Goal: Task Accomplishment & Management: Manage account settings

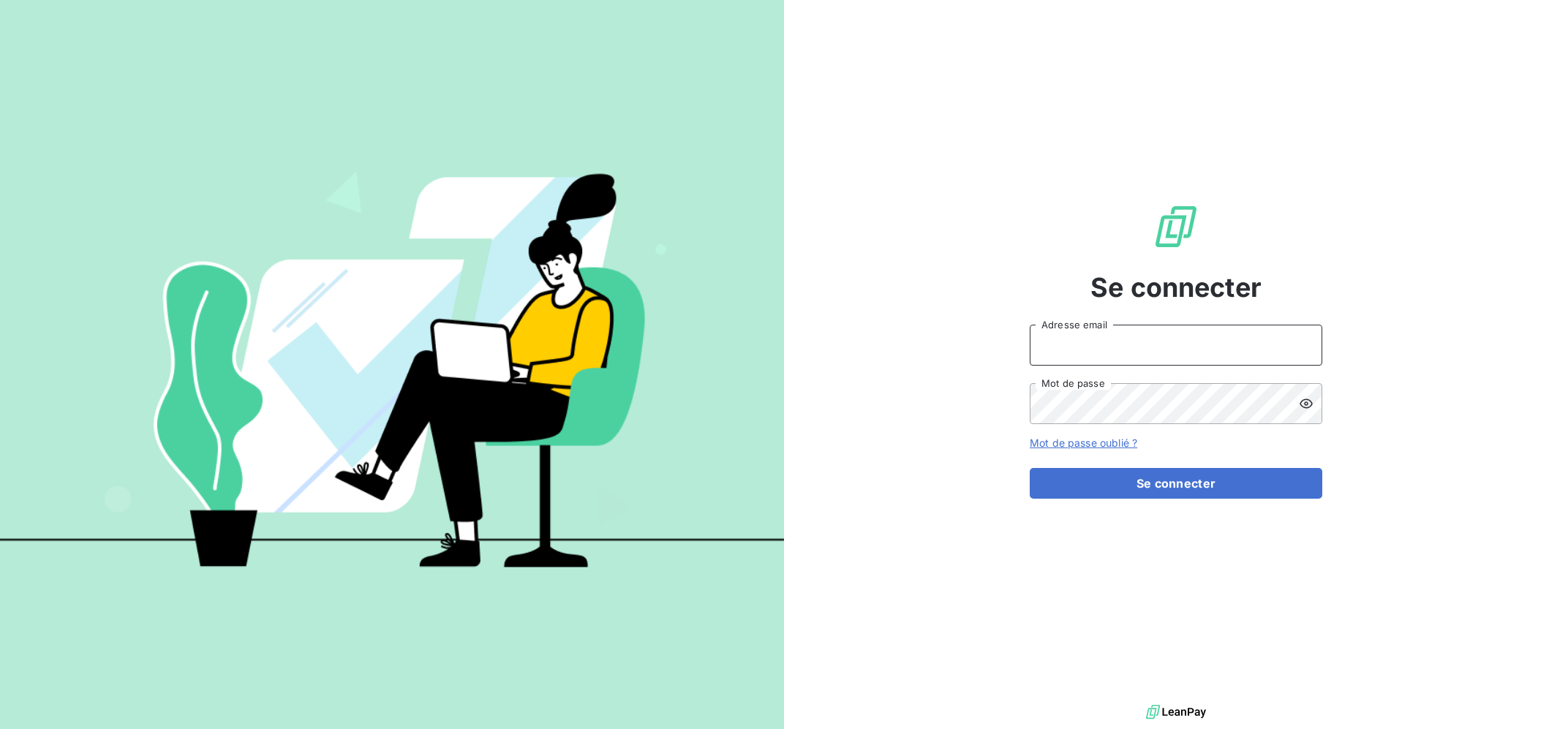
click at [1122, 356] on input "Adresse email" at bounding box center [1175, 346] width 292 height 41
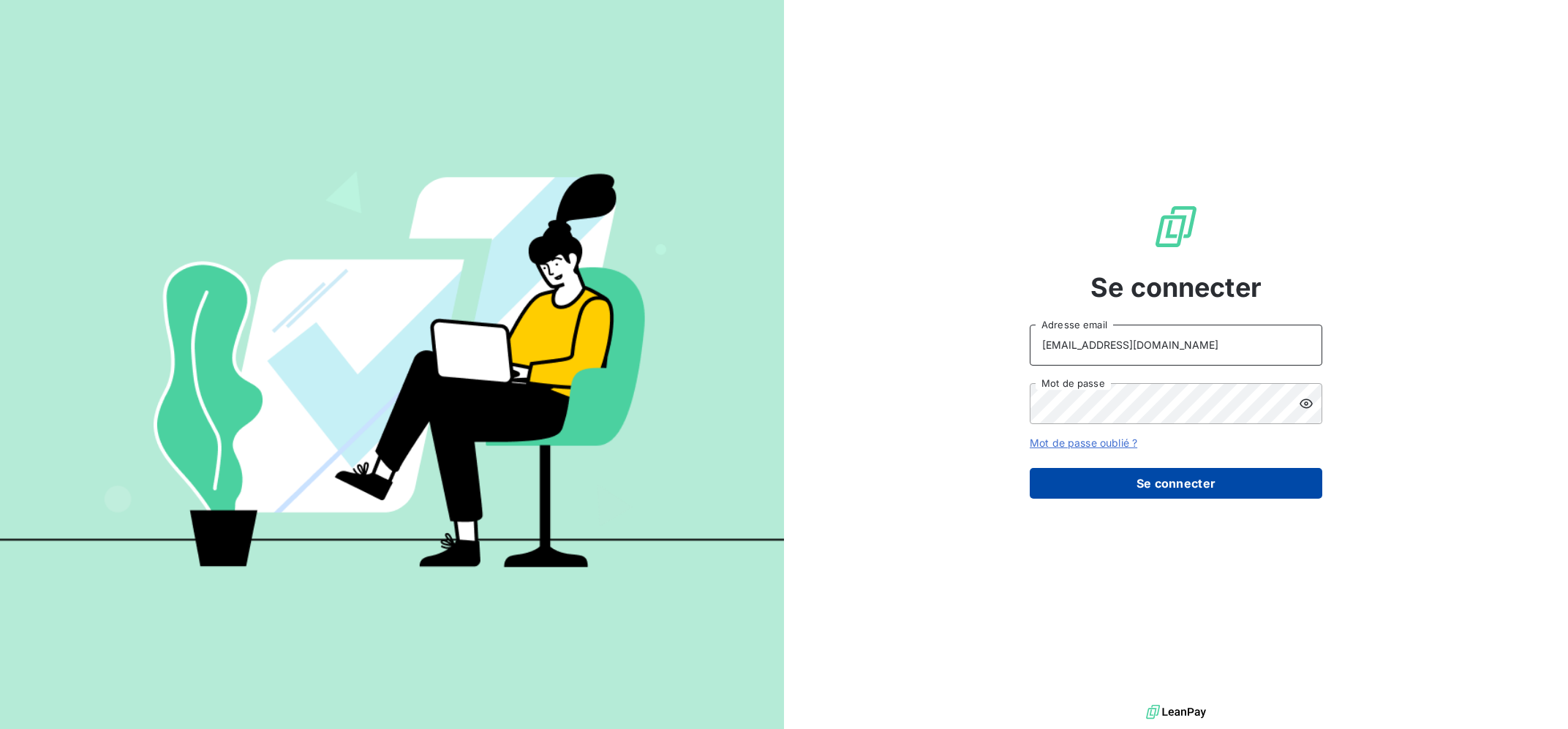
type input "[EMAIL_ADDRESS][DOMAIN_NAME]"
click at [1187, 485] on button "Se connecter" at bounding box center [1175, 484] width 292 height 31
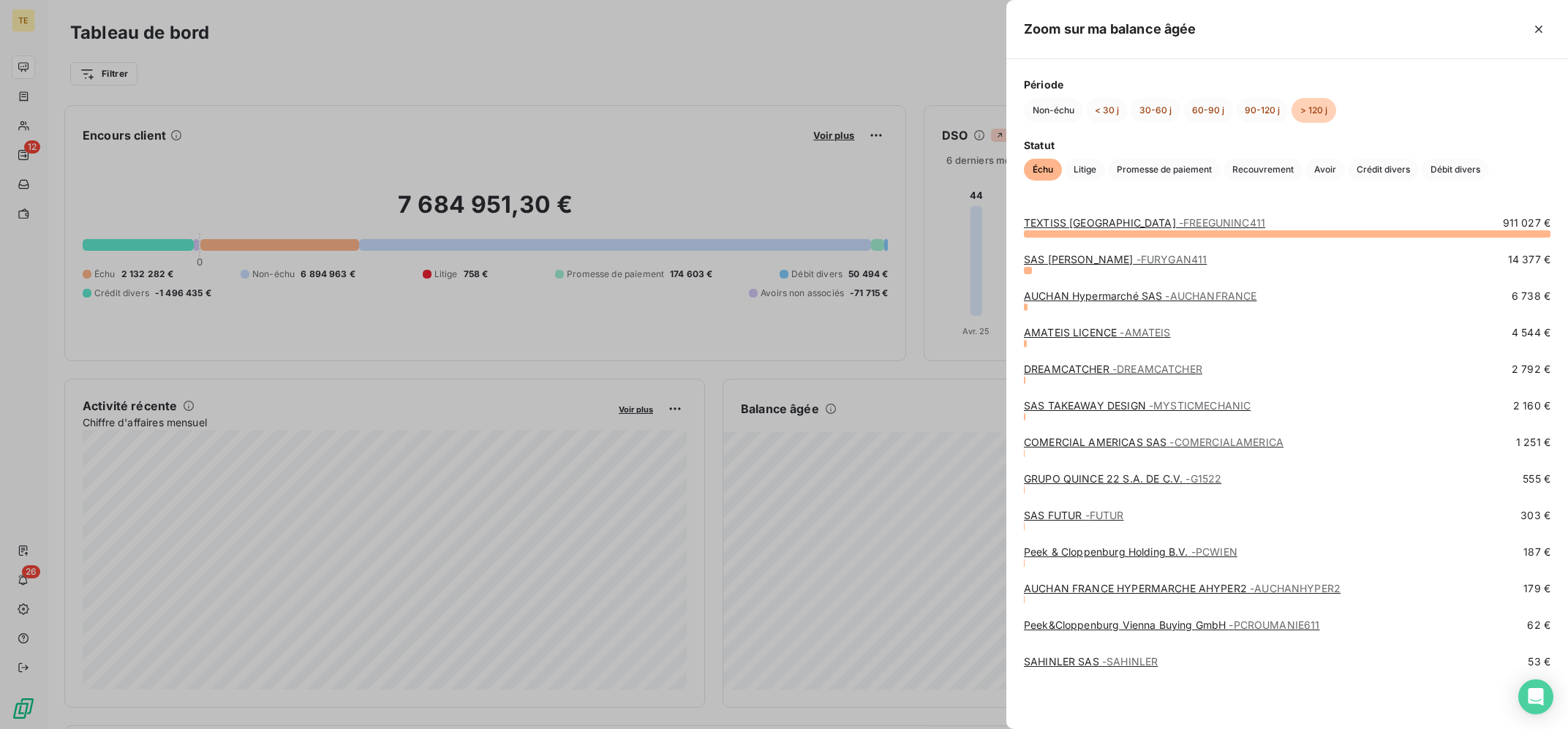
click at [1143, 259] on span "- FURYGAN411" at bounding box center [1172, 259] width 71 height 13
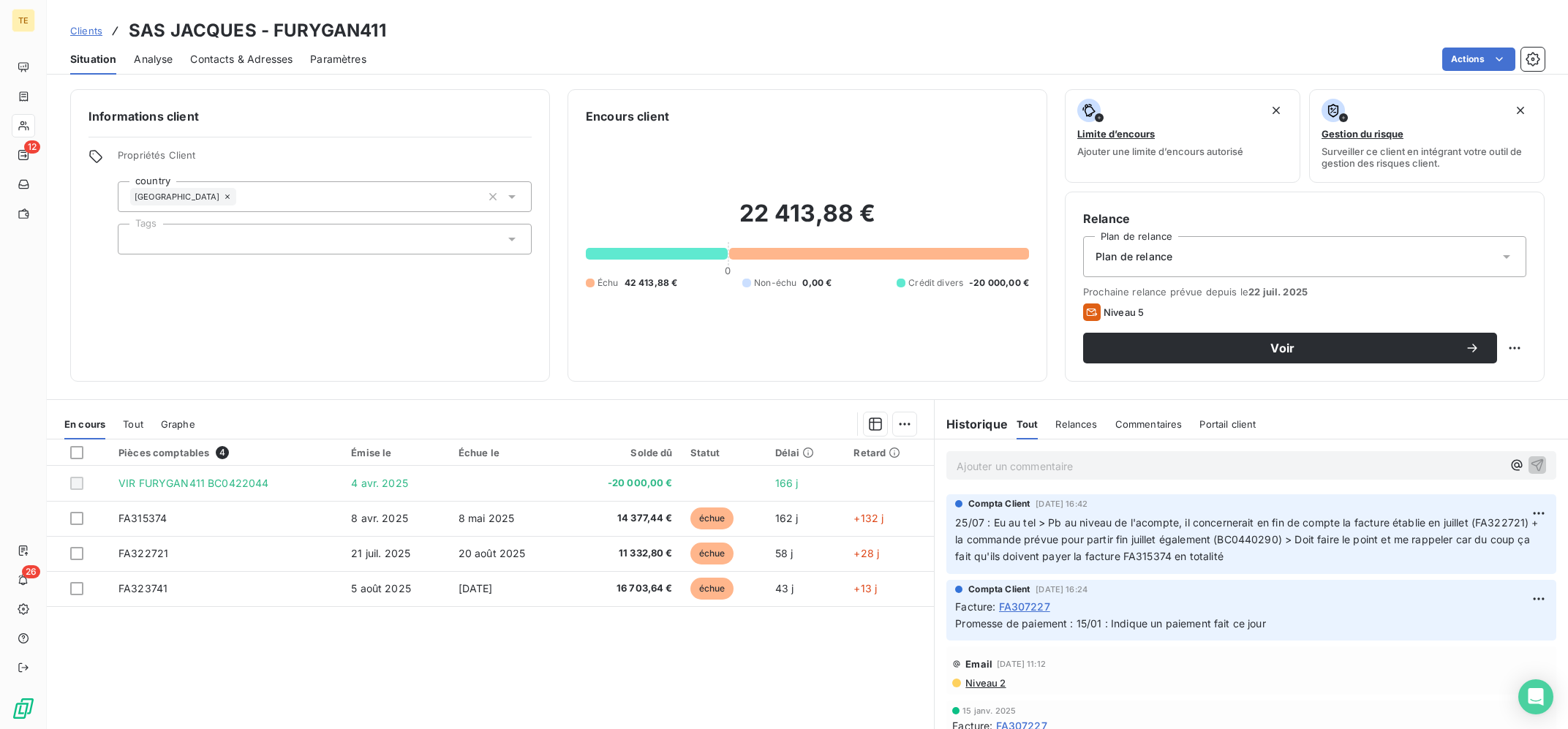
click at [724, 664] on div "Pièces comptables 4 Émise le Échue le Solde dû Statut Délai Retard VIR FURYGAN4…" at bounding box center [490, 581] width 887 height 281
click at [333, 35] on h3 "SAS JACQUES - FURYGAN411" at bounding box center [257, 30] width 257 height 27
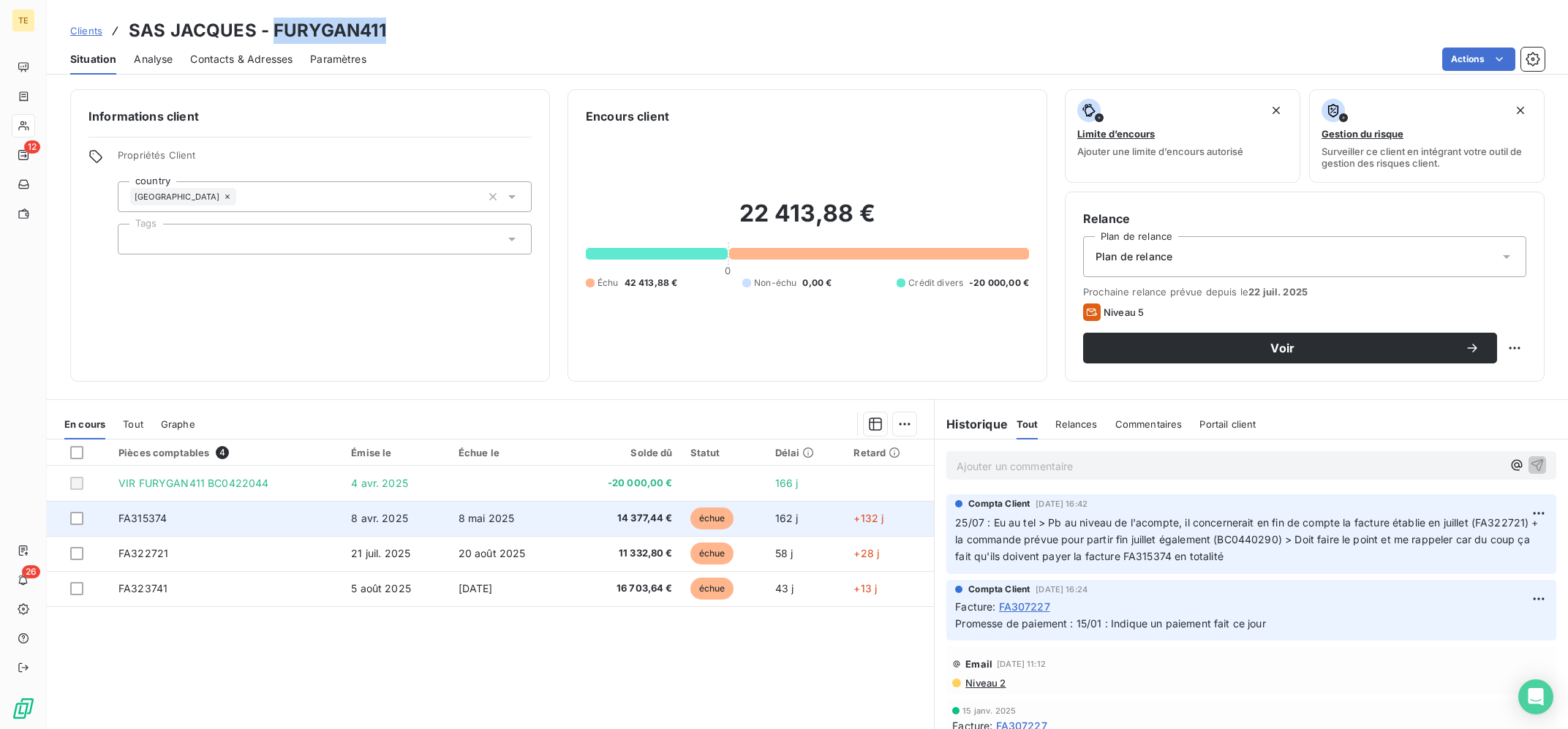
copy h3 "FURYGAN411"
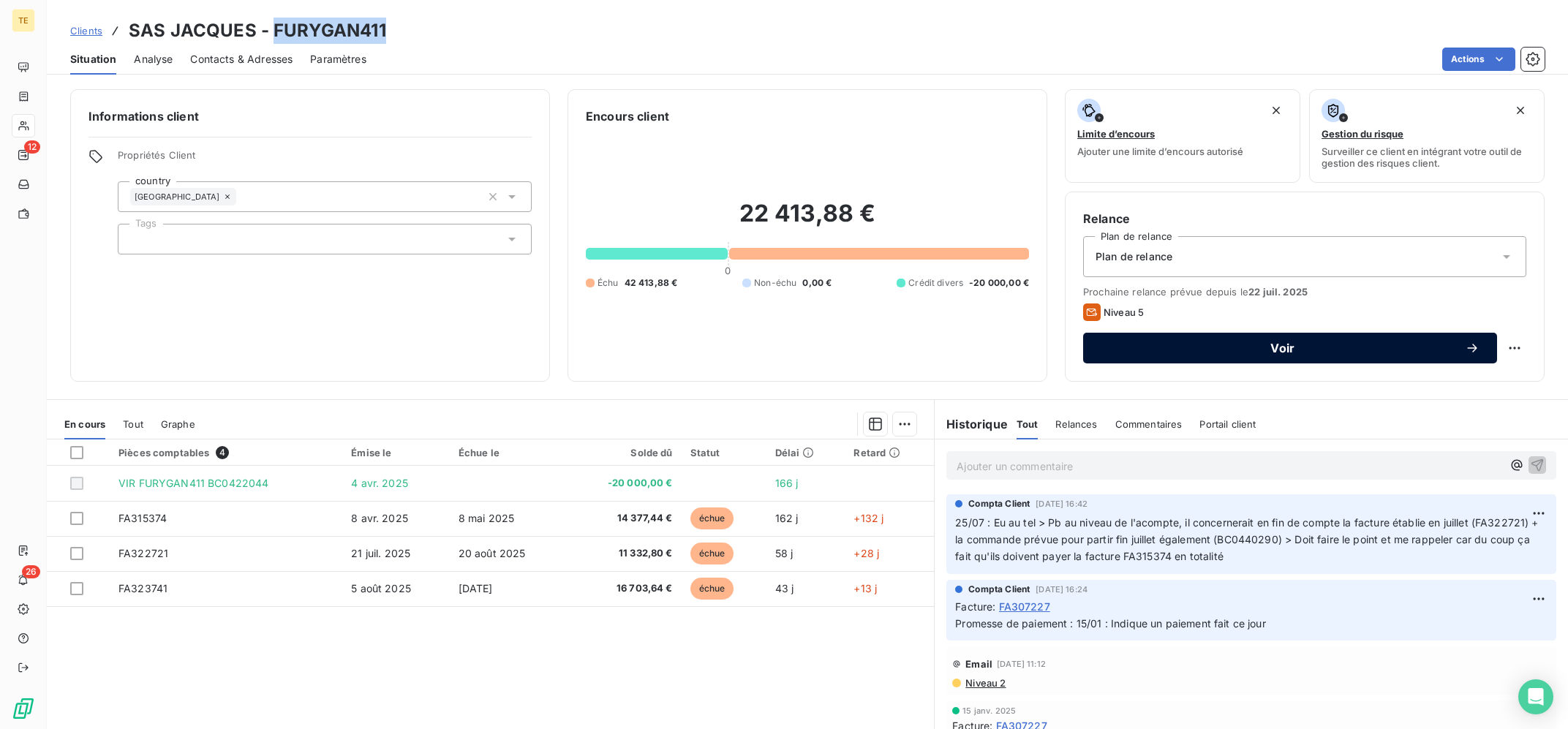
click at [1412, 343] on span "Voir" at bounding box center [1283, 348] width 364 height 12
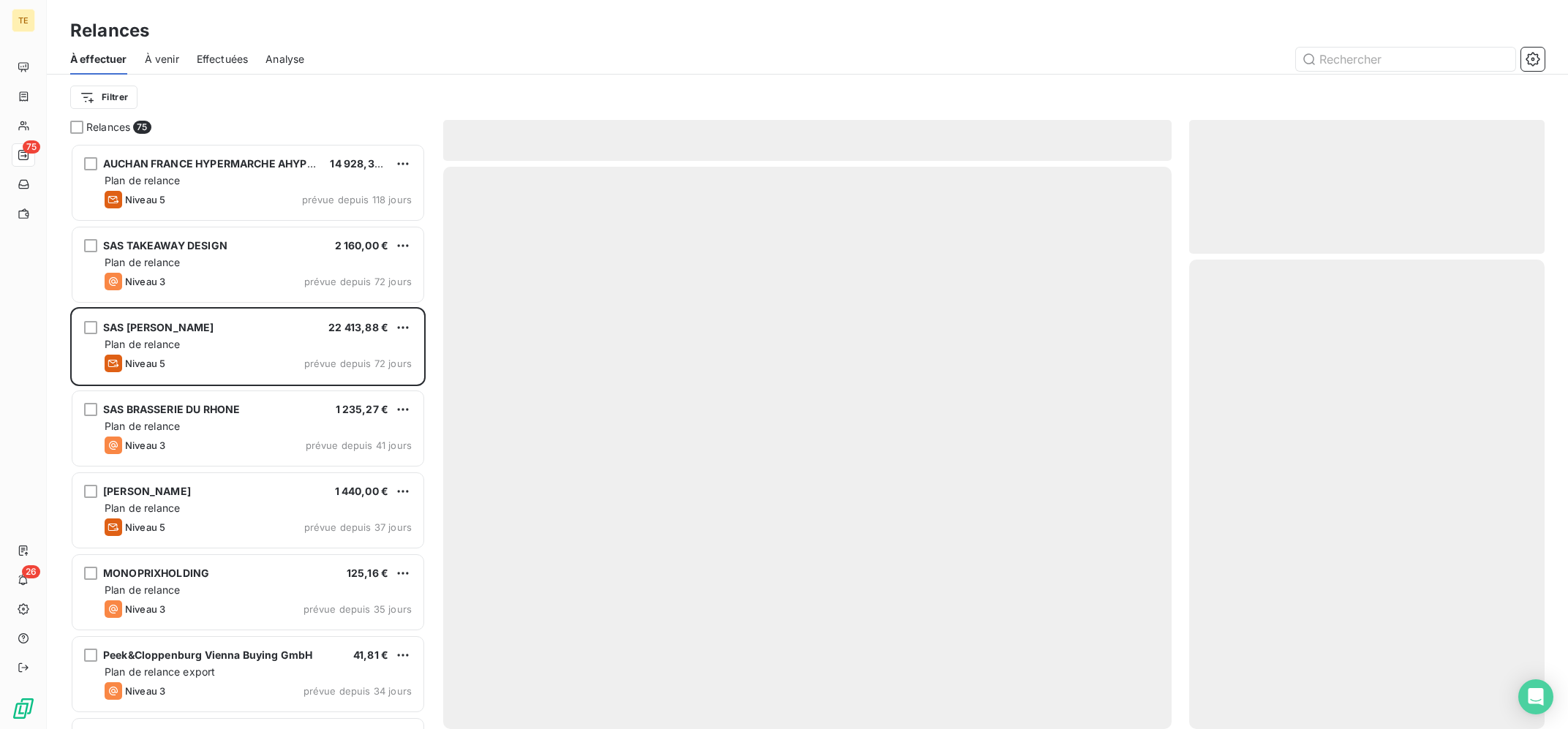
scroll to position [585, 355]
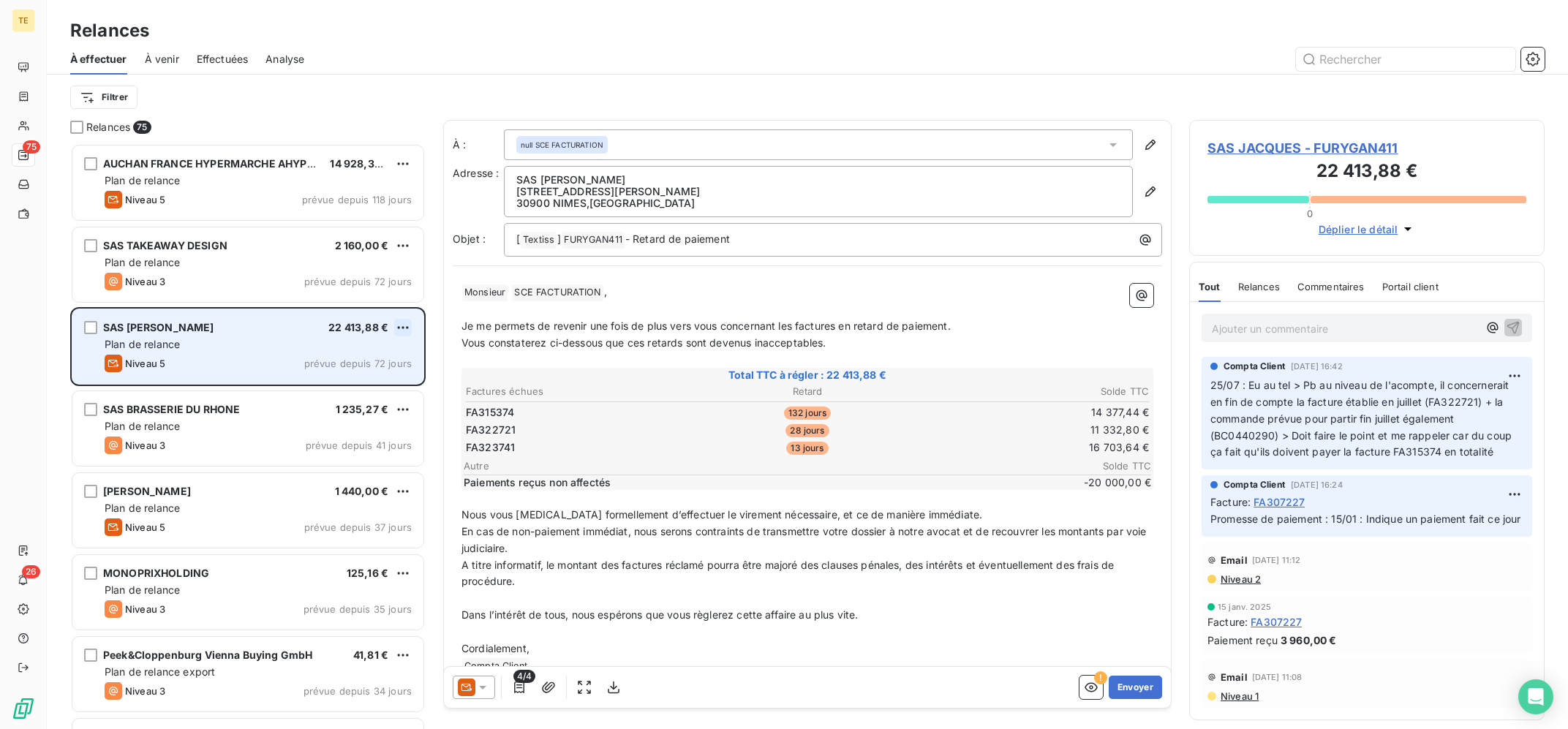
click at [403, 329] on html "TE 75 26 Relances À effectuer À venir Effectuées Analyse Filtrer Relances 75 AU…" at bounding box center [784, 364] width 1568 height 729
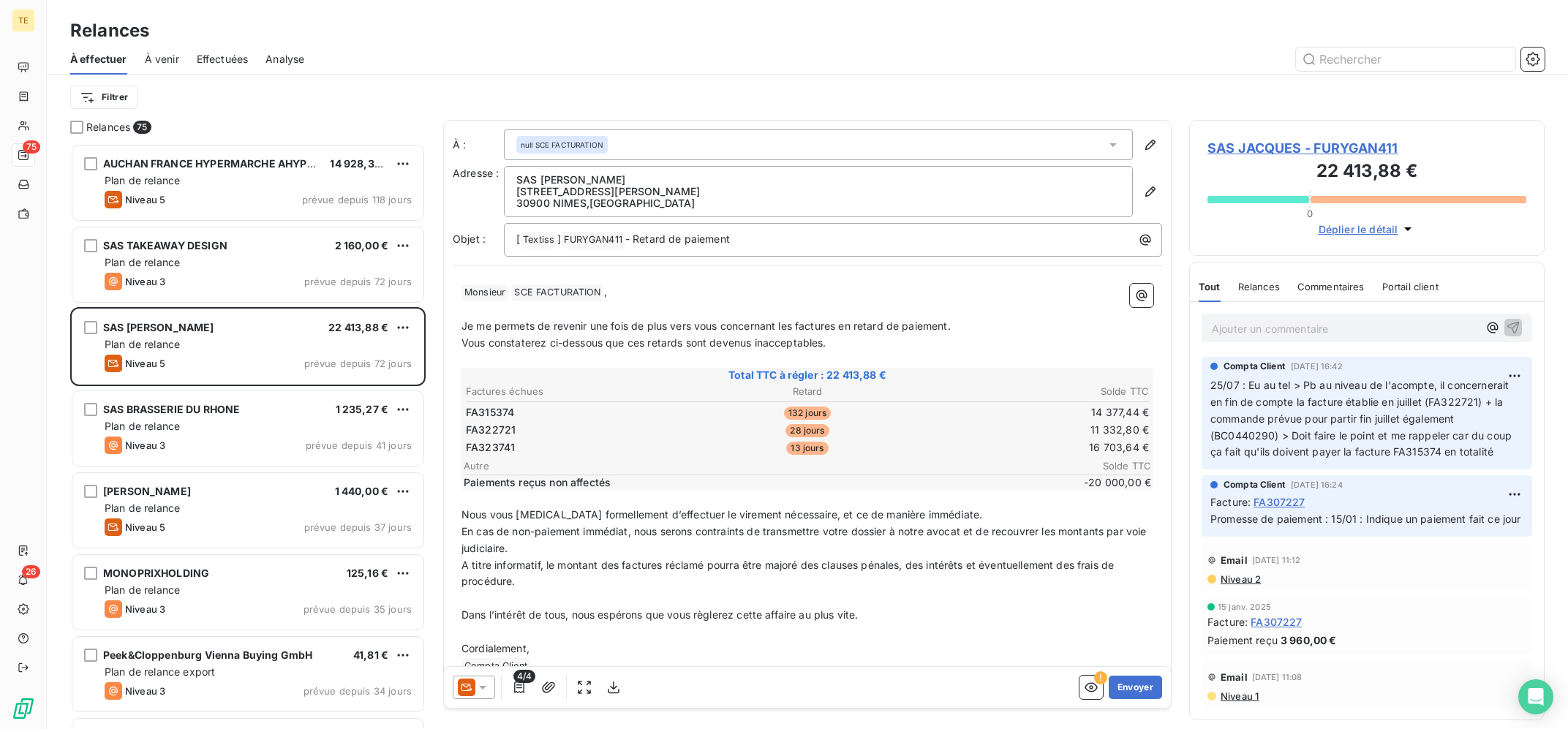
click at [477, 694] on icon at bounding box center [482, 687] width 15 height 15
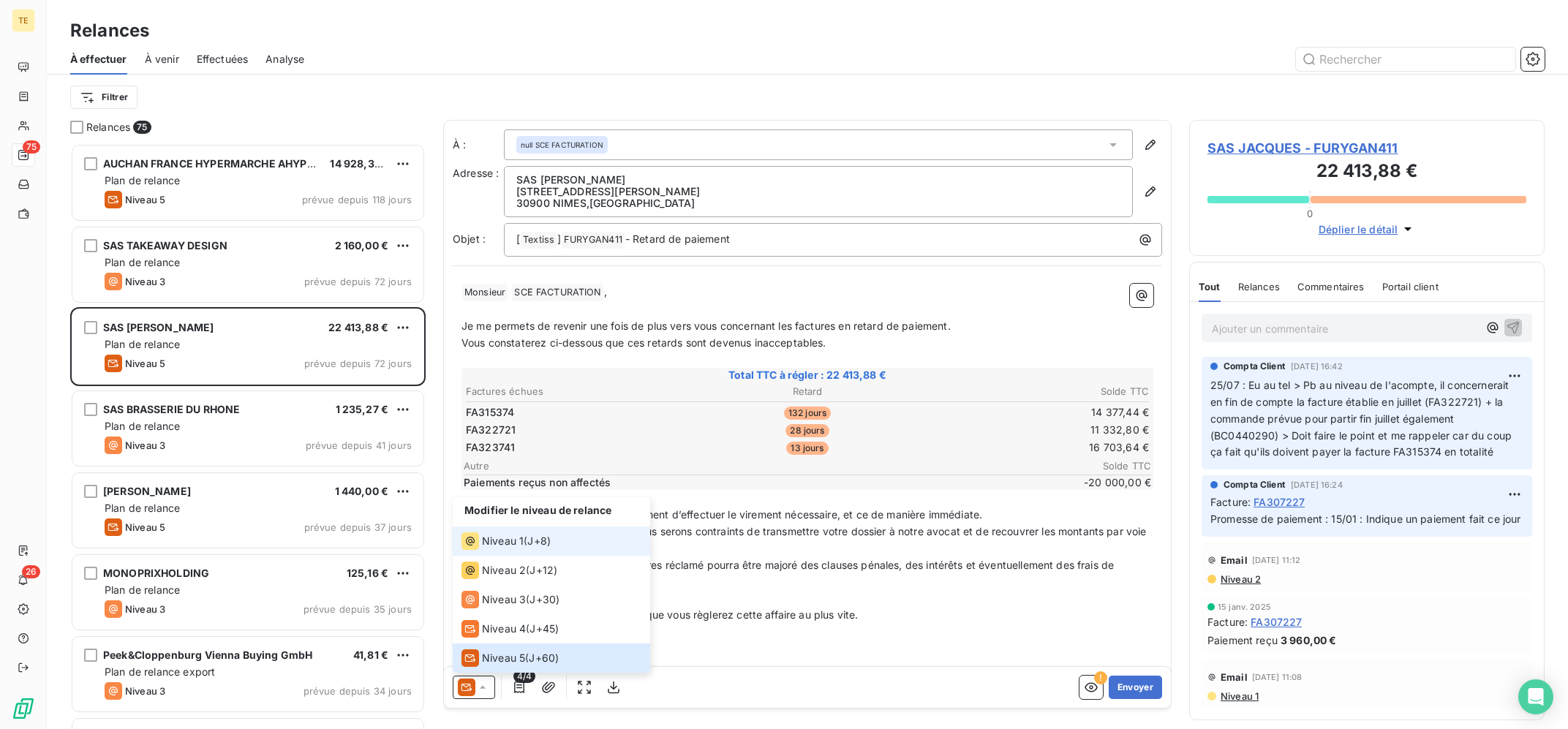
click at [507, 537] on span "Niveau 1" at bounding box center [502, 541] width 42 height 15
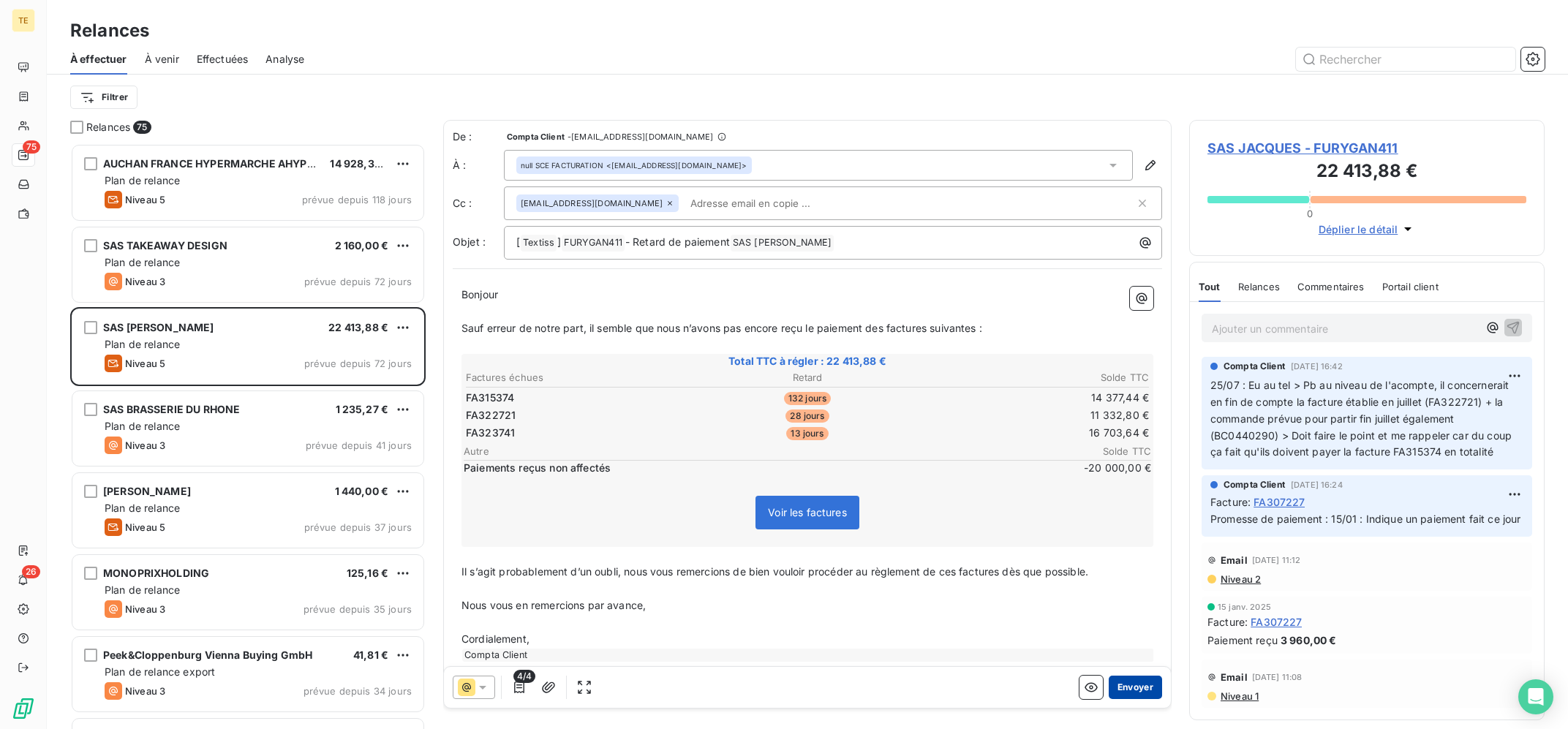
click at [1132, 686] on button "Envoyer" at bounding box center [1135, 687] width 53 height 23
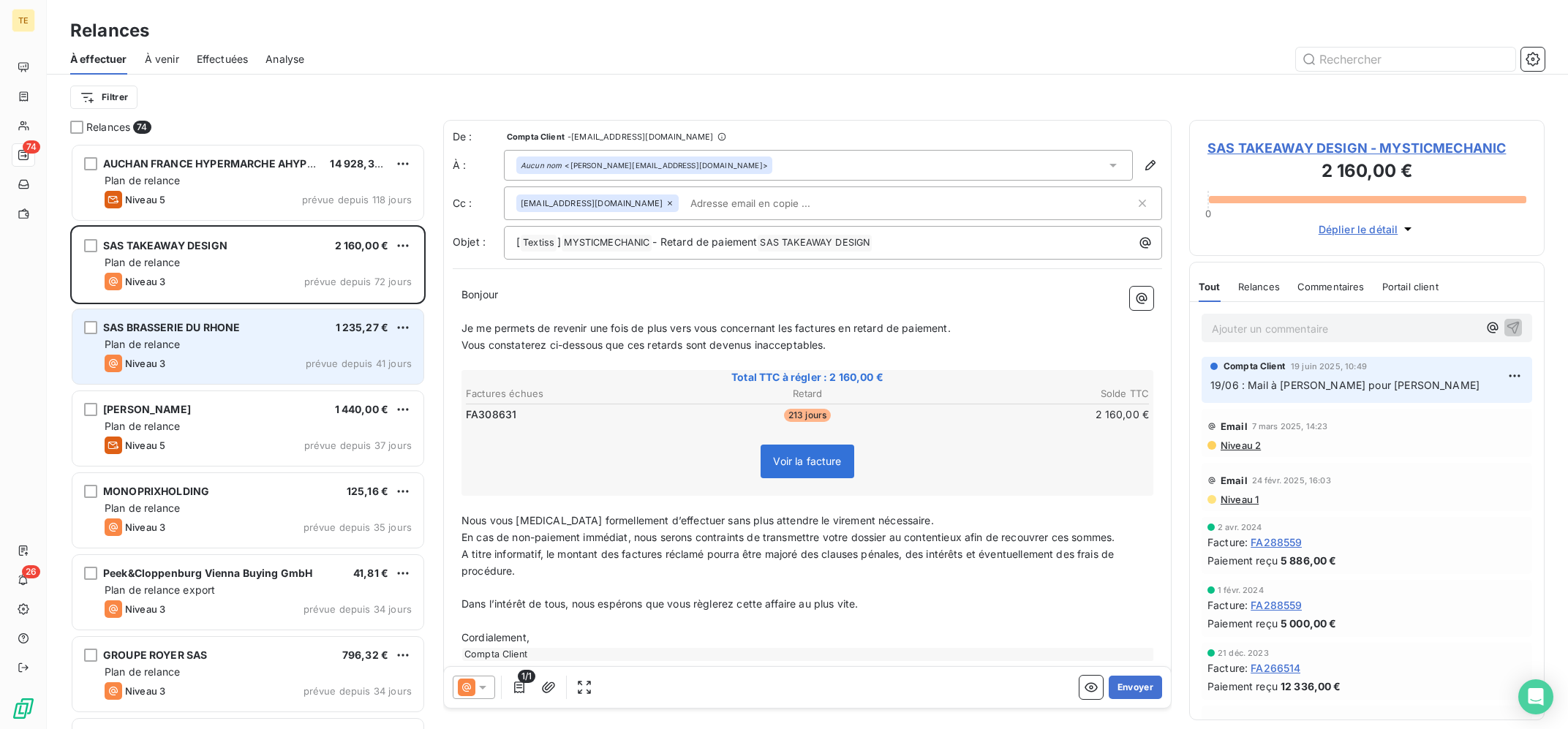
click at [249, 339] on div "Plan de relance" at bounding box center [258, 344] width 307 height 15
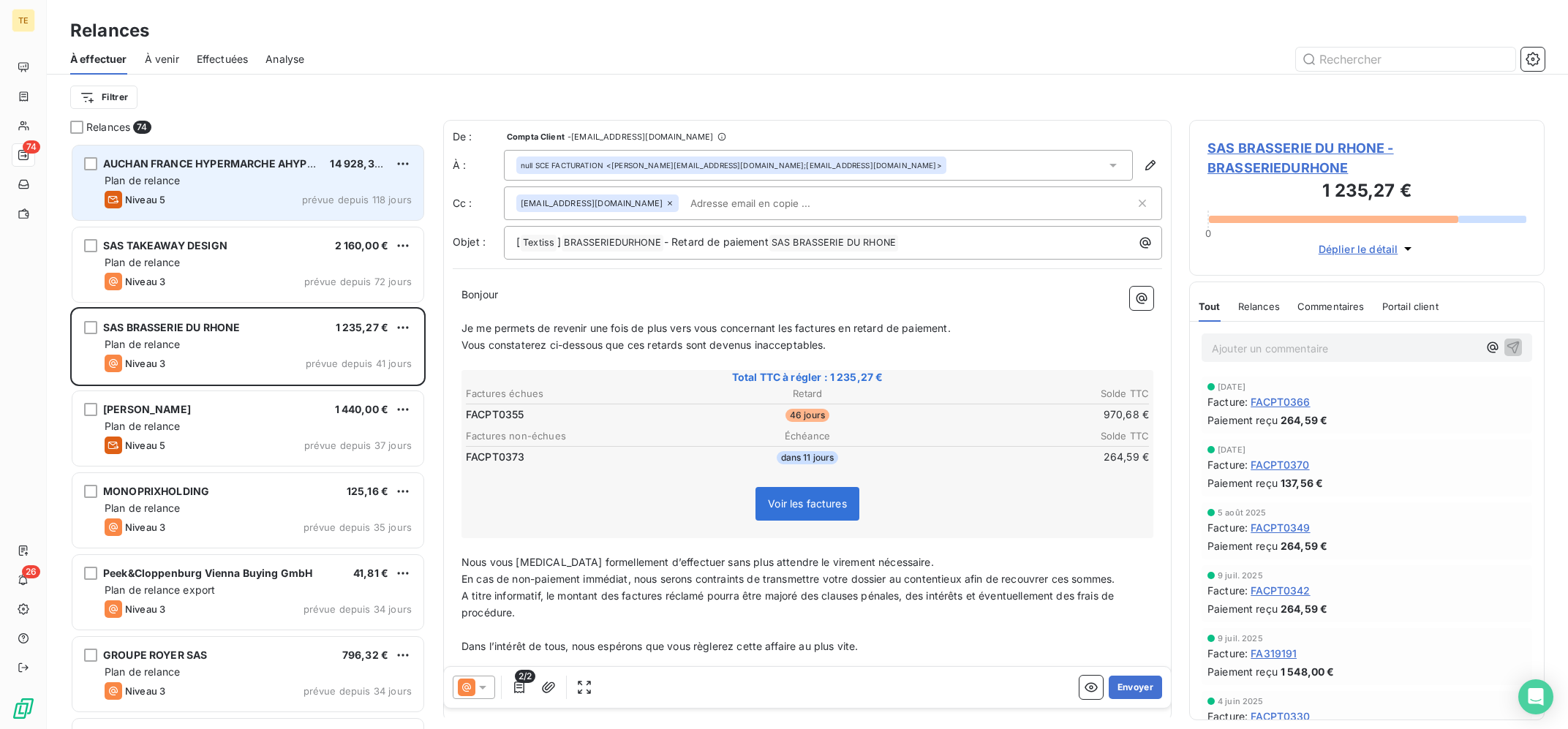
click at [264, 193] on div "Niveau 5 prévue depuis 118 jours" at bounding box center [258, 200] width 307 height 17
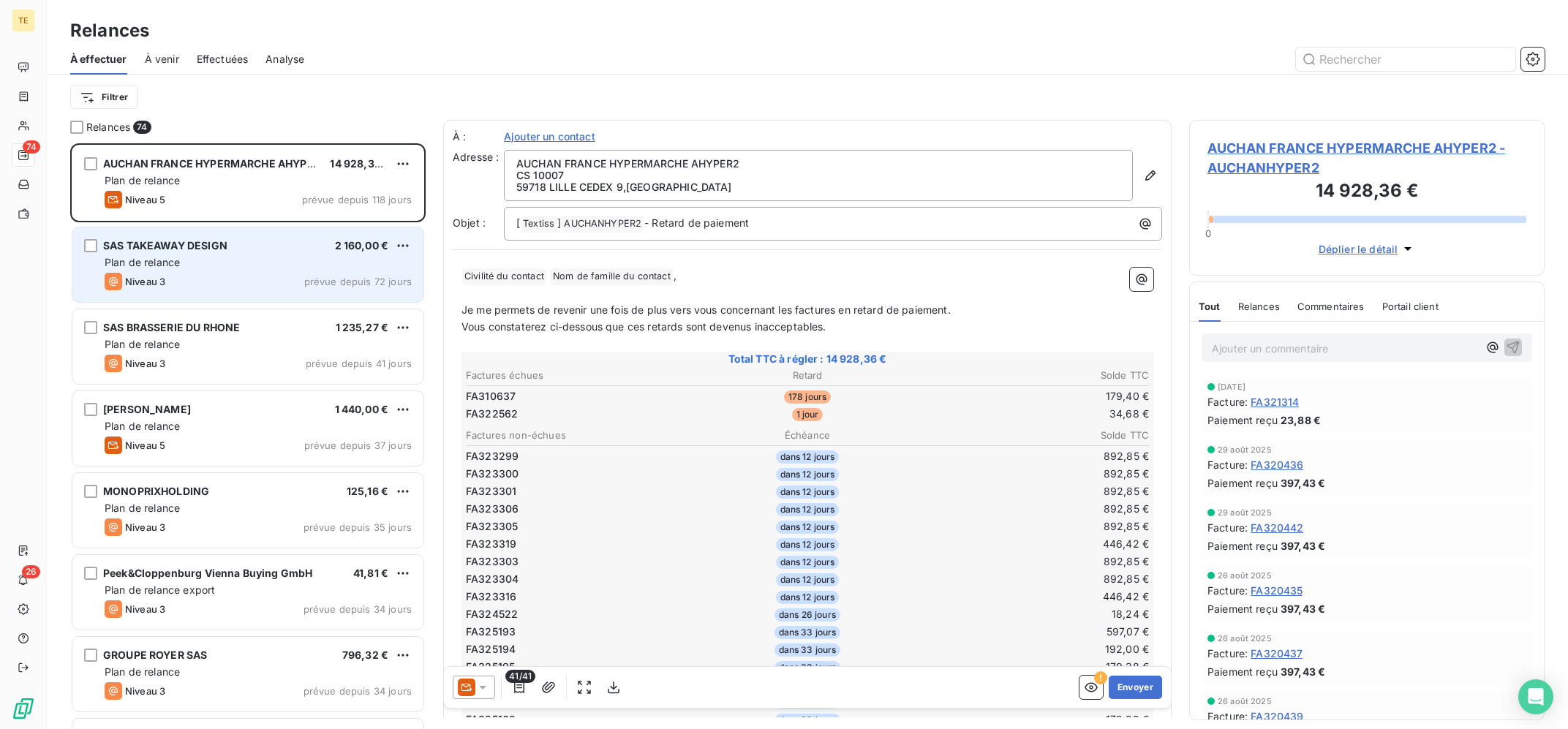
click at [276, 257] on div "Plan de relance" at bounding box center [258, 262] width 307 height 15
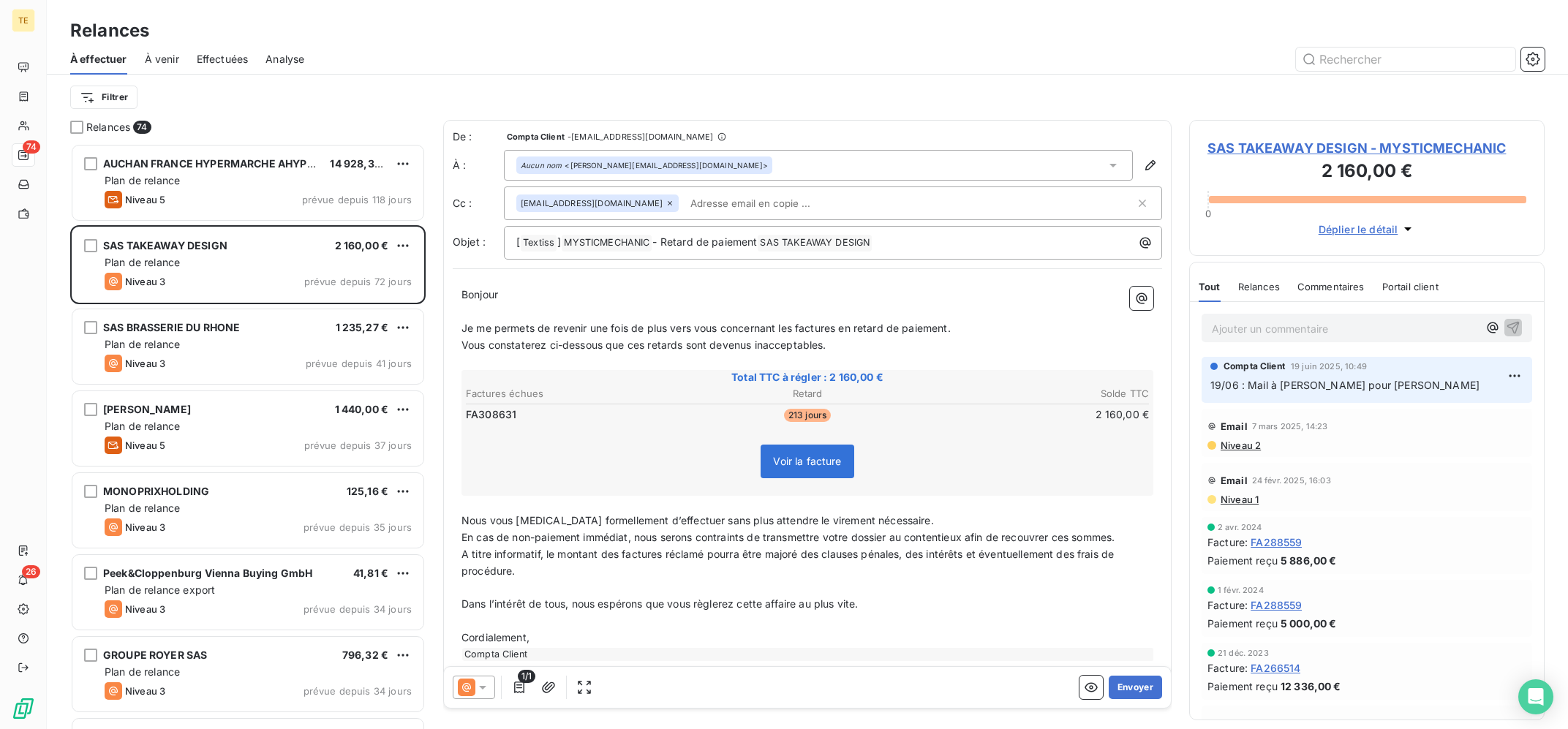
click at [263, 309] on div "SAS BRASSERIE DU RHONE 1 235,27 € Plan de relance Niveau 3 prévue depuis 41 jou…" at bounding box center [248, 348] width 356 height 82
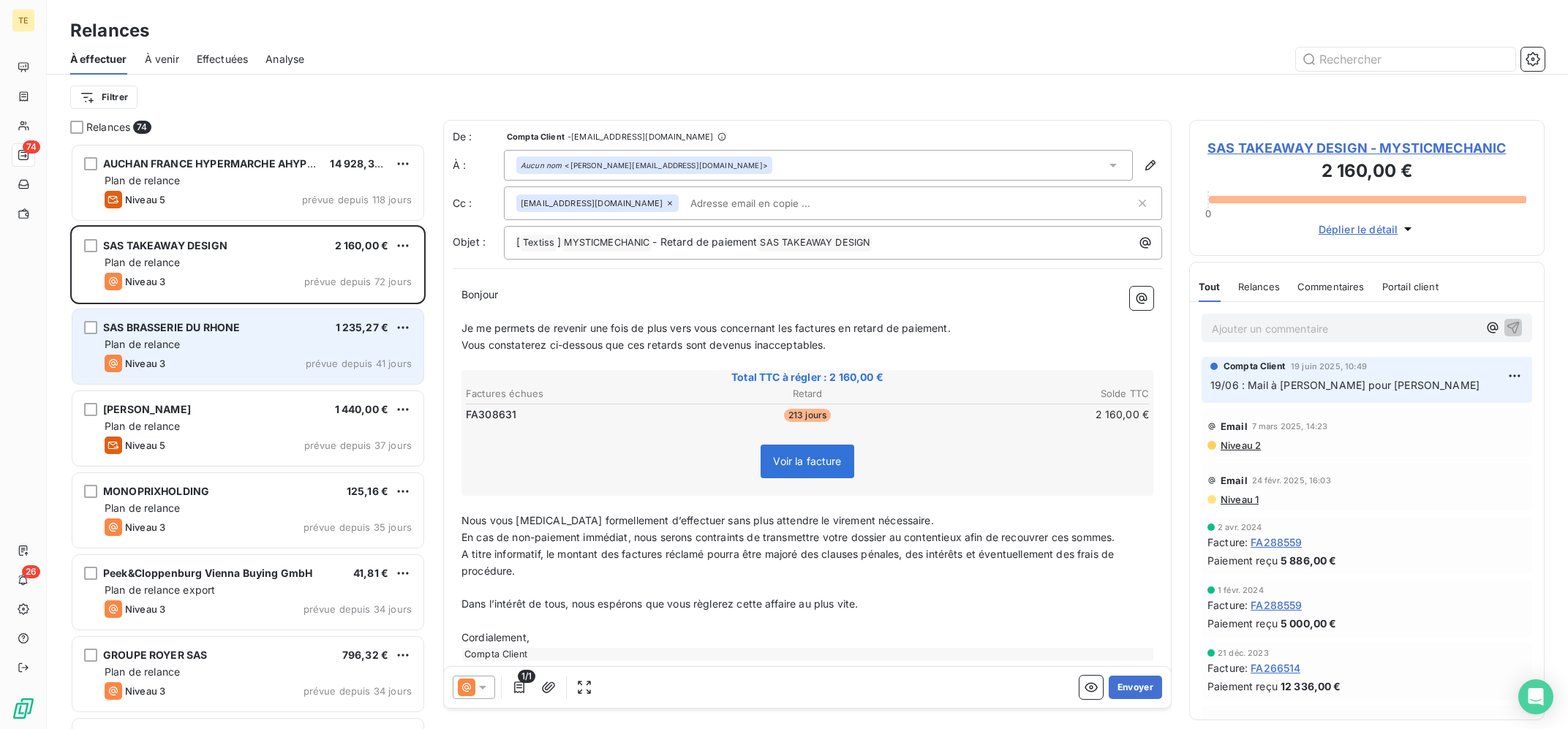
click at [265, 328] on div "SAS BRASSERIE DU RHONE 1 235,27 €" at bounding box center [258, 327] width 307 height 13
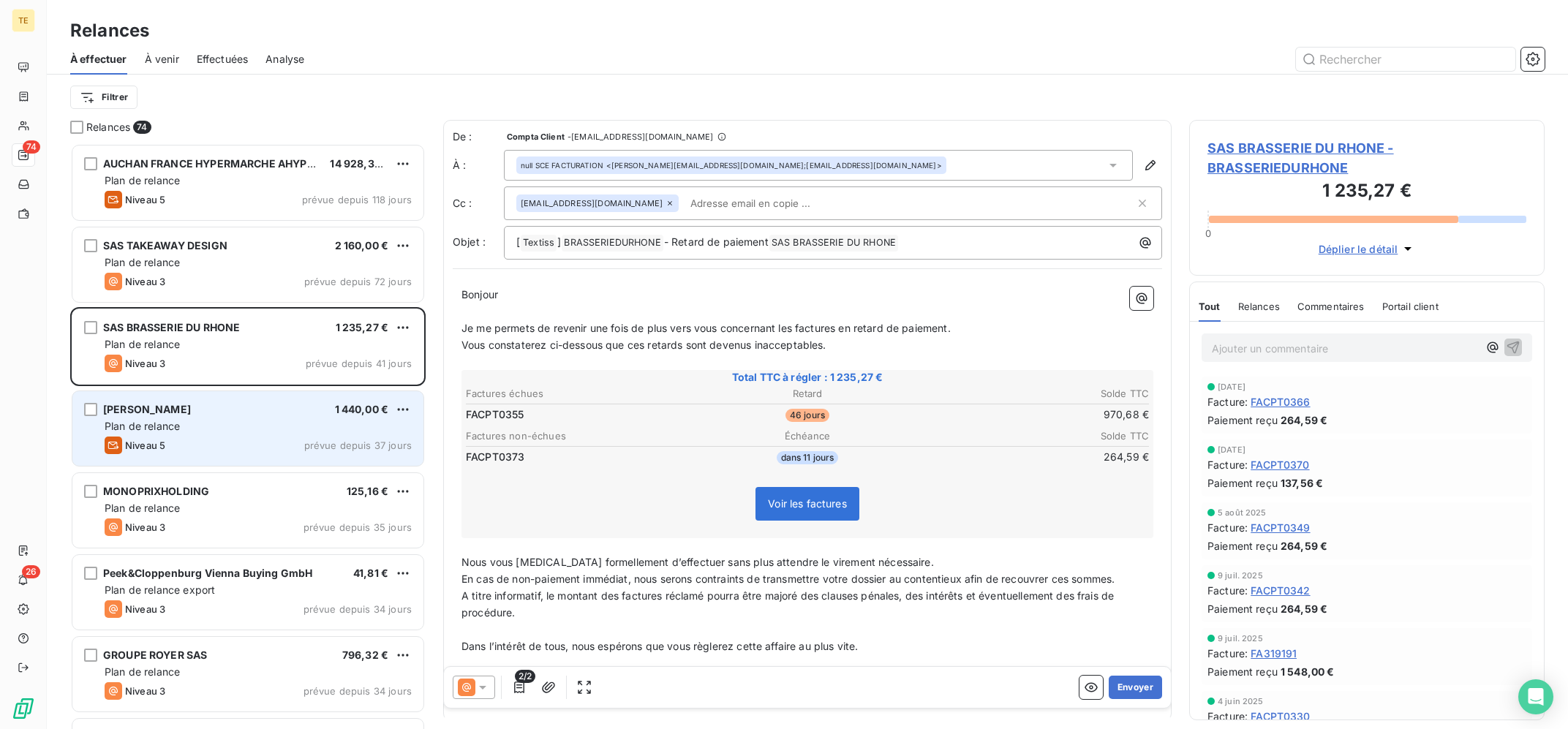
click at [263, 420] on div "Plan de relance" at bounding box center [258, 426] width 307 height 15
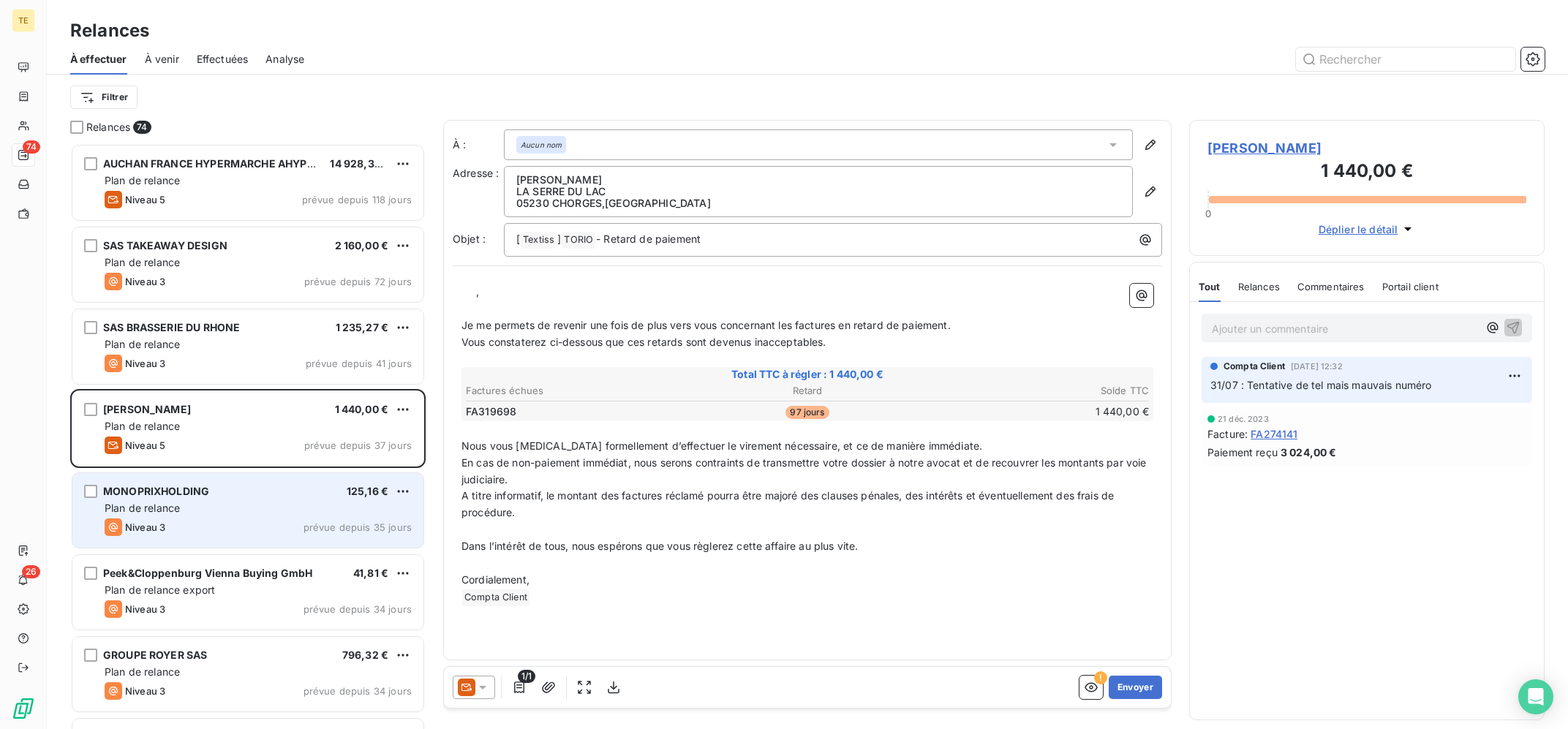
click at [261, 496] on div "MONOPRIXHOLDING 125,16 €" at bounding box center [258, 491] width 307 height 13
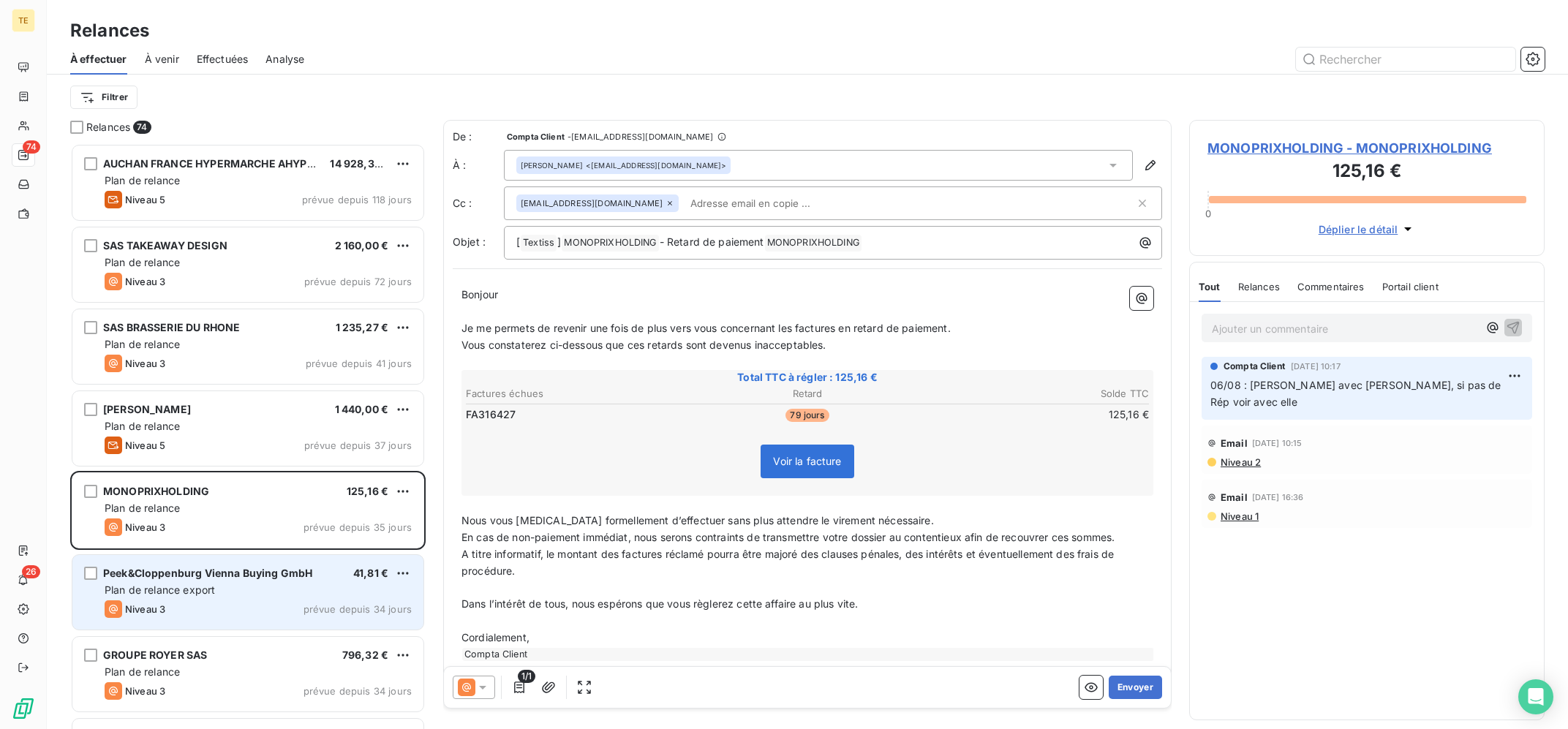
click at [239, 569] on span "Peek&Cloppenburg Vienna Buying GmbH" at bounding box center [207, 573] width 209 height 13
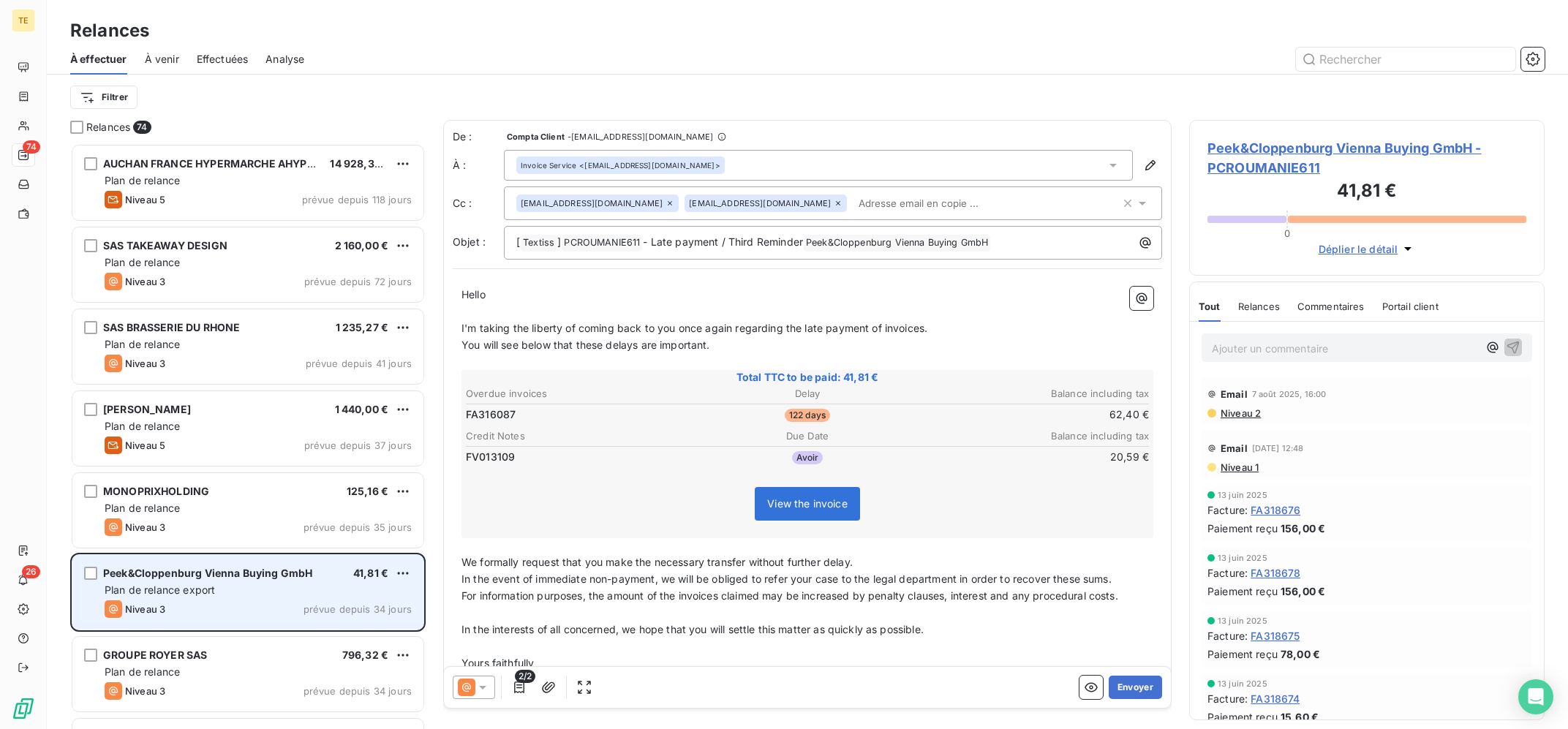
scroll to position [585, 355]
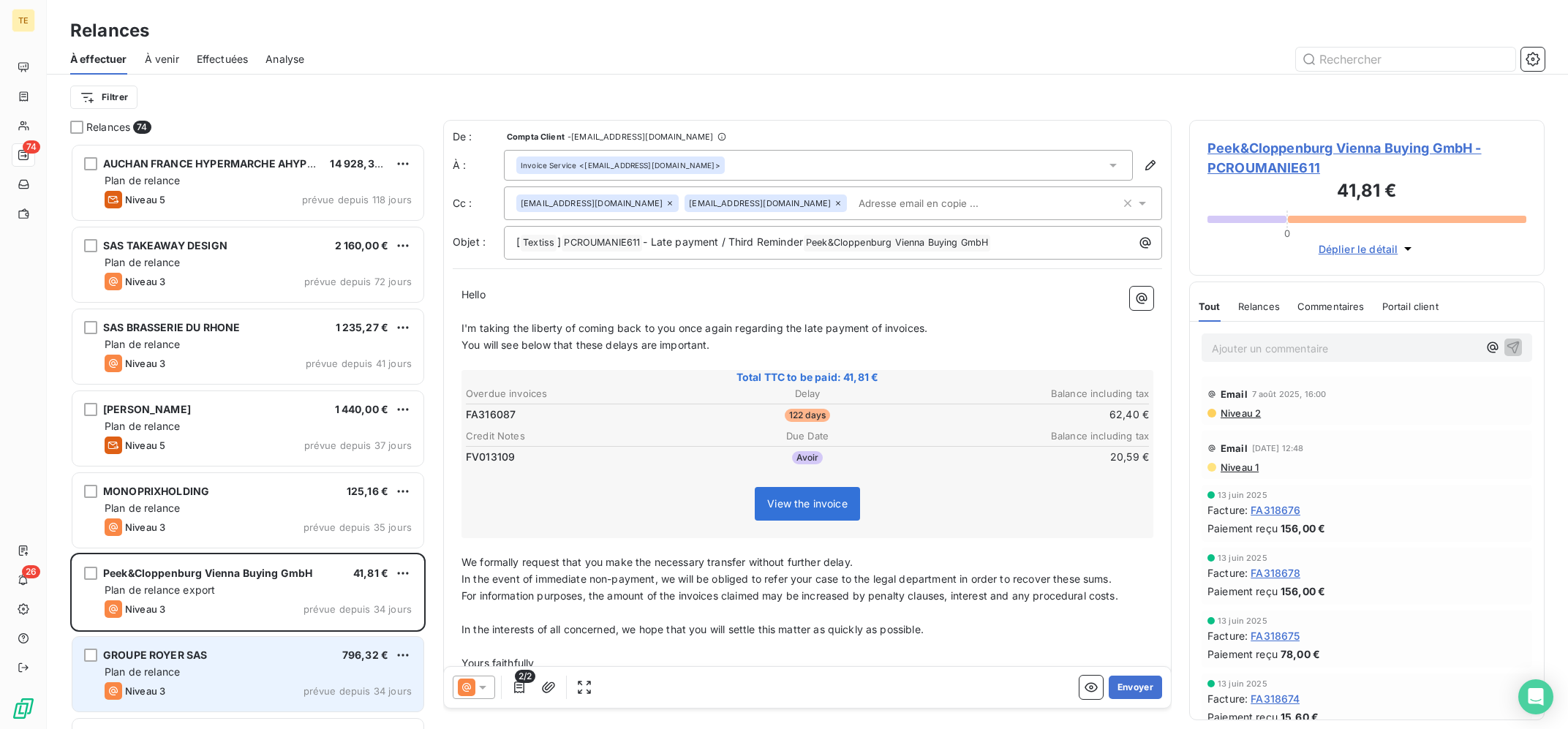
click at [246, 653] on div "GROUPE ROYER SAS 796,32 €" at bounding box center [258, 655] width 307 height 13
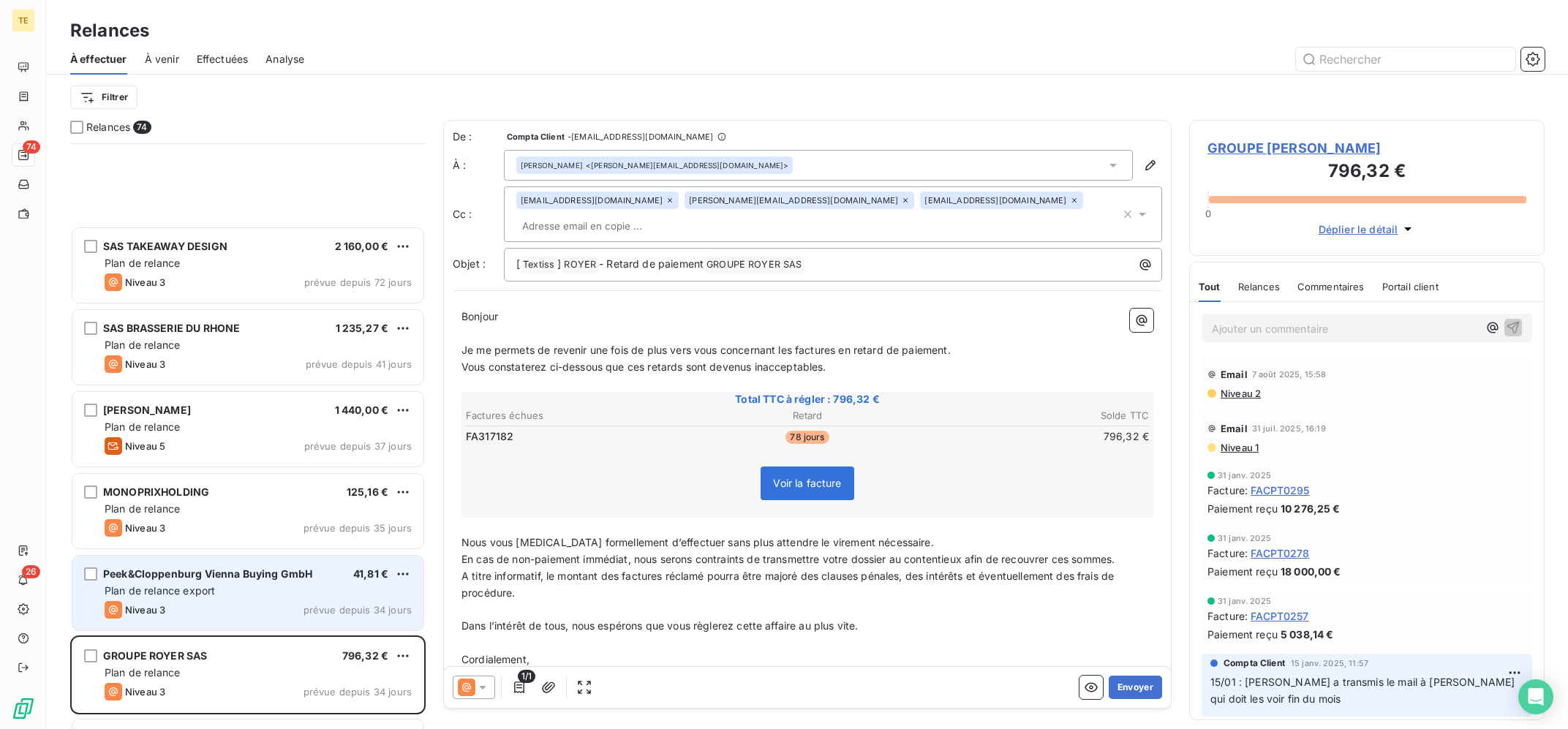
scroll to position [295, 0]
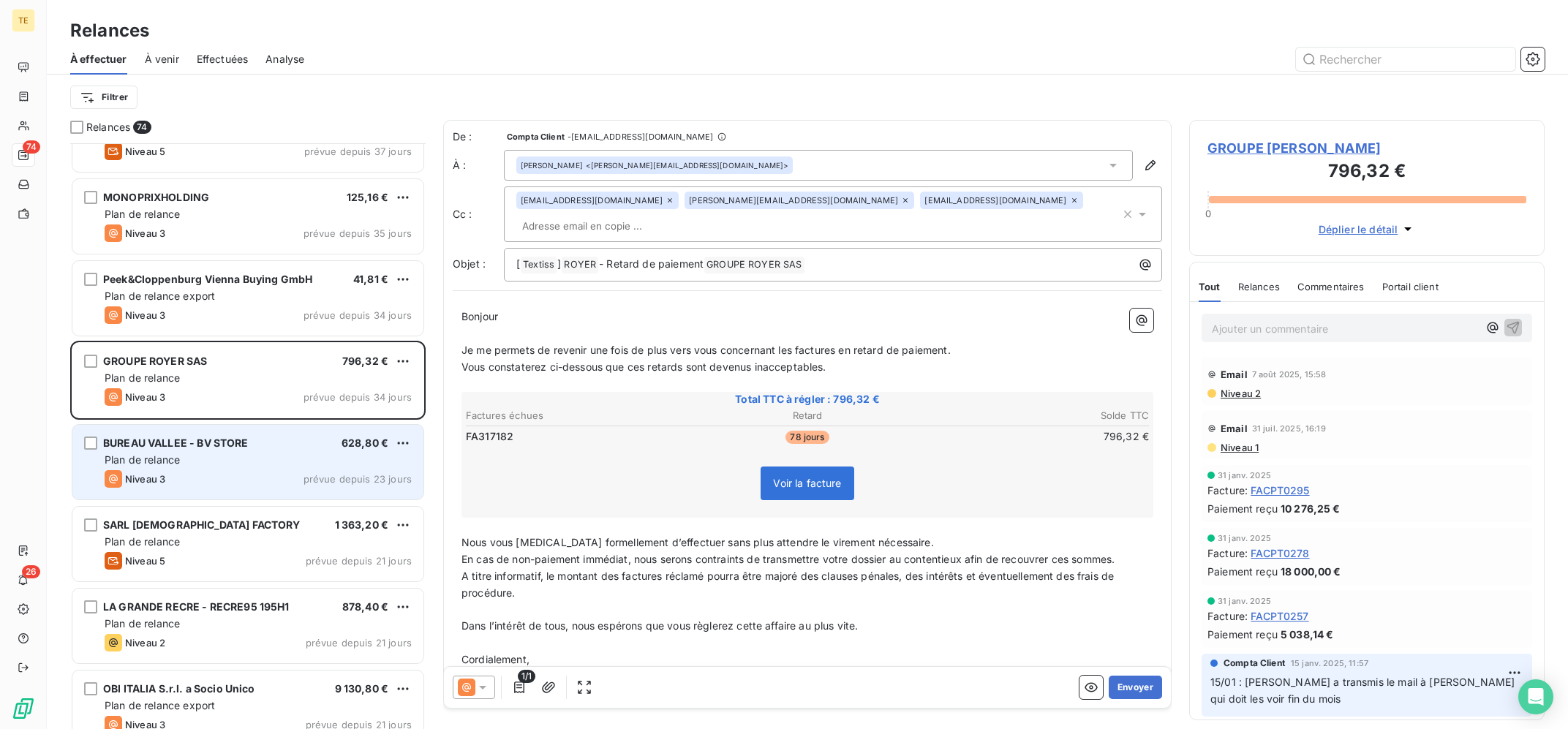
click at [306, 457] on div "Plan de relance" at bounding box center [258, 460] width 307 height 15
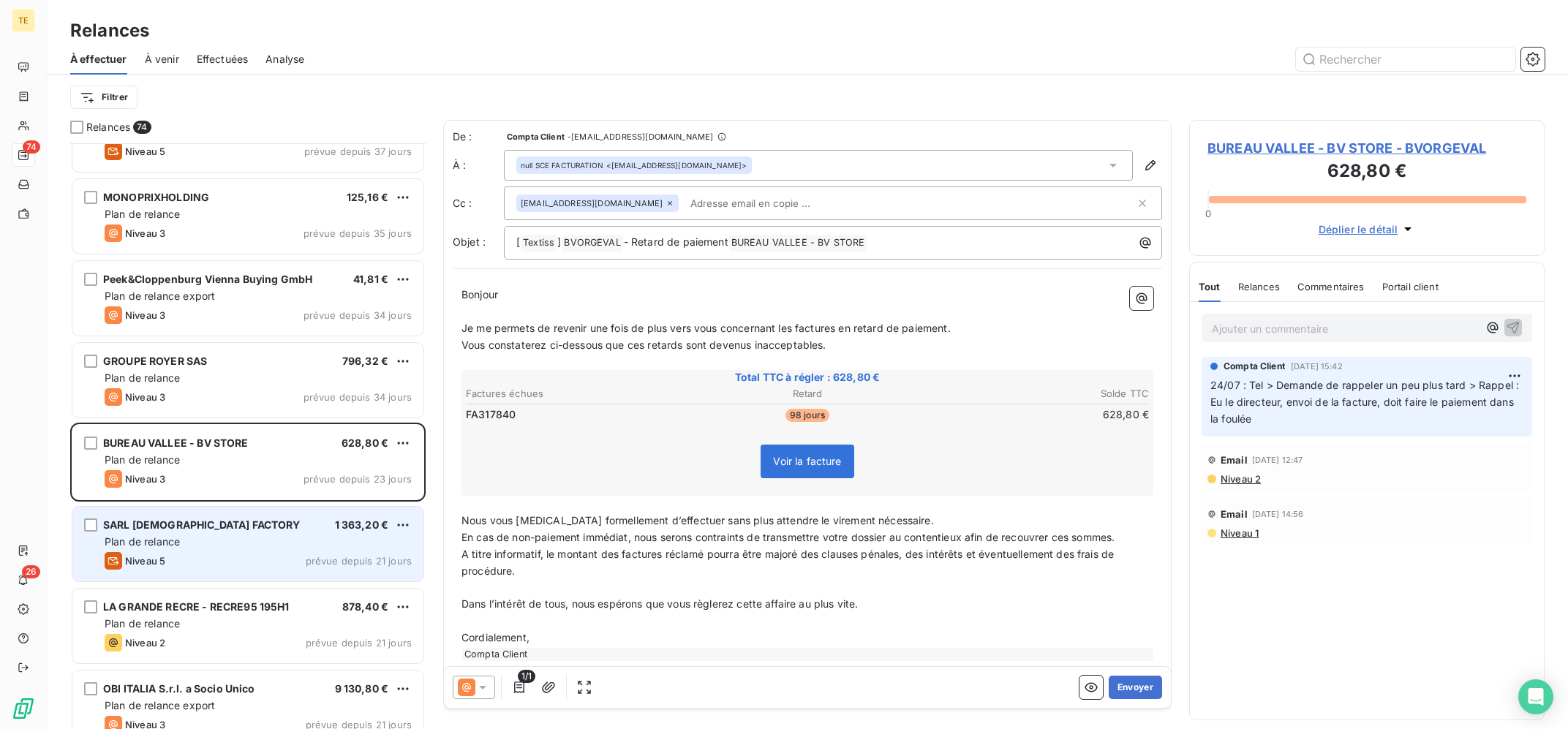
click at [274, 538] on div "Plan de relance" at bounding box center [258, 542] width 307 height 15
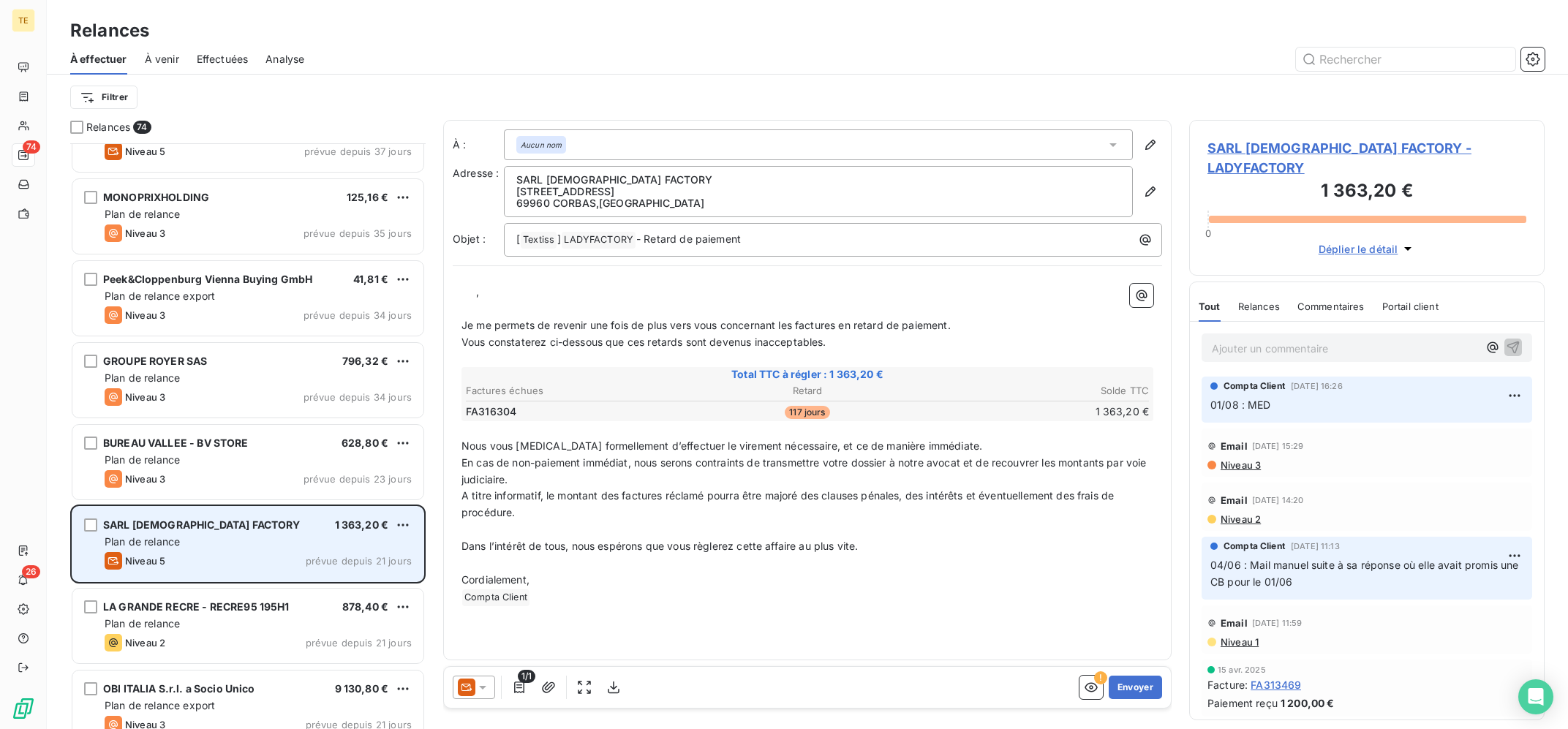
scroll to position [589, 0]
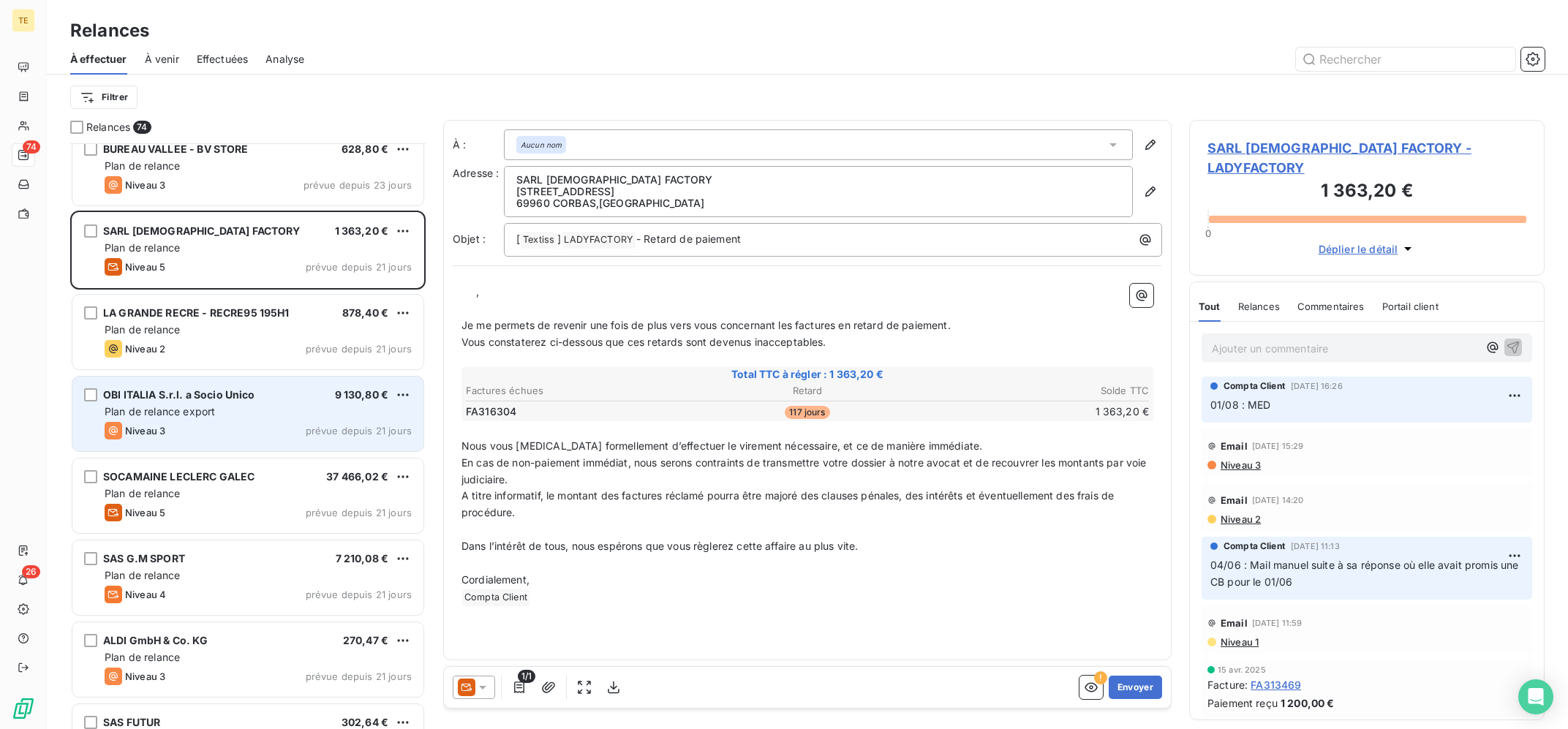
click at [292, 393] on div "OBI ITALIA S.r.l. a Socio Unico 9 130,80 €" at bounding box center [258, 395] width 307 height 13
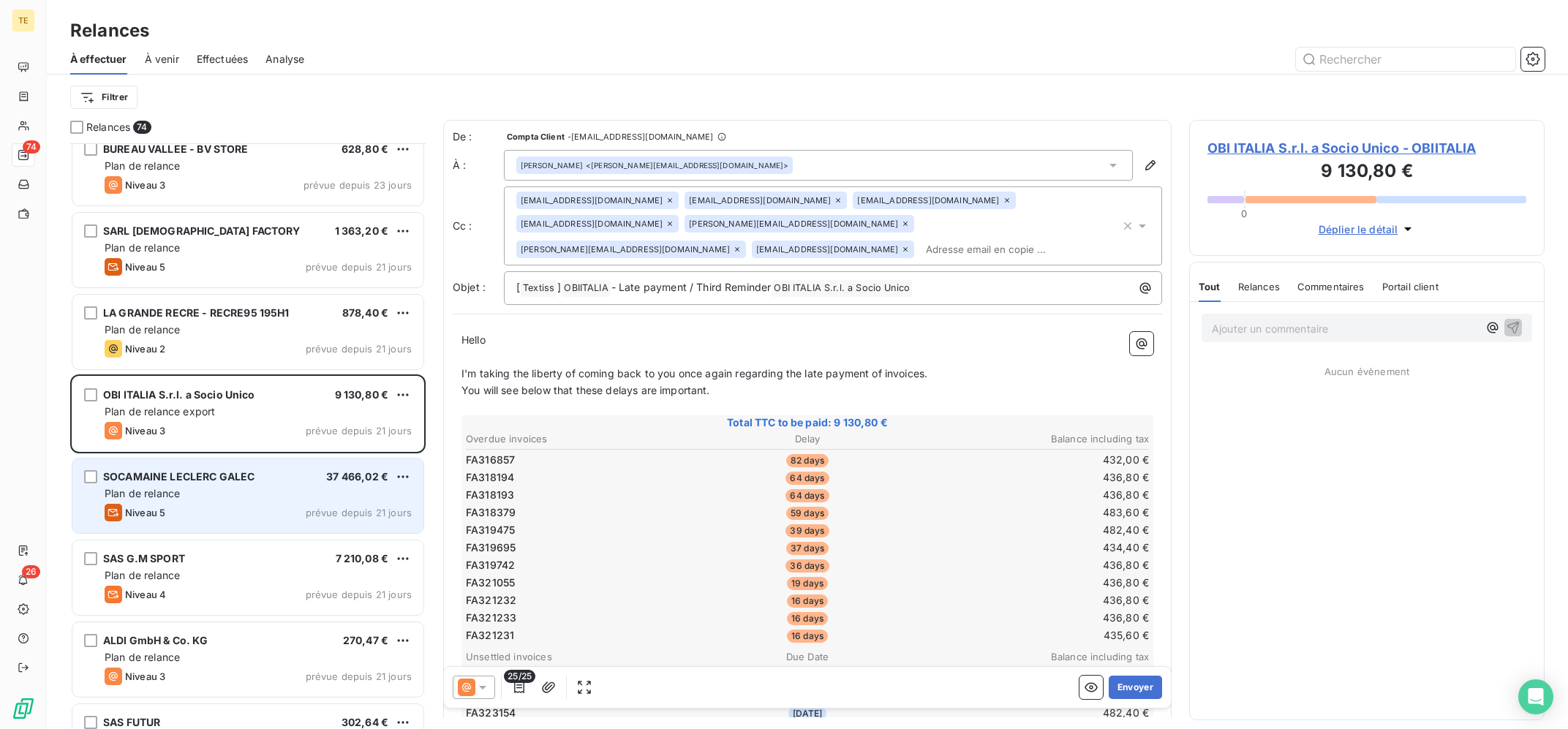
click at [278, 489] on div "Plan de relance" at bounding box center [258, 493] width 307 height 15
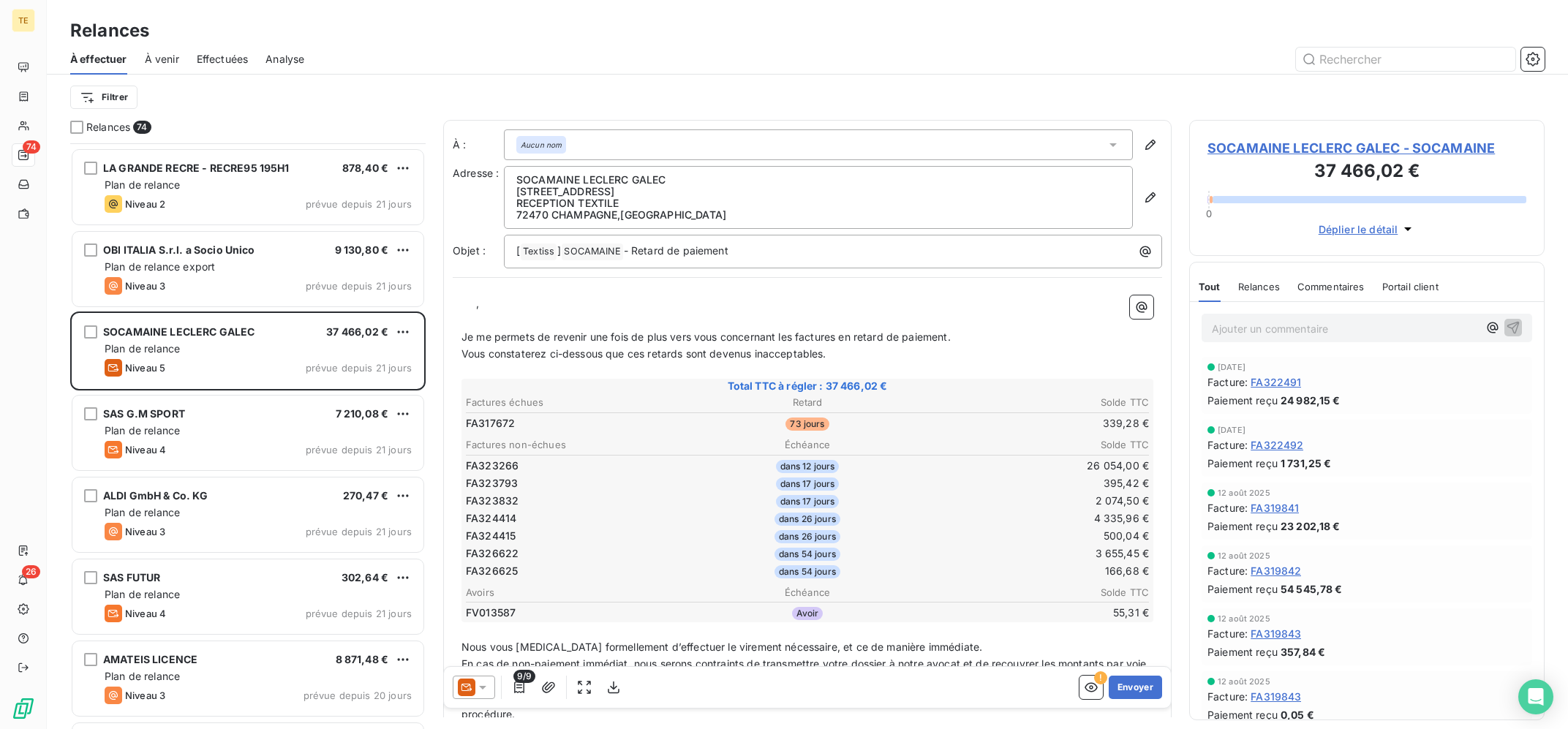
scroll to position [883, 0]
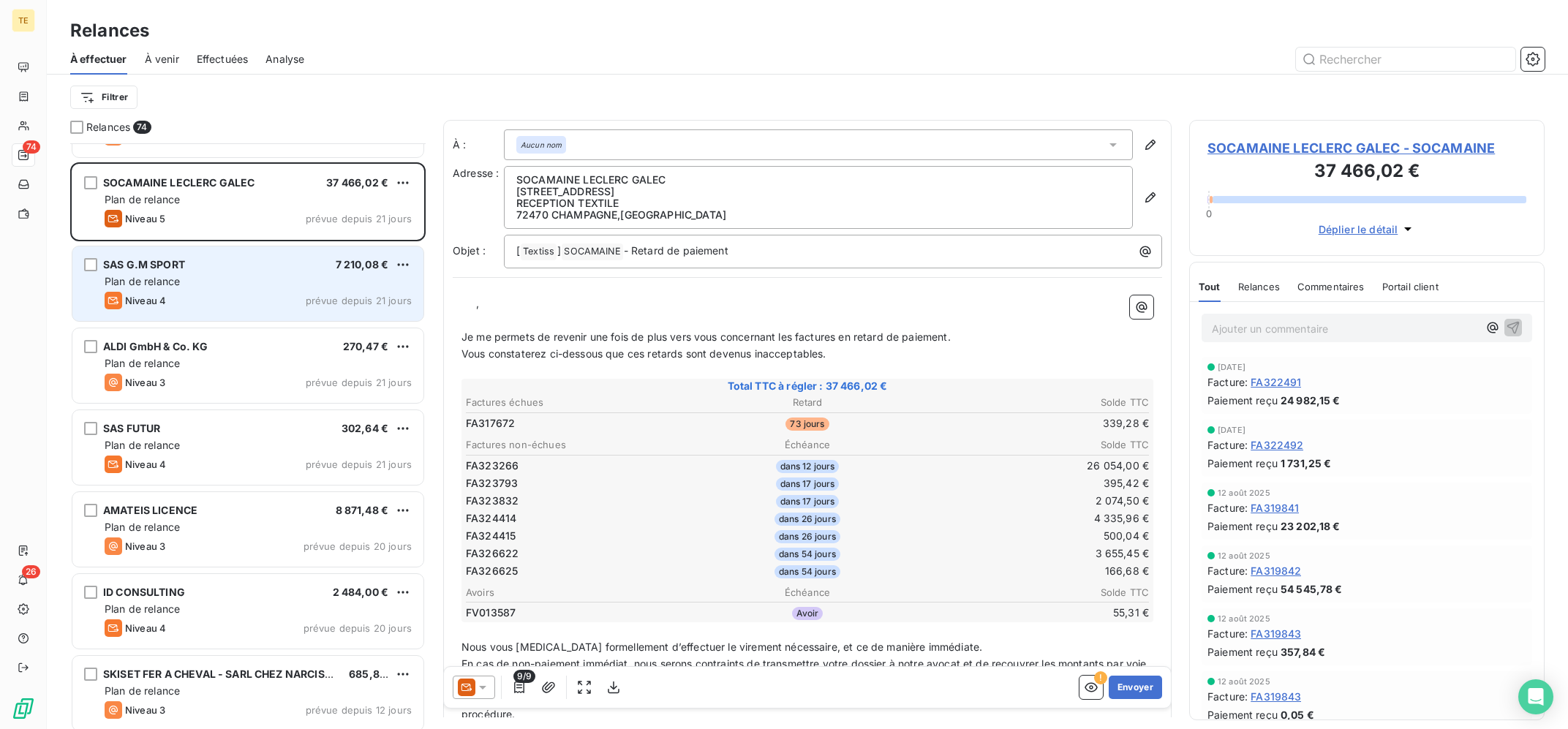
click at [315, 262] on div "SAS G.M SPORT 7 210,08 €" at bounding box center [258, 264] width 307 height 13
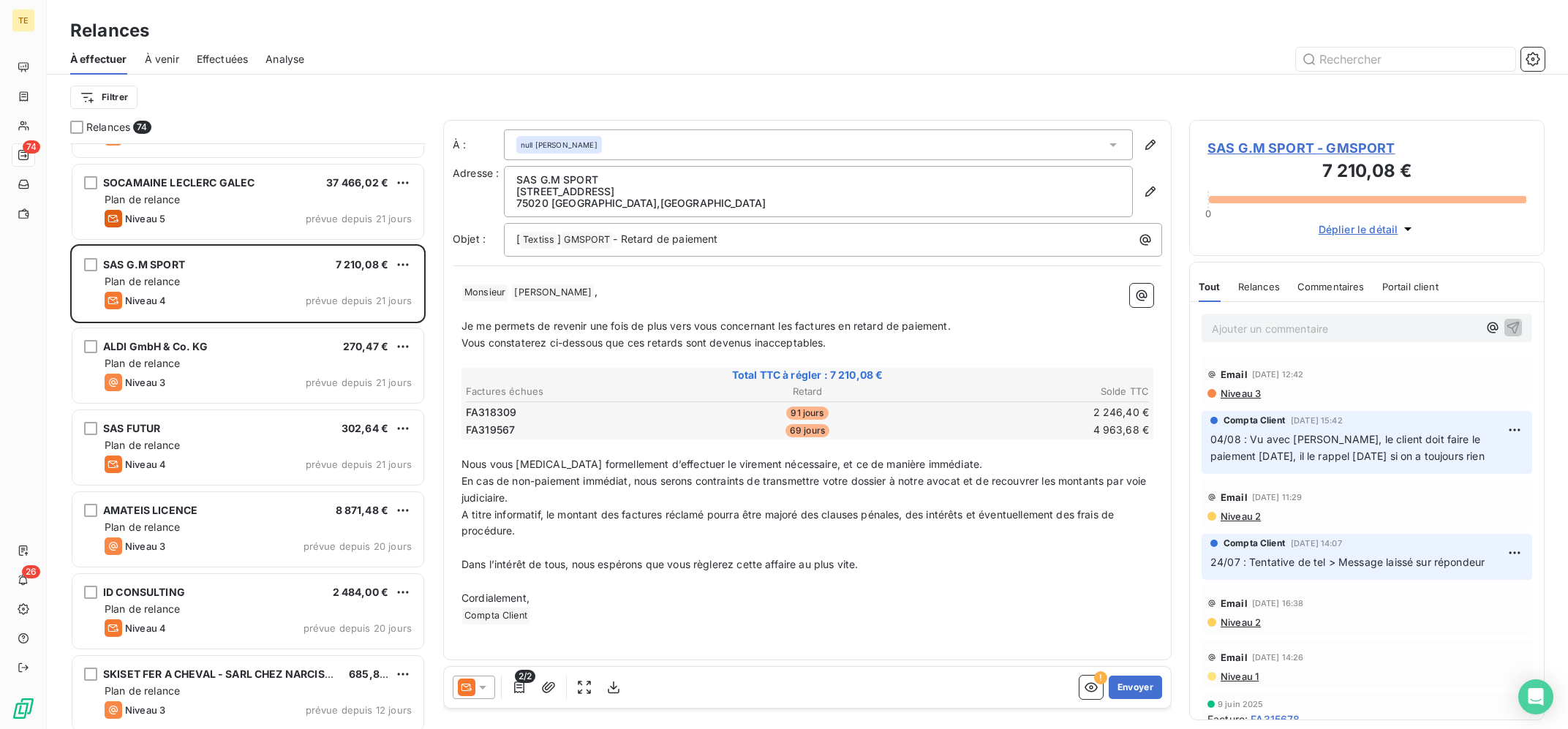
drag, startPoint x: 1330, startPoint y: 372, endPoint x: 1246, endPoint y: 377, distance: 84.1
click at [1246, 377] on div "Email 20 août 2025, 12:42" at bounding box center [1367, 374] width 319 height 23
click at [1345, 381] on div "Email 20 août 2025, 12:42" at bounding box center [1367, 374] width 319 height 23
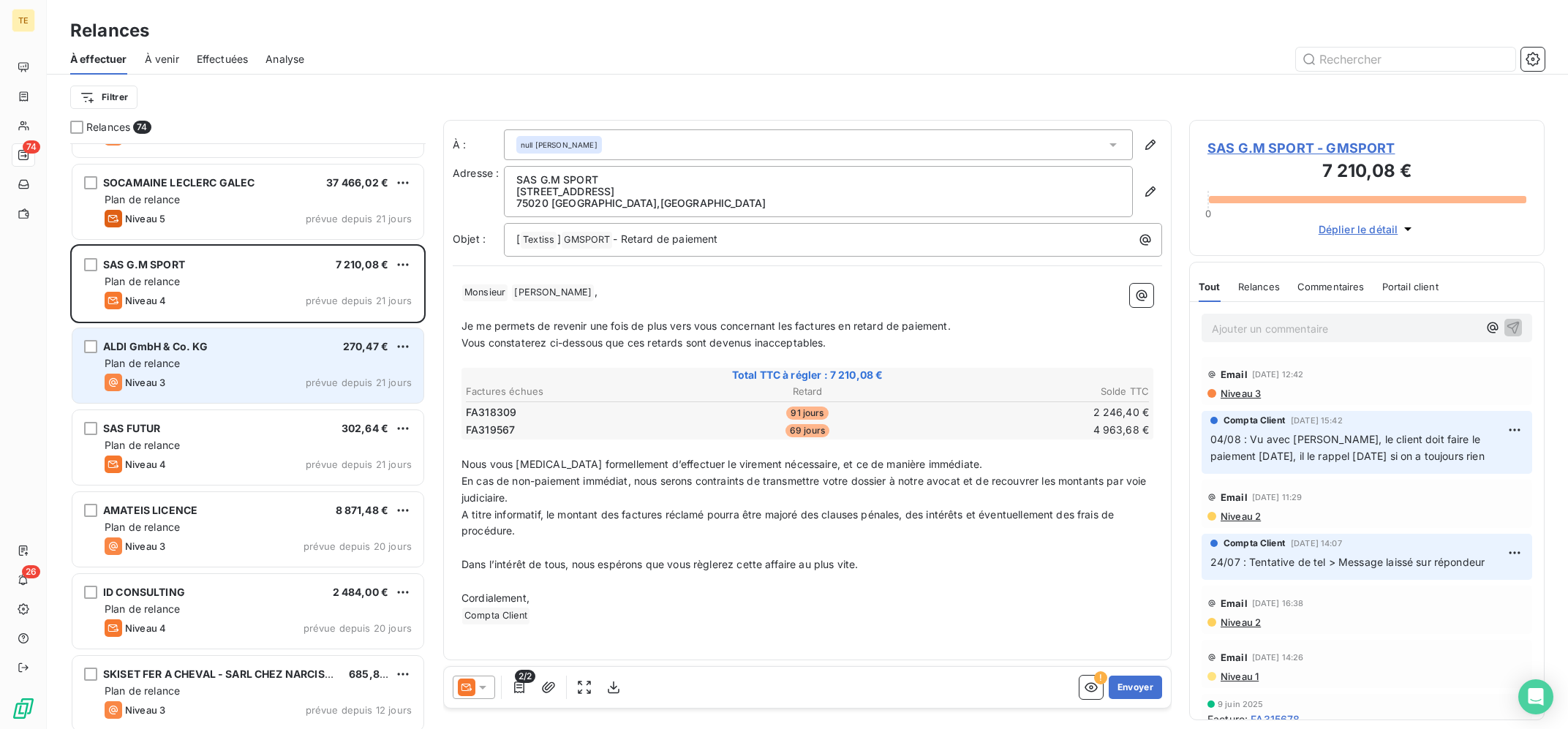
click at [199, 357] on div "Plan de relance" at bounding box center [258, 363] width 307 height 15
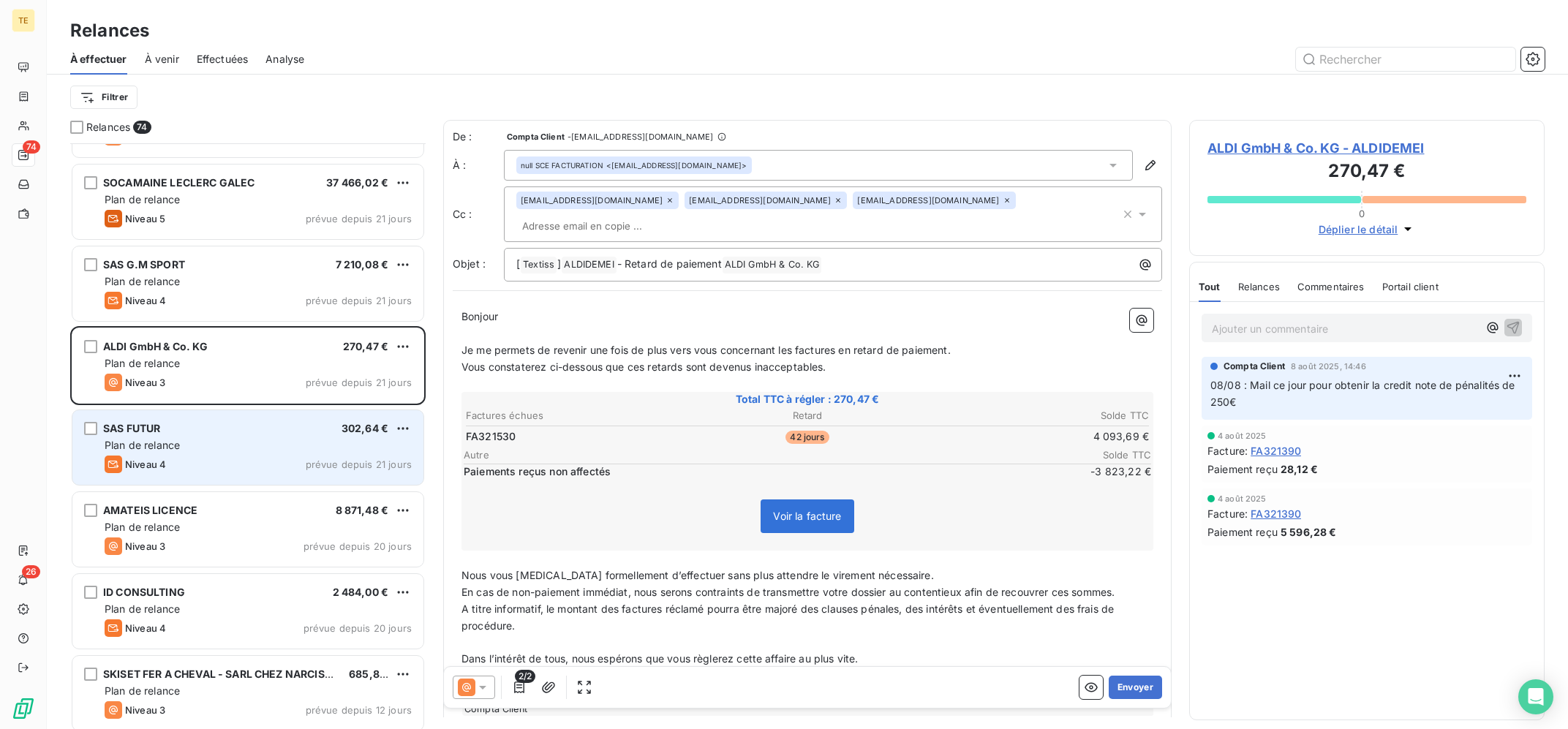
click at [203, 435] on div "SAS FUTUR 302,64 €" at bounding box center [258, 428] width 307 height 13
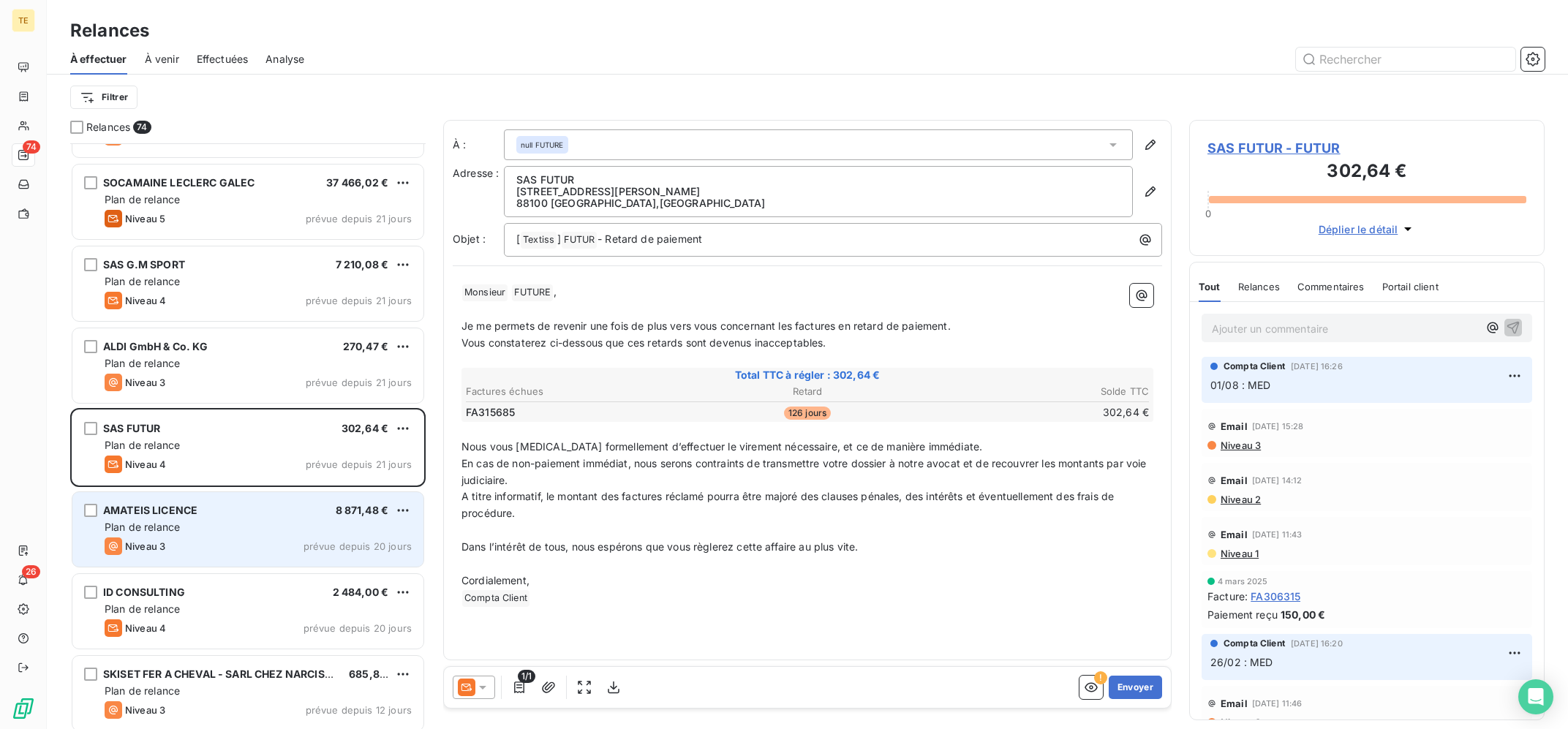
click at [210, 509] on div "AMATEIS LICENCE 8 871,48 €" at bounding box center [258, 510] width 307 height 13
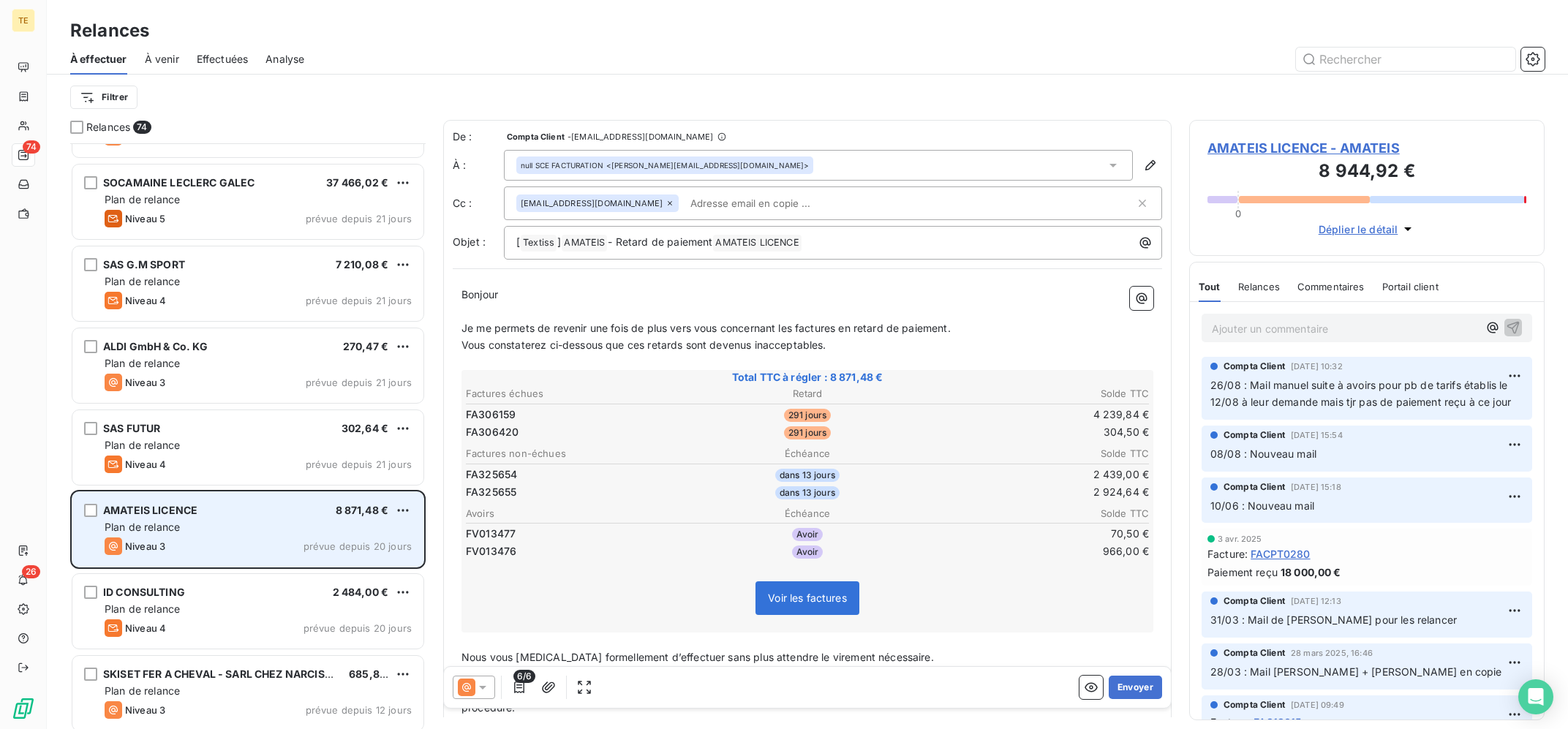
scroll to position [1178, 0]
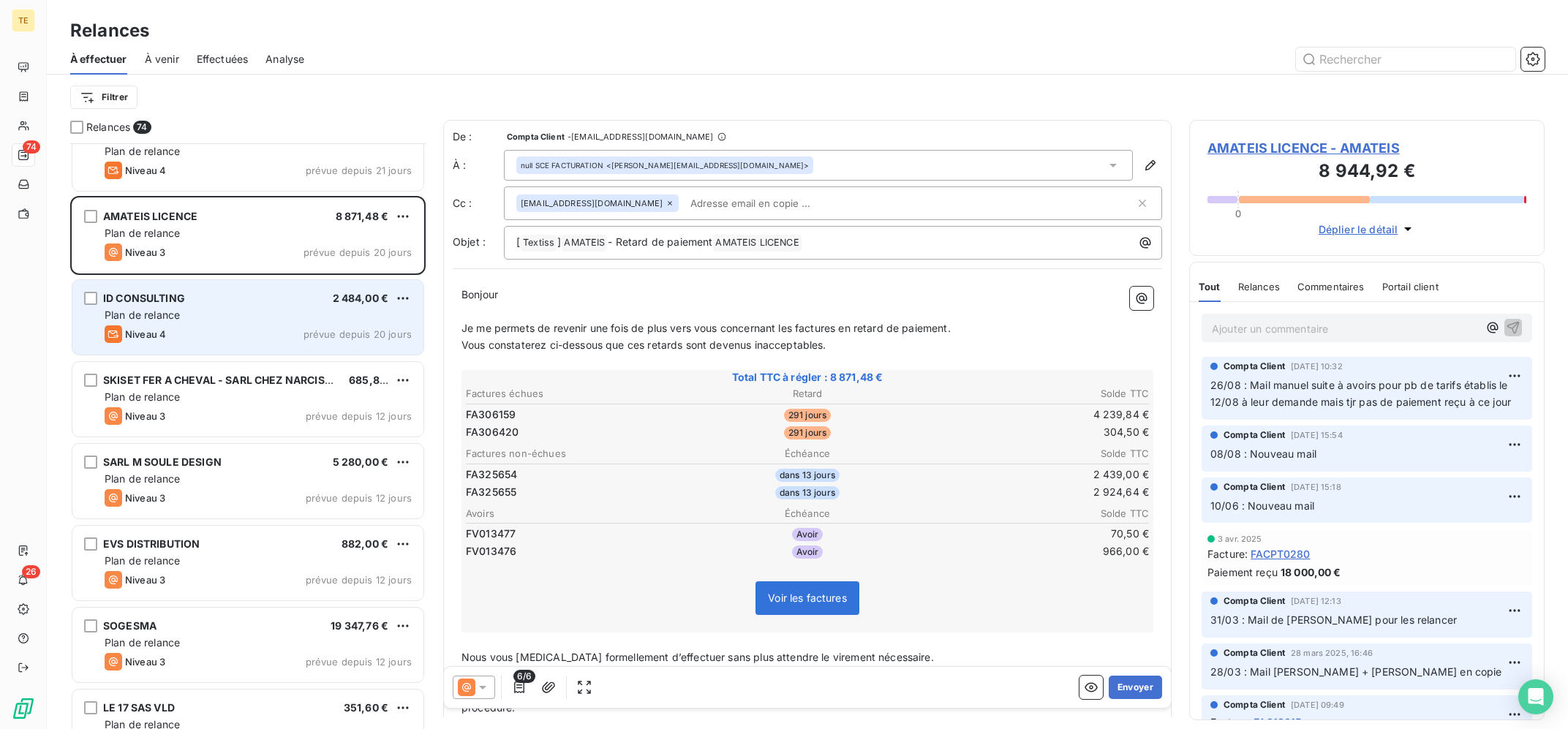
click at [271, 324] on div "ID CONSULTING 2 484,00 € Plan de relance Niveau 4 prévue depuis 20 jours" at bounding box center [247, 317] width 351 height 75
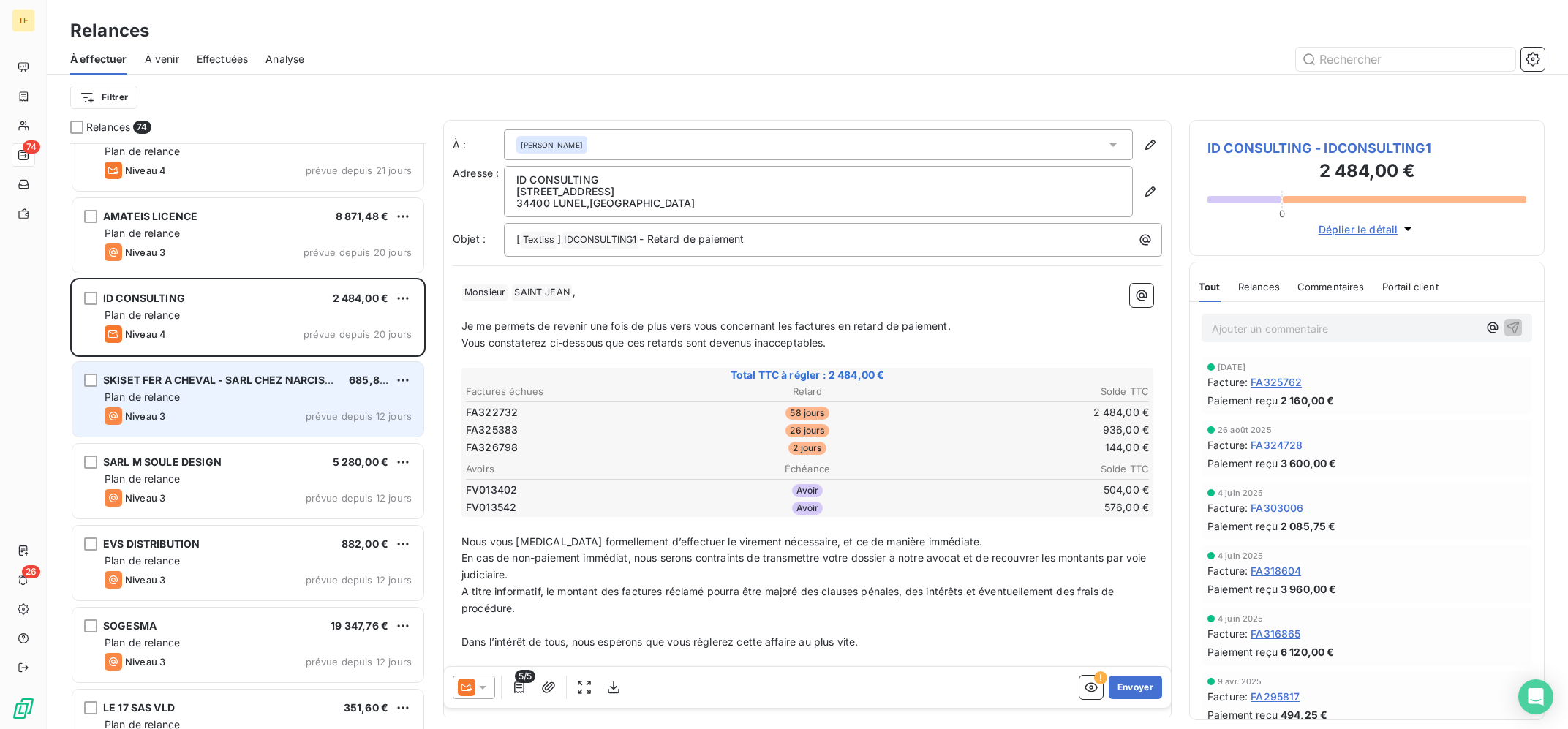
click at [281, 383] on span "SKISET FER A CHEVAL - SARL CHEZ NARCISSE SPORTS" at bounding box center [242, 380] width 279 height 13
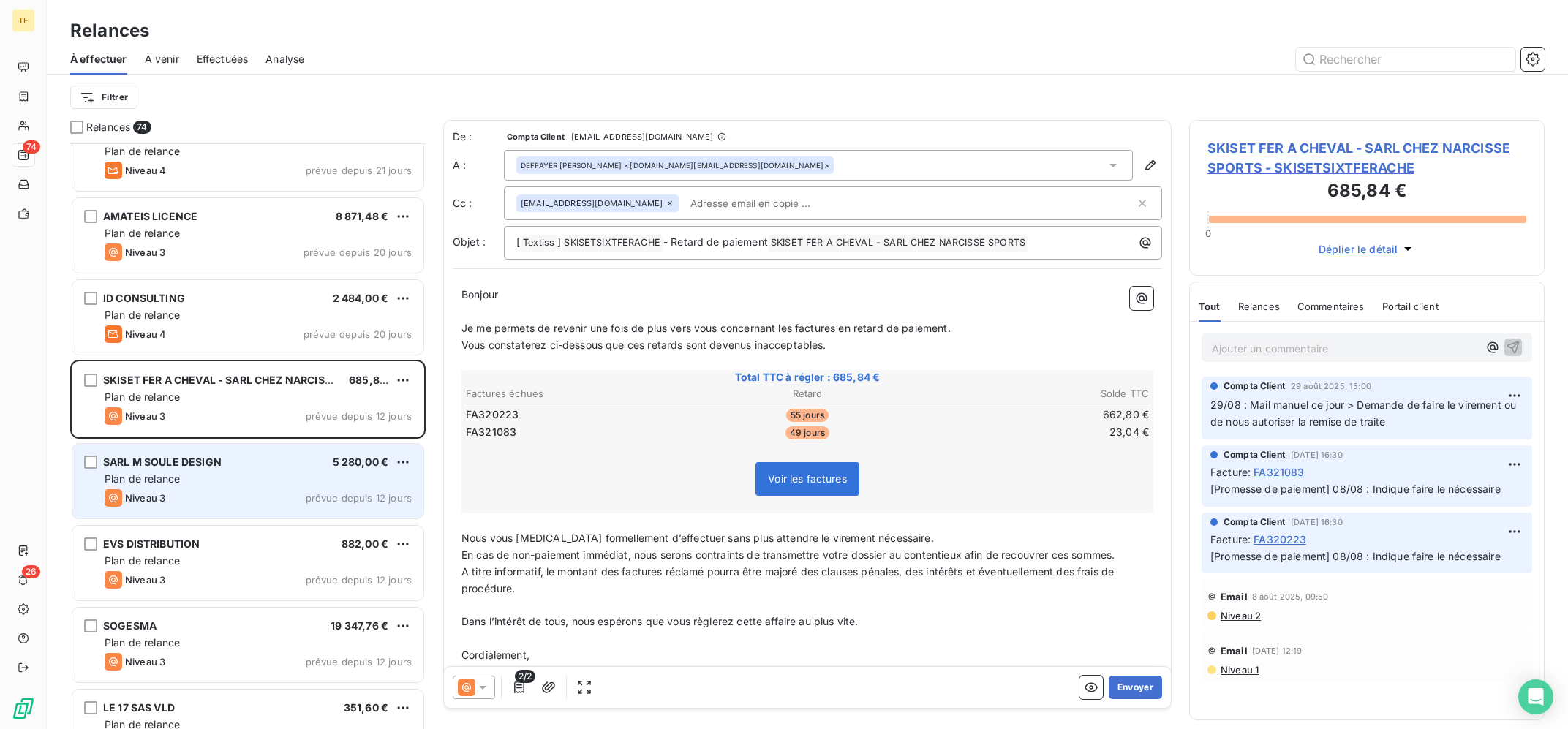
click at [246, 491] on div "Niveau 3 prévue depuis 12 jours" at bounding box center [258, 498] width 307 height 17
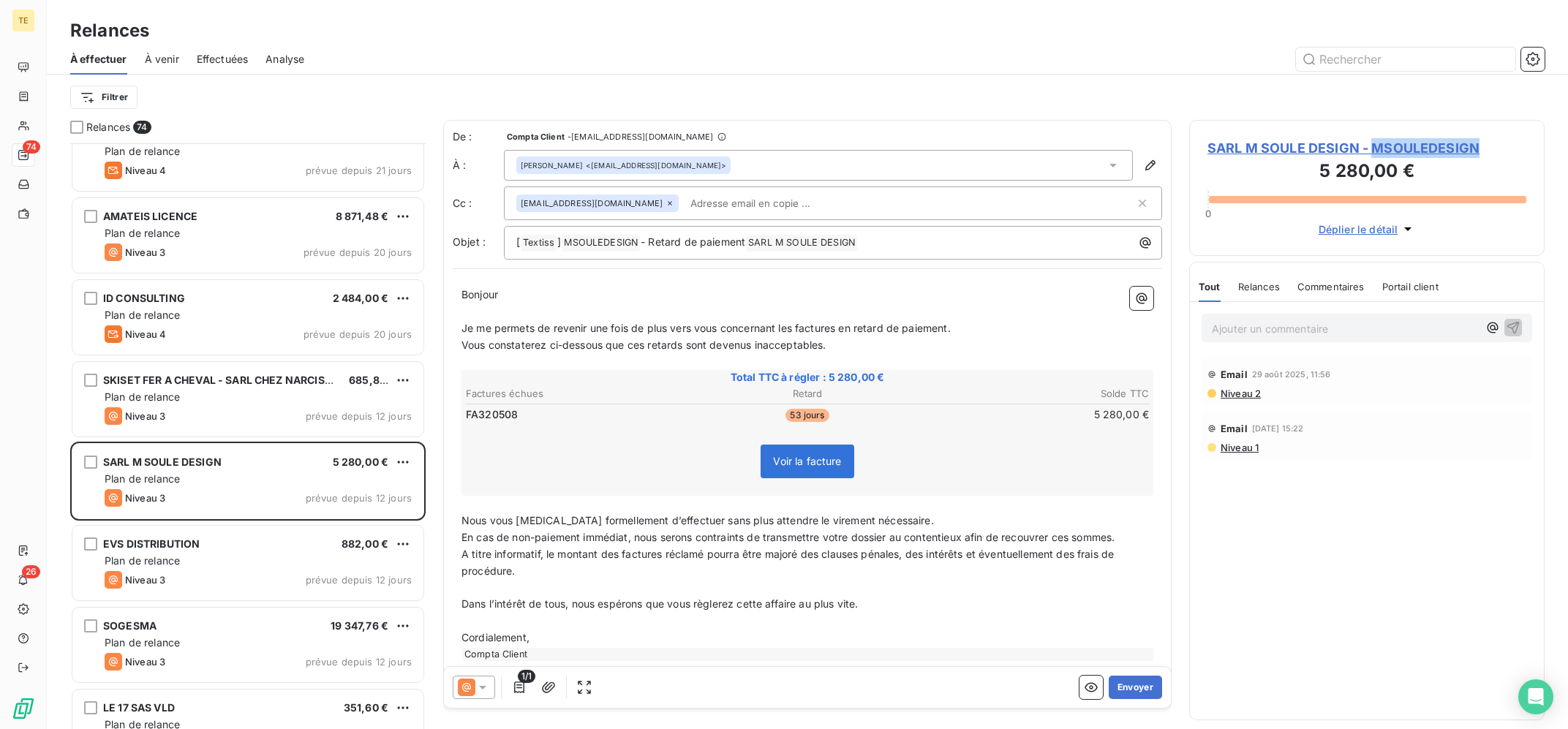
copy span "MSOULEDESIGN"
drag, startPoint x: 1483, startPoint y: 147, endPoint x: 1078, endPoint y: 74, distance: 411.5
click at [1189, 120] on div "SARL M SOULE DESIGN - MSOULEDESIGN 5 280,00 € 0 Déplier le détail Tout Relances…" at bounding box center [1367, 425] width 356 height 610
click at [1078, 74] on div "À effectuer À venir Effectuées Analyse" at bounding box center [808, 59] width 1521 height 31
click at [1271, 330] on p "Ajouter un commentaire ﻿" at bounding box center [1344, 328] width 267 height 18
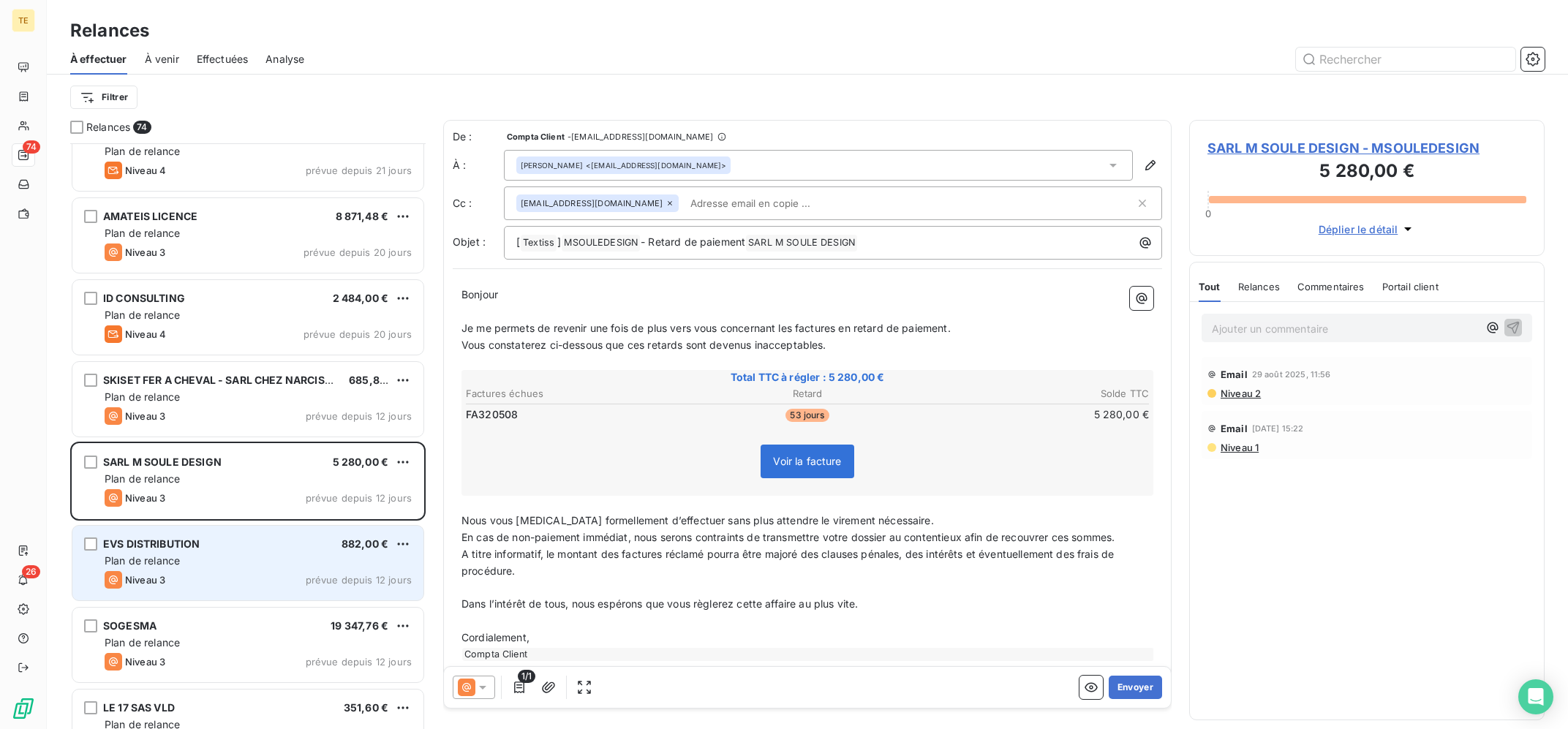
click at [200, 544] on span "EVS DISTRIBUTION" at bounding box center [151, 544] width 97 height 13
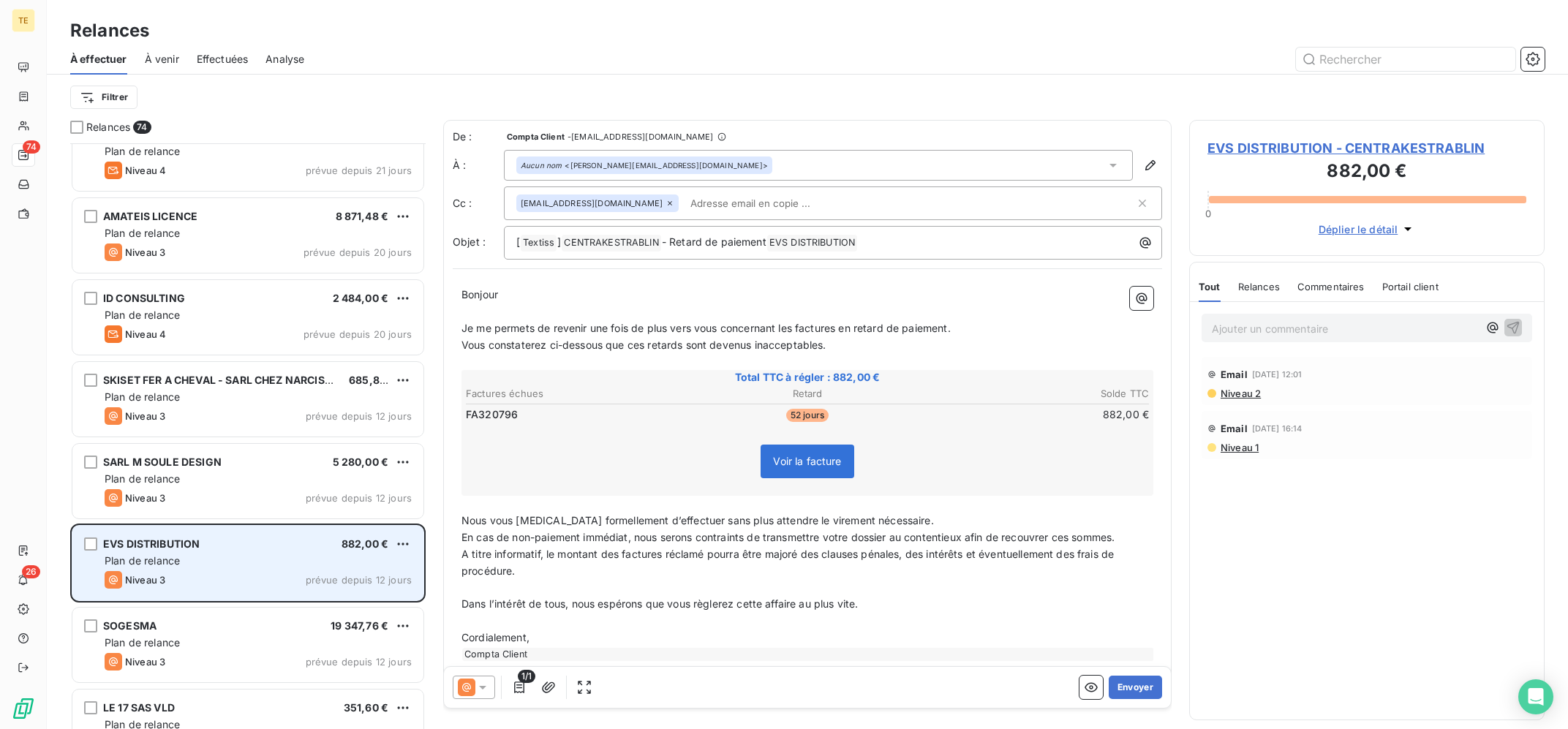
scroll to position [1471, 0]
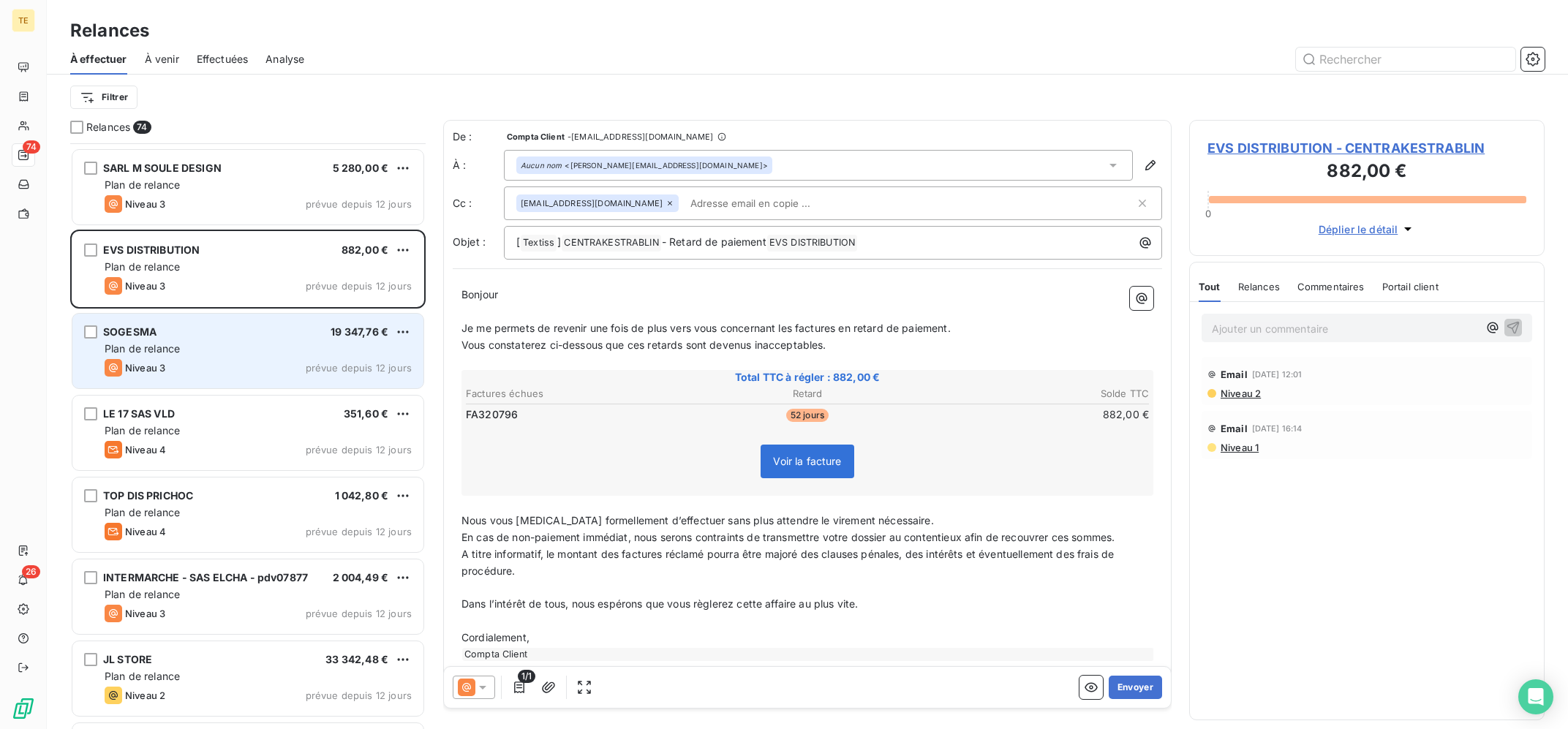
click at [281, 336] on div "SOGESMA 19 347,76 €" at bounding box center [258, 332] width 307 height 13
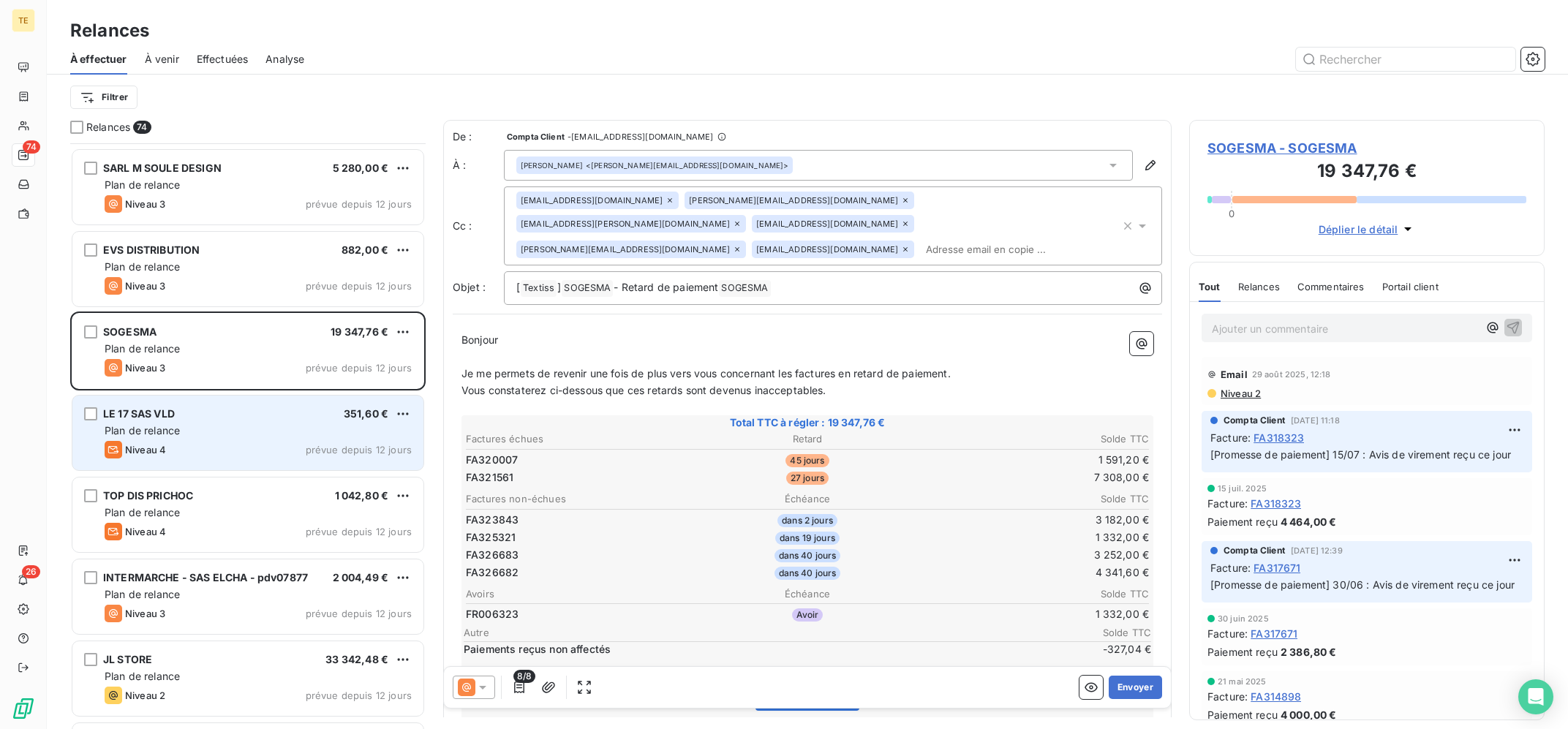
click at [264, 419] on div "LE 17 SAS VLD 351,60 €" at bounding box center [258, 413] width 307 height 13
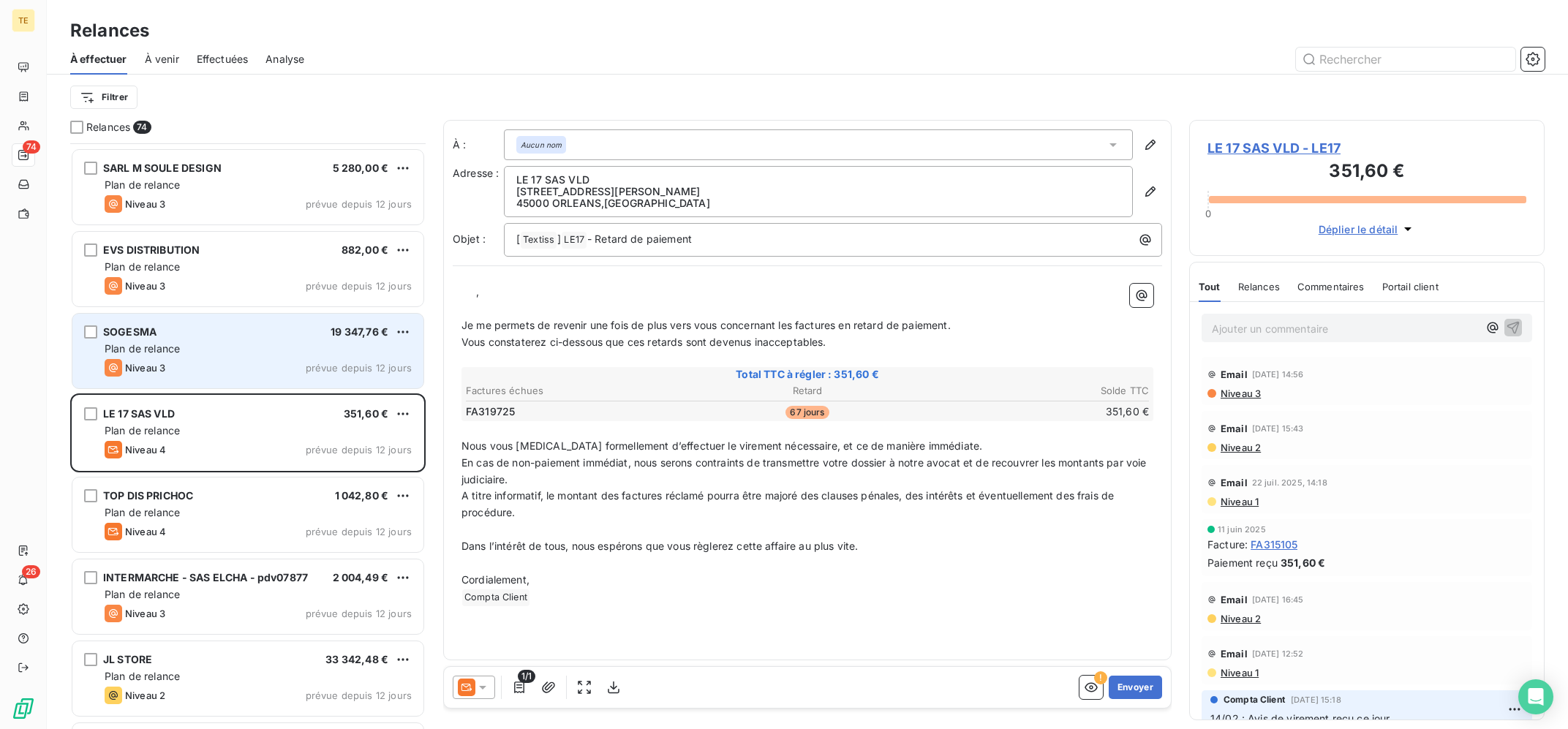
click at [261, 342] on div "Plan de relance" at bounding box center [258, 348] width 307 height 15
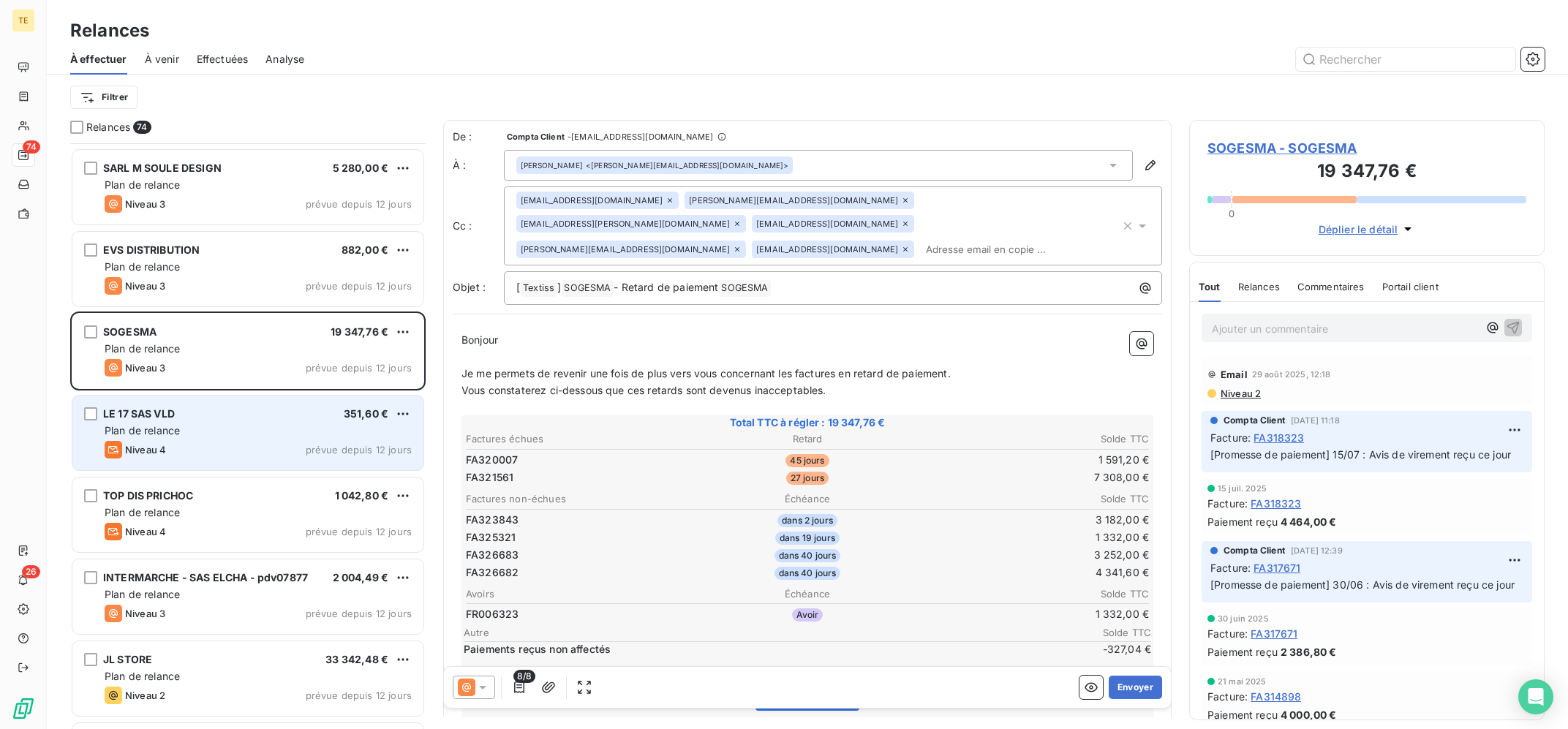
click at [253, 446] on div "Niveau 4 prévue depuis 12 jours" at bounding box center [258, 449] width 307 height 17
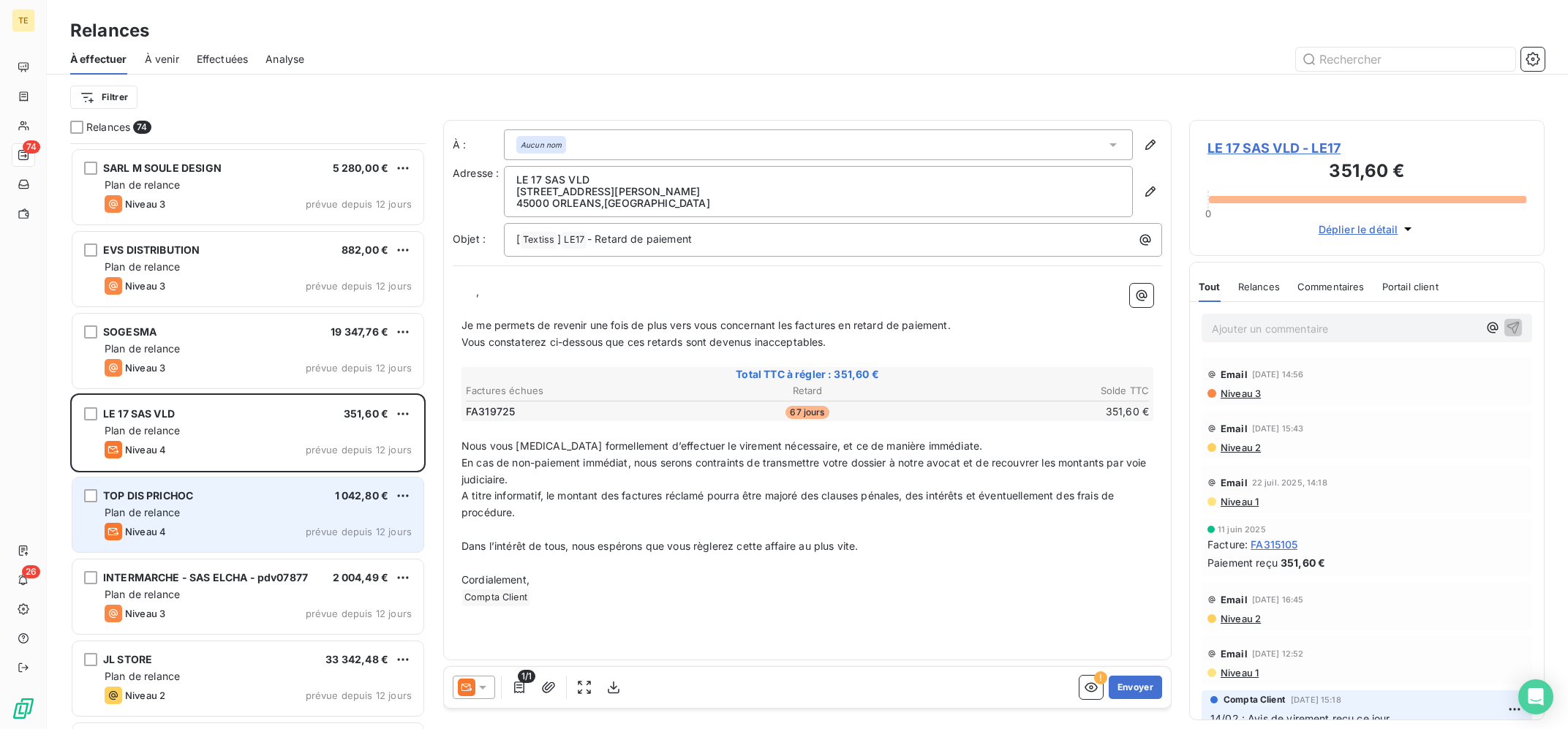
click at [252, 497] on div "TOP DIS PRICHOC 1 042,80 €" at bounding box center [258, 496] width 307 height 13
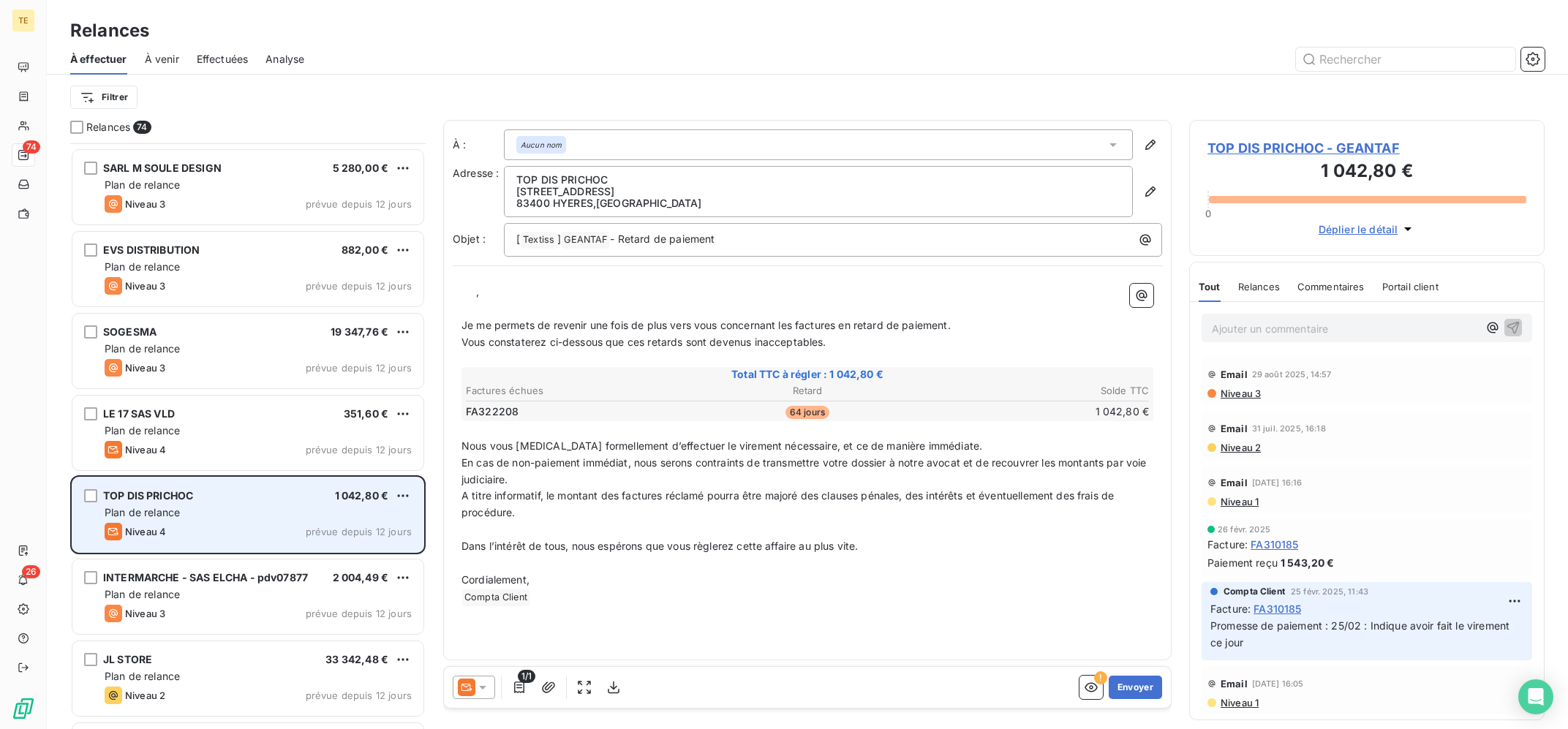
scroll to position [1765, 0]
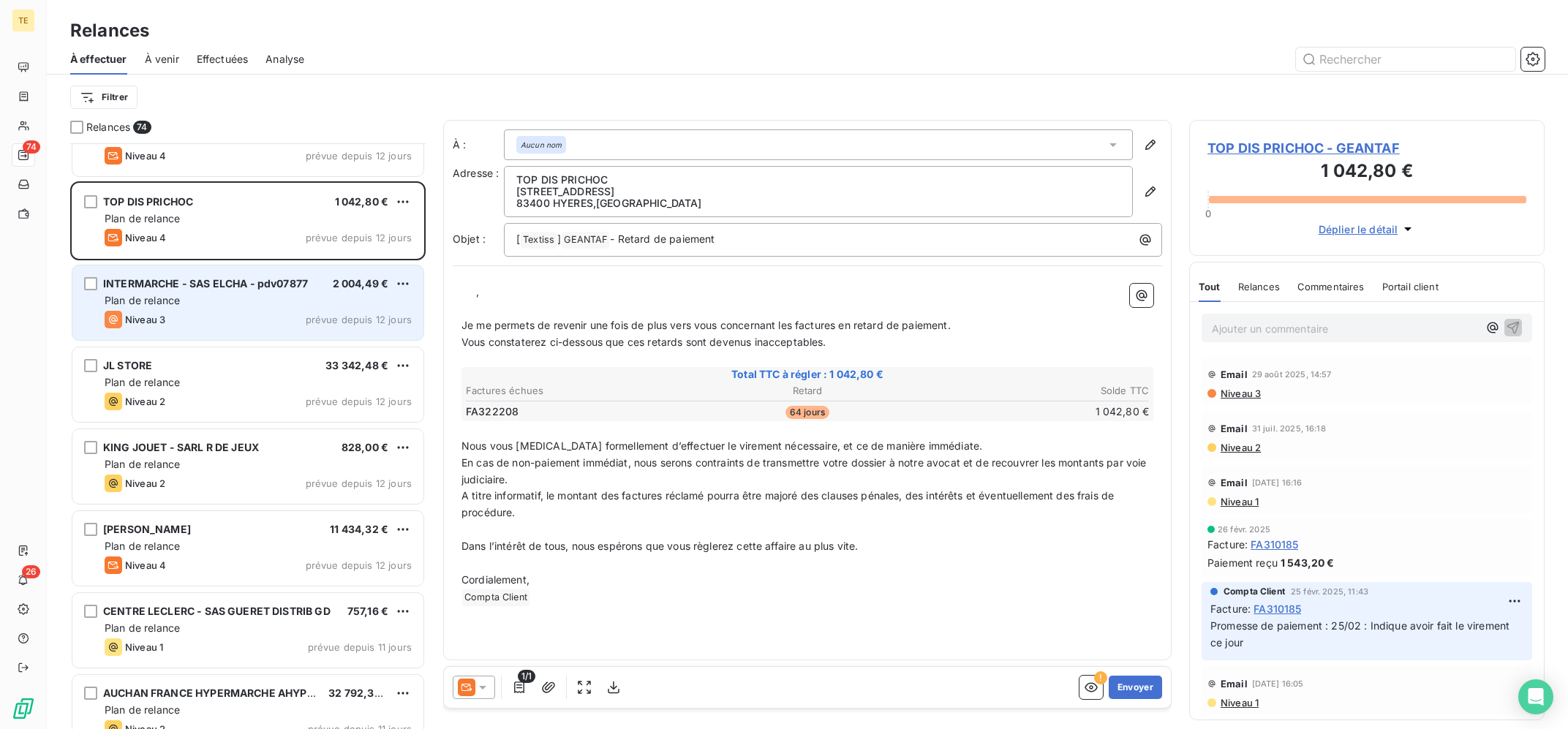
click at [211, 281] on span "INTERMARCHE - SAS ELCHA - pdv07877" at bounding box center [205, 283] width 205 height 13
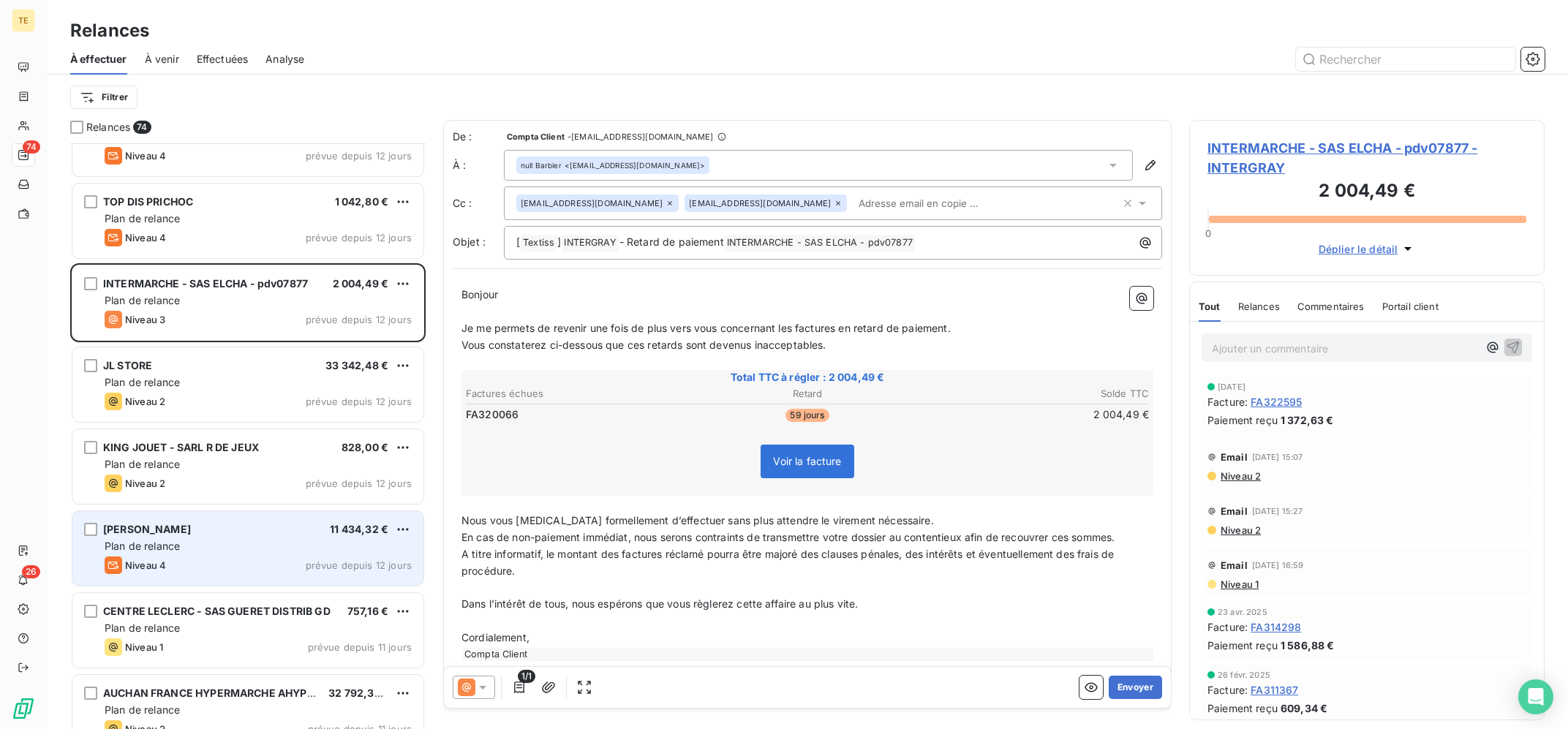
click at [195, 542] on div "Plan de relance" at bounding box center [258, 546] width 307 height 15
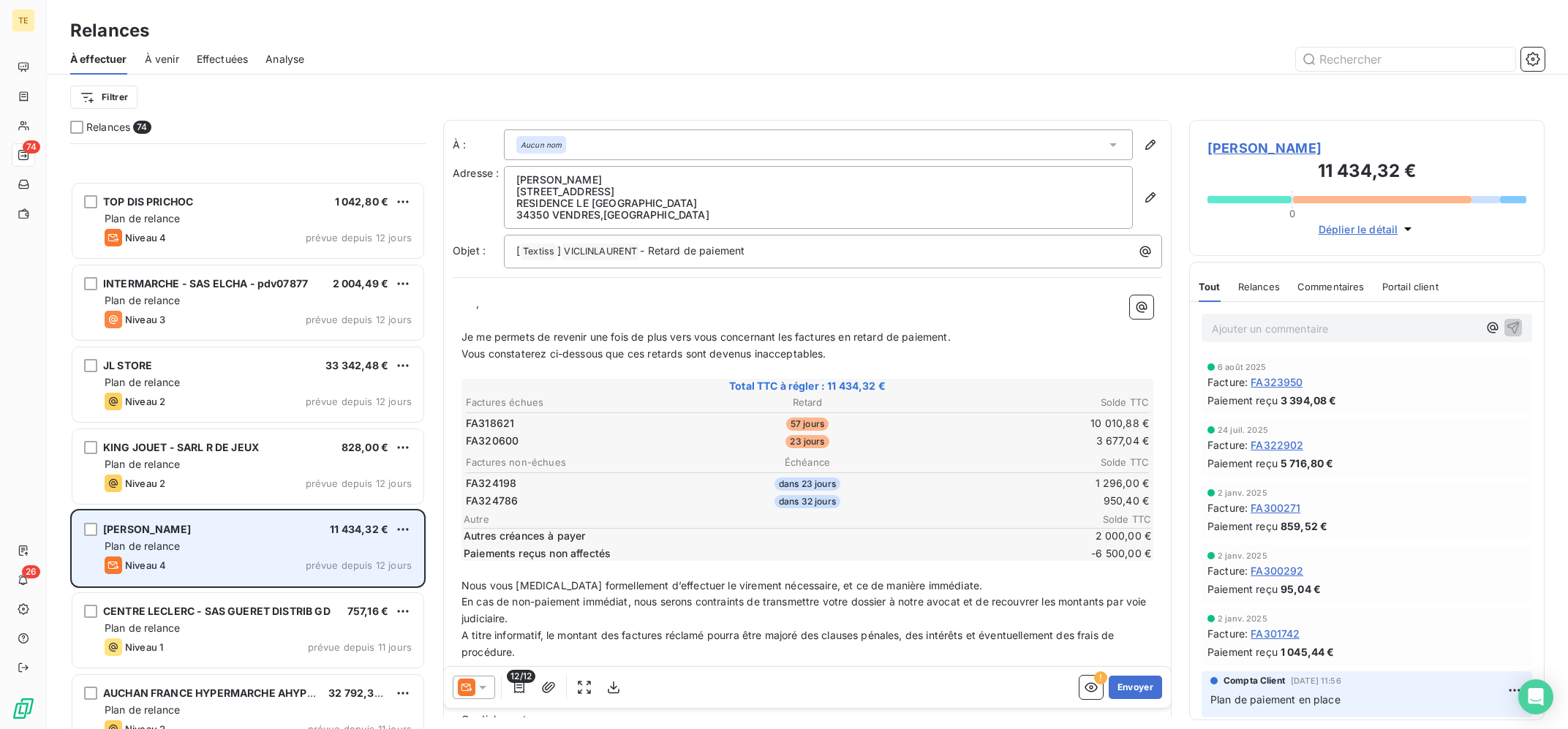
scroll to position [2059, 0]
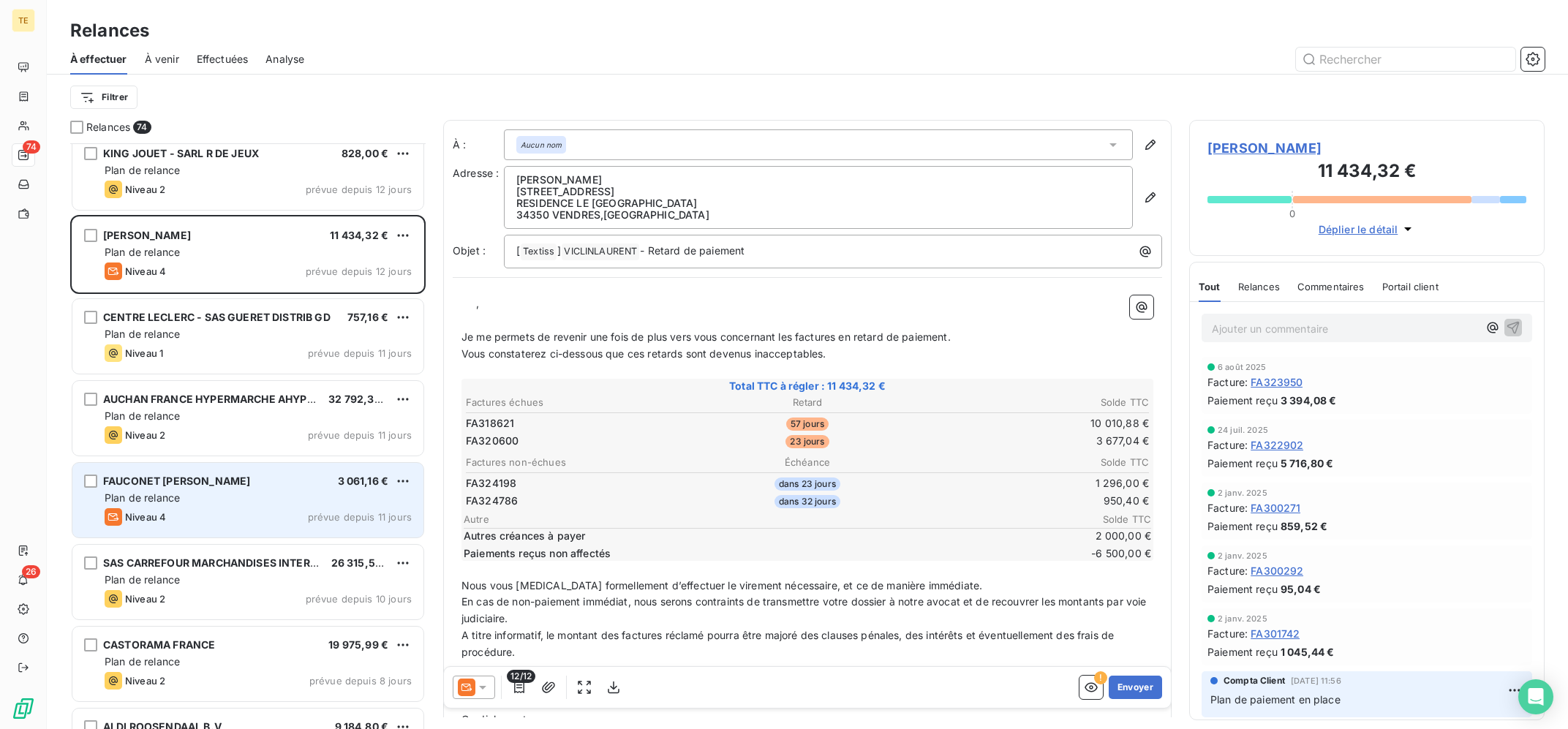
click at [250, 489] on div "FAUCONET [PERSON_NAME]" at bounding box center [176, 481] width 147 height 15
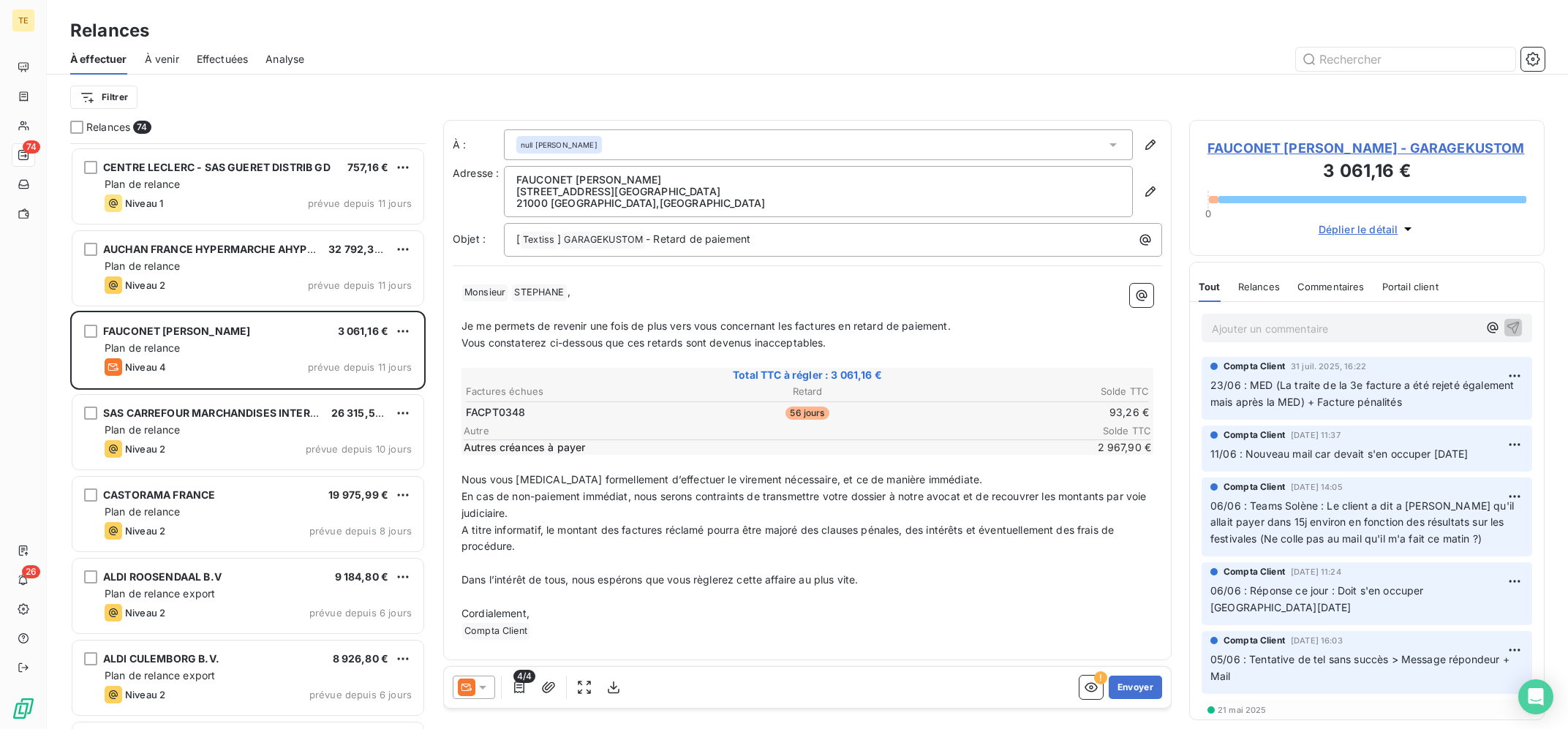
scroll to position [2353, 0]
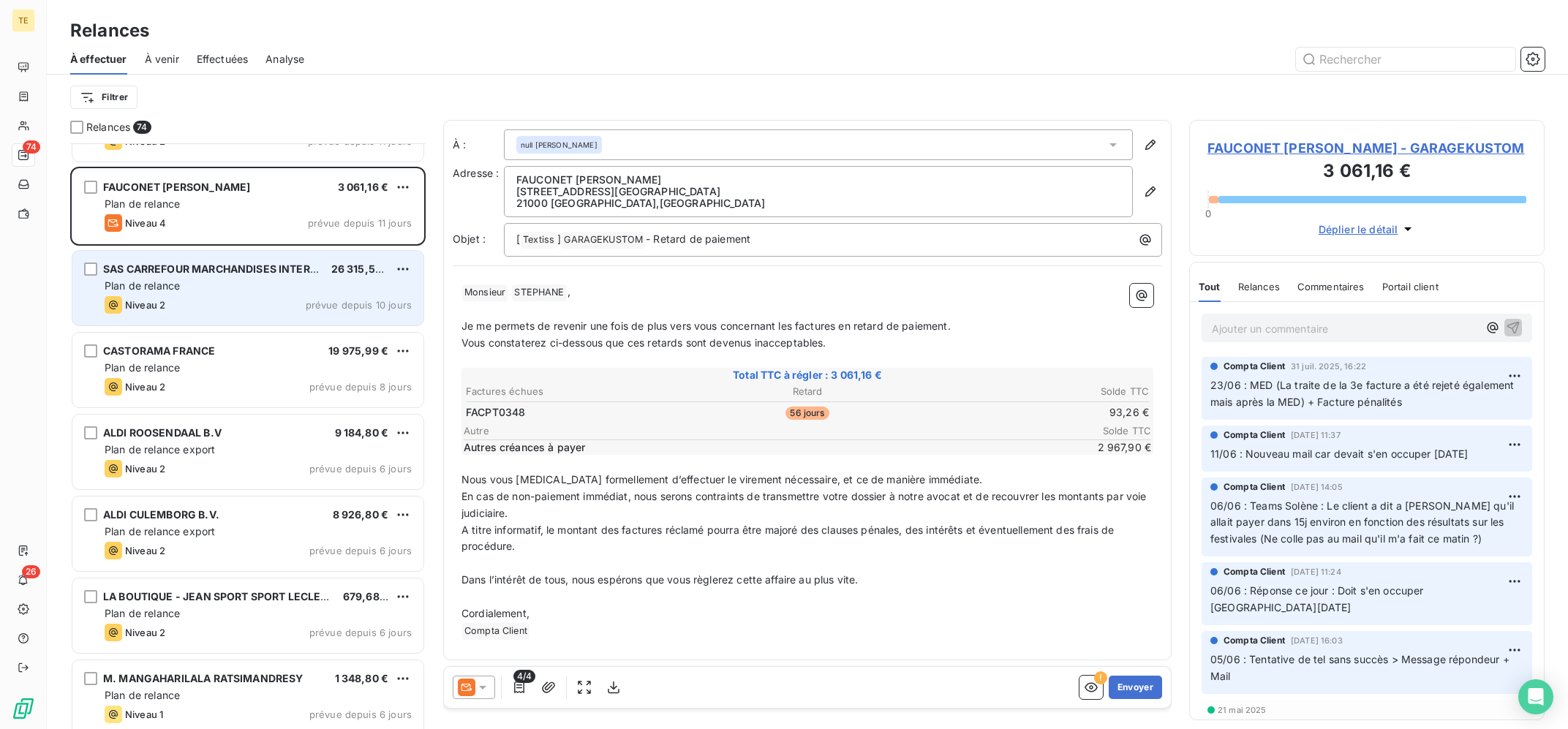
click at [241, 280] on div "Plan de relance" at bounding box center [258, 286] width 307 height 15
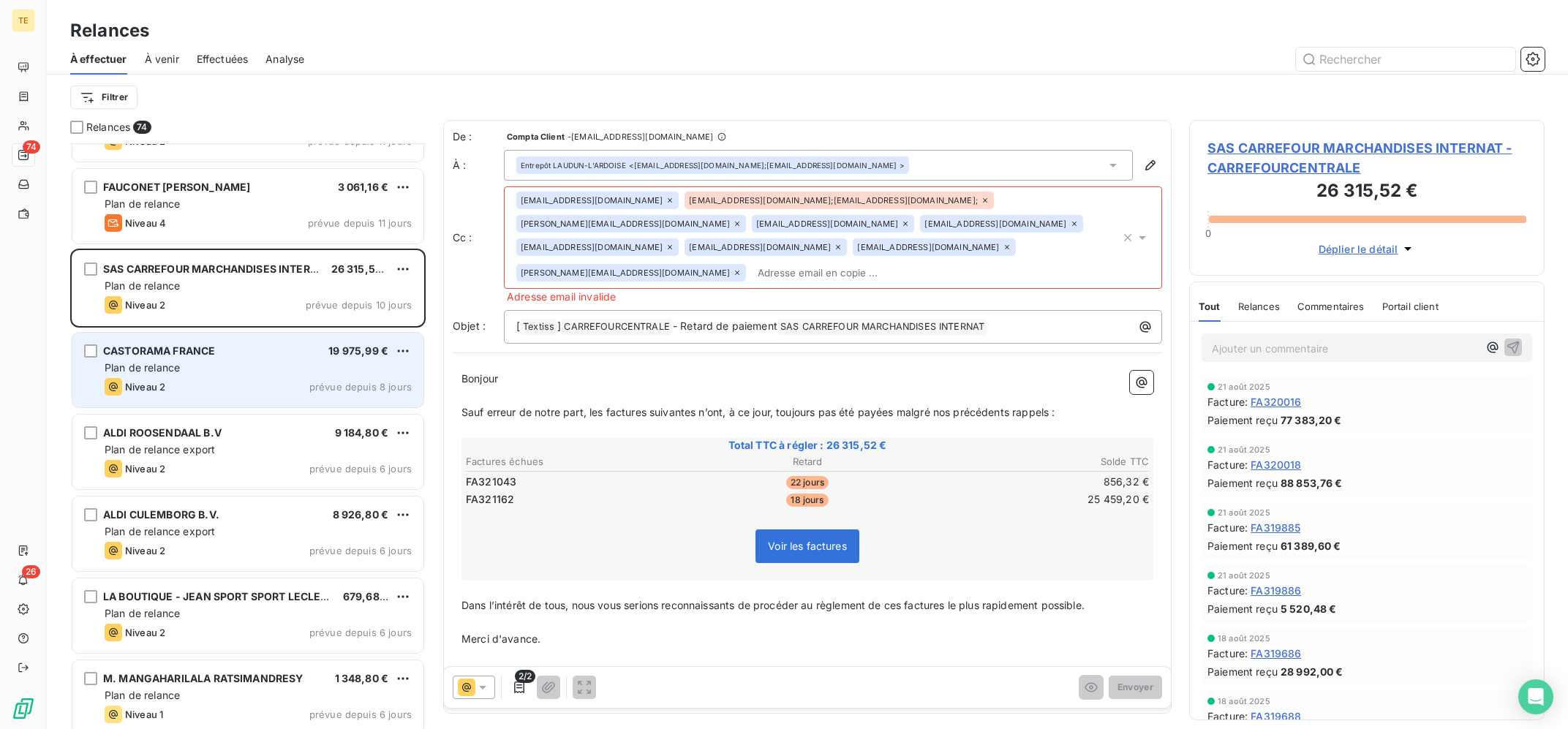
click at [243, 352] on div "CASTORAMA FRANCE 19 975,99 €" at bounding box center [258, 351] width 307 height 13
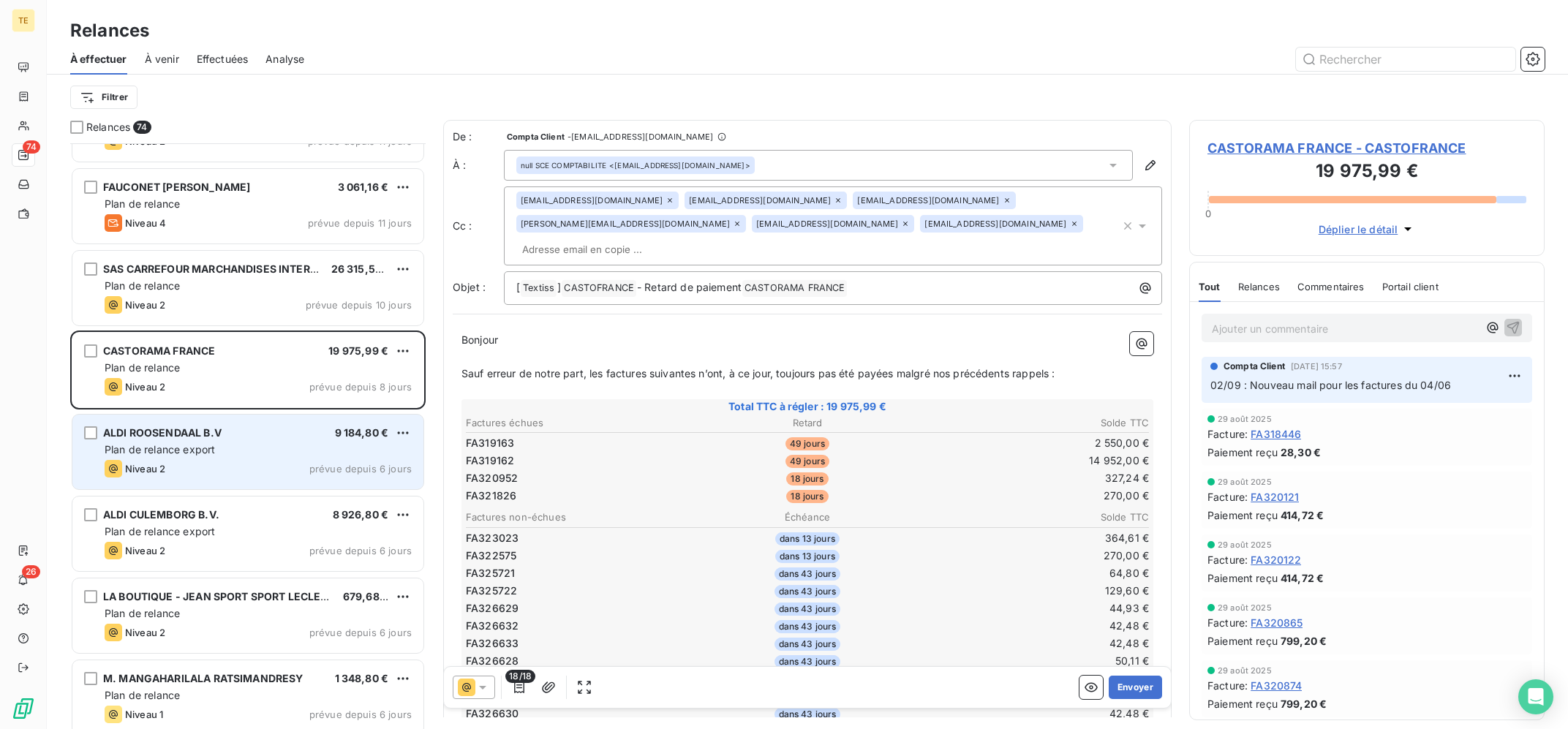
click at [233, 431] on div "ALDI ROOSENDAAL B.V 9 184,80 €" at bounding box center [258, 432] width 307 height 13
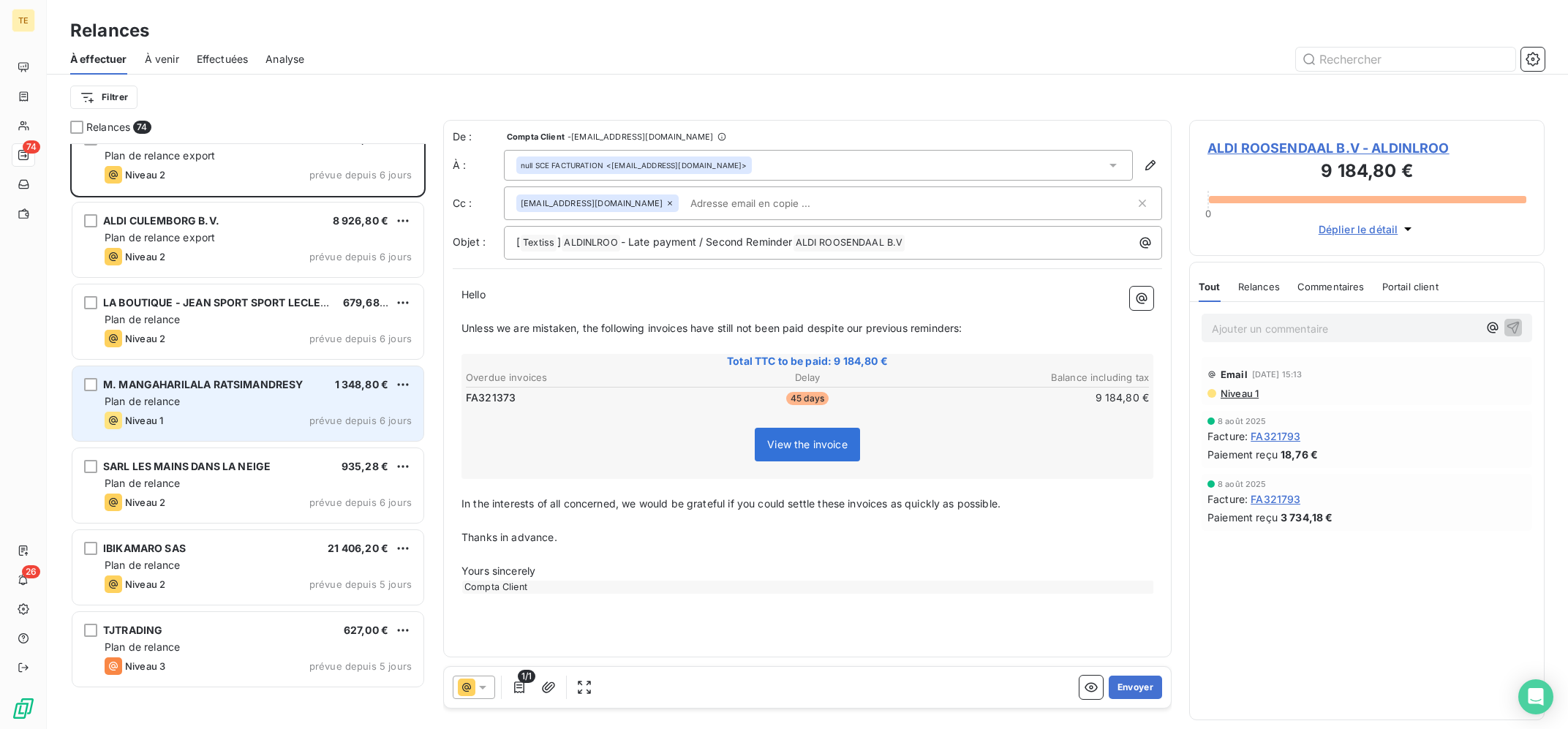
scroll to position [2353, 0]
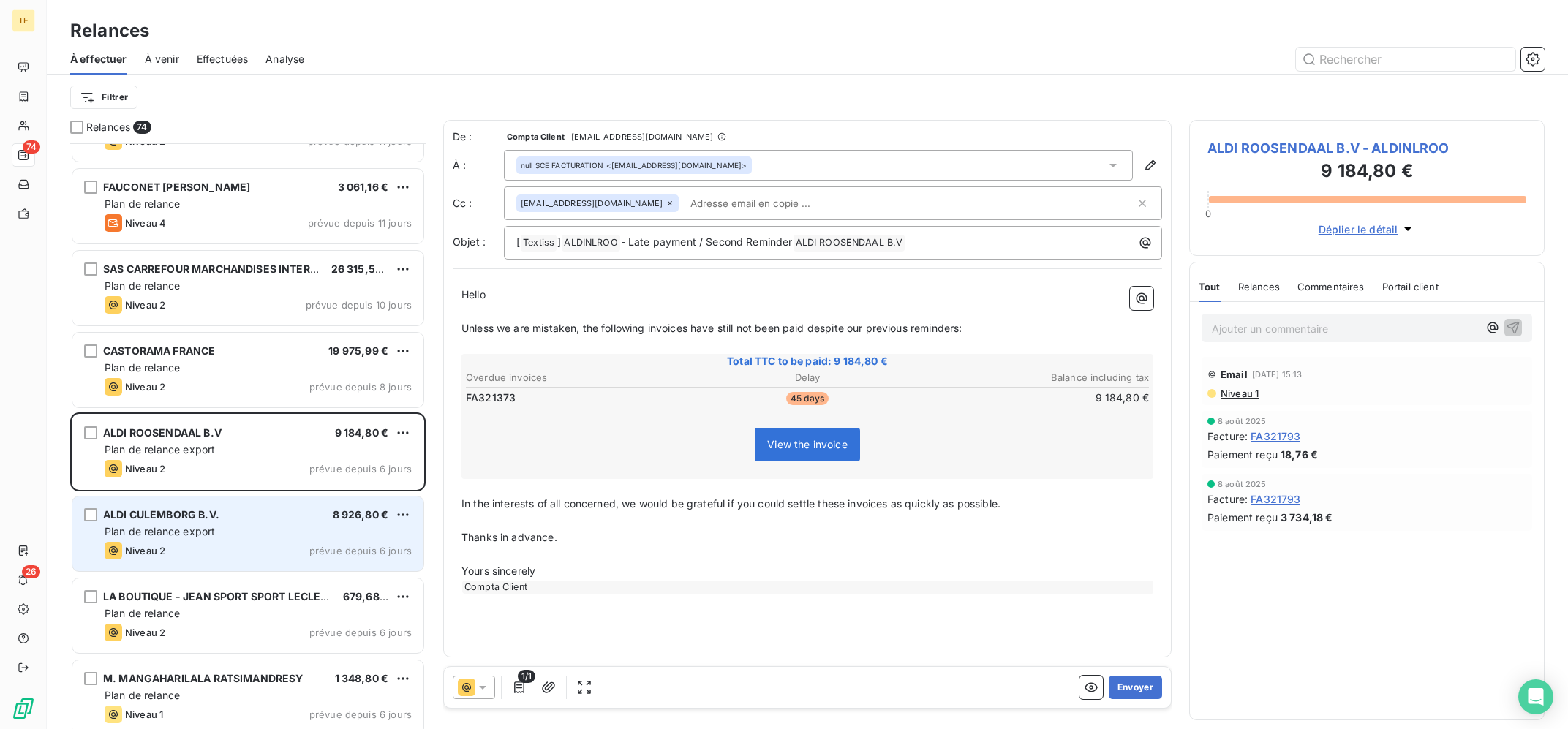
click at [296, 547] on div "Niveau 2 prévue depuis 6 jours" at bounding box center [258, 551] width 307 height 17
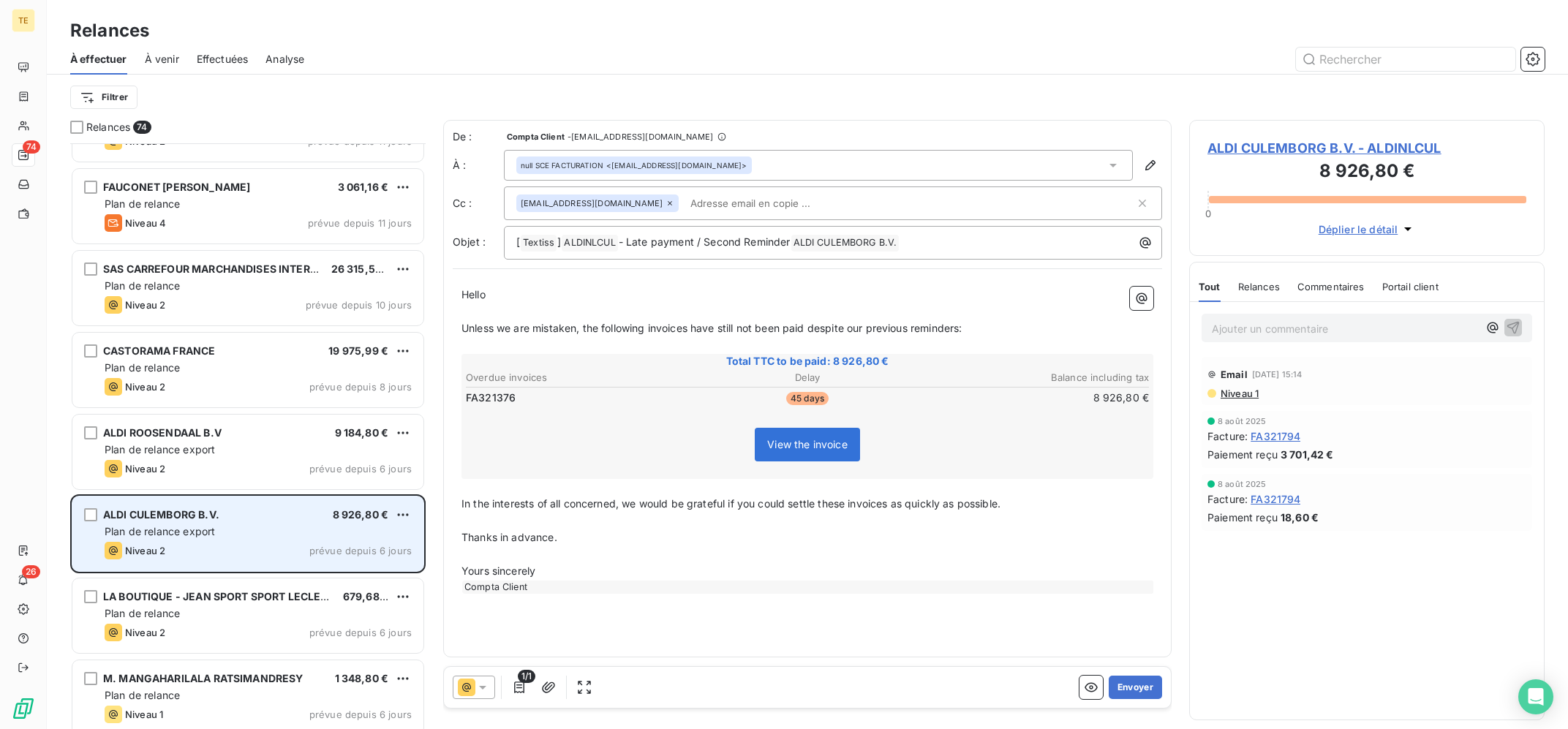
scroll to position [2648, 0]
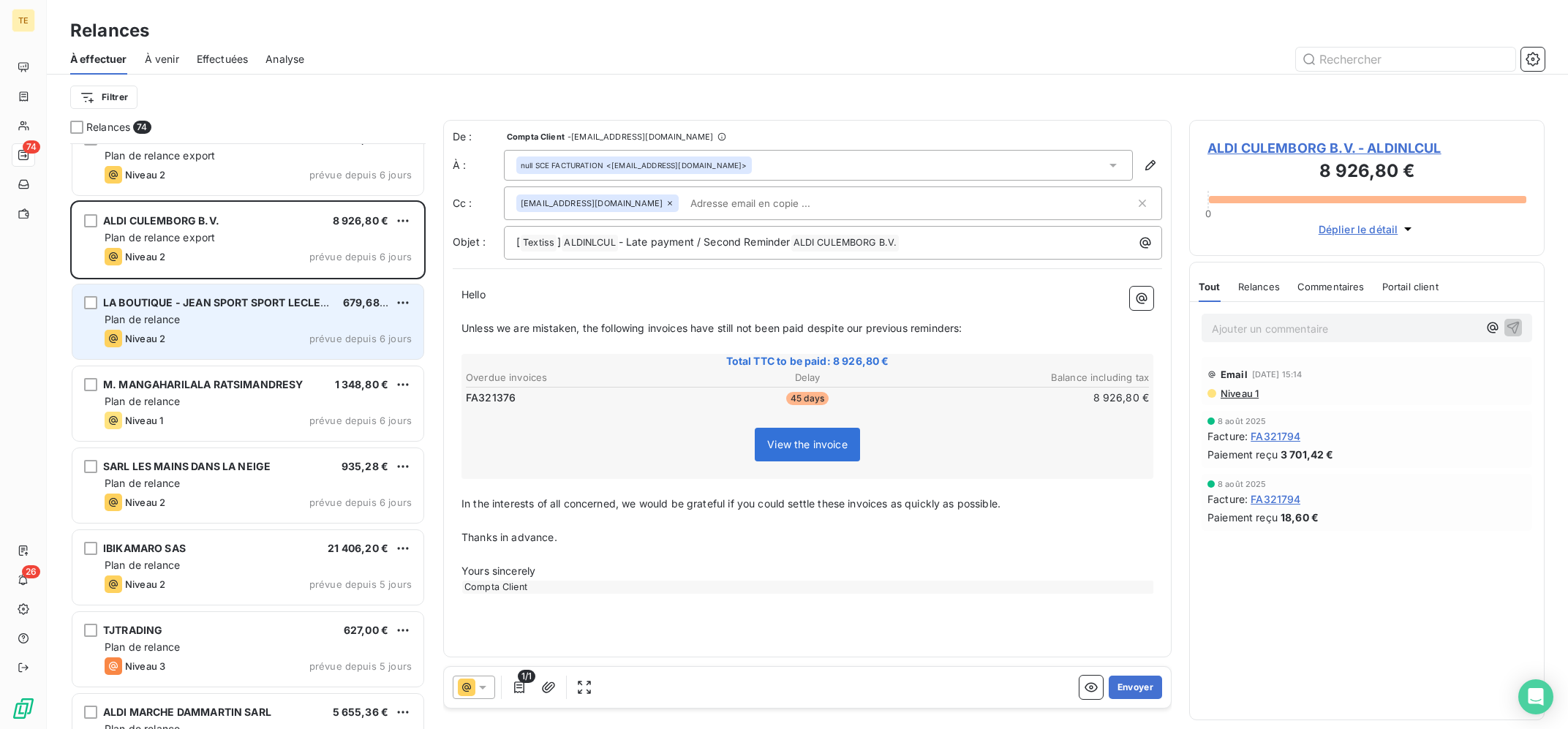
click at [260, 296] on div "LA BOUTIQUE - JEAN SPORT SPORT LECLERC 679,68 € Plan de relance Niveau 2 prévue…" at bounding box center [247, 322] width 351 height 75
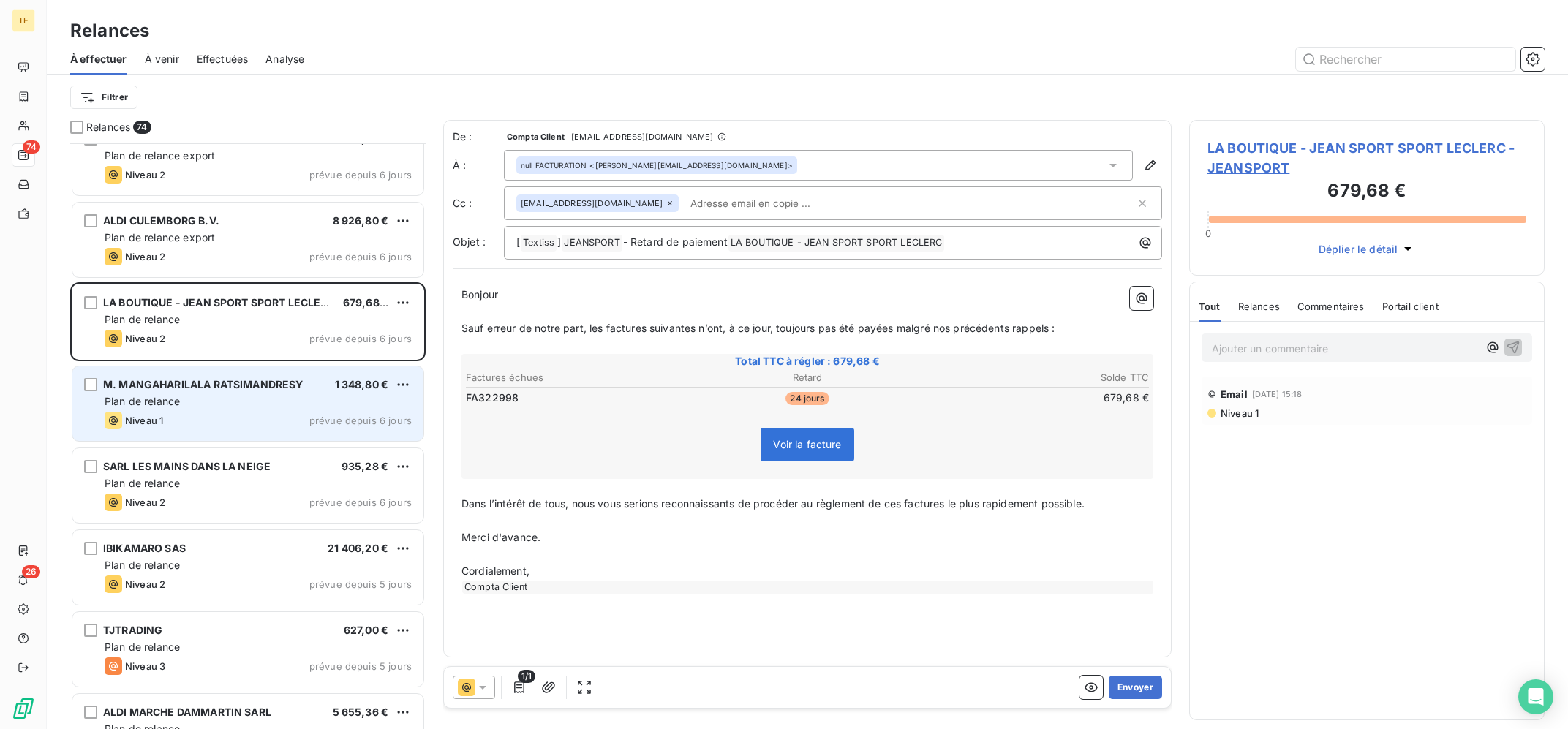
click at [250, 412] on div "M. MANGAHARILALA RATSIMANDRESY 1 348,80 € Plan de relance Niveau 1 prévue depui…" at bounding box center [247, 403] width 351 height 75
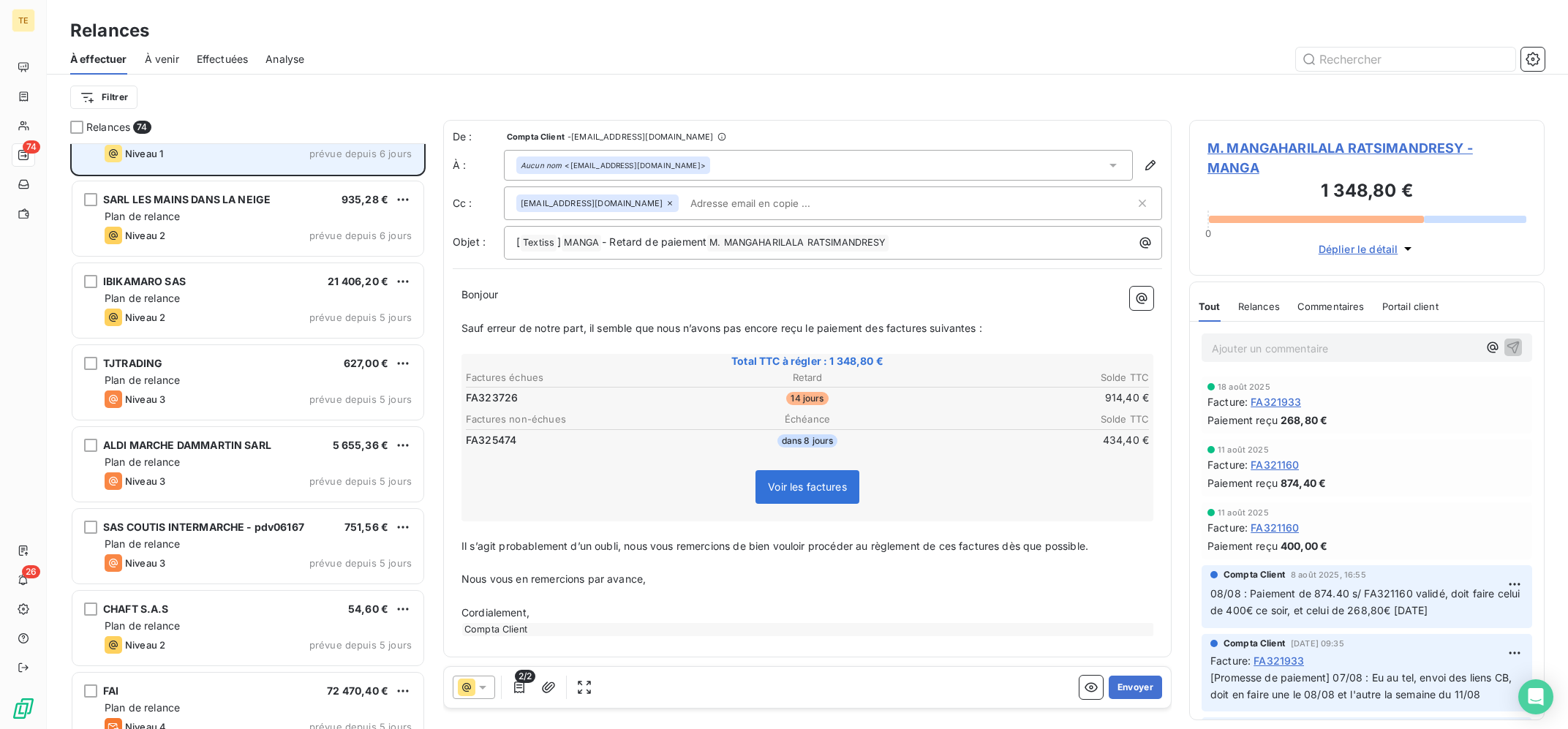
scroll to position [2942, 0]
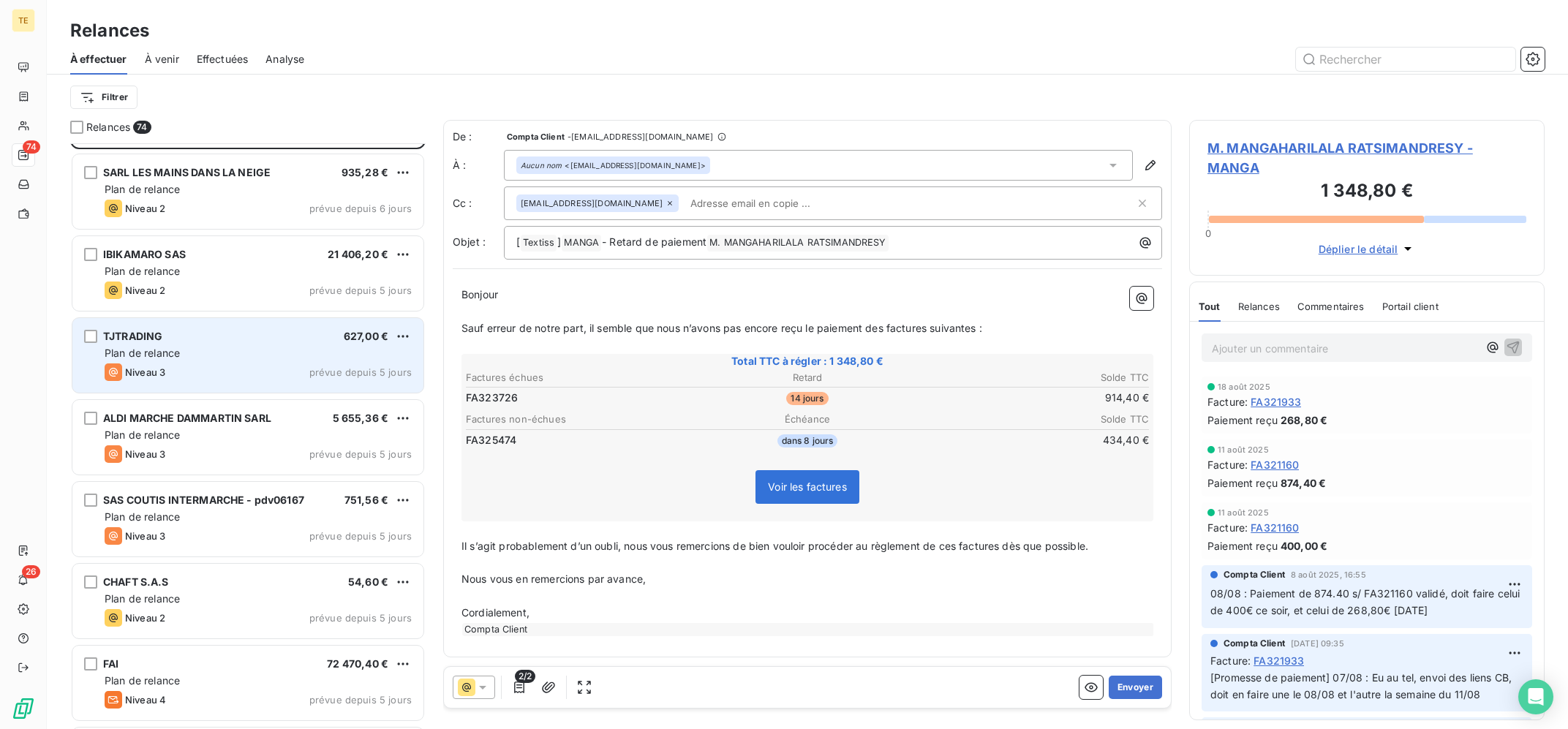
click at [281, 355] on div "Plan de relance" at bounding box center [258, 352] width 307 height 15
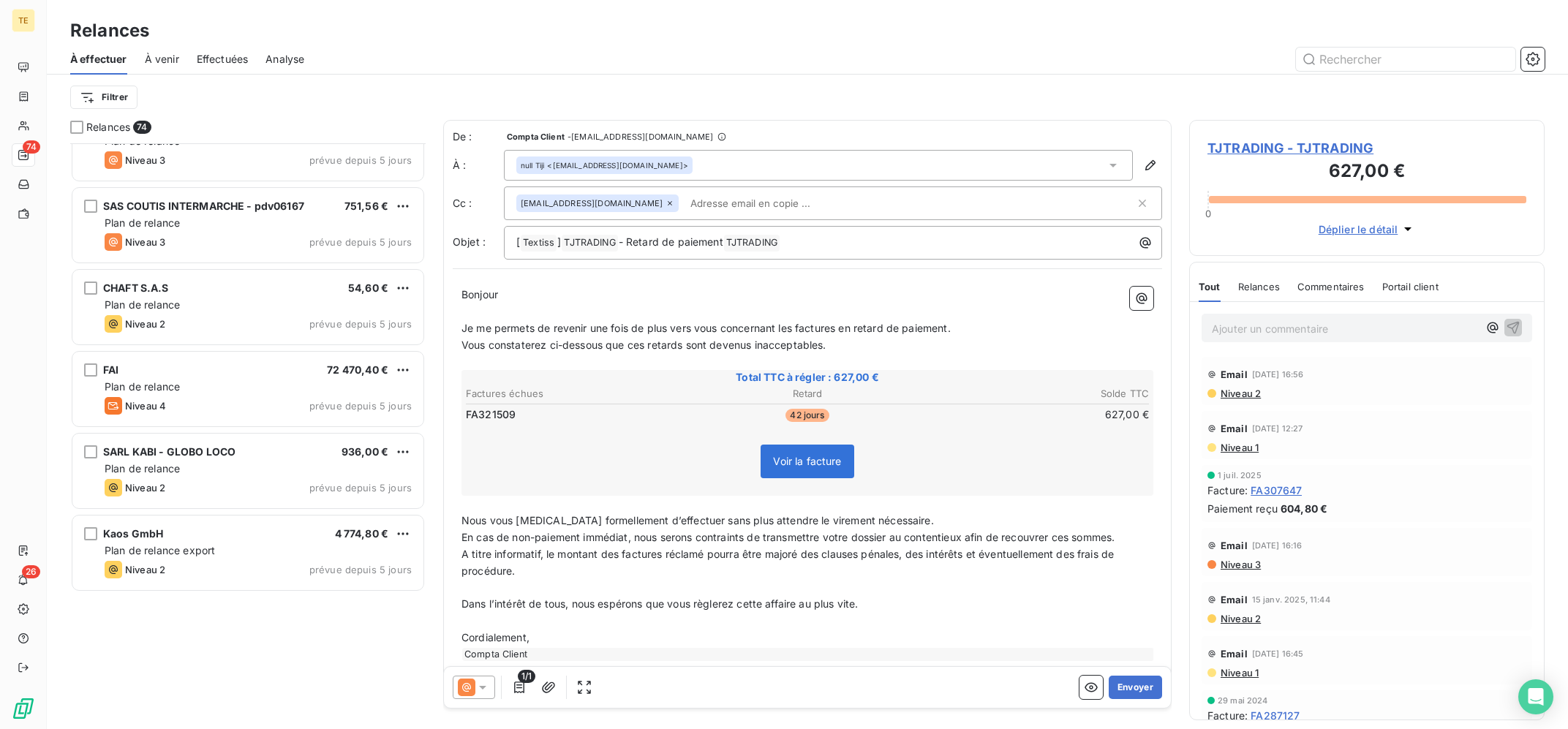
scroll to position [2942, 0]
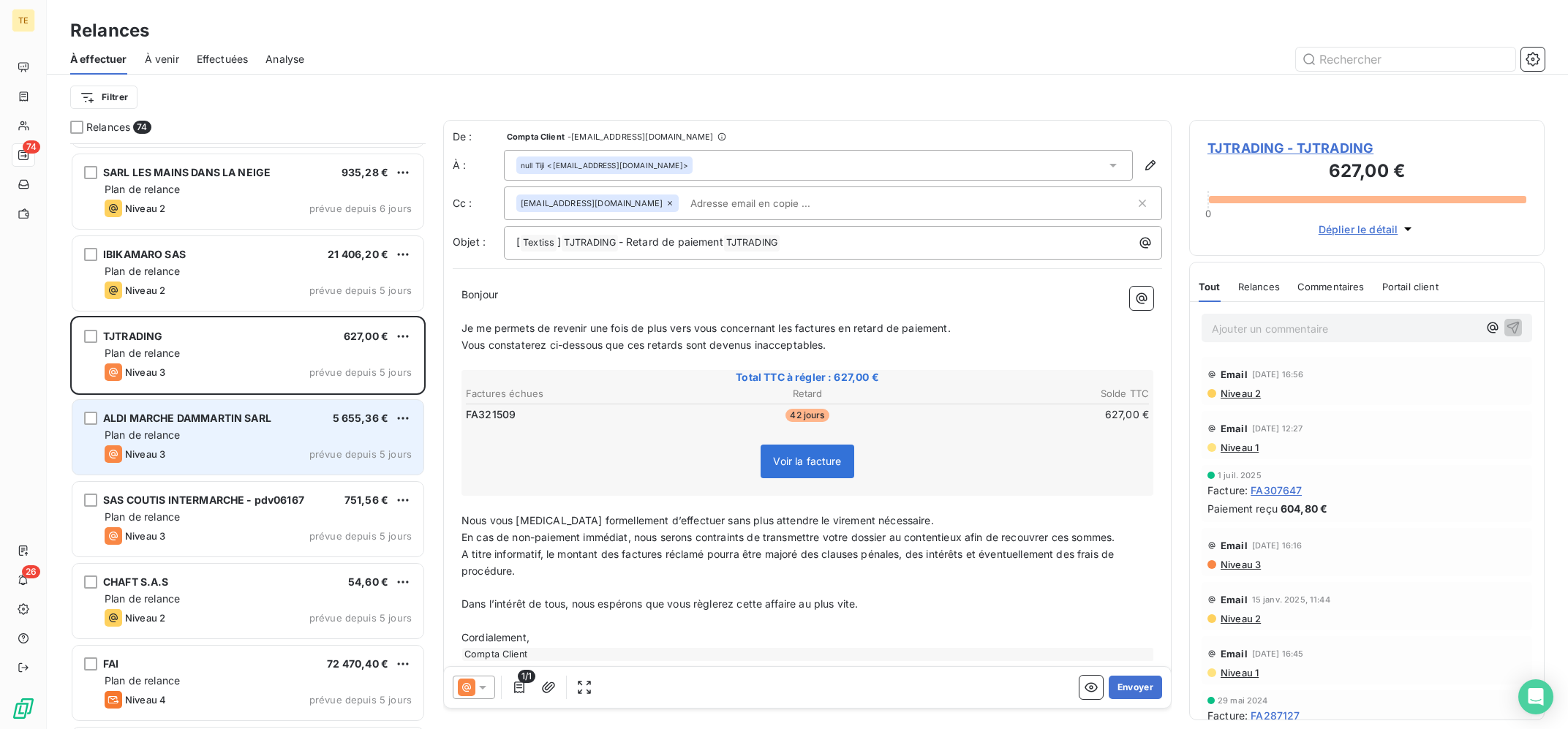
click at [283, 408] on div "ALDI MARCHE DAMMARTIN SARL 5 655,36 € Plan de relance Niveau 3 prévue depuis 5 …" at bounding box center [247, 437] width 351 height 75
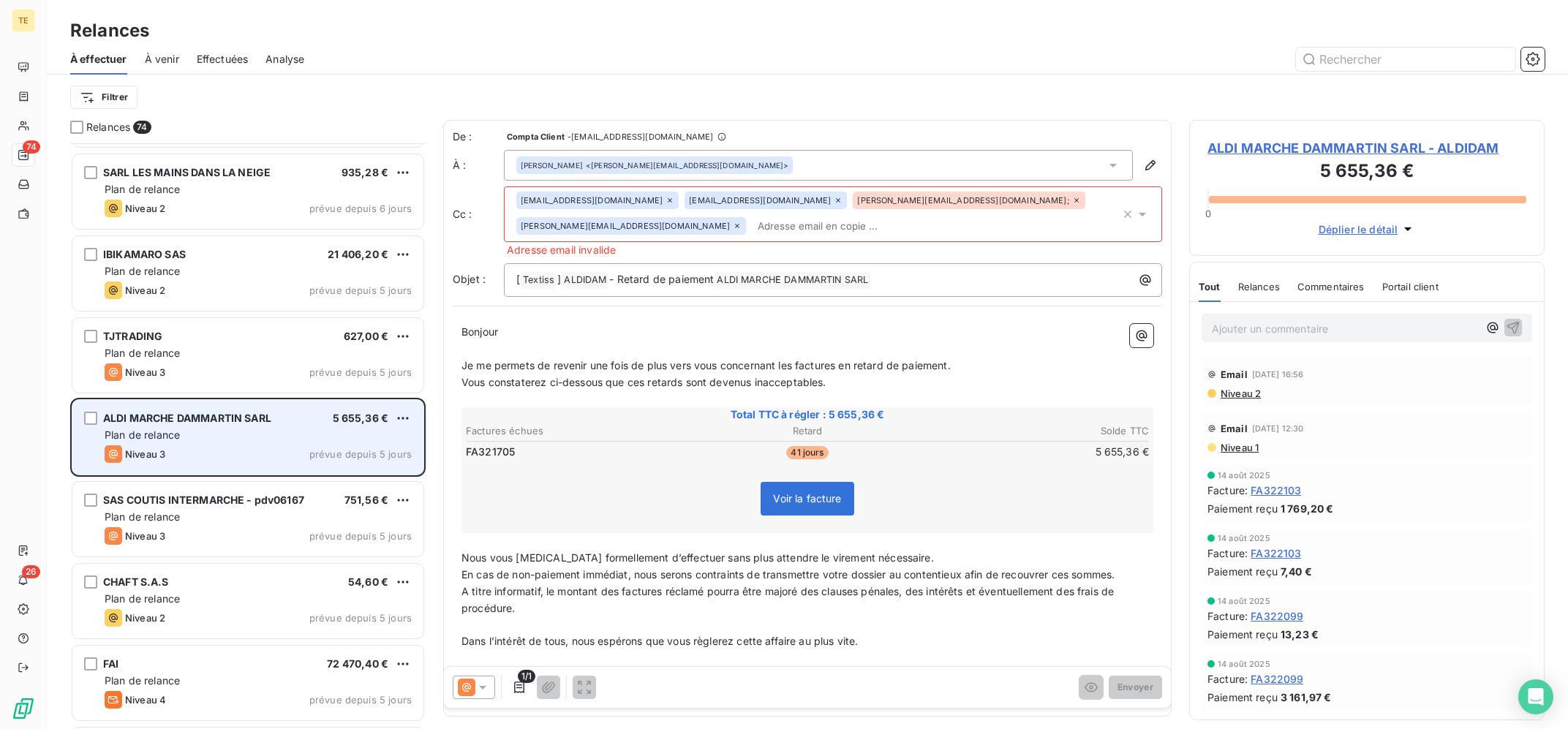
scroll to position [3236, 0]
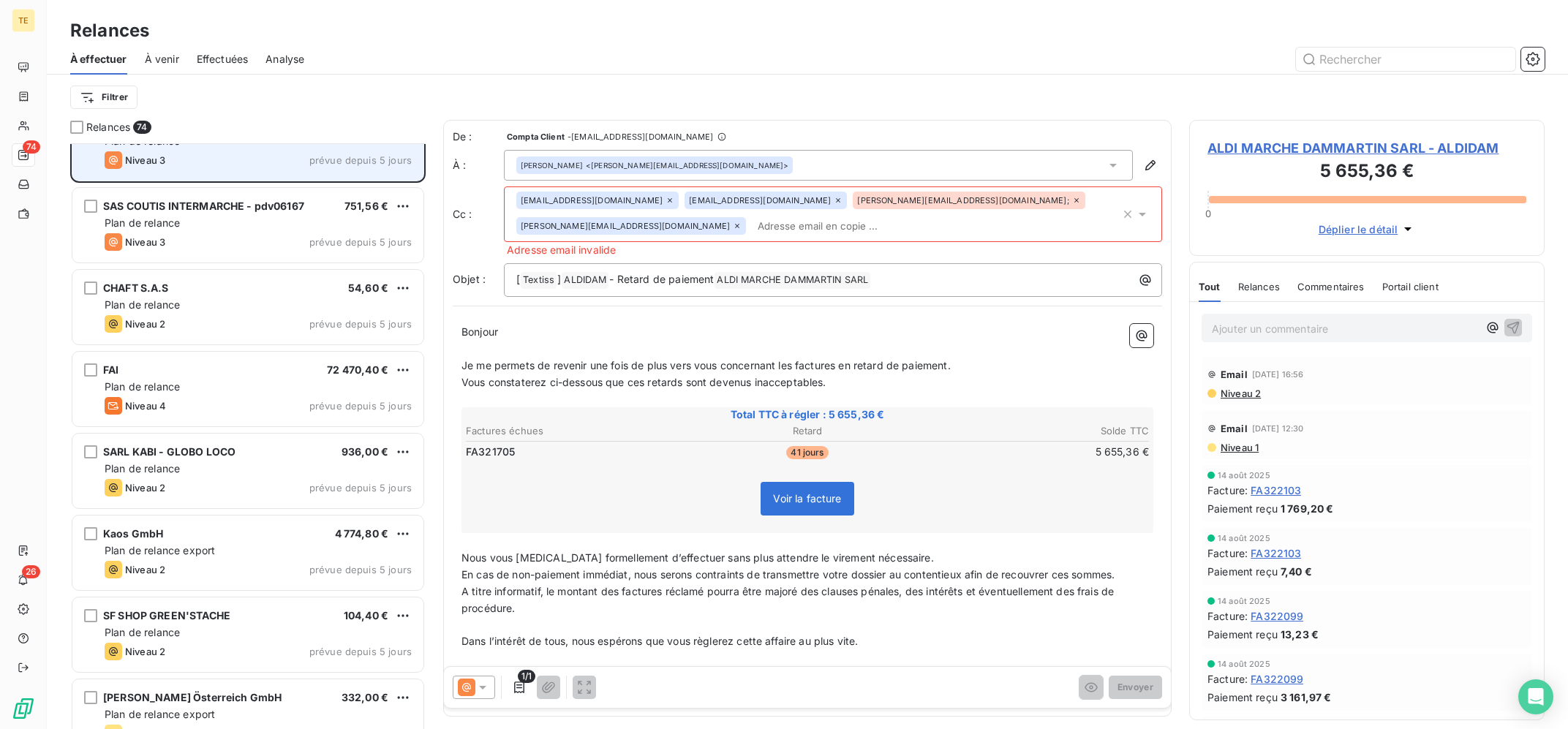
click at [283, 408] on div "Niveau 4 prévue depuis 5 jours" at bounding box center [258, 406] width 307 height 17
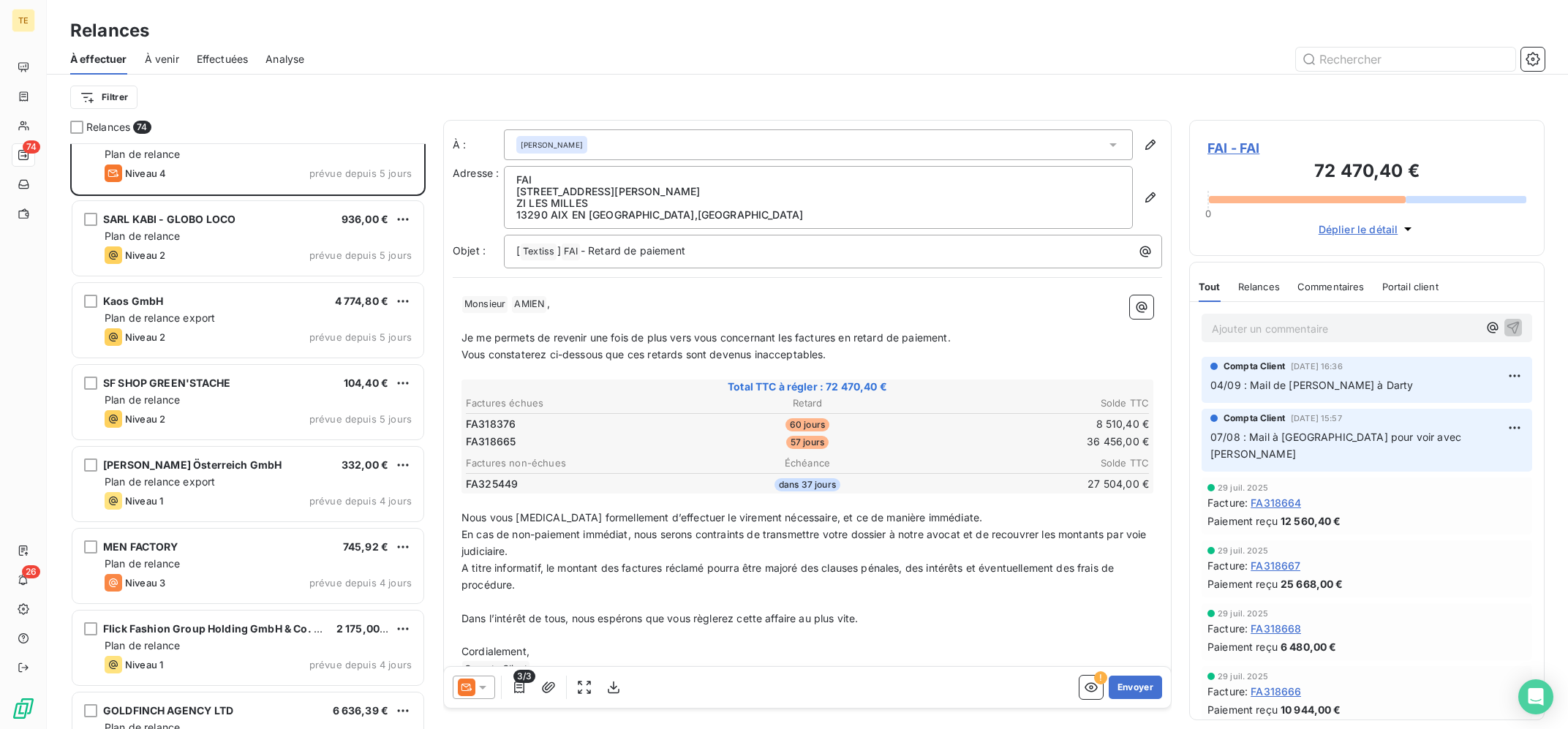
scroll to position [3530, 0]
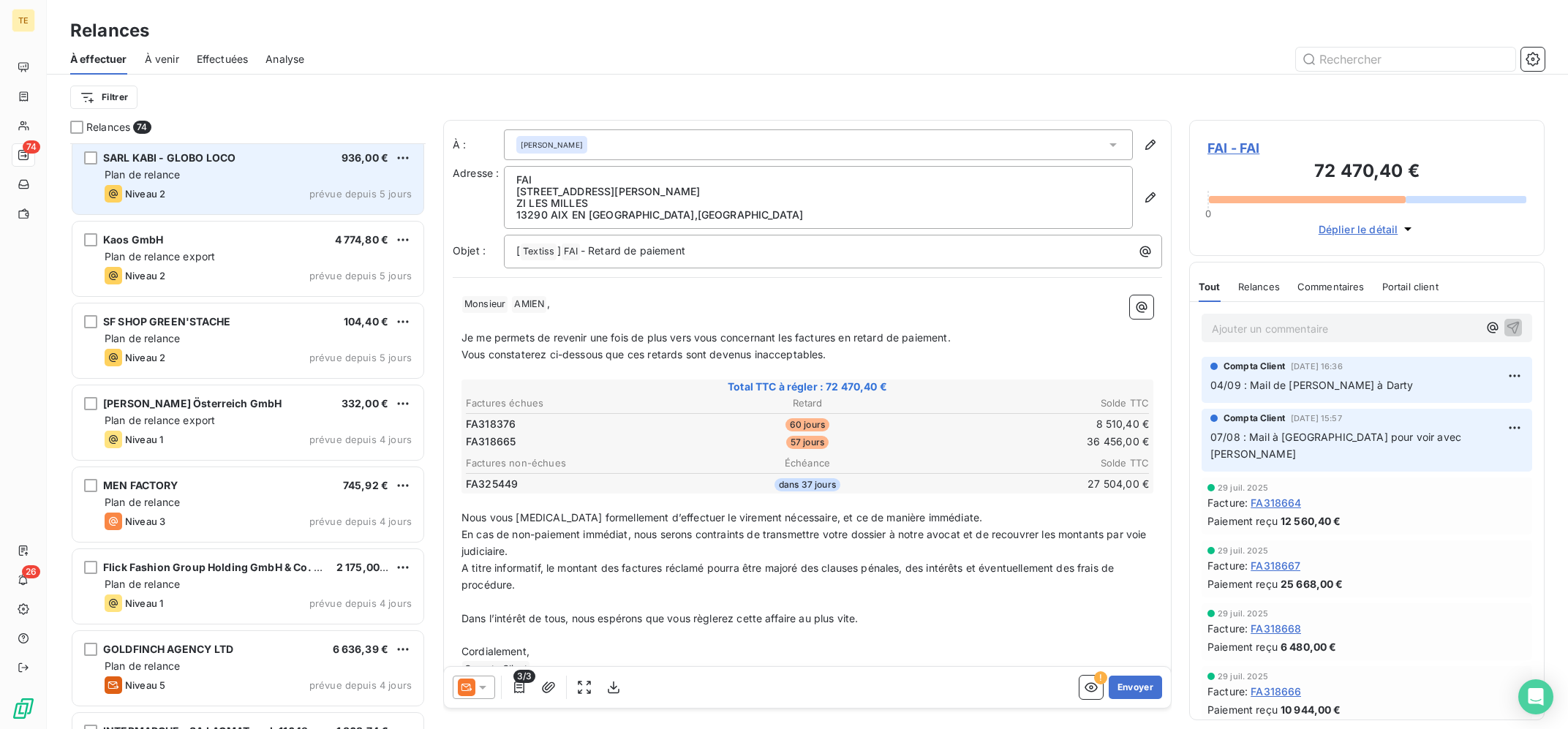
click at [234, 190] on div "Niveau 2 prévue depuis 5 jours" at bounding box center [258, 194] width 307 height 17
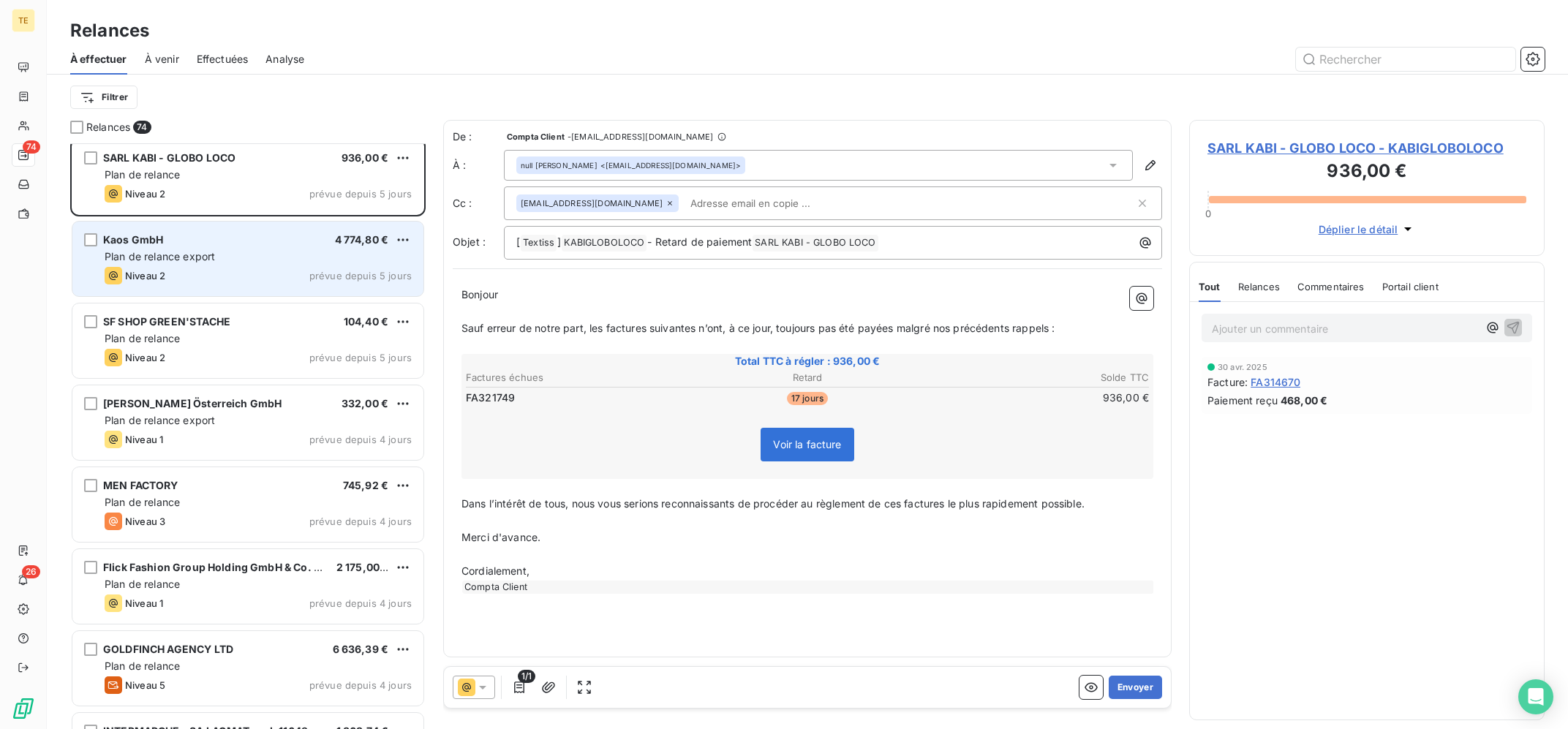
click at [219, 251] on div "Plan de relance export" at bounding box center [258, 256] width 307 height 15
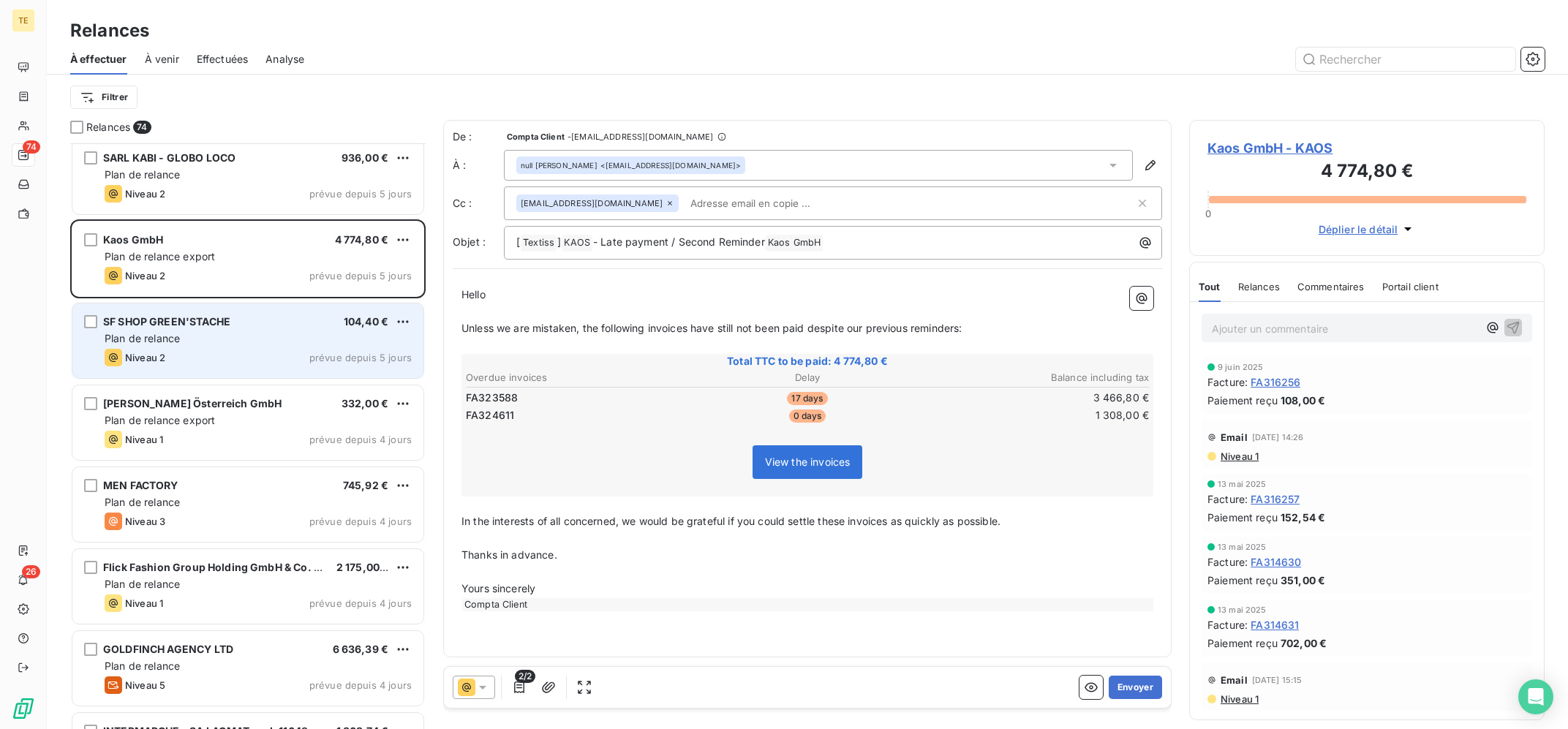
click at [225, 344] on div "Plan de relance" at bounding box center [258, 338] width 307 height 15
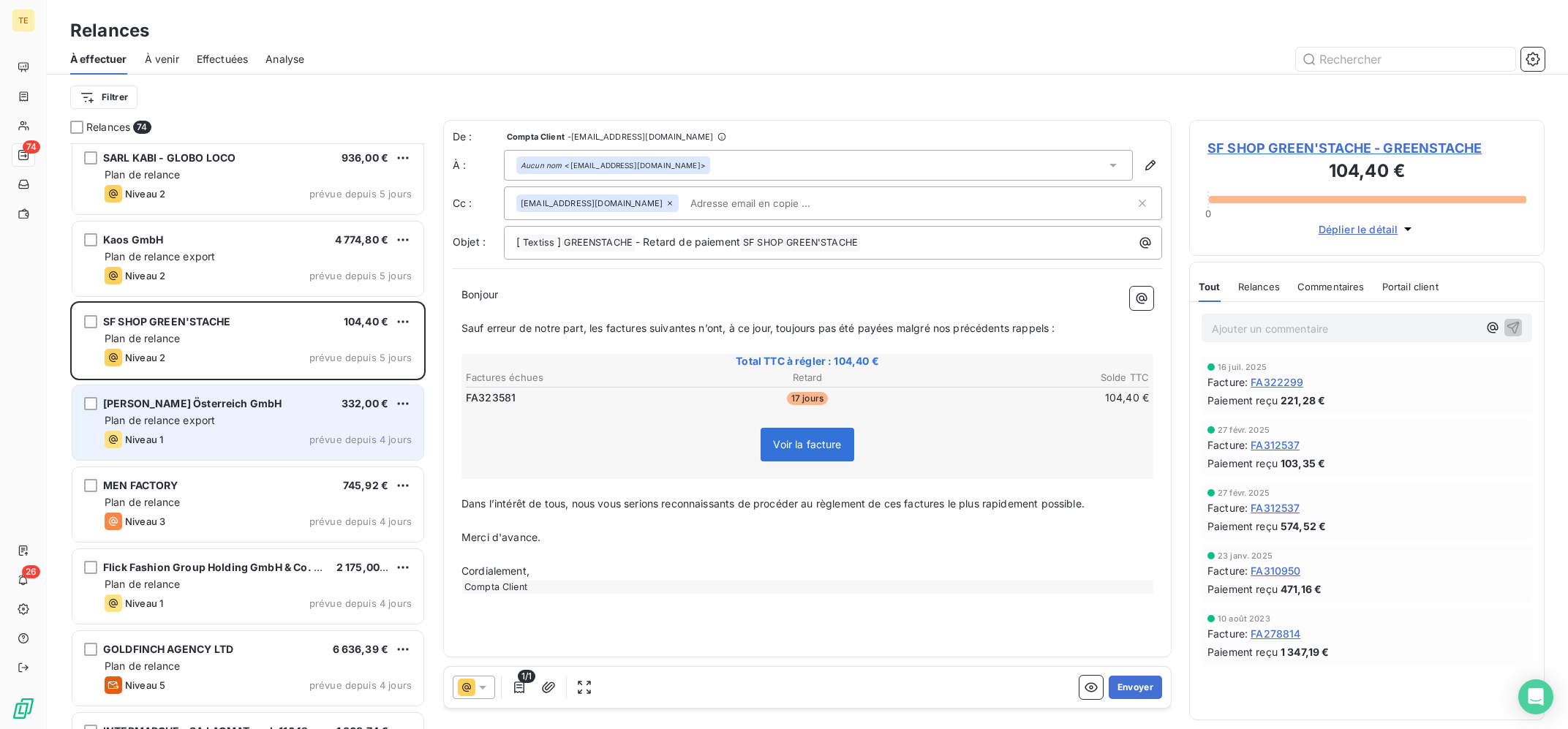
click at [221, 441] on div "Niveau 1 prévue depuis 4 jours" at bounding box center [258, 439] width 307 height 17
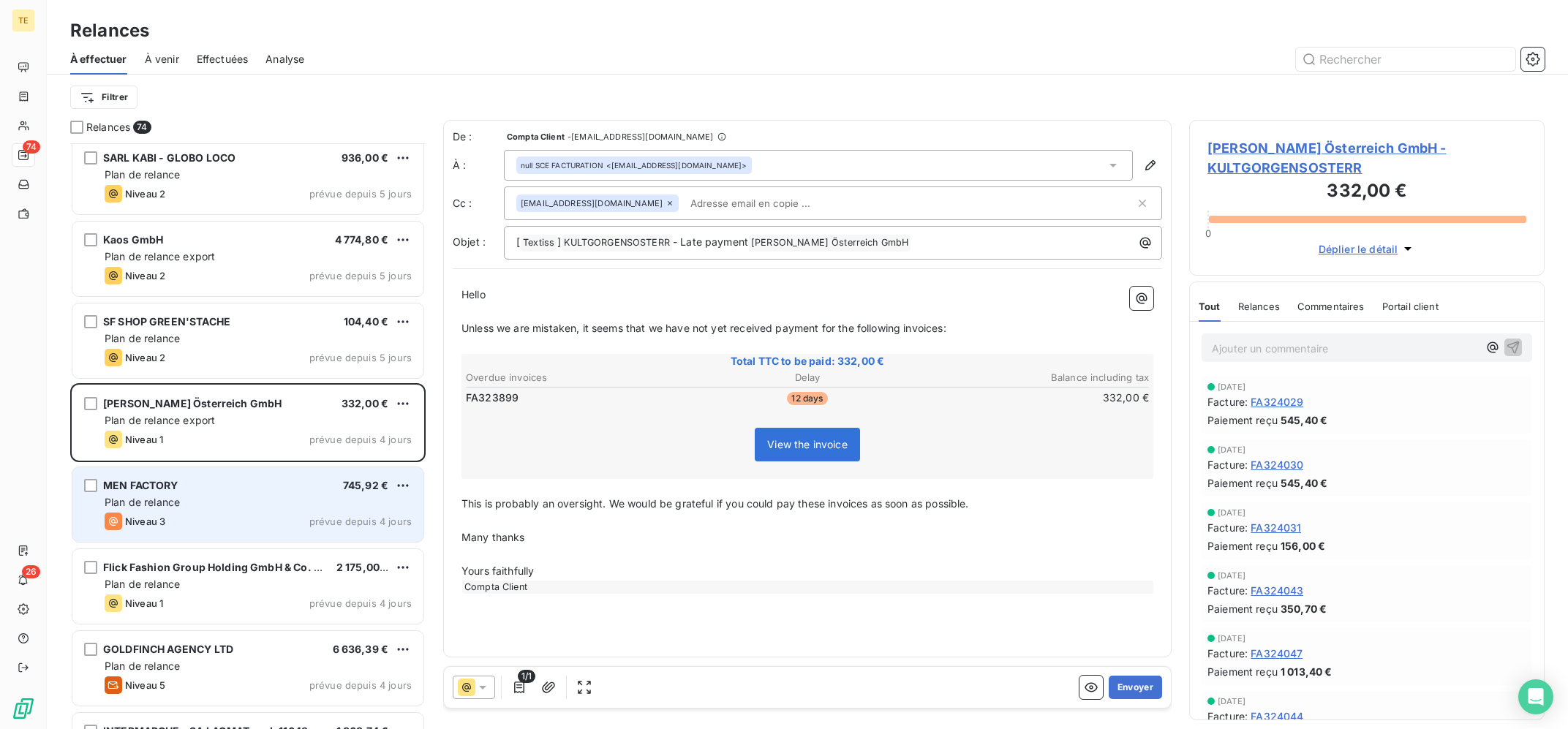
click at [226, 502] on div "Plan de relance" at bounding box center [258, 503] width 307 height 15
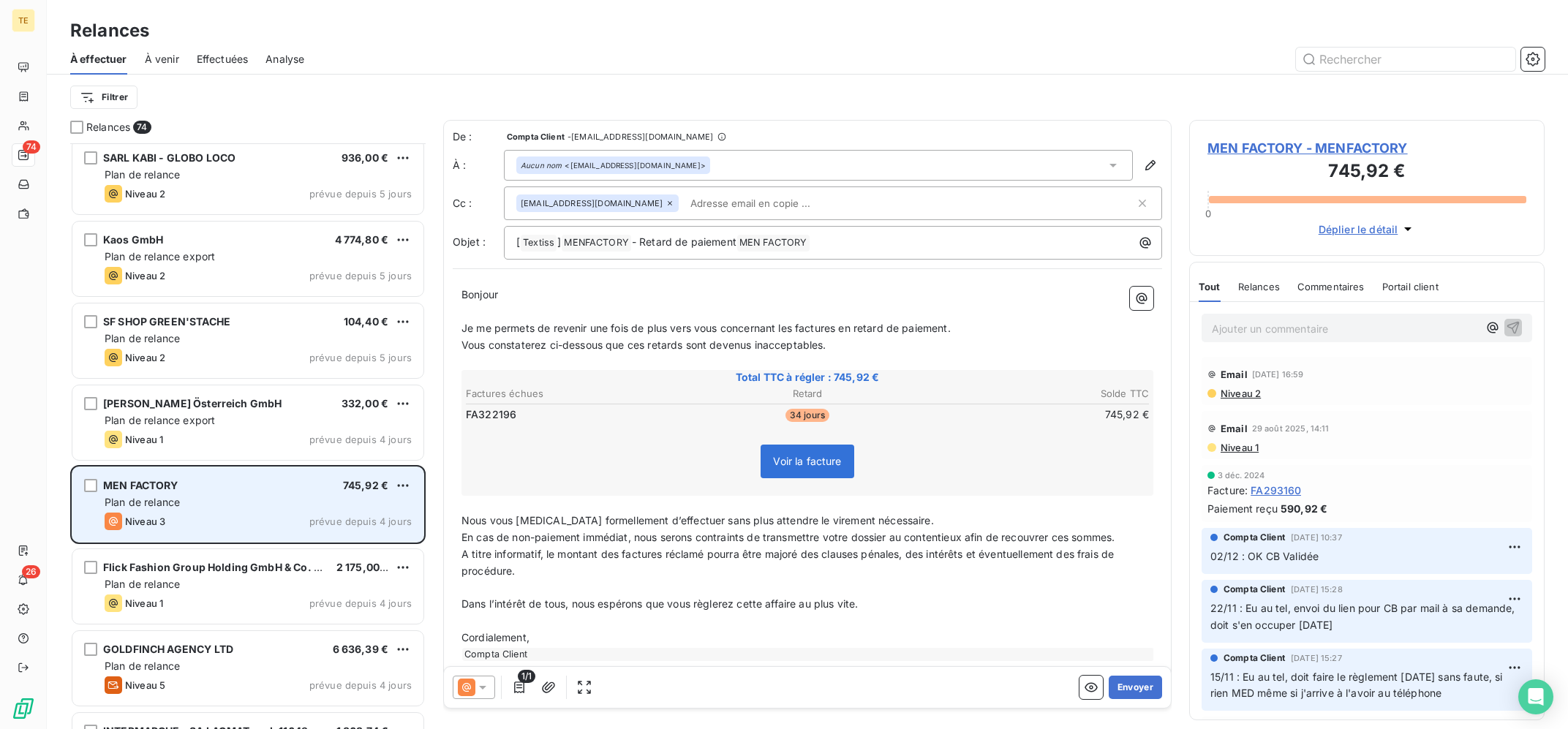
scroll to position [3824, 0]
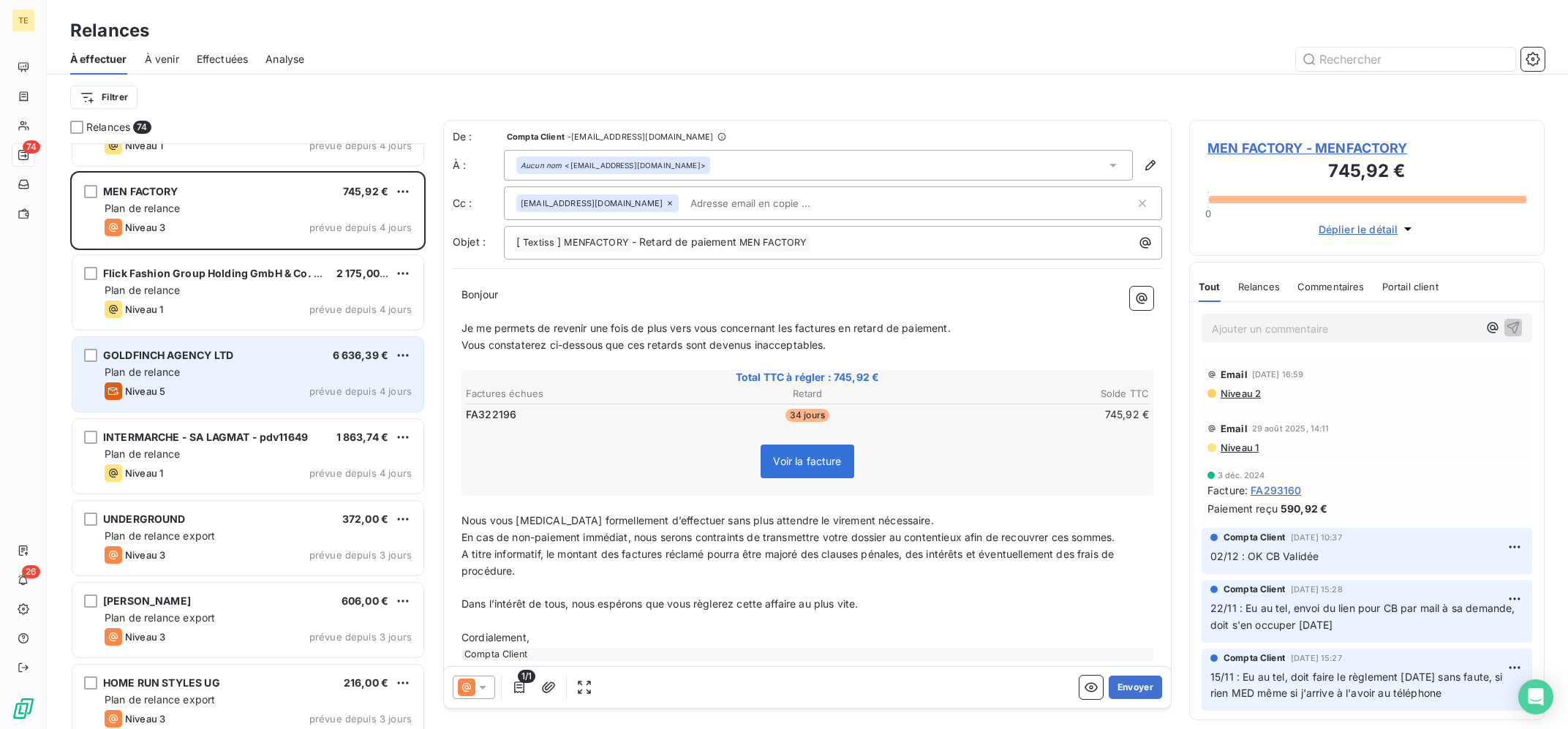
click at [287, 381] on div "GOLDFINCH AGENCY LTD 6 636,39 € Plan de relance Niveau 5 prévue depuis 4 jours" at bounding box center [247, 374] width 351 height 75
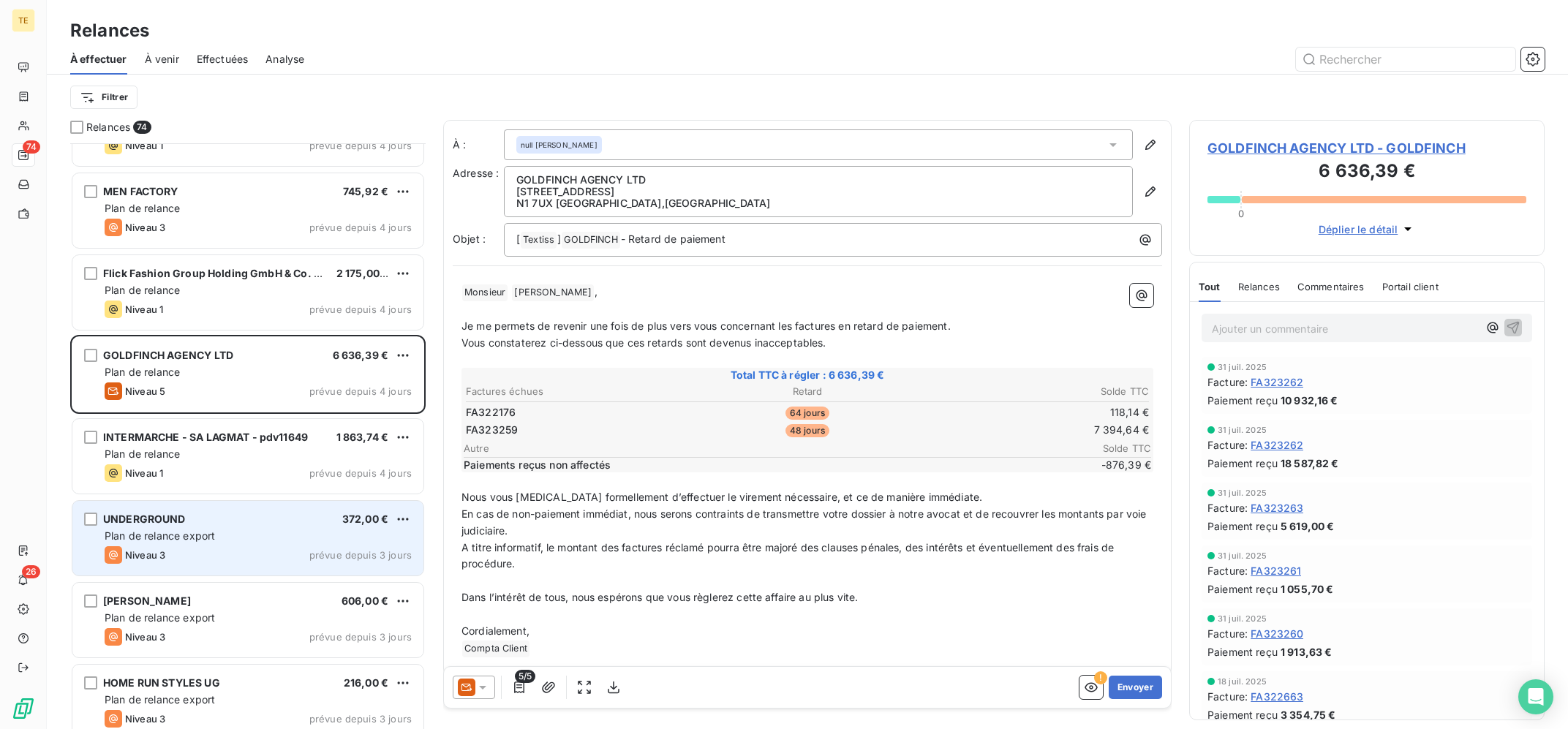
click at [255, 528] on div "UNDERGROUND 372,00 € Plan de relance export Niveau 3 prévue depuis 3 jours" at bounding box center [247, 538] width 351 height 75
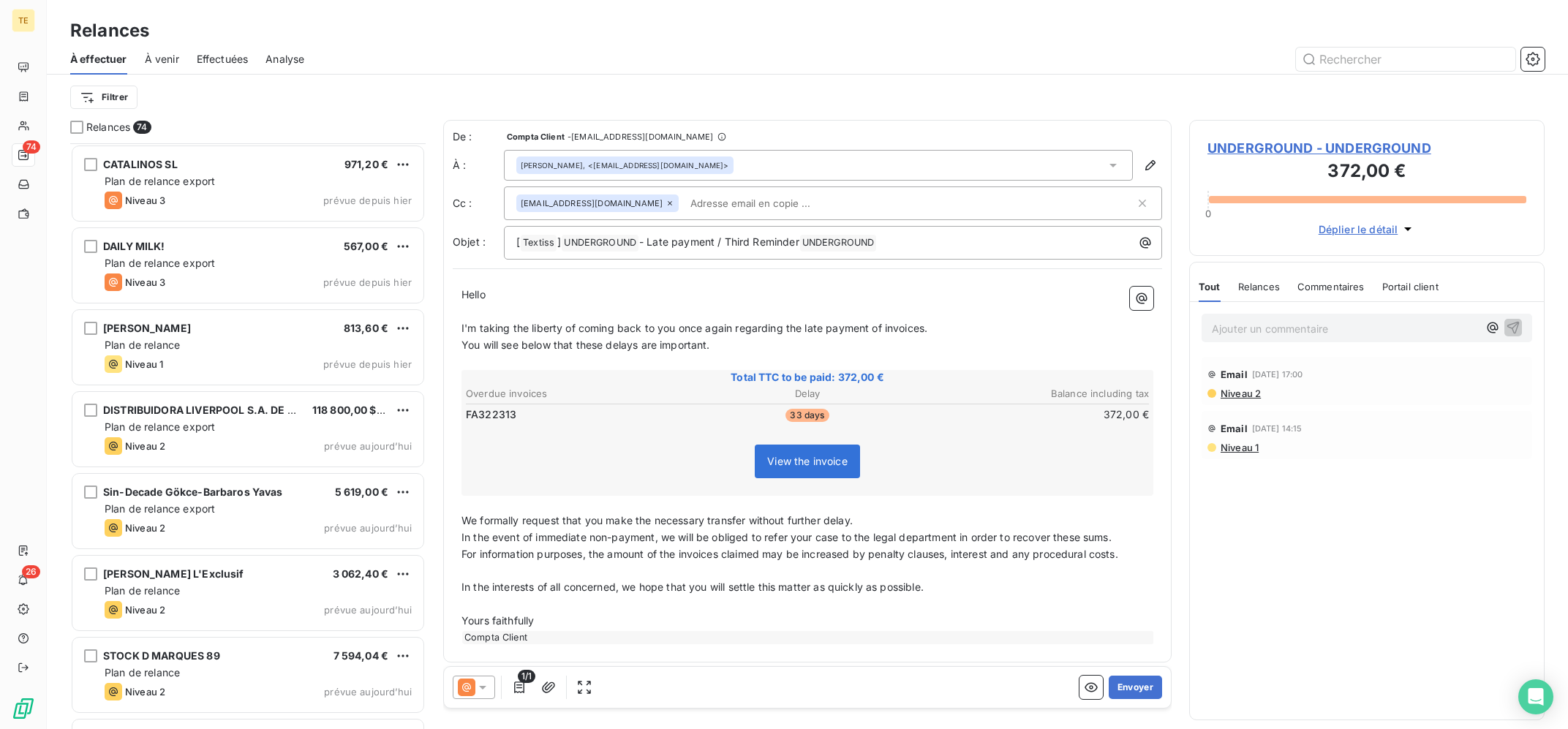
scroll to position [5294, 0]
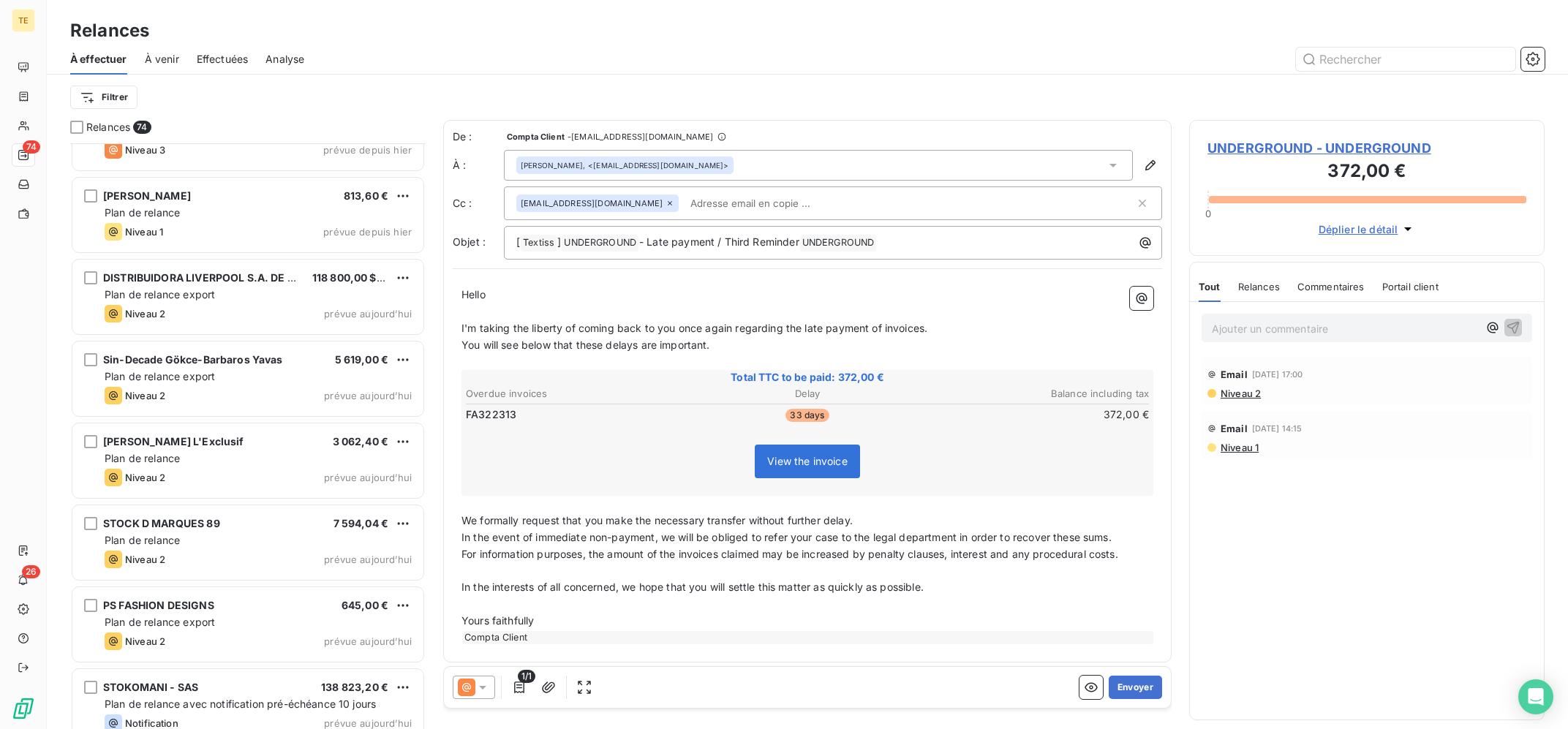
click at [255, 528] on div "STOCK D MARQUES 89 7 594,04 €" at bounding box center [258, 523] width 307 height 13
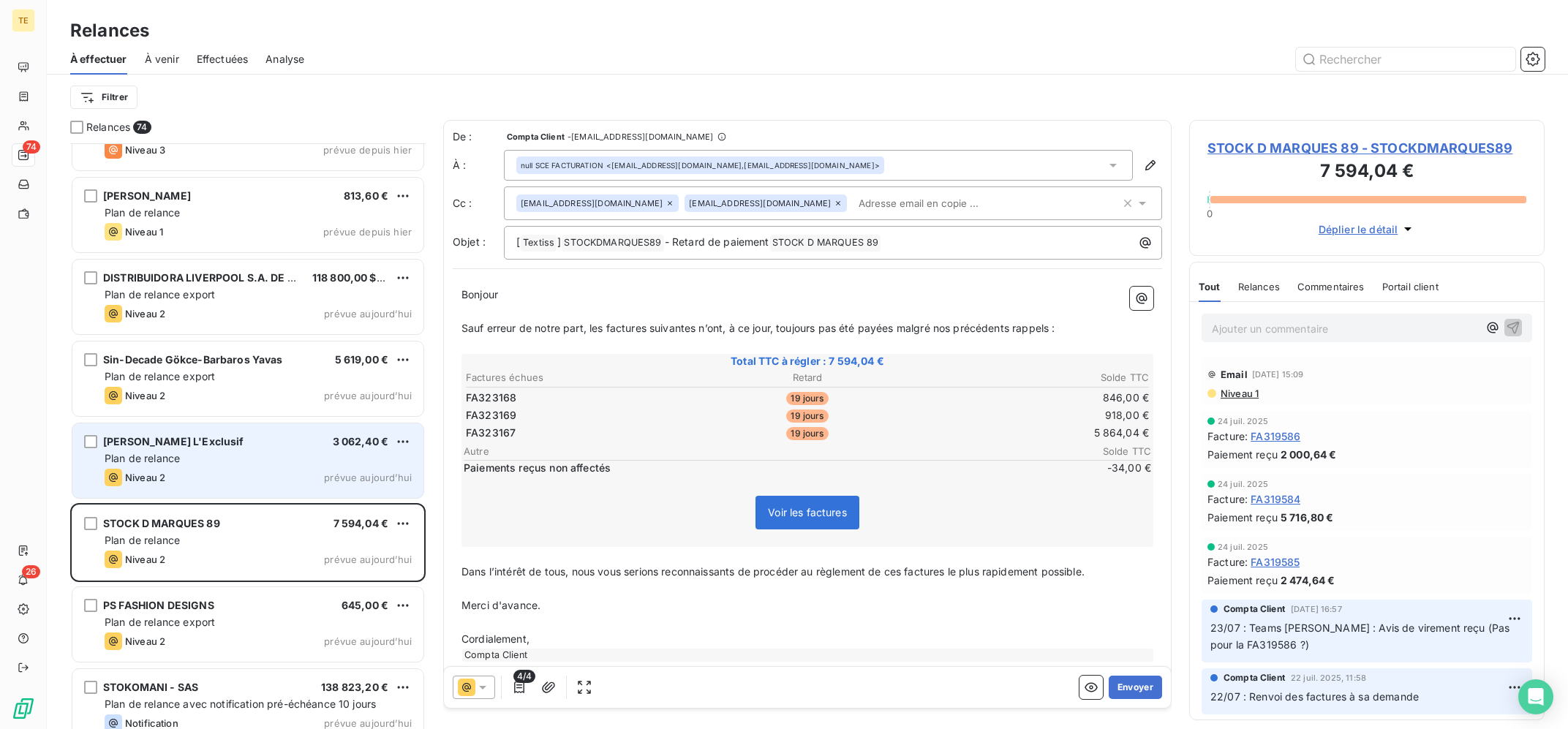
click at [267, 440] on div "OSORIO FERREIRA L'Exclusif 3 062,40 €" at bounding box center [258, 442] width 307 height 13
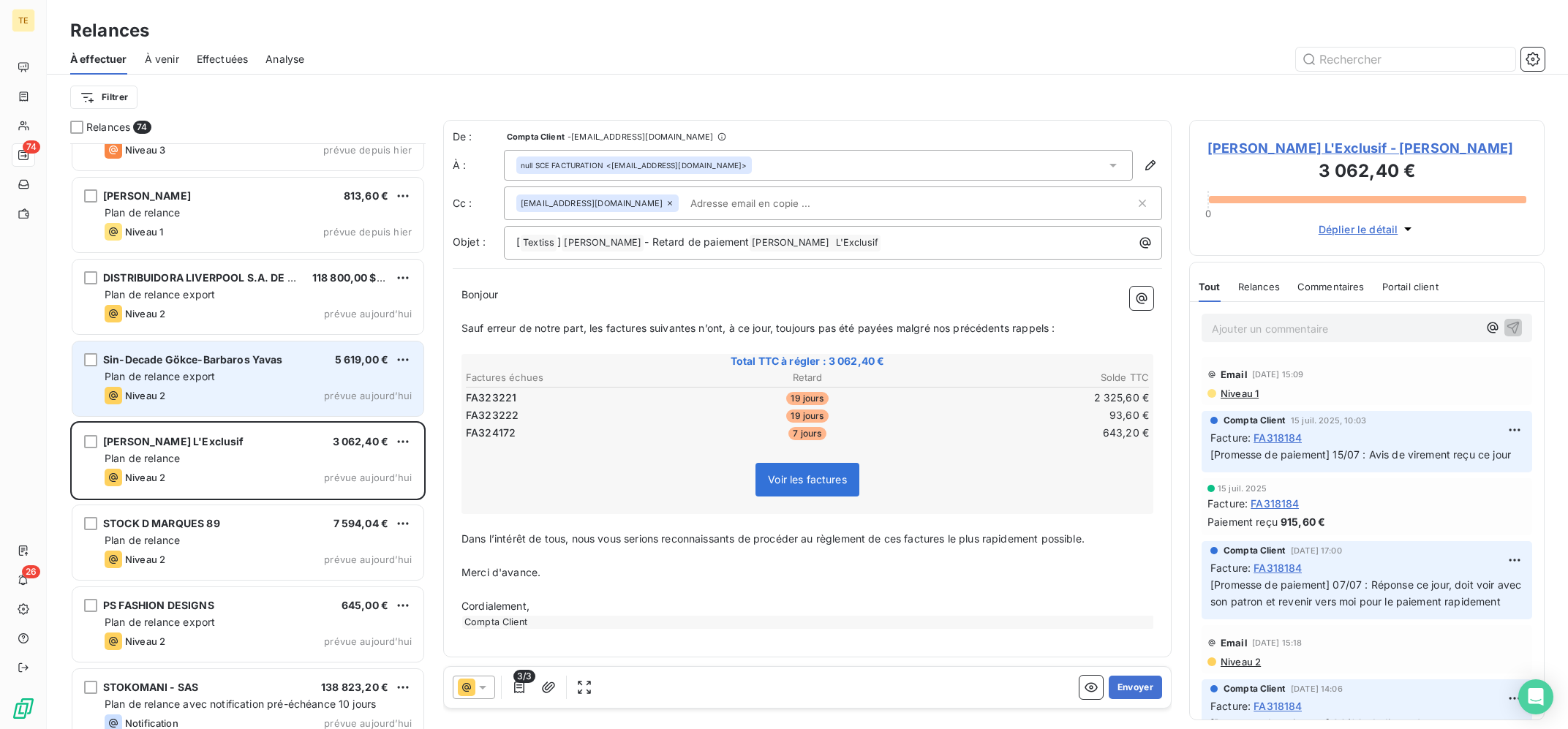
click at [275, 370] on div "Sin-Decade Gökce-Barbaros Yavas 5 619,00 € Plan de relance export Niveau 2 prév…" at bounding box center [247, 378] width 351 height 75
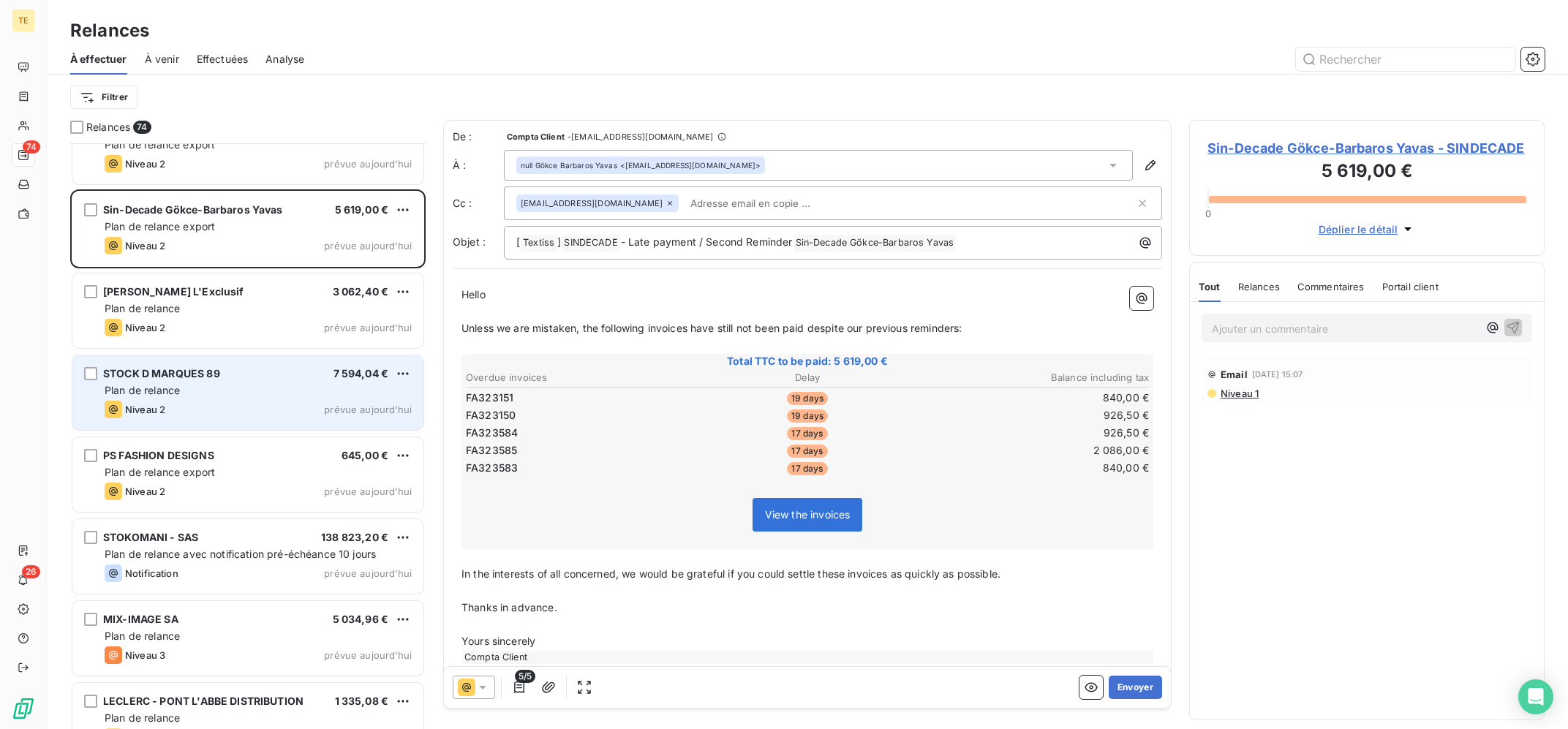
scroll to position [5479, 0]
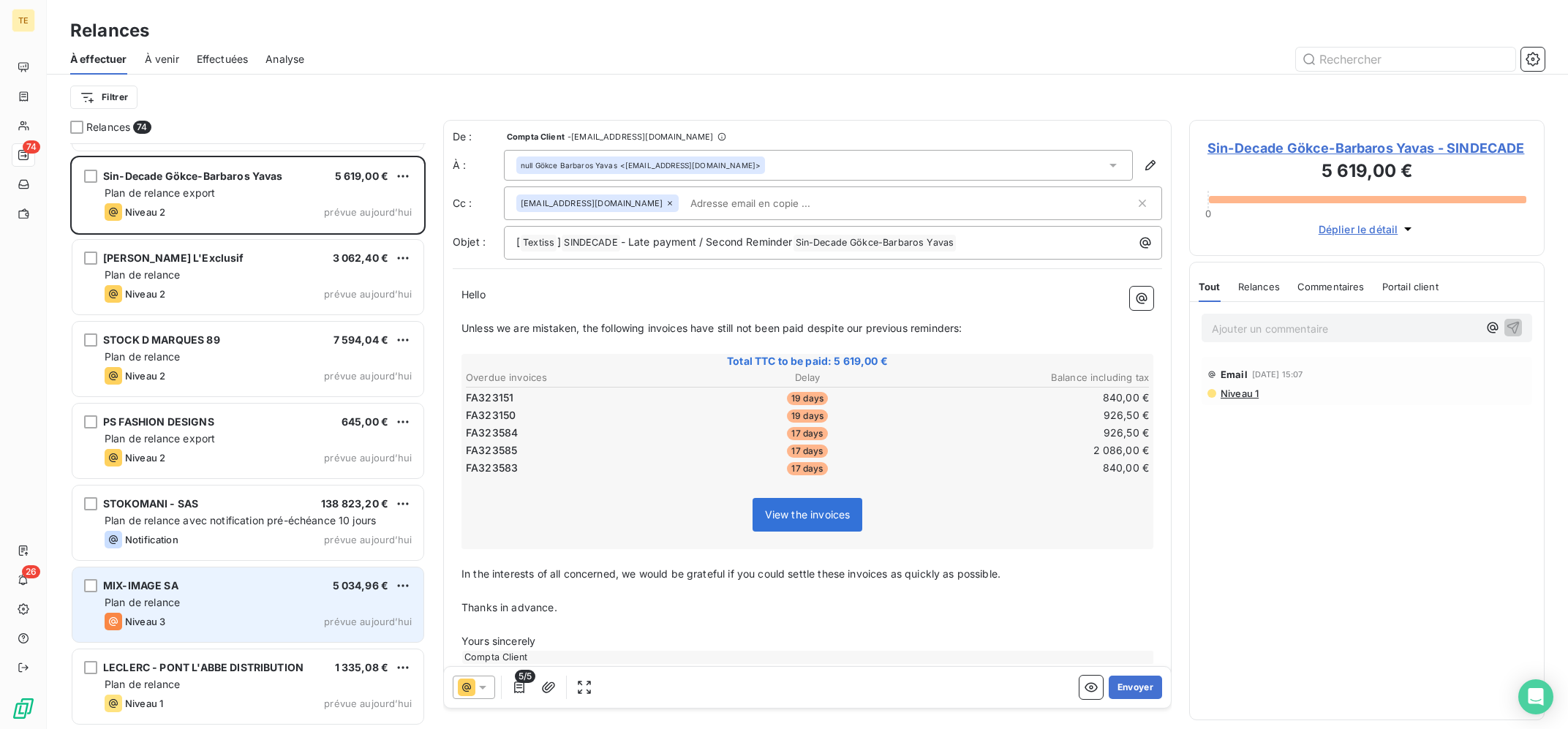
click at [265, 596] on div "Plan de relance" at bounding box center [258, 602] width 307 height 15
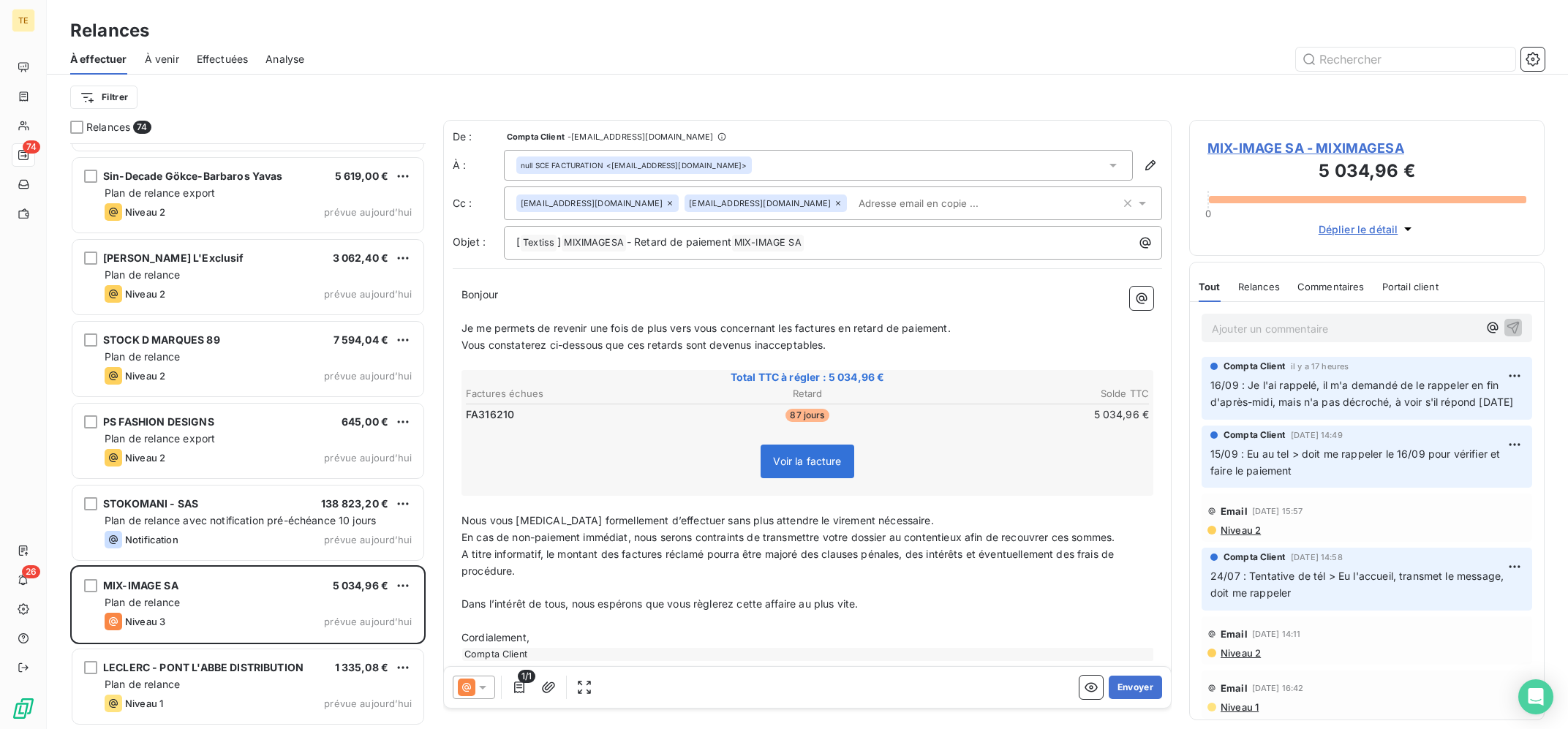
click at [1343, 148] on span "MIX-IMAGE SA - MIXIMAGESA" at bounding box center [1367, 148] width 319 height 20
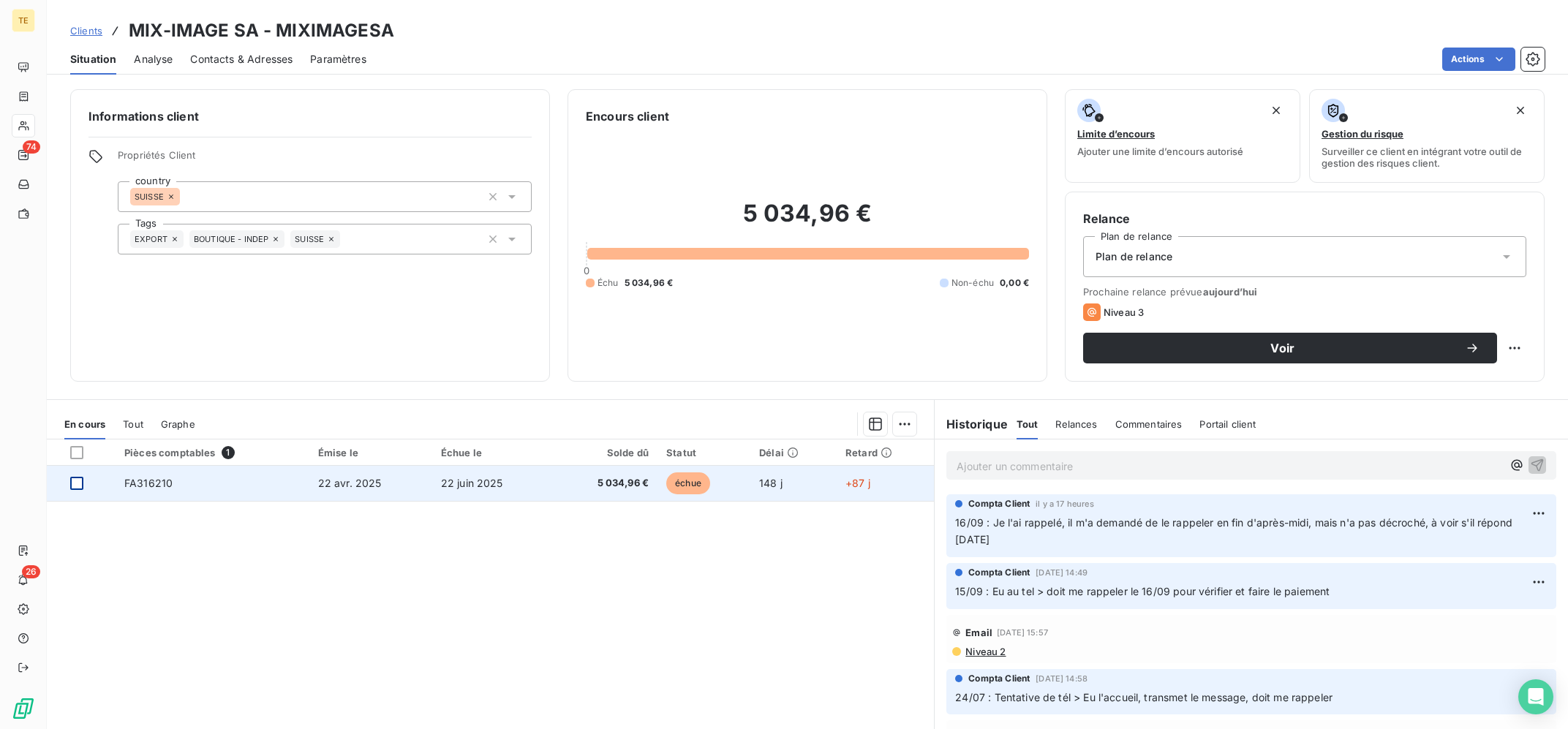
click at [72, 479] on div at bounding box center [76, 483] width 13 height 13
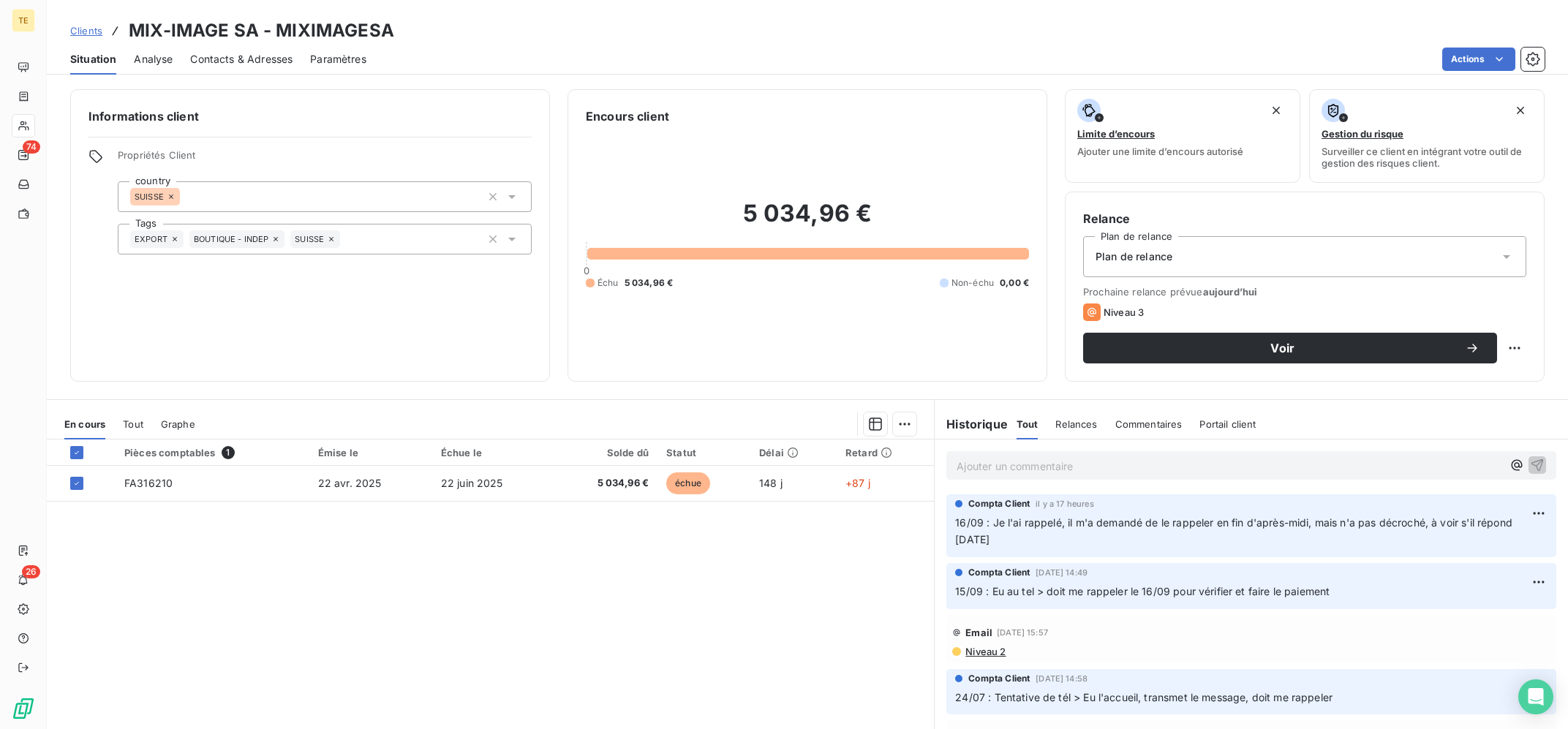
click at [918, 419] on div "En cours Tout Graphe" at bounding box center [490, 425] width 887 height 31
click at [904, 423] on html "TE 74 26 Clients MIX-IMAGE SA - MIXIMAGESA Situation Analyse Contacts & Adresse…" at bounding box center [784, 364] width 1568 height 729
click at [824, 476] on div "Ajouter une promesse de paiement (1 facture)" at bounding box center [779, 482] width 258 height 23
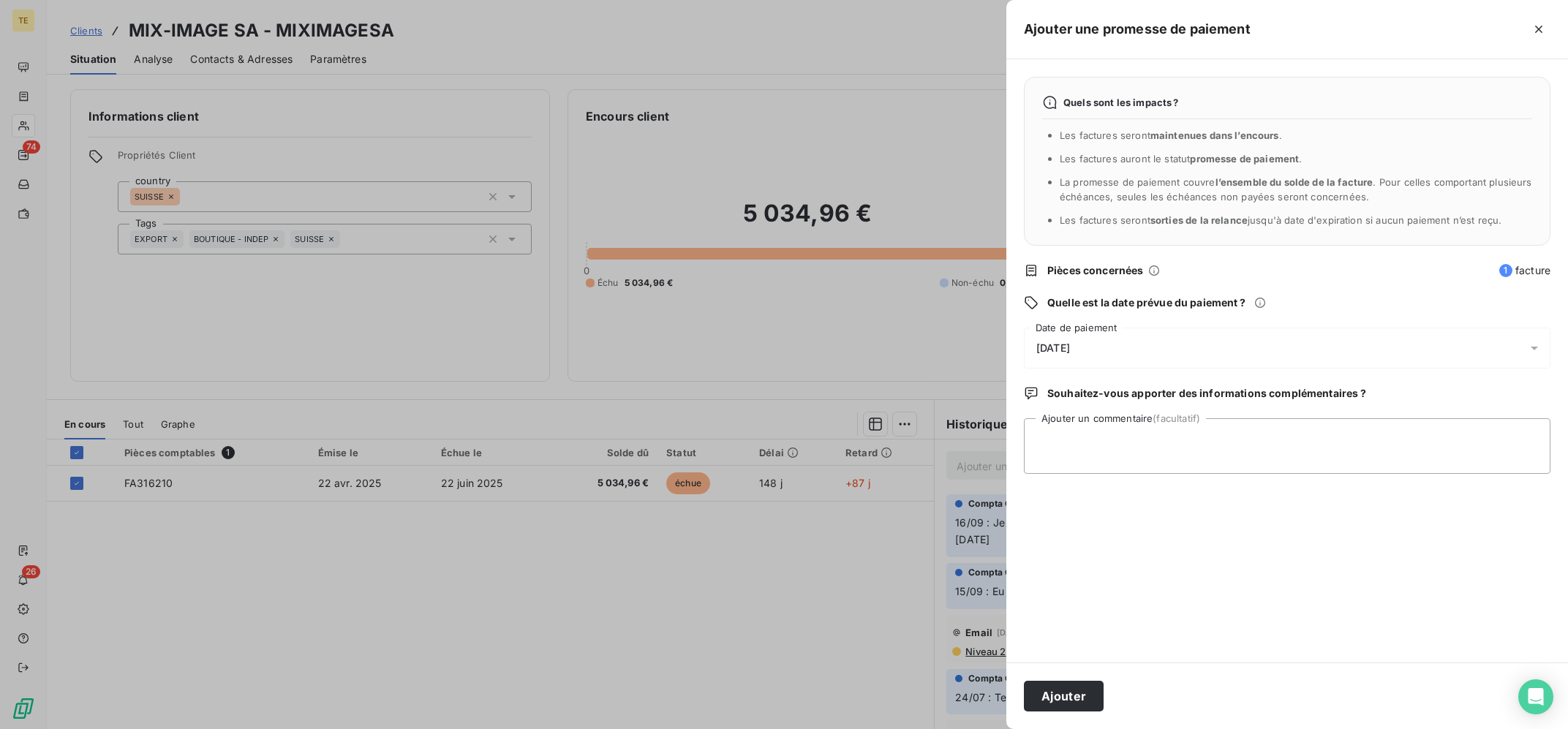
click at [1176, 346] on div "18/09/2025" at bounding box center [1287, 348] width 526 height 41
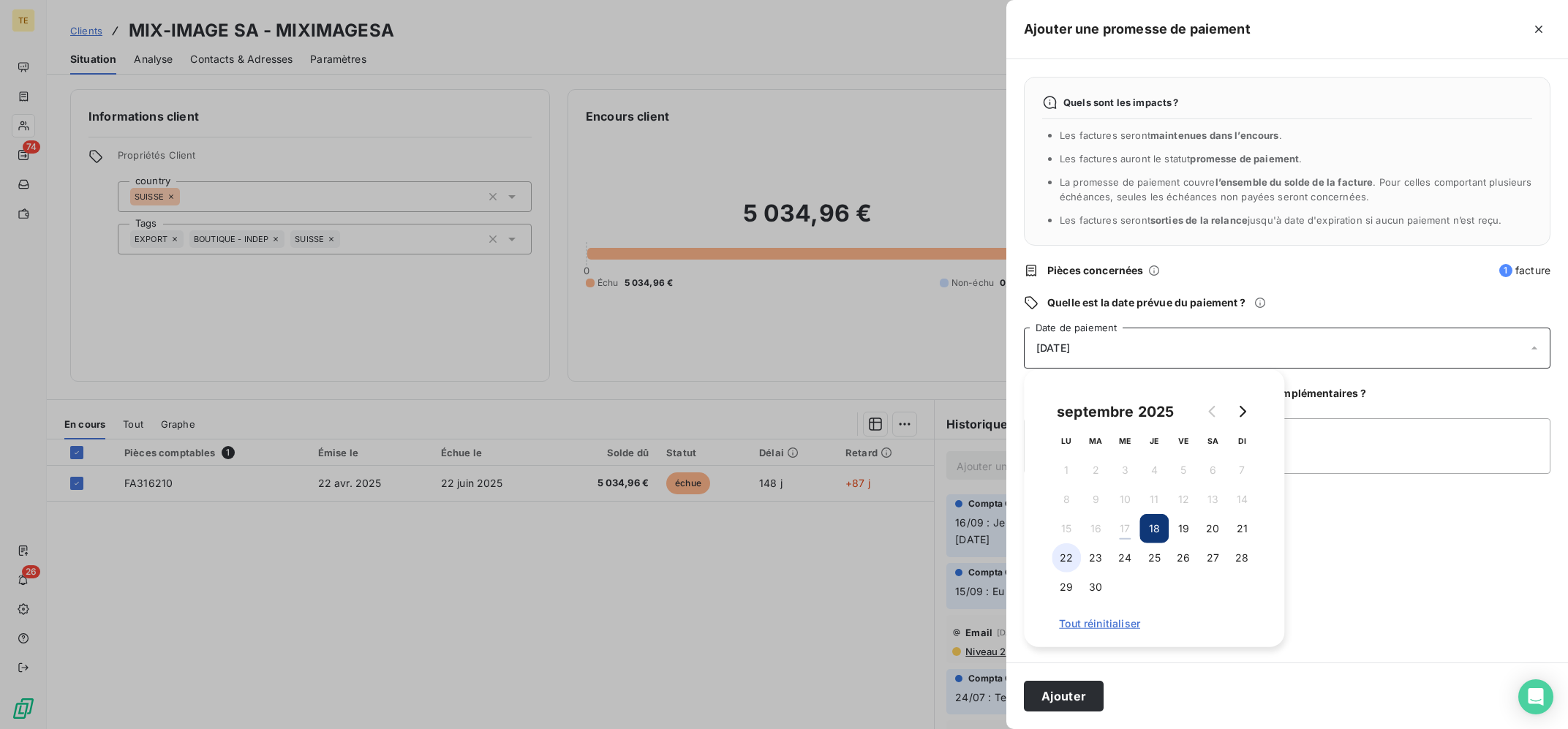
click at [1070, 559] on button "22" at bounding box center [1066, 558] width 29 height 29
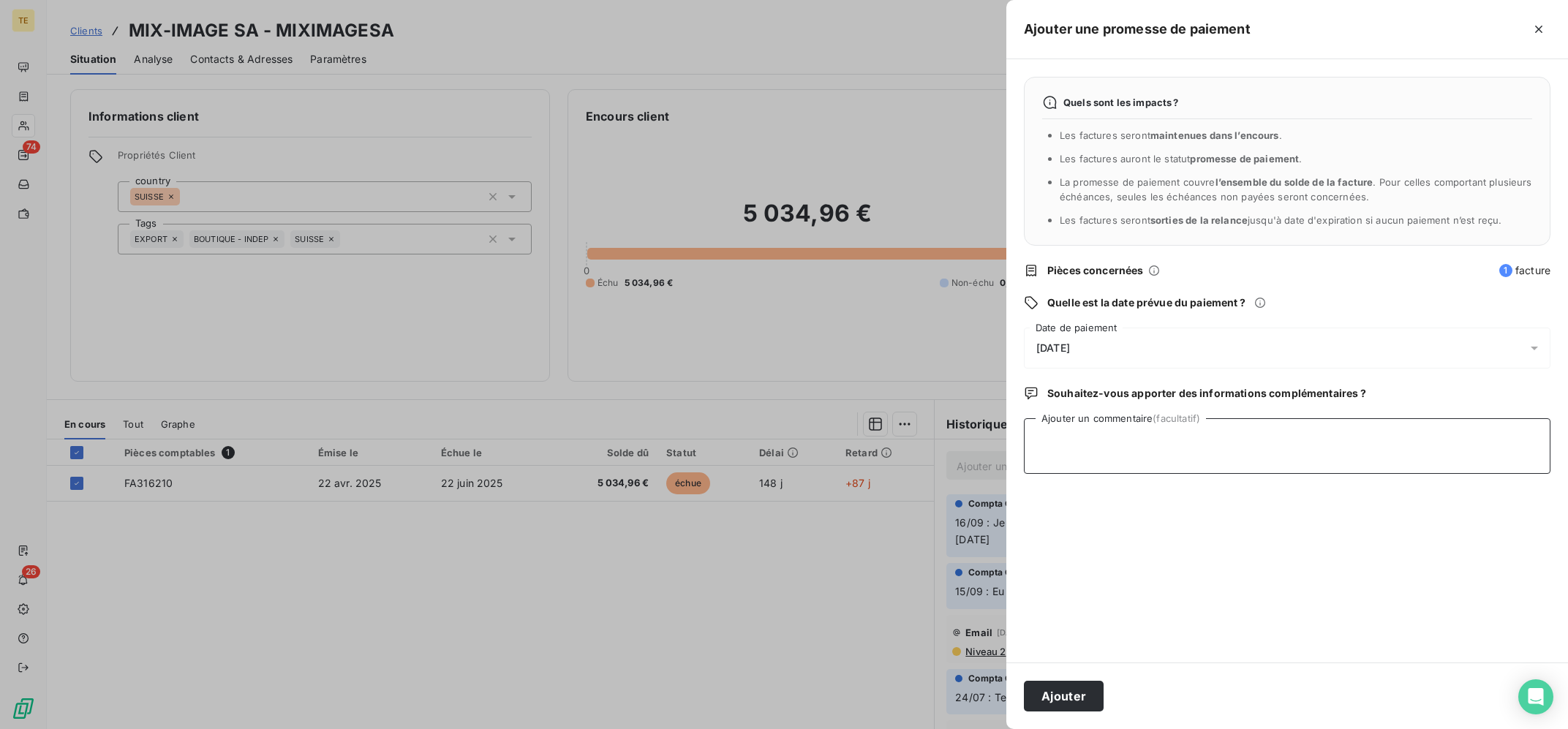
click at [1341, 437] on textarea "Ajouter un commentaire (facultatif)" at bounding box center [1287, 446] width 526 height 56
click at [1196, 351] on div "22/09/2025" at bounding box center [1287, 348] width 526 height 41
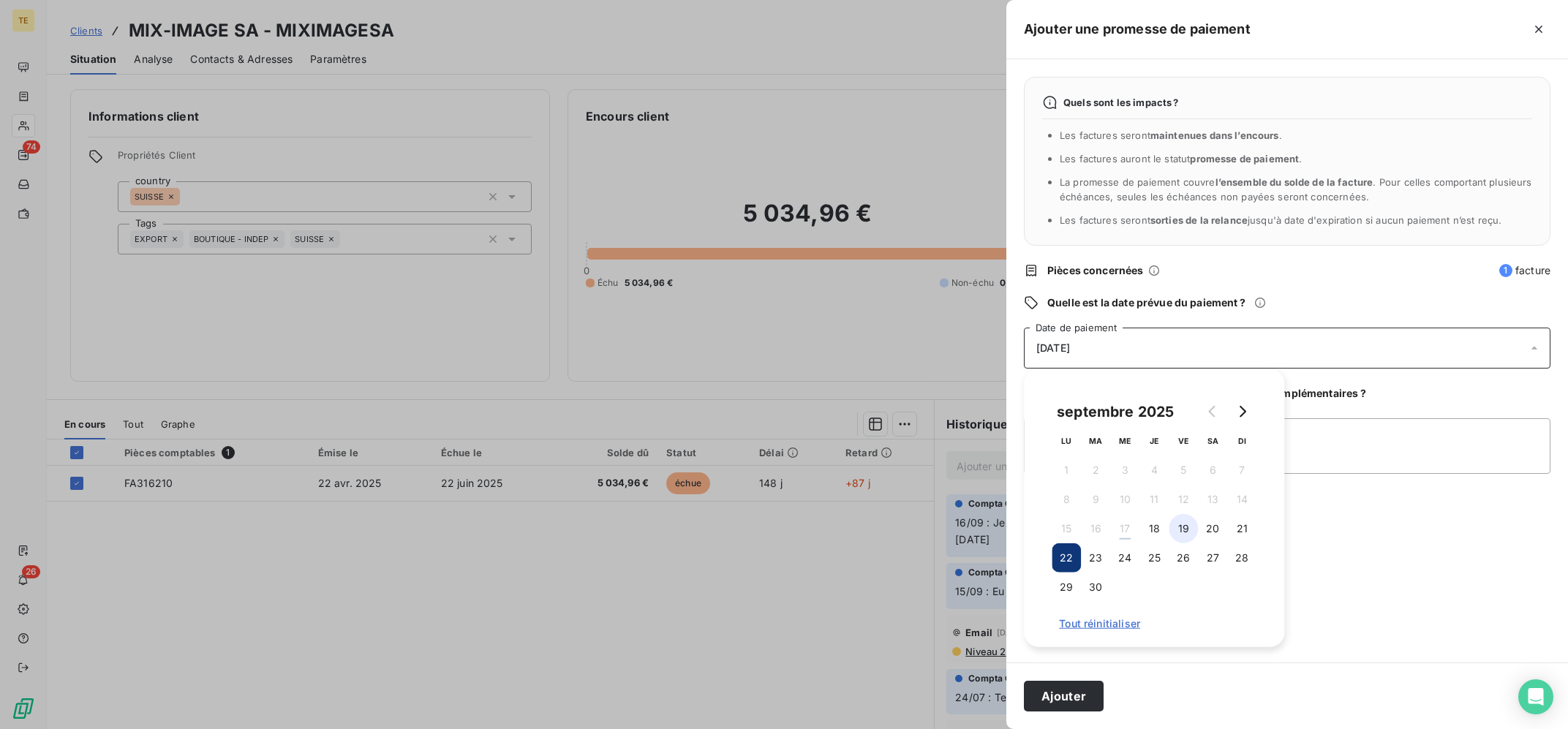
click at [1184, 532] on button "19" at bounding box center [1183, 529] width 29 height 29
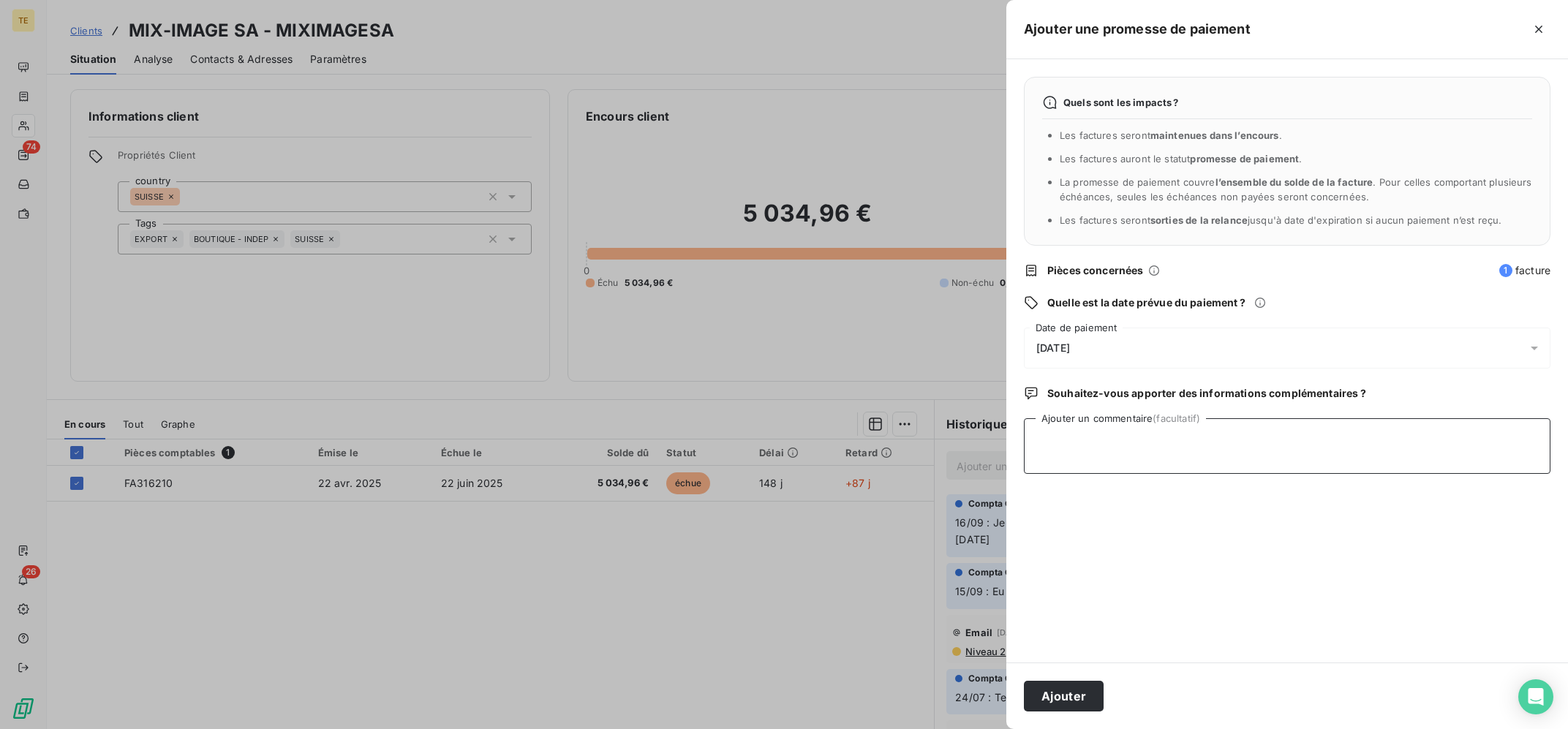
click at [1373, 421] on textarea "Ajouter un commentaire (facultatif)" at bounding box center [1287, 446] width 526 height 56
click at [1170, 463] on textarea "17/09" at bounding box center [1287, 446] width 526 height 56
type textarea "17/09 : Avis de virement reçu ce jour"
click at [1050, 689] on button "Ajouter" at bounding box center [1063, 696] width 80 height 31
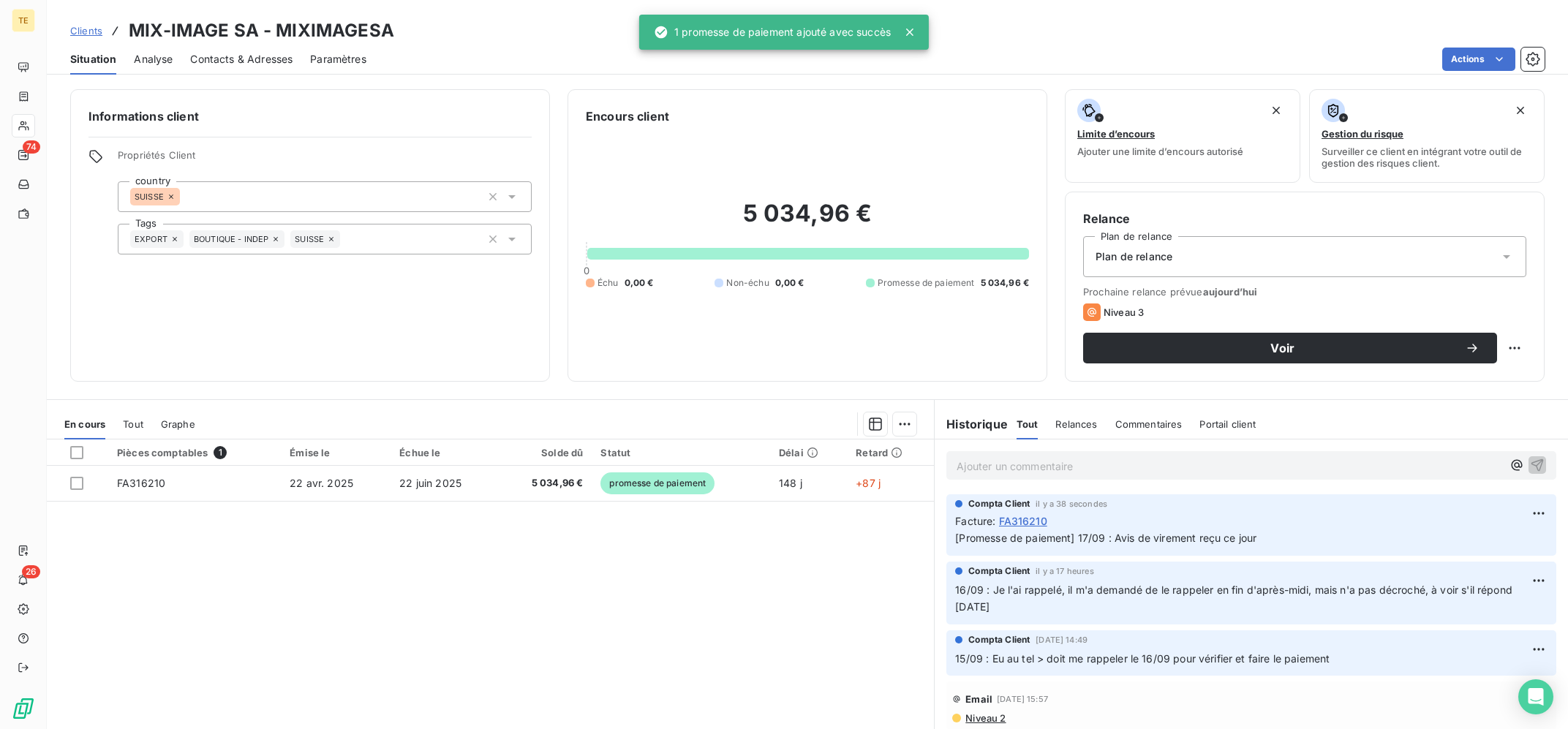
click at [637, 576] on div "Pièces comptables 1 Émise le Échue le Solde dû Statut Délai Retard FA316210 22 …" at bounding box center [490, 581] width 887 height 281
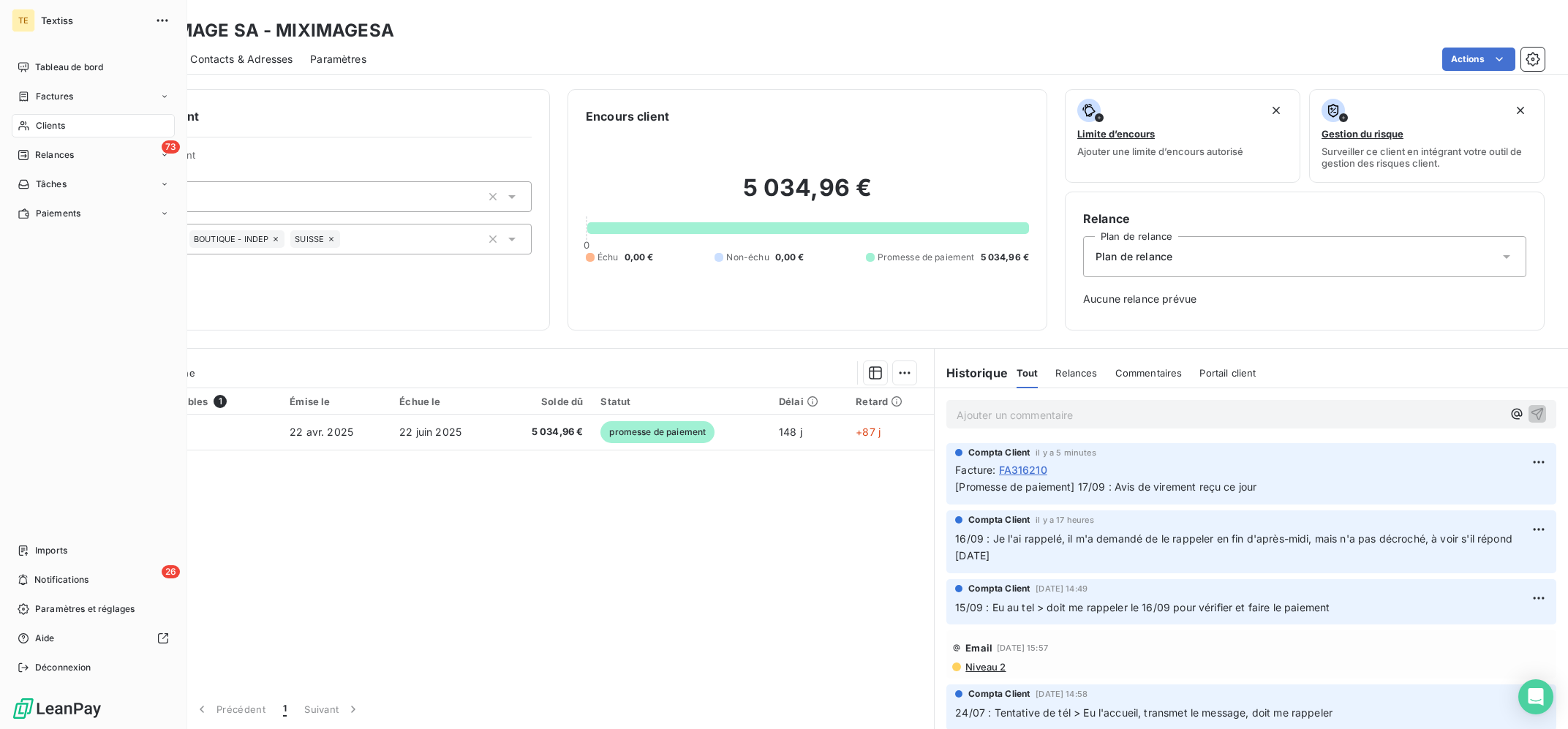
click at [33, 117] on div "Clients" at bounding box center [93, 125] width 163 height 23
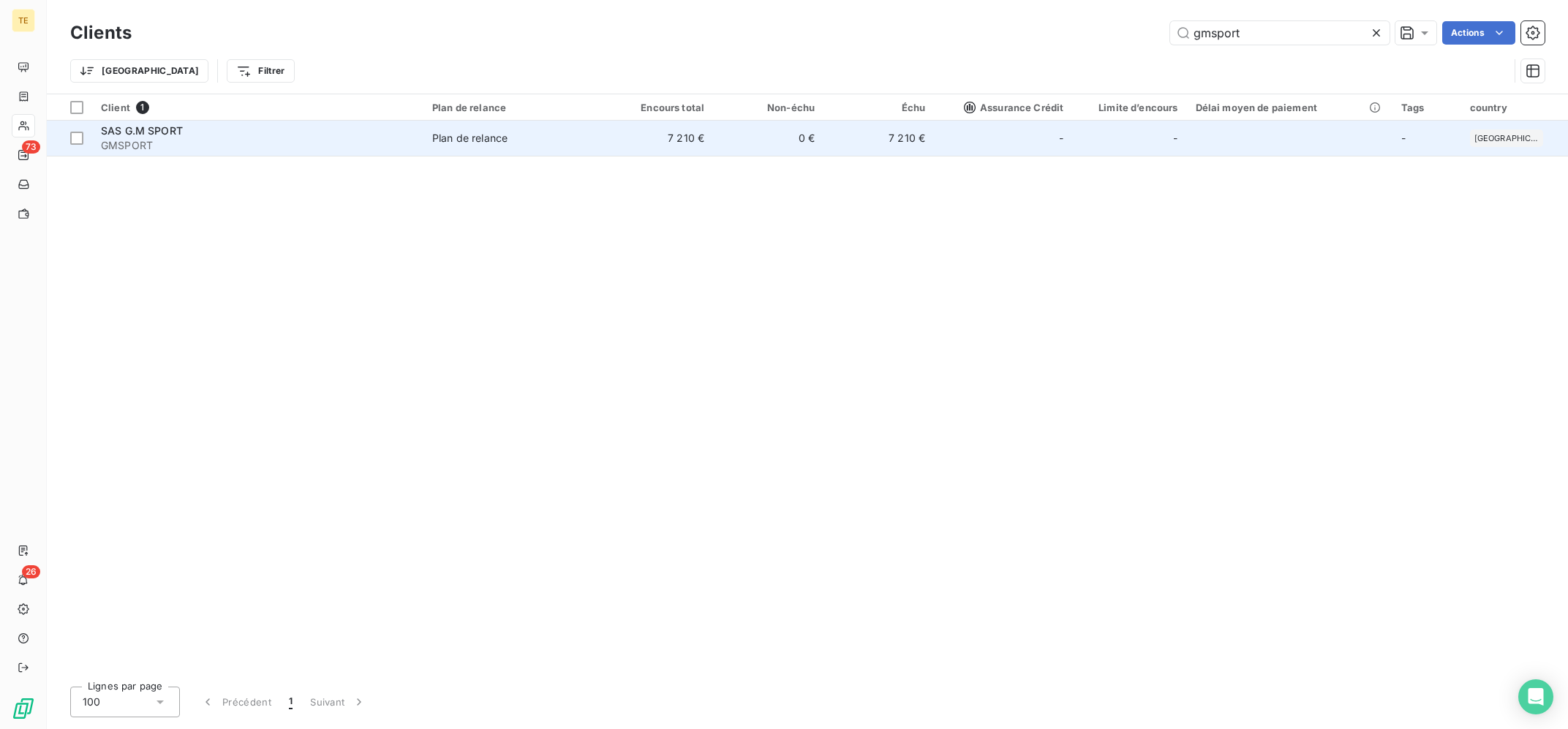
type input "gmsport"
click at [473, 139] on div "Plan de relance" at bounding box center [470, 138] width 75 height 15
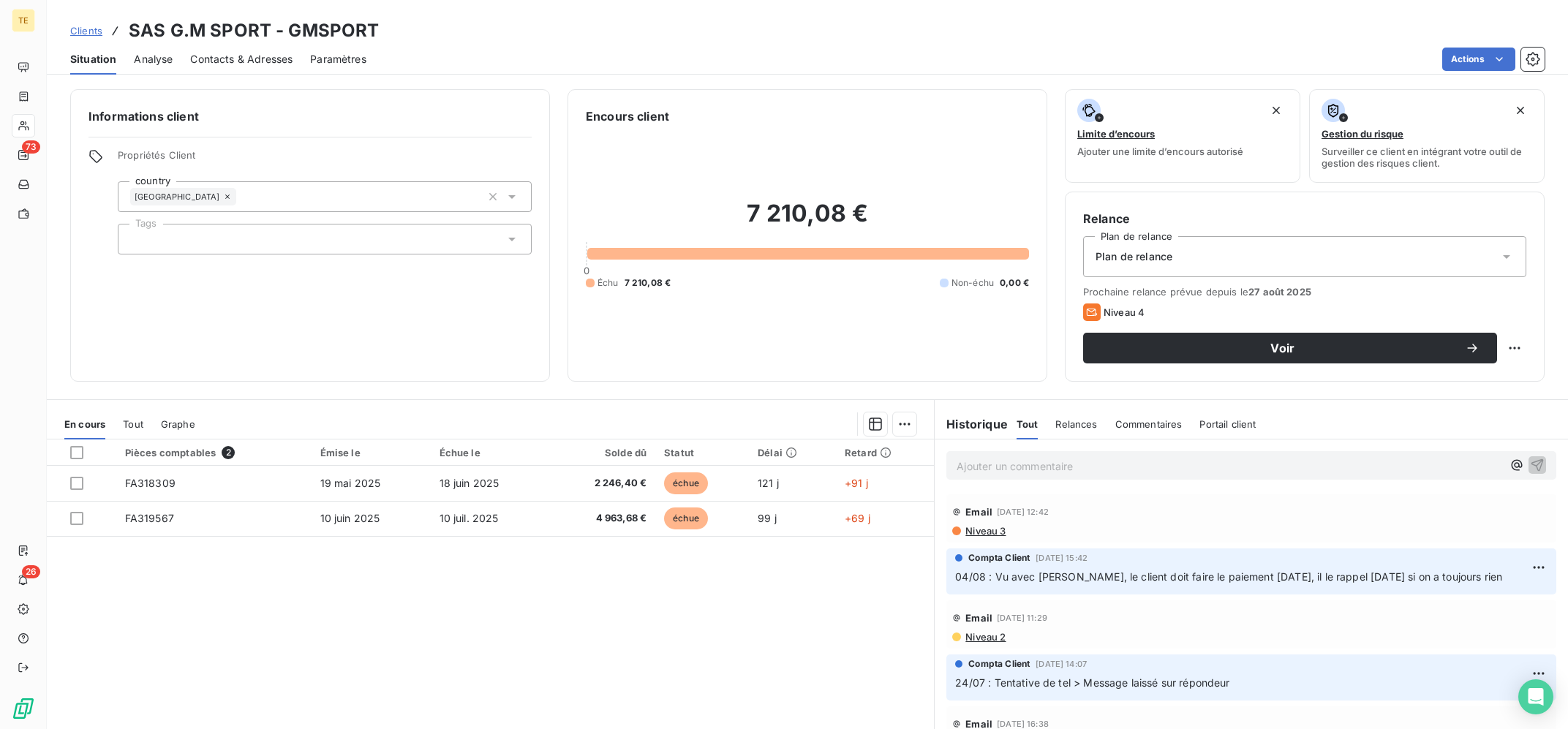
click at [1015, 469] on p "Ajouter un commentaire ﻿" at bounding box center [1229, 466] width 545 height 18
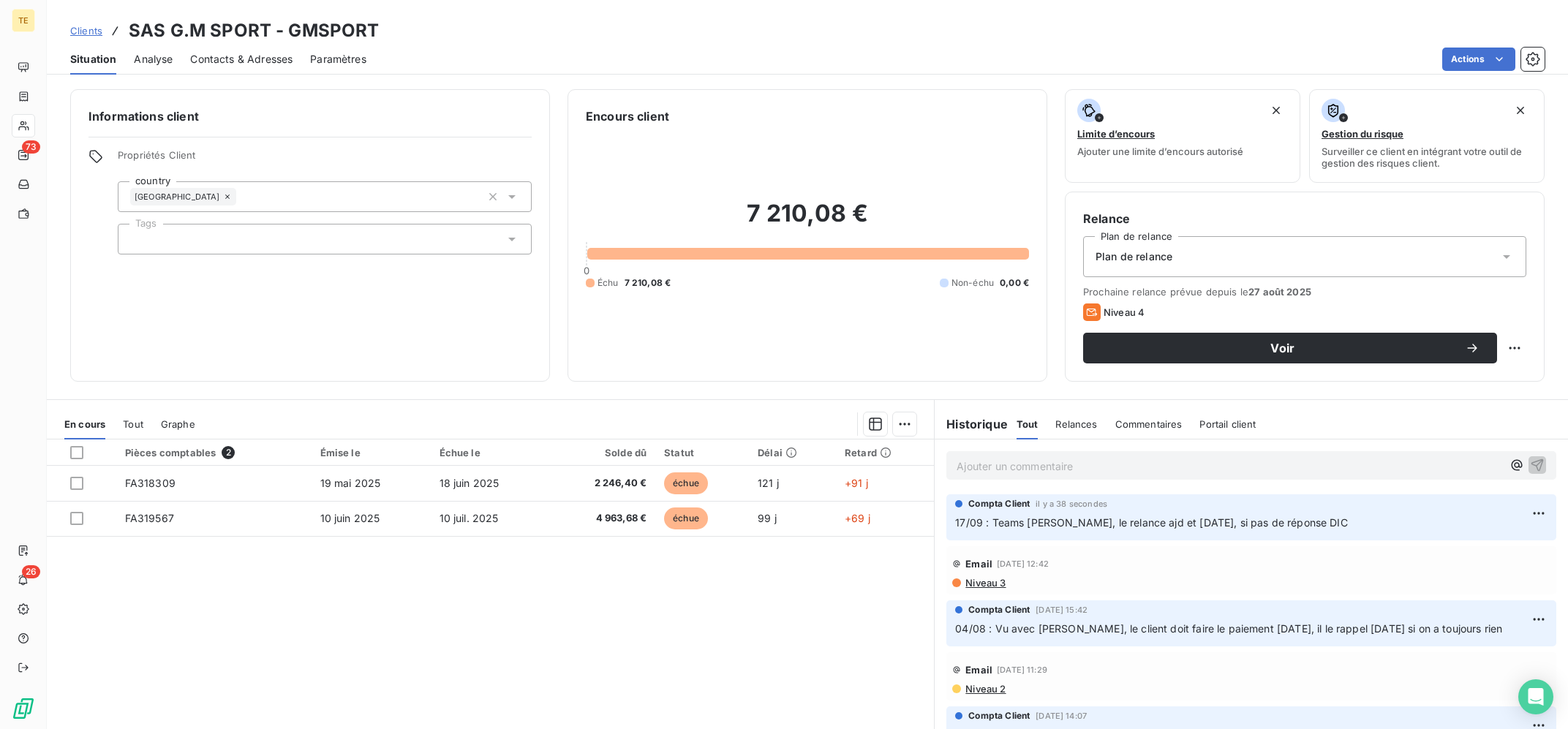
click at [629, 595] on div "Pièces comptables 2 Émise le Échue le Solde dû Statut Délai Retard FA318309 19 …" at bounding box center [490, 581] width 887 height 281
click at [398, 640] on div "Pièces comptables 2 Émise le Échue le Solde dû Statut Délai Retard FA318309 19 …" at bounding box center [490, 581] width 887 height 281
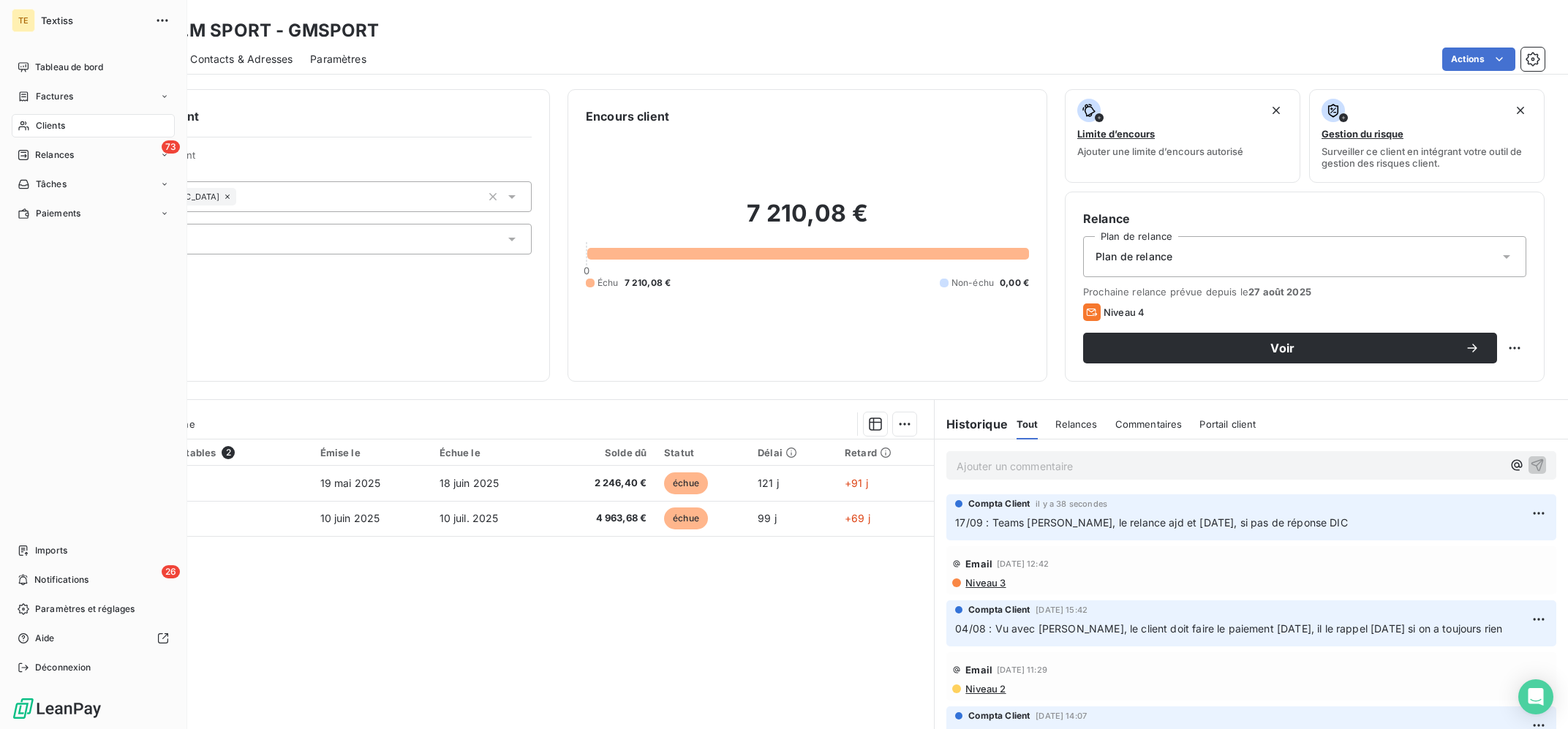
click at [33, 117] on div "Clients" at bounding box center [93, 125] width 163 height 23
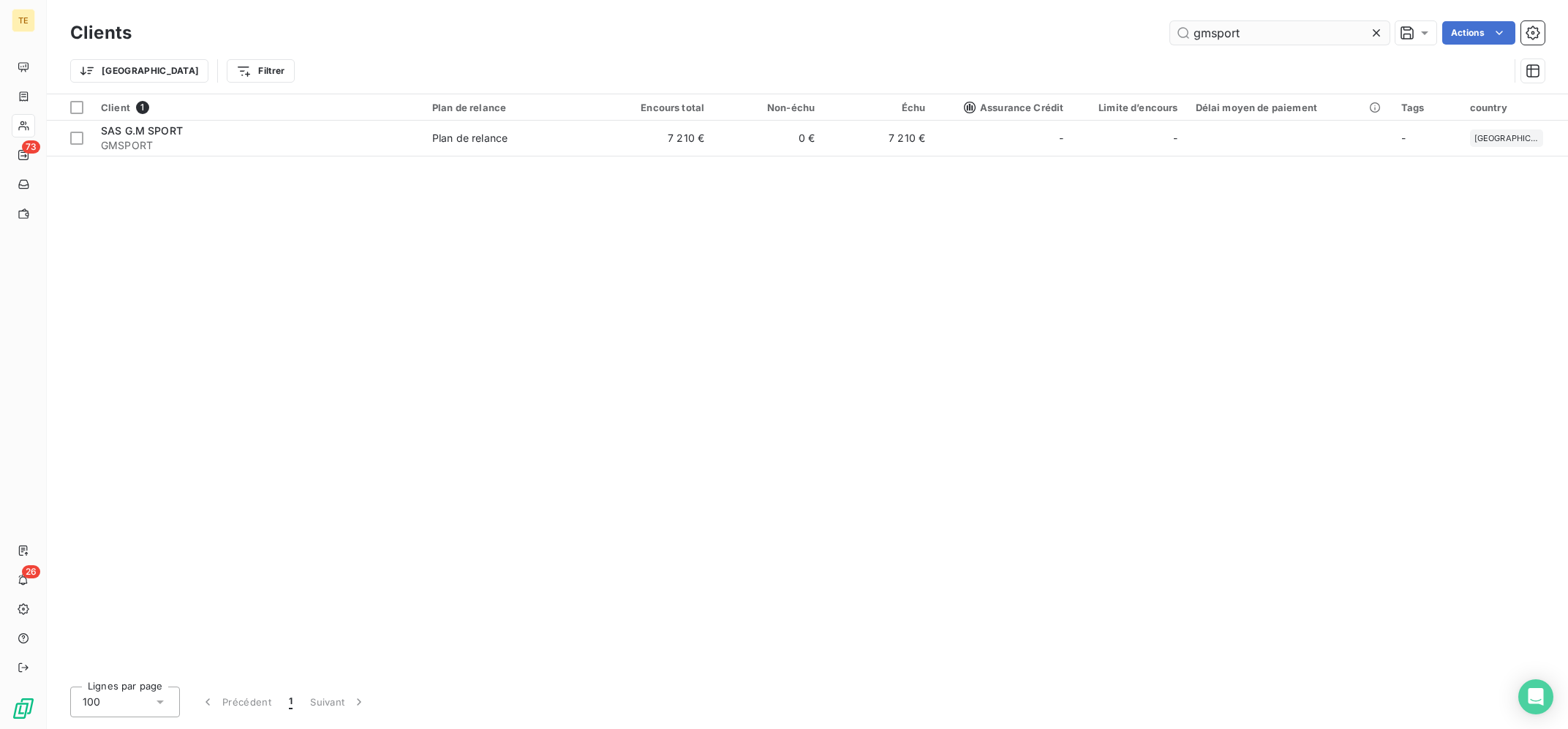
drag, startPoint x: 1282, startPoint y: 30, endPoint x: 1057, endPoint y: 13, distance: 225.6
click at [1170, 21] on input "gmsport" at bounding box center [1280, 33] width 219 height 23
click at [1243, 26] on input "GMSPORT" at bounding box center [1280, 33] width 219 height 23
drag, startPoint x: 1241, startPoint y: 27, endPoint x: 1122, endPoint y: 28, distance: 119.0
click at [1170, 28] on input "GMSPORT" at bounding box center [1280, 33] width 219 height 23
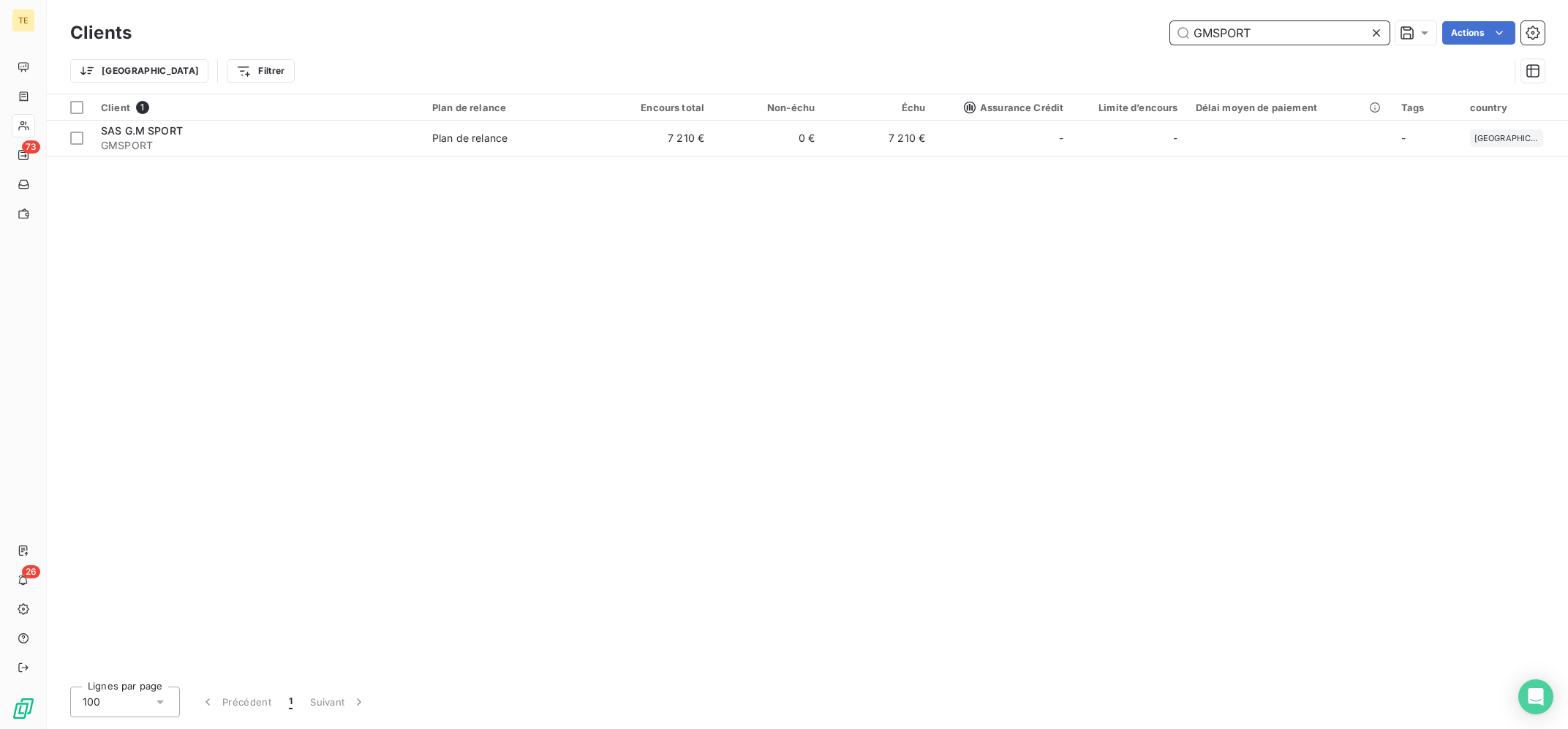
paste input "LACOTEX"
type input "LACOTEX"
click at [336, 166] on div "Client 1 Plan de relance Encours total Non-échu Échu Assurance Crédit Limite d’…" at bounding box center [808, 384] width 1521 height 581
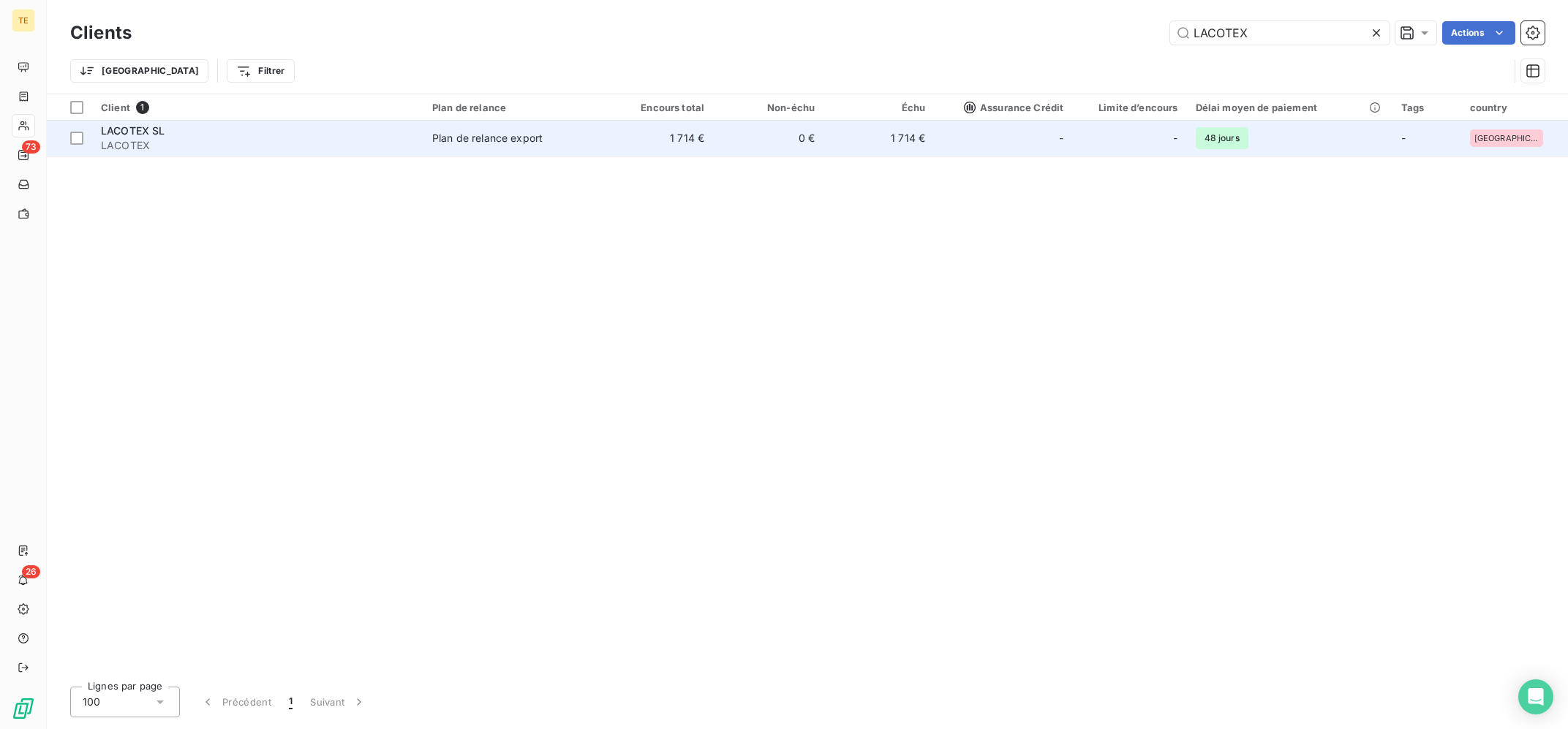
click at [336, 142] on span "LACOTEX" at bounding box center [258, 145] width 314 height 15
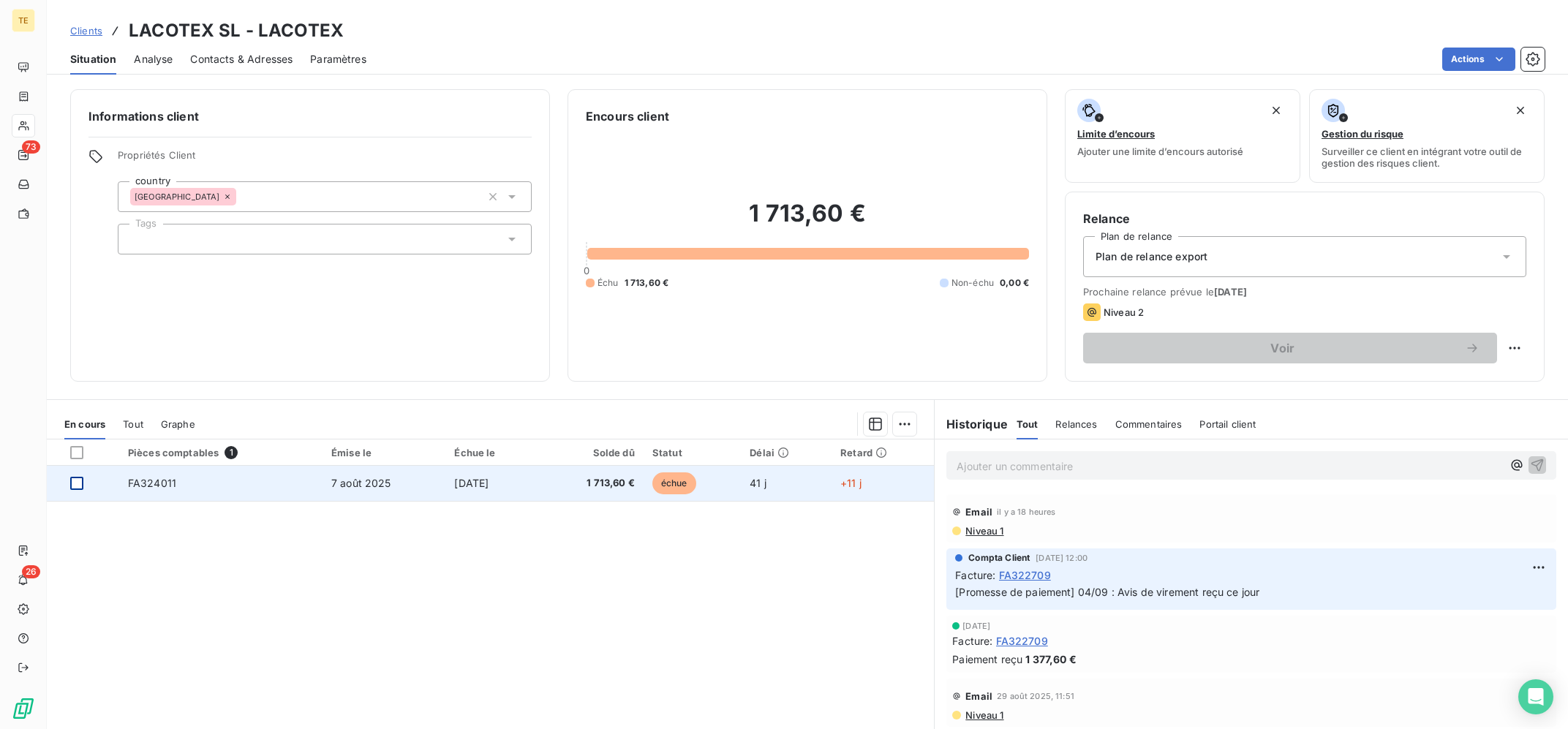
click at [79, 483] on div at bounding box center [76, 483] width 13 height 13
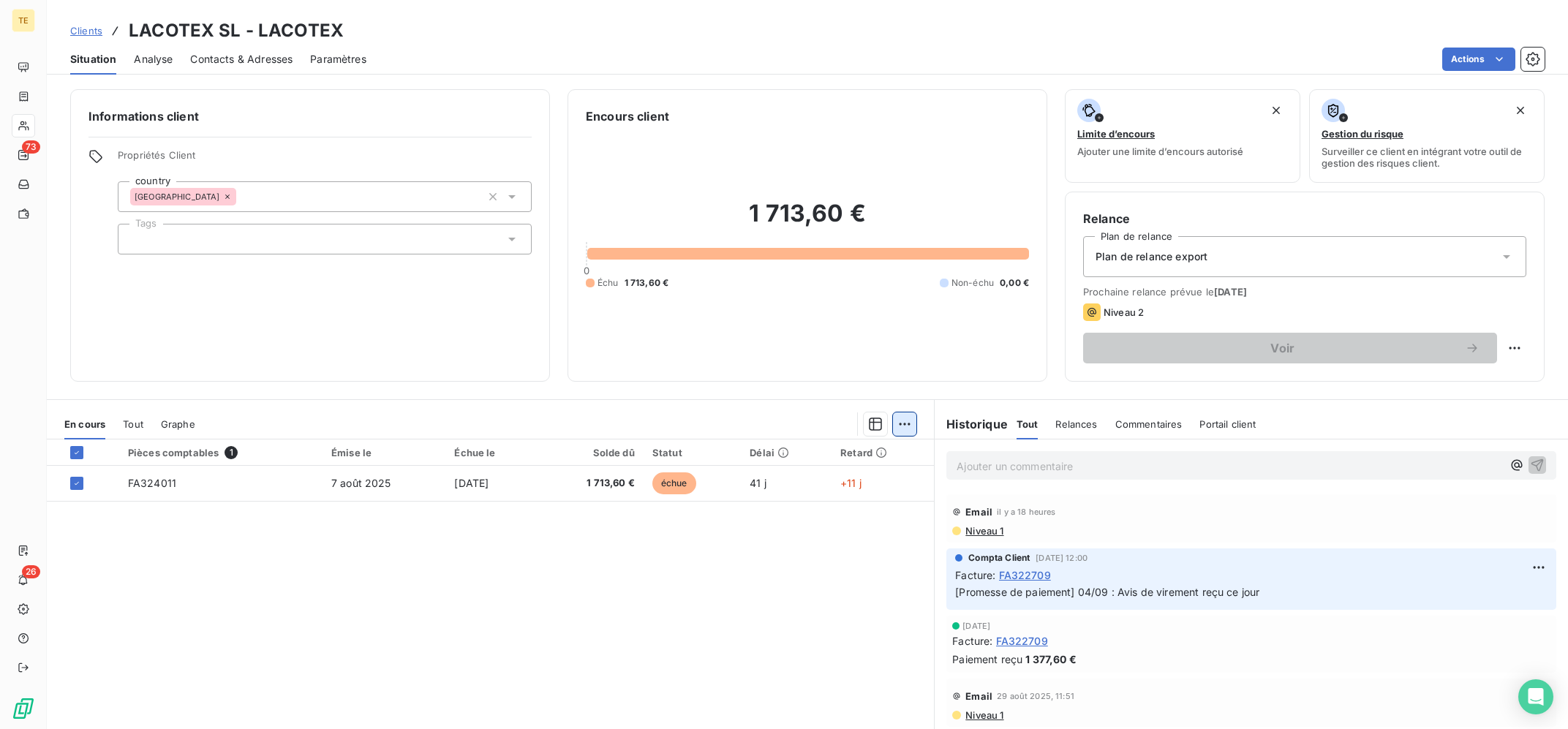
click at [904, 423] on html "TE 73 26 Clients LACOTEX SL - LACOTEX Situation Analyse Contacts & Adresses Par…" at bounding box center [784, 364] width 1568 height 729
click at [862, 488] on div "Ajouter une promesse de paiement (1 facture)" at bounding box center [779, 482] width 258 height 23
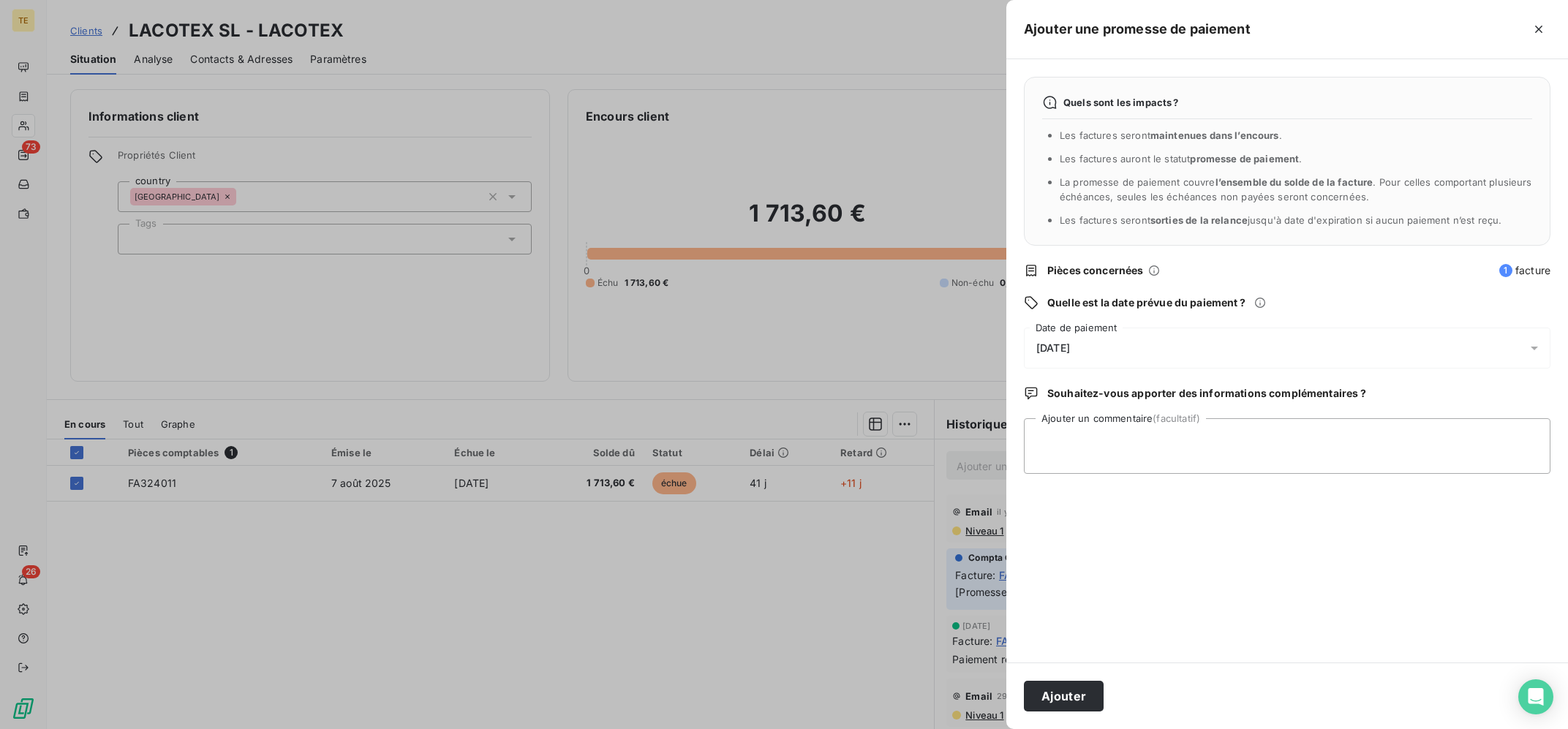
click at [1167, 337] on div "18/09/2025" at bounding box center [1287, 348] width 526 height 41
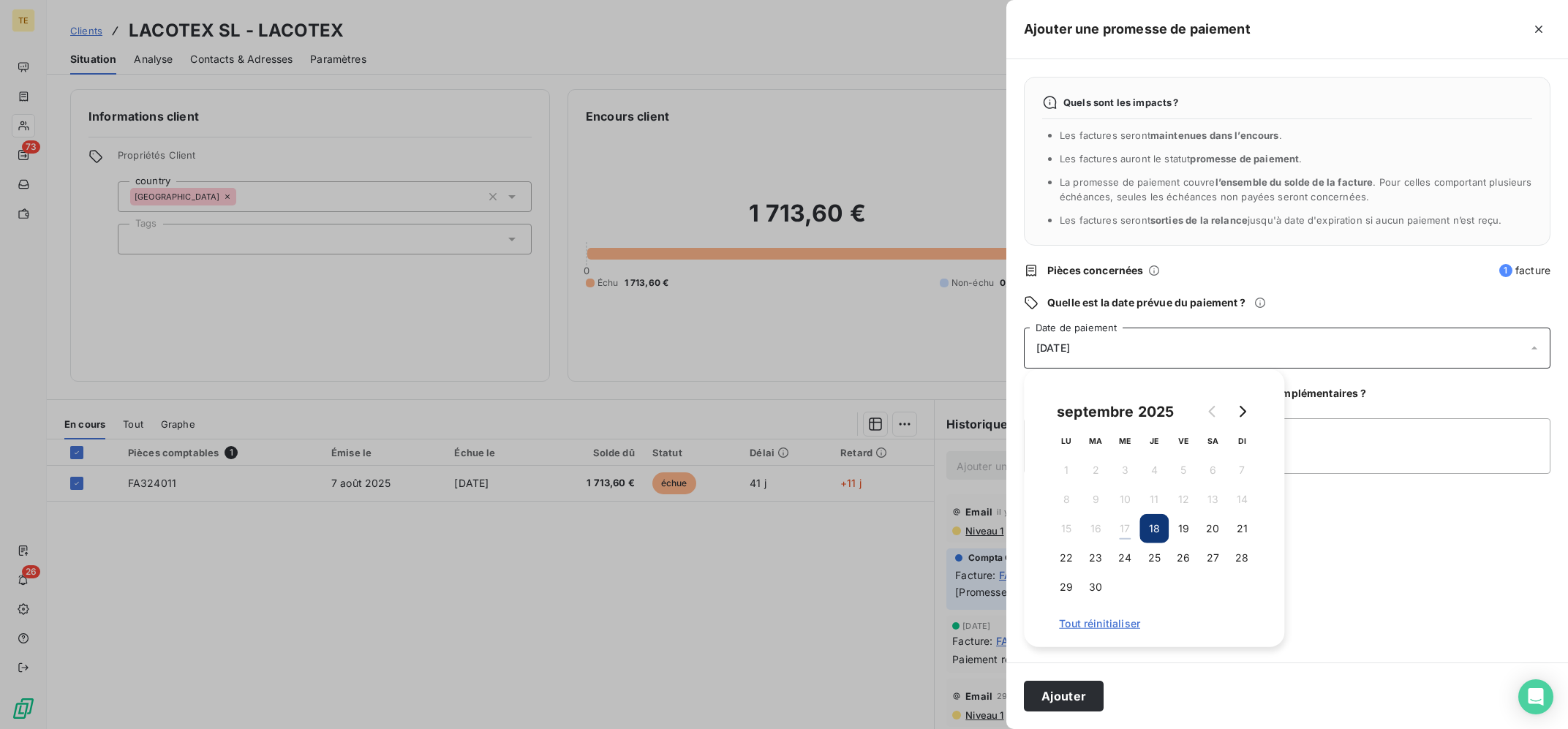
click at [1252, 425] on div at bounding box center [1227, 412] width 58 height 29
click at [1236, 418] on icon "Go to next month" at bounding box center [1242, 412] width 12 height 12
click at [1071, 499] on button "6" at bounding box center [1066, 500] width 29 height 29
click at [1401, 436] on textarea "Ajouter un commentaire (facultatif)" at bounding box center [1287, 446] width 526 height 56
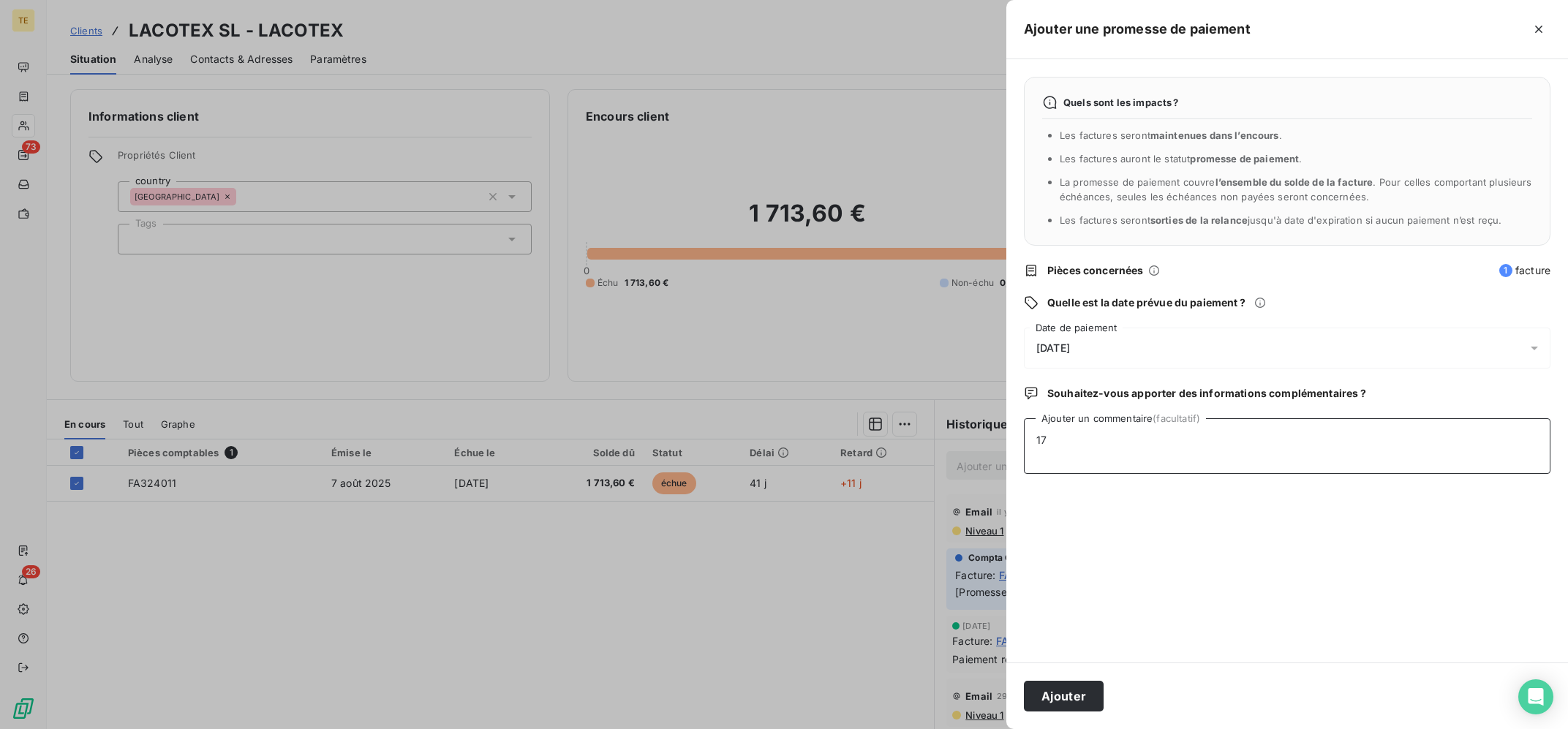
type textarea "1"
type textarea "17/09 : Indiquent un règlement prévu la semaine du 03/10"
click at [1060, 691] on button "Ajouter" at bounding box center [1063, 696] width 80 height 31
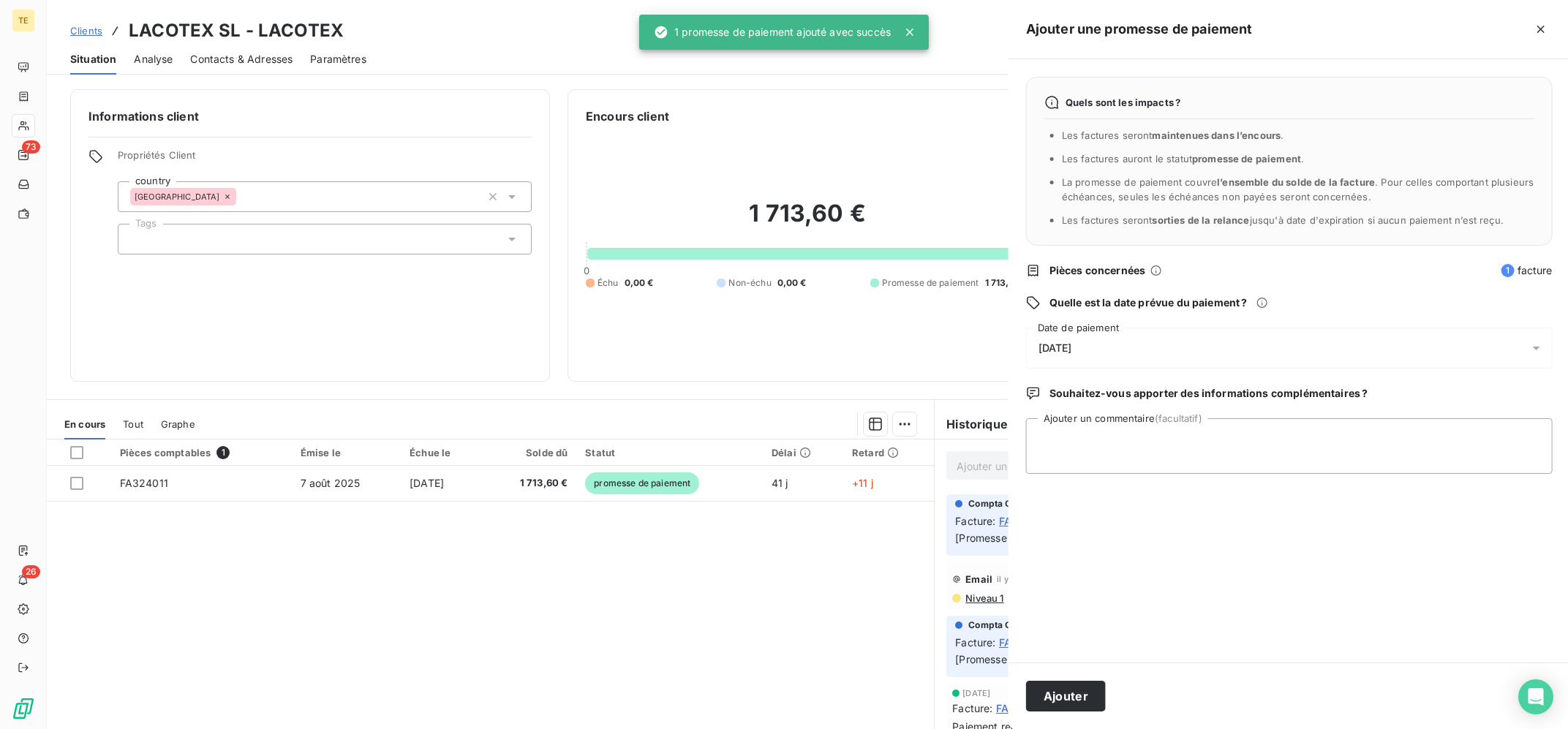
click at [704, 623] on div at bounding box center [784, 364] width 1568 height 729
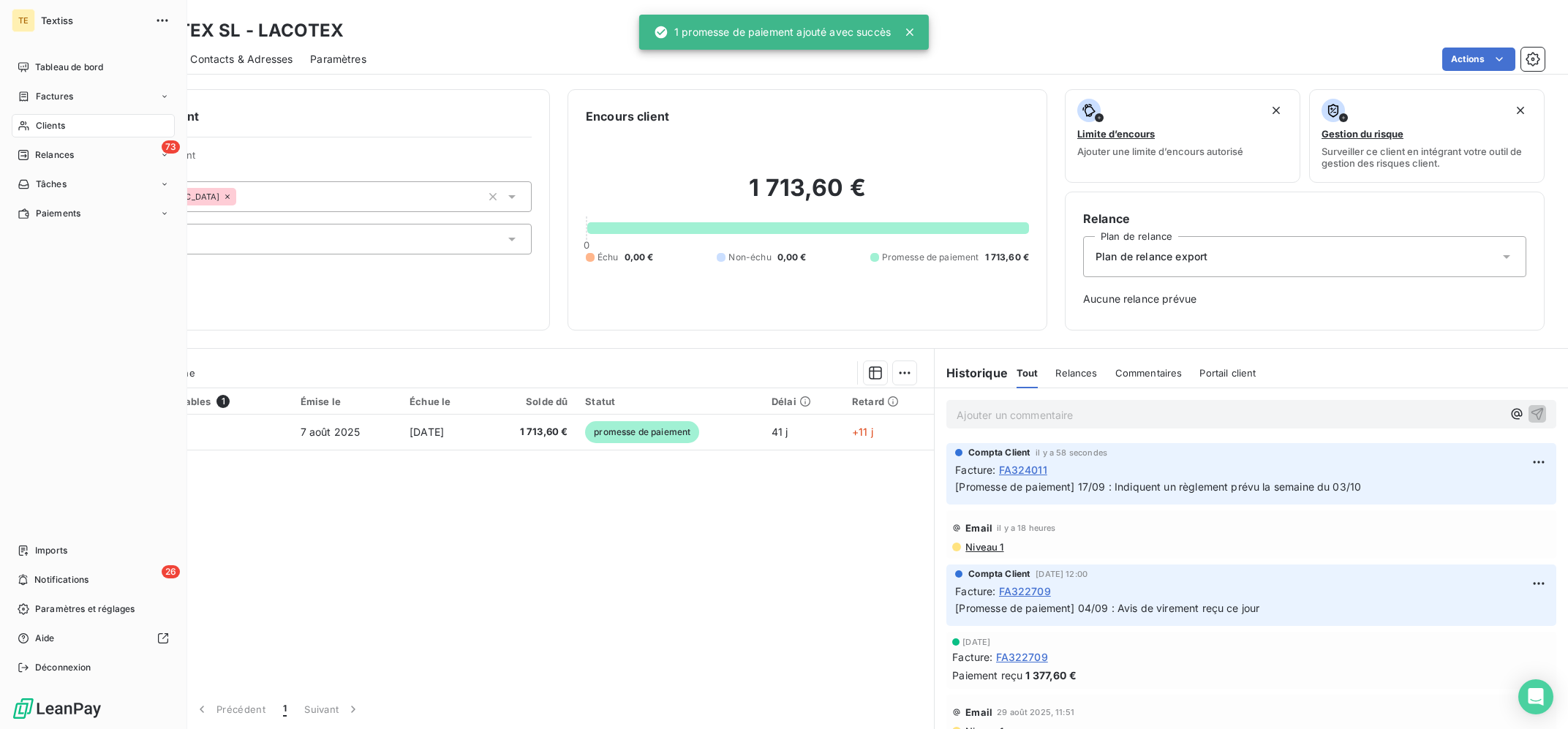
click at [36, 122] on span "Clients" at bounding box center [51, 125] width 29 height 13
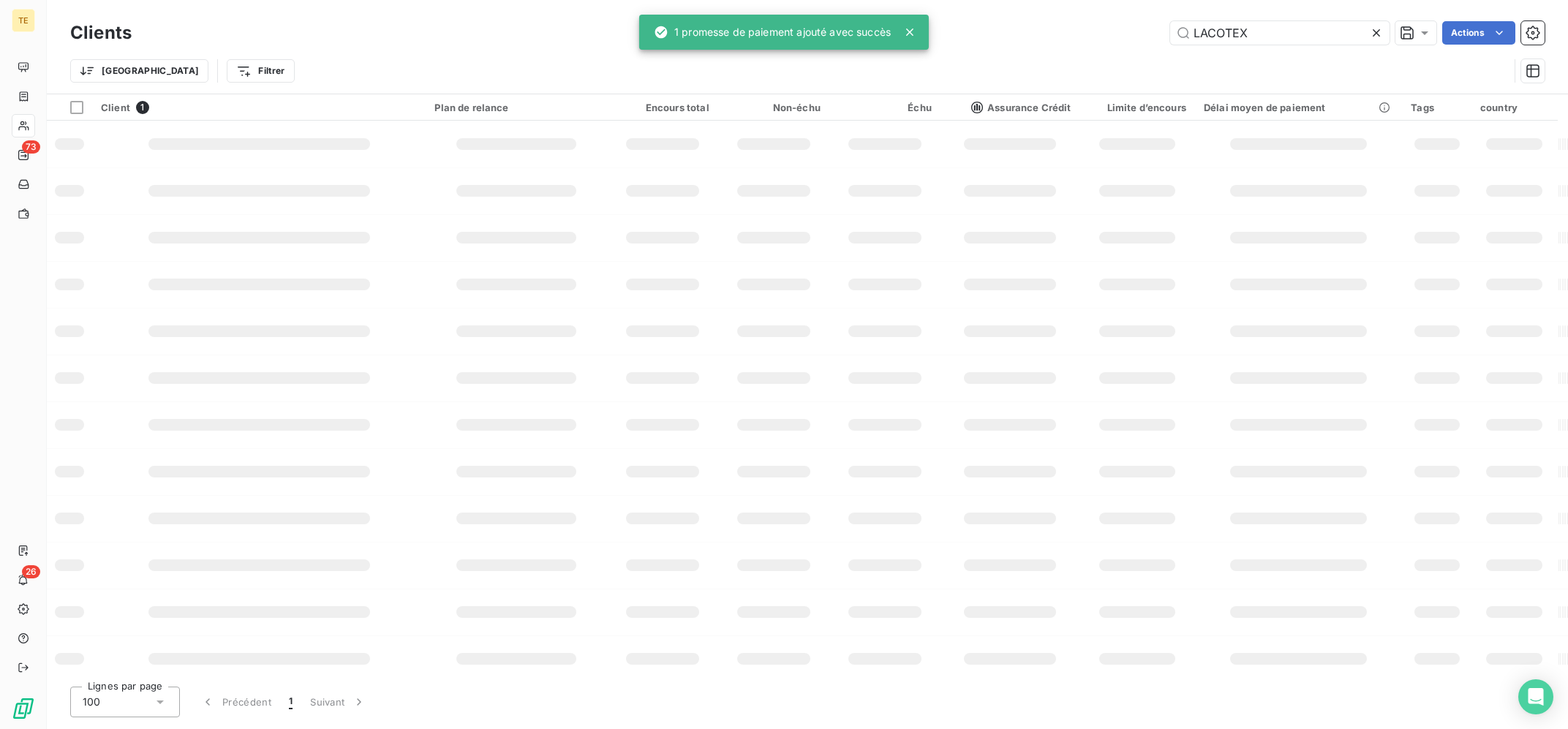
drag, startPoint x: 1271, startPoint y: 37, endPoint x: 1029, endPoint y: 11, distance: 243.4
click at [1170, 21] on input "LACOTEX" at bounding box center [1280, 33] width 219 height 23
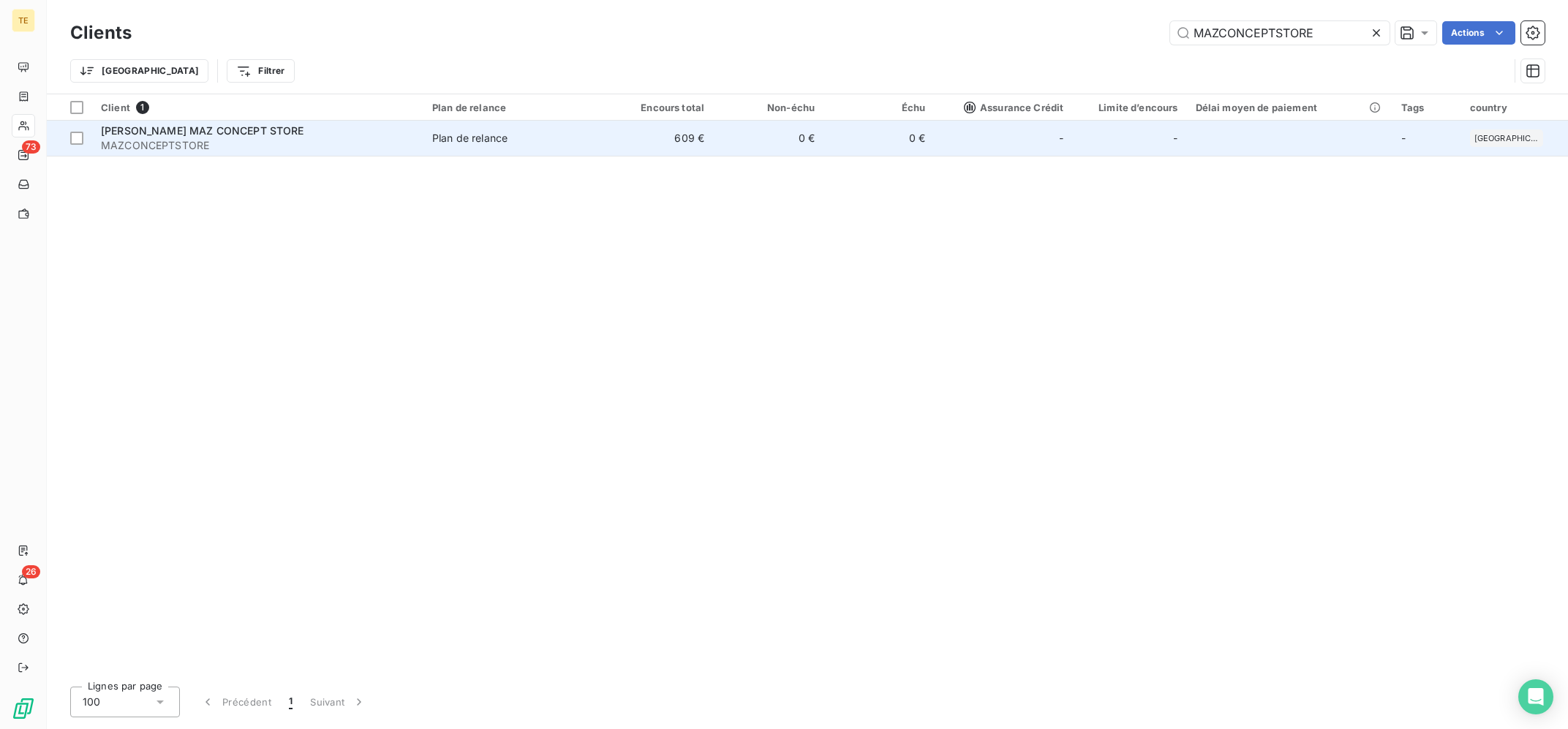
type input "MAZCONCEPTSTORE"
click at [444, 133] on div "Plan de relance" at bounding box center [470, 138] width 75 height 15
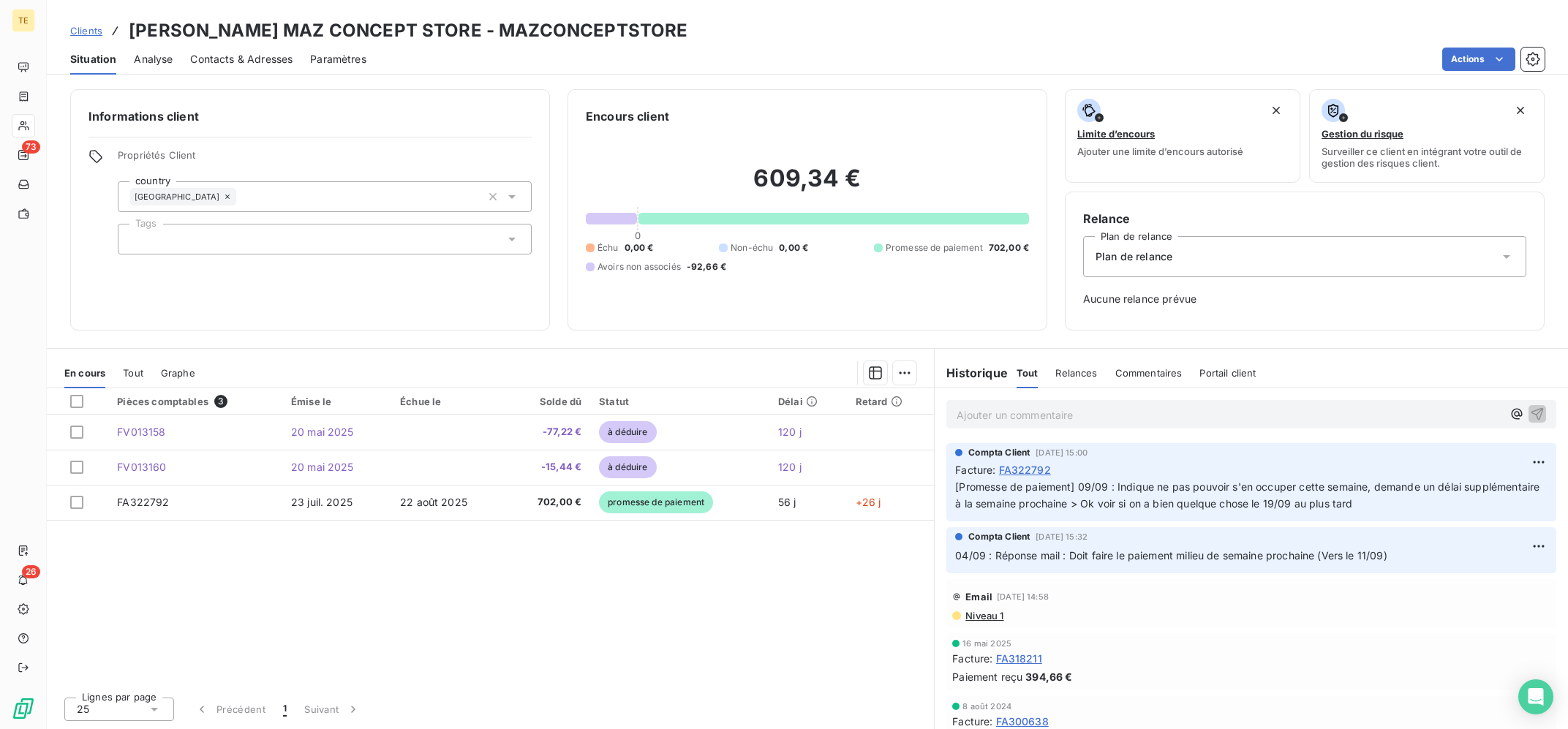
click at [1136, 420] on p "Ajouter un commentaire ﻿" at bounding box center [1229, 414] width 545 height 18
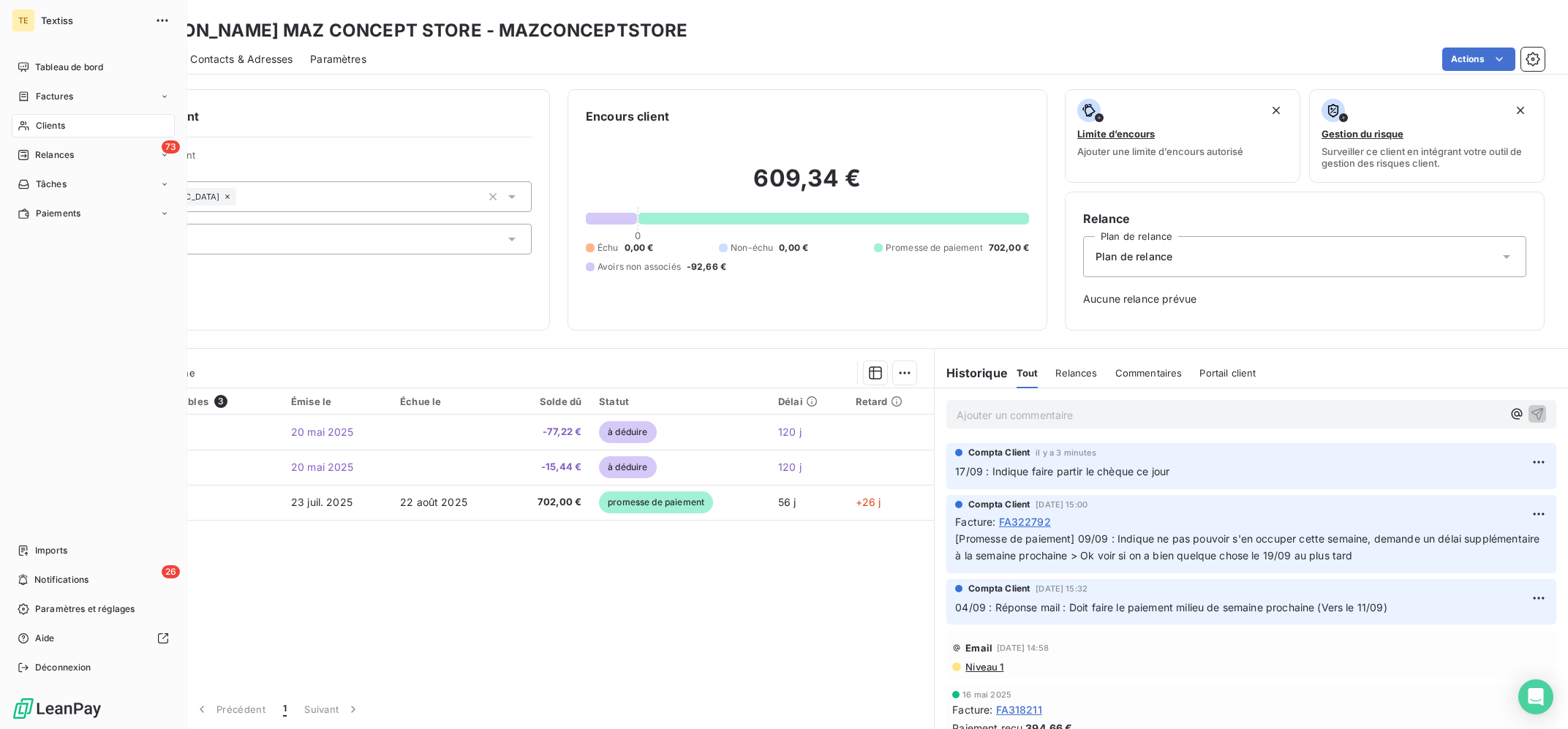
click at [51, 119] on div "Clients" at bounding box center [93, 125] width 163 height 23
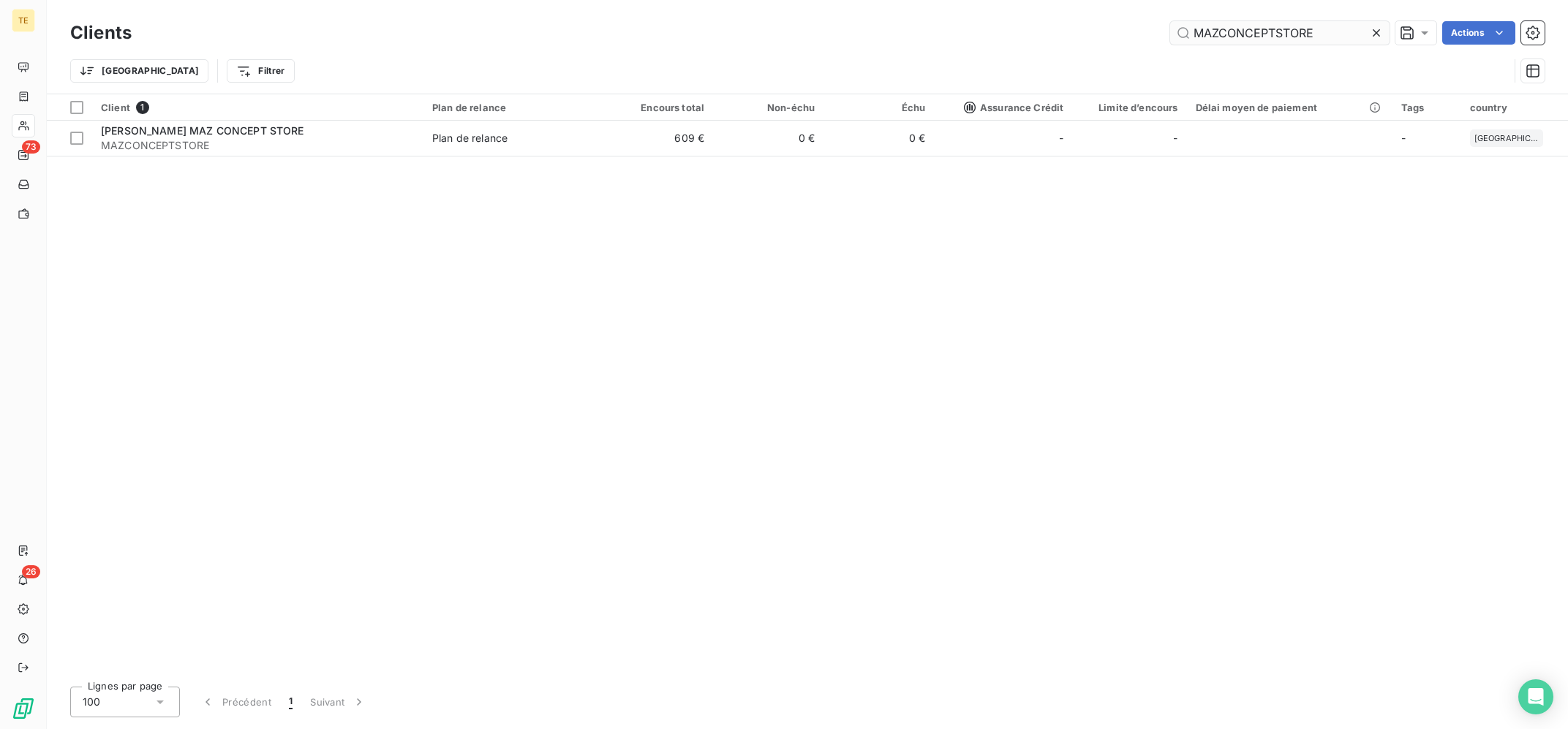
drag, startPoint x: 1279, startPoint y: 39, endPoint x: 1086, endPoint y: -8, distance: 198.6
click at [1170, 21] on input "MAZCONCEPTSTORE" at bounding box center [1280, 33] width 219 height 23
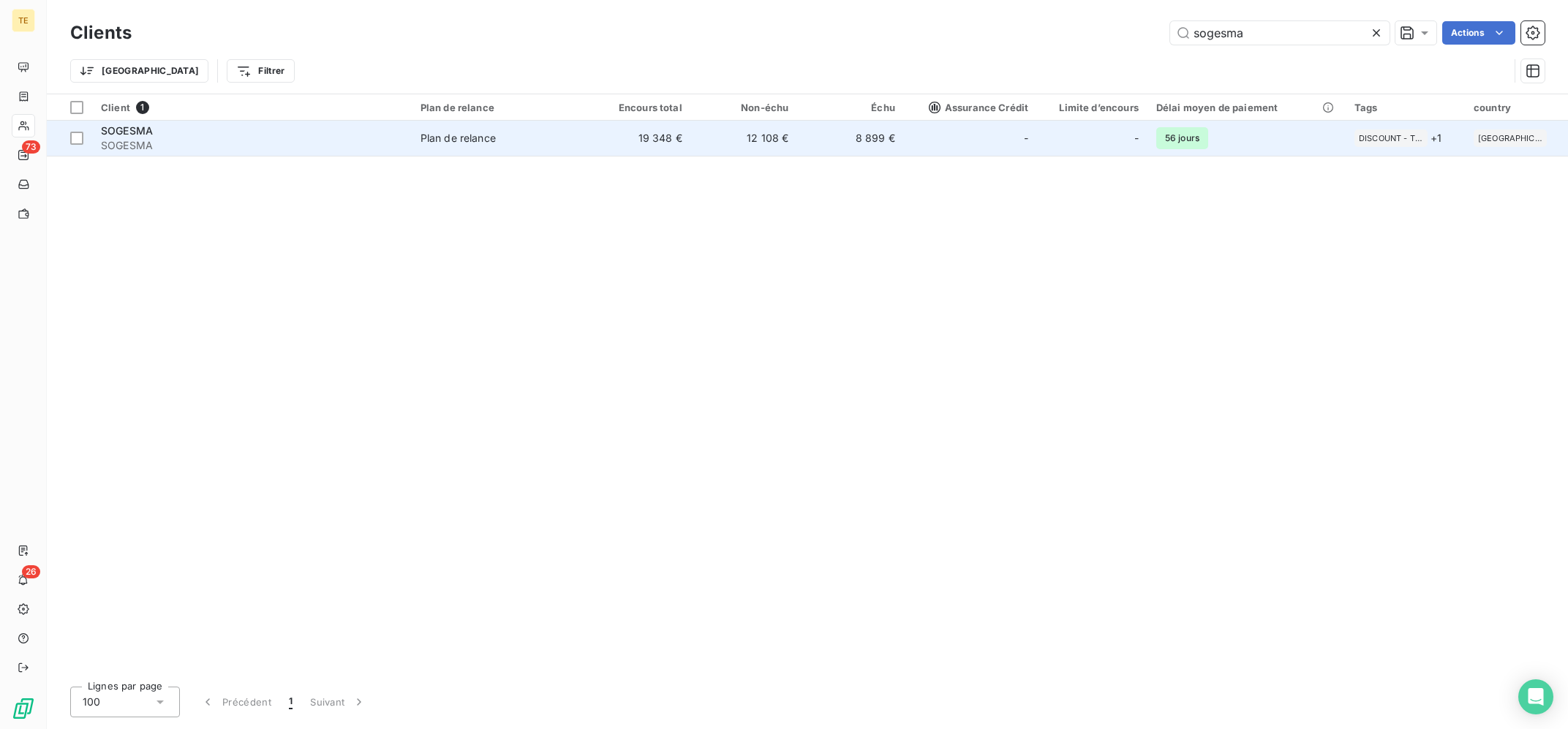
type input "sogesma"
click at [576, 146] on span "Plan de relance" at bounding box center [498, 138] width 156 height 15
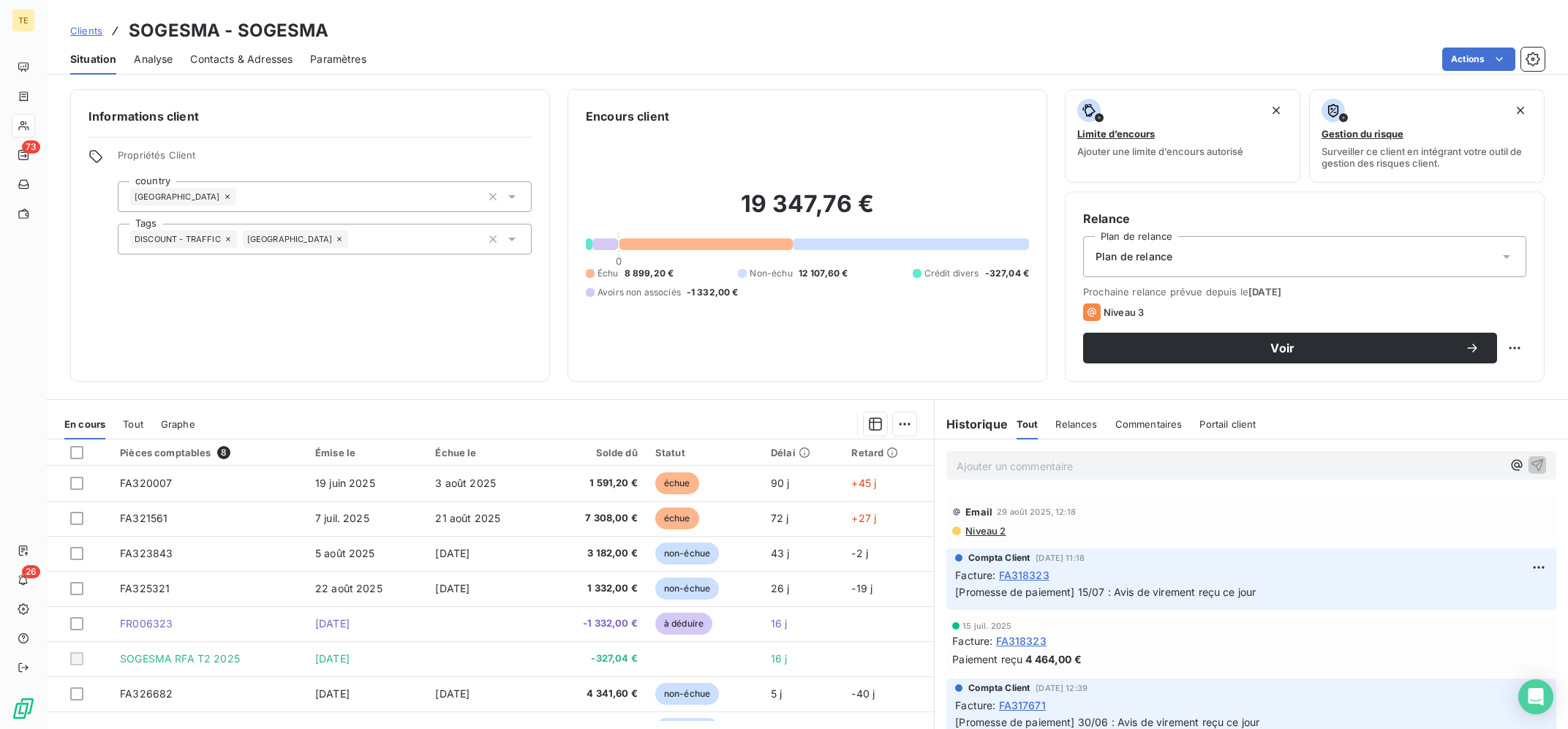
click at [1057, 475] on p "Ajouter un commentaire ﻿" at bounding box center [1229, 466] width 545 height 18
click at [1067, 466] on p "Ajouter un commentaire ﻿" at bounding box center [1229, 466] width 545 height 18
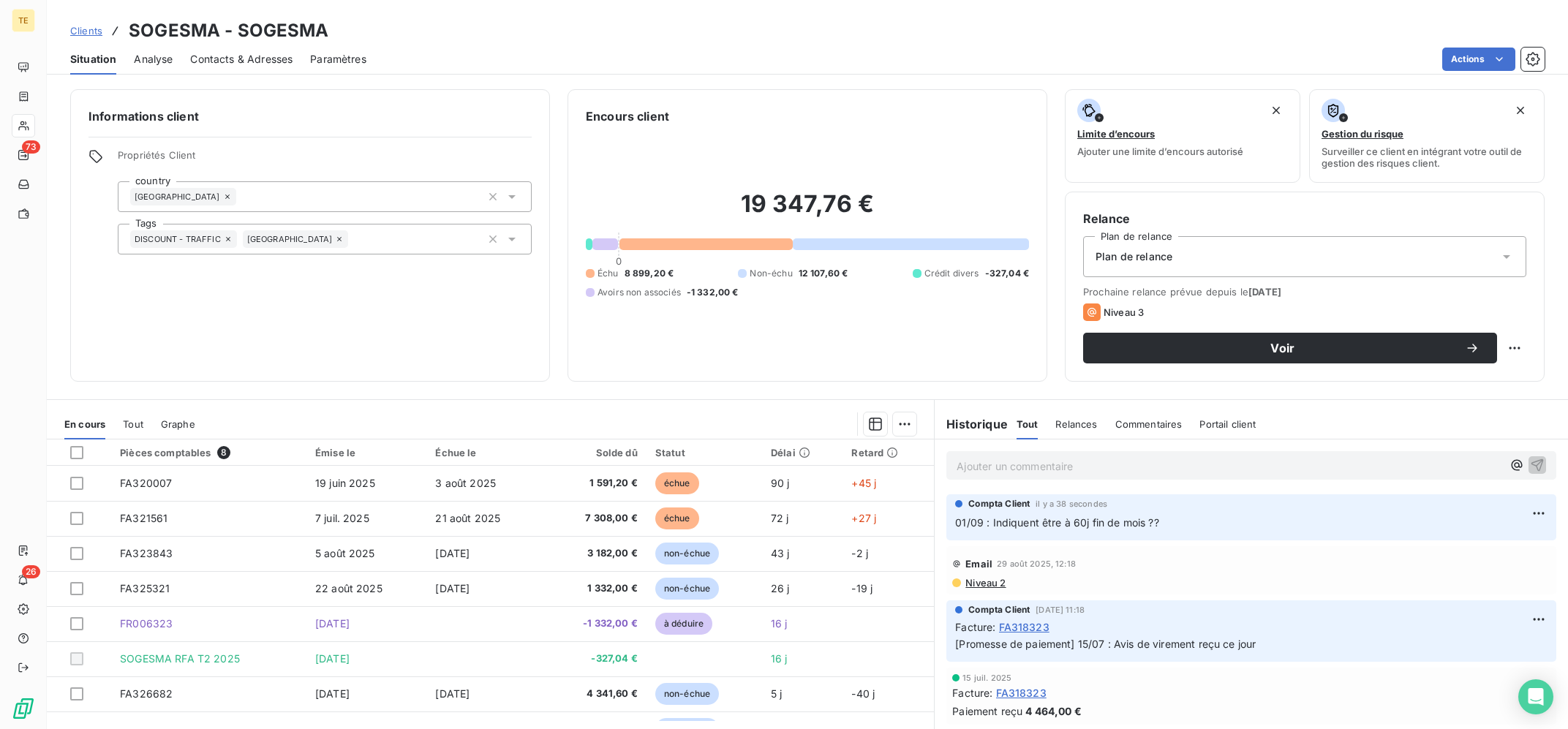
click at [152, 50] on div "Analyse" at bounding box center [153, 59] width 39 height 31
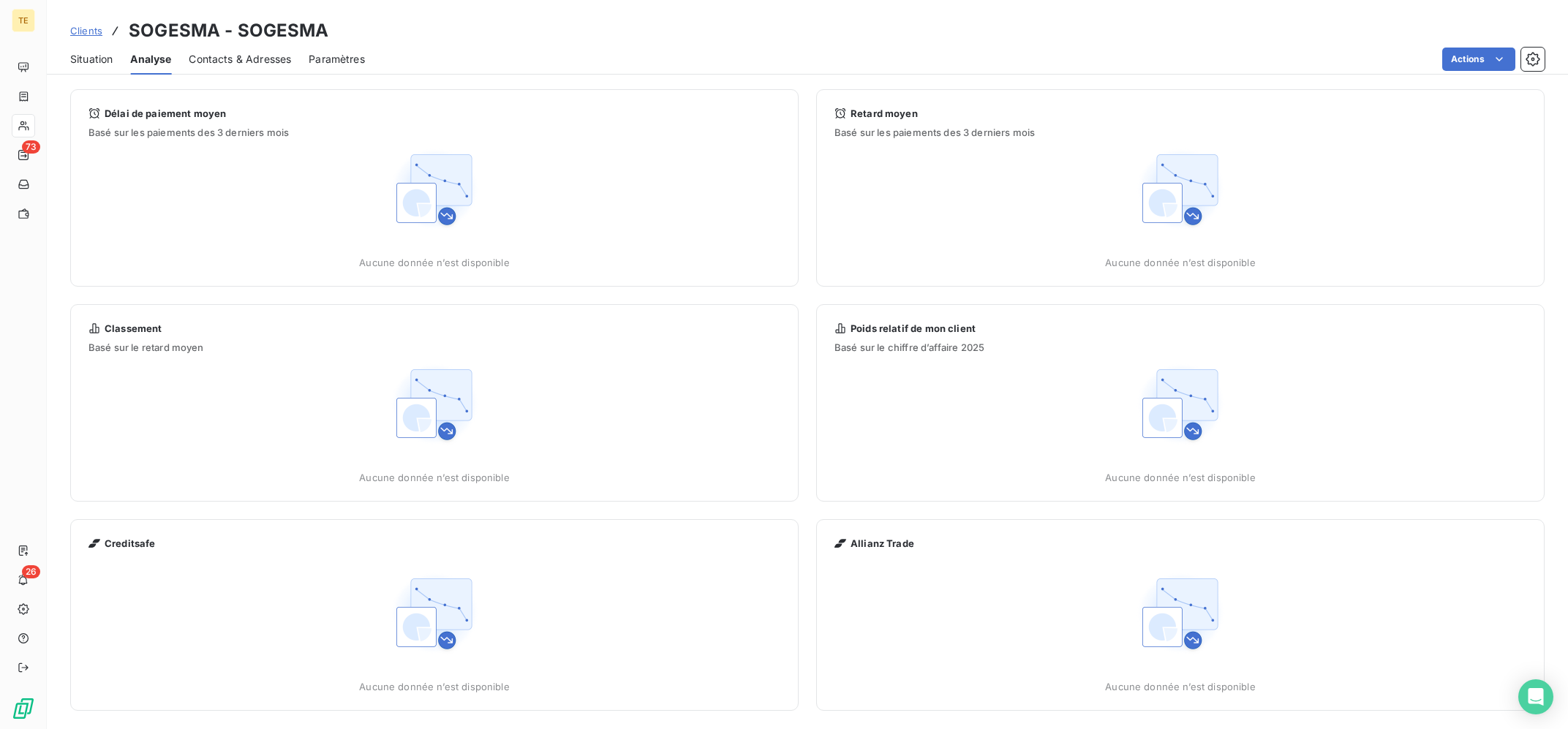
click at [196, 60] on span "Contacts & Adresses" at bounding box center [239, 59] width 102 height 15
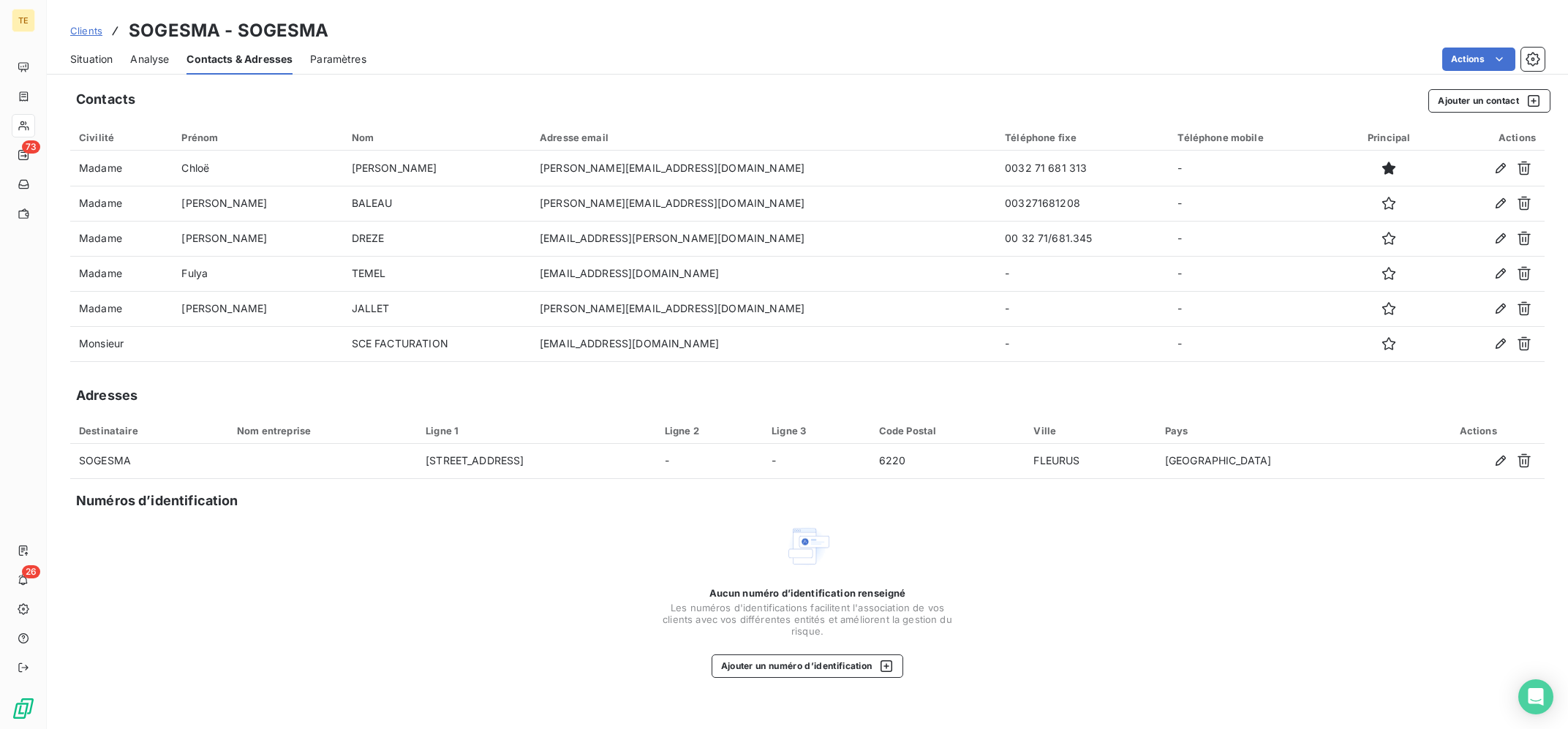
click at [308, 57] on div "Situation Analyse Contacts & Adresses Paramètres Actions" at bounding box center [808, 59] width 1521 height 31
click at [336, 63] on span "Paramètres" at bounding box center [339, 59] width 57 height 15
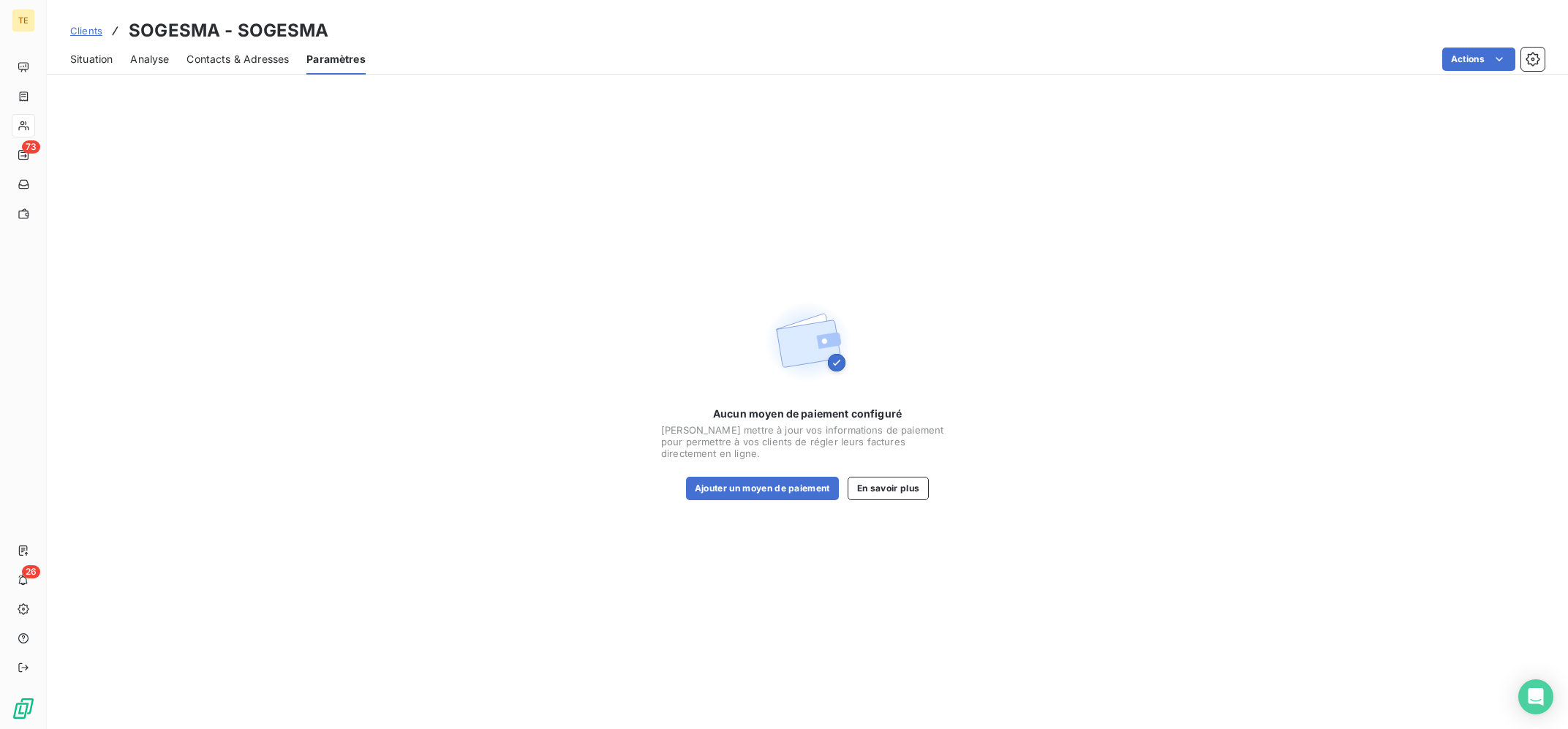
click at [217, 63] on span "Contacts & Adresses" at bounding box center [237, 59] width 102 height 15
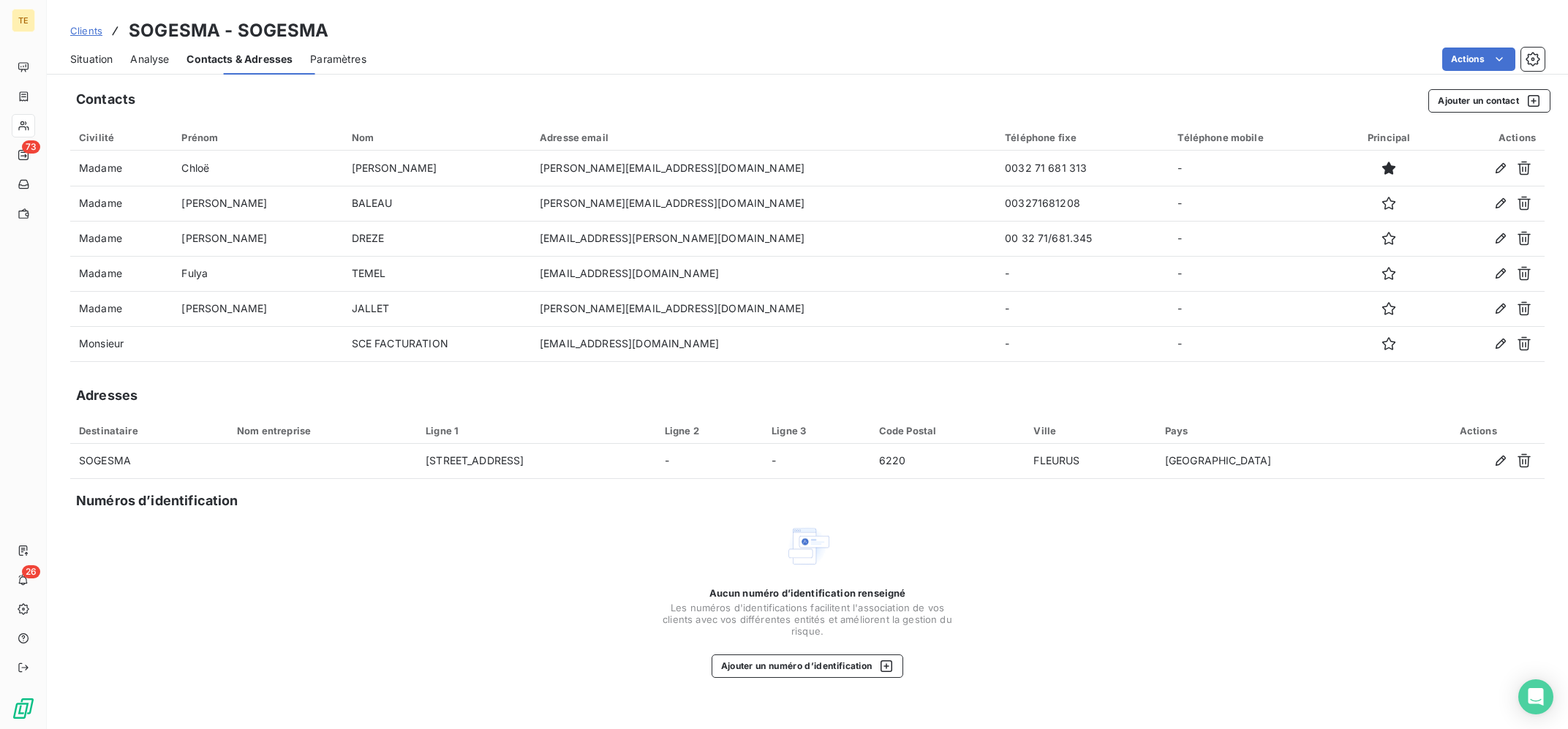
click at [153, 63] on span "Analyse" at bounding box center [149, 59] width 39 height 15
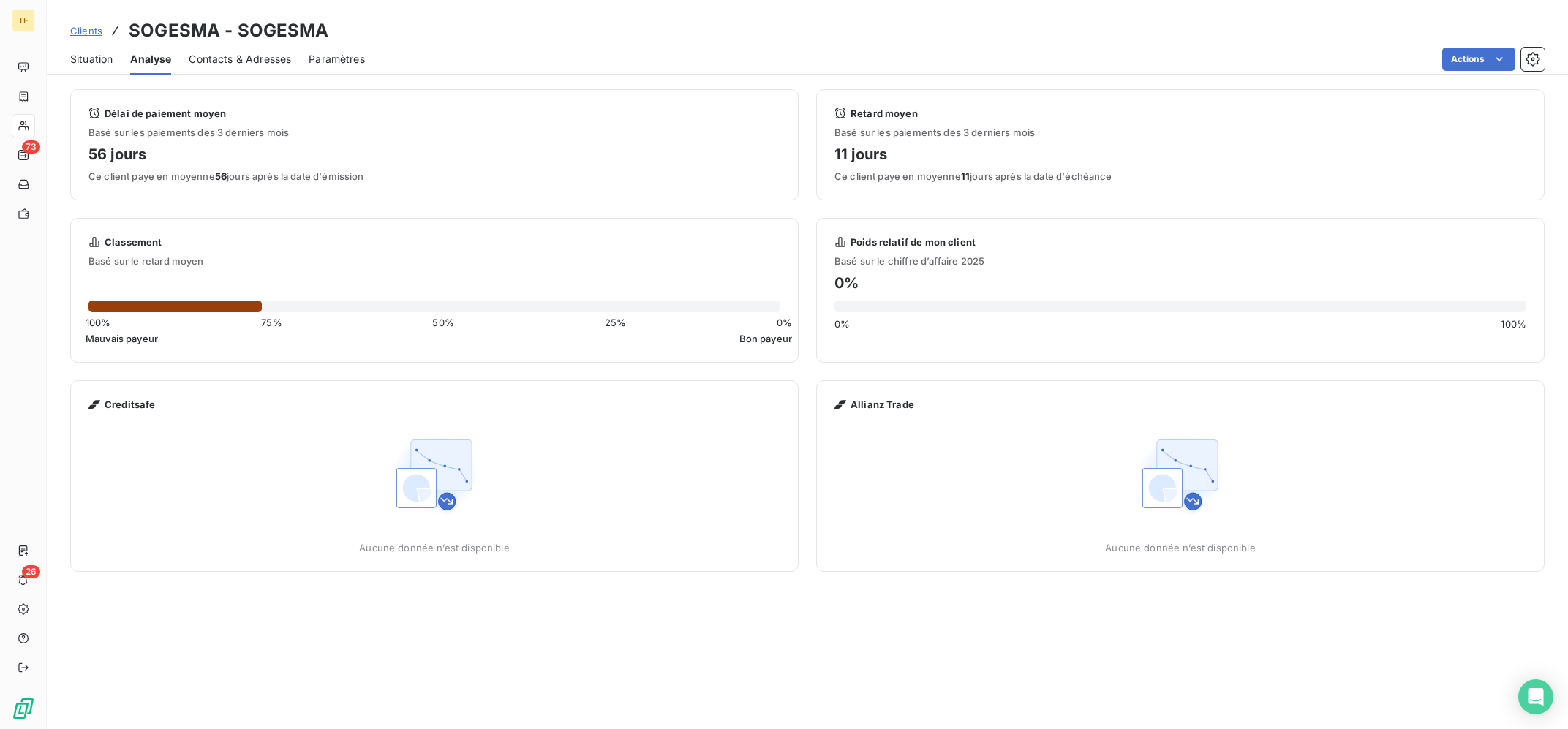
click at [96, 54] on span "Situation" at bounding box center [91, 59] width 42 height 15
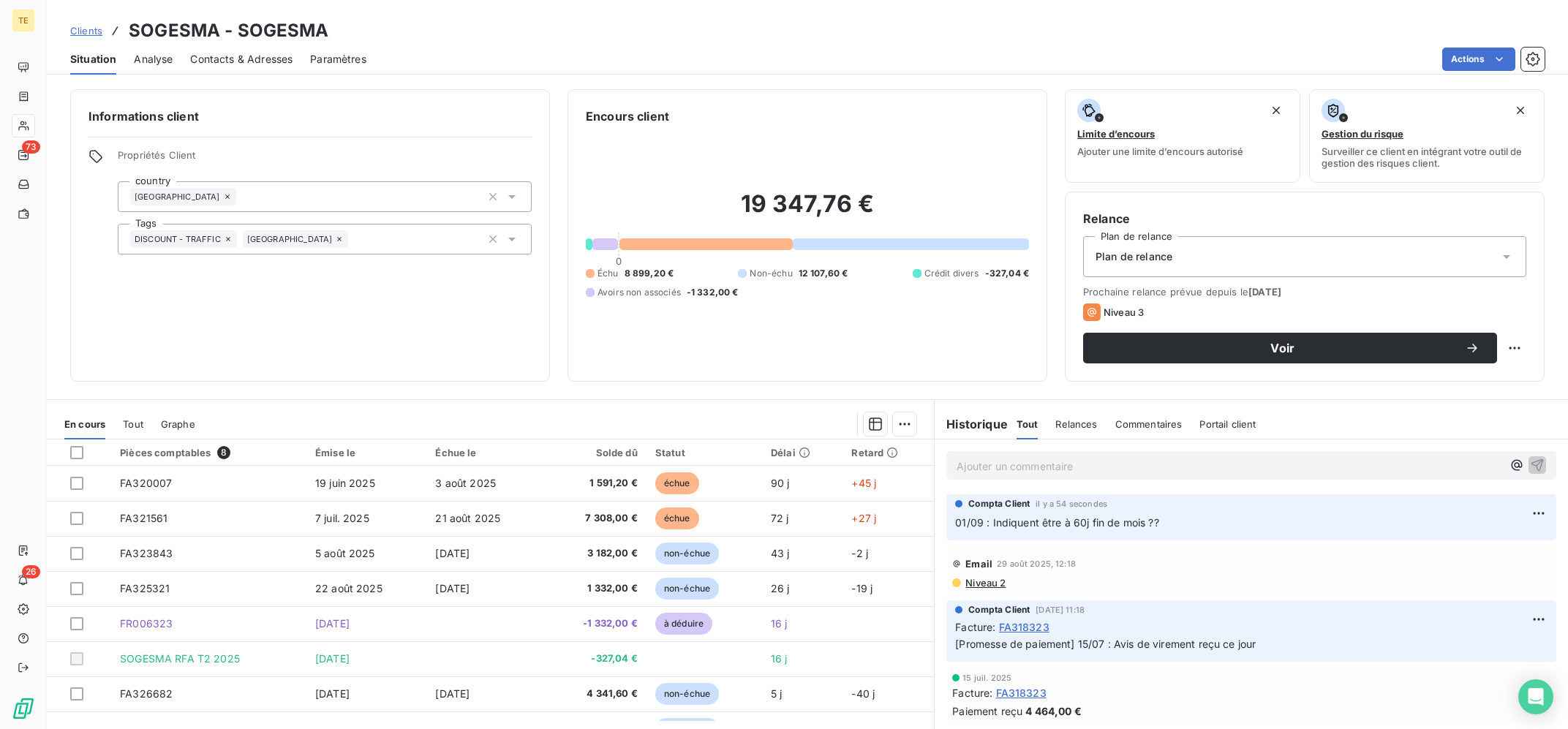
click at [1102, 475] on p "Ajouter un commentaire ﻿" at bounding box center [1229, 466] width 545 height 18
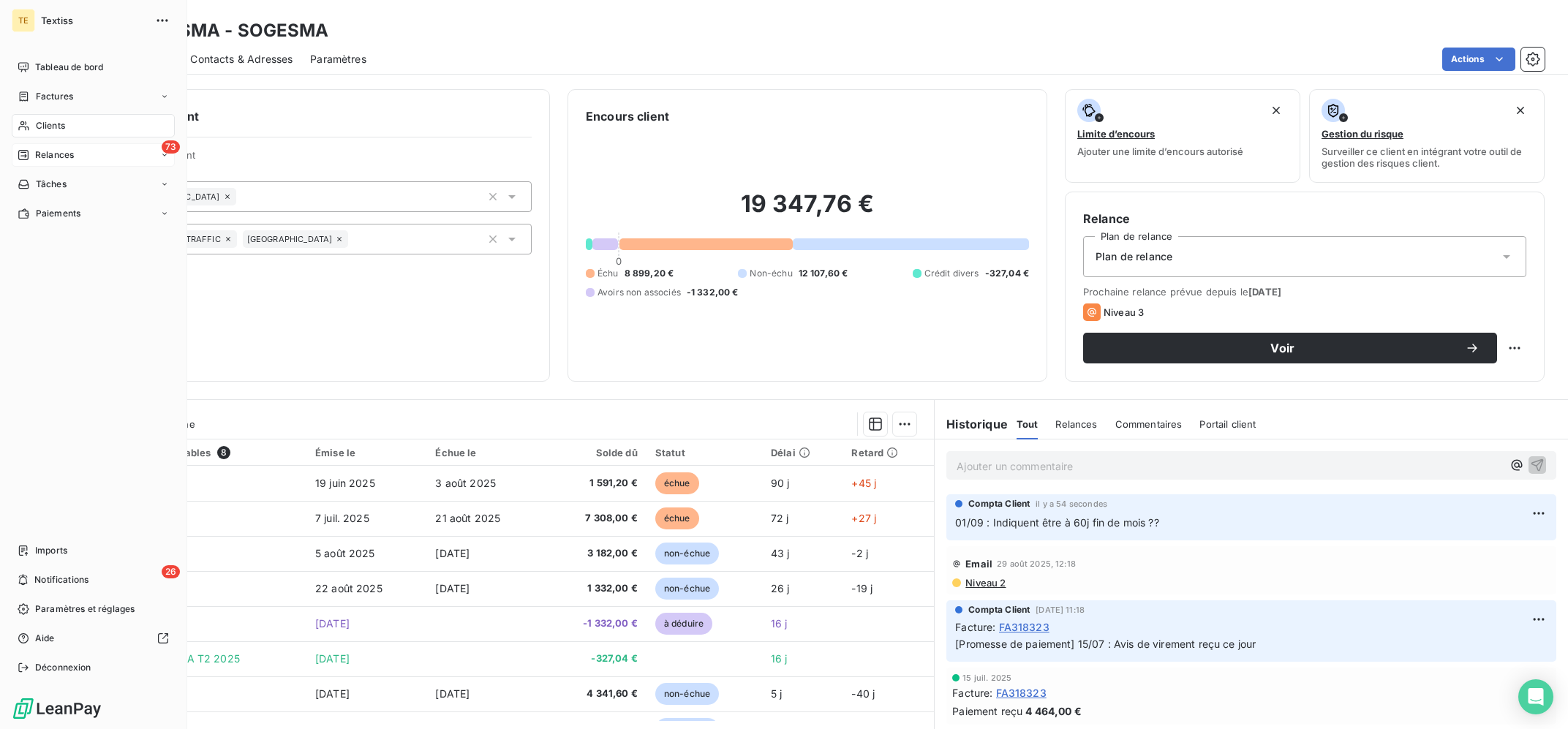
click at [42, 150] on span "Relances" at bounding box center [54, 154] width 39 height 13
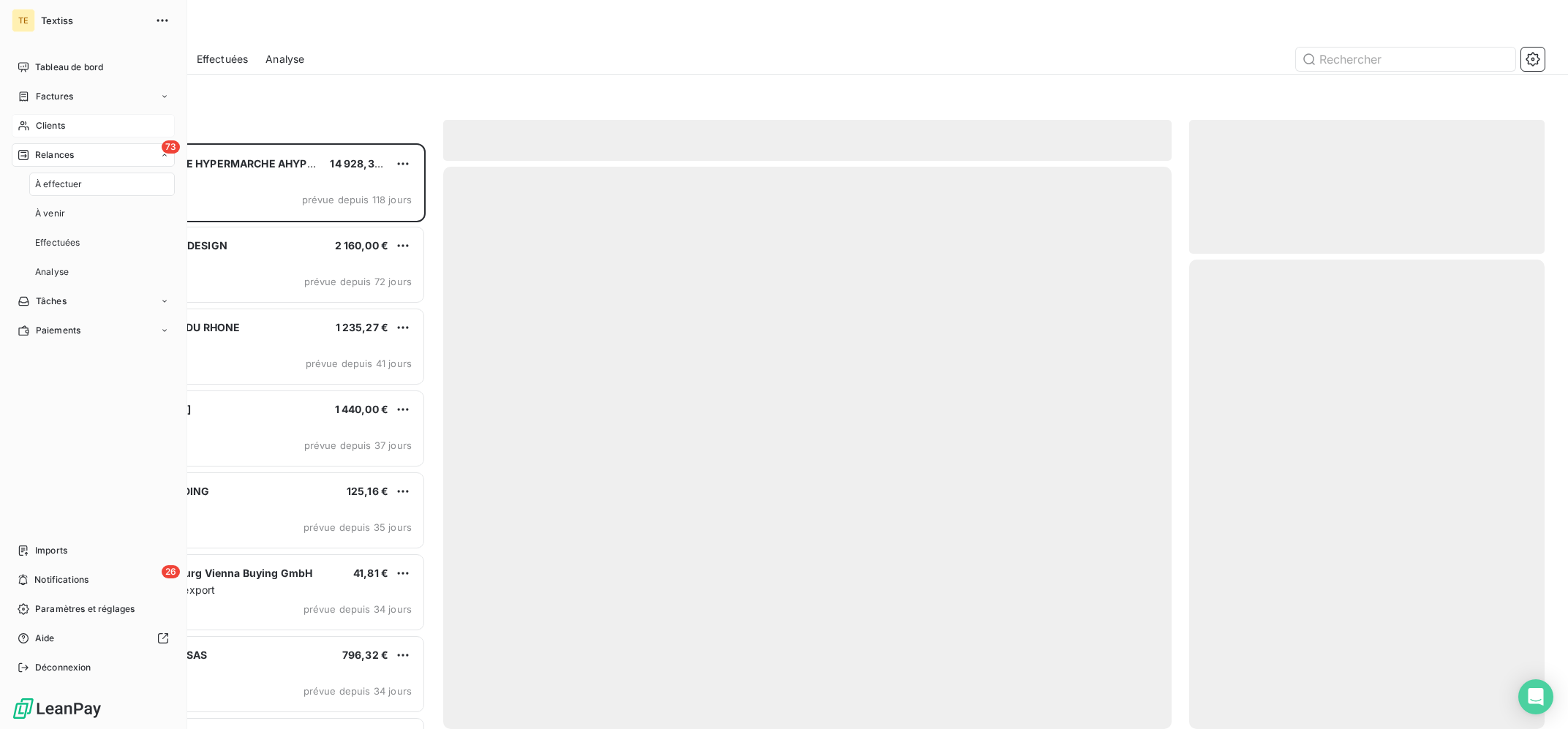
scroll to position [585, 355]
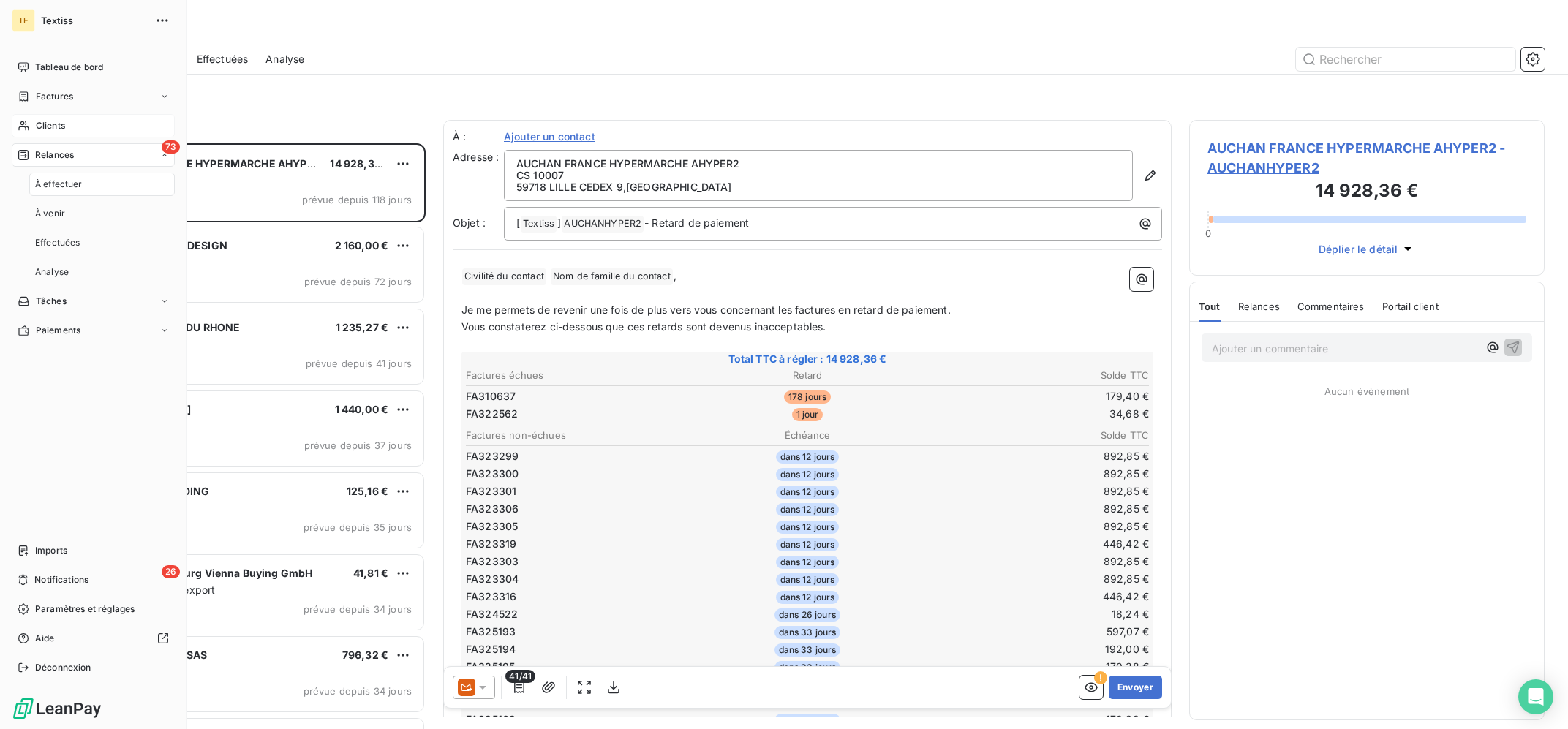
click at [57, 130] on span "Clients" at bounding box center [51, 125] width 29 height 13
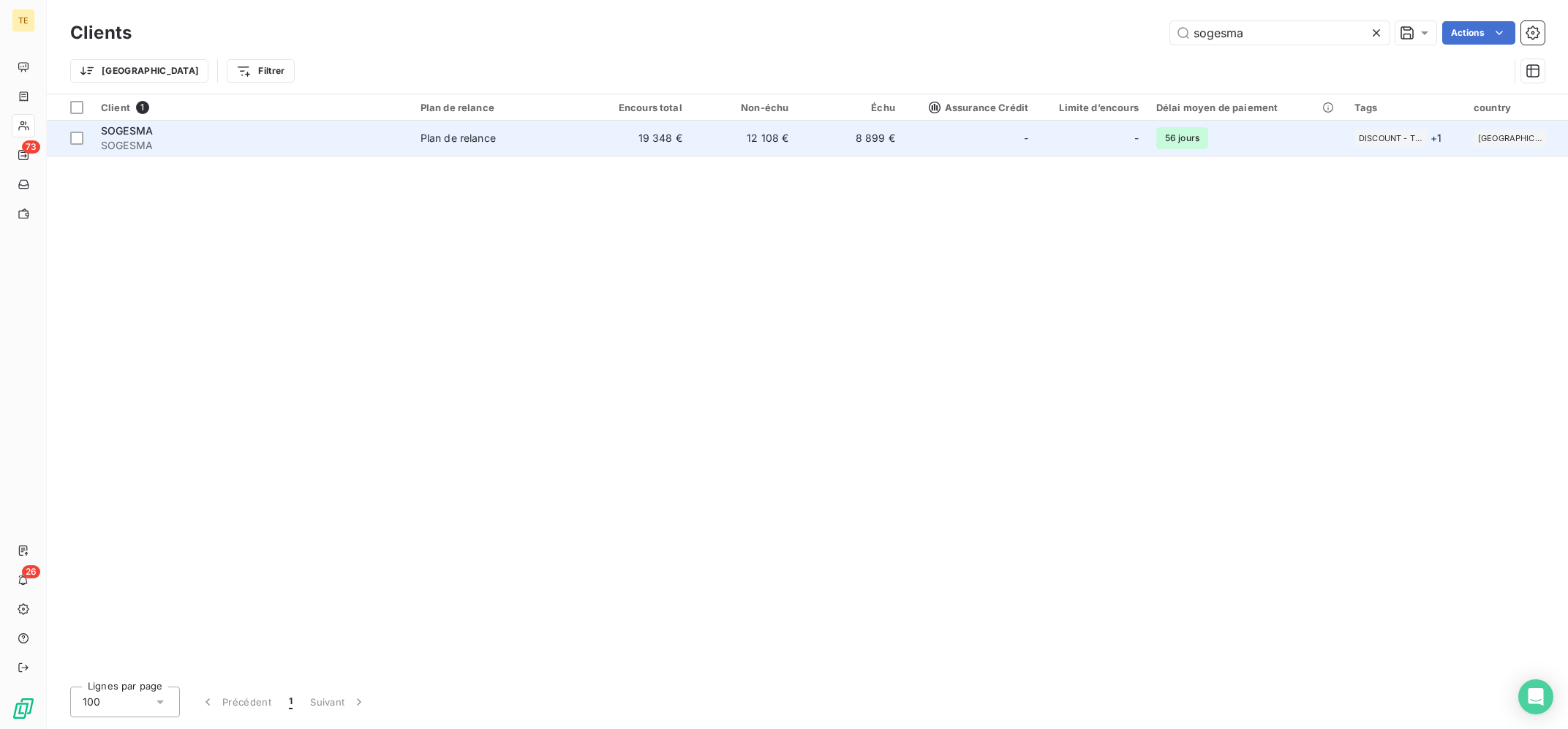
click at [350, 134] on div "SOGESMA" at bounding box center [252, 130] width 302 height 15
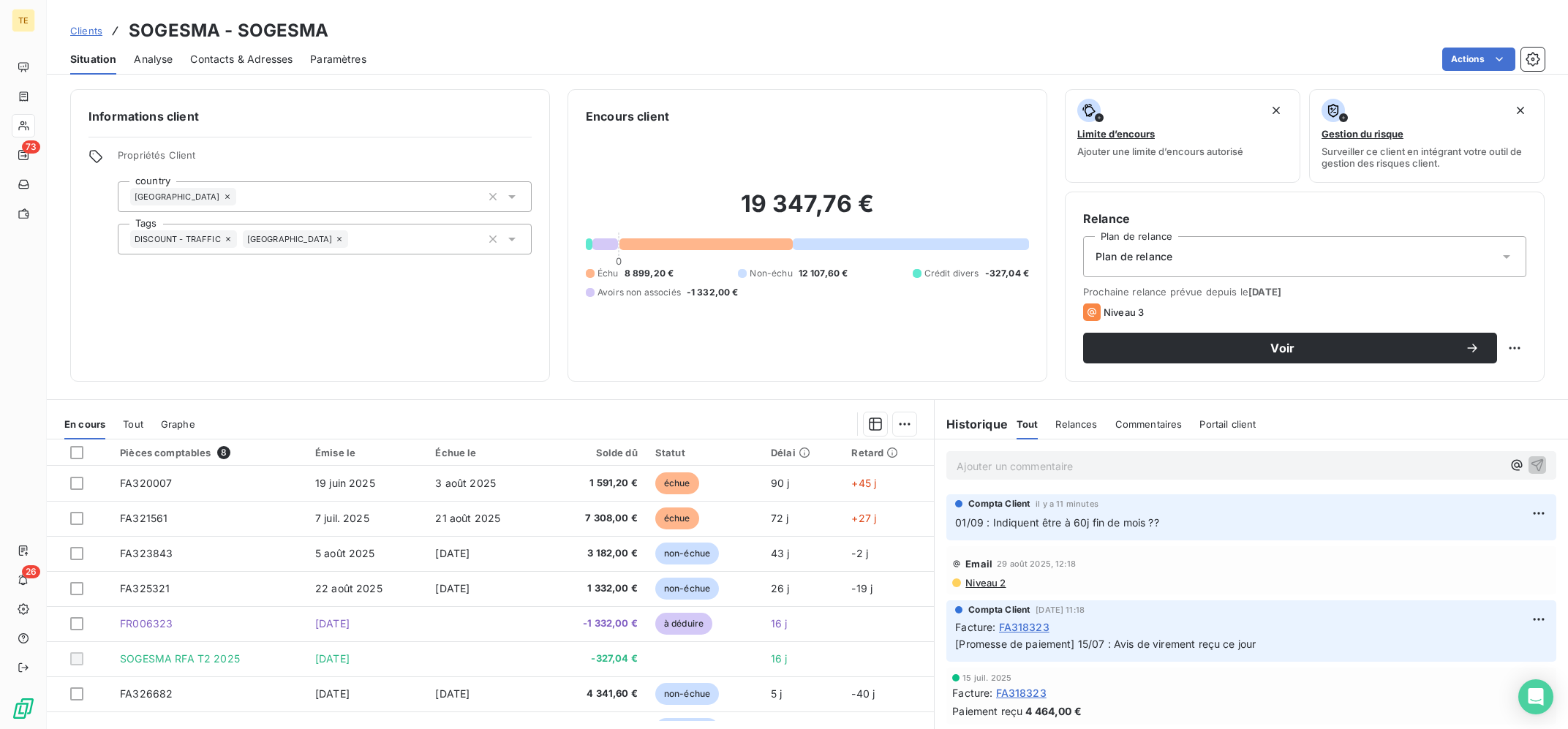
click at [1022, 467] on p "Ajouter un commentaire ﻿" at bounding box center [1229, 466] width 545 height 18
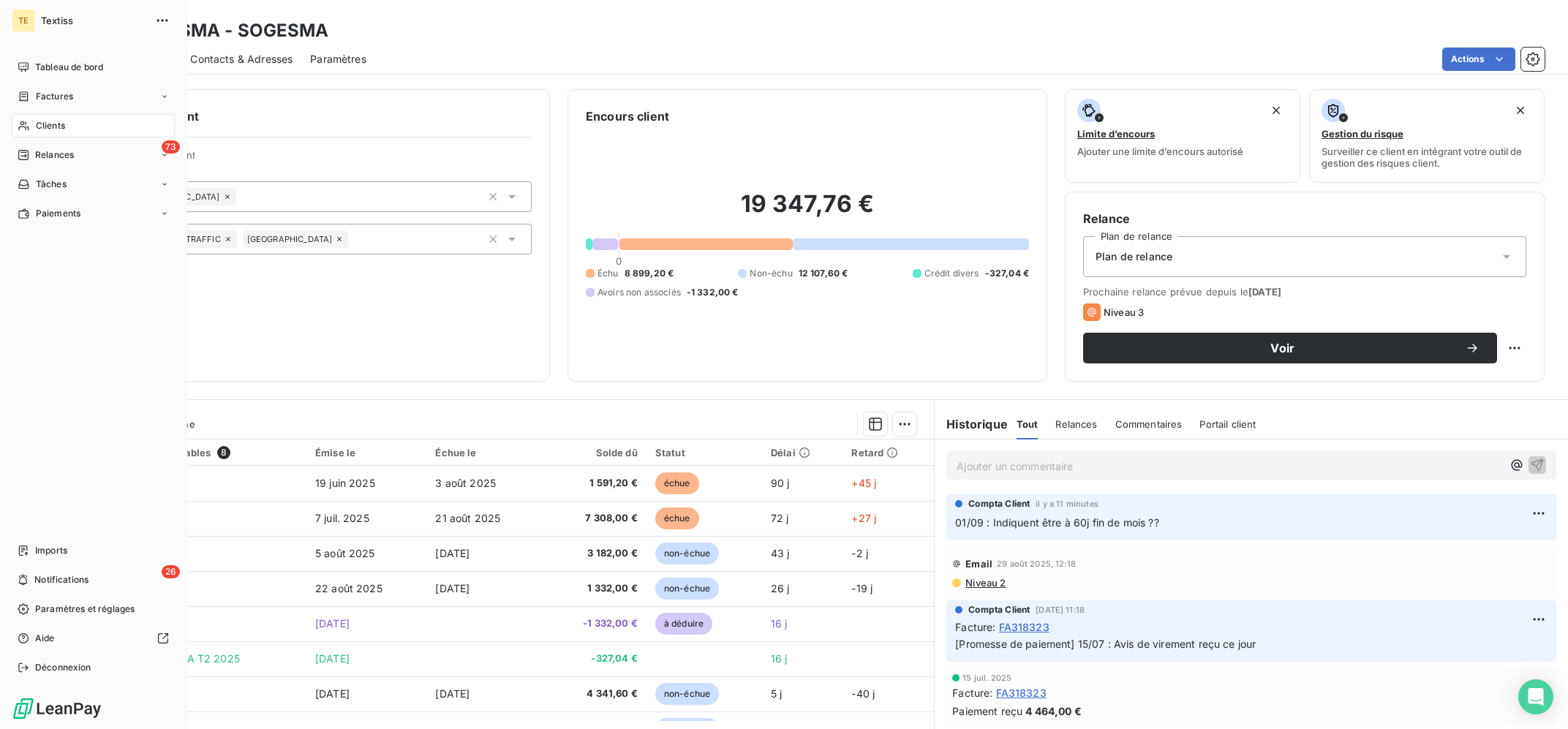
click at [49, 119] on span "Clients" at bounding box center [51, 125] width 29 height 13
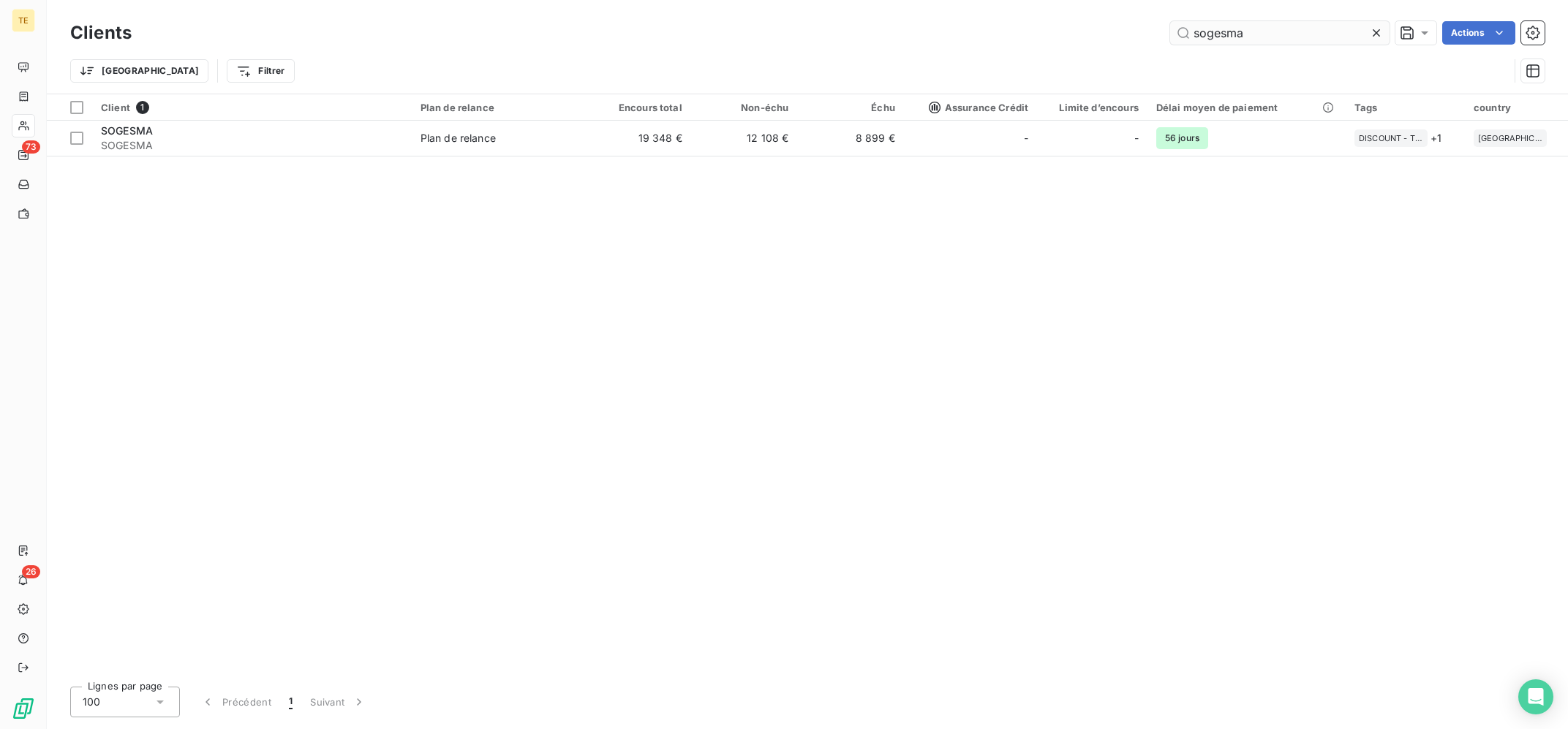
drag, startPoint x: 1257, startPoint y: 31, endPoint x: 1146, endPoint y: 41, distance: 111.4
click at [1170, 41] on input "sogesma" at bounding box center [1280, 33] width 219 height 23
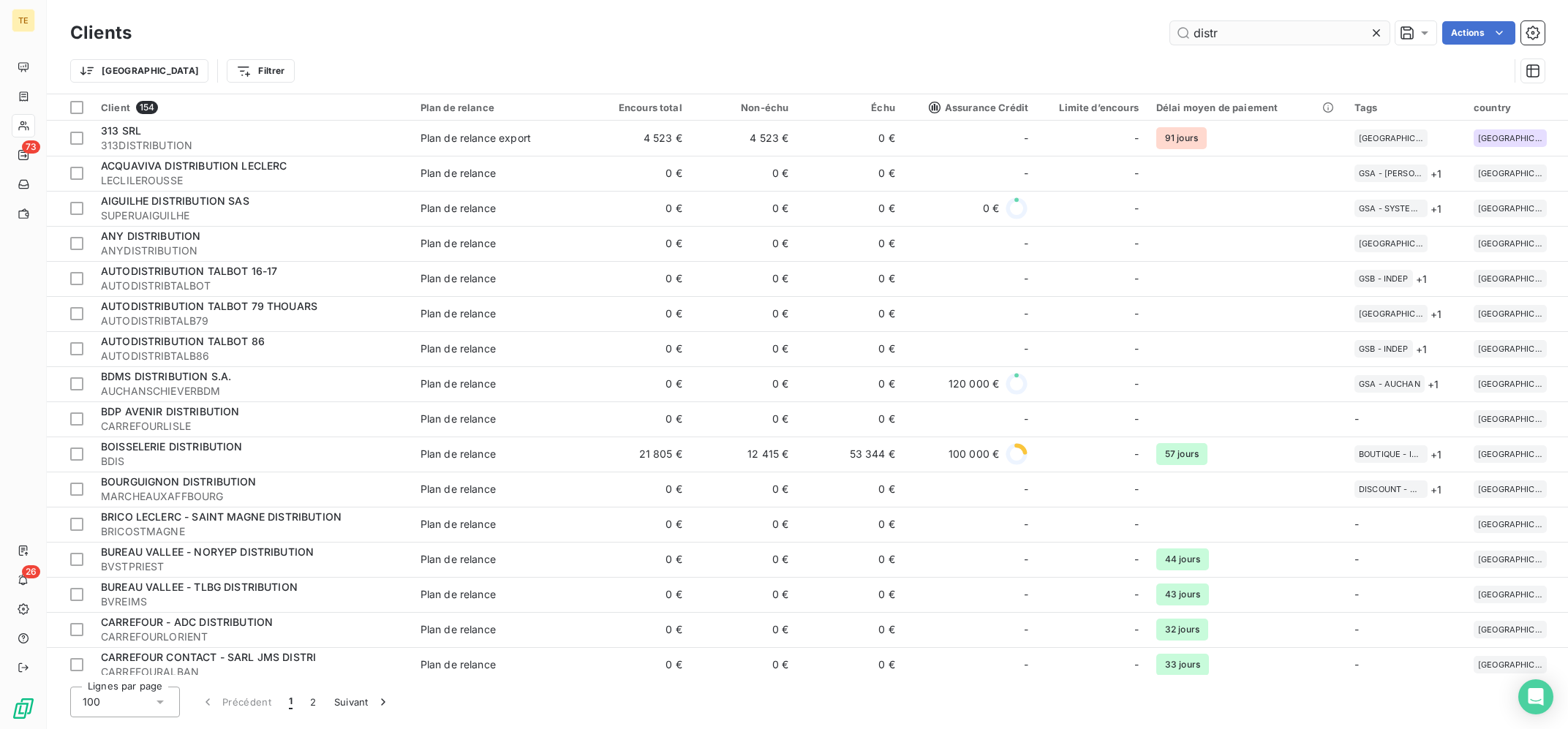
click at [1309, 23] on input "distr" at bounding box center [1280, 33] width 219 height 23
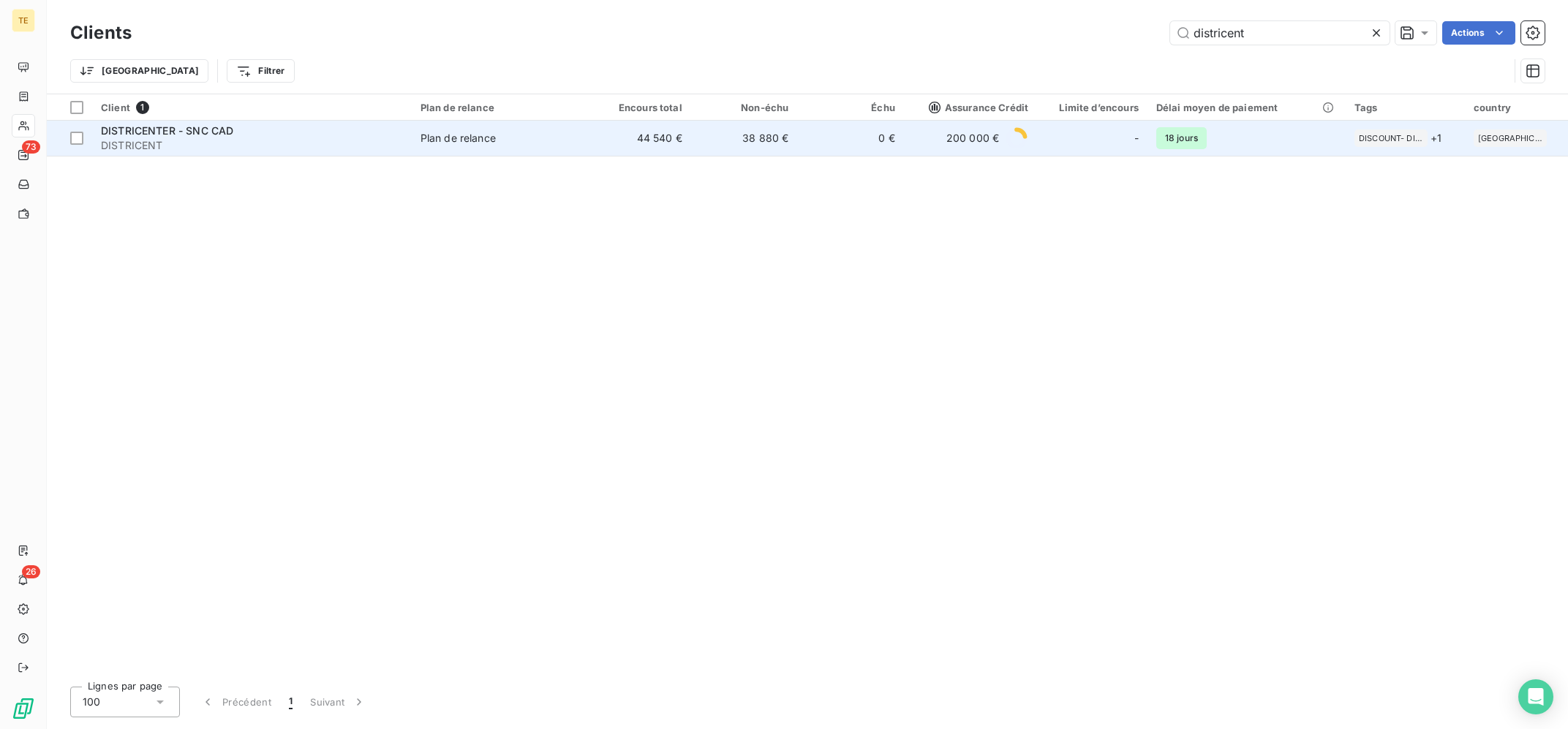
type input "districent"
click at [455, 130] on td "Plan de relance" at bounding box center [498, 138] width 173 height 35
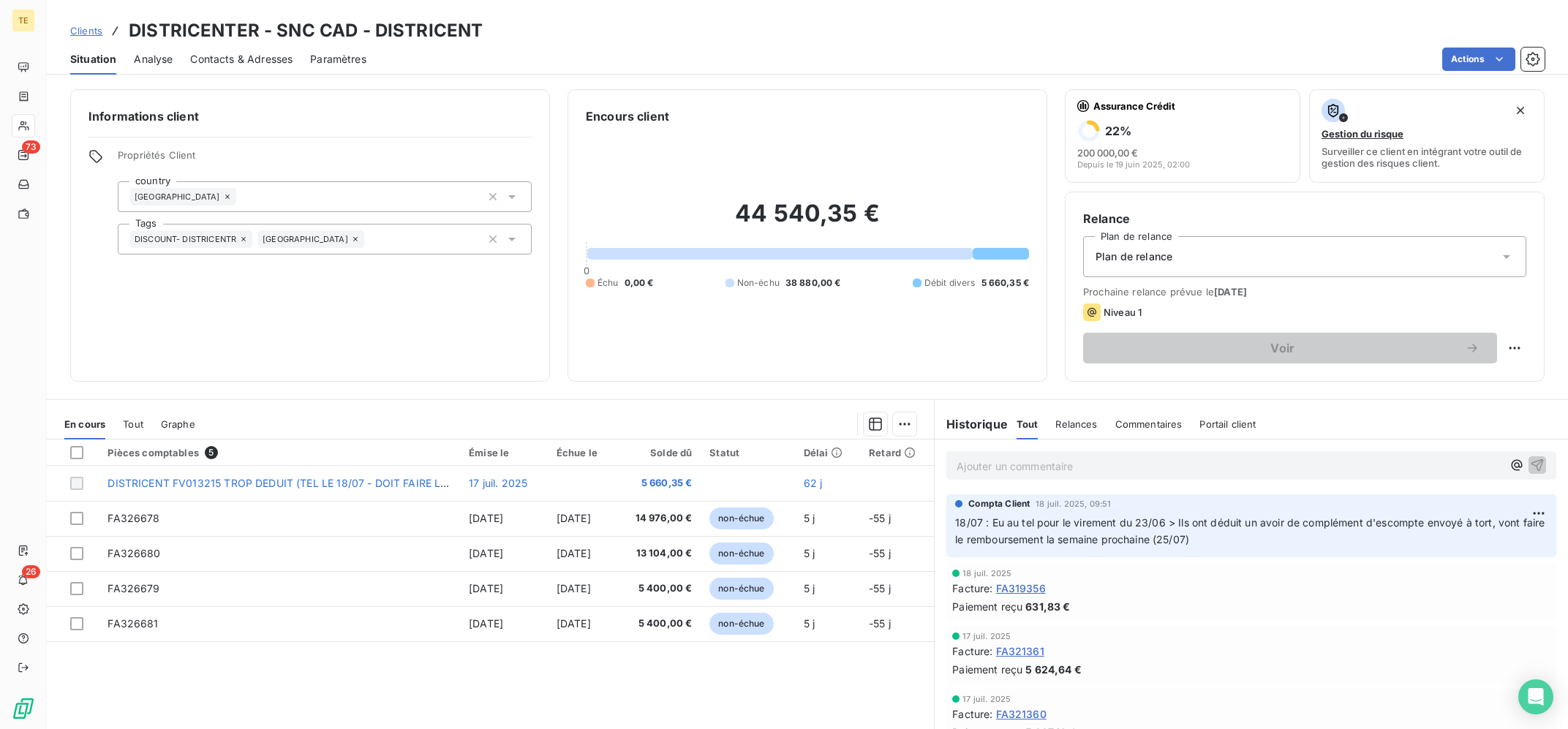
click at [680, 672] on div "Pièces comptables 5 Émise le Échue le Solde dû Statut Délai Retard DISTRICENT F…" at bounding box center [490, 581] width 887 height 281
click at [1095, 469] on p "Ajouter un commentaire ﻿" at bounding box center [1229, 466] width 545 height 18
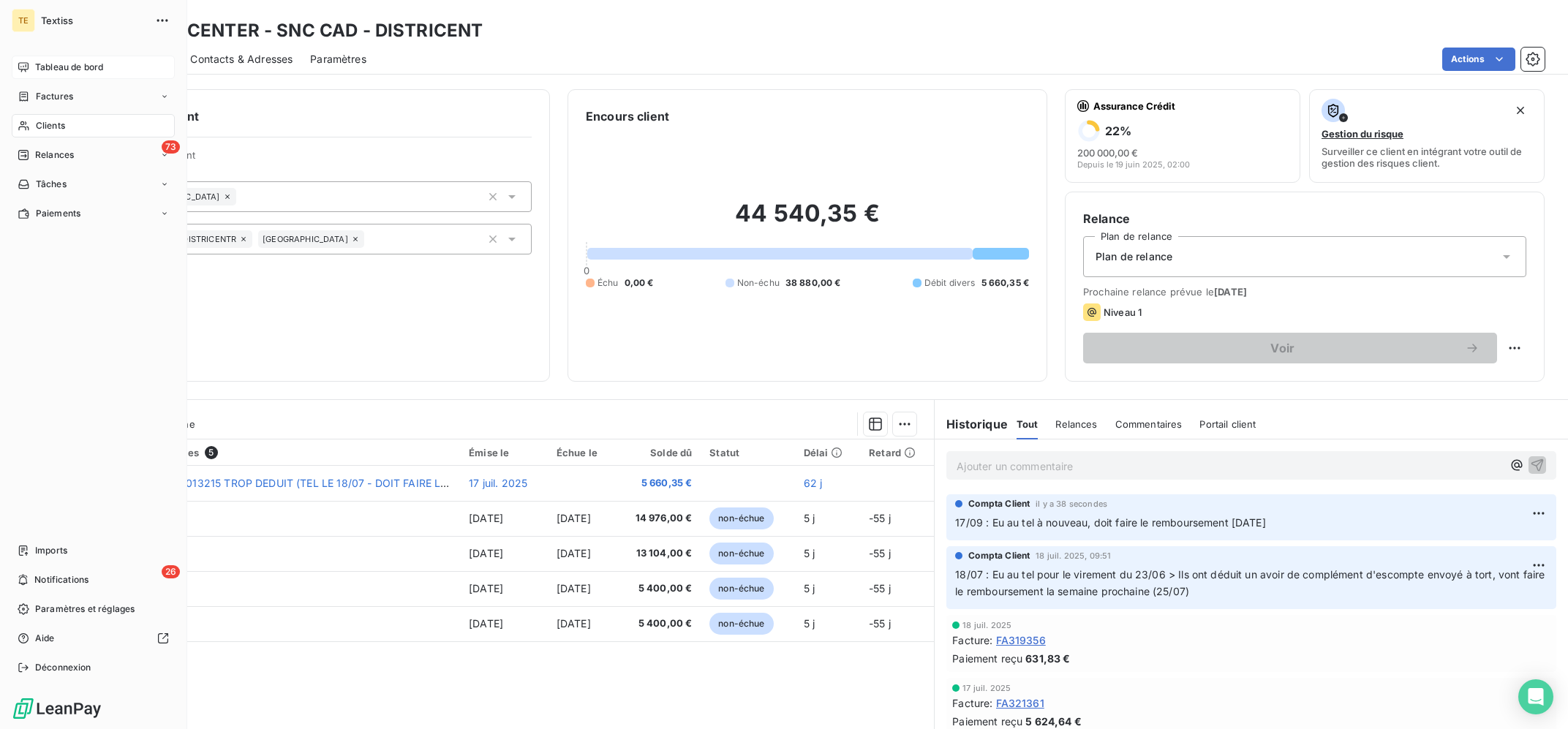
click at [76, 63] on span "Tableau de bord" at bounding box center [69, 67] width 68 height 13
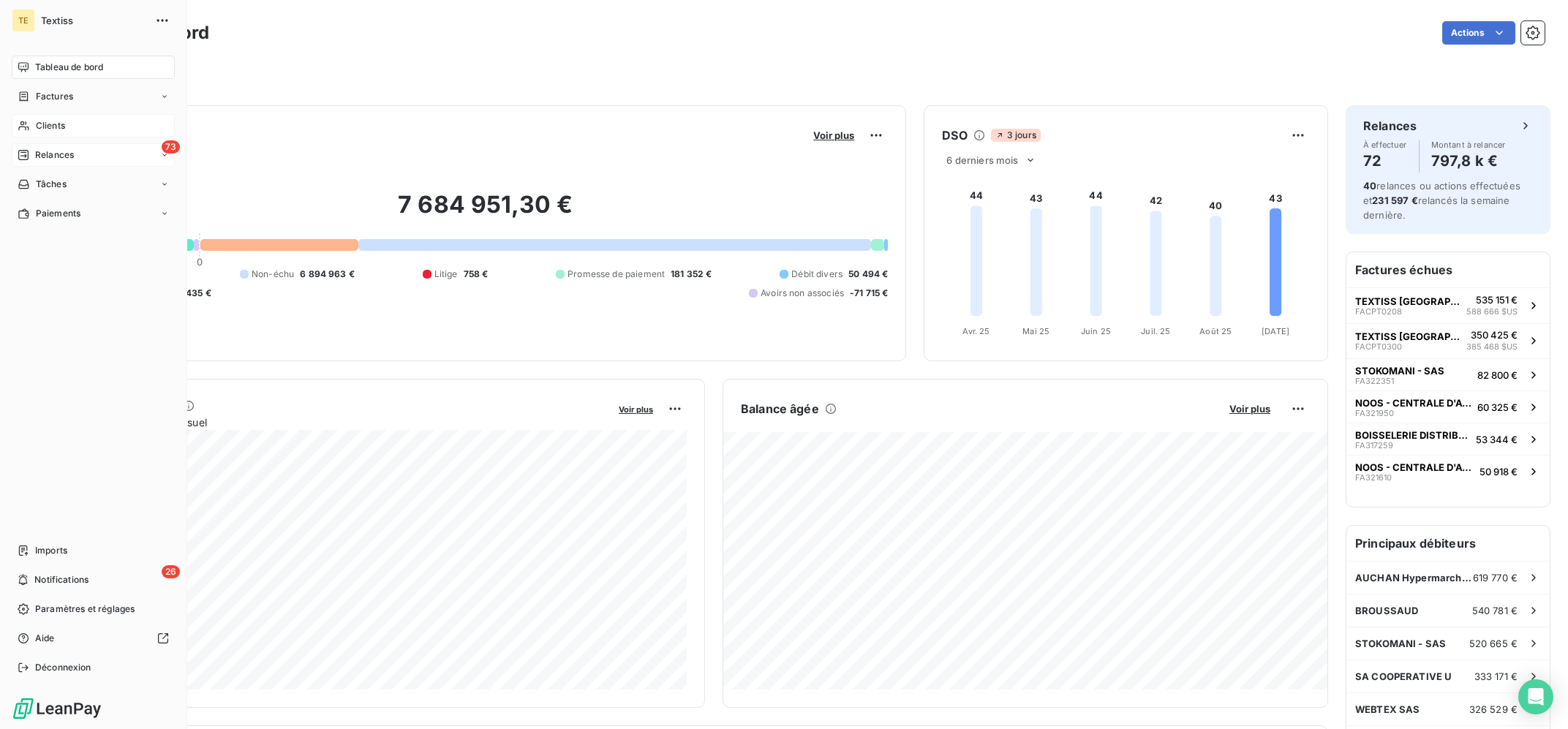
click at [58, 145] on div "73 Relances" at bounding box center [93, 154] width 163 height 23
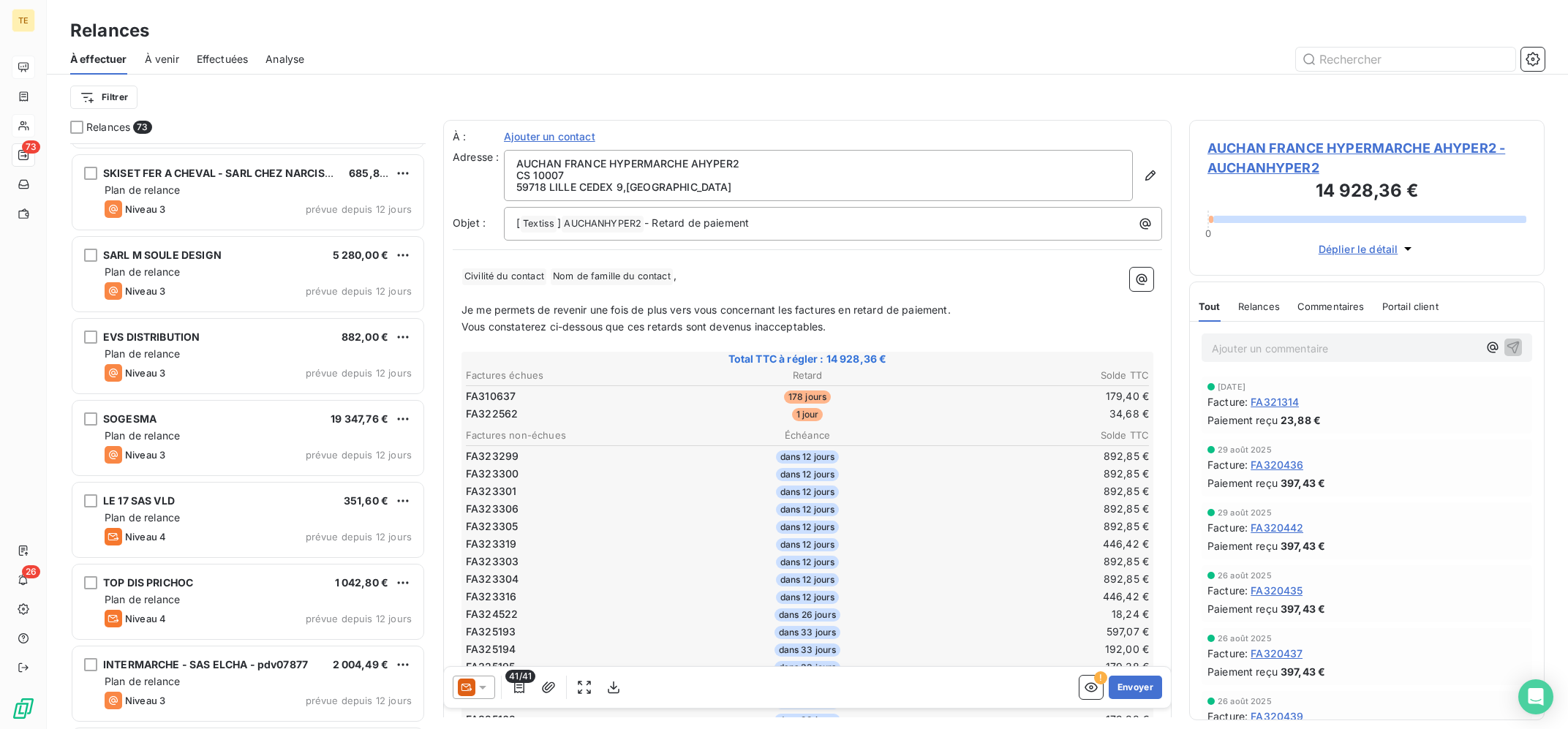
scroll to position [1471, 0]
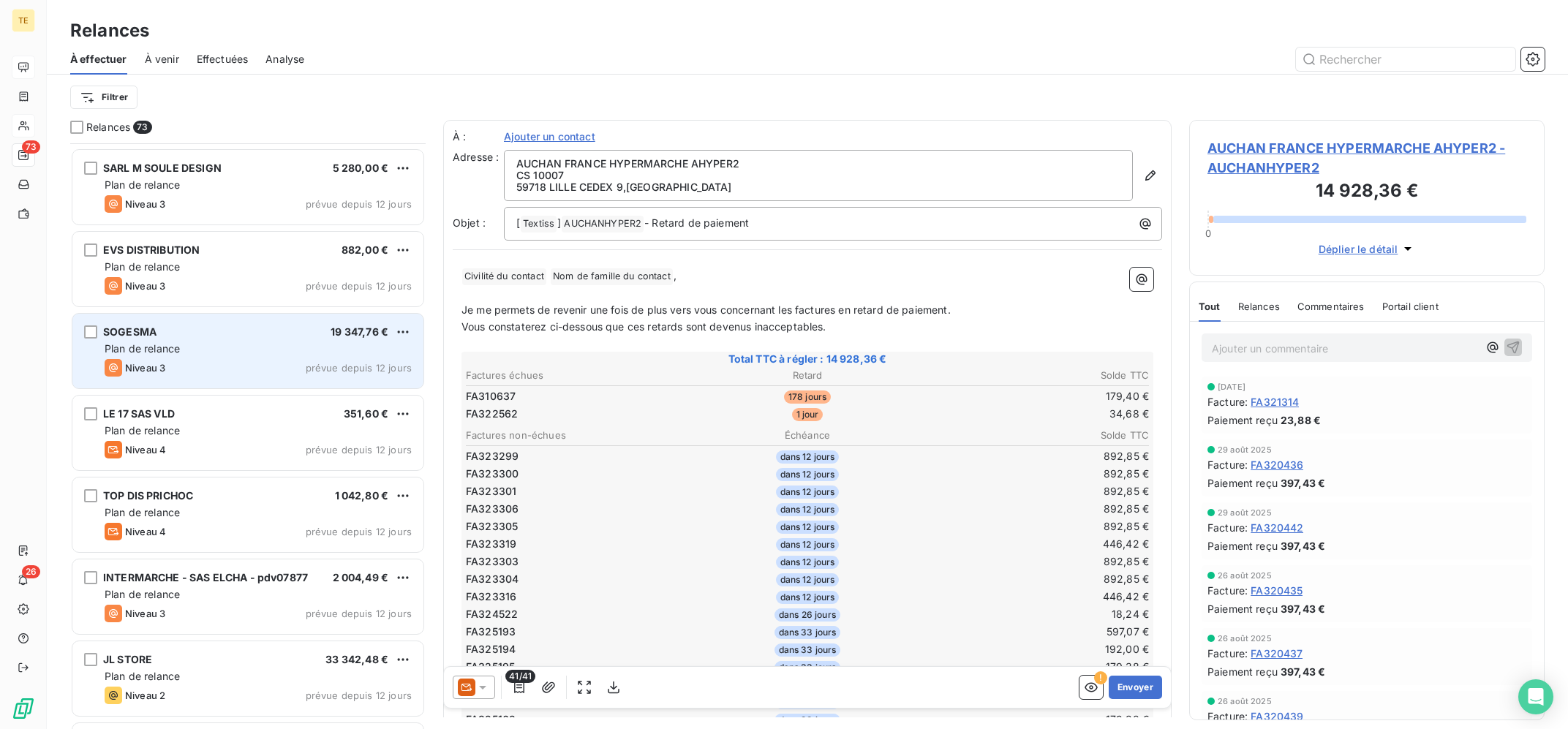
click at [226, 371] on div "Niveau 3 prévue depuis 12 jours" at bounding box center [258, 368] width 307 height 17
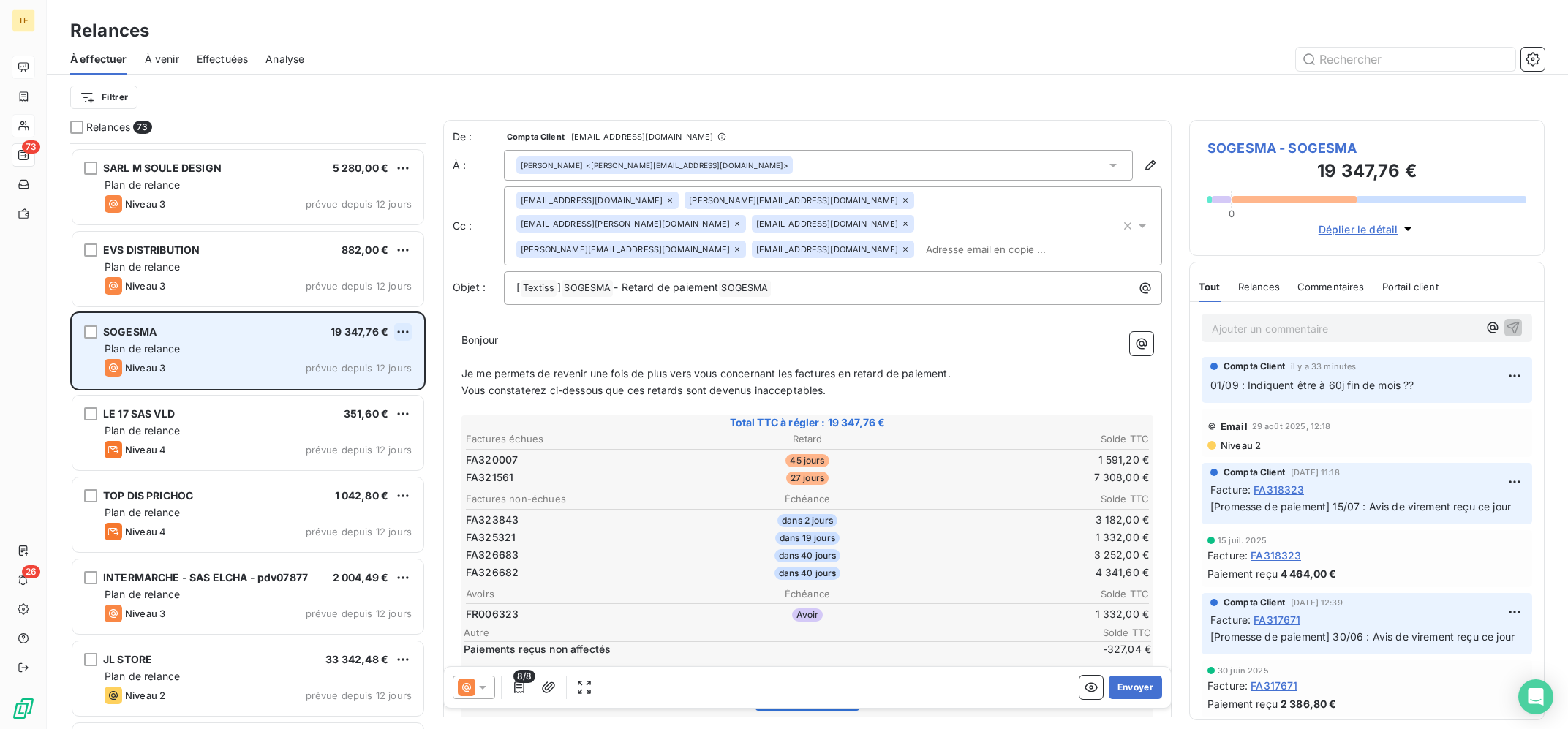
click at [400, 331] on html "TE 73 26 Relances À effectuer À venir Effectuées Analyse Filtrer Relances 73 ID…" at bounding box center [784, 364] width 1568 height 729
click at [351, 363] on div "Replanifier cette action" at bounding box center [339, 362] width 131 height 23
select select "8"
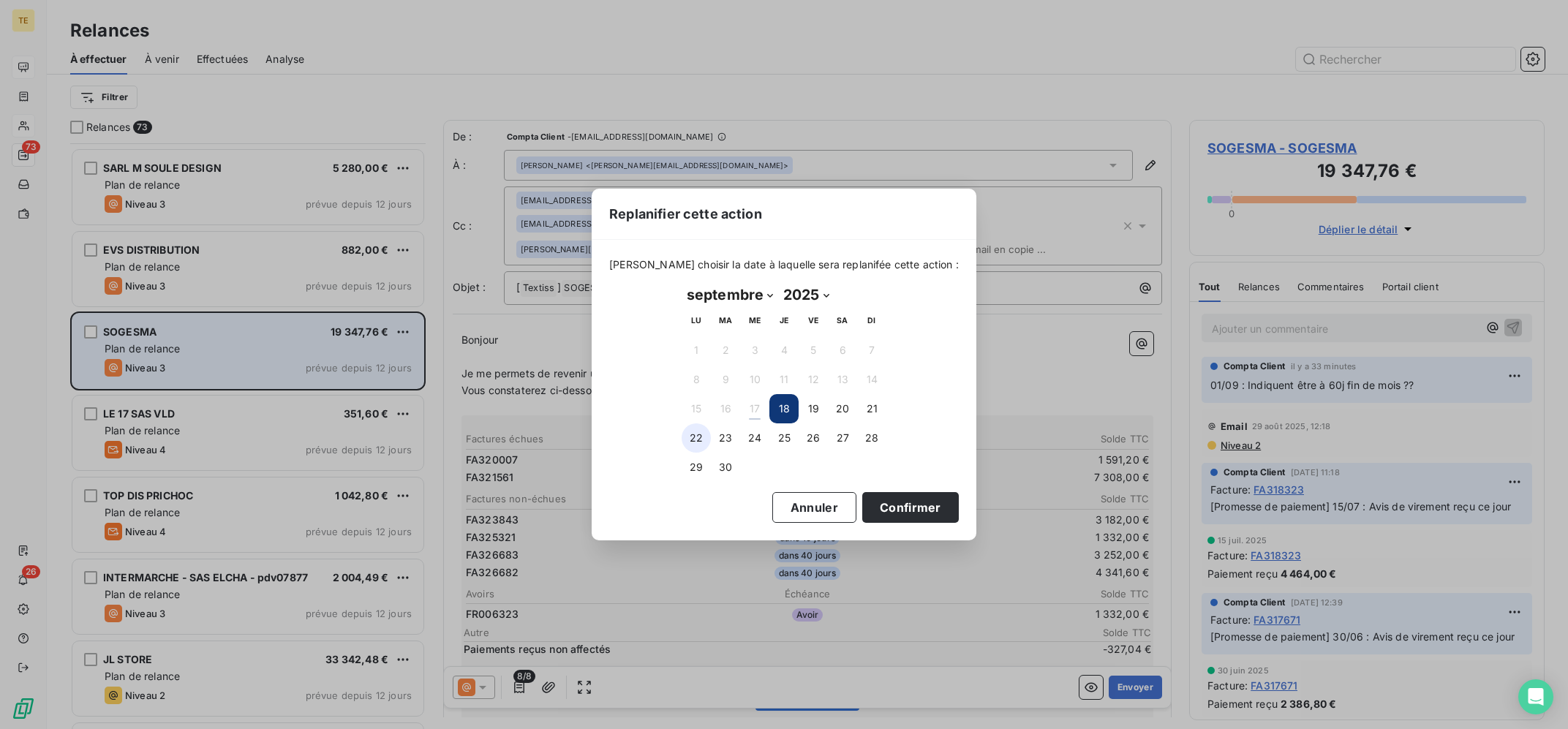
click at [700, 435] on button "22" at bounding box center [696, 438] width 29 height 29
click at [879, 505] on button "Confirmer" at bounding box center [910, 508] width 97 height 31
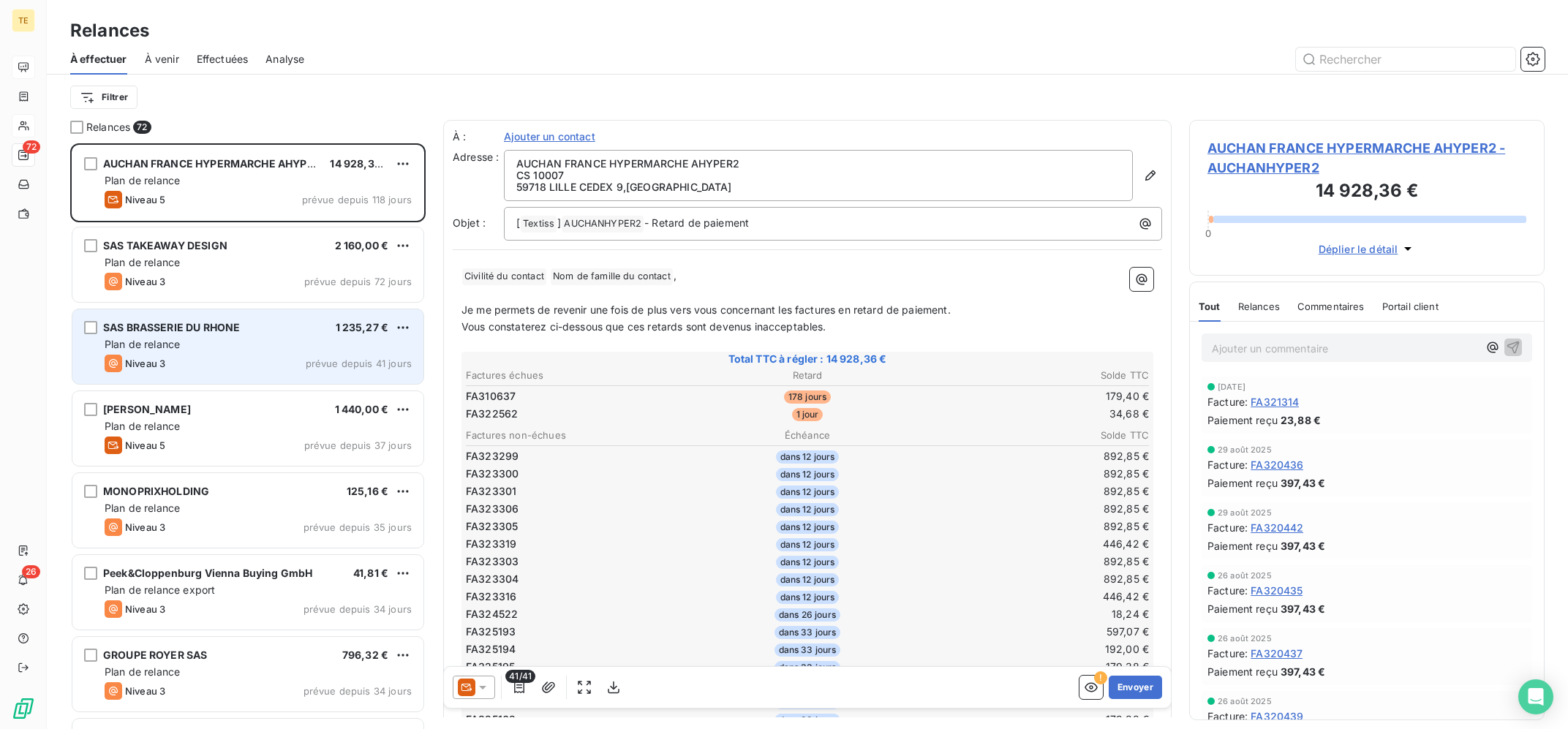
click at [297, 327] on div "SAS BRASSERIE DU RHONE 1 235,27 €" at bounding box center [258, 327] width 307 height 13
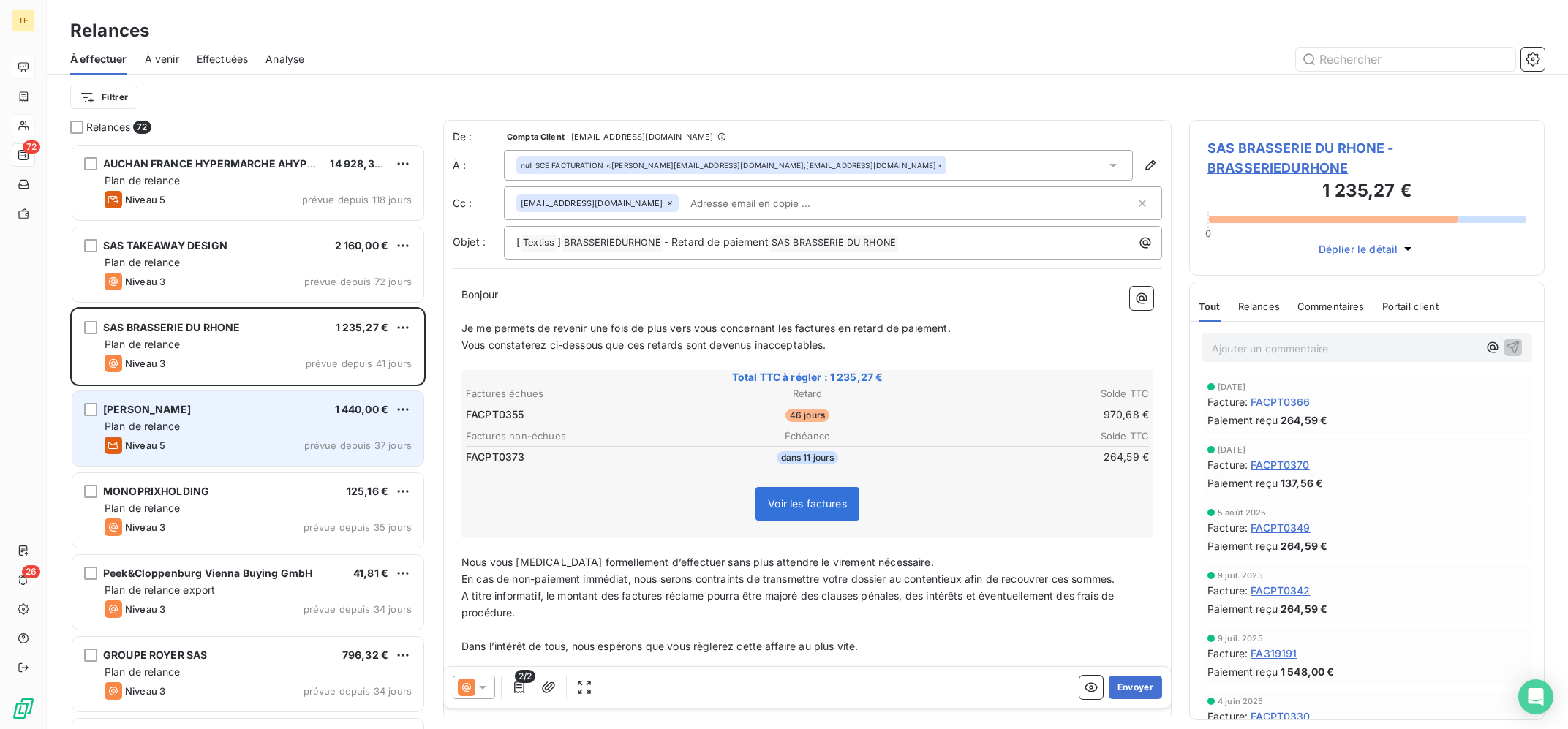
click at [298, 401] on div "TORIO MICHEL 1 440,00 € Plan de relance Niveau 5 prévue depuis 37 jours" at bounding box center [247, 428] width 351 height 75
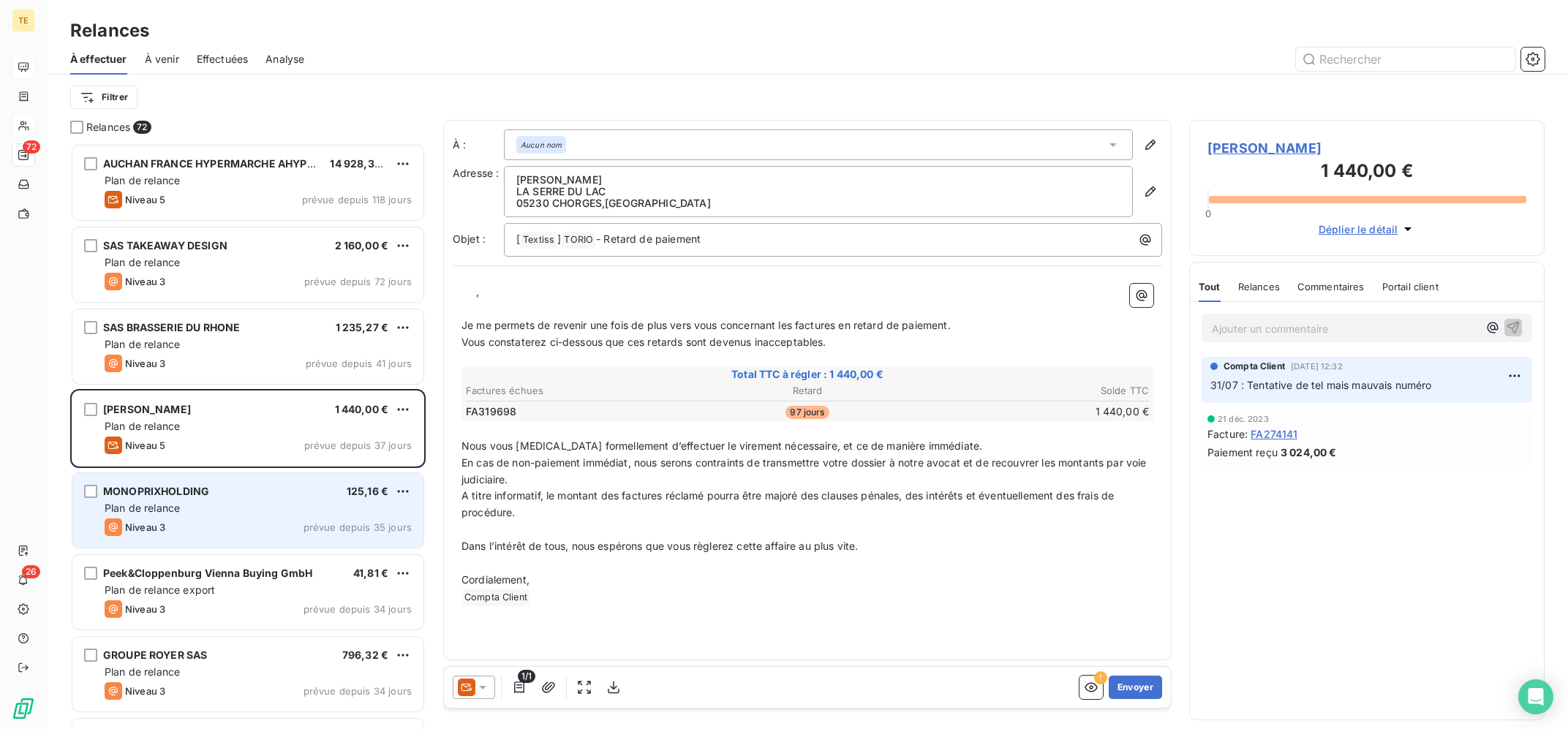
click at [271, 520] on div "Niveau 3 prévue depuis 35 jours" at bounding box center [258, 527] width 307 height 17
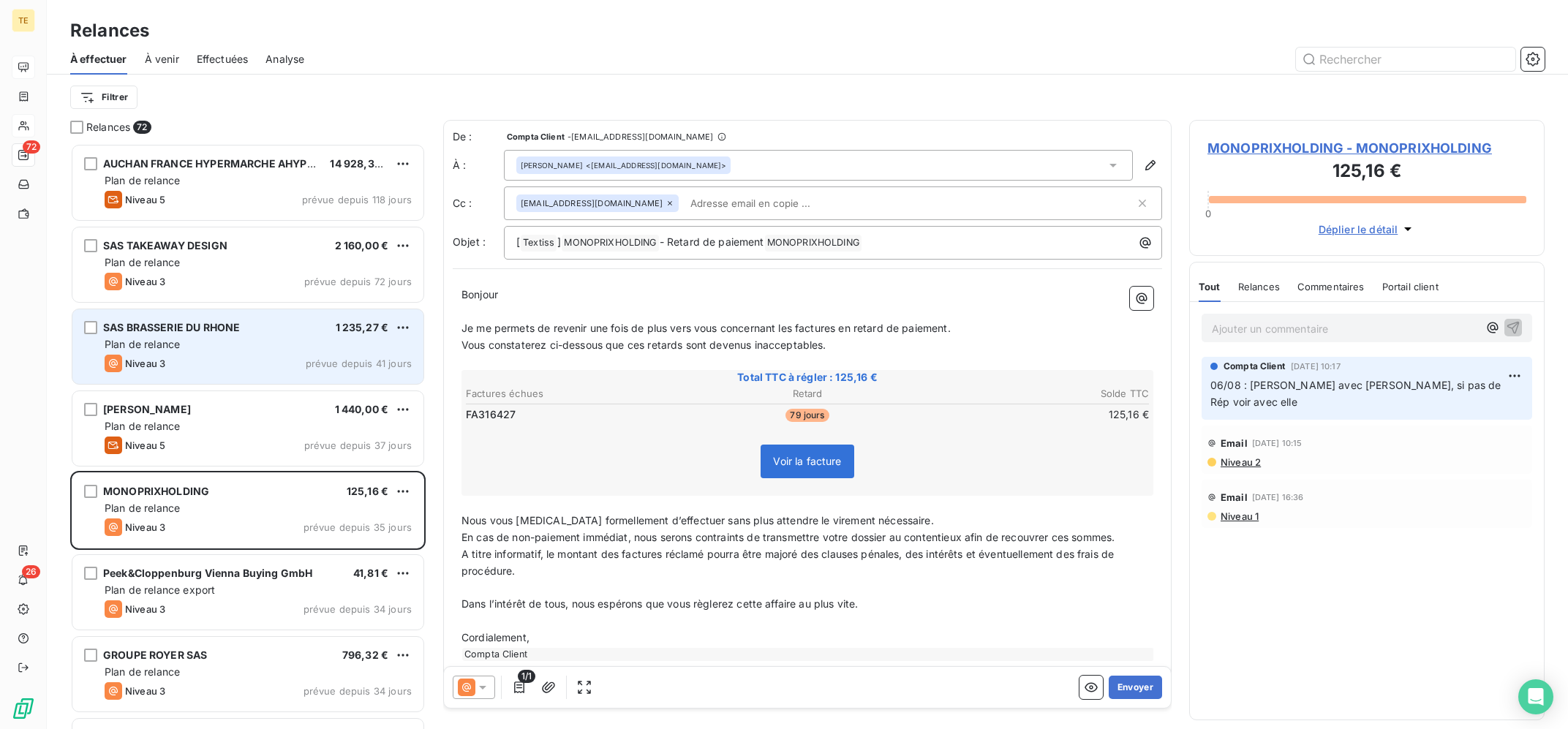
click at [277, 374] on div "SAS BRASSERIE DU RHONE 1 235,27 € Plan de relance Niveau 3 prévue depuis 41 jou…" at bounding box center [247, 346] width 351 height 75
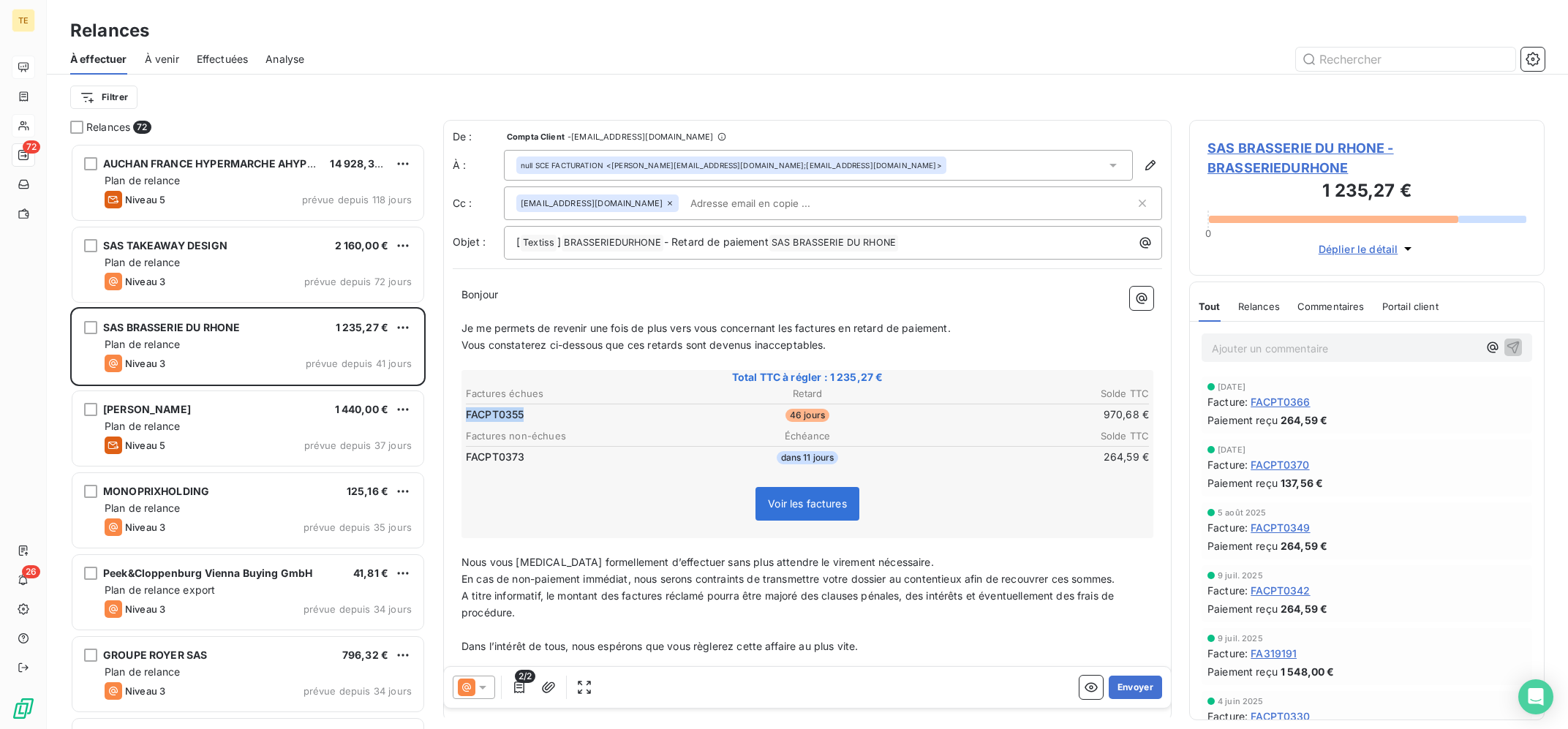
drag, startPoint x: 518, startPoint y: 416, endPoint x: 467, endPoint y: 411, distance: 51.2
click at [467, 411] on span "FACPT0355" at bounding box center [494, 414] width 57 height 15
click at [499, 417] on span "FACPT0355" at bounding box center [494, 414] width 57 height 15
copy span "FACPT0355"
click at [499, 417] on span "FACPT0355" at bounding box center [494, 414] width 57 height 15
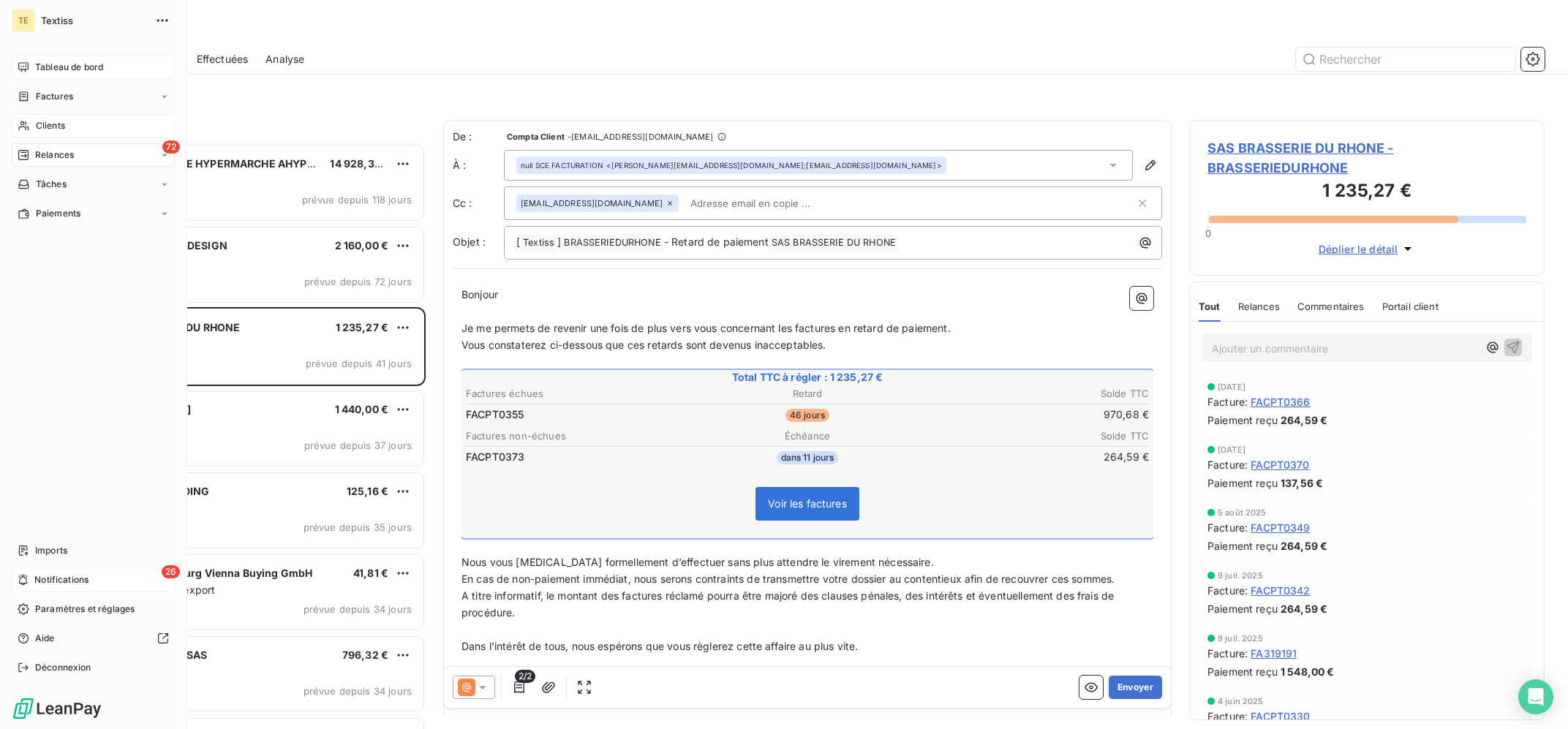
click at [45, 570] on div "26 Notifications" at bounding box center [93, 580] width 163 height 23
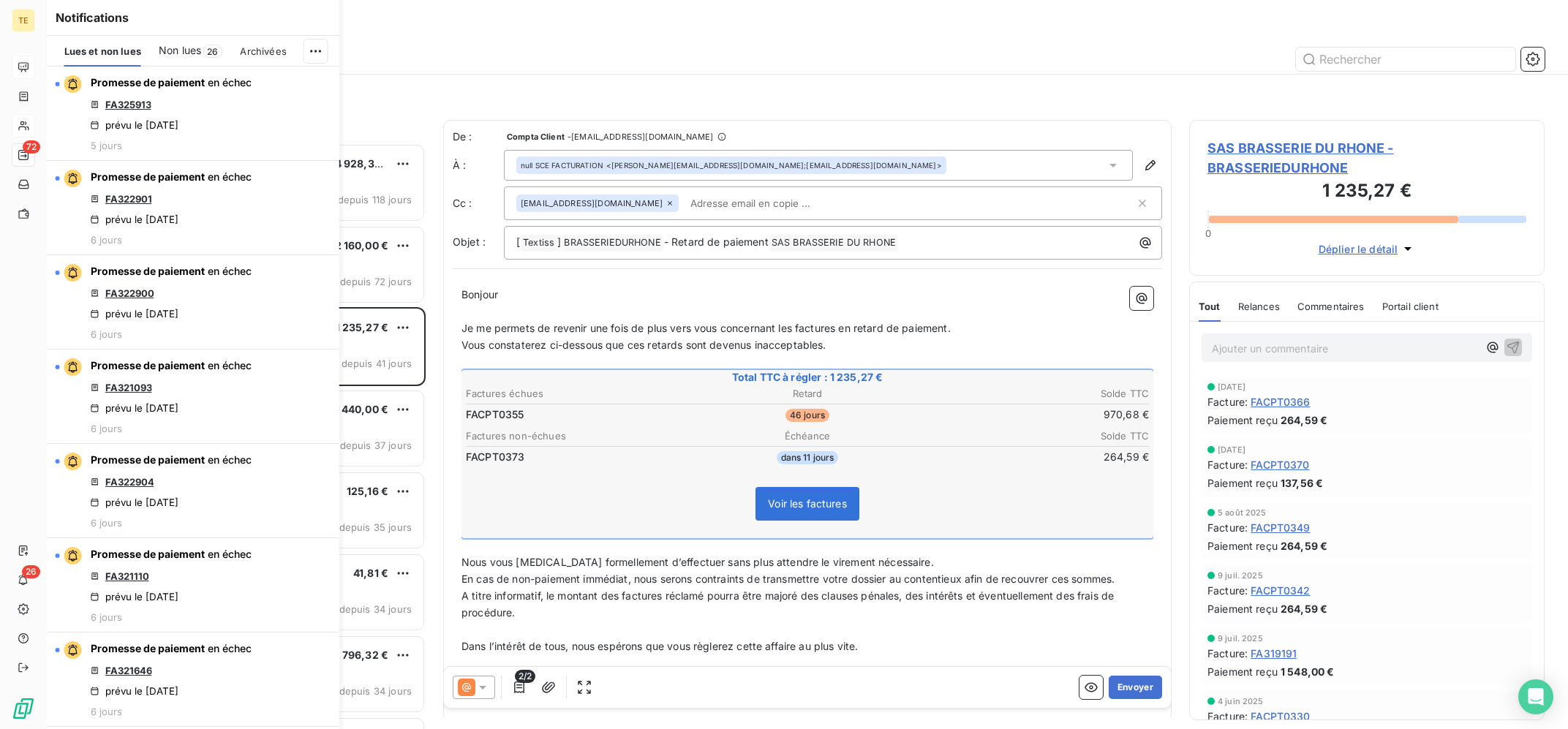
click at [209, 55] on span "26" at bounding box center [212, 51] width 20 height 13
click at [137, 58] on div "Lues et non lues" at bounding box center [103, 51] width 77 height 31
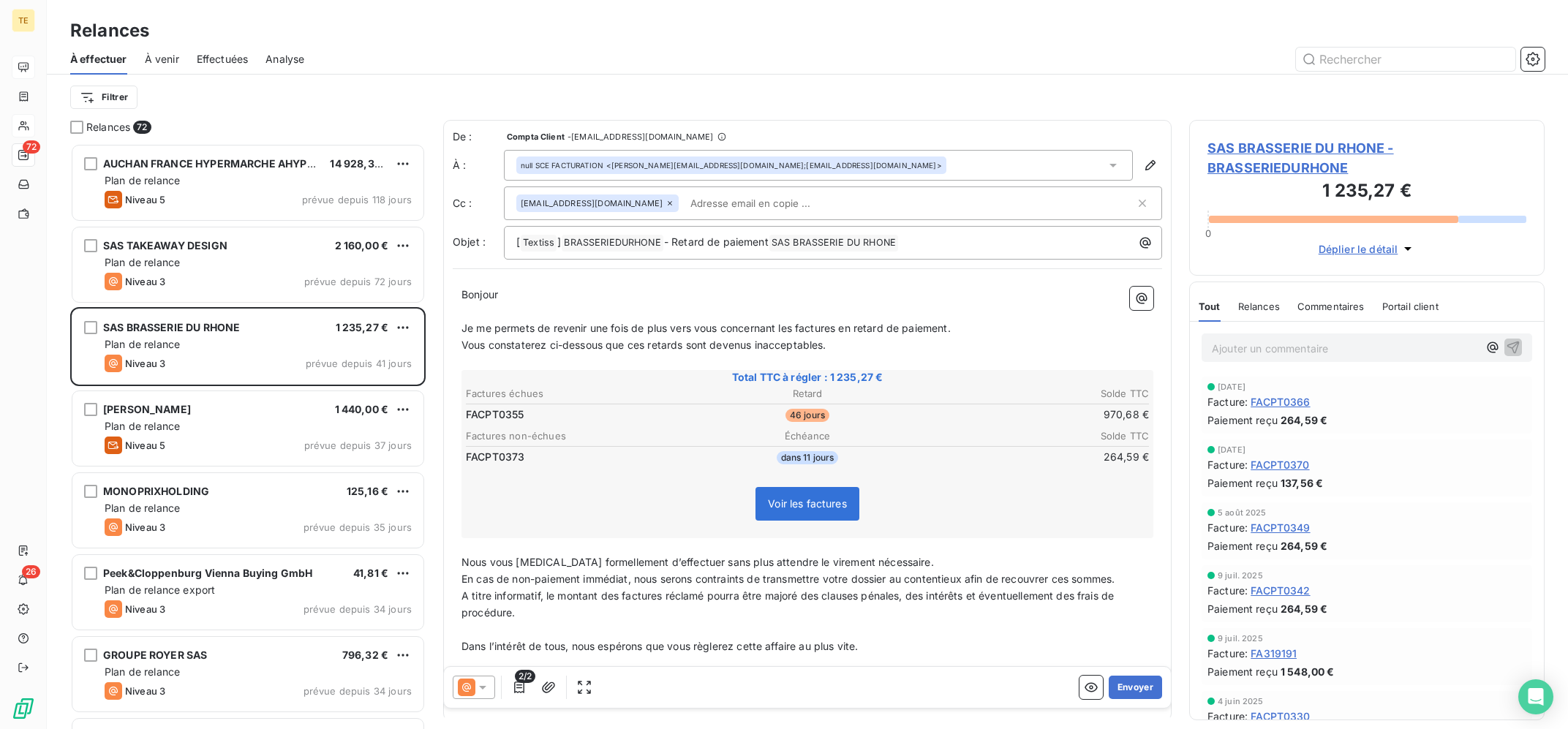
click at [497, 69] on div at bounding box center [933, 58] width 1223 height 23
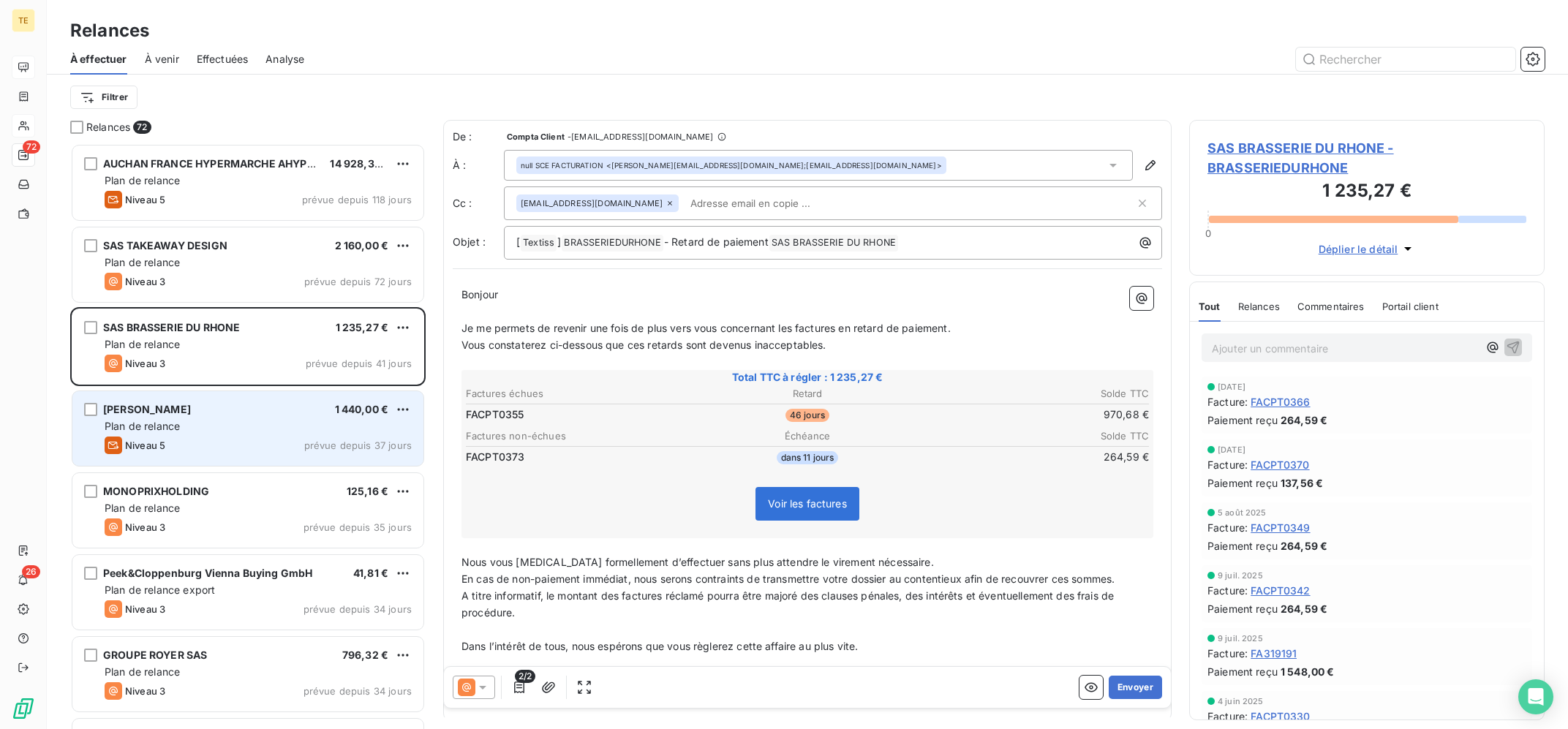
click at [211, 436] on div "TORIO MICHEL 1 440,00 € Plan de relance Niveau 5 prévue depuis 37 jours" at bounding box center [247, 428] width 351 height 75
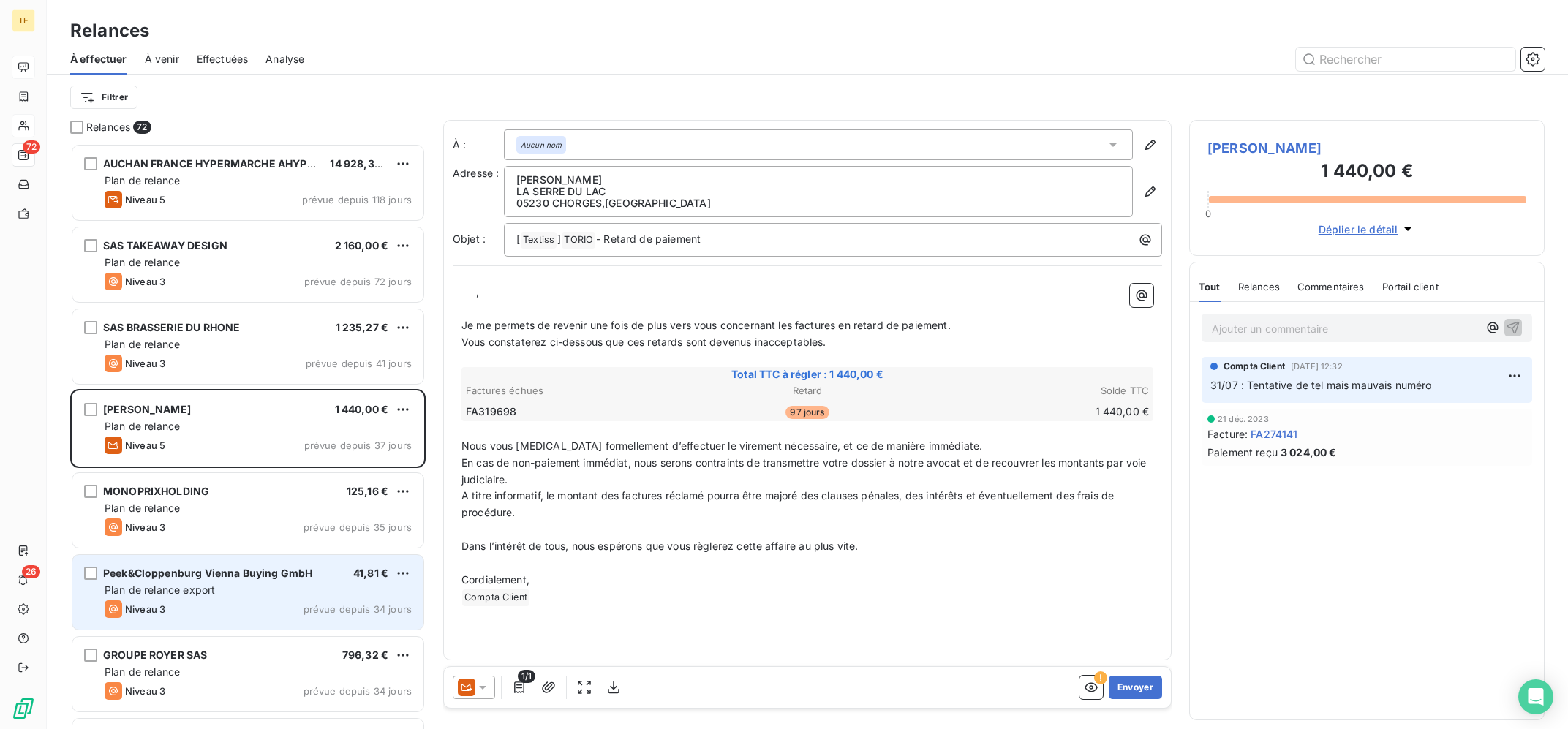
click at [236, 575] on span "Peek&Cloppenburg Vienna Buying GmbH" at bounding box center [207, 573] width 209 height 13
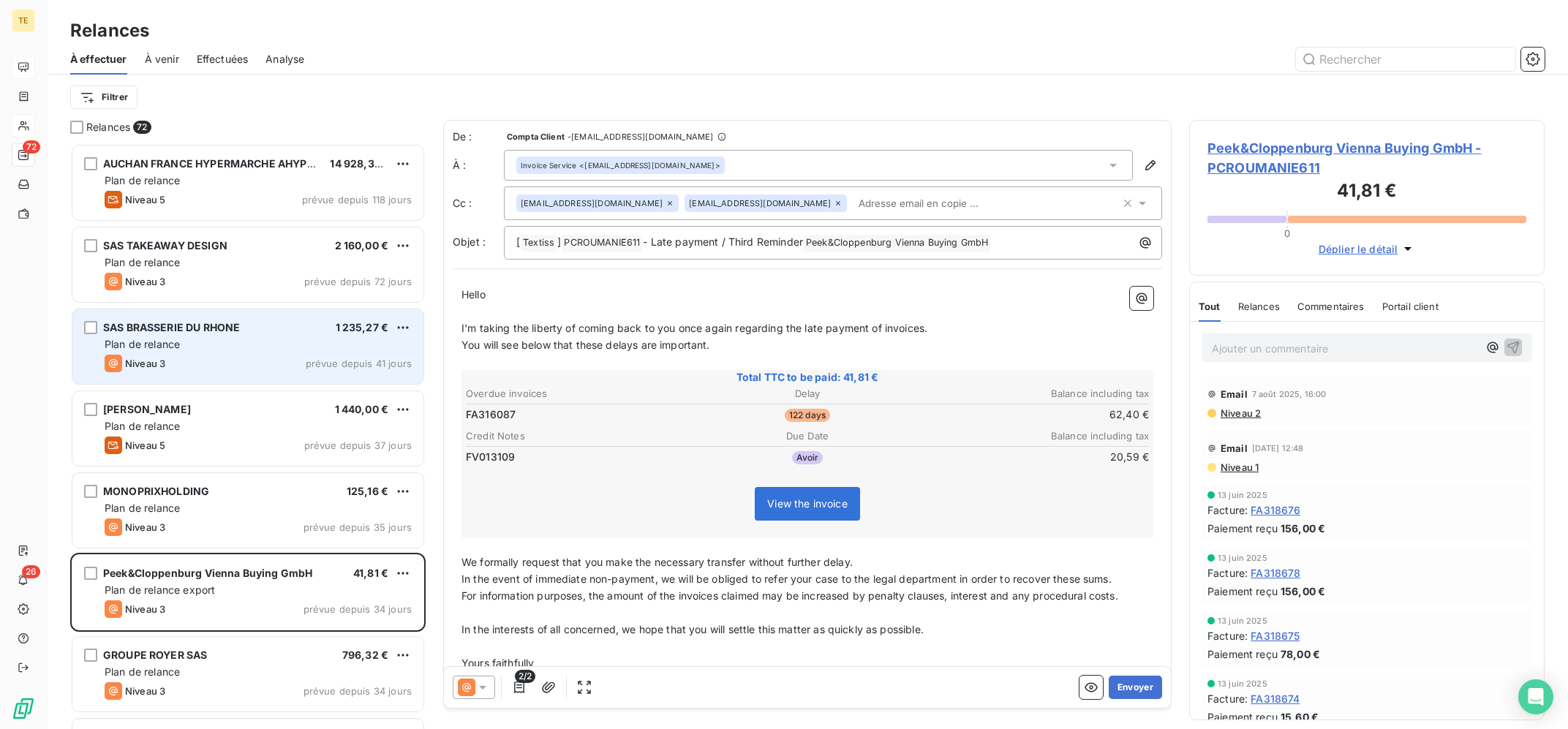
click at [232, 364] on div "Niveau 3 prévue depuis 41 jours" at bounding box center [258, 364] width 307 height 17
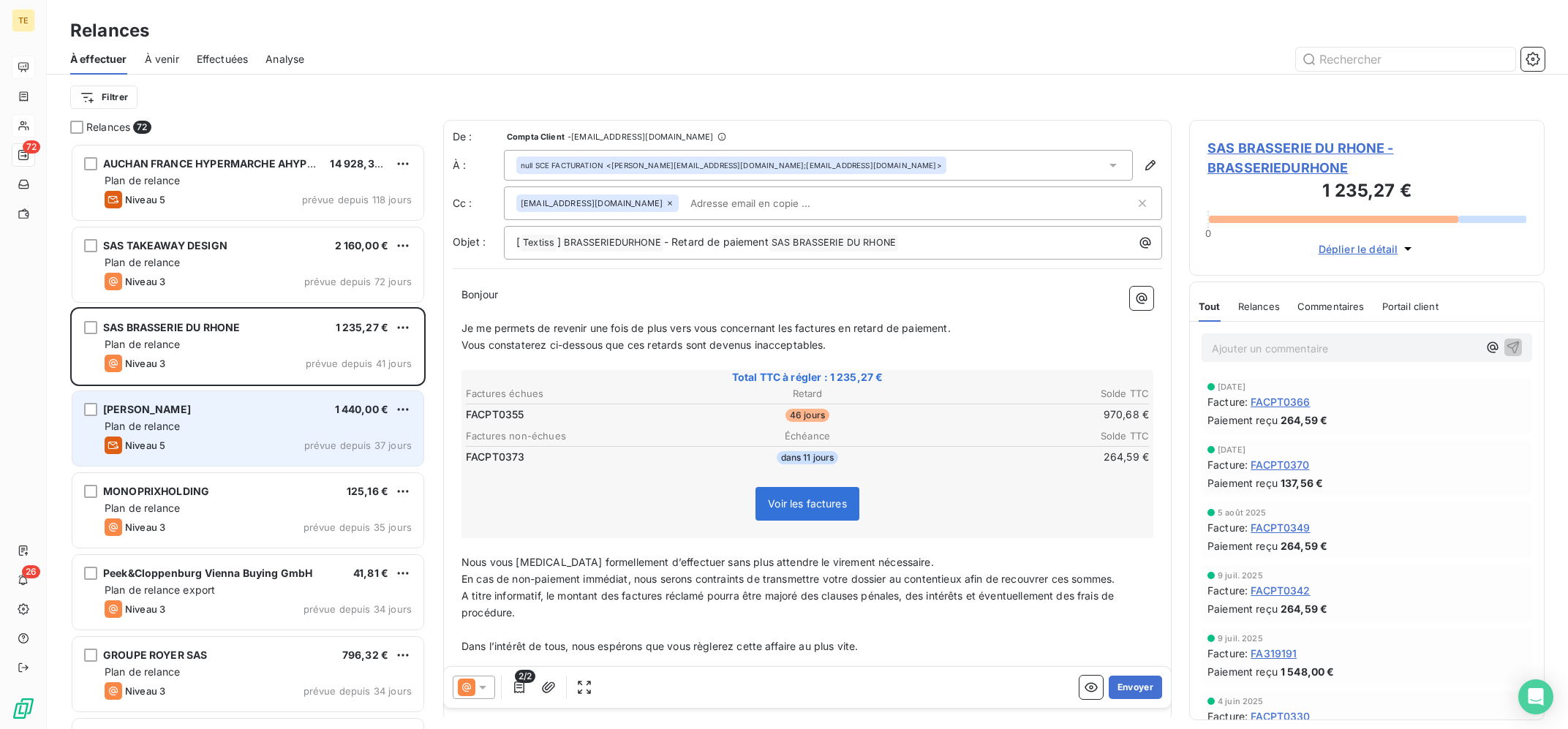
click at [205, 430] on div "Plan de relance" at bounding box center [258, 426] width 307 height 15
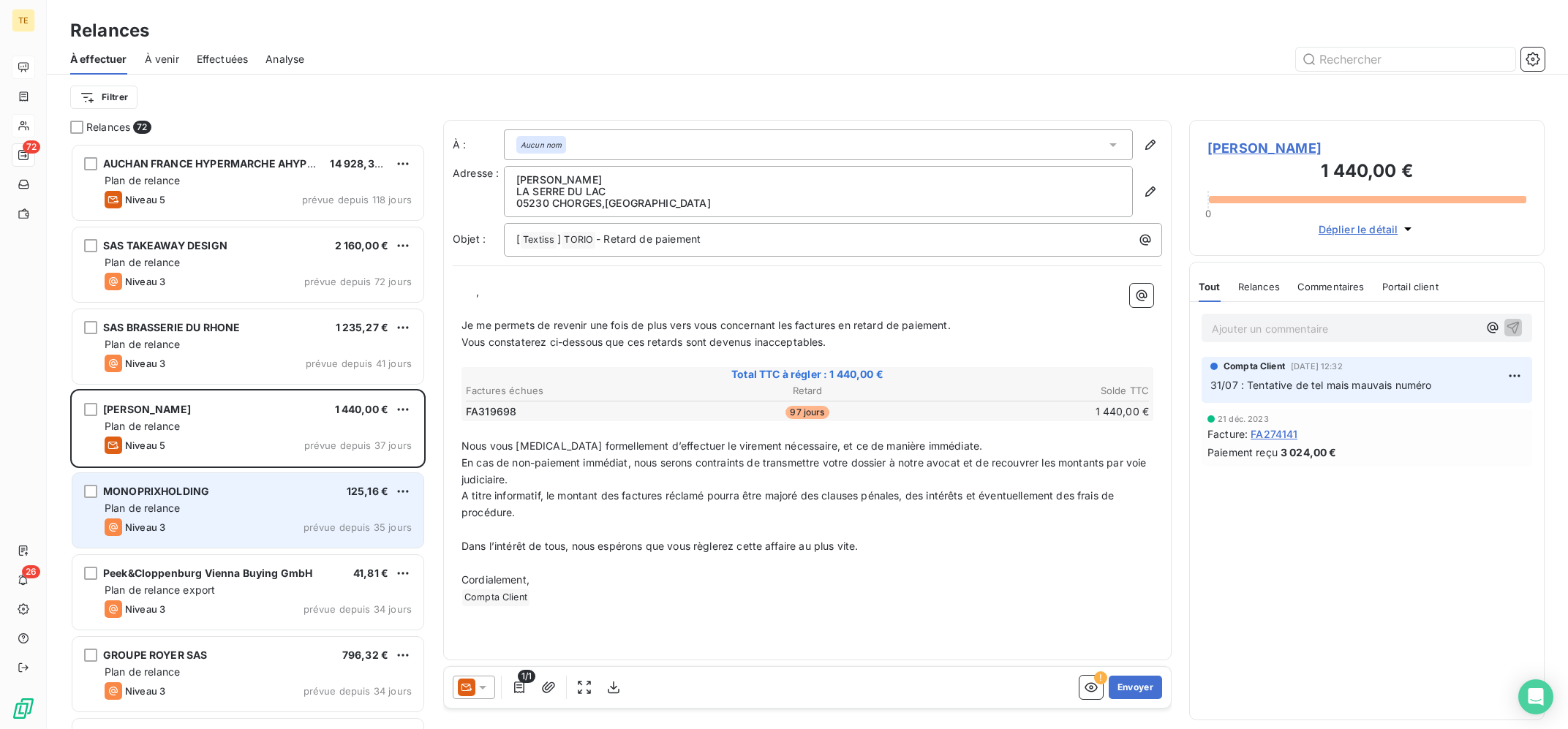
click at [204, 503] on div "Plan de relance" at bounding box center [258, 508] width 307 height 15
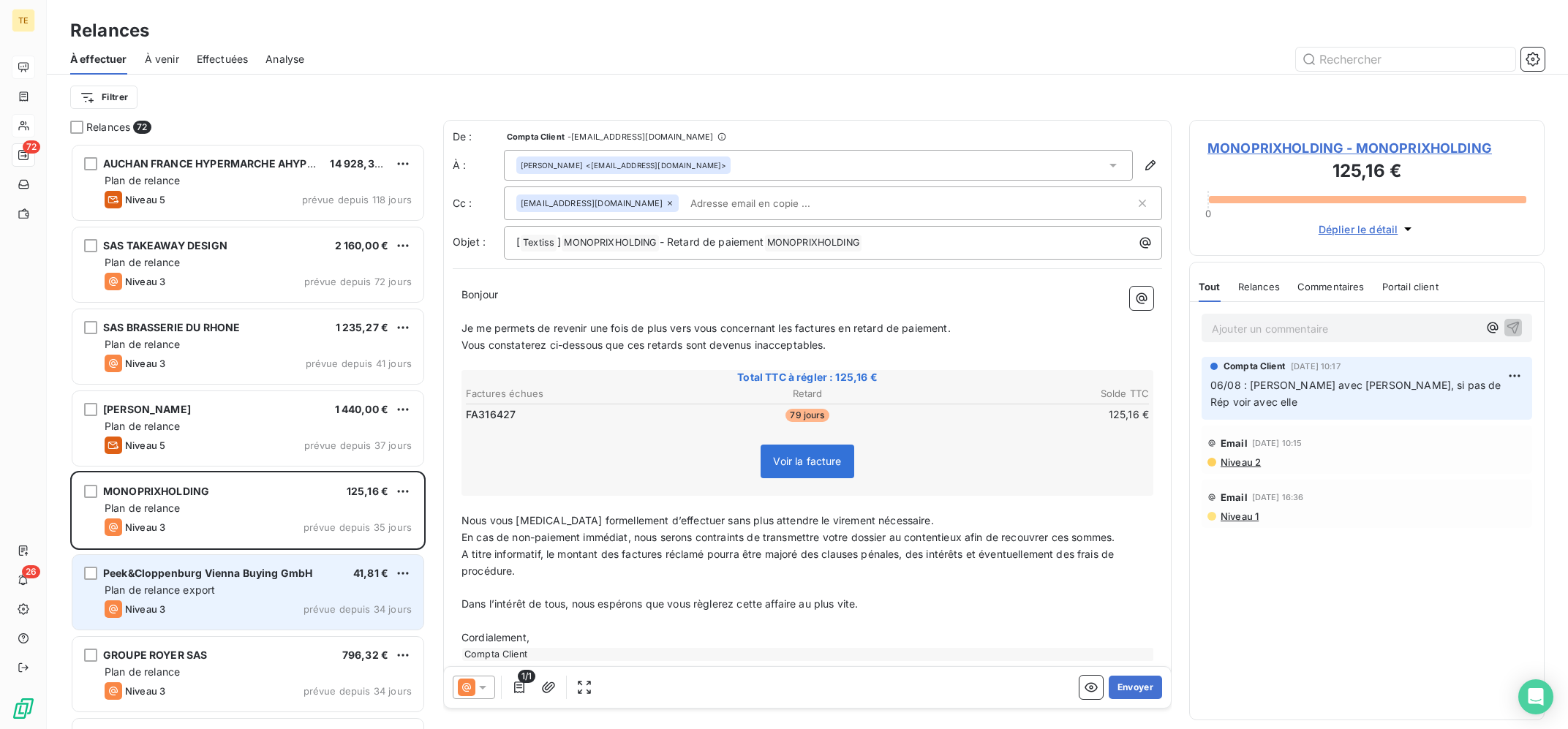
click at [202, 565] on div "Peek&Cloppenburg Vienna Buying GmbH 41,81 € Plan de relance export Niveau 3 pré…" at bounding box center [247, 592] width 351 height 75
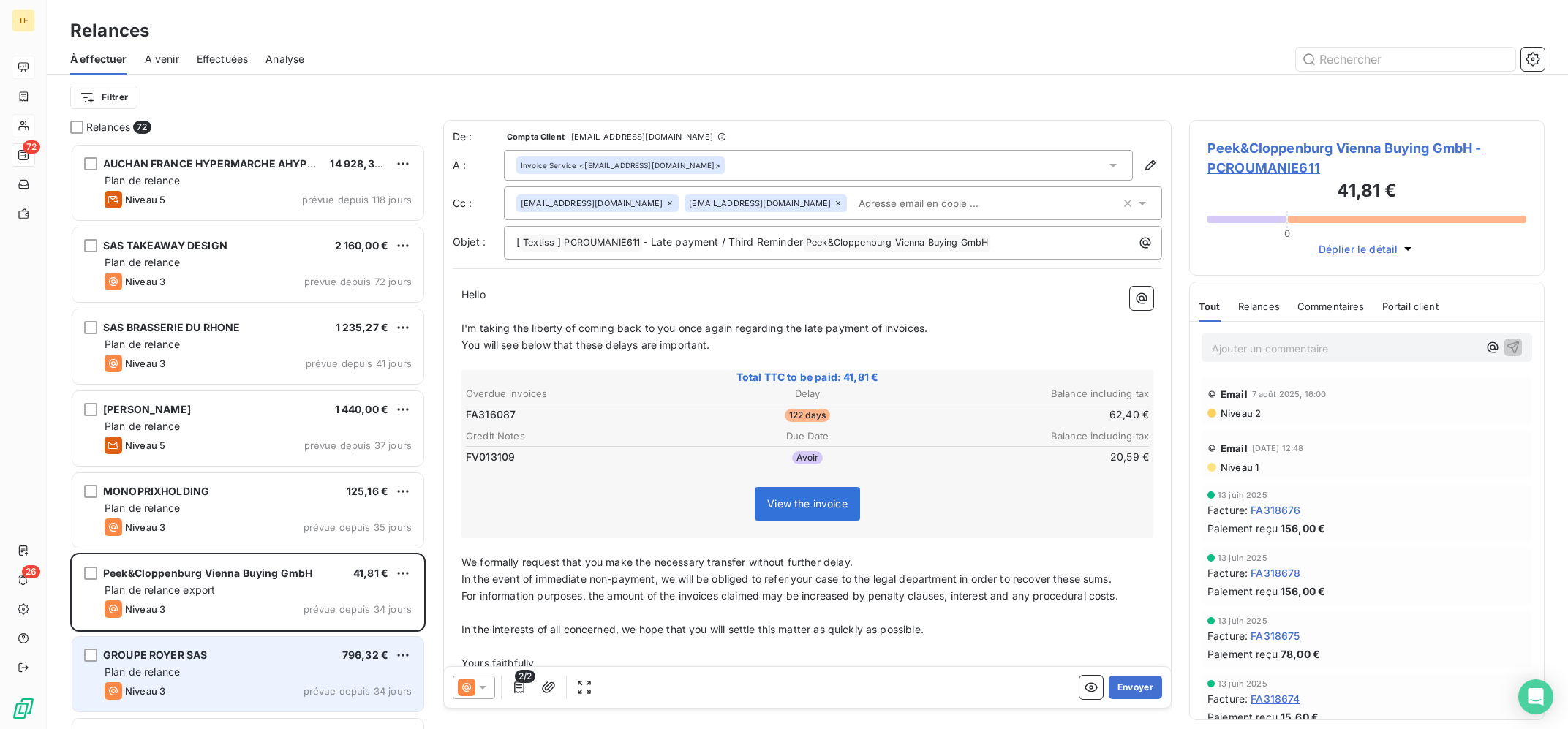
click at [209, 656] on div "GROUPE ROYER SAS 796,32 €" at bounding box center [258, 655] width 307 height 13
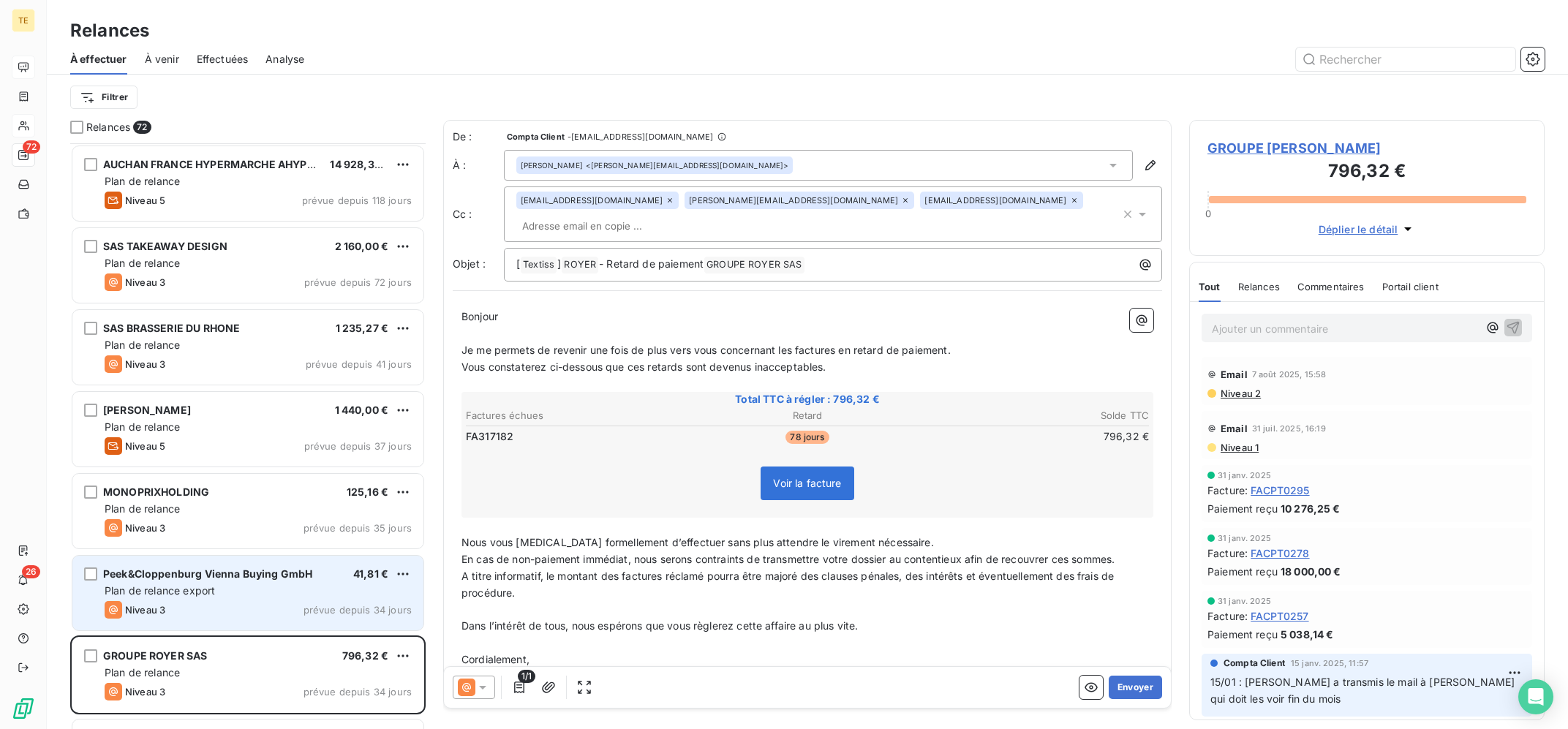
scroll to position [295, 0]
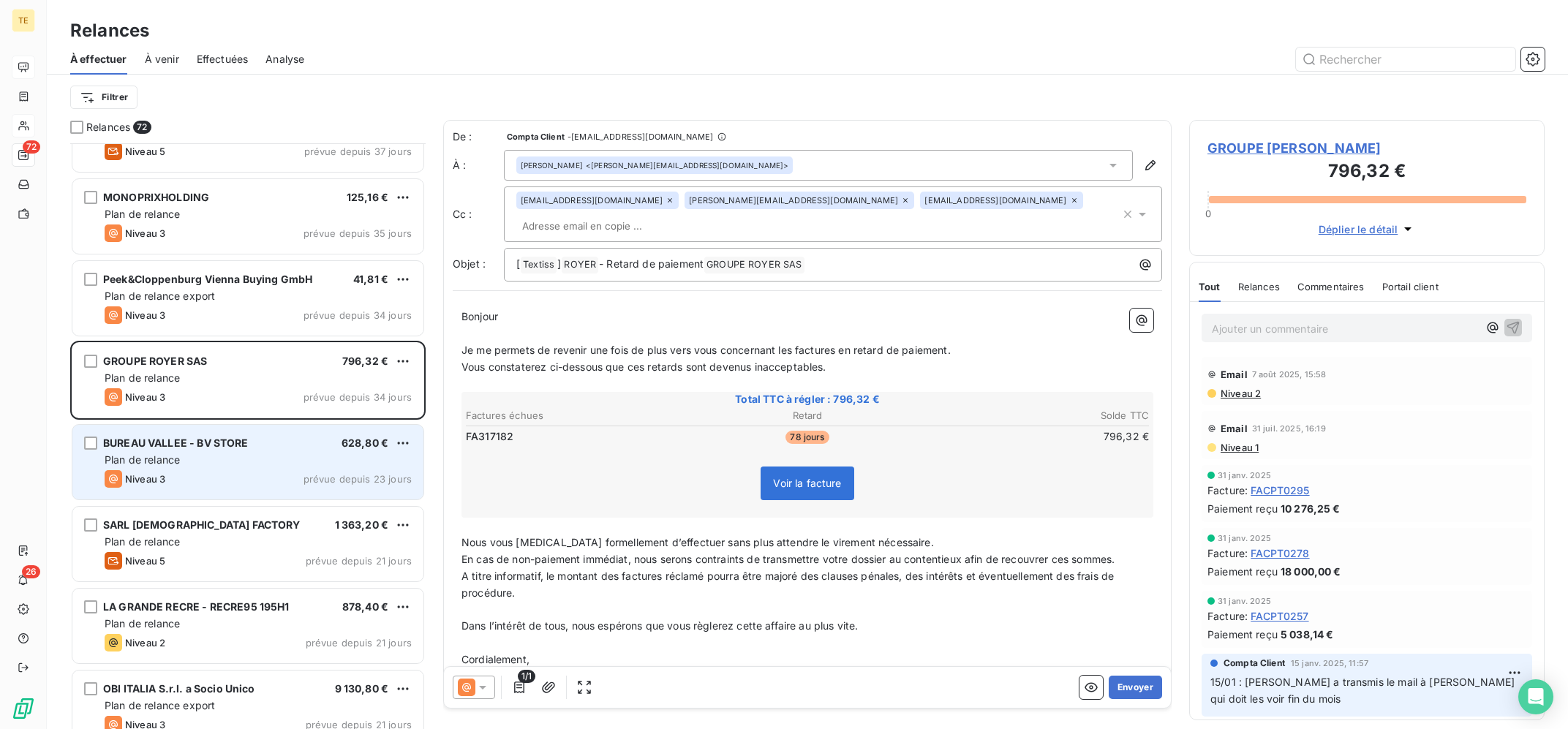
click at [256, 439] on div "BUREAU VALLEE - BV STORE 628,80 € Plan de relance Niveau 3 prévue depuis 23 jou…" at bounding box center [247, 462] width 351 height 75
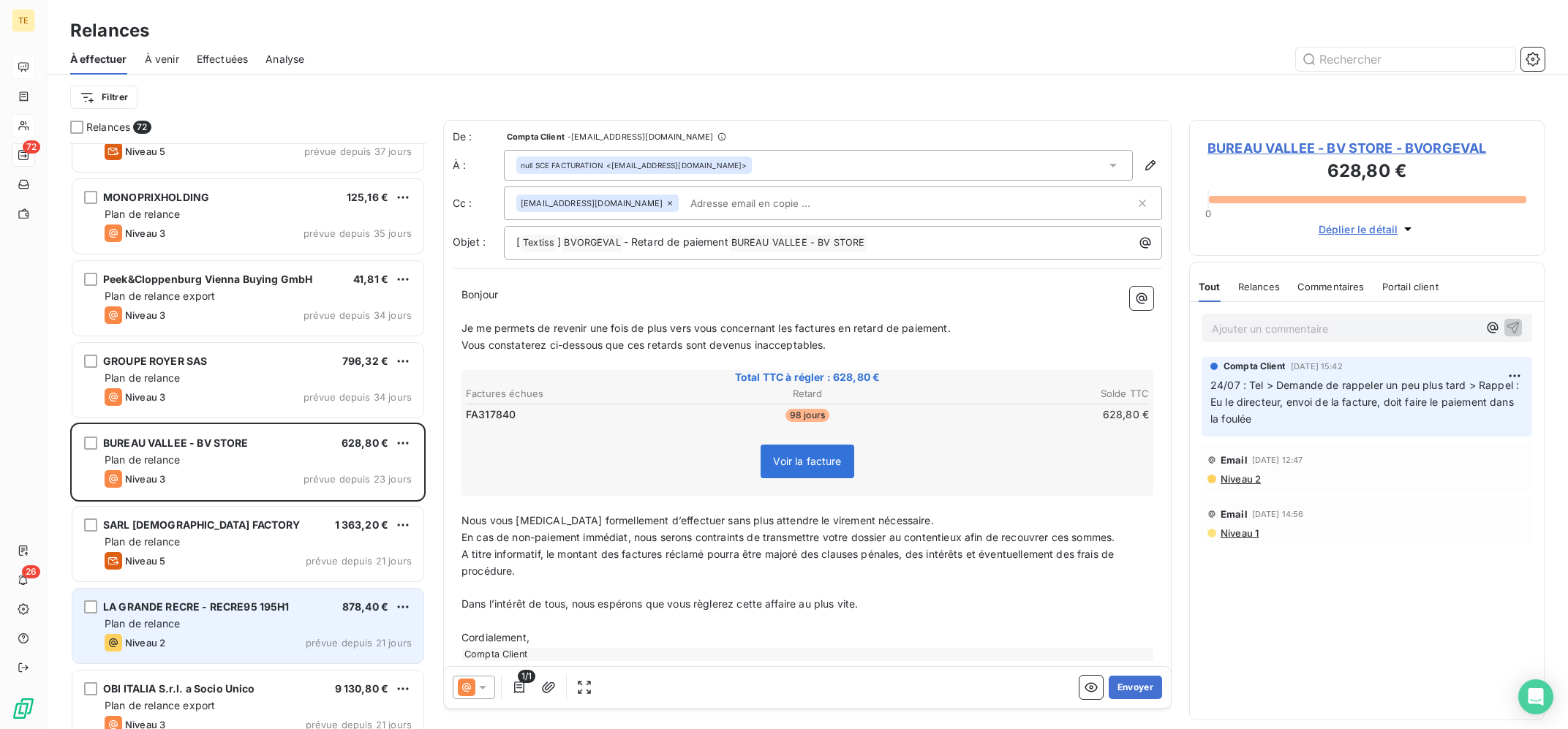
click at [315, 615] on div "LA GRANDE RECRE - RECRE95 195H1 878,40 € Plan de relance Niveau 2 prévue depuis…" at bounding box center [247, 626] width 351 height 75
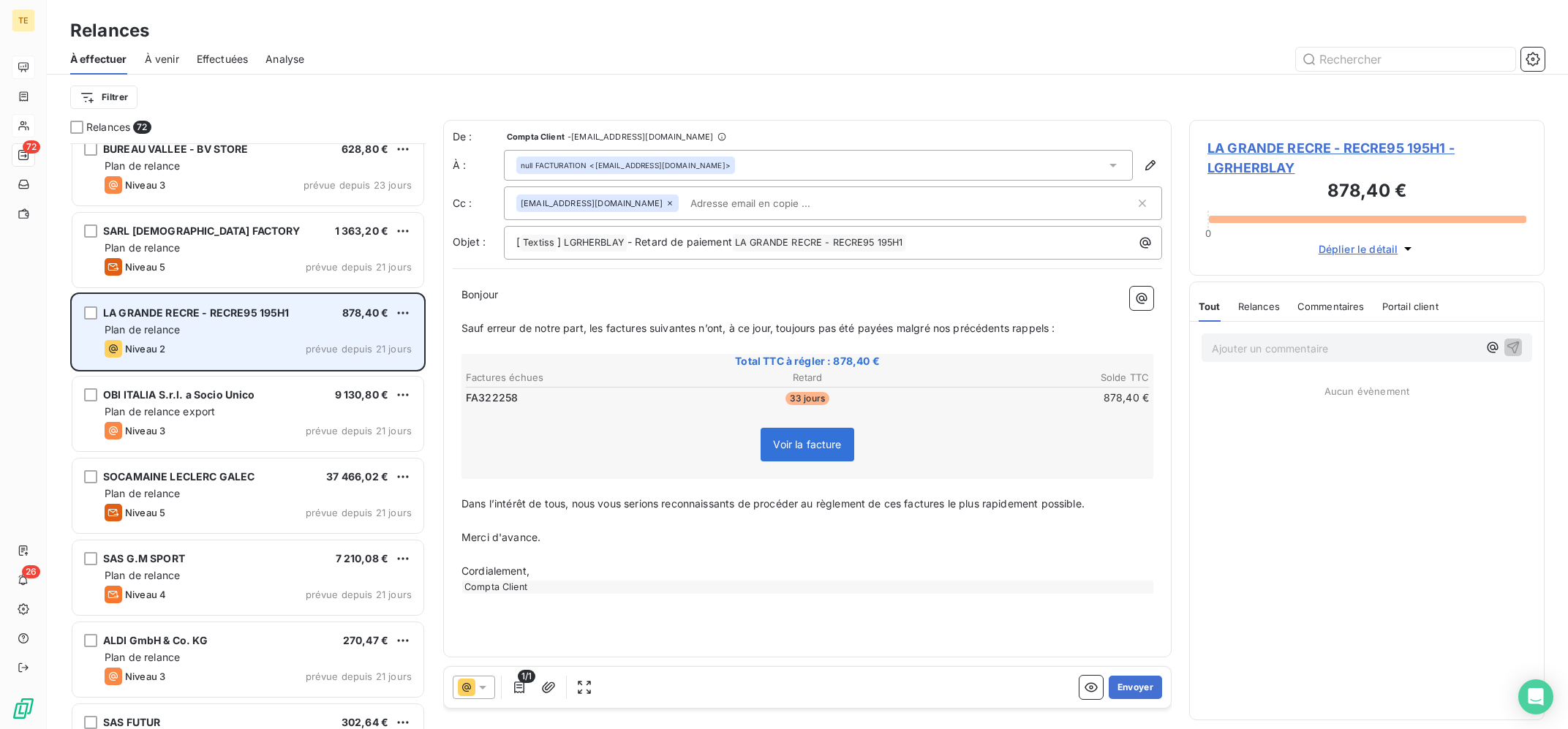
scroll to position [295, 0]
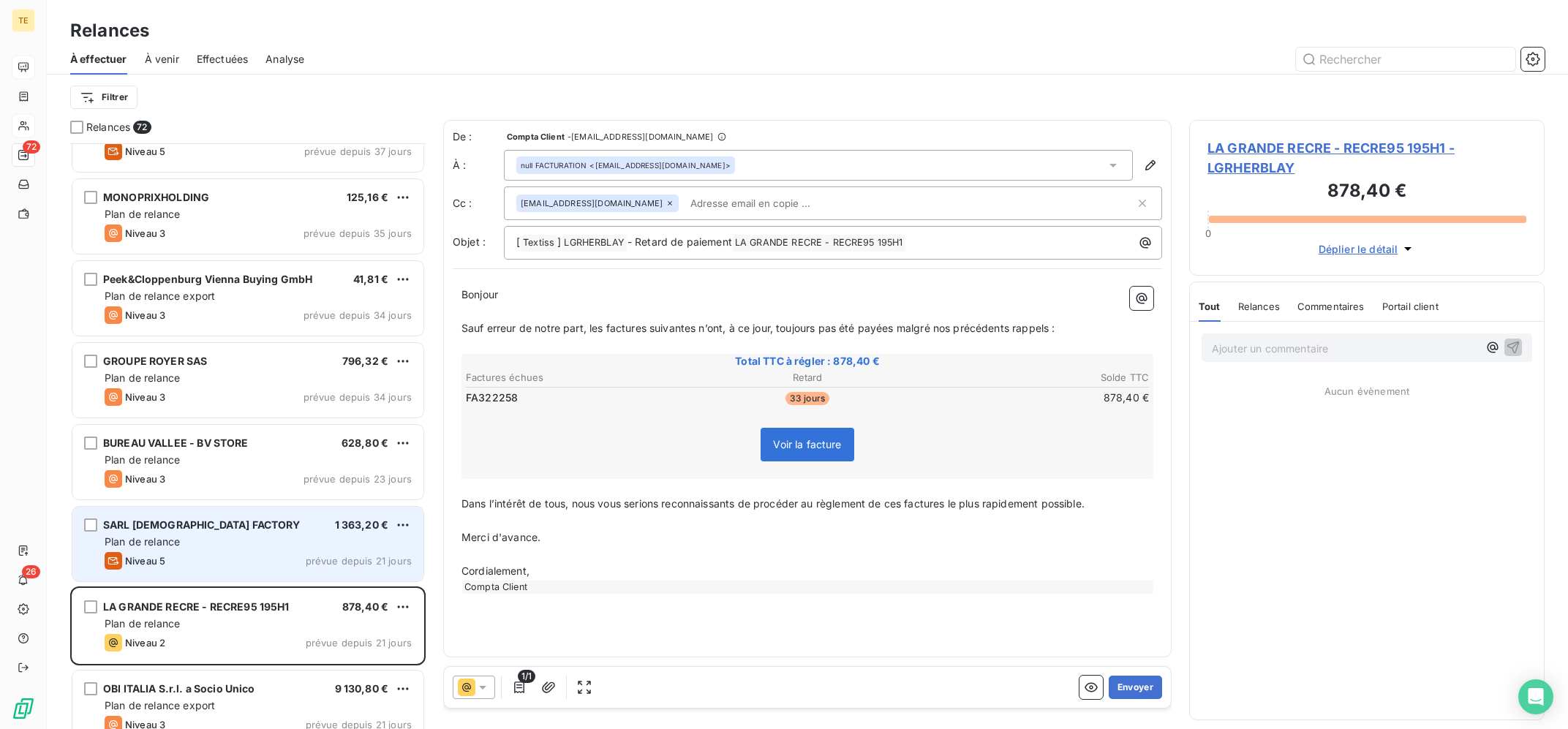
click at [291, 547] on div "Plan de relance" at bounding box center [258, 542] width 307 height 15
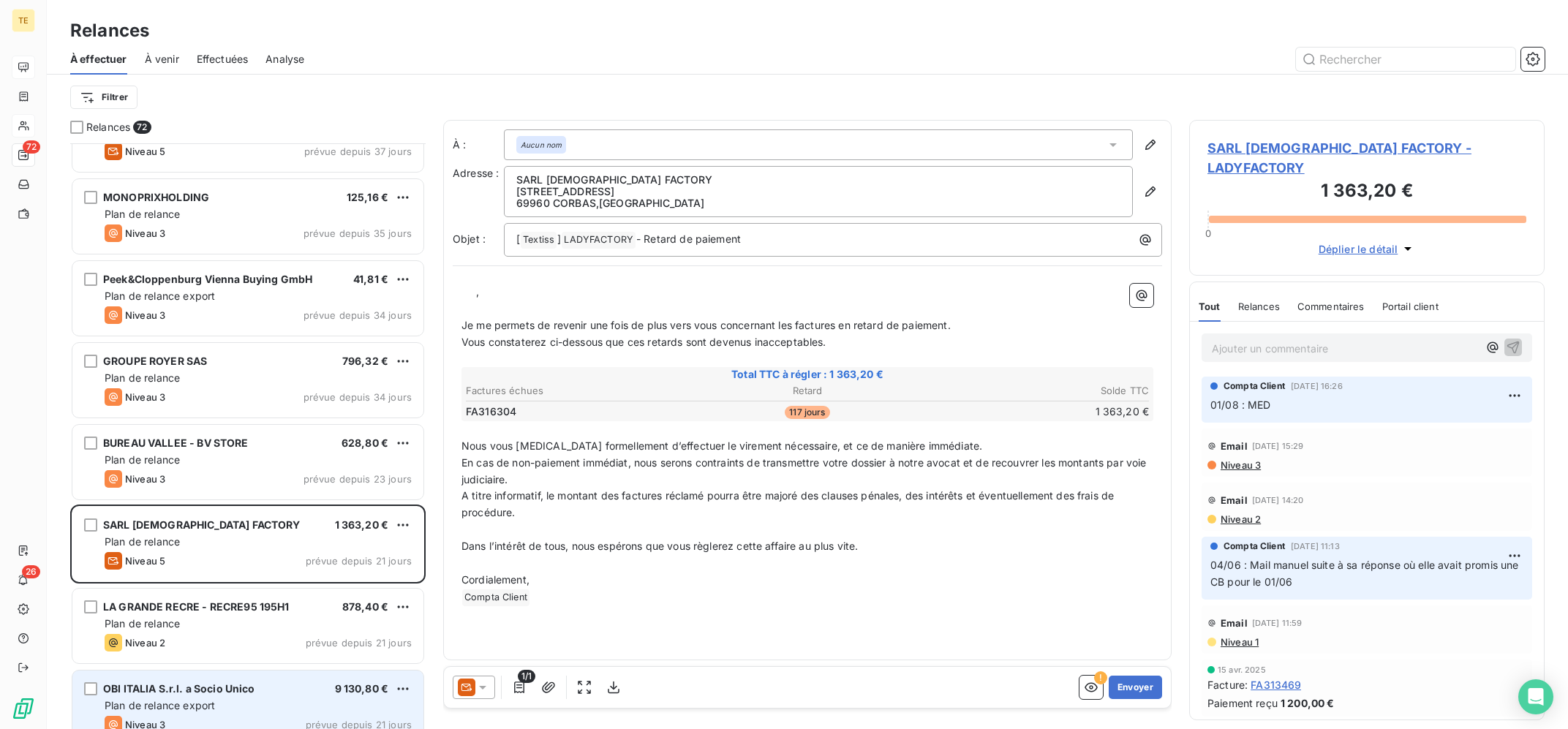
click at [259, 678] on div "OBI ITALIA S.r.l. a Socio Unico 9 130,80 € Plan de relance export Niveau 3 prév…" at bounding box center [247, 708] width 351 height 75
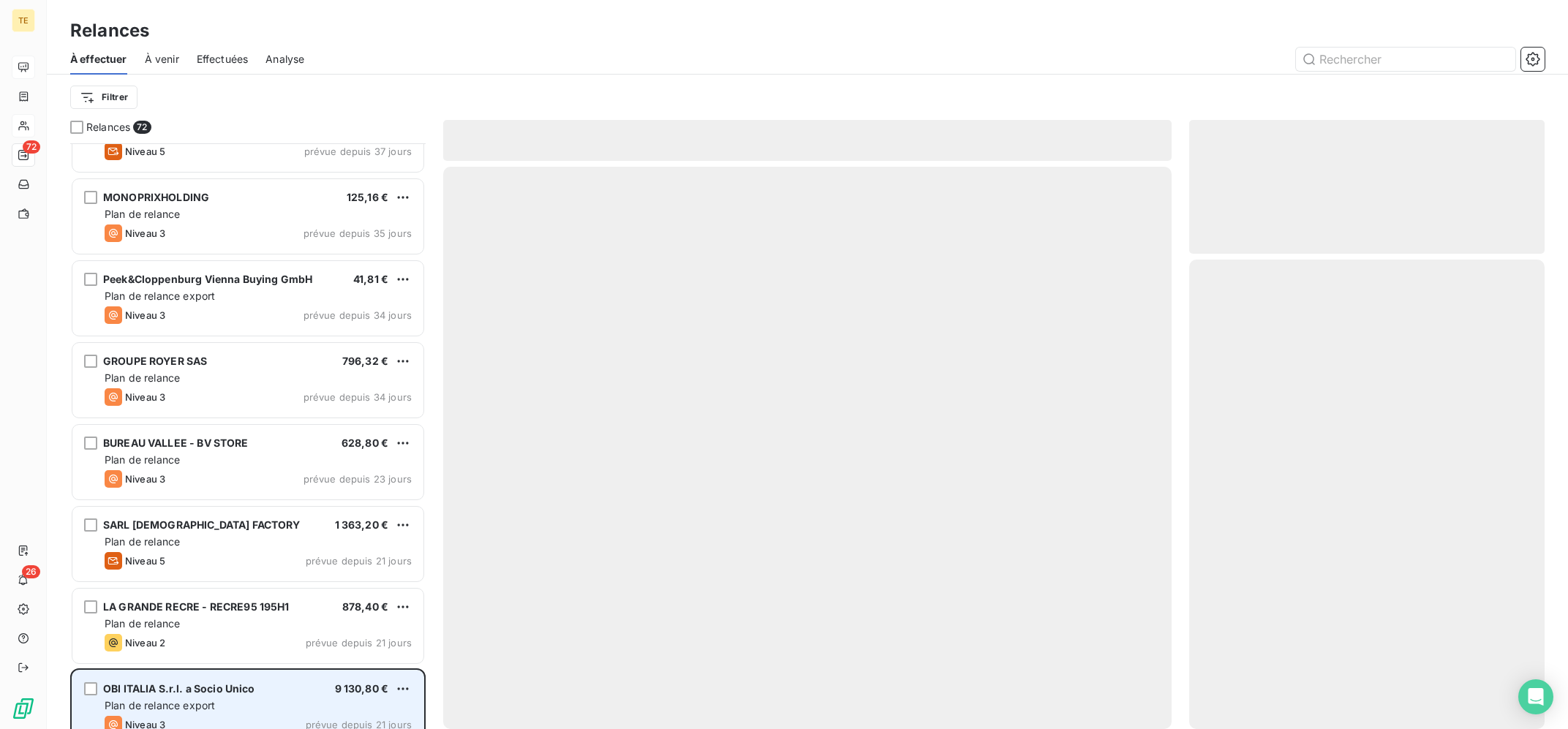
scroll to position [589, 0]
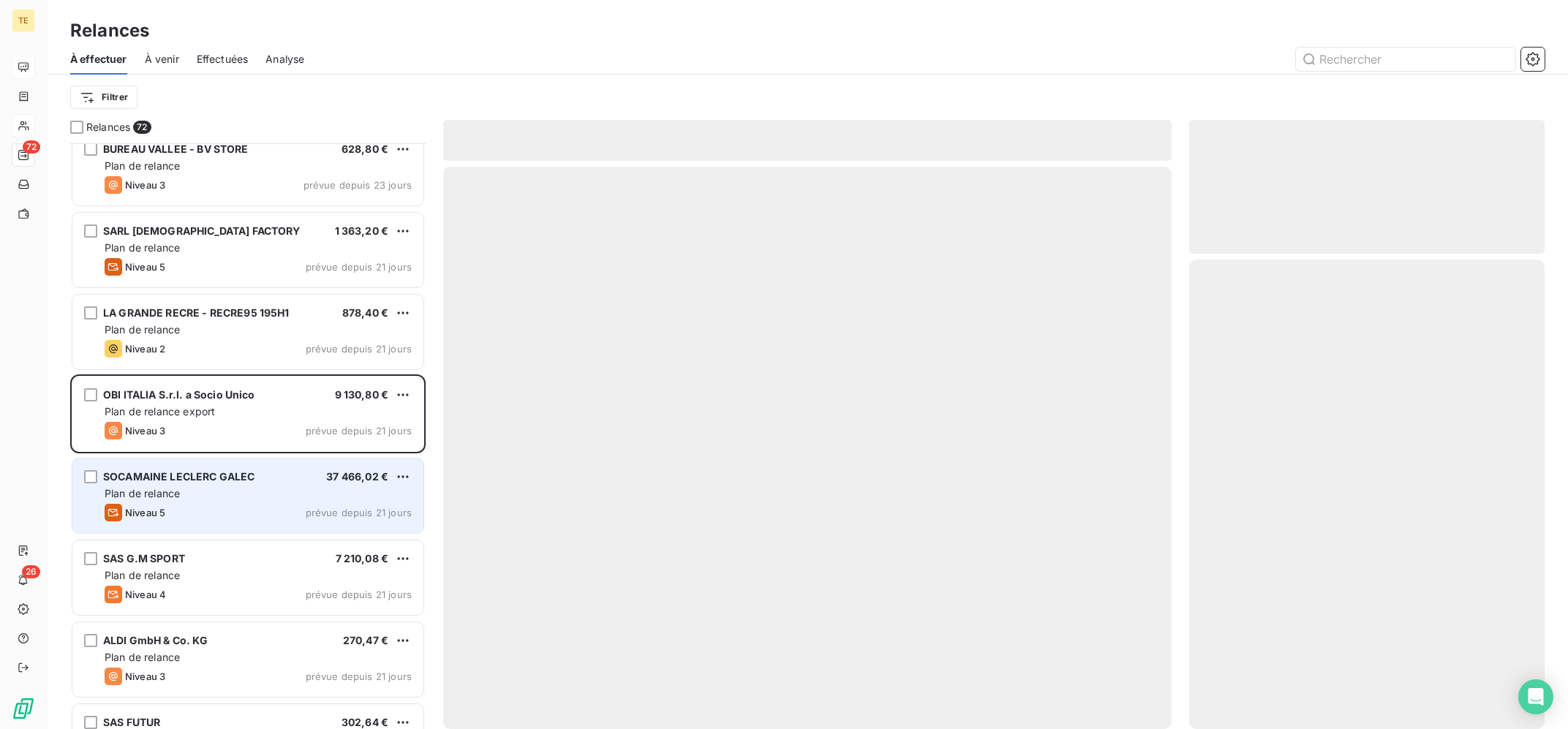
click at [252, 512] on div "Niveau 5 prévue depuis 21 jours" at bounding box center [258, 513] width 307 height 17
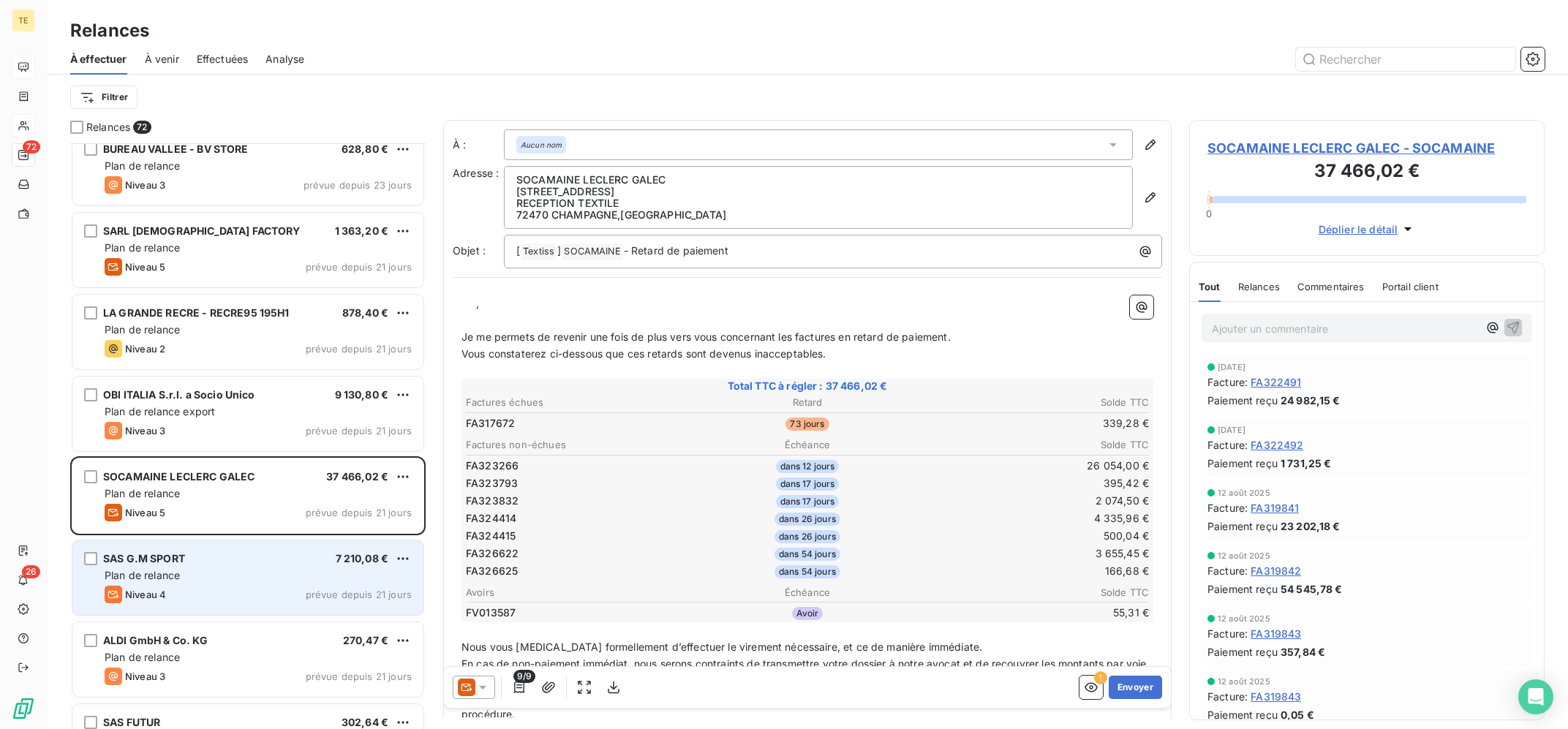
click at [236, 581] on div "Plan de relance" at bounding box center [258, 575] width 307 height 15
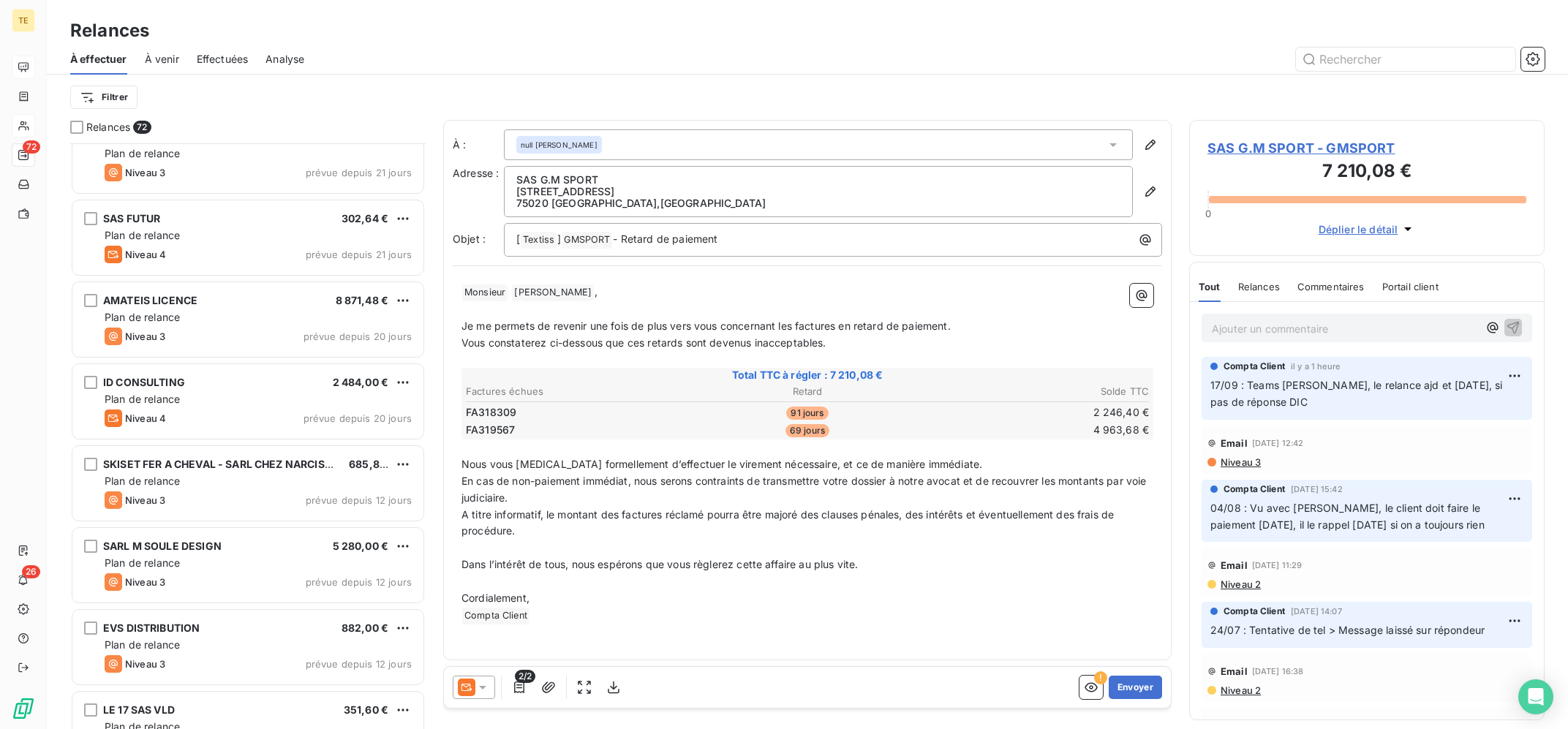
scroll to position [1178, 0]
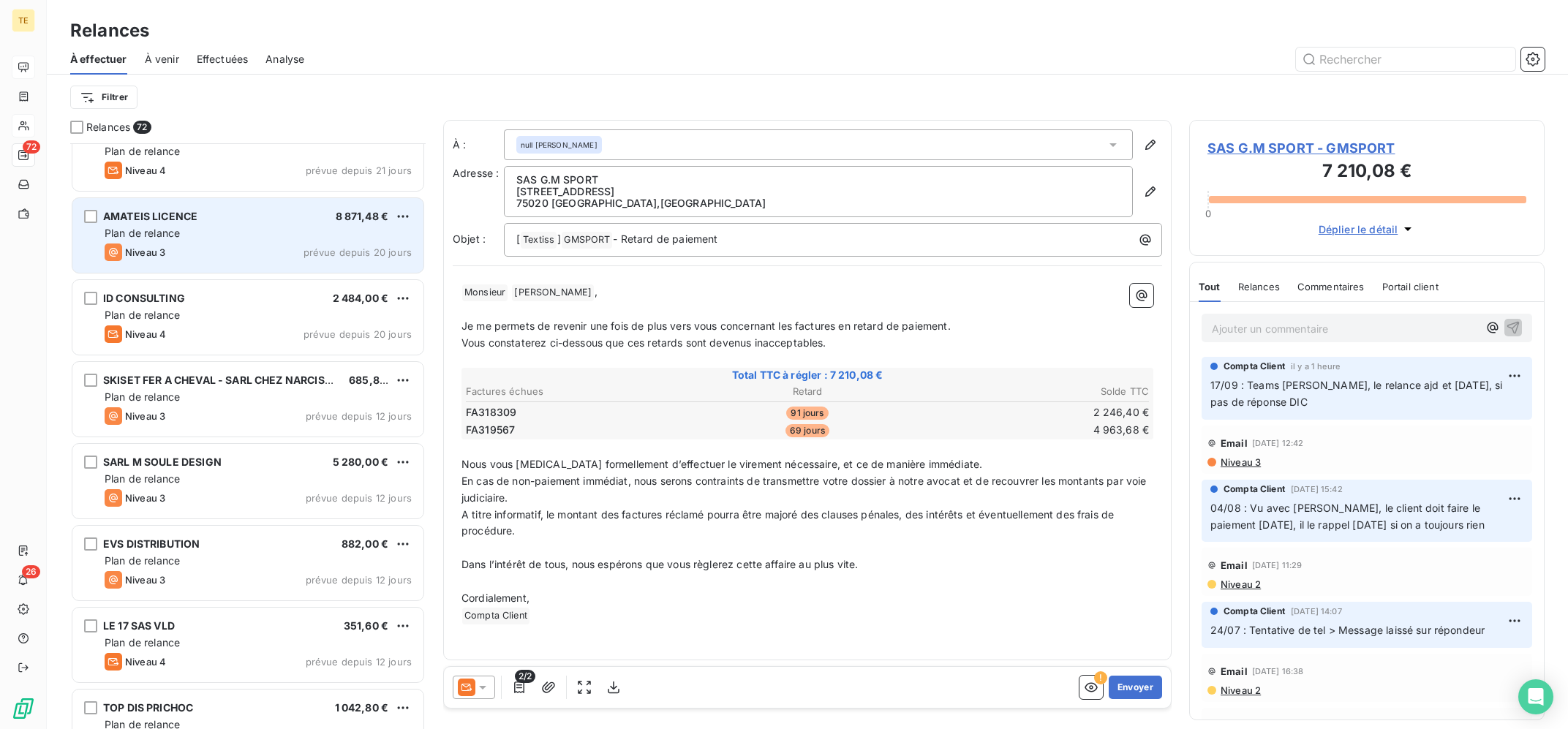
click at [261, 214] on div "AMATEIS LICENCE 8 871,48 €" at bounding box center [258, 216] width 307 height 13
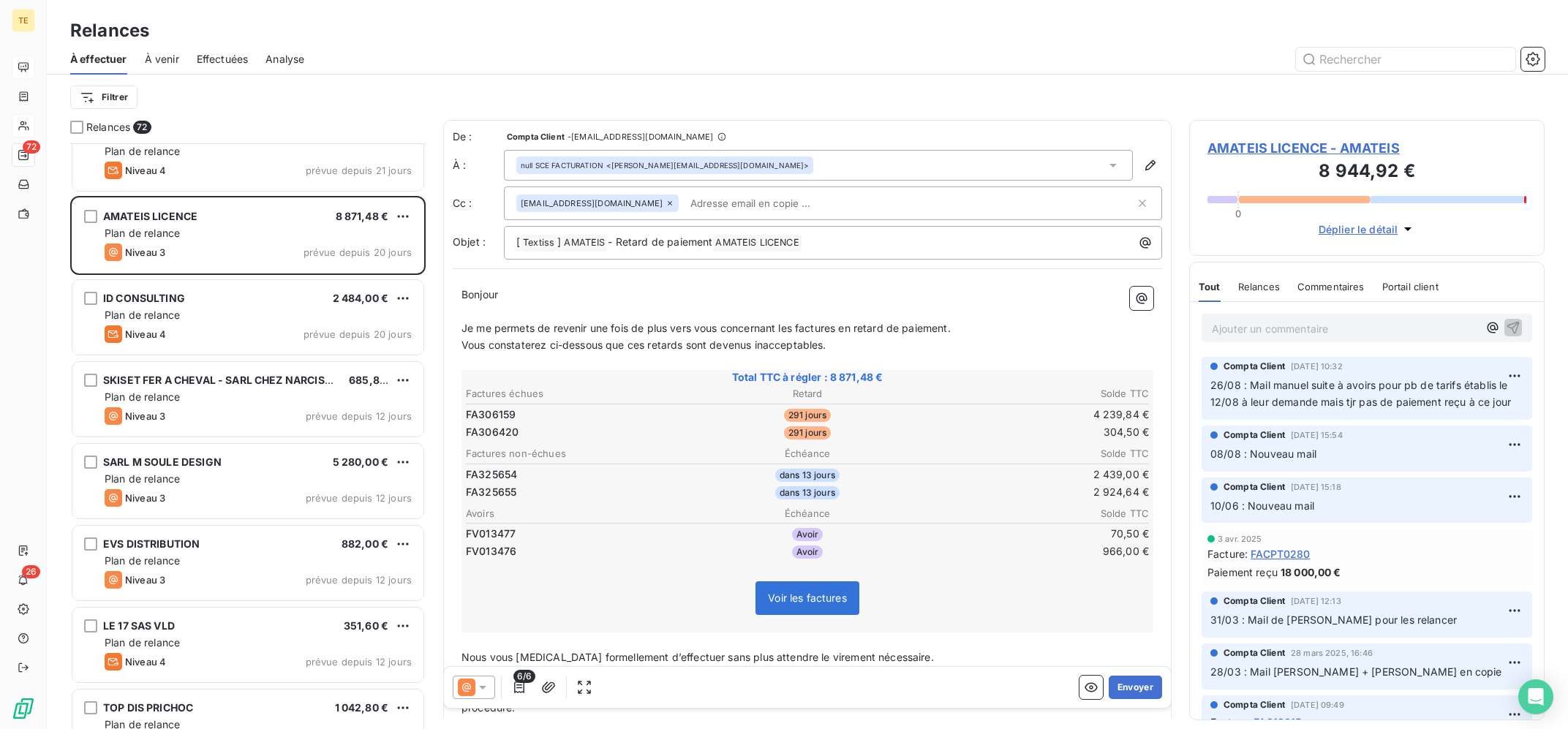
click at [1374, 335] on p "Ajouter un commentaire ﻿" at bounding box center [1344, 328] width 267 height 18
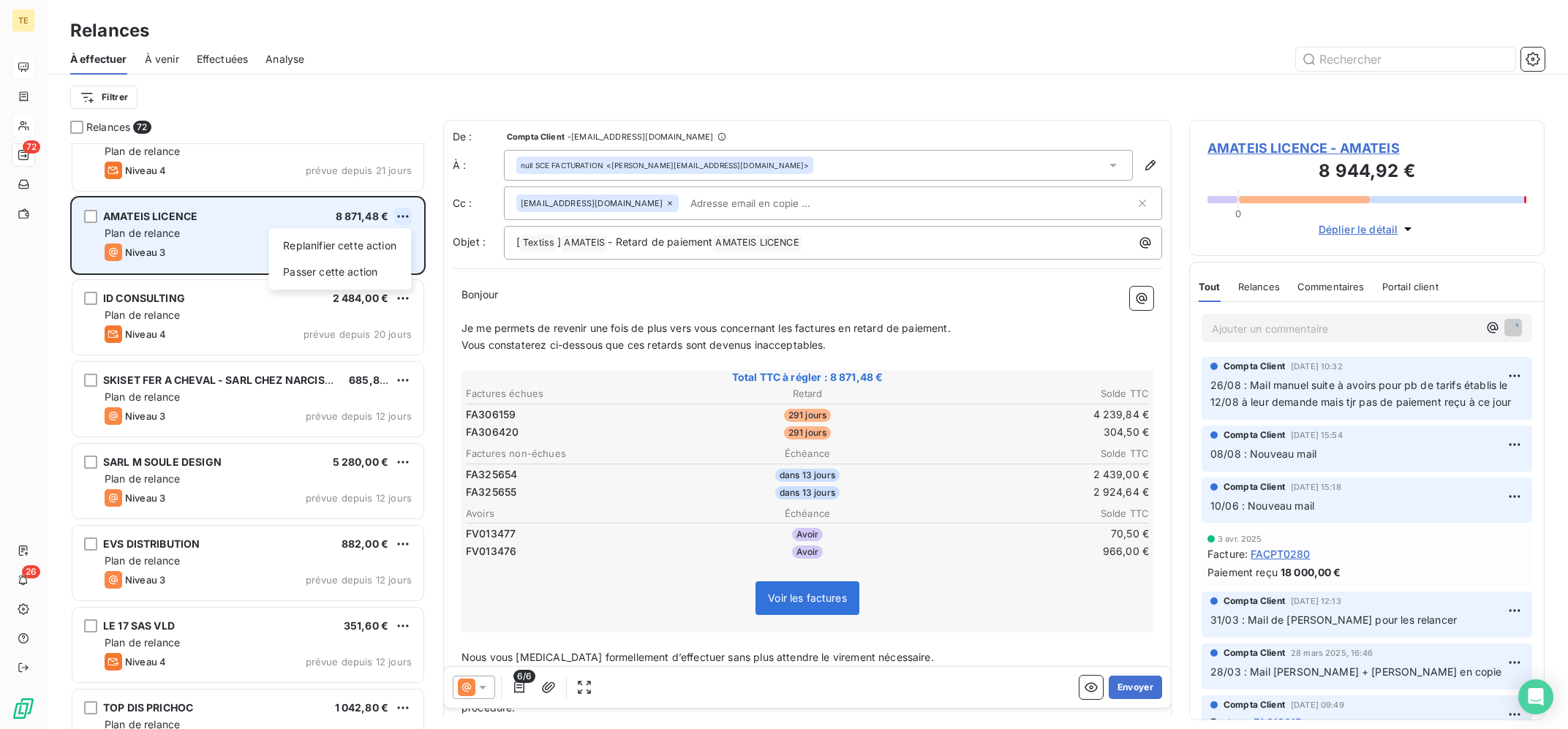
click at [405, 216] on html "TE 72 26 Relances À effectuer À venir Effectuées Analyse Filtrer Relances 72 AL…" at bounding box center [784, 364] width 1568 height 729
click at [350, 240] on div "Replanifier cette action" at bounding box center [339, 245] width 131 height 23
select select "8"
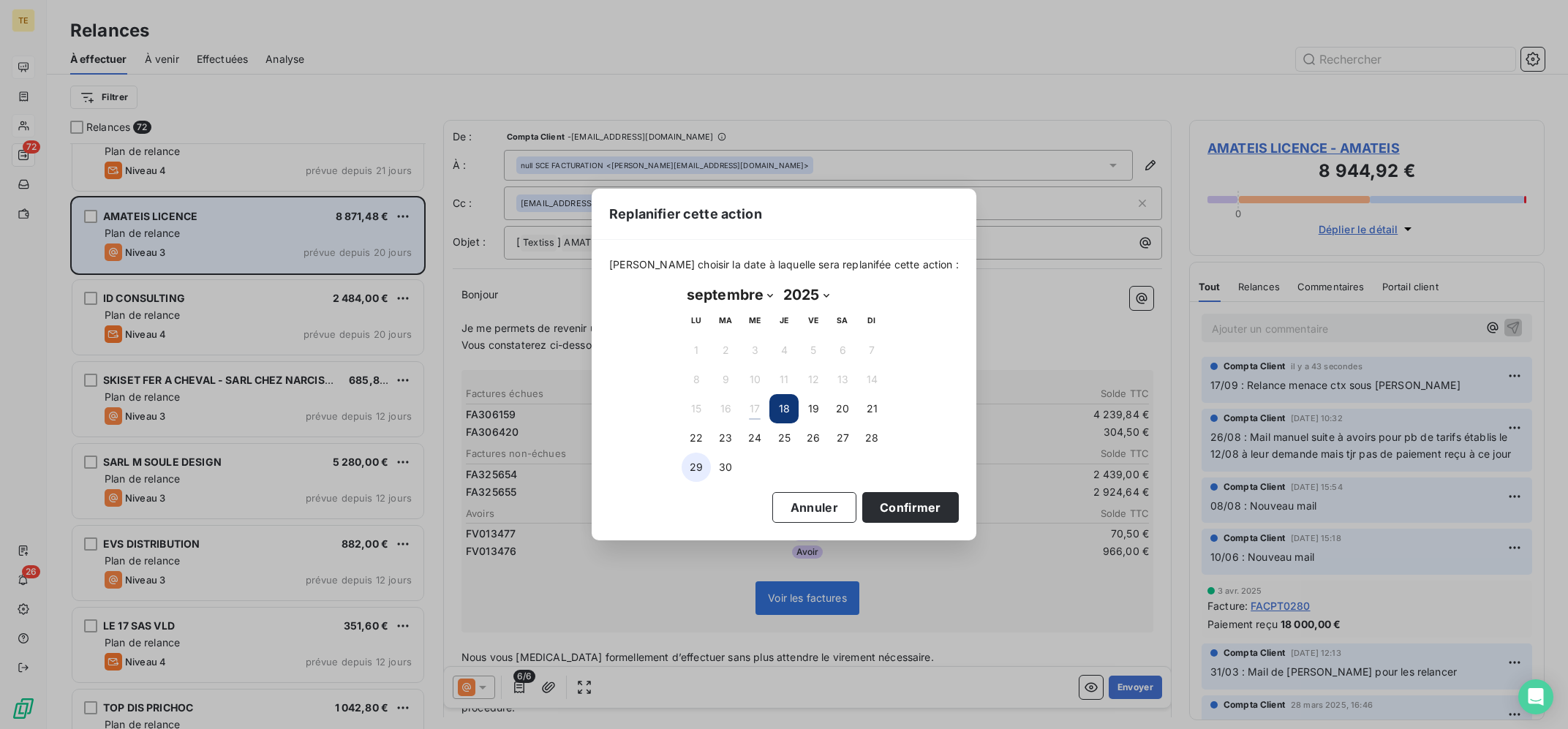
click at [694, 465] on button "29" at bounding box center [696, 467] width 29 height 29
click at [868, 492] on button "Confirmer" at bounding box center [910, 508] width 97 height 31
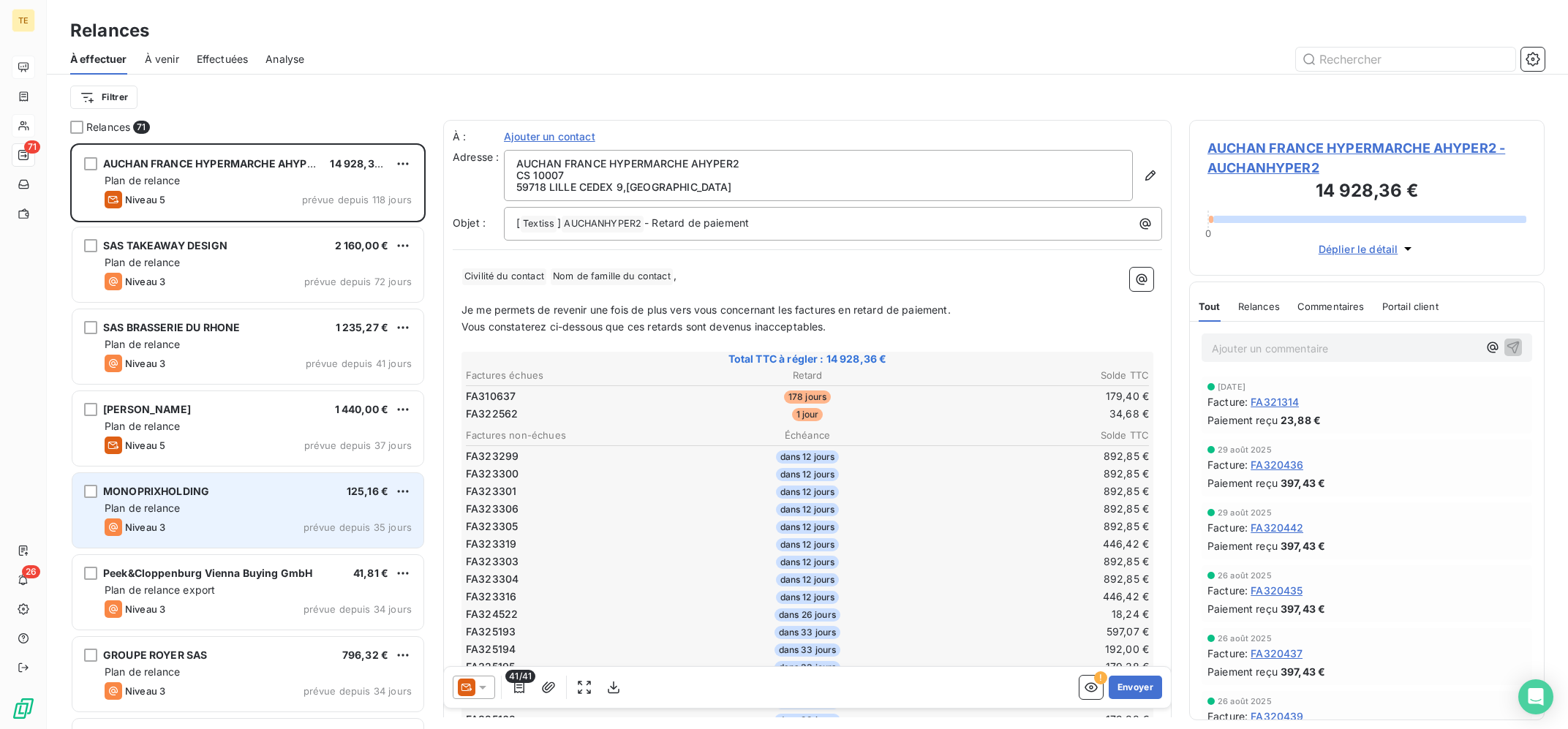
scroll to position [295, 0]
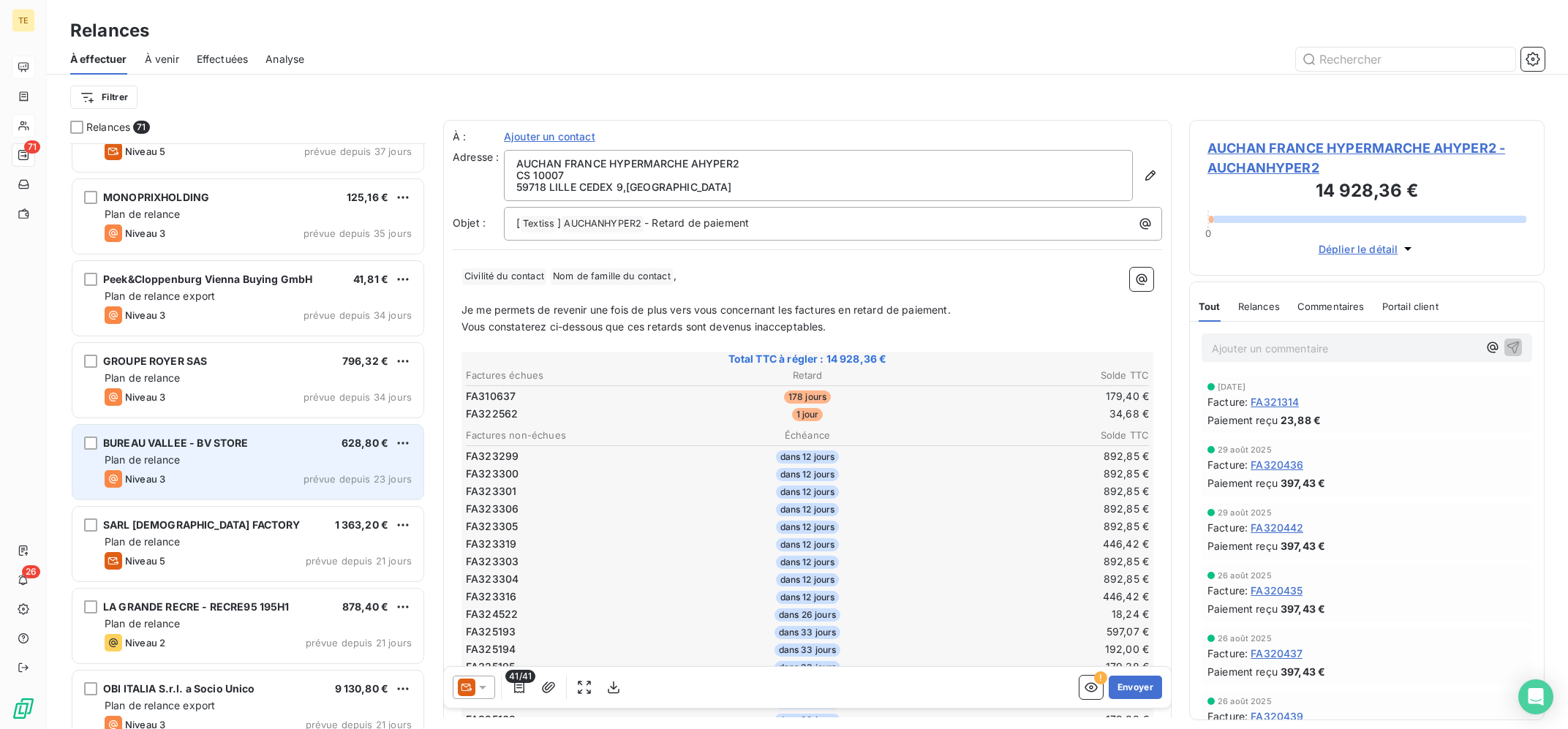
click at [224, 448] on span "BUREAU VALLEE - BV STORE" at bounding box center [176, 443] width 146 height 13
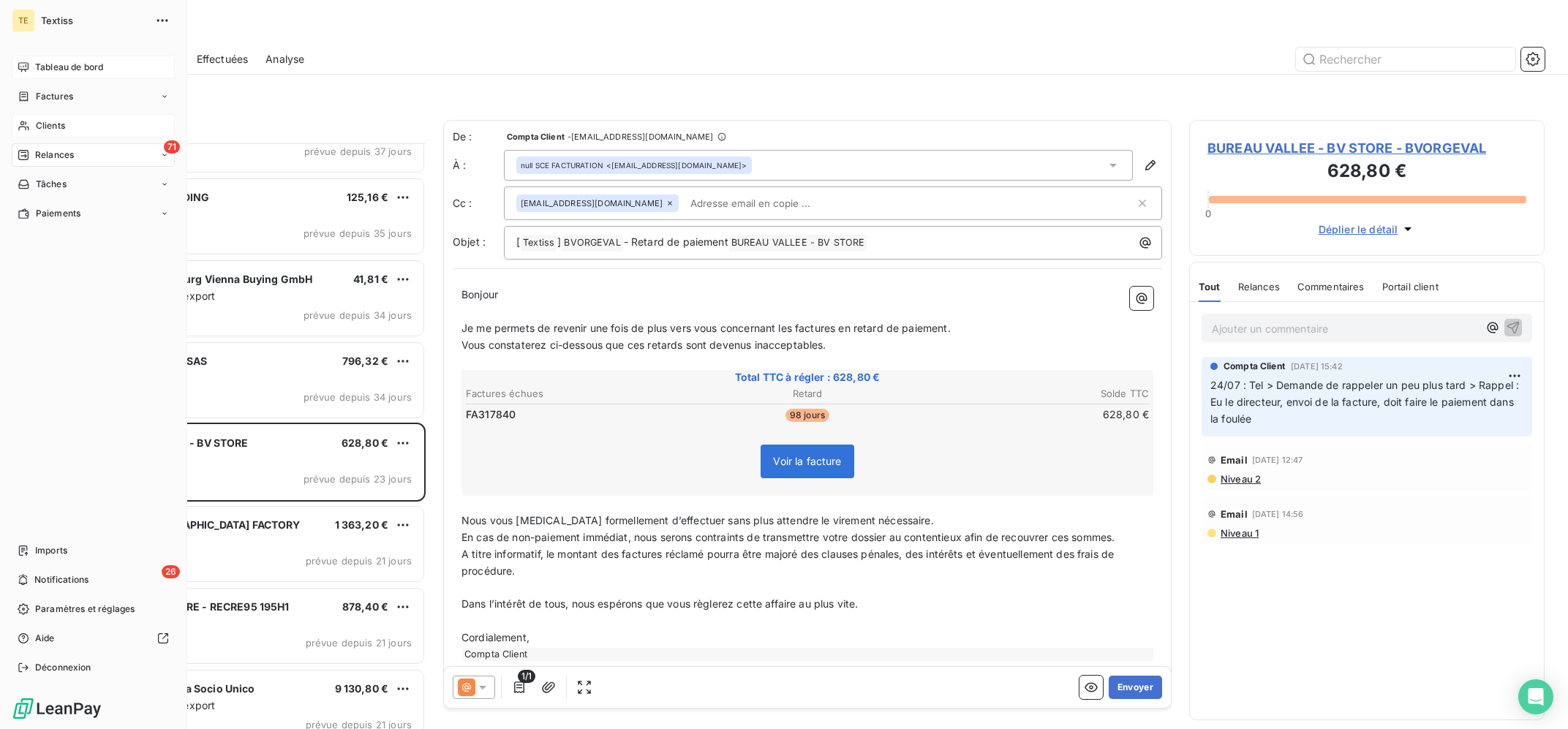
click at [33, 117] on div "Clients" at bounding box center [93, 125] width 163 height 23
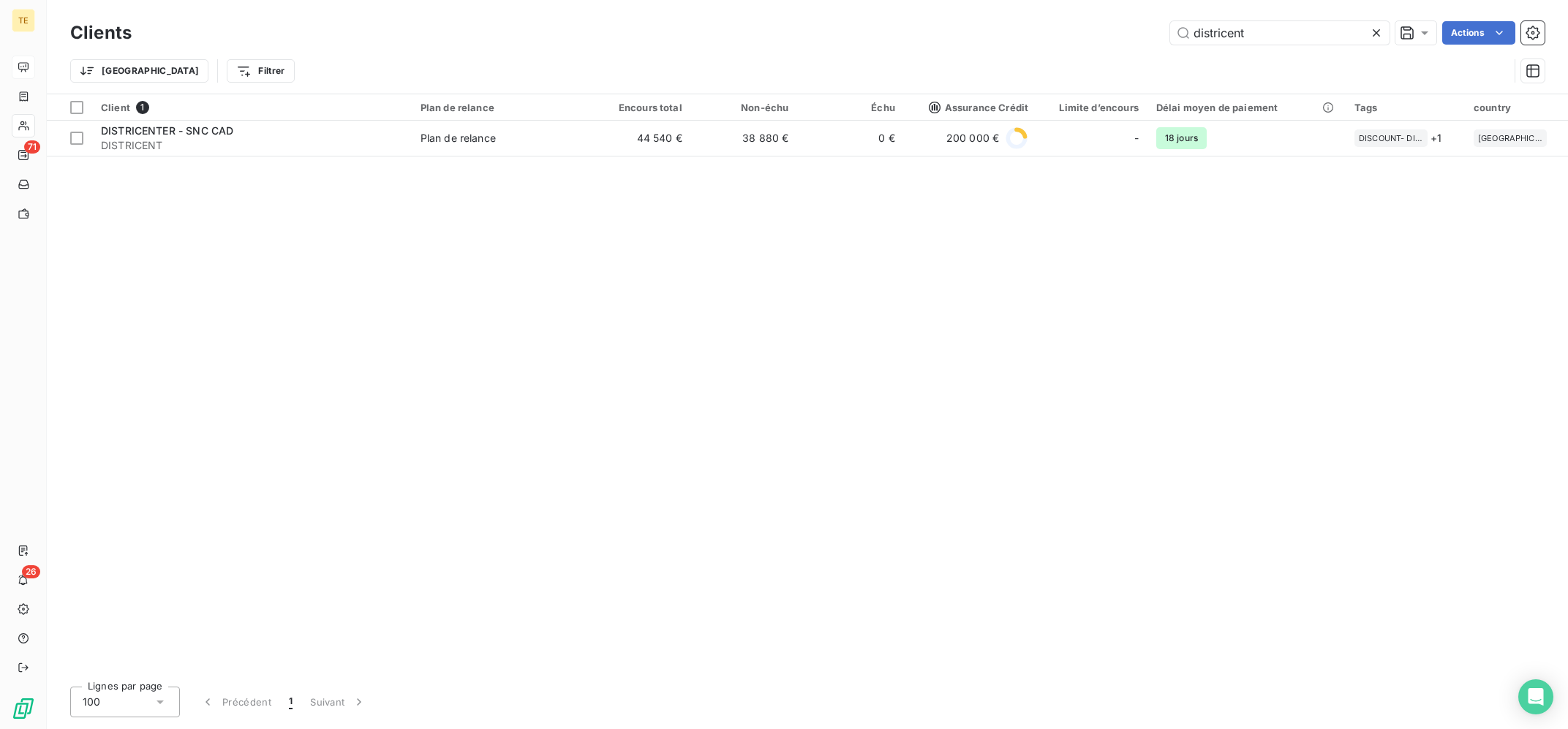
drag, startPoint x: 1276, startPoint y: 27, endPoint x: 1100, endPoint y: 38, distance: 176.3
click at [1170, 38] on input "districent" at bounding box center [1280, 33] width 219 height 23
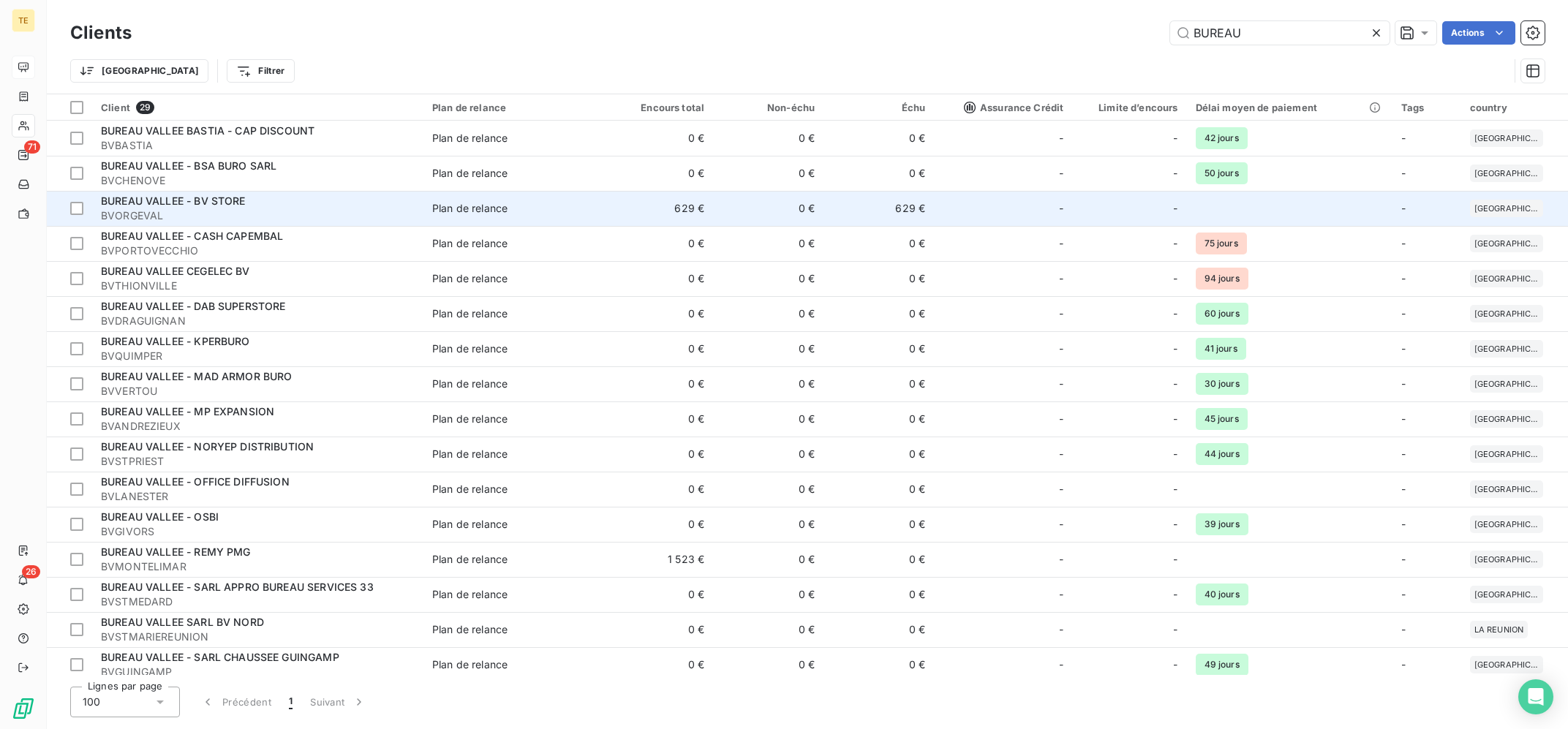
type input "BUREAU"
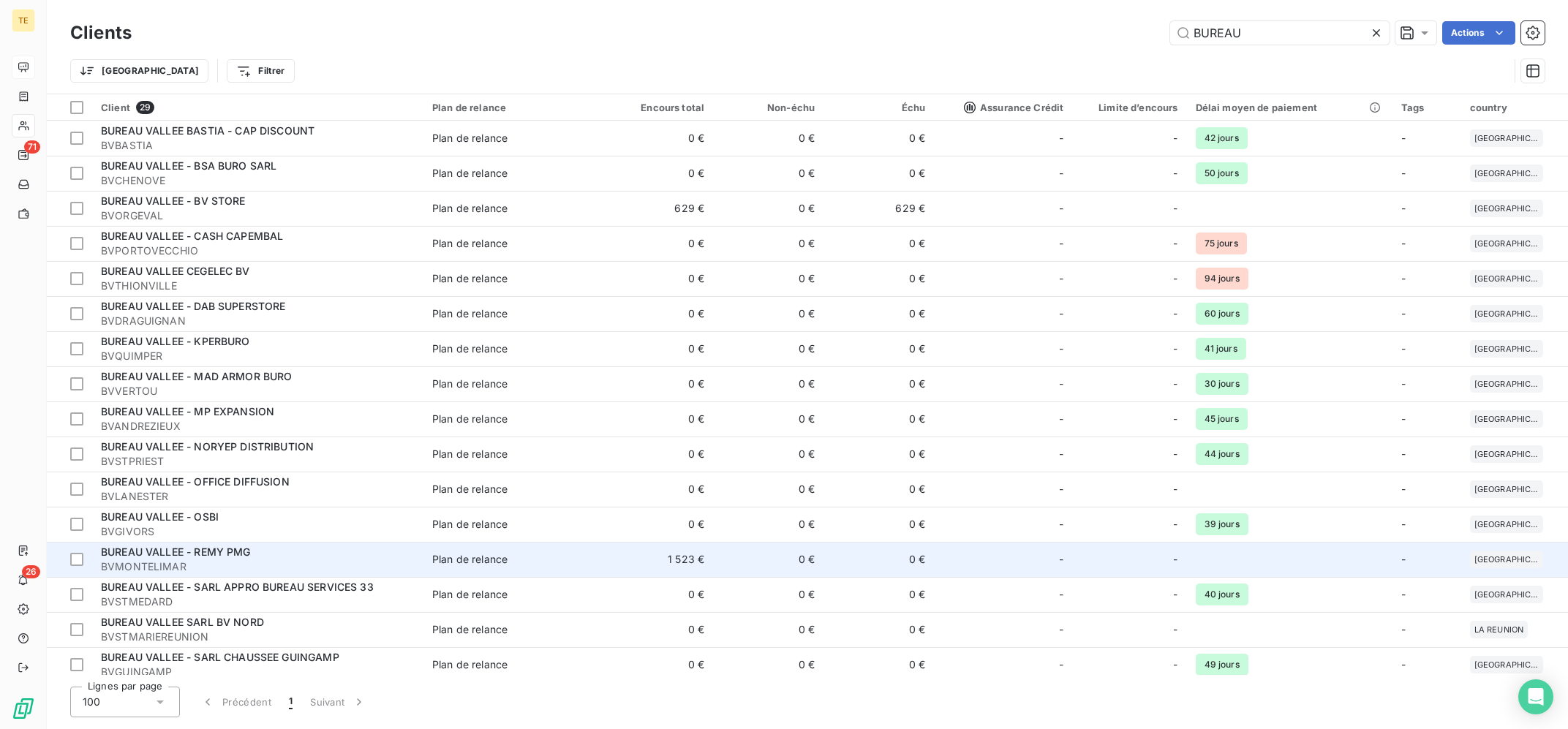
click at [737, 557] on td "0 €" at bounding box center [768, 559] width 111 height 35
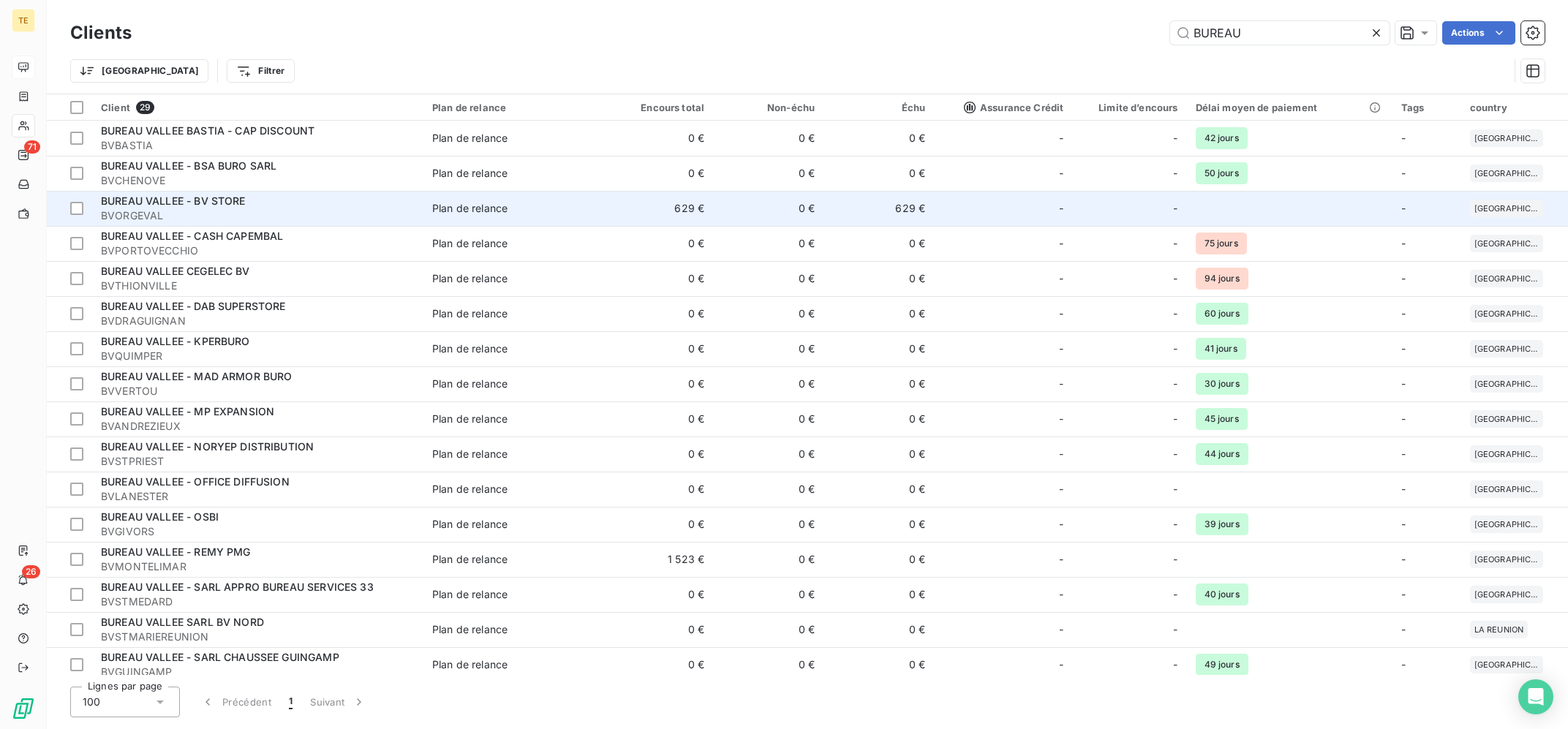
click at [894, 221] on td "629 €" at bounding box center [879, 208] width 111 height 35
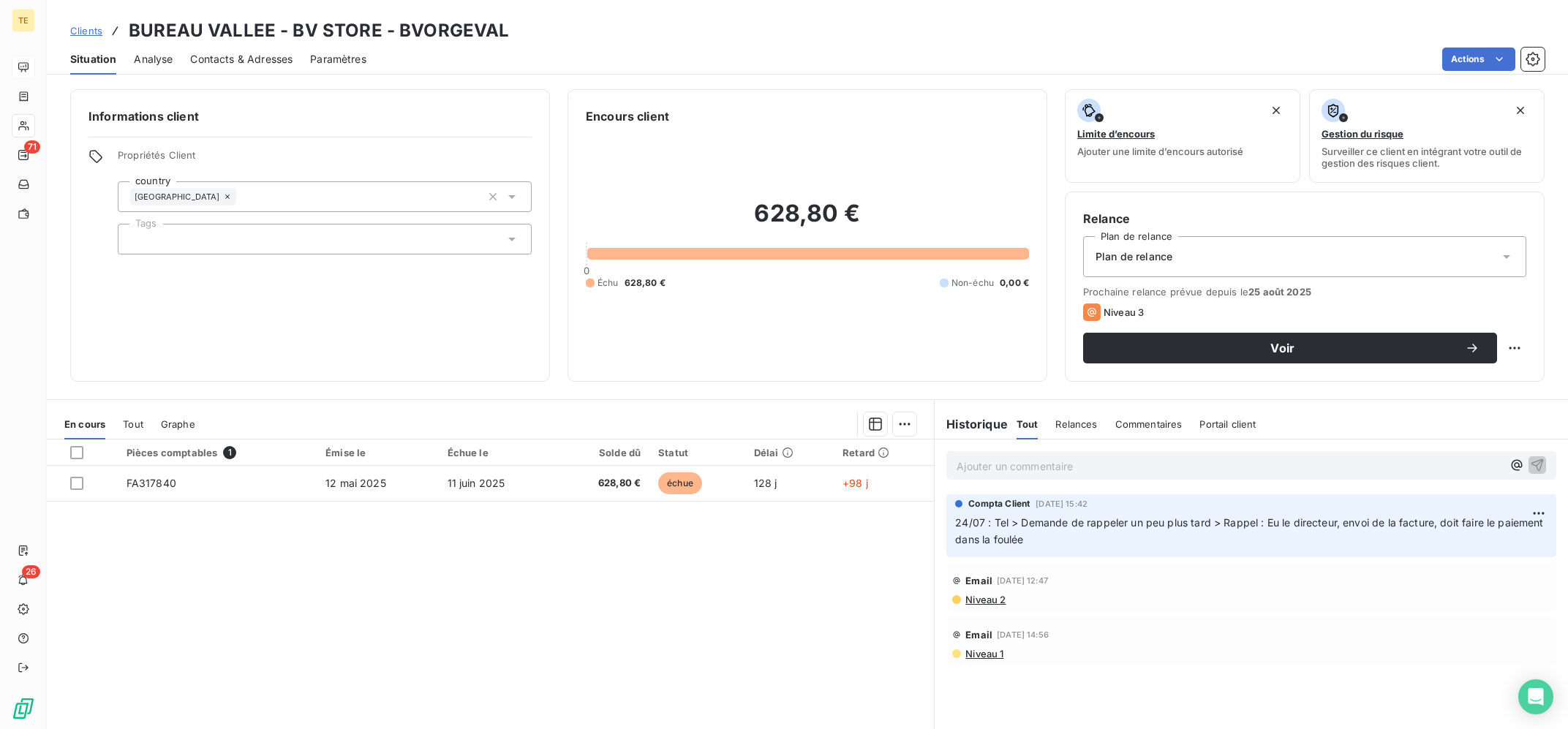
click at [614, 618] on div "Pièces comptables 1 Émise le Échue le Solde dû Statut Délai Retard FA317840 [DA…" at bounding box center [490, 581] width 887 height 281
click at [768, 573] on div "Pièces comptables 1 Émise le Échue le Solde dû Statut Délai Retard FA317840 [DA…" at bounding box center [490, 581] width 887 height 281
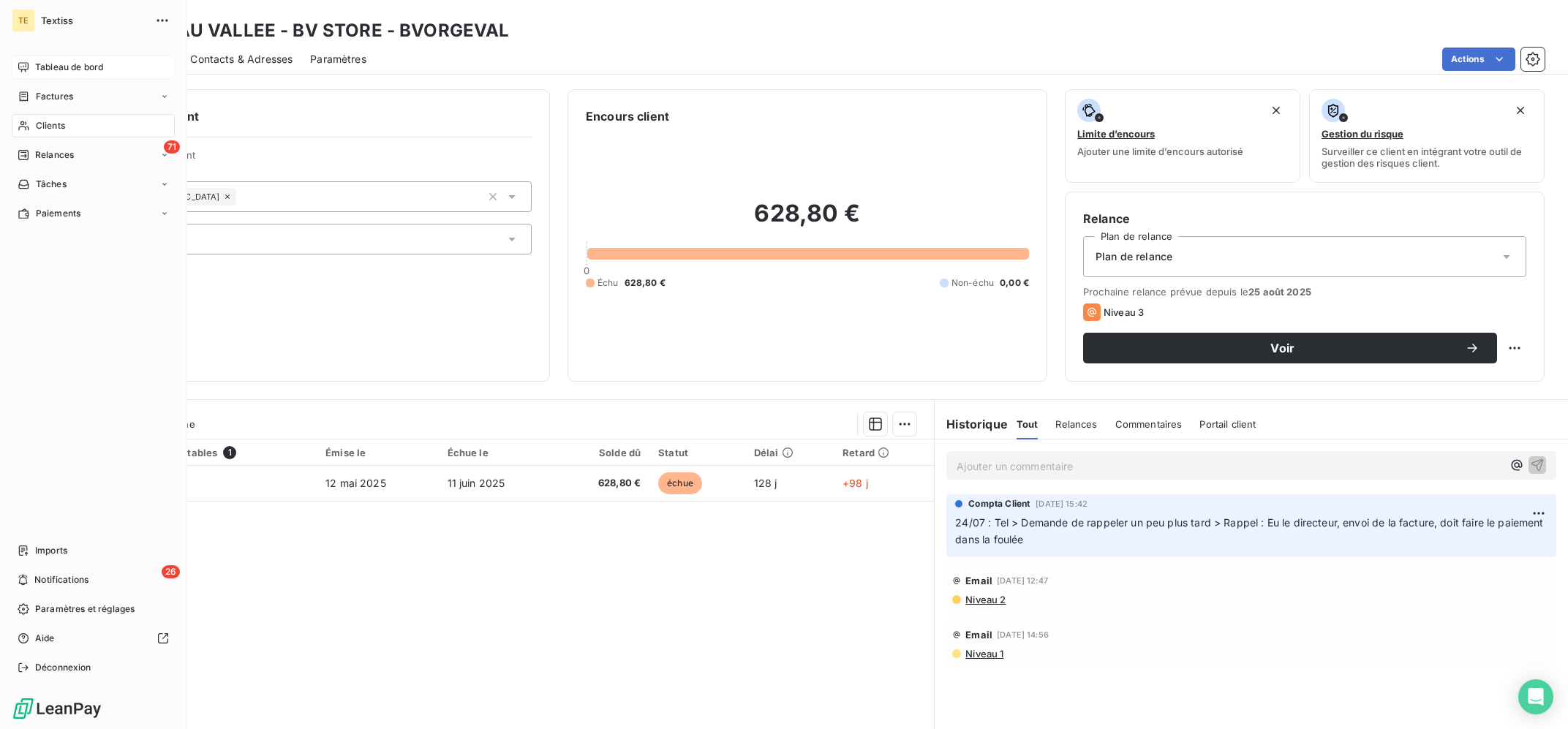
click at [41, 121] on span "Clients" at bounding box center [51, 125] width 29 height 13
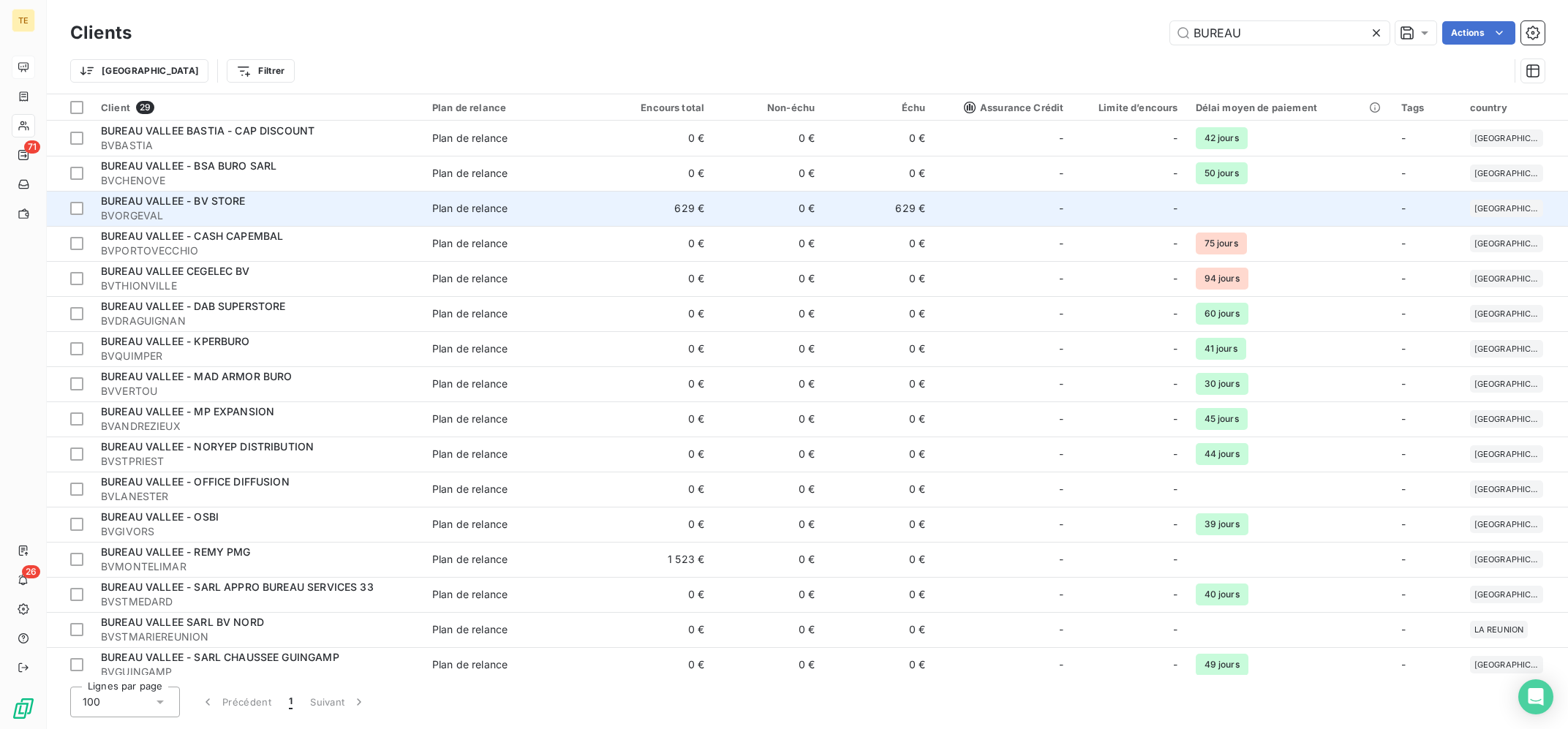
click at [603, 196] on td "Plan de relance" at bounding box center [513, 208] width 179 height 35
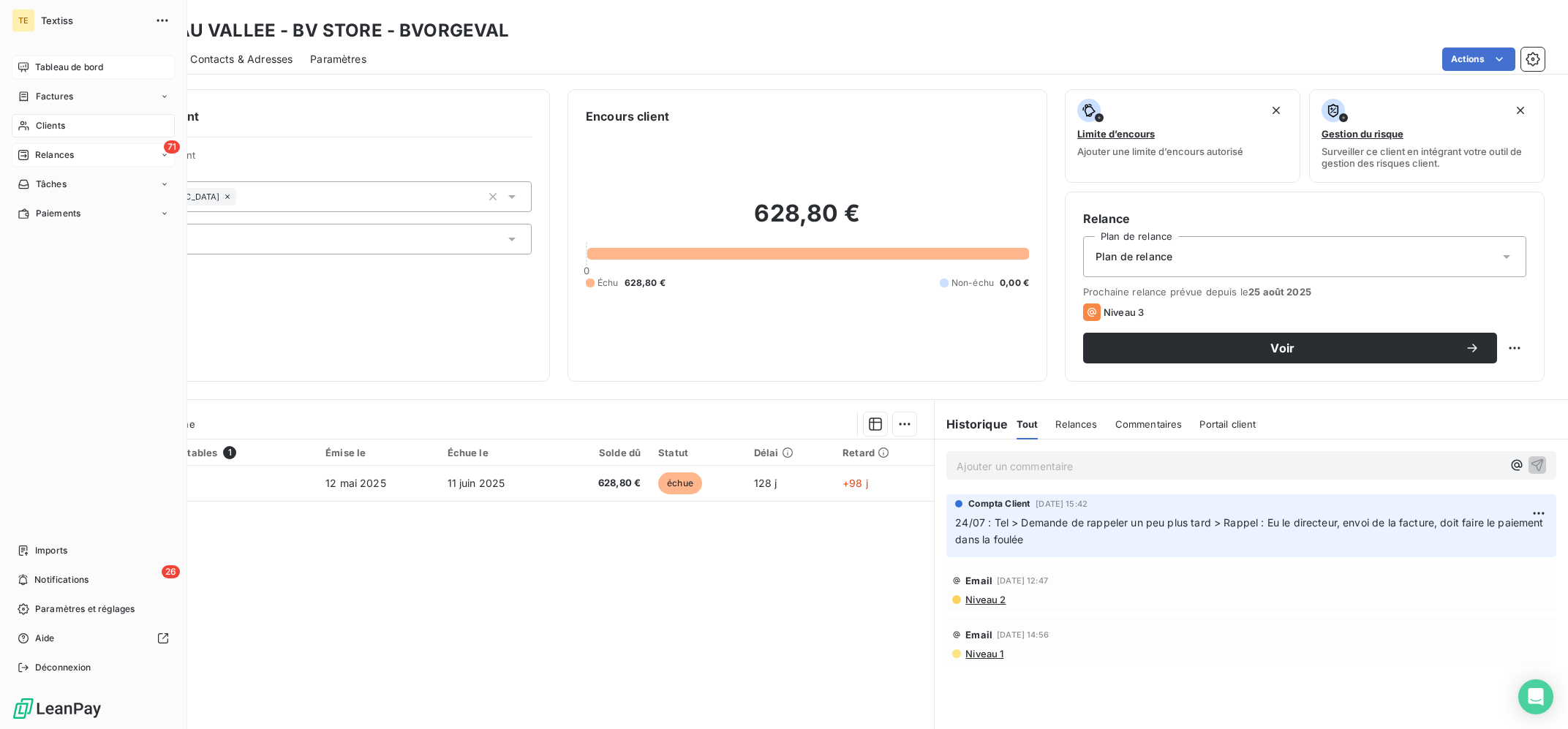
click at [35, 155] on div "Relances" at bounding box center [45, 154] width 57 height 13
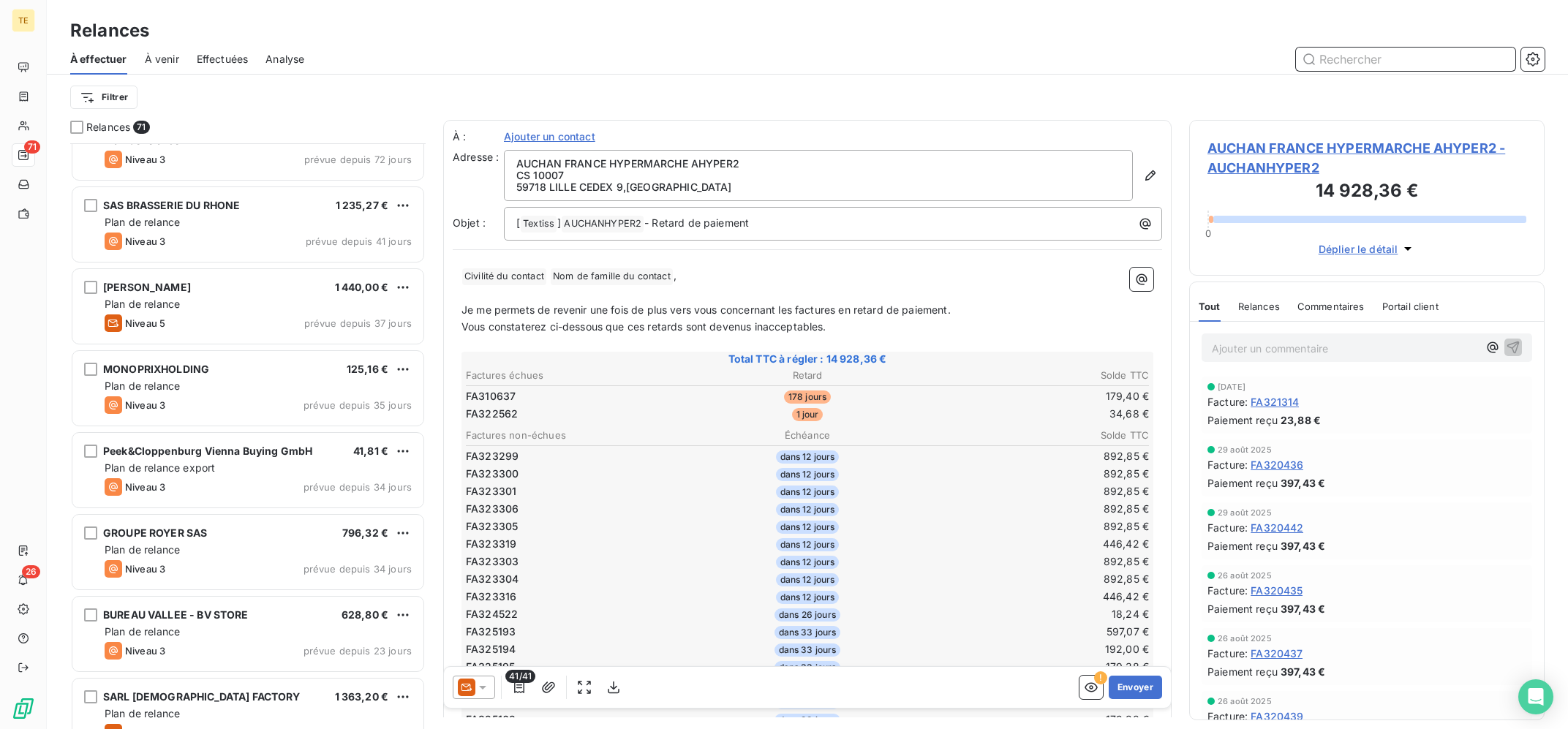
scroll to position [1, 0]
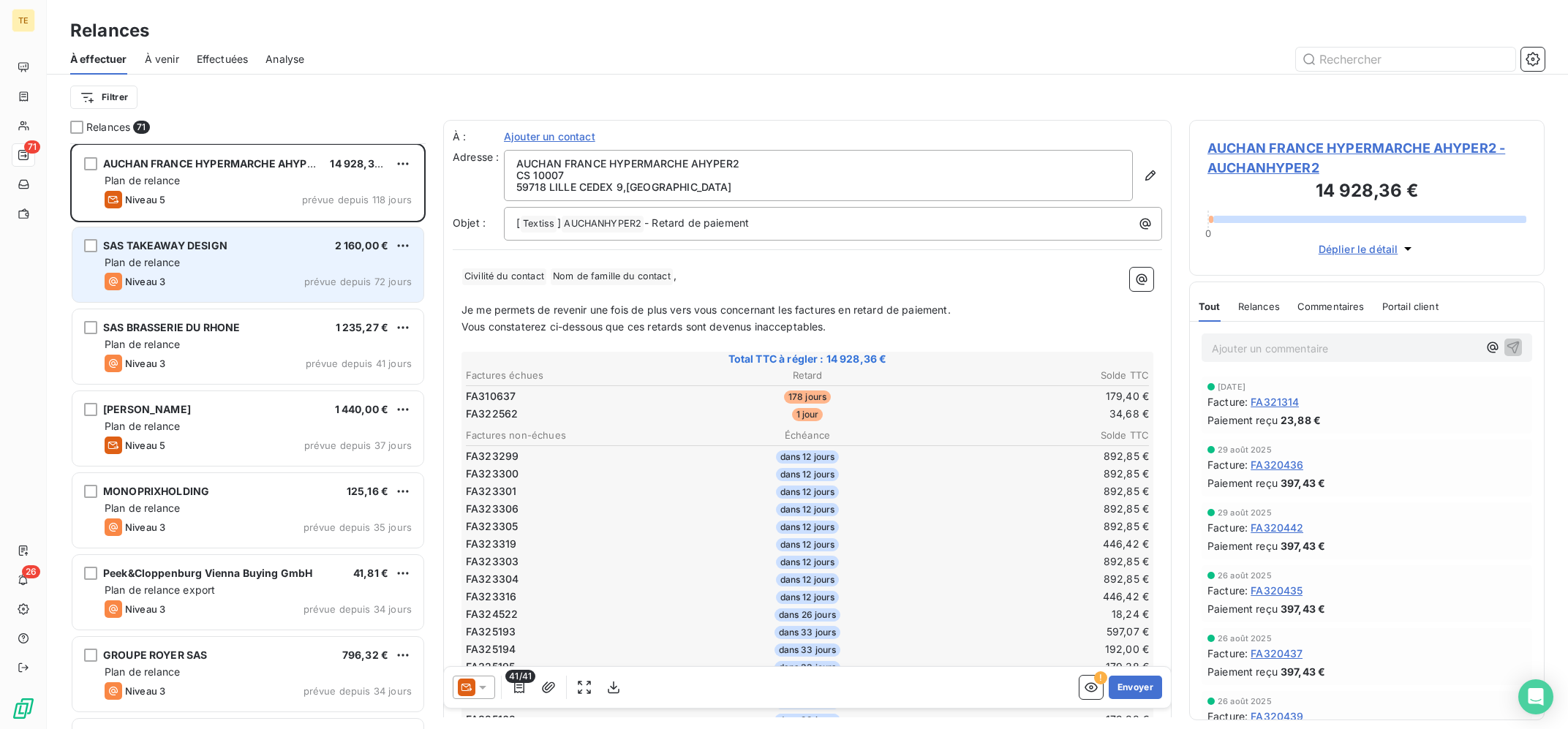
click at [247, 301] on div "SAS TAKEAWAY DESIGN 2 160,00 € Plan de relance Niveau 3 prévue depuis 72 jours" at bounding box center [247, 264] width 351 height 75
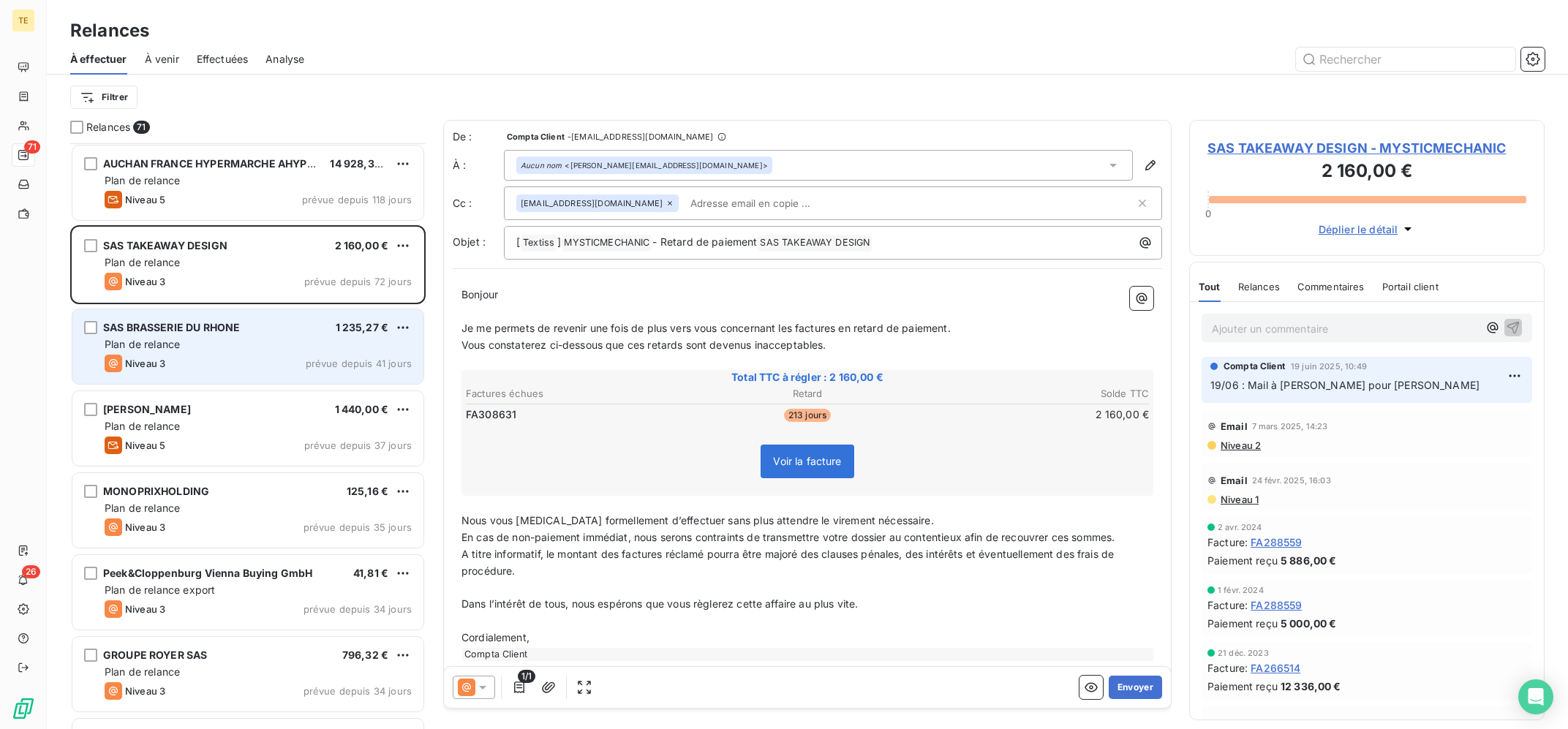
click at [243, 342] on div "Plan de relance" at bounding box center [258, 344] width 307 height 15
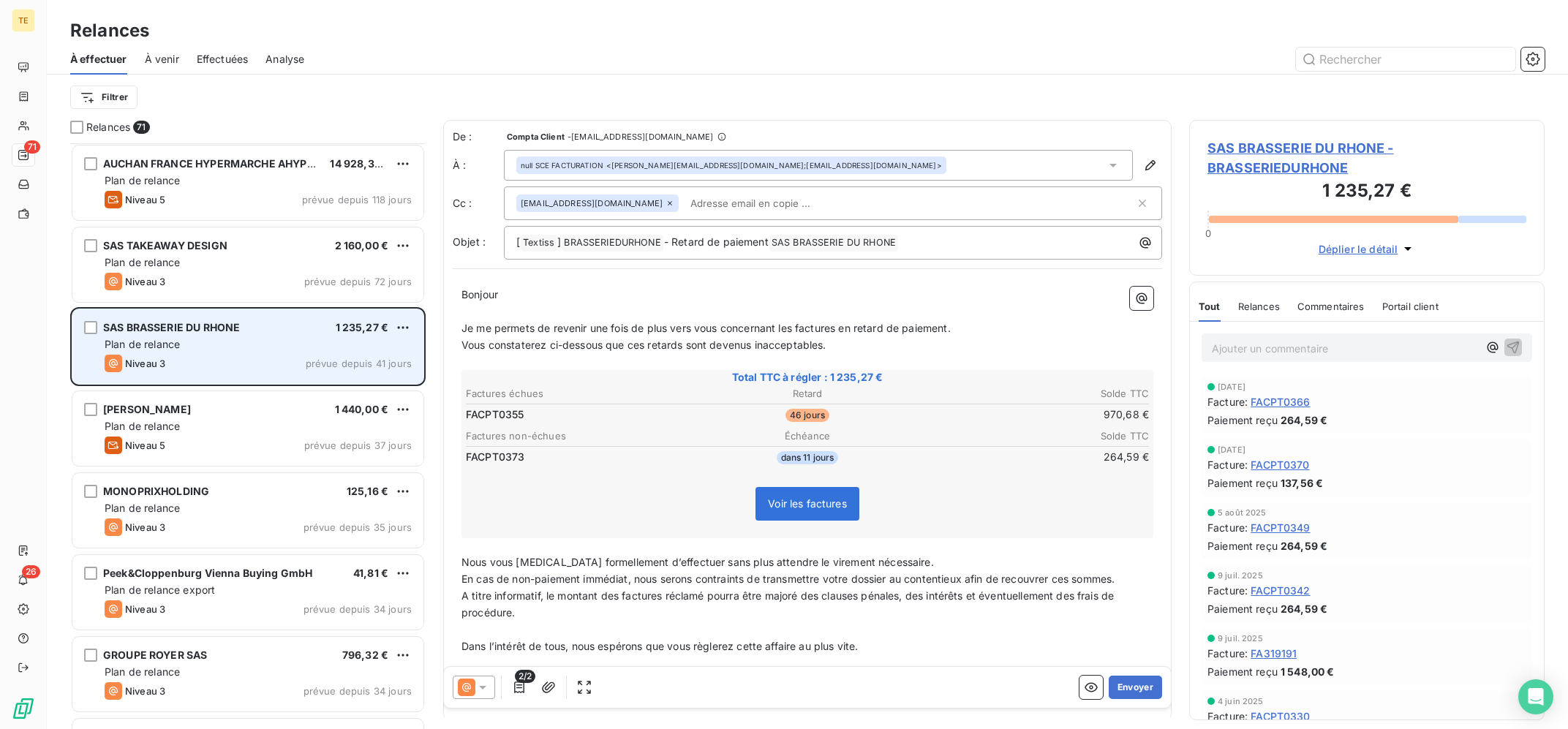
scroll to position [295, 0]
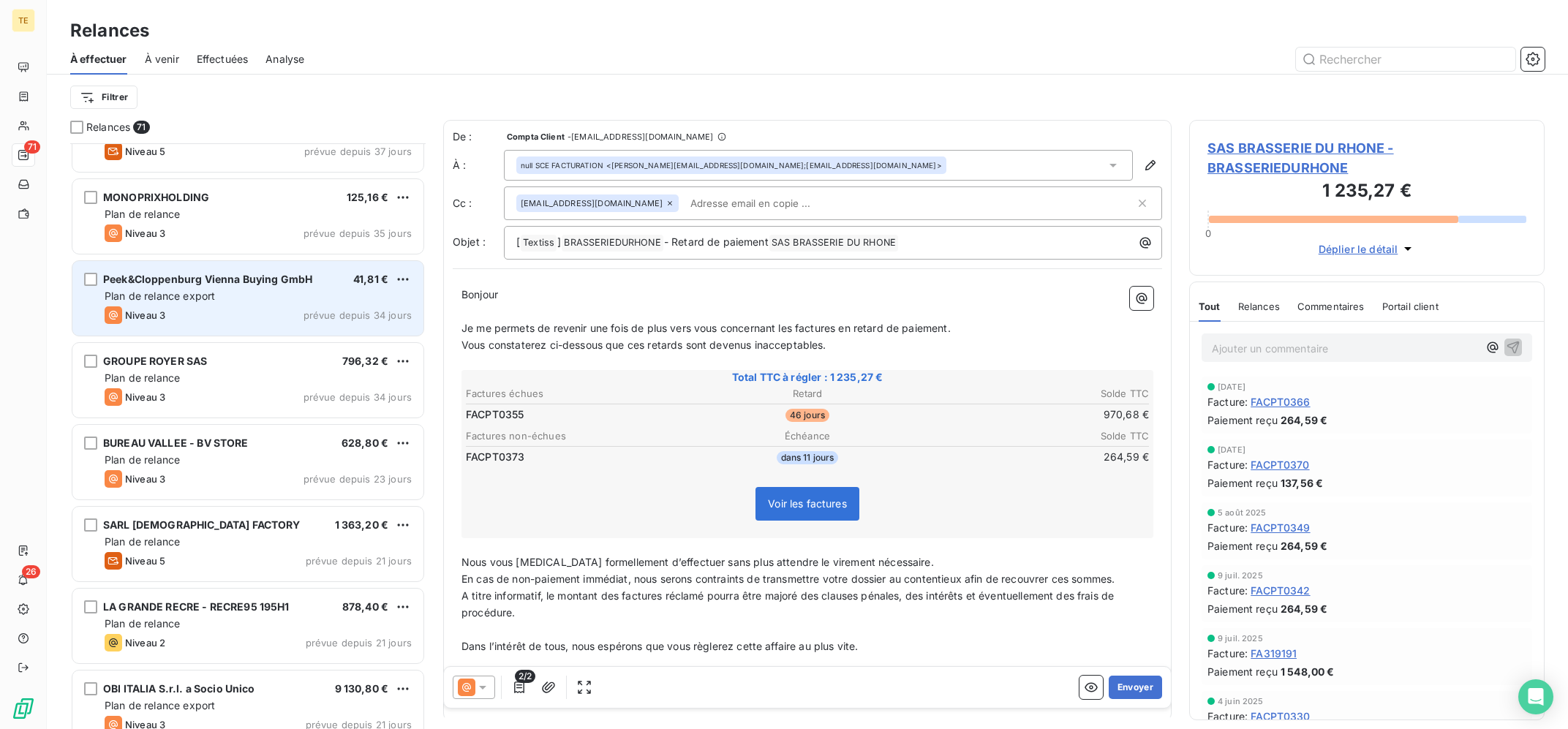
click at [237, 300] on div "Plan de relance export" at bounding box center [258, 296] width 307 height 15
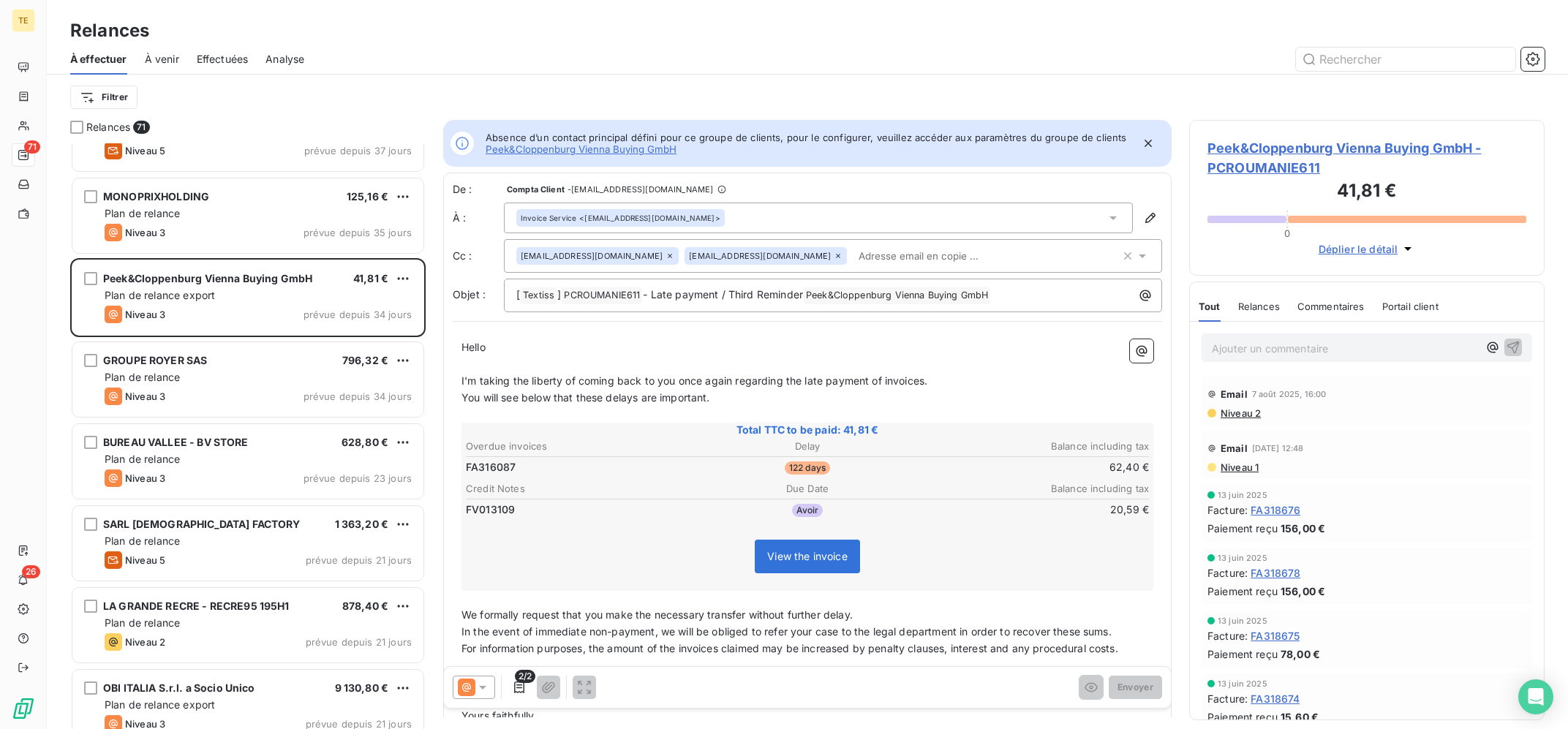
scroll to position [585, 355]
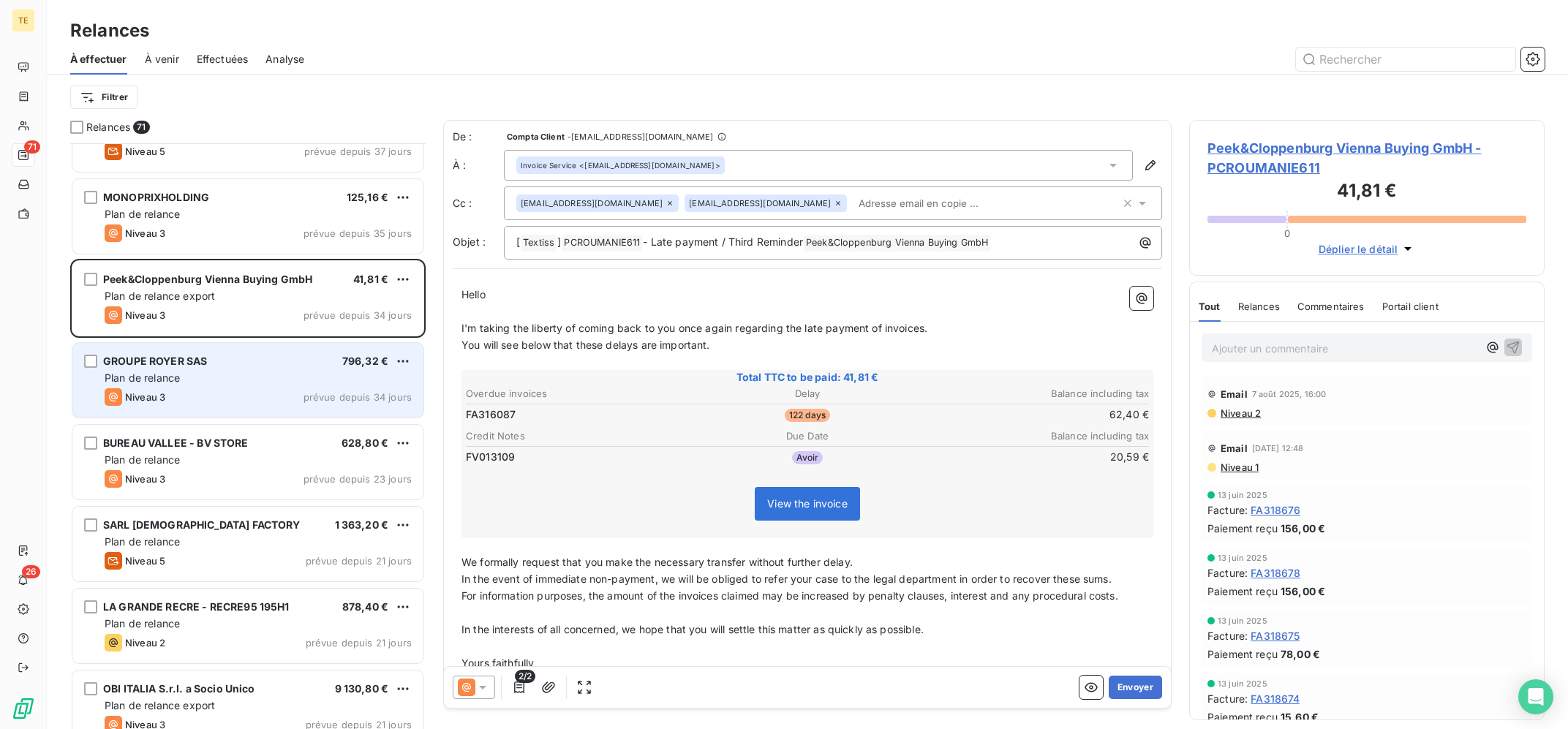
click at [209, 369] on div "GROUPE ROYER SAS 796,32 € Plan de relance Niveau 3 prévue depuis 34 jours" at bounding box center [247, 380] width 351 height 75
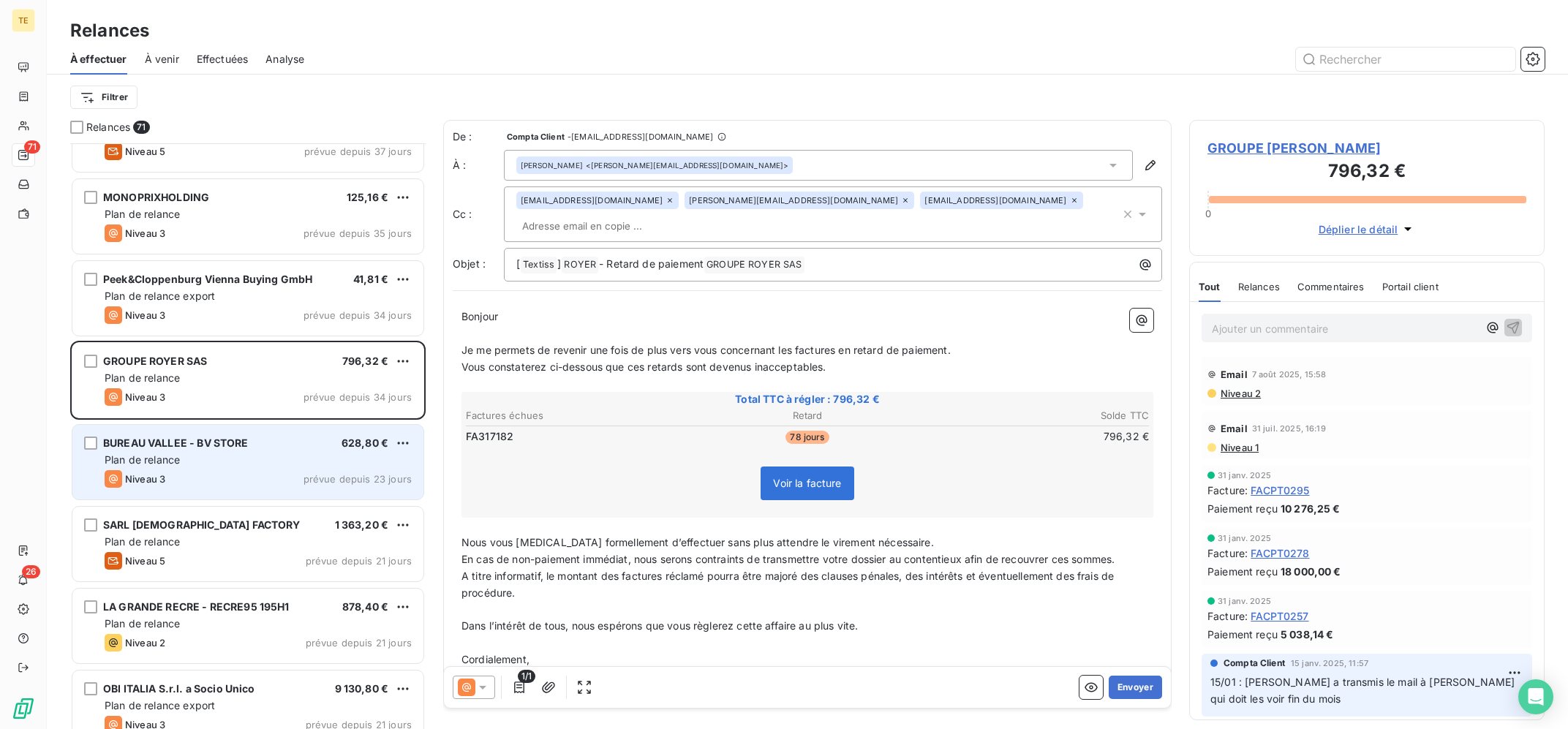
click at [219, 463] on div "Plan de relance" at bounding box center [258, 460] width 307 height 15
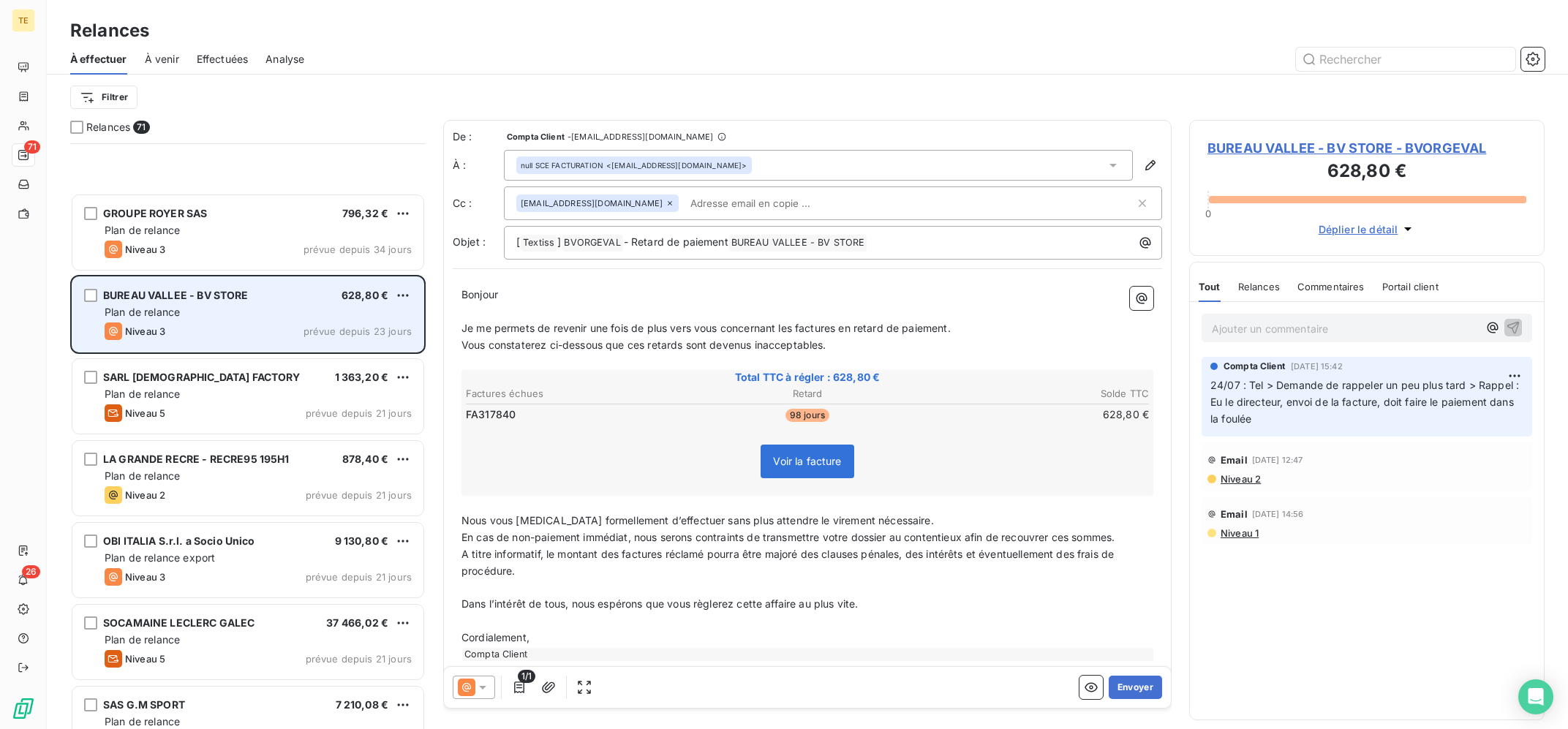
scroll to position [589, 0]
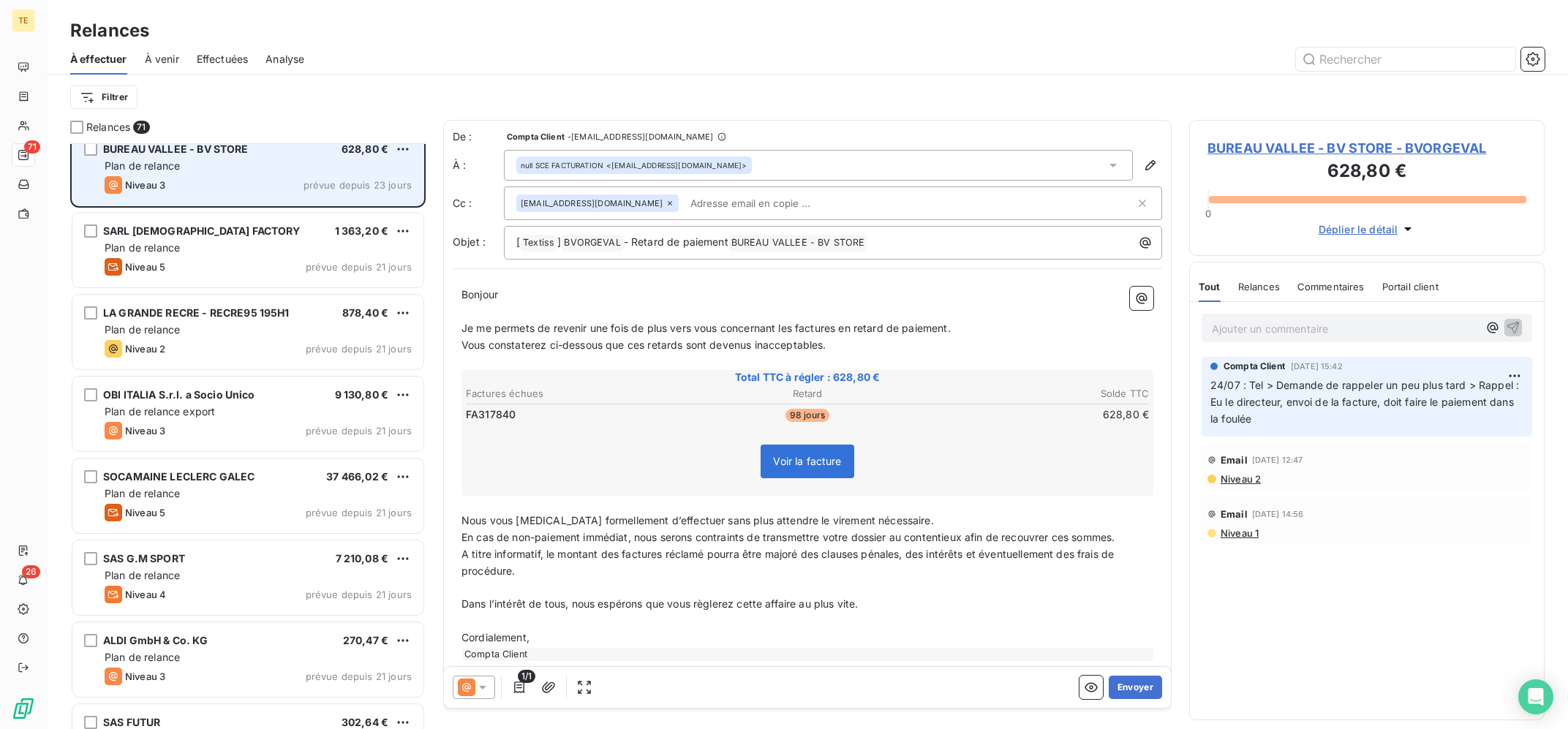
click at [219, 463] on div "SOCAMAINE LECLERC GALEC 37 466,02 € Plan de relance Niveau 5 prévue depuis 21 j…" at bounding box center [247, 496] width 351 height 75
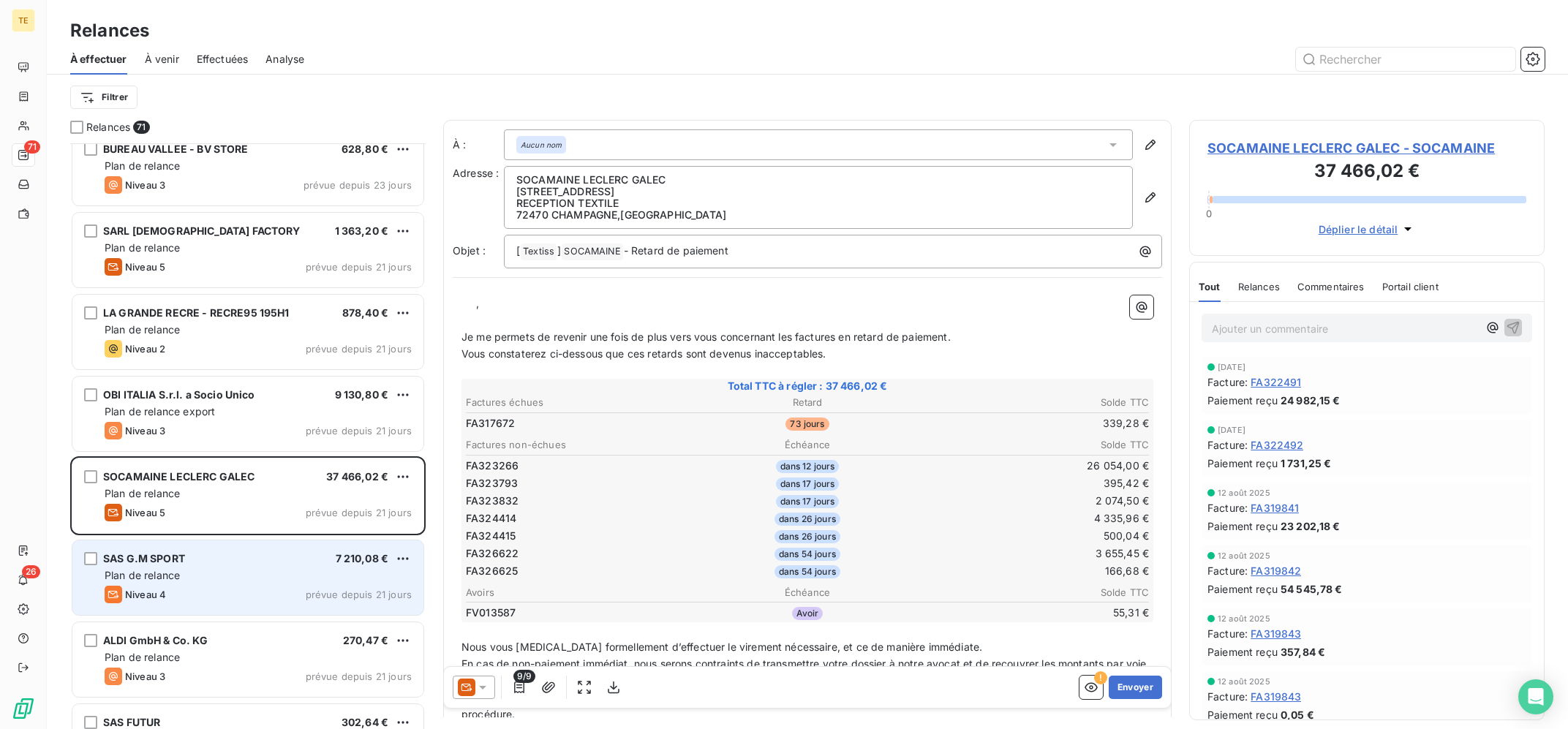
click at [283, 565] on div "SAS G.M SPORT 7 210,08 €" at bounding box center [258, 558] width 307 height 13
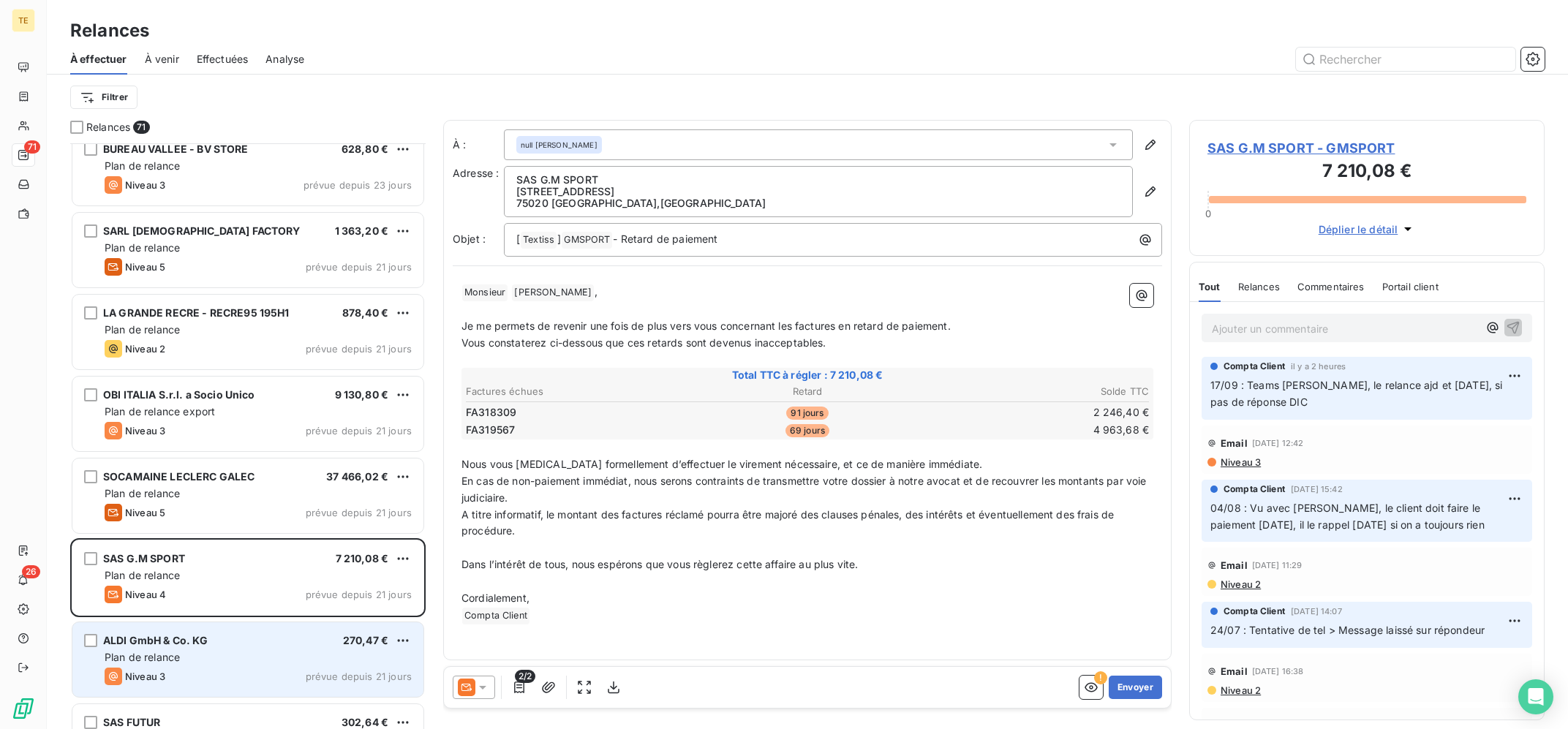
click at [260, 660] on div "Plan de relance" at bounding box center [258, 657] width 307 height 15
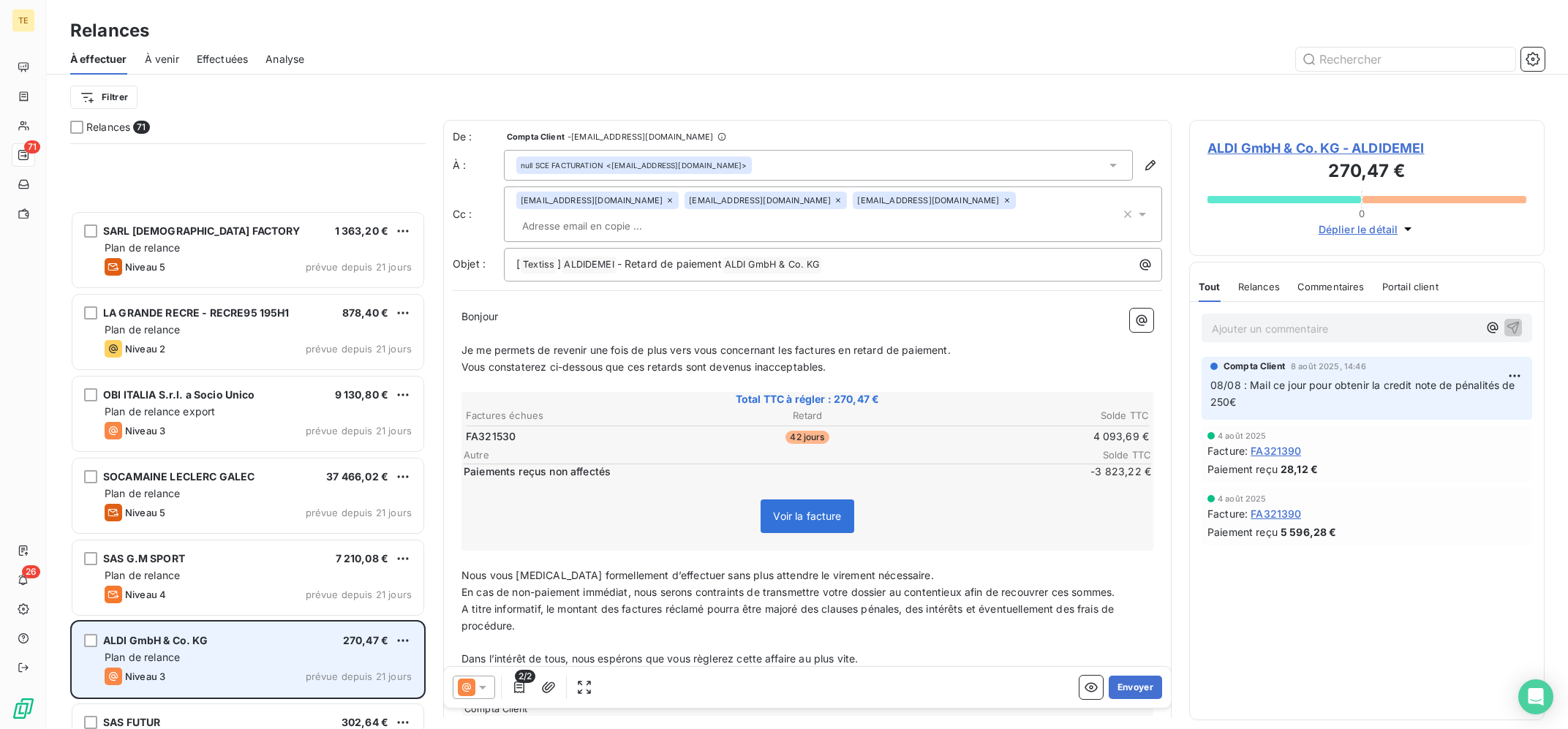
scroll to position [883, 0]
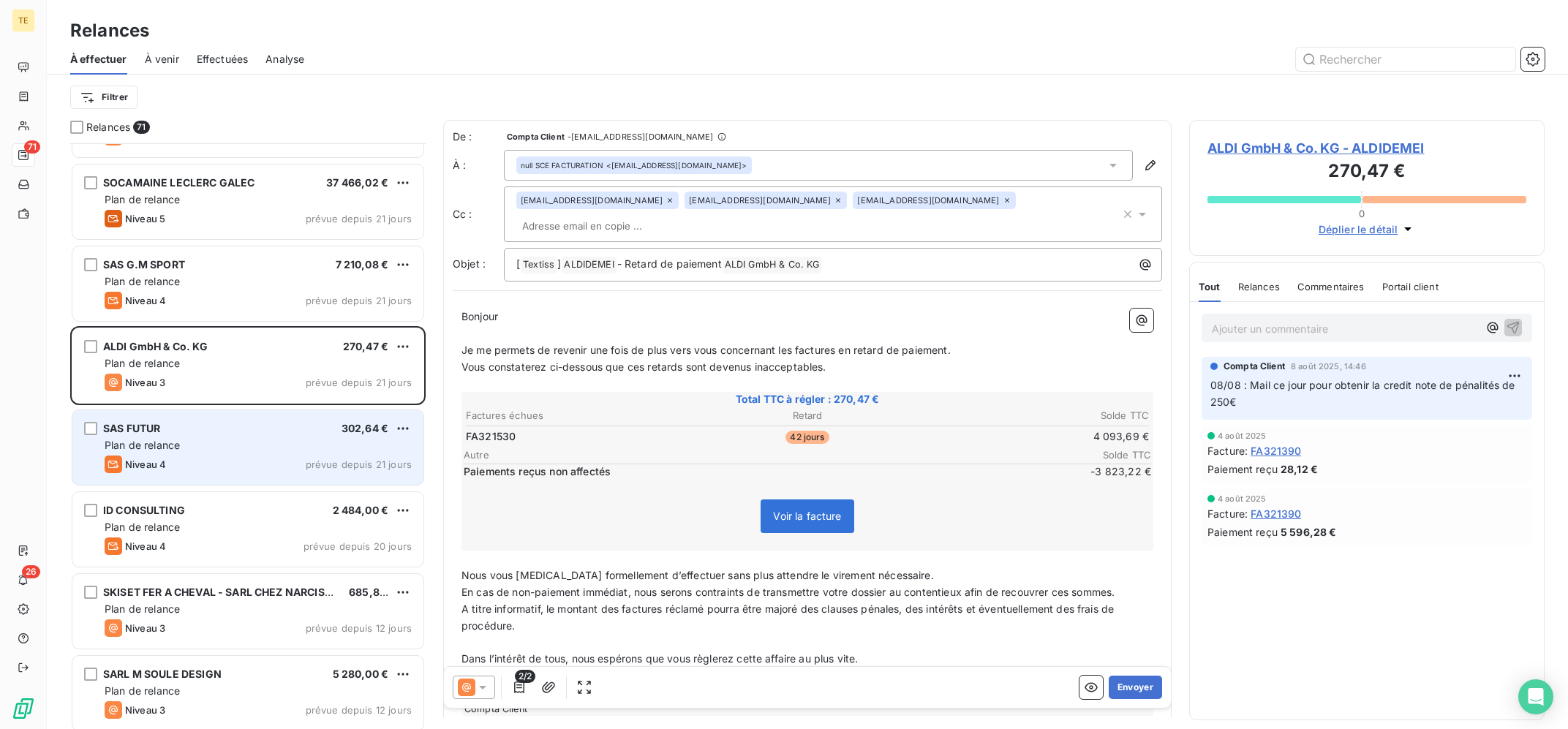
click at [336, 477] on div "SAS FUTUR 302,64 € Plan de relance Niveau 4 prévue depuis 21 jours" at bounding box center [247, 448] width 351 height 75
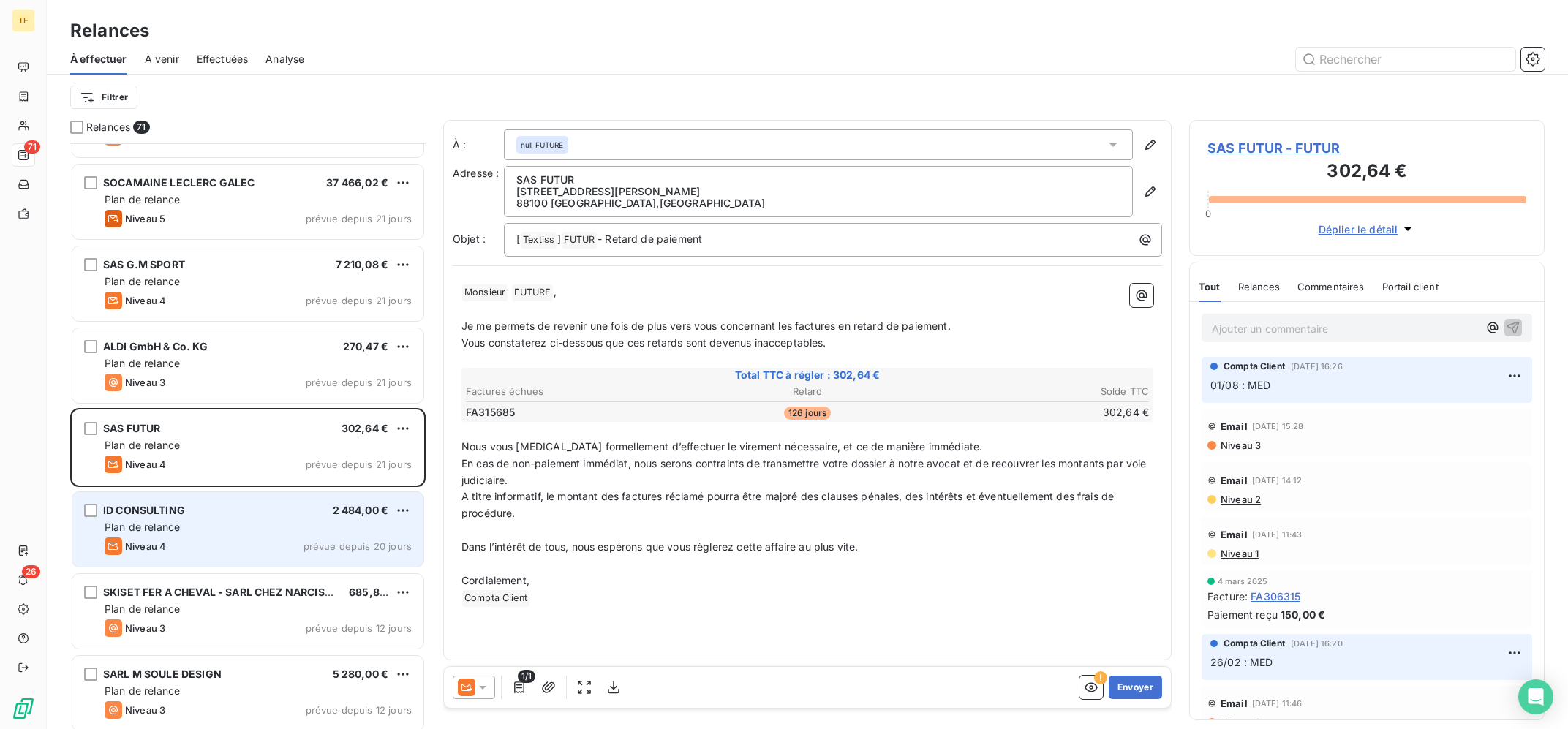
click at [281, 519] on div "ID CONSULTING 2 484,00 € Plan de relance Niveau 4 prévue depuis 20 jours" at bounding box center [247, 529] width 351 height 75
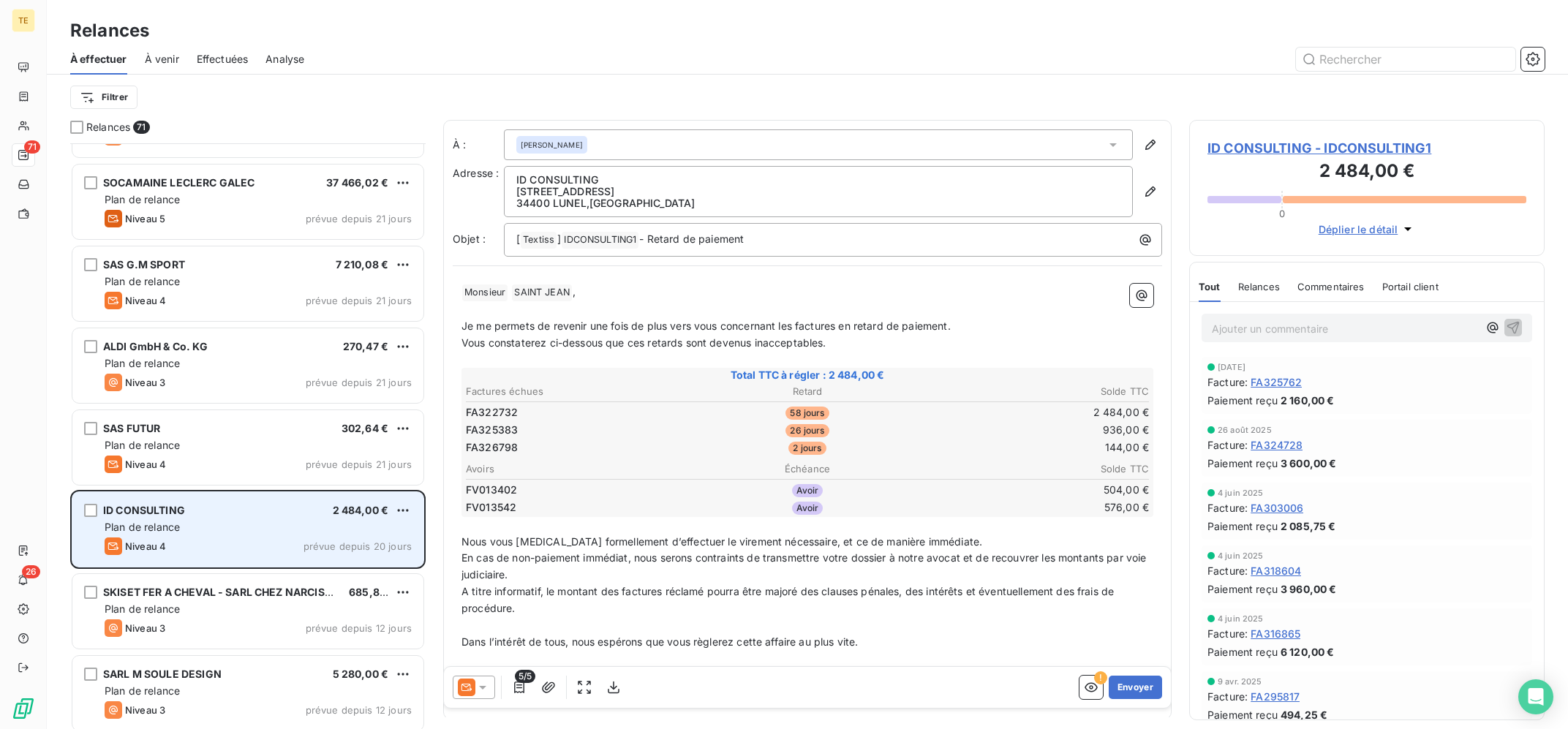
scroll to position [1178, 0]
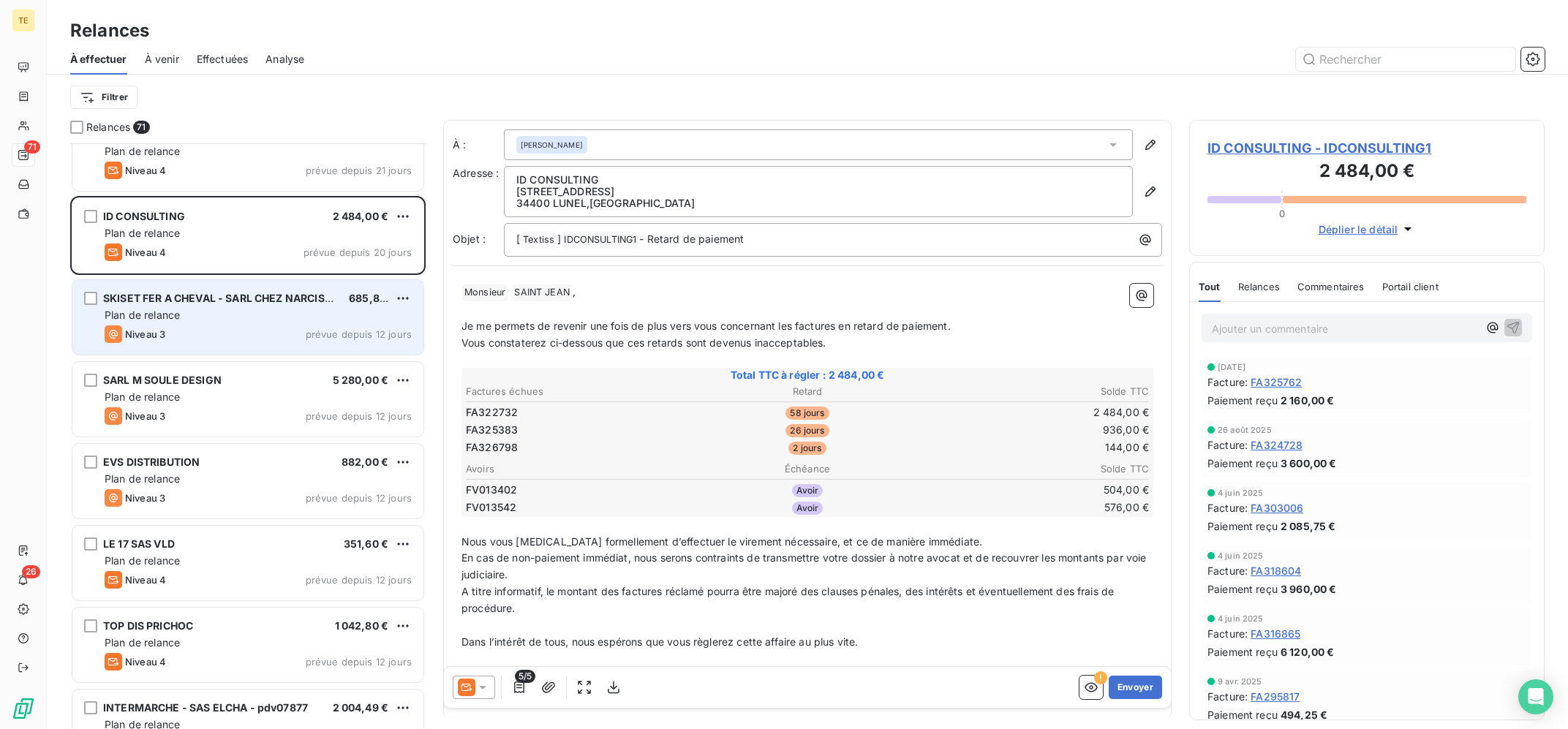
click at [213, 321] on div "Plan de relance" at bounding box center [258, 315] width 307 height 15
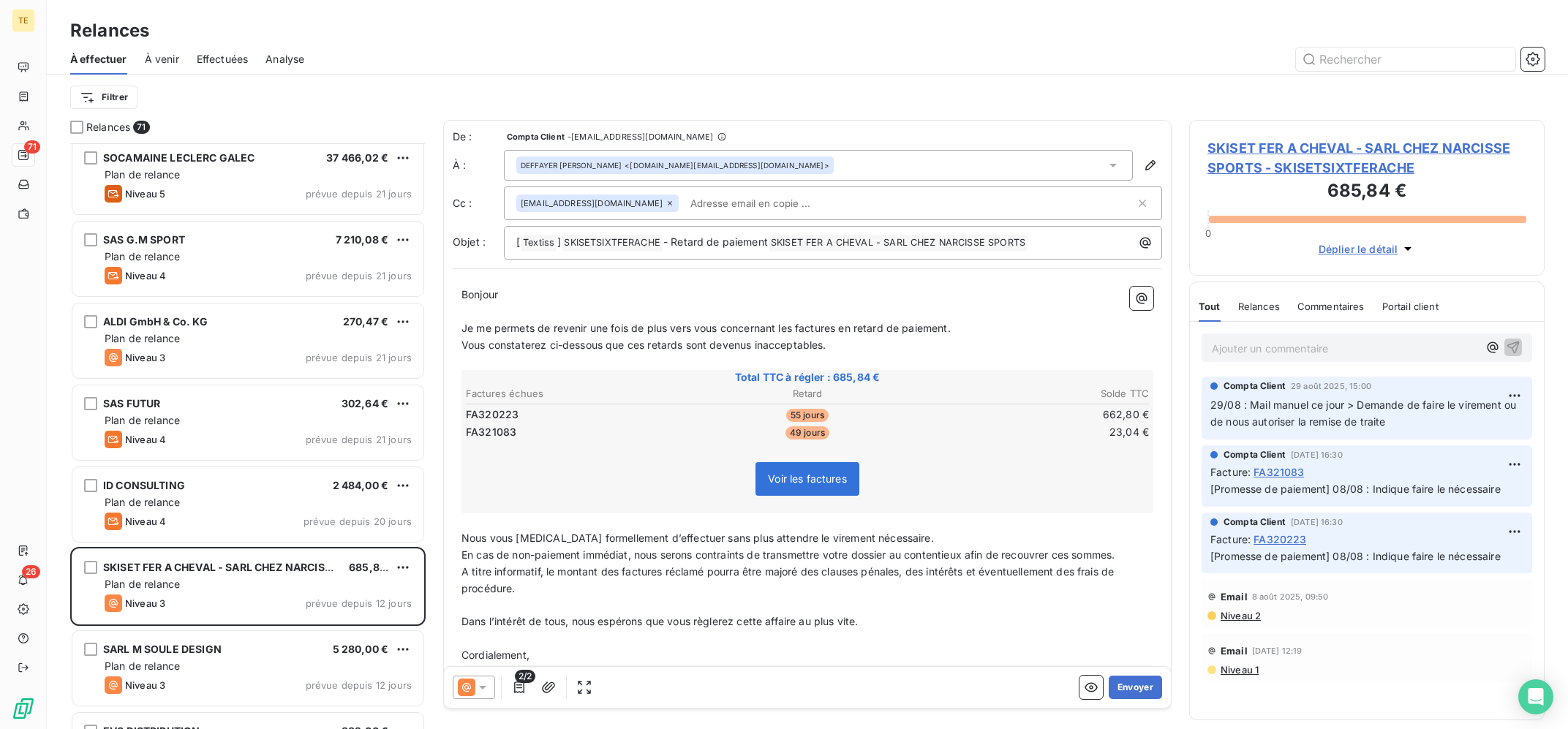
scroll to position [883, 0]
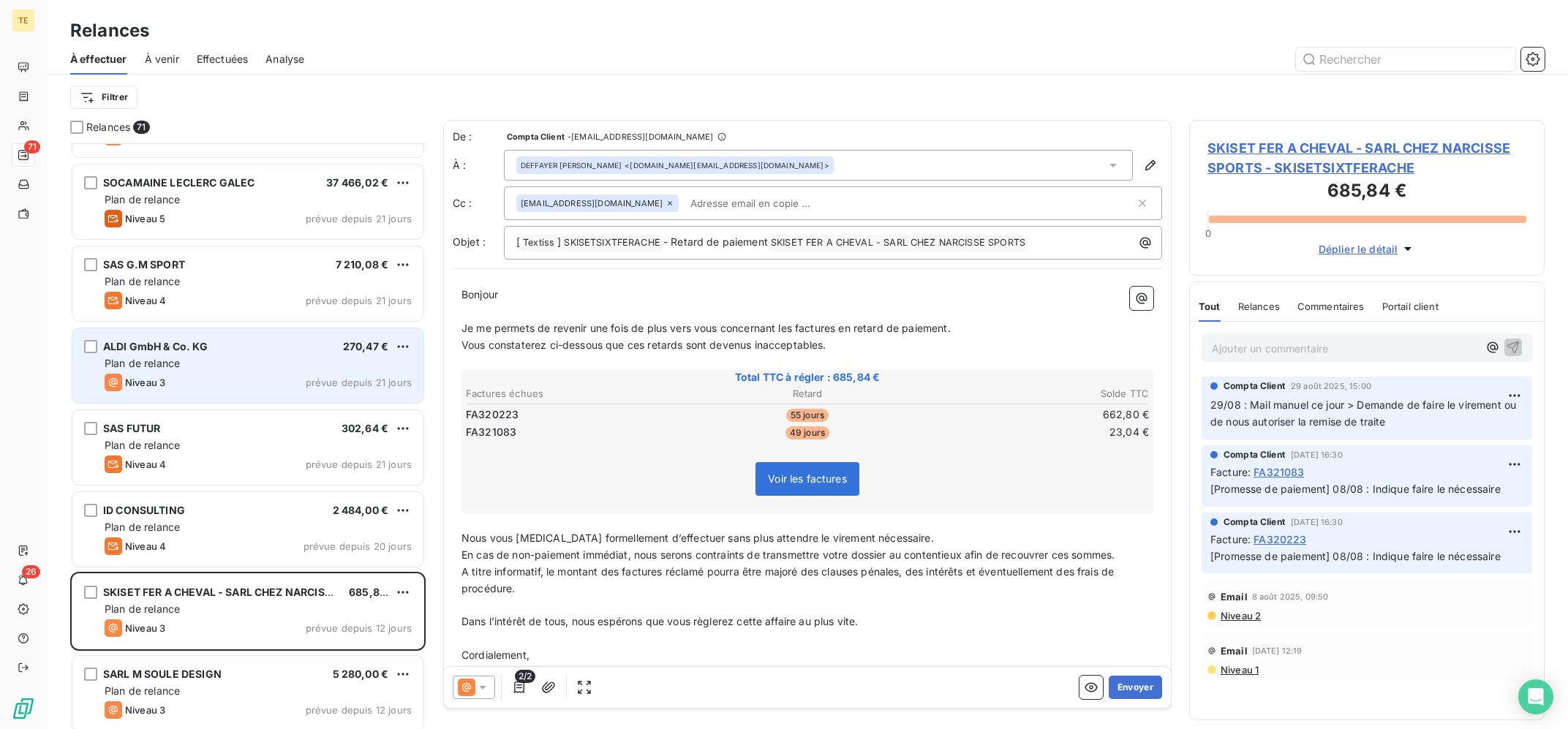
click at [226, 372] on div "ALDI GmbH & Co. KG 270,47 € Plan de relance Niveau 3 prévue depuis 21 jours" at bounding box center [247, 365] width 351 height 75
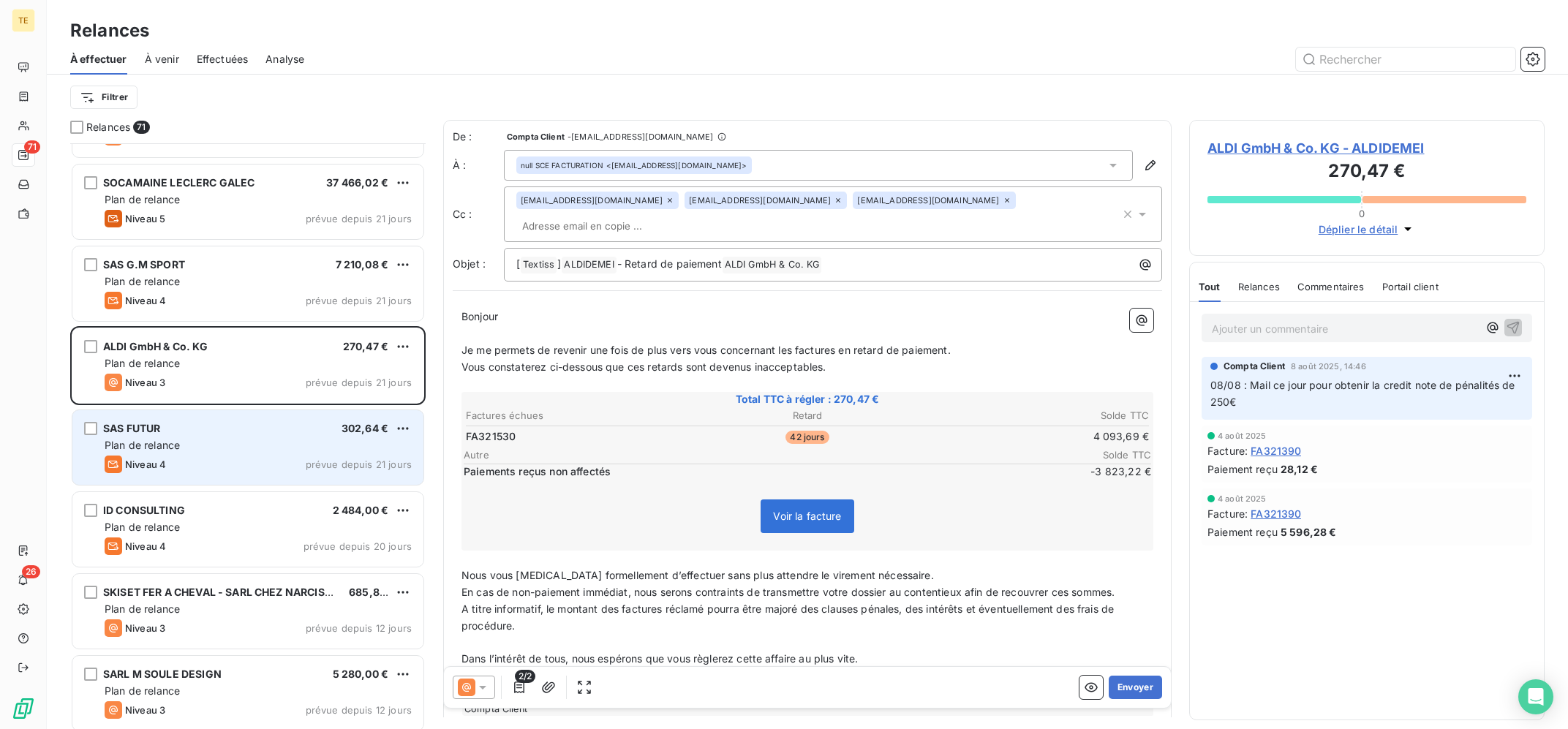
click at [226, 455] on div "SAS FUTUR 302,64 € Plan de relance Niveau 4 prévue depuis 21 jours" at bounding box center [247, 448] width 351 height 75
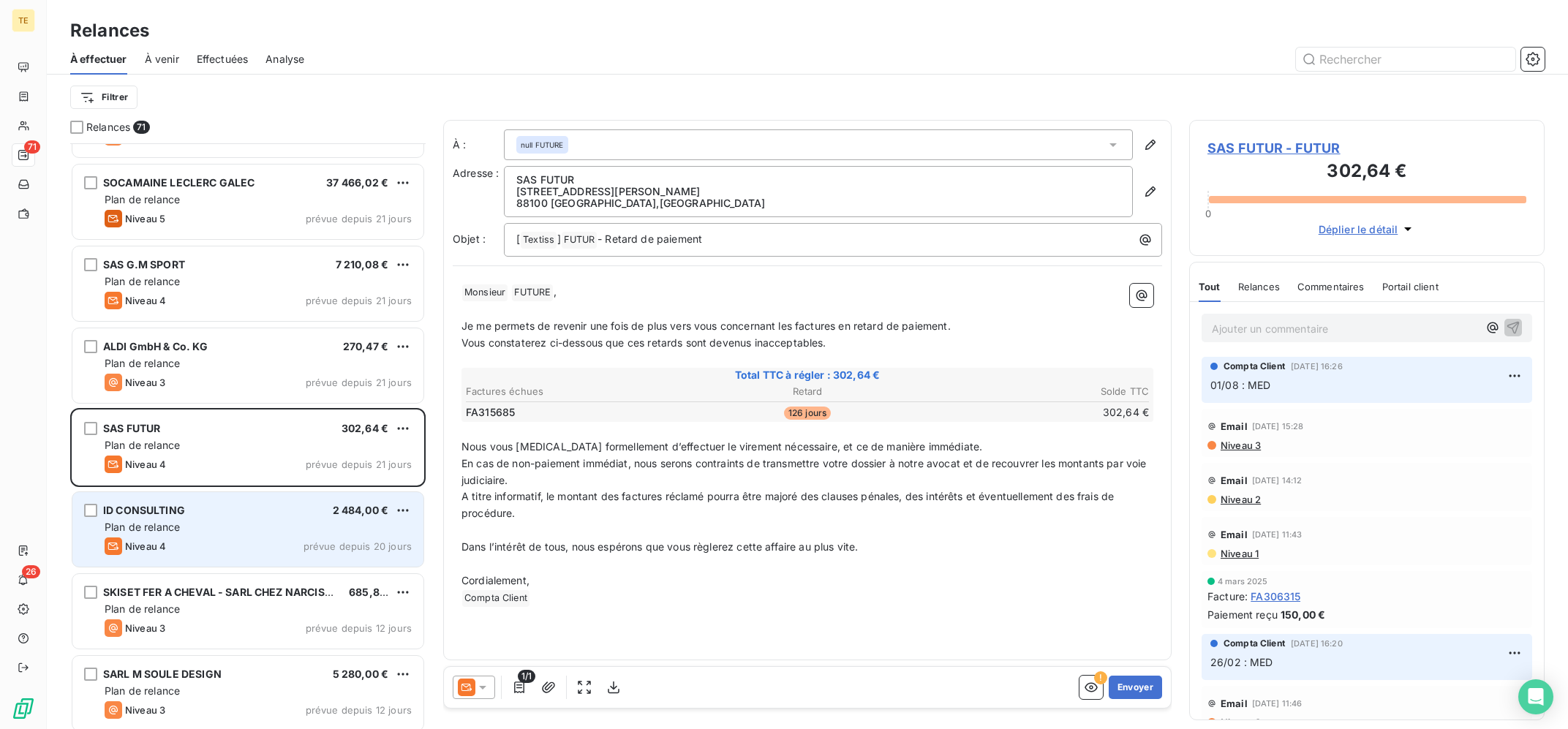
click at [204, 520] on div "ID CONSULTING 2 484,00 € Plan de relance Niveau 4 prévue depuis 20 jours" at bounding box center [247, 529] width 351 height 75
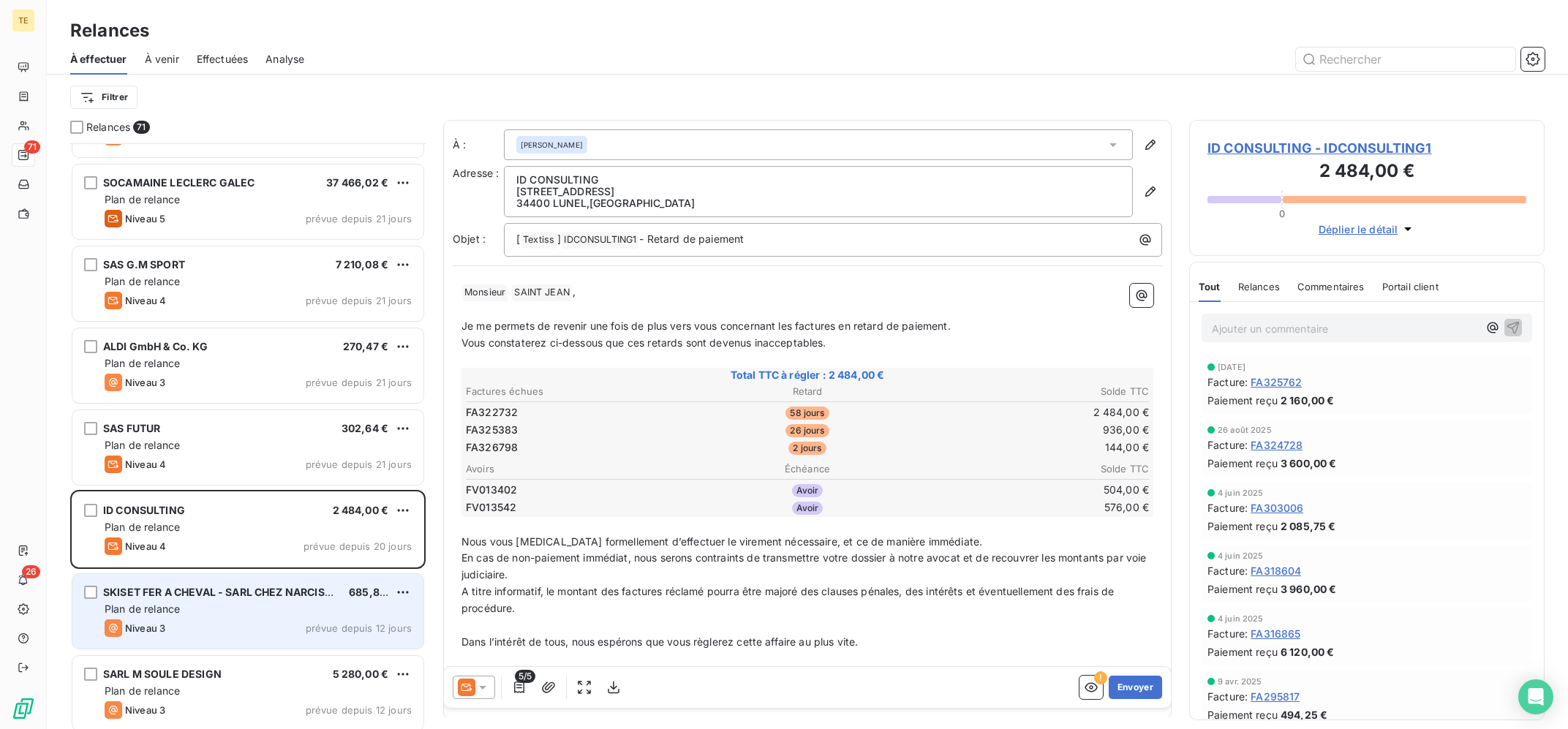
click at [246, 635] on div "Niveau 3 prévue depuis 12 jours" at bounding box center [258, 629] width 307 height 17
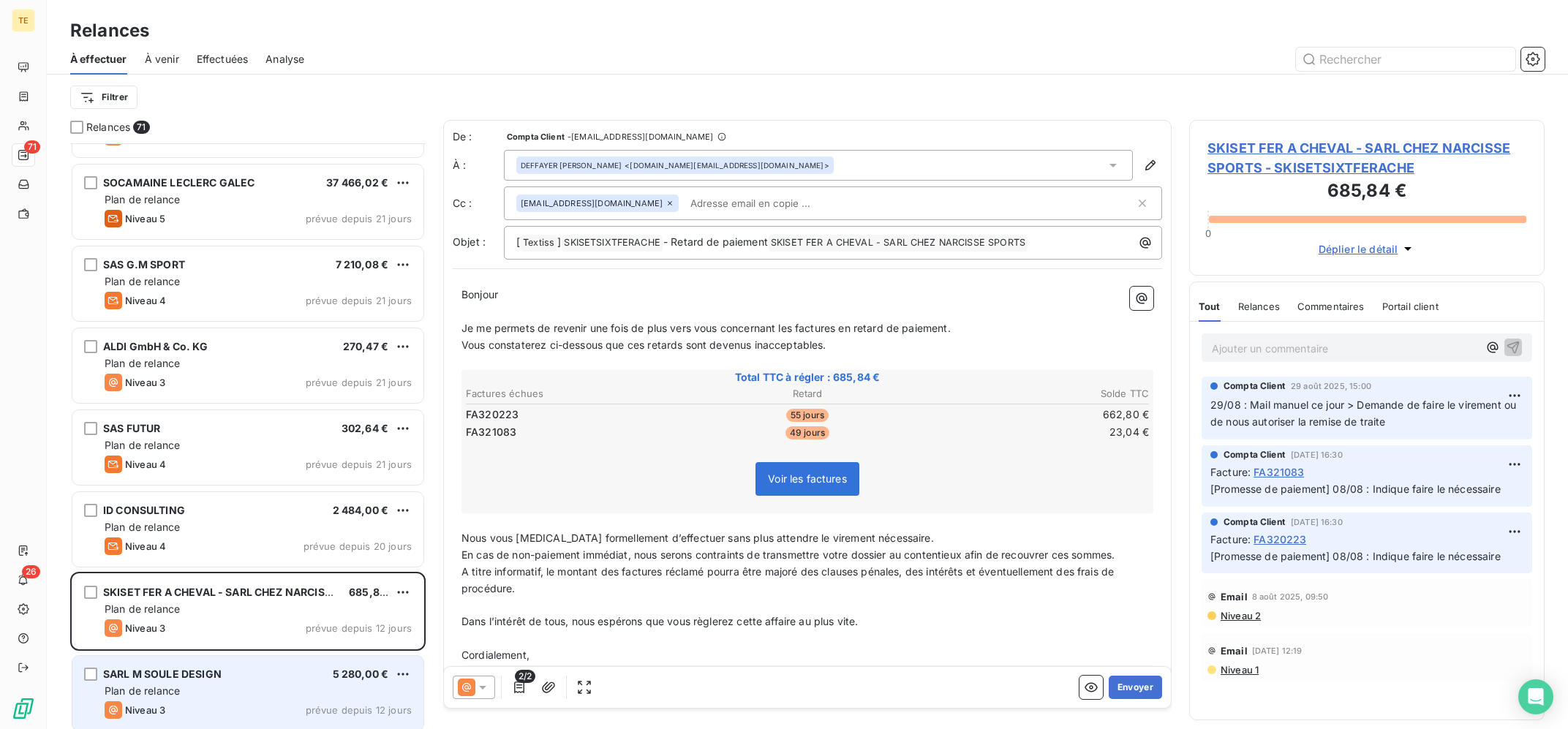
click at [246, 682] on div "SARL M SOULE DESIGN 5 280,00 € Plan de relance Niveau 3 prévue depuis 12 jours" at bounding box center [247, 693] width 351 height 75
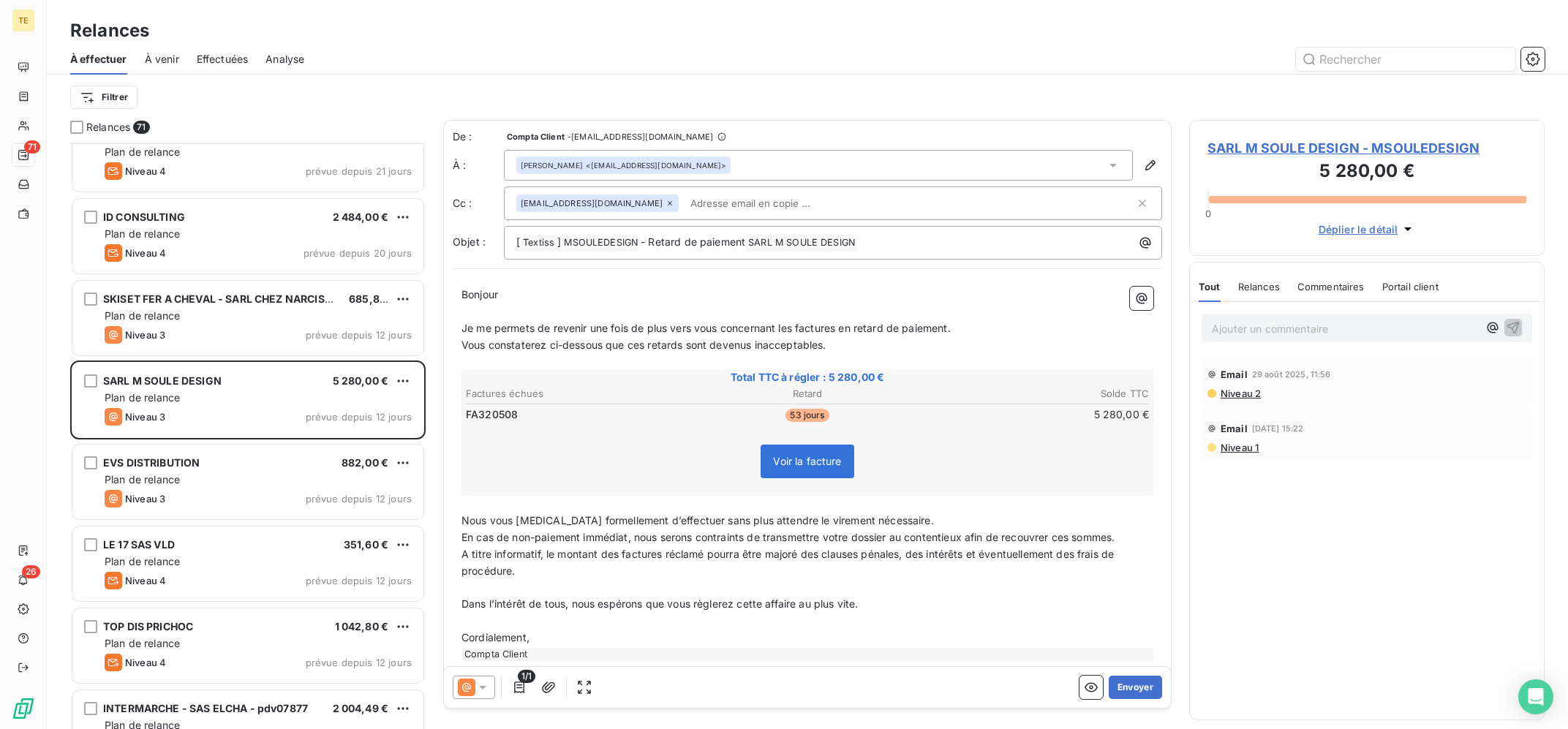
scroll to position [1178, 0]
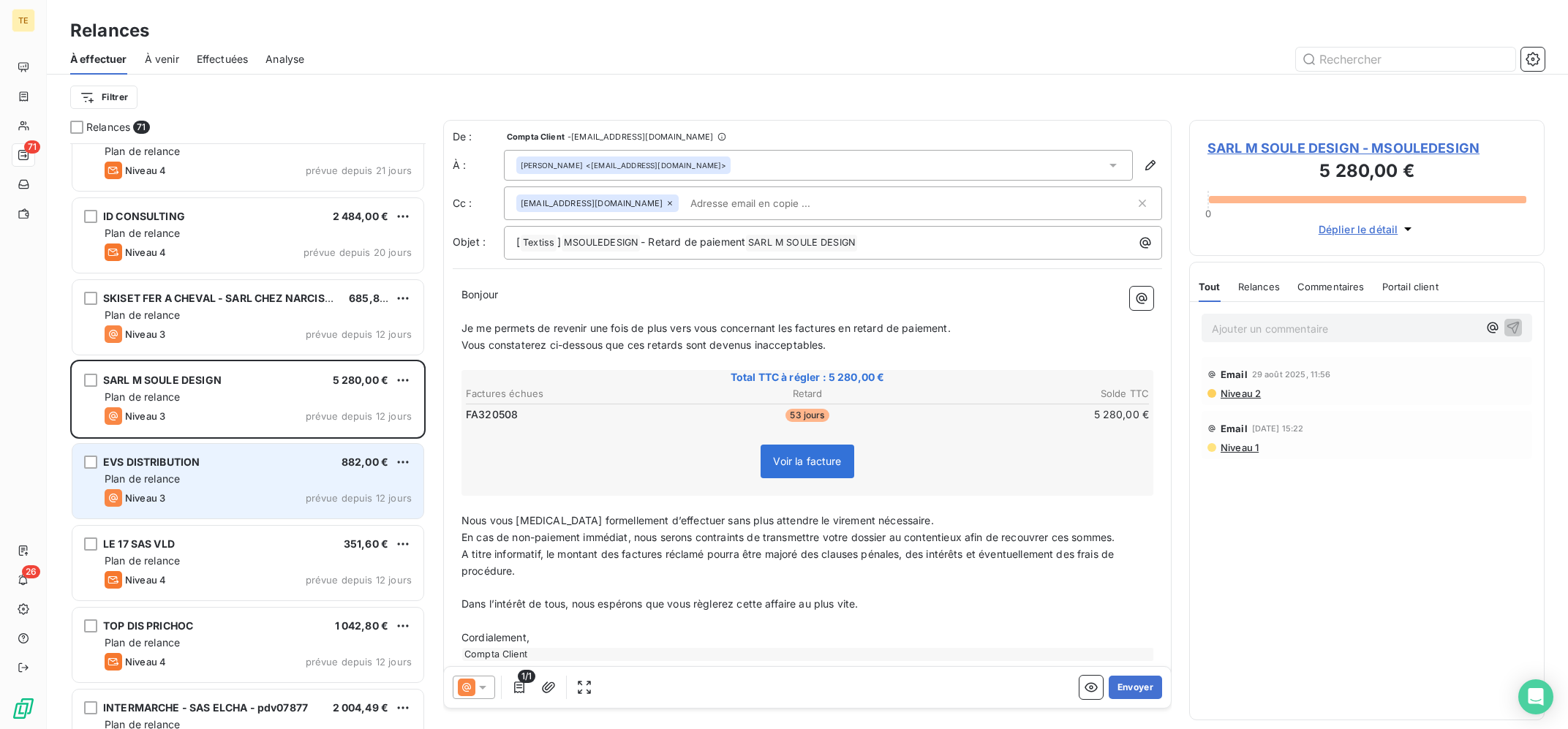
click at [254, 456] on div "EVS DISTRIBUTION 882,00 €" at bounding box center [258, 461] width 307 height 13
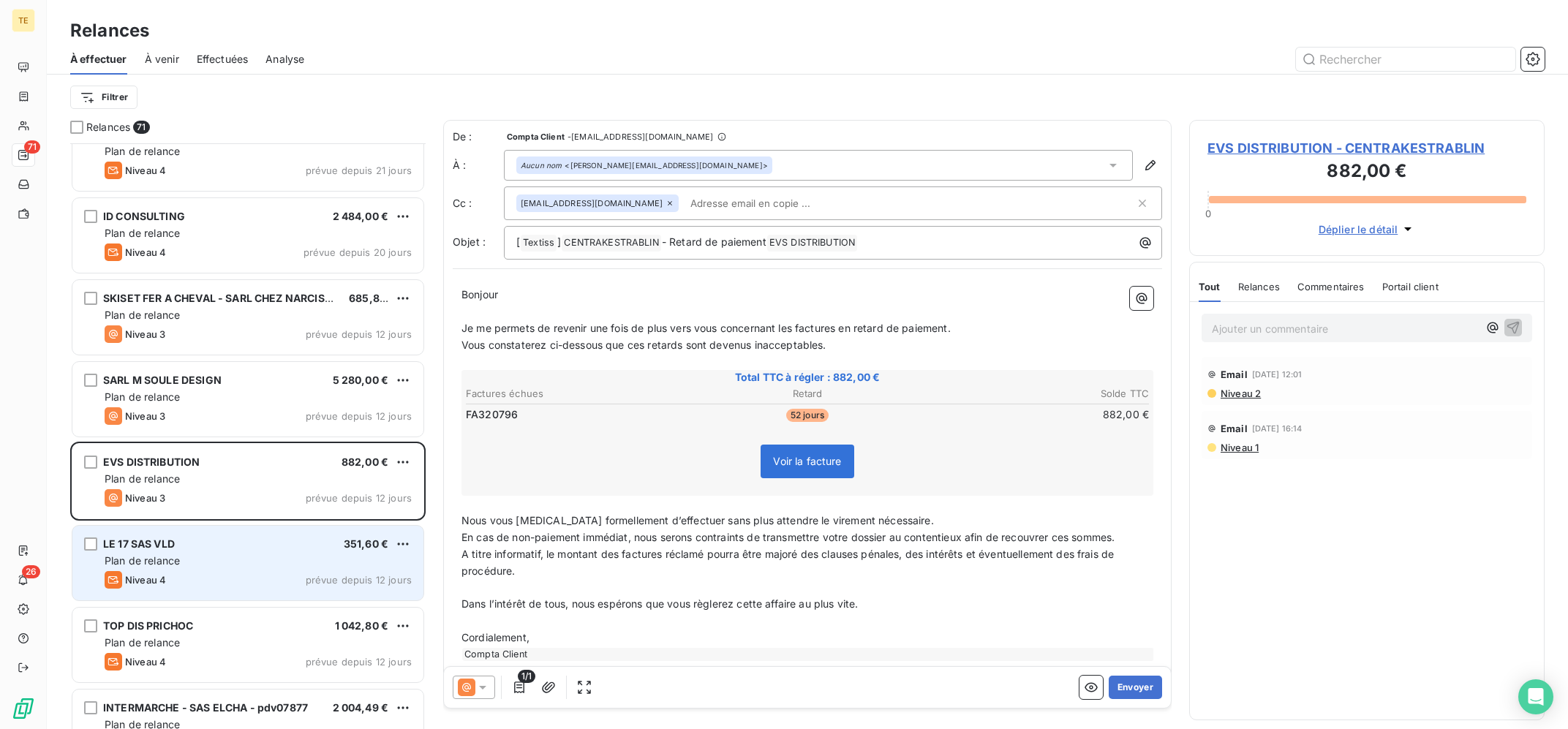
click at [245, 569] on div "LE 17 SAS VLD 351,60 € Plan de relance Niveau 4 prévue depuis 12 jours" at bounding box center [247, 563] width 351 height 75
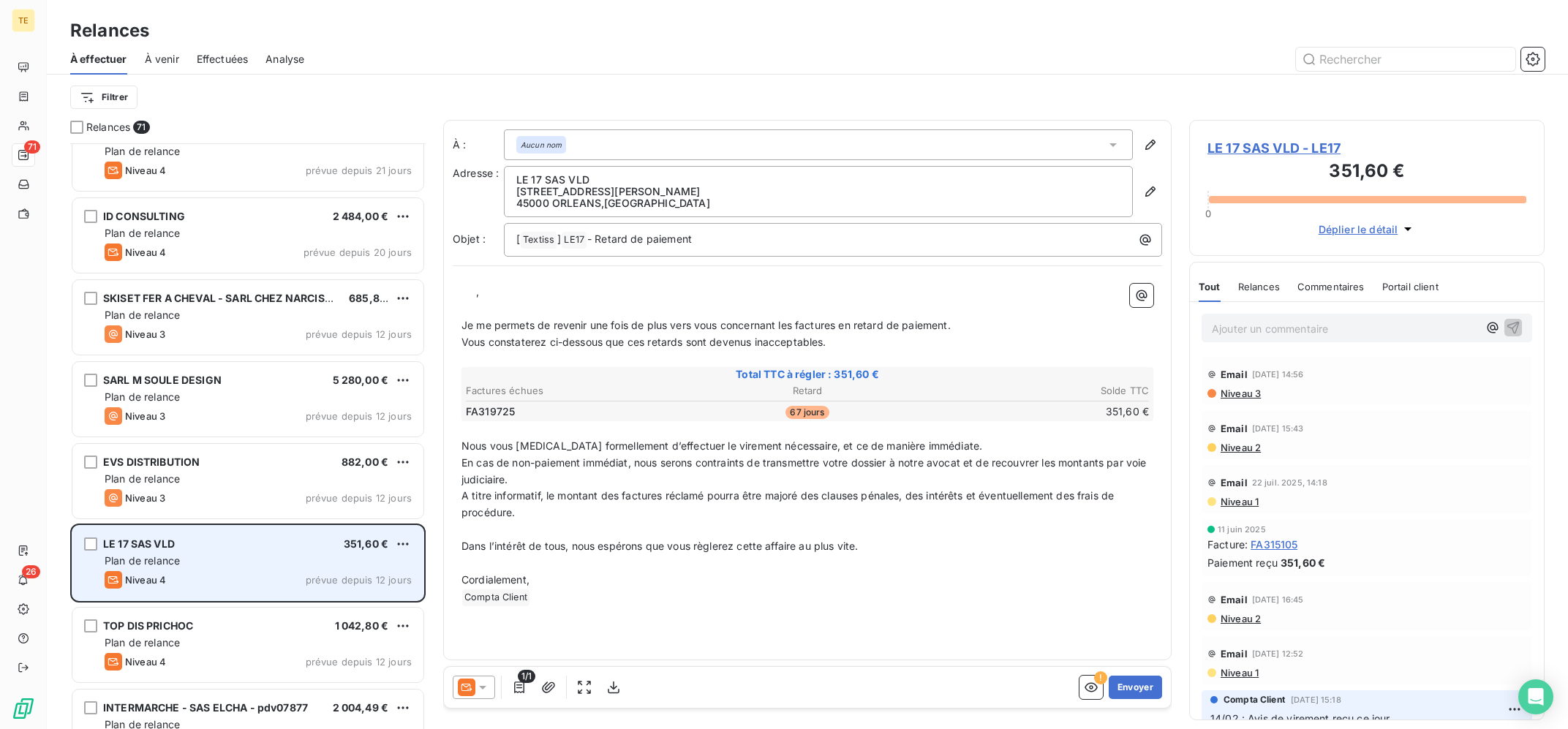
scroll to position [1471, 0]
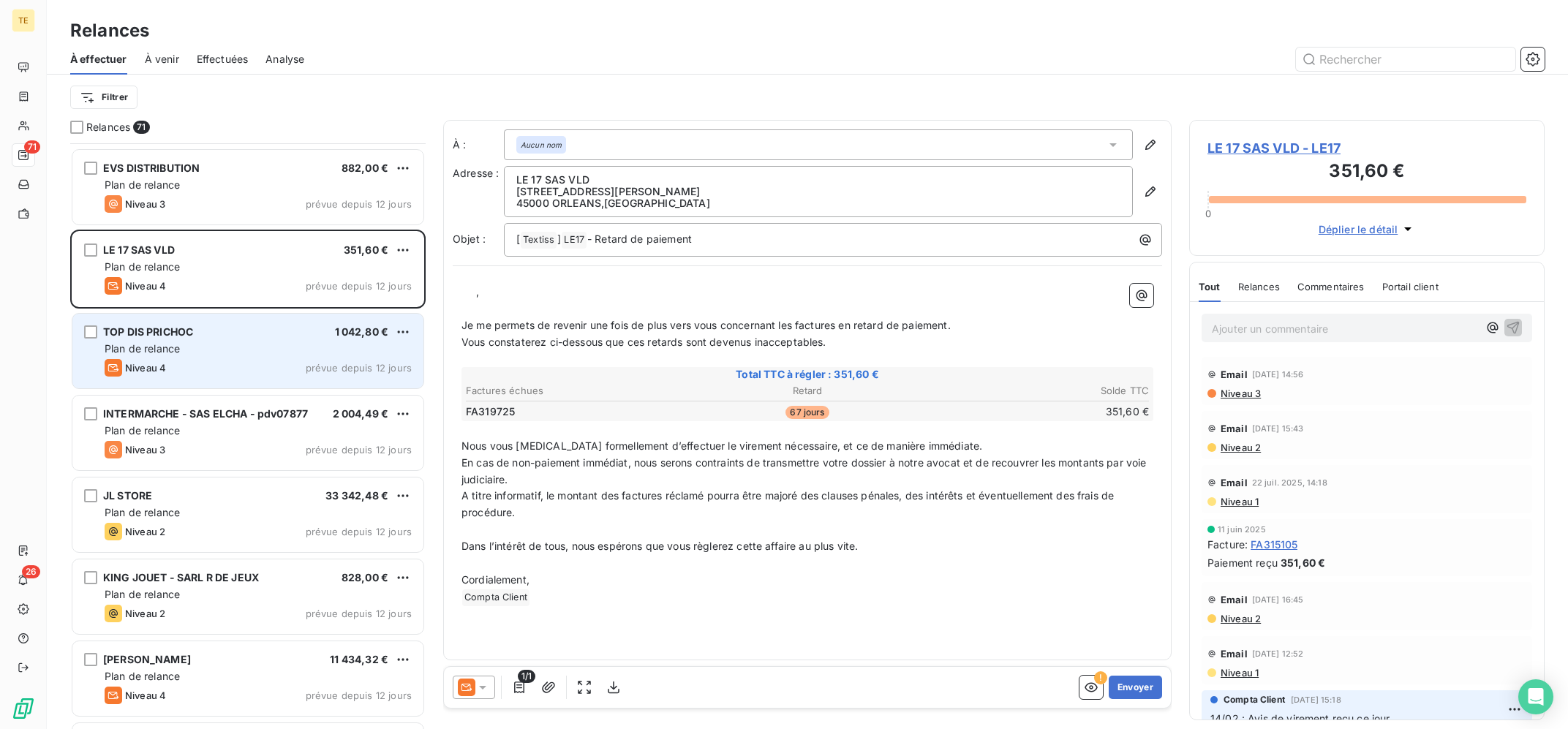
click at [228, 356] on div "Plan de relance" at bounding box center [258, 348] width 307 height 15
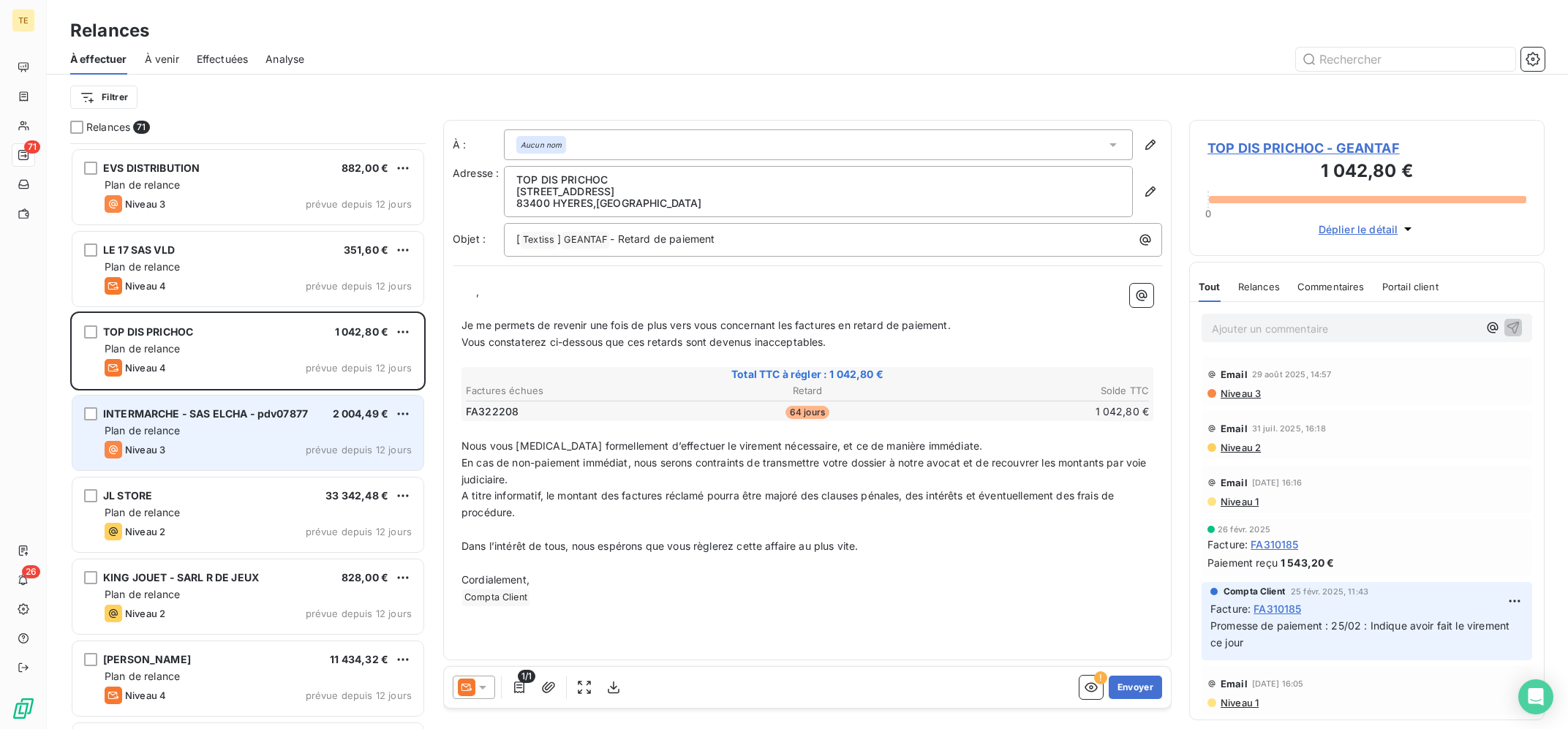
click at [266, 425] on div "Plan de relance" at bounding box center [258, 431] width 307 height 15
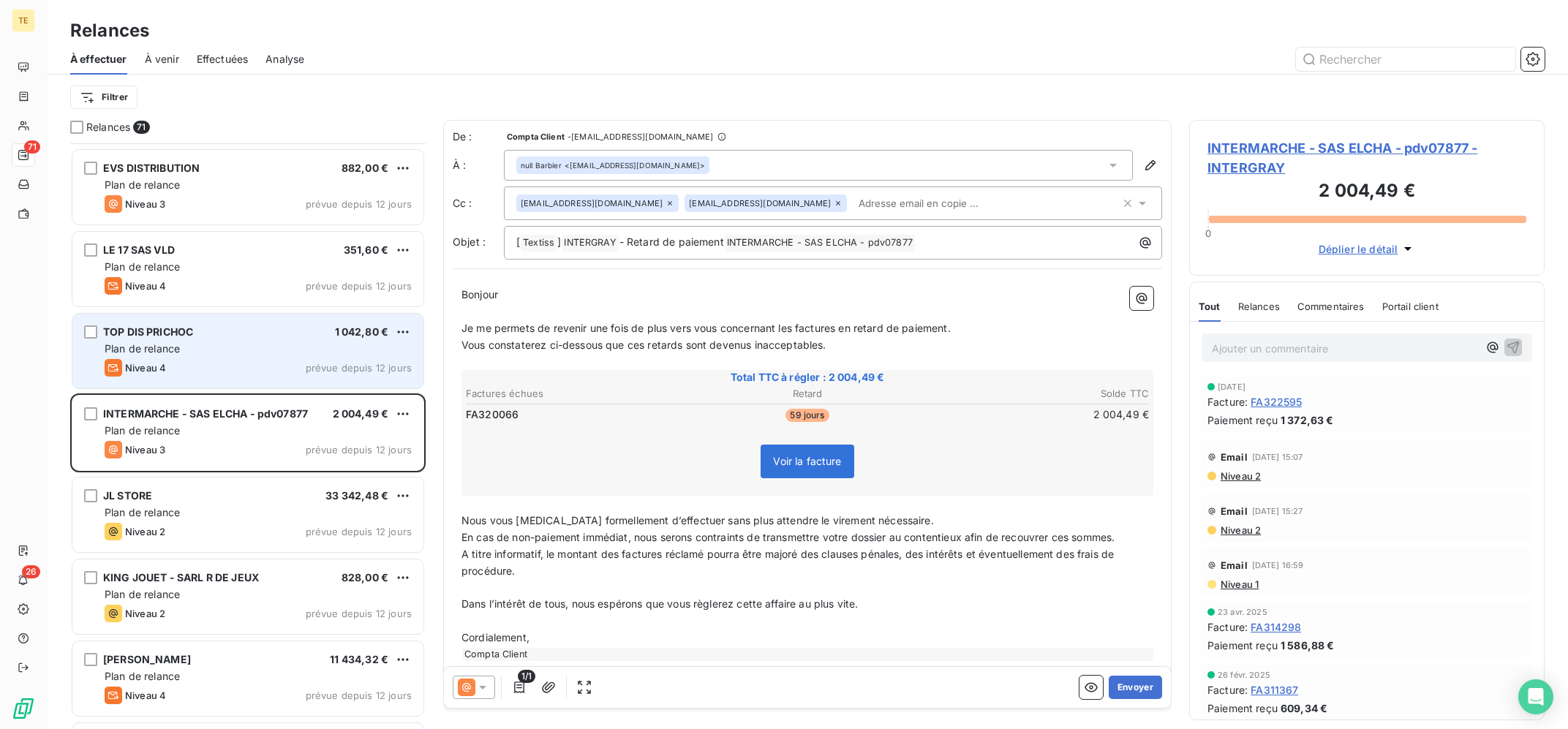
click at [252, 341] on div "TOP DIS PRICHOC 1 042,80 € Plan de relance Niveau 4 prévue depuis 12 jours" at bounding box center [247, 351] width 351 height 75
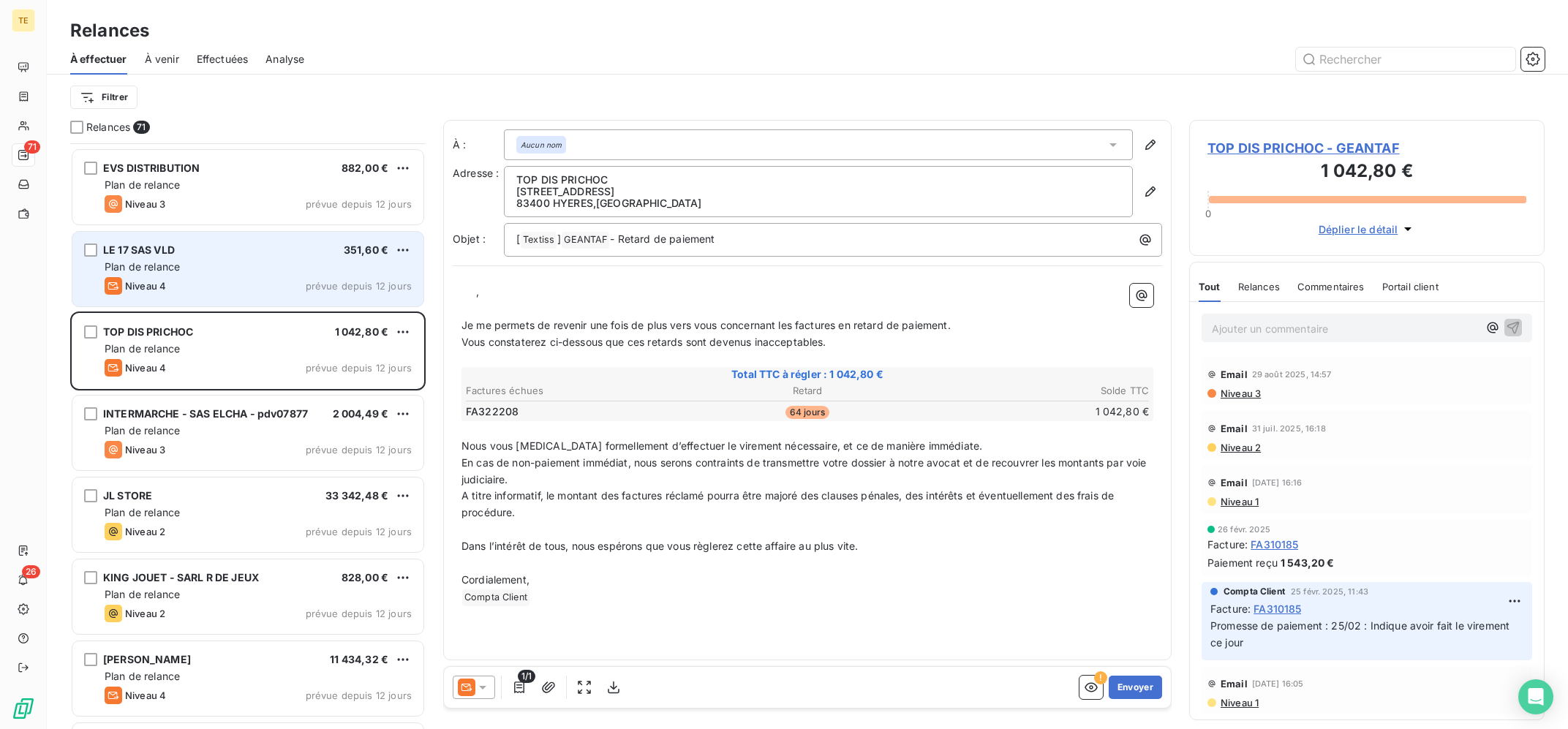
click at [225, 286] on div "Niveau 4 prévue depuis 12 jours" at bounding box center [258, 286] width 307 height 17
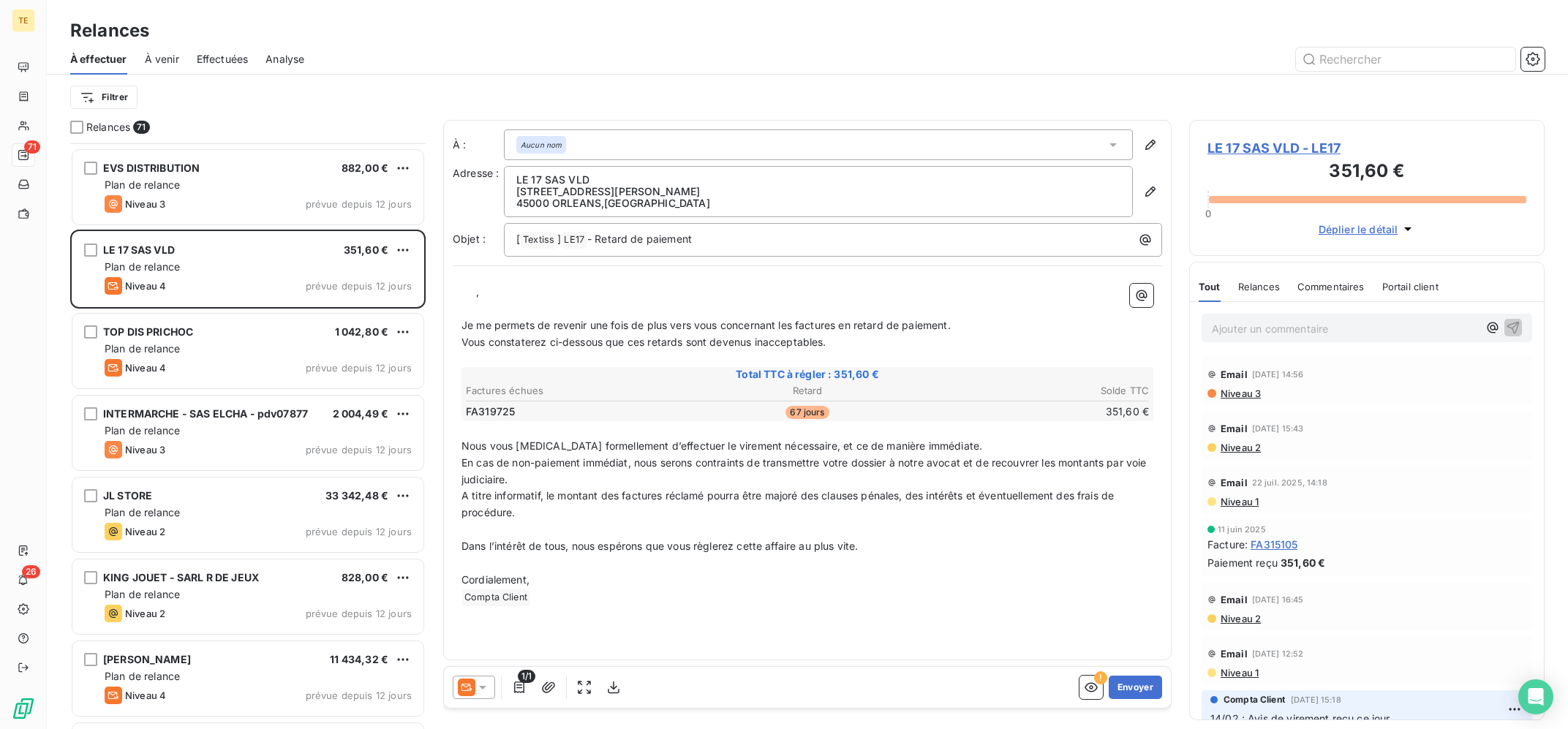
scroll to position [1765, 0]
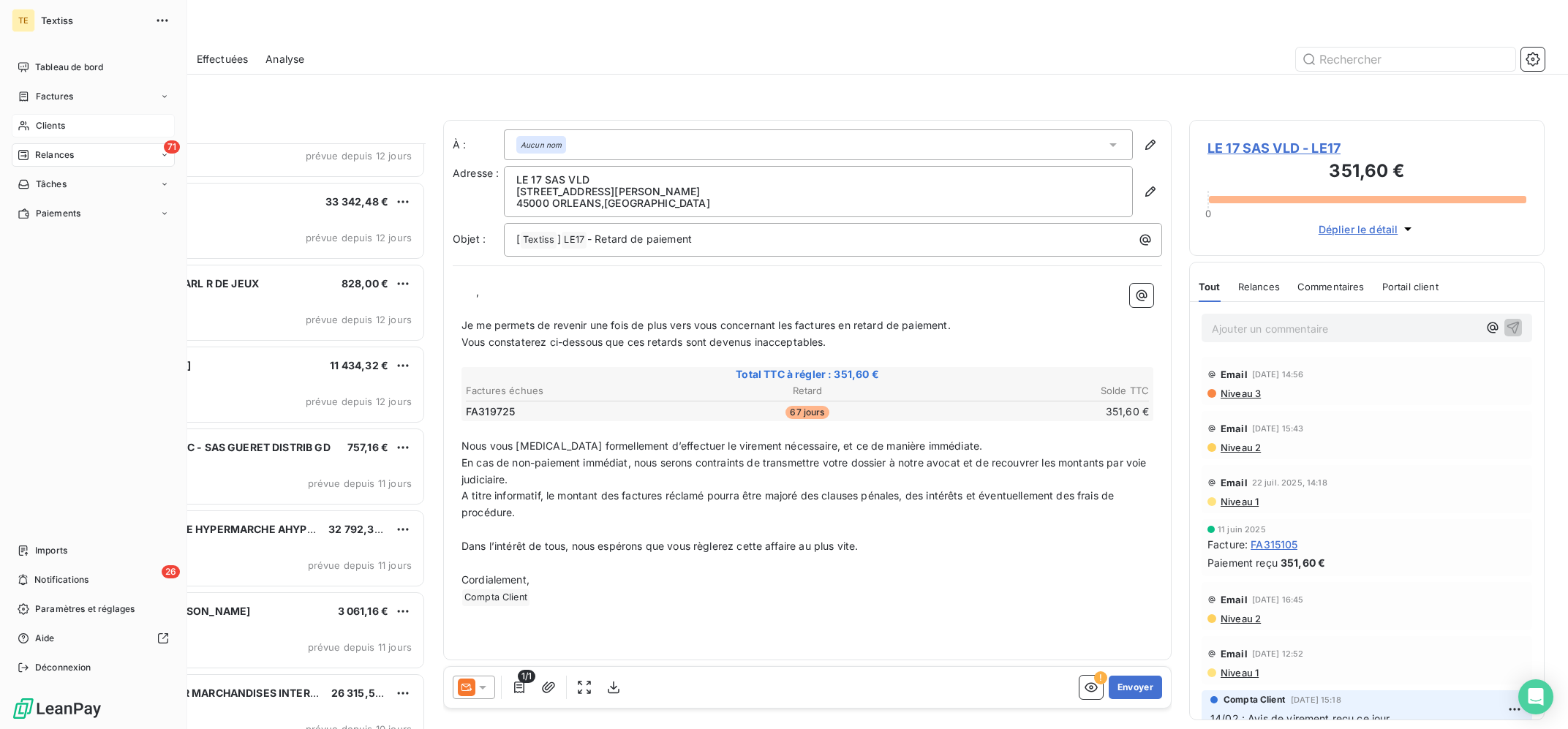
click at [36, 117] on div "Clients" at bounding box center [93, 125] width 163 height 23
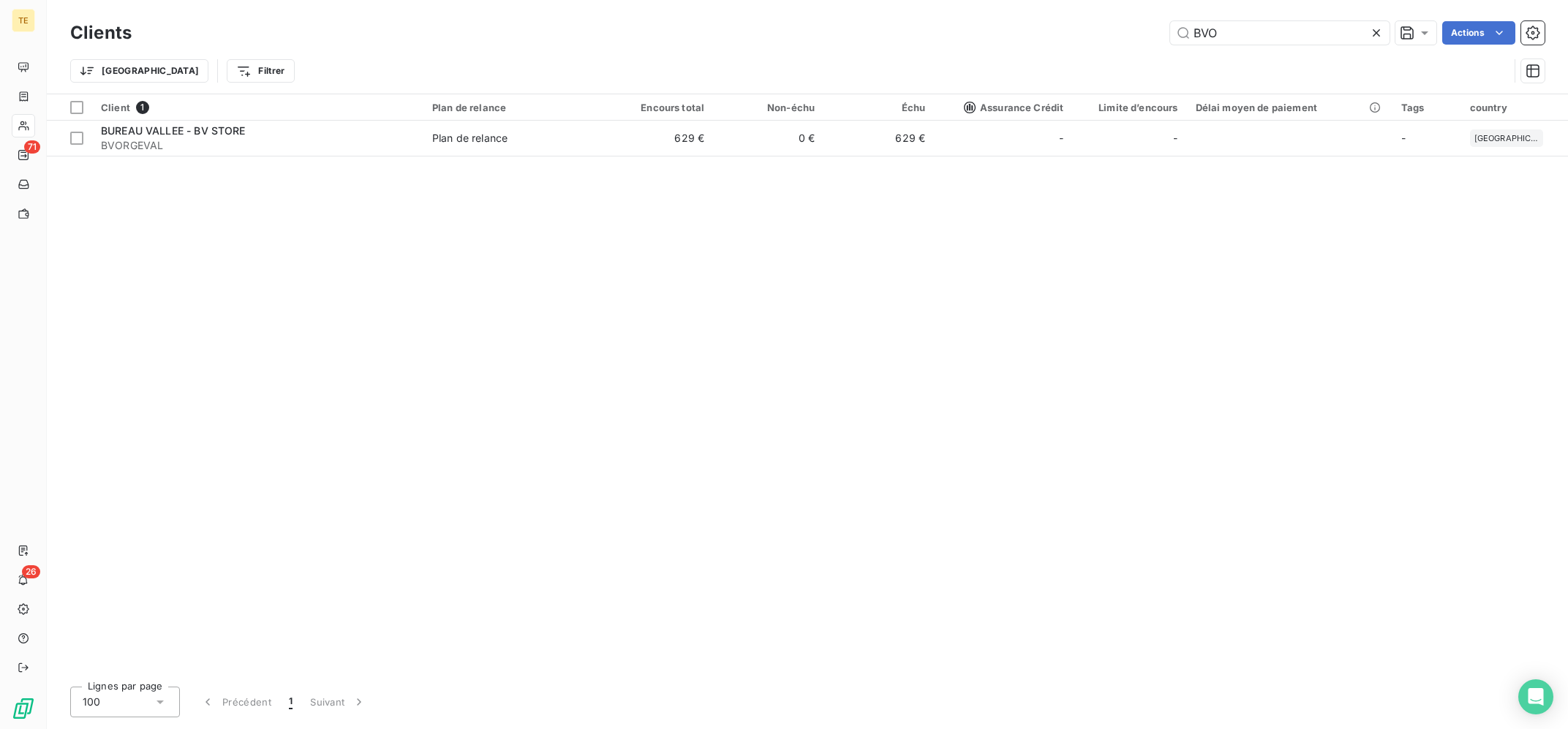
type input "BVO"
click at [825, 159] on div "Client 1 Plan de relance Encours total Non-échu Échu Assurance Crédit Limite d’…" at bounding box center [808, 384] width 1521 height 581
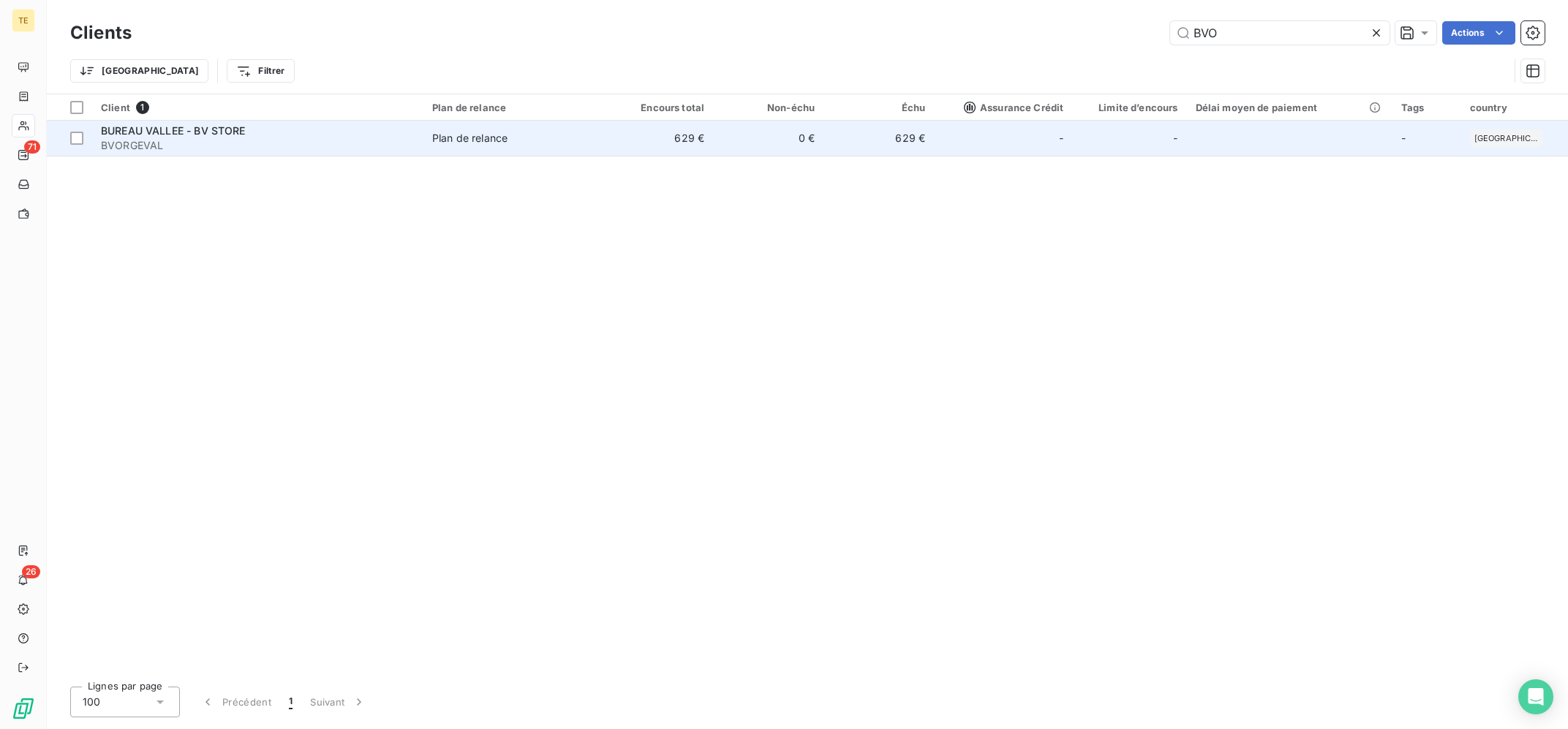
click at [856, 146] on td "629 €" at bounding box center [879, 138] width 111 height 35
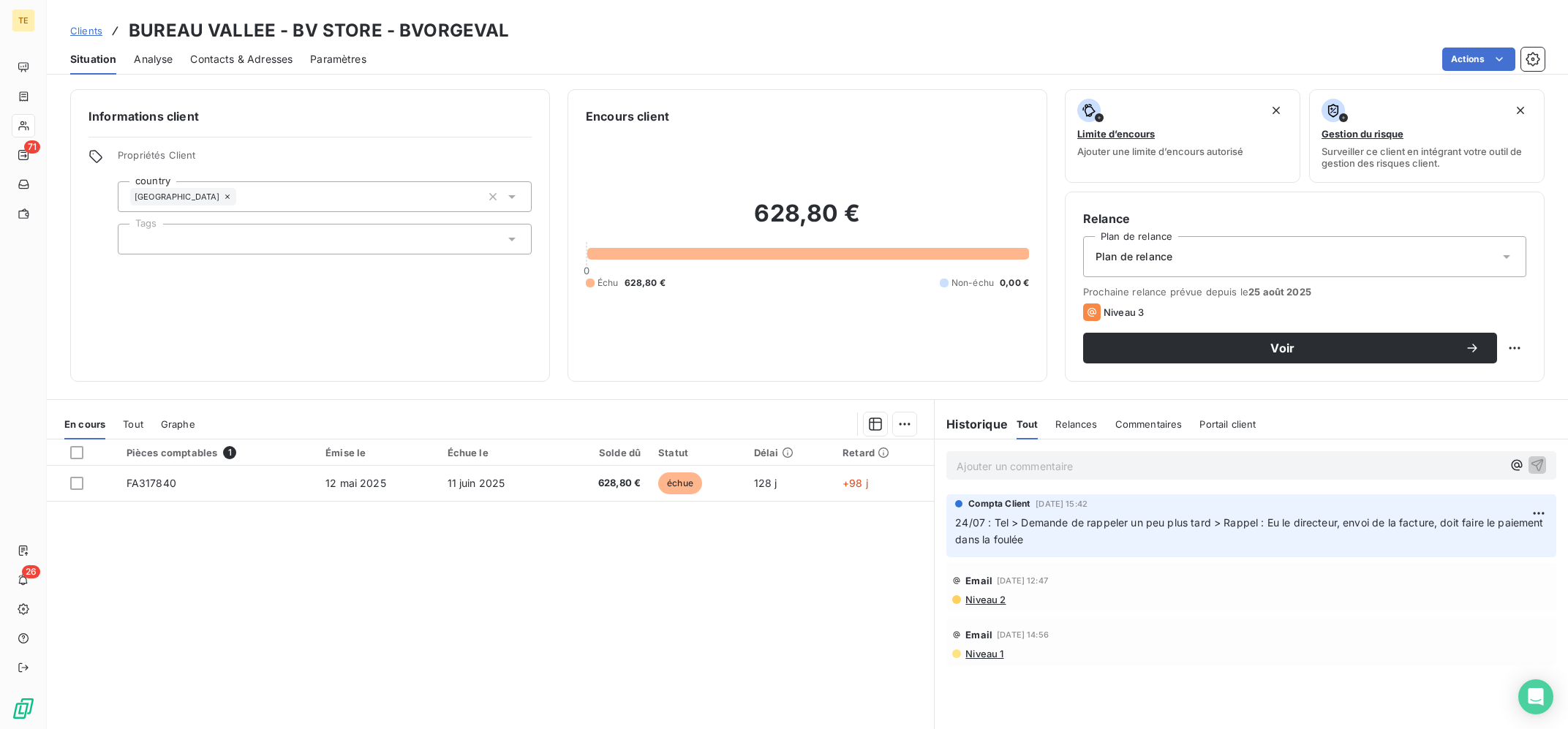
click at [664, 657] on div "Pièces comptables 1 Émise le Échue le Solde dû Statut Délai Retard FA317840 [DA…" at bounding box center [490, 581] width 887 height 281
click at [1086, 469] on p "Ajouter un commentaire ﻿" at bounding box center [1229, 466] width 545 height 18
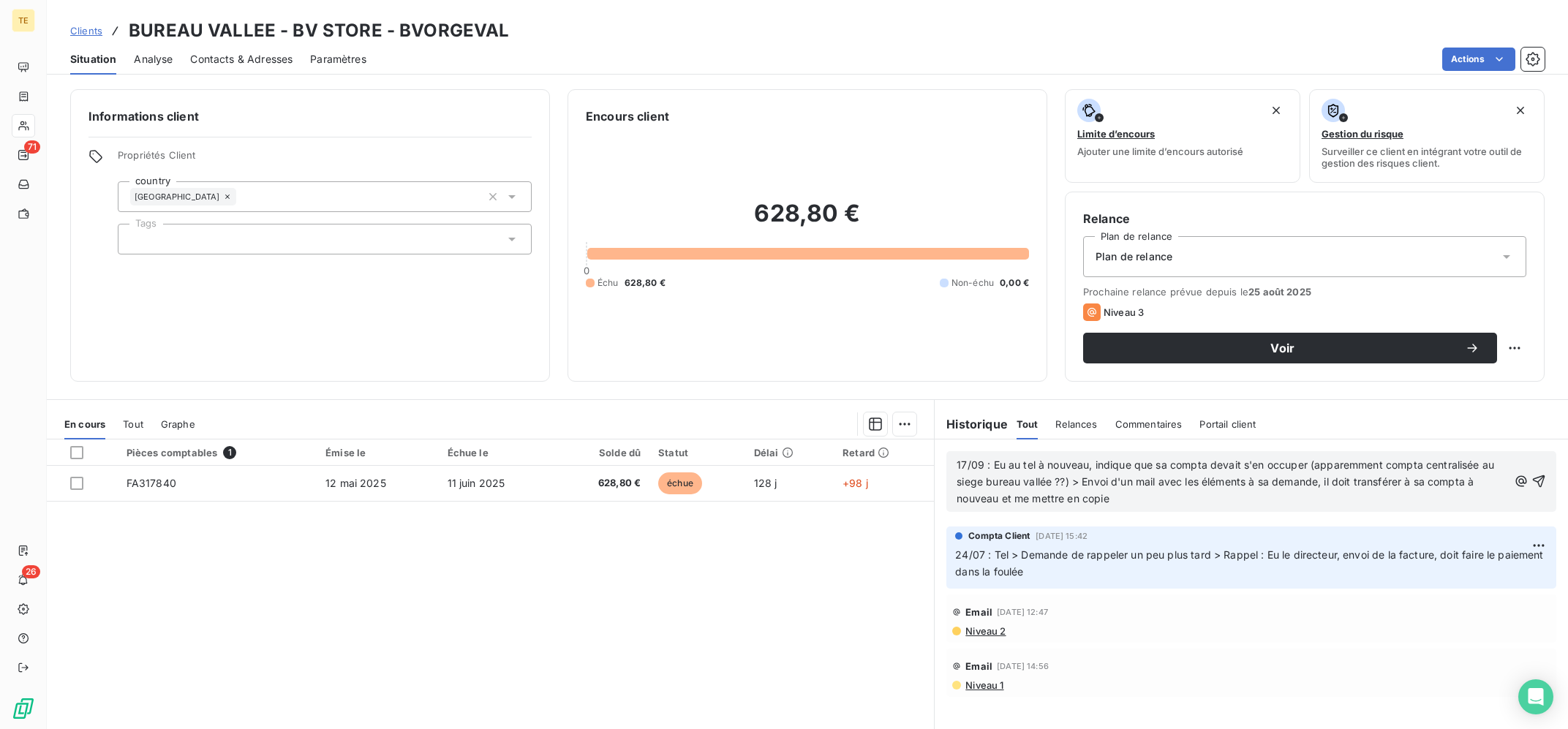
click at [972, 484] on span "17/09 : Eu au tel à nouveau, indique que sa compta devait s'en occuper (apparem…" at bounding box center [1227, 482] width 540 height 46
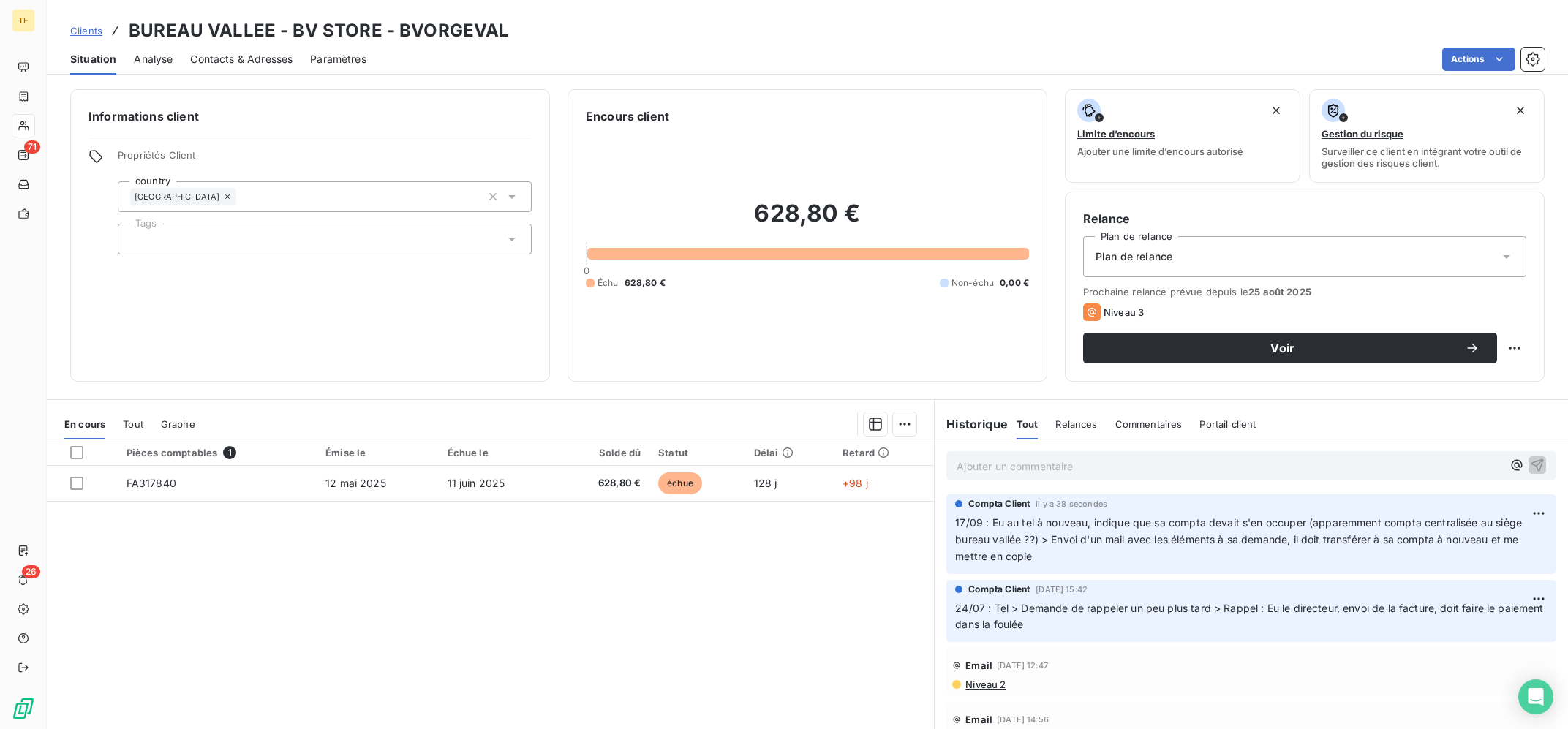
click at [705, 571] on div "Pièces comptables 1 Émise le Échue le Solde dû Statut Délai Retard FA317840 [DA…" at bounding box center [490, 581] width 887 height 281
click at [787, 610] on div "Pièces comptables 1 Émise le Échue le Solde dû Statut Délai Retard FA317840 [DA…" at bounding box center [490, 581] width 887 height 281
click at [1513, 350] on html "TE 71 26 Clients BUREAU VALLEE - BV STORE - BVORGEVAL Situation Analyse Contact…" at bounding box center [784, 364] width 1568 height 729
click at [1438, 380] on div "Replanifier cette action" at bounding box center [1455, 380] width 131 height 23
select select "8"
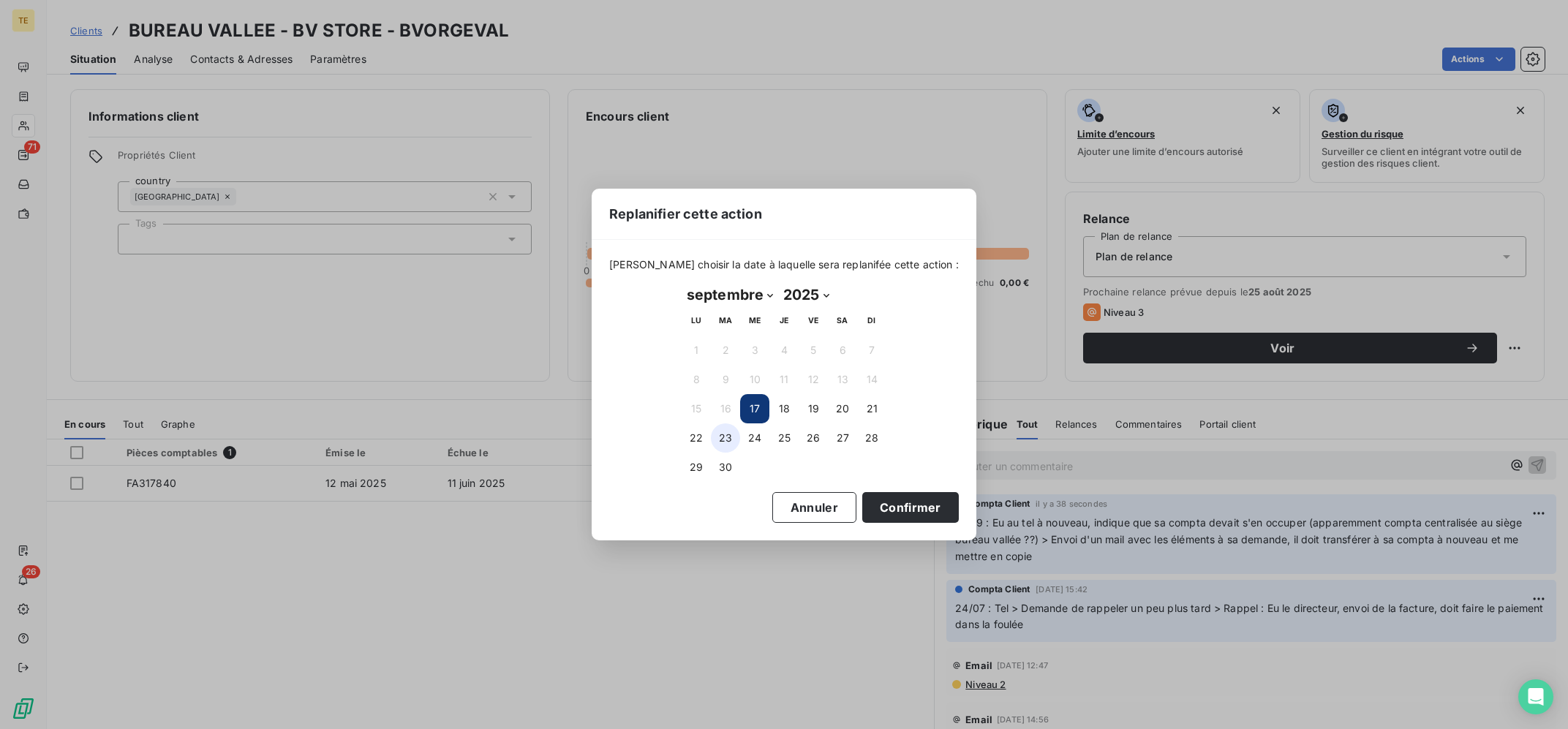
click at [727, 436] on button "23" at bounding box center [725, 438] width 29 height 29
click at [902, 516] on button "Confirmer" at bounding box center [910, 508] width 97 height 31
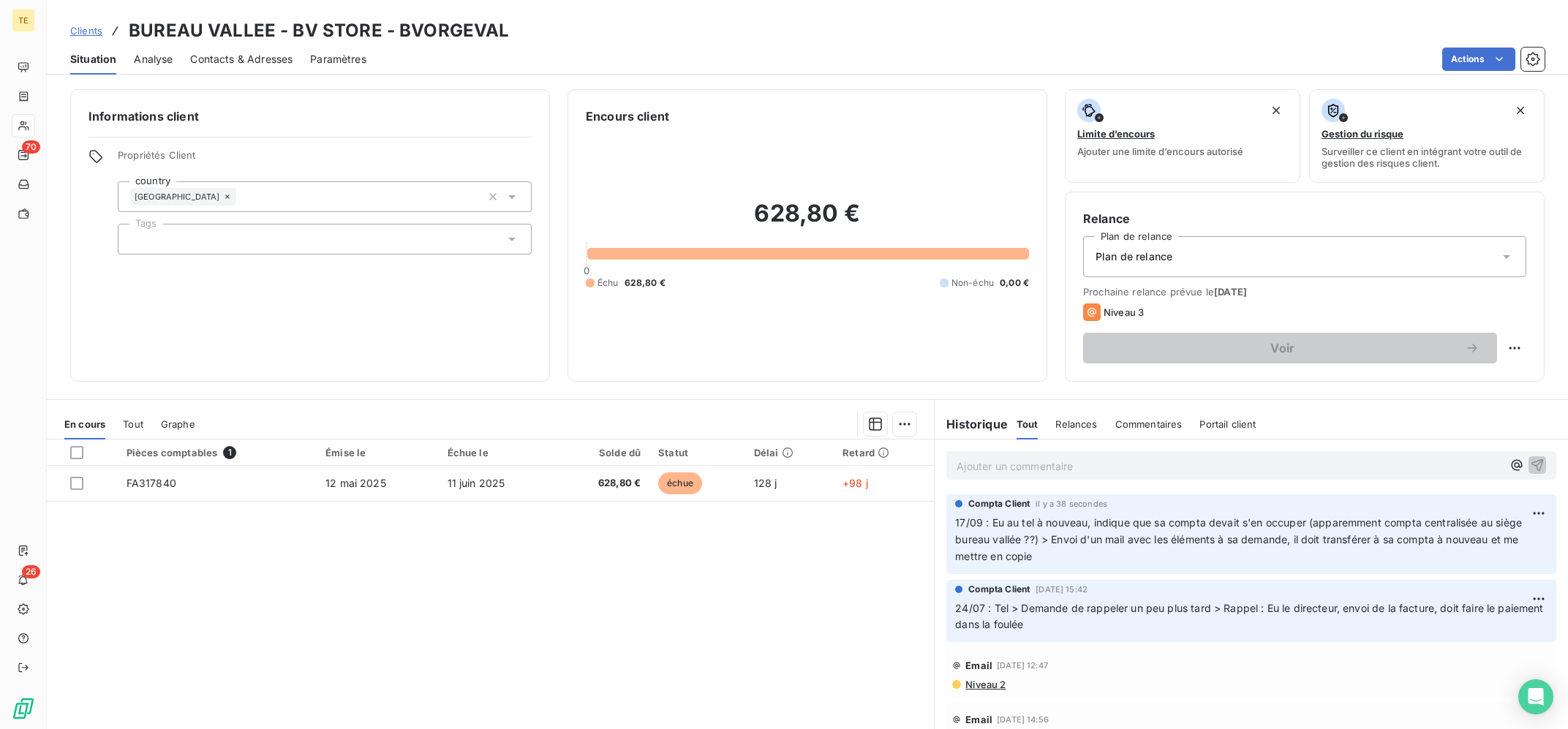
click at [799, 599] on div "Pièces comptables 1 Émise le Échue le Solde dû Statut Délai Retard FA317840 [DA…" at bounding box center [490, 581] width 887 height 281
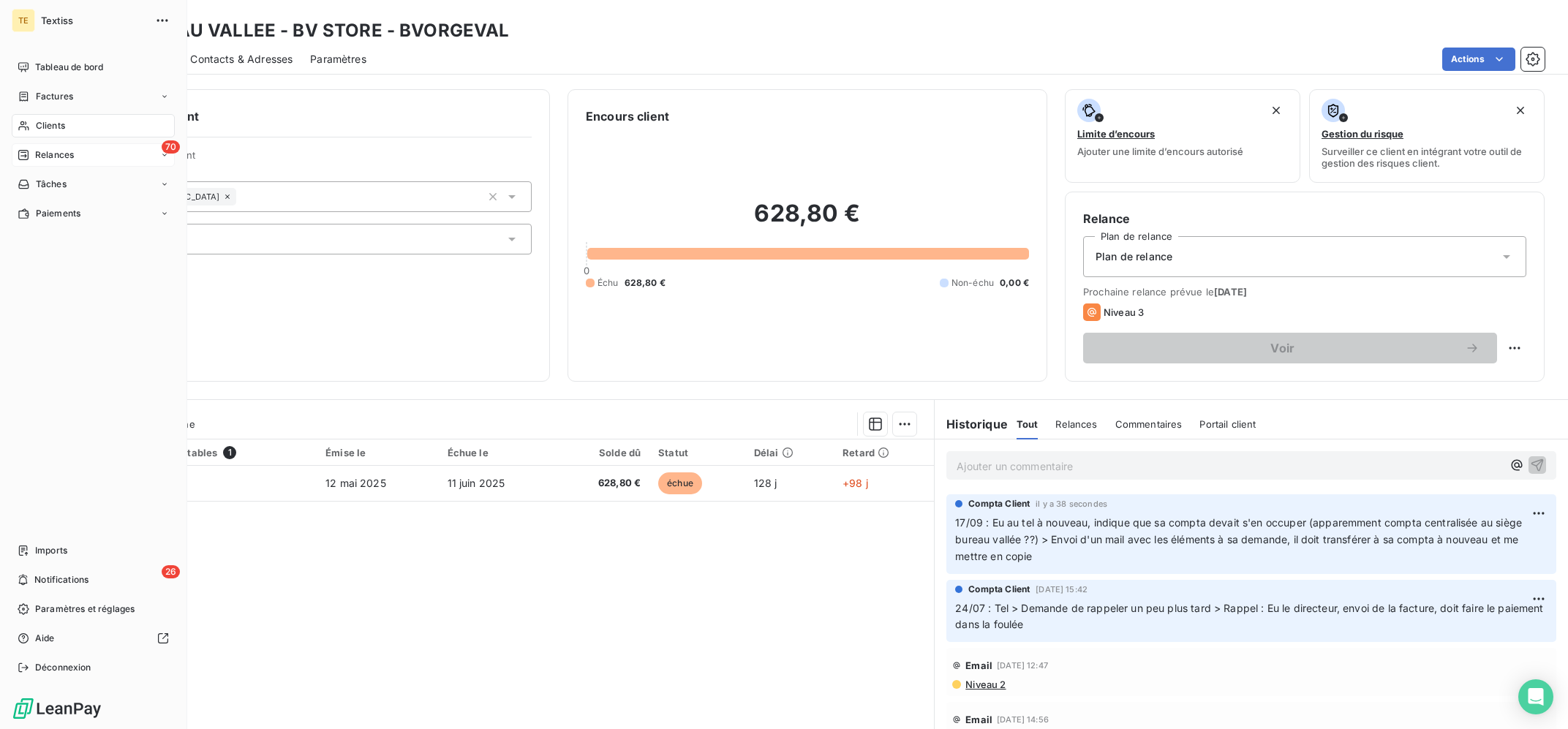
click at [33, 153] on div "Relances" at bounding box center [45, 154] width 57 height 13
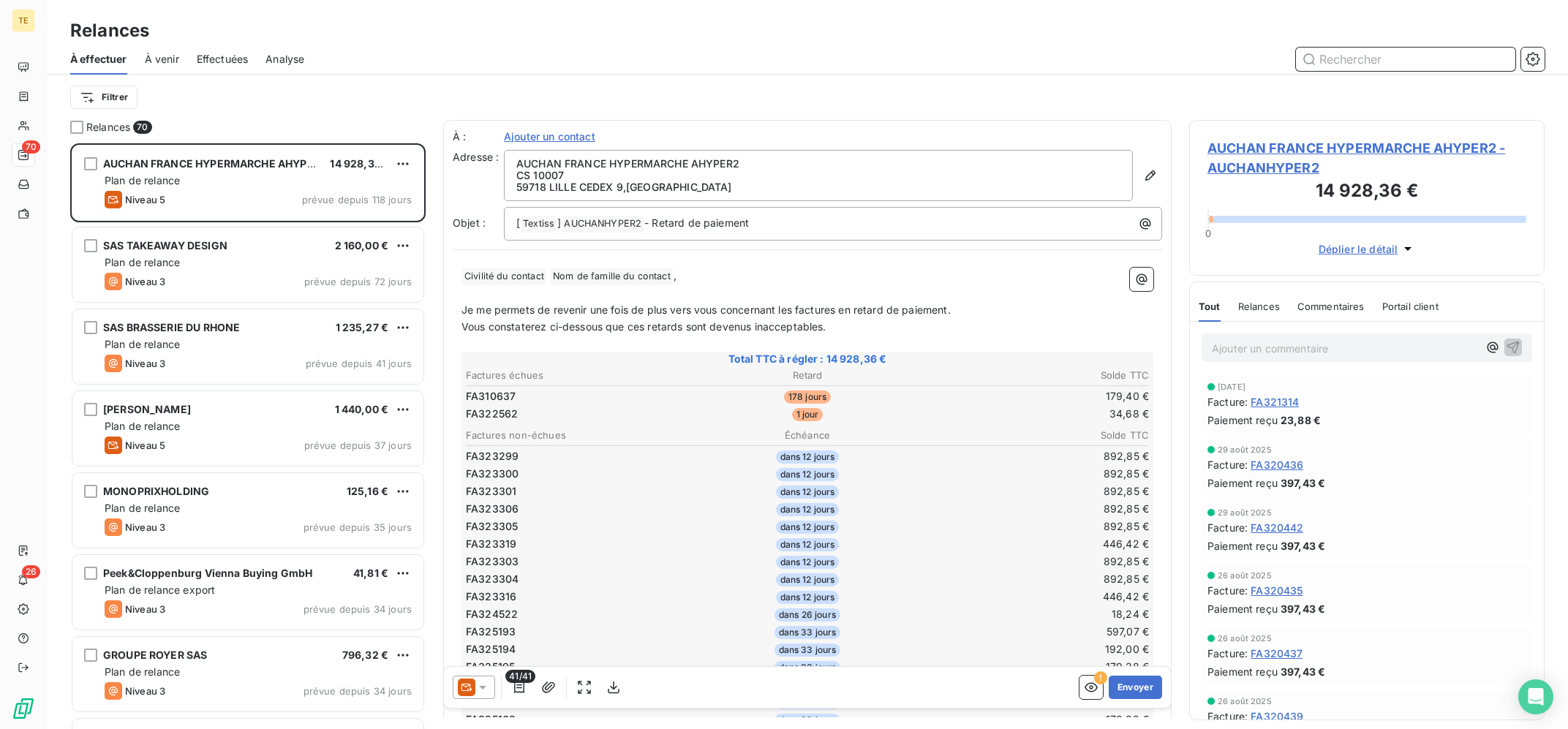
click at [1361, 53] on input "text" at bounding box center [1406, 58] width 219 height 23
paste input "ALDIDESHO"
type input "ALDIDESHO"
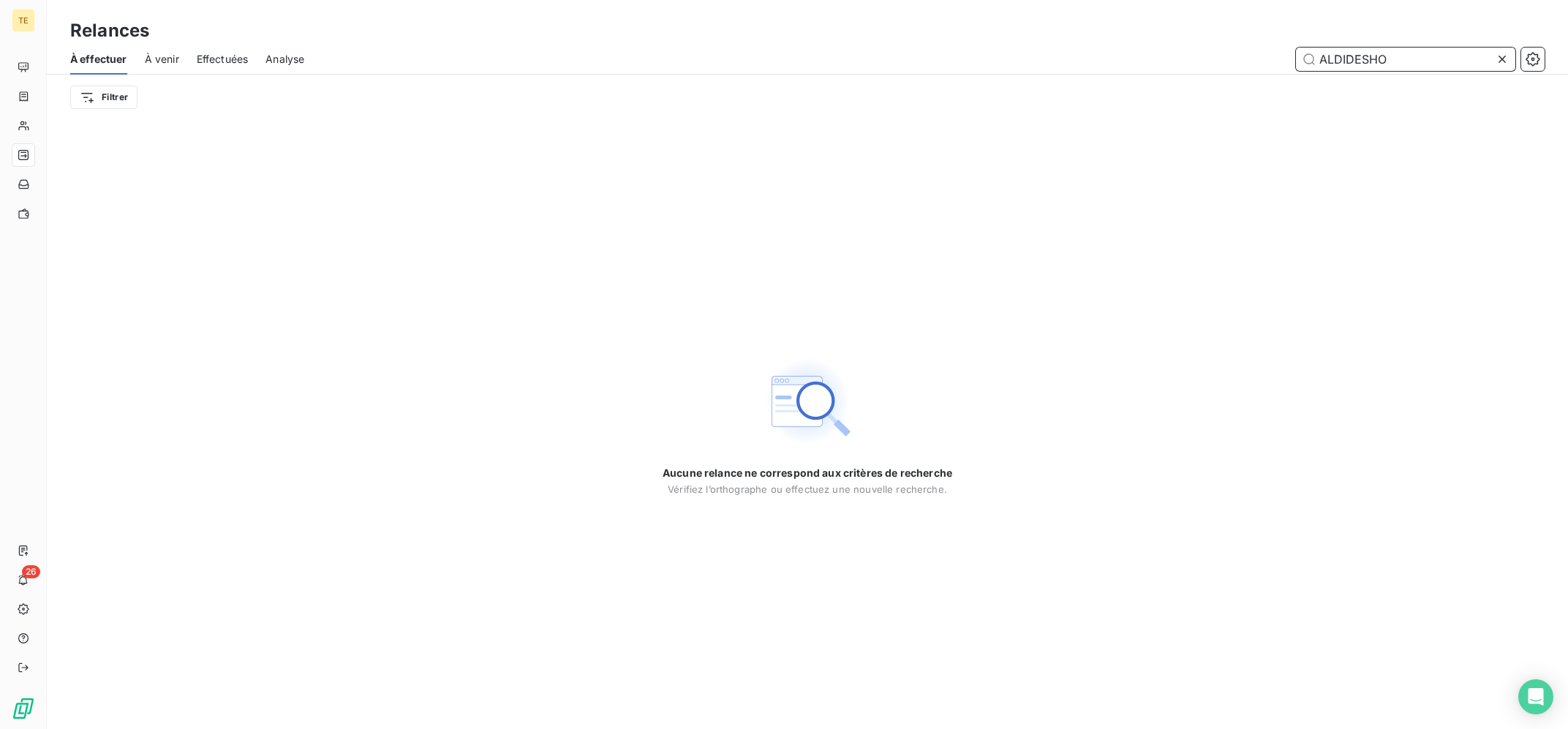
drag, startPoint x: 1406, startPoint y: 57, endPoint x: 1162, endPoint y: 26, distance: 246.0
click at [1296, 47] on input "ALDIDESHO" at bounding box center [1406, 58] width 219 height 23
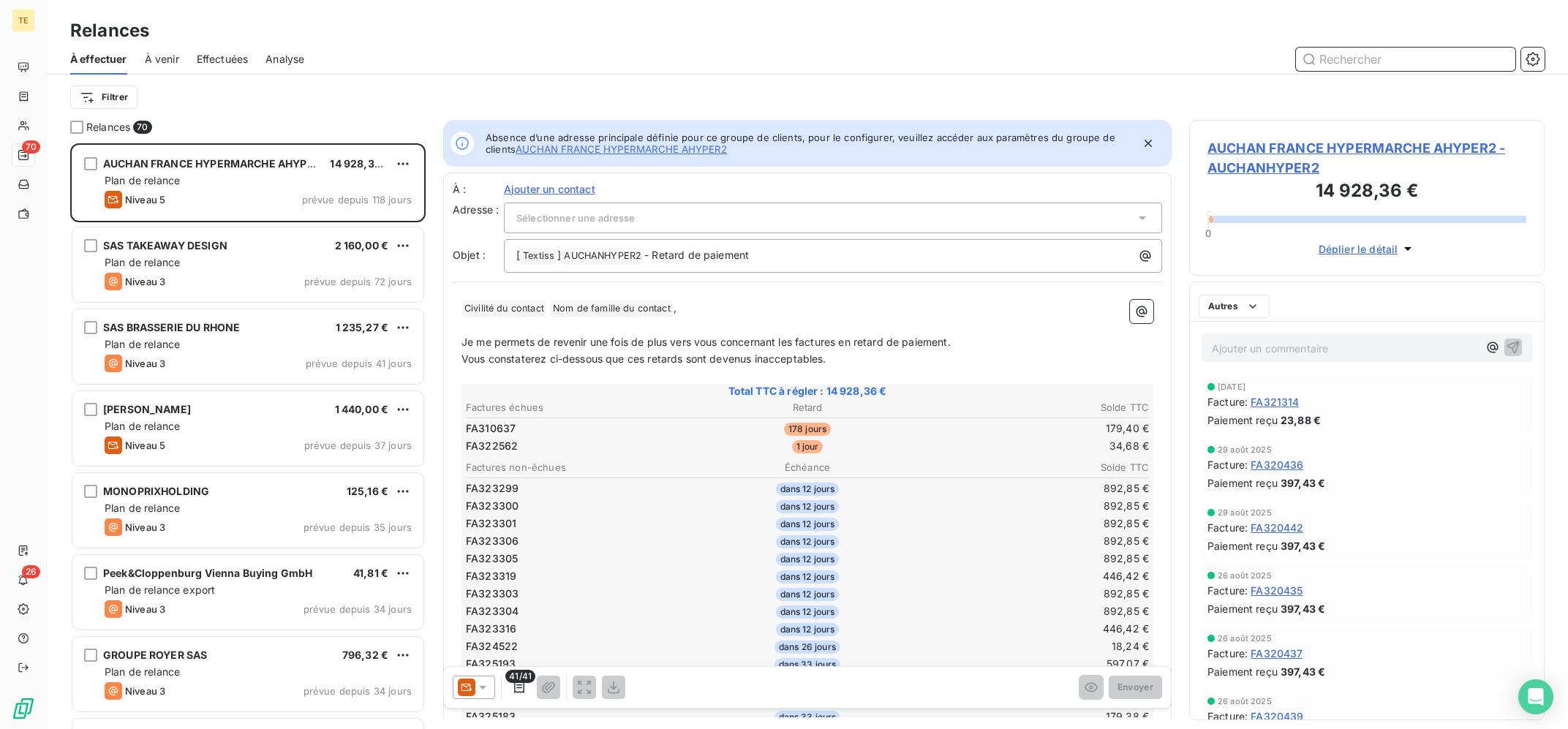
scroll to position [585, 355]
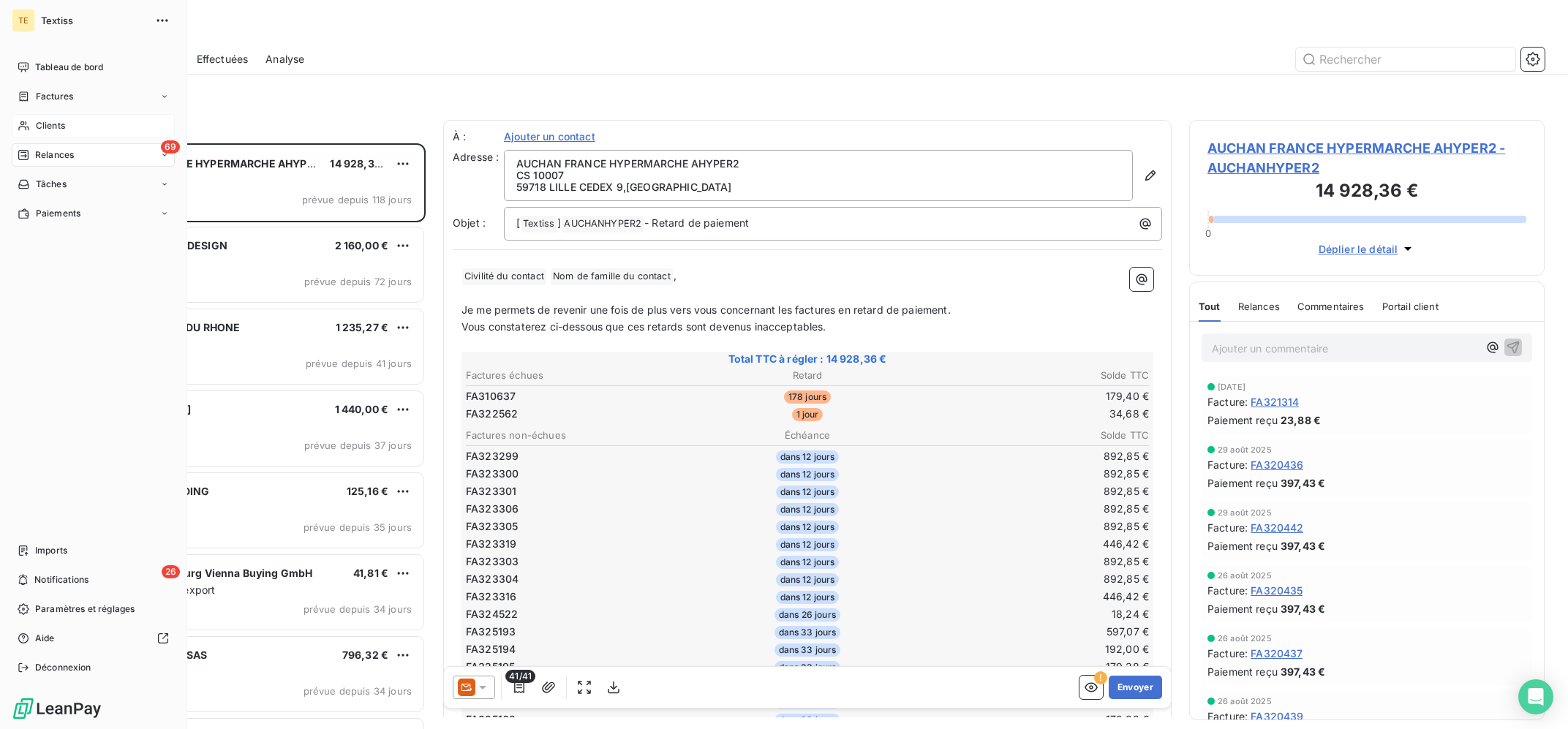
click at [38, 127] on span "Clients" at bounding box center [51, 125] width 29 height 13
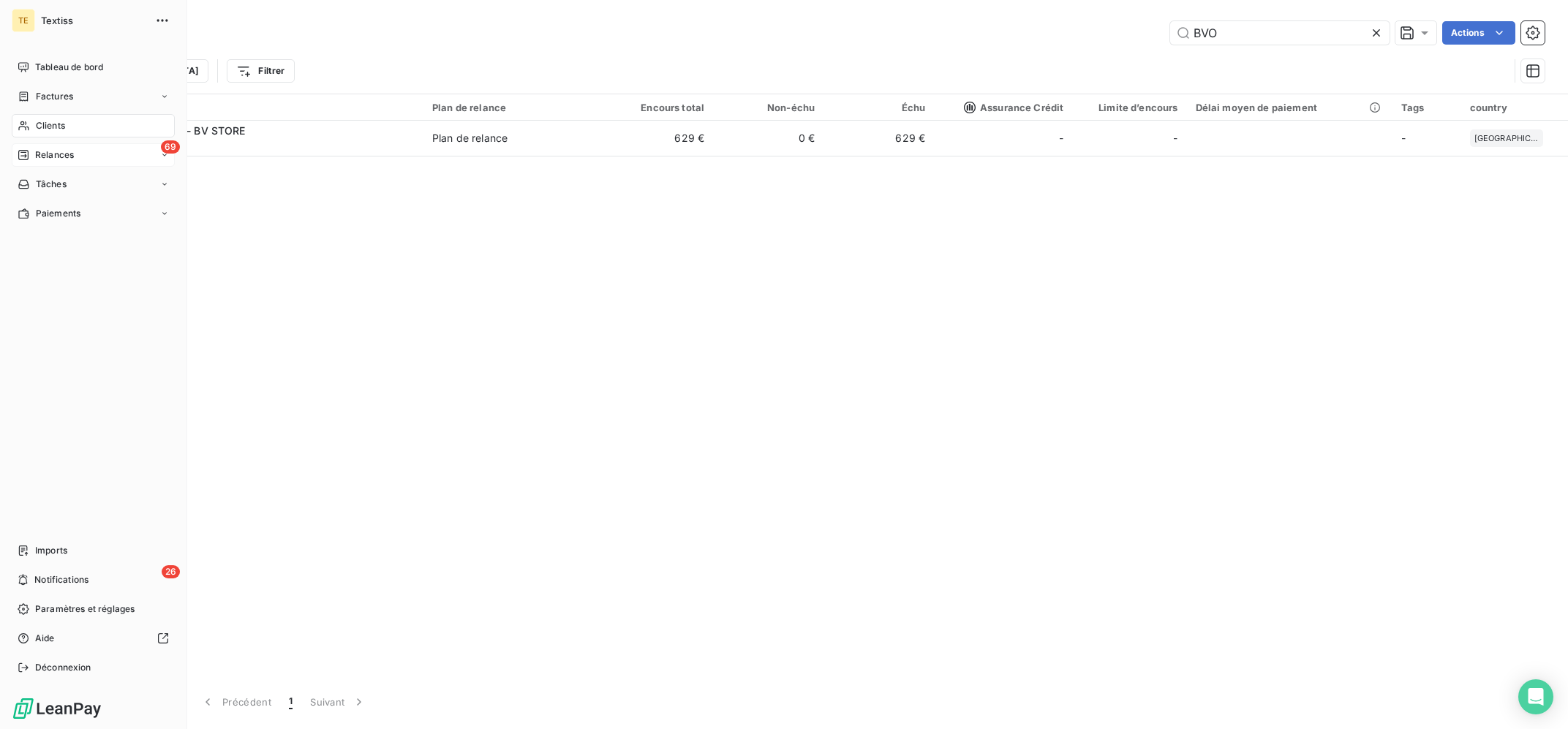
click at [61, 148] on div "69 Relances" at bounding box center [93, 154] width 163 height 23
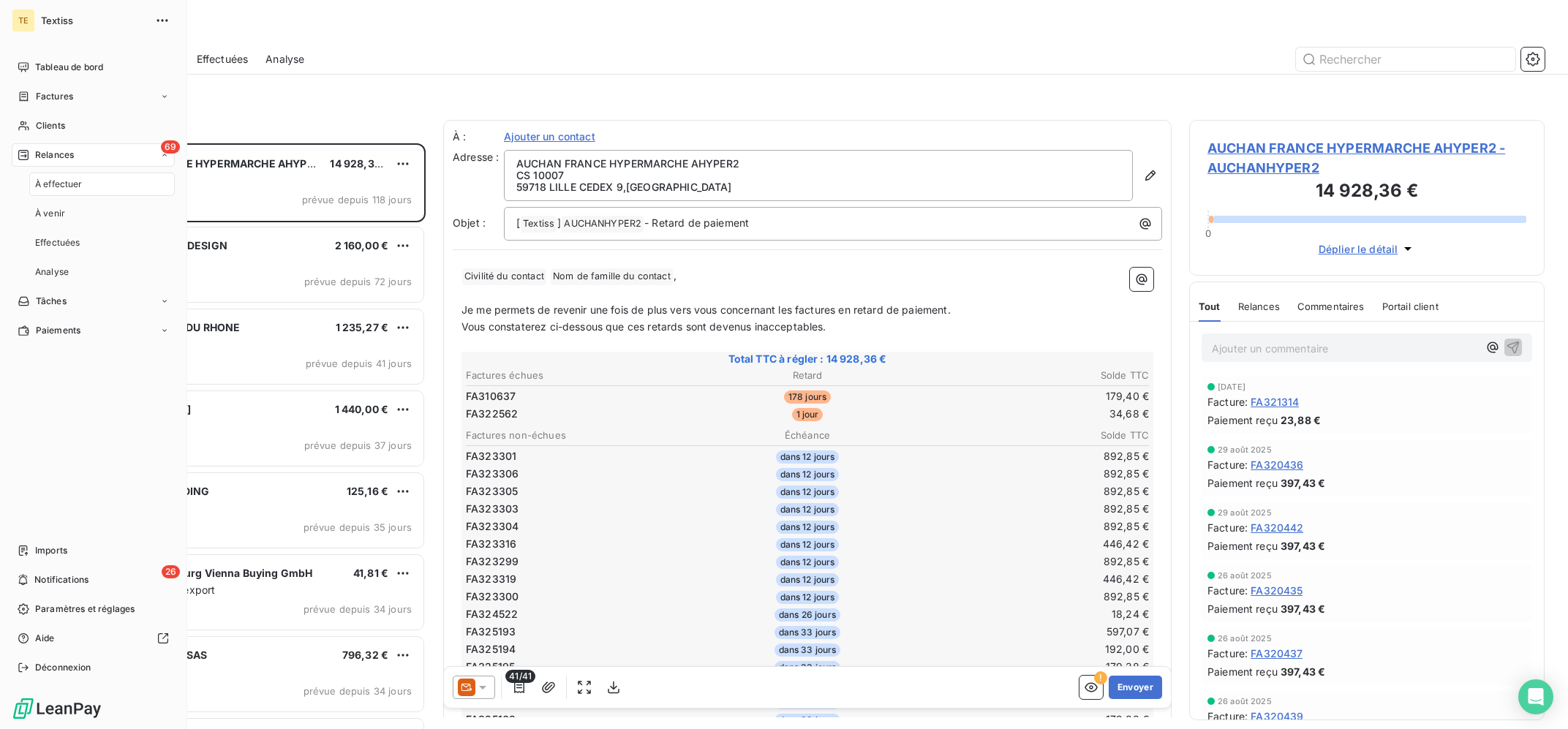
scroll to position [585, 355]
click at [33, 126] on div "Clients" at bounding box center [93, 125] width 163 height 23
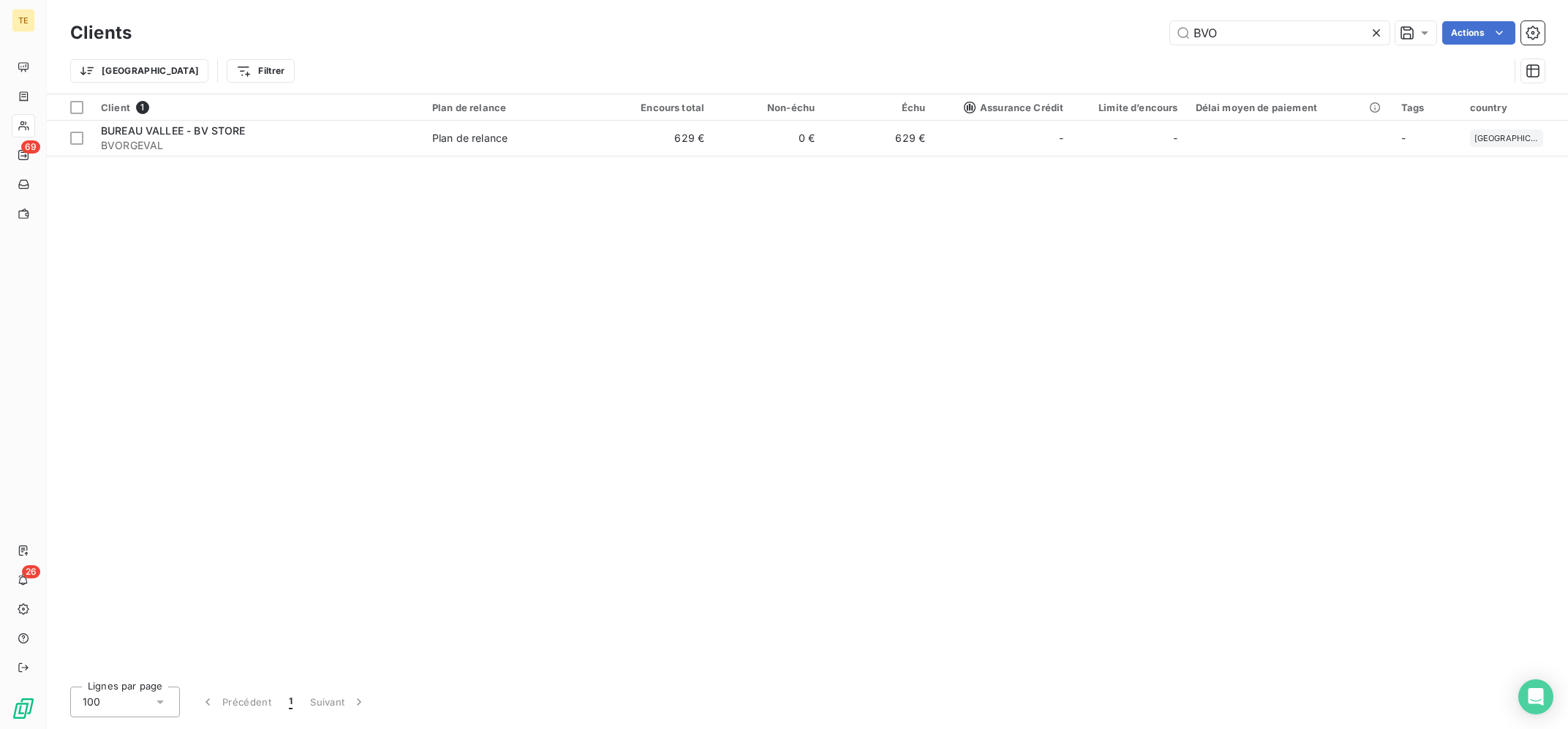
drag, startPoint x: 1253, startPoint y: 25, endPoint x: 1157, endPoint y: 34, distance: 96.4
click at [1170, 36] on input "BVO" at bounding box center [1280, 33] width 219 height 23
drag, startPoint x: 1261, startPoint y: 31, endPoint x: 1103, endPoint y: 8, distance: 159.7
click at [1170, 21] on input "AMATEIS" at bounding box center [1280, 33] width 219 height 23
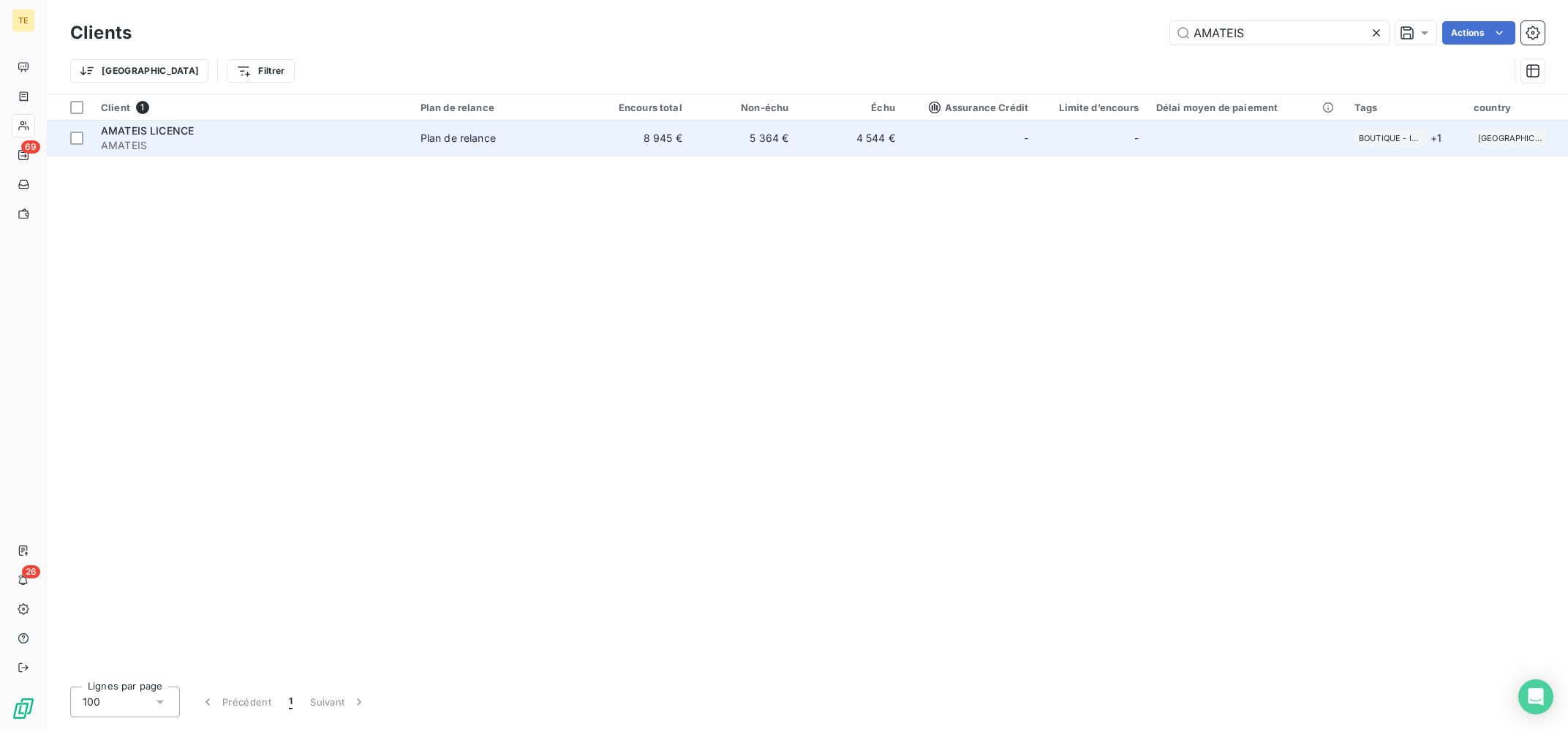
type input "AMATEIS"
click at [466, 155] on td "Plan de relance" at bounding box center [498, 138] width 173 height 35
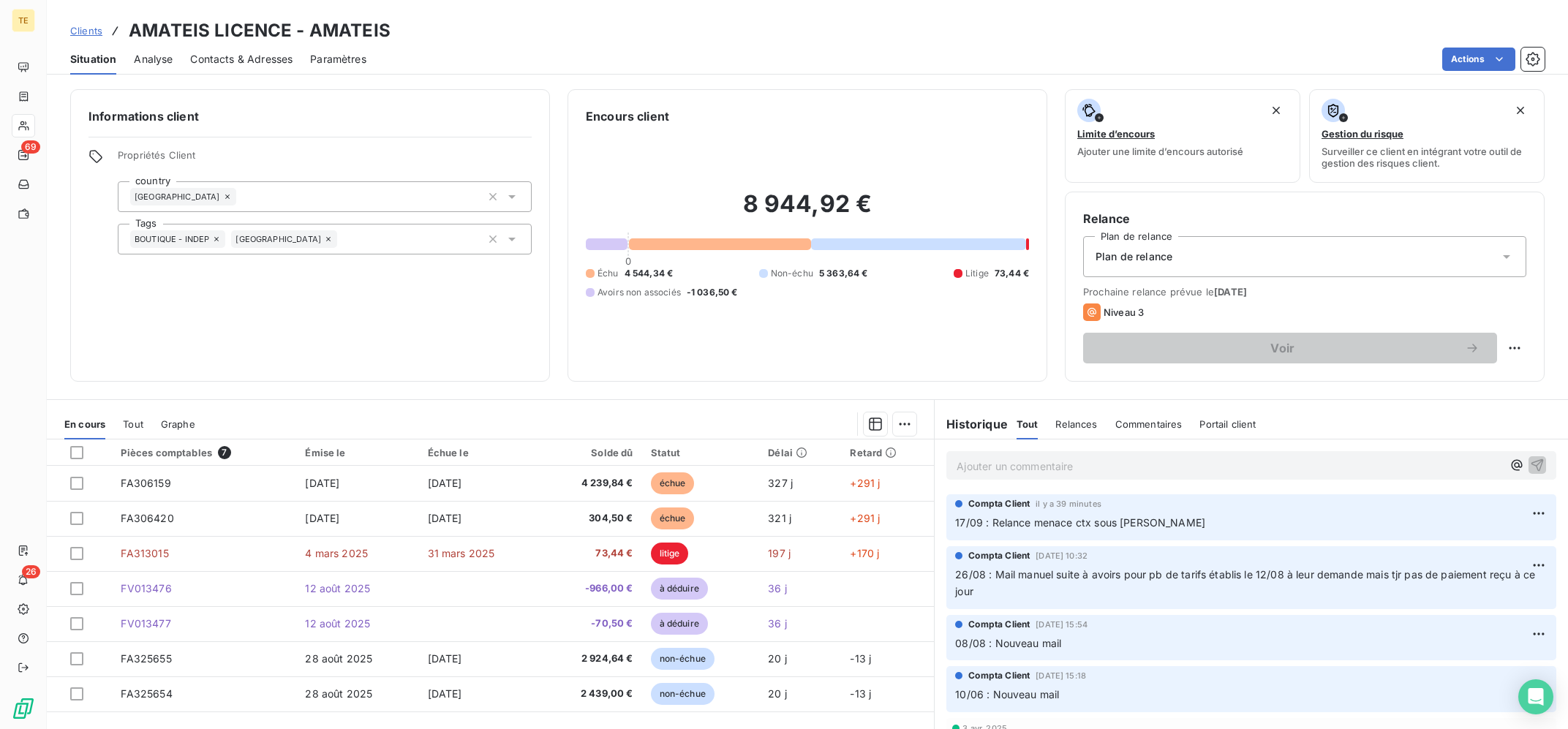
click at [1320, 530] on p "17/09 : Relance menace ctx sous [PERSON_NAME]" at bounding box center [1251, 524] width 592 height 17
click at [1537, 512] on html "TE 69 26 Clients AMATEIS LICENCE - AMATEIS Situation Analyse Contacts & Adresse…" at bounding box center [784, 364] width 1568 height 729
click at [1504, 541] on div "Editer" at bounding box center [1504, 546] width 82 height 23
click at [1223, 505] on div "Compta Client il y a 39 minutes" at bounding box center [1251, 503] width 592 height 13
click at [1455, 527] on p "17/09 : Relance menace ctx sous [PERSON_NAME]" at bounding box center [1241, 524] width 572 height 17
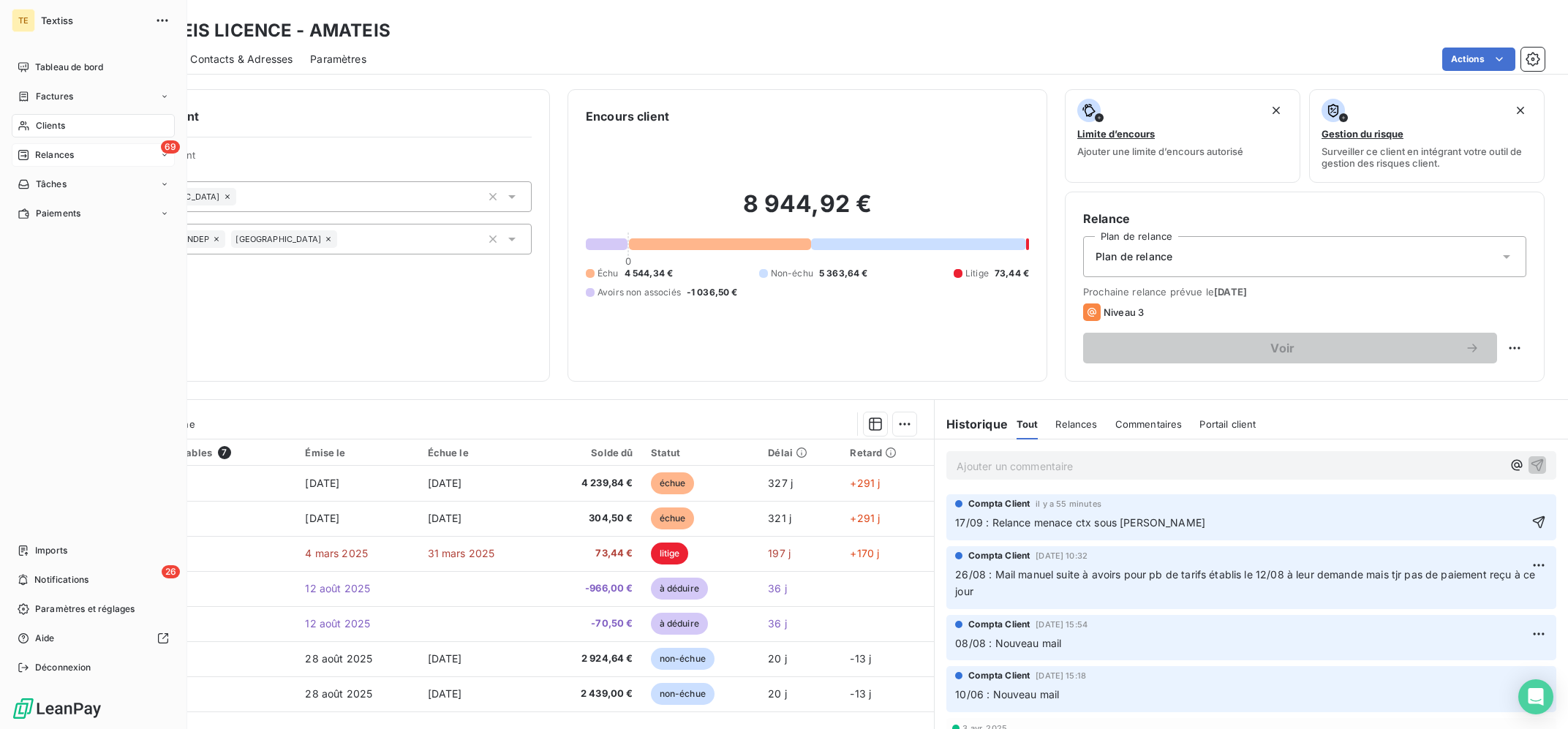
click at [61, 152] on span "Relances" at bounding box center [54, 154] width 39 height 13
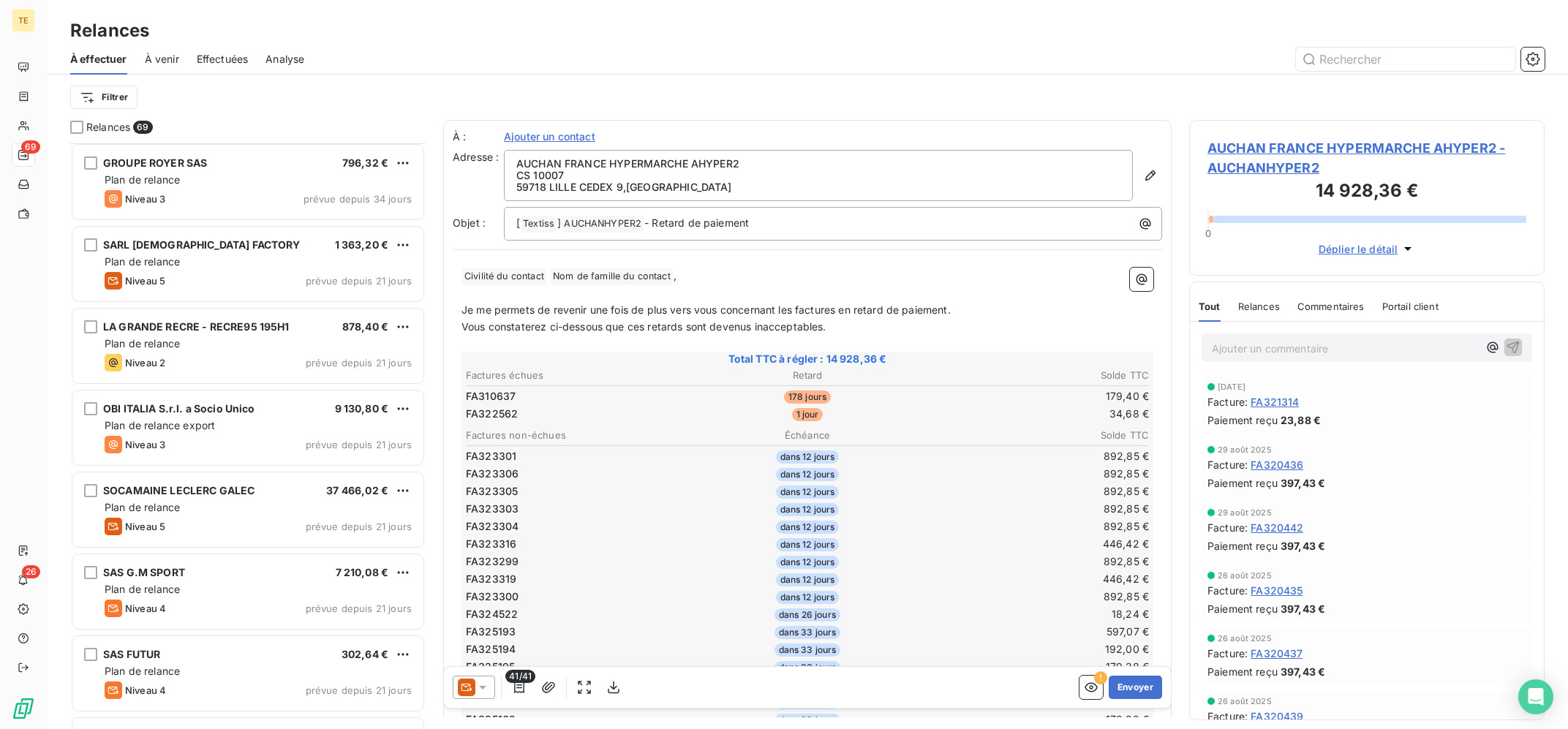
scroll to position [589, 0]
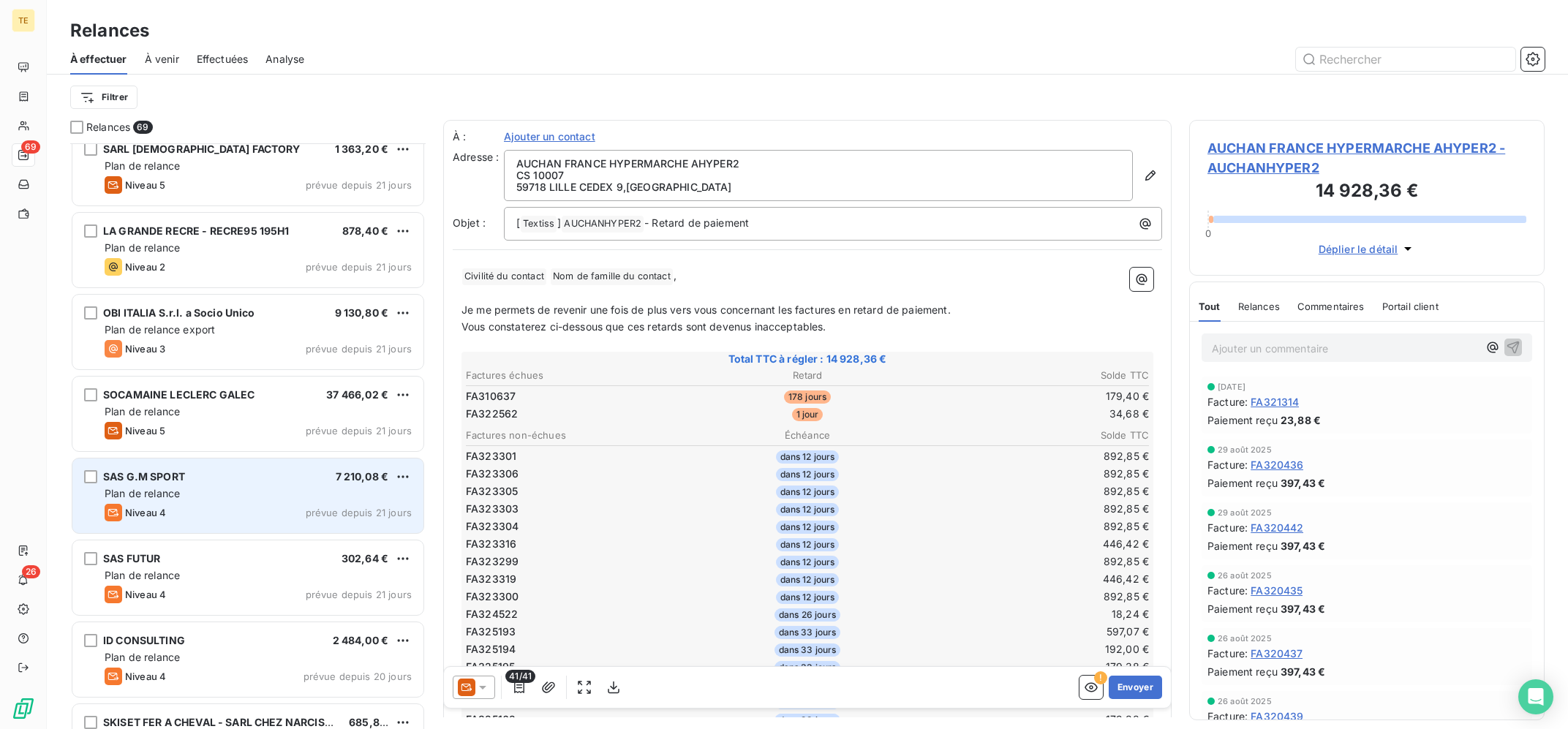
click at [286, 501] on div "Plan de relance" at bounding box center [258, 493] width 307 height 15
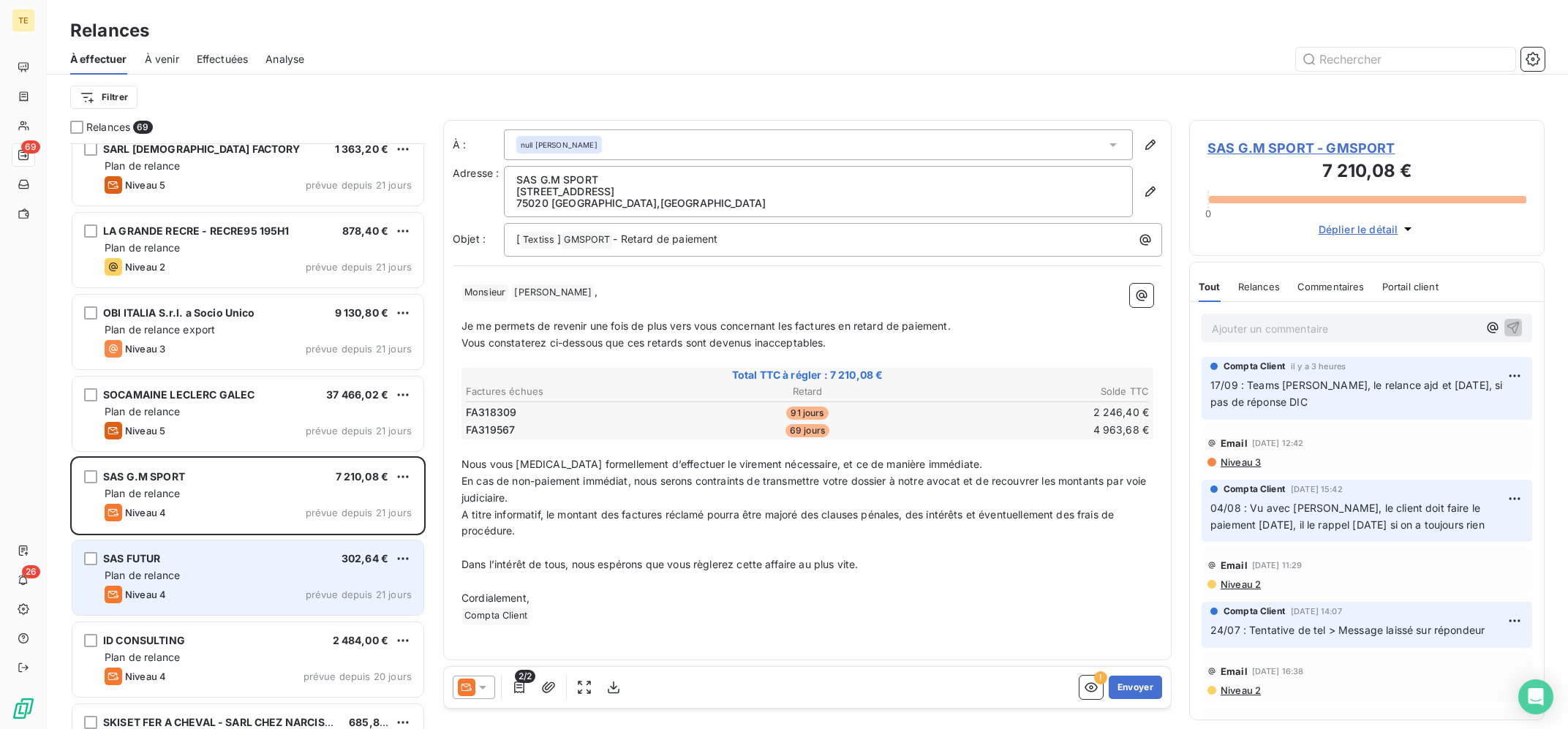
click at [291, 561] on div "SAS FUTUR 302,64 €" at bounding box center [258, 558] width 307 height 13
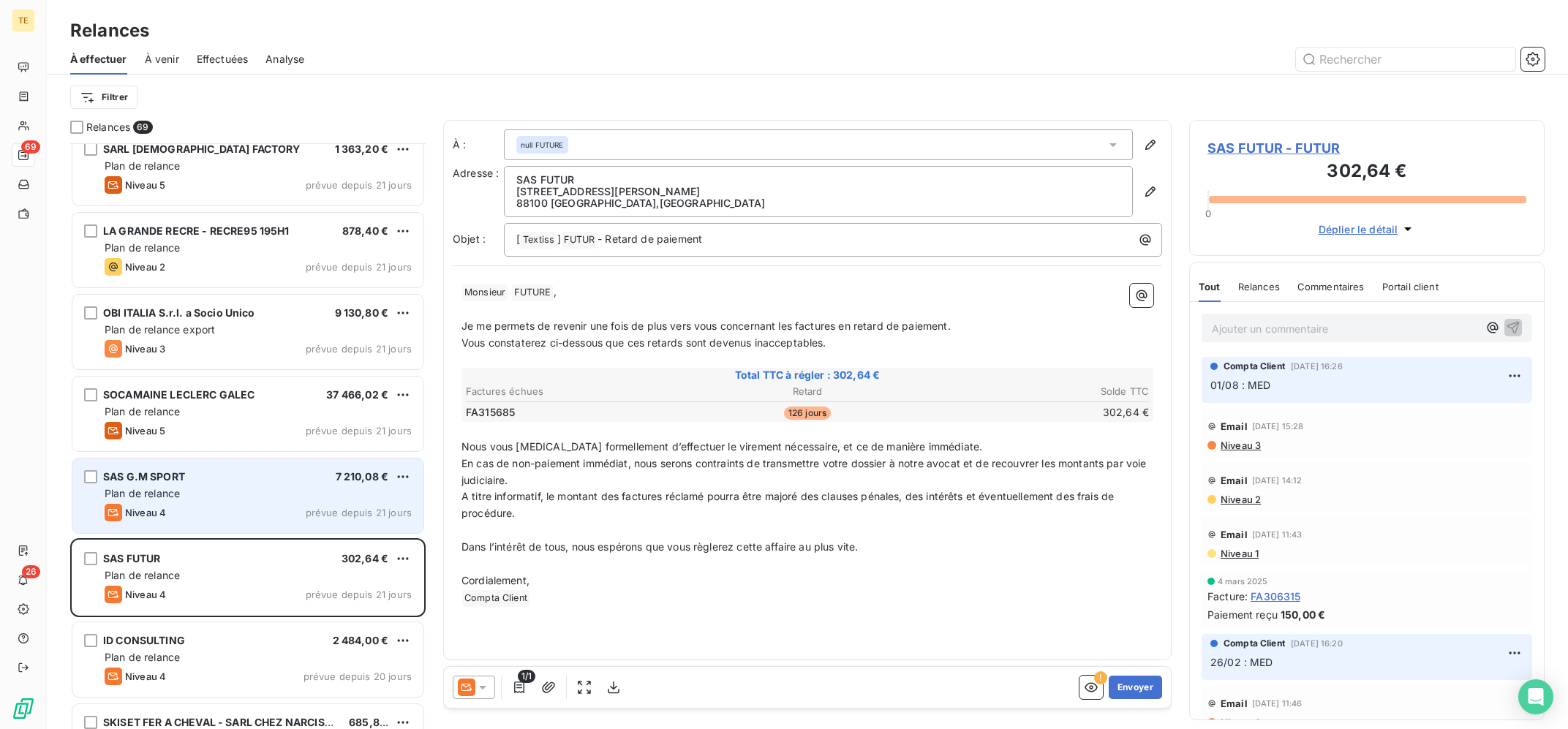
click at [299, 485] on div "SAS G.M SPORT 7 210,08 € Plan de relance Niveau 4 prévue depuis 21 jours" at bounding box center [247, 496] width 351 height 75
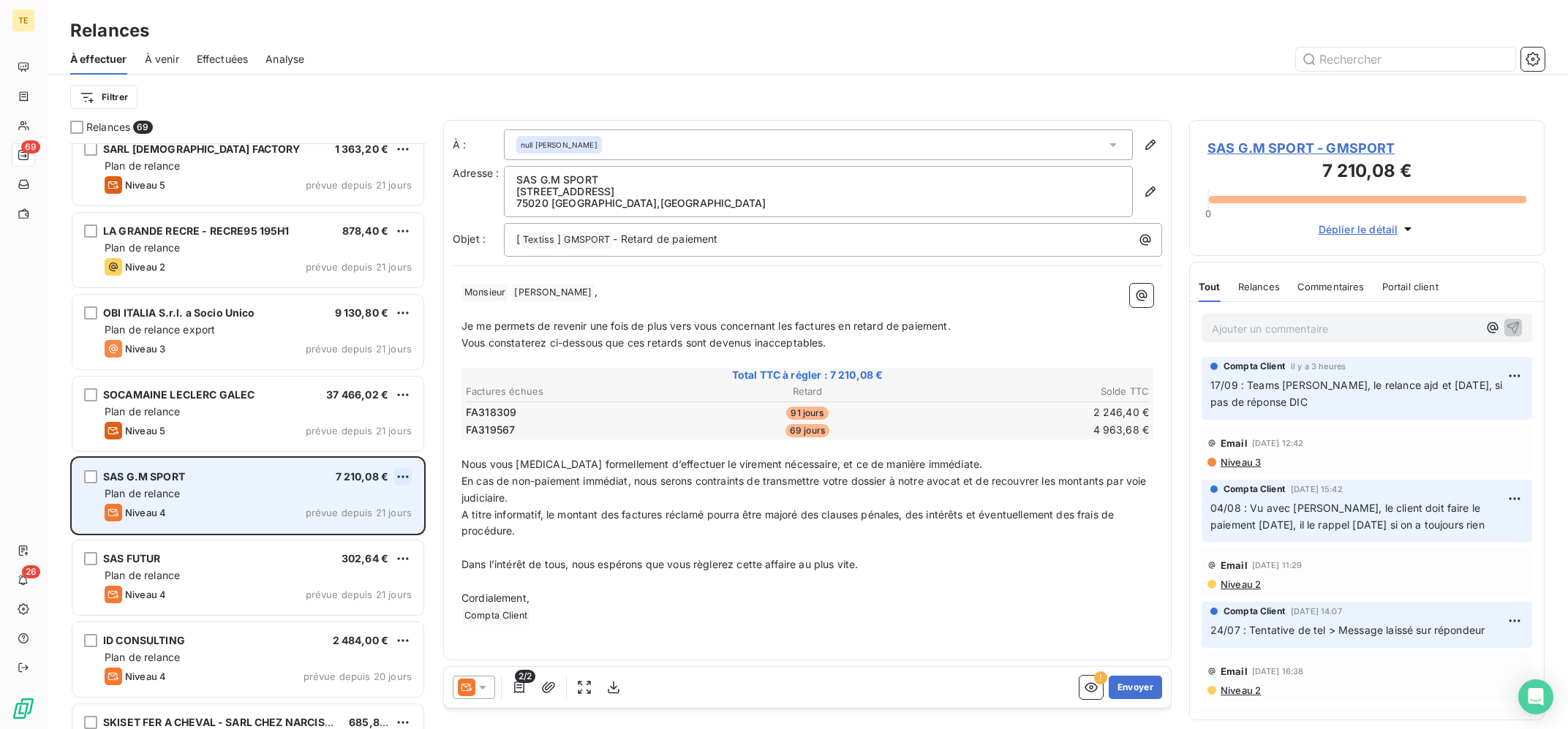
click at [400, 479] on html "TE 69 26 Relances À effectuer À venir Effectuées Analyse Filtrer Relances 69 GR…" at bounding box center [784, 364] width 1568 height 729
click at [387, 502] on div "Replanifier cette action" at bounding box center [339, 506] width 131 height 23
select select "8"
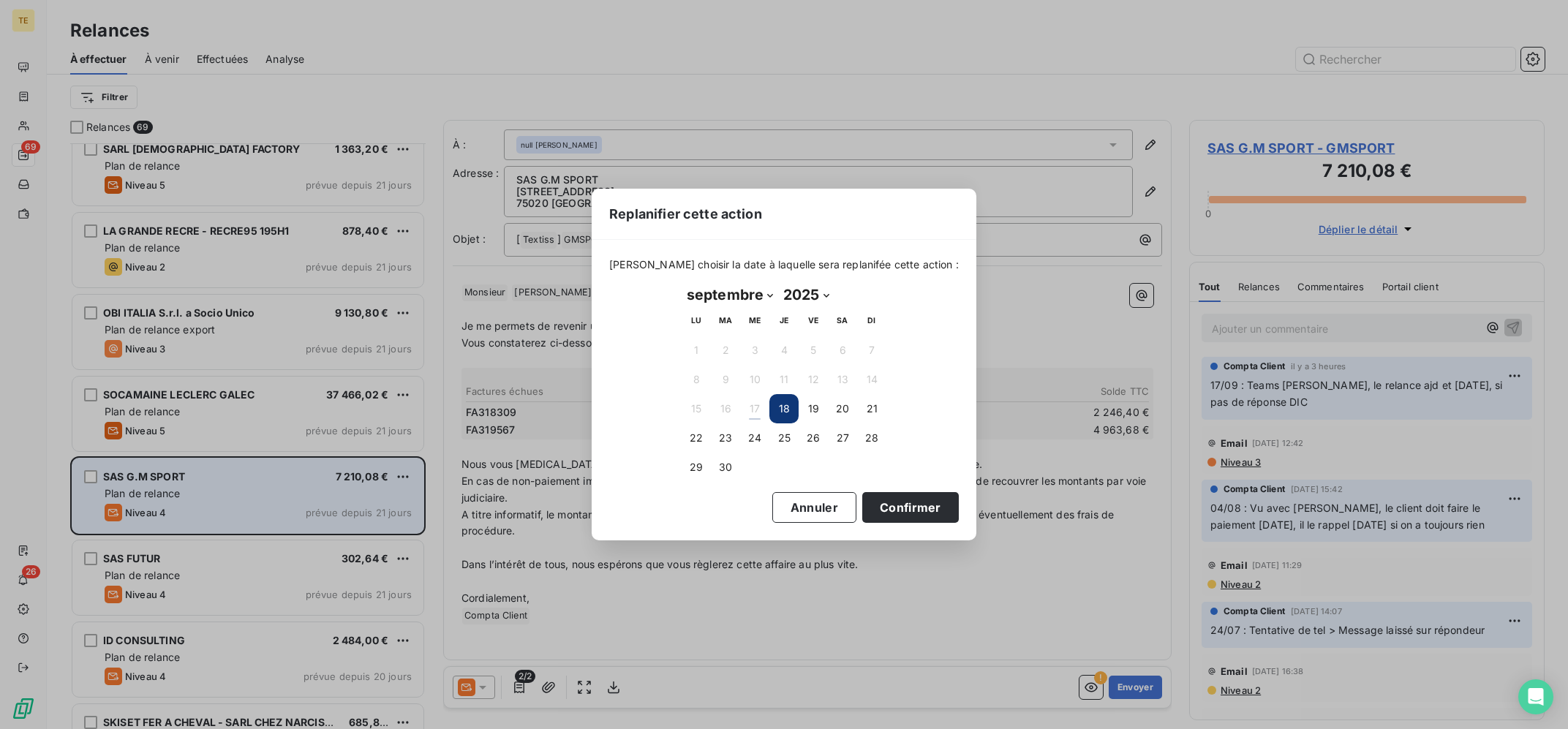
click at [577, 497] on div "Replanifier cette action [PERSON_NAME] choisir la date à laquelle sera replanif…" at bounding box center [784, 364] width 1568 height 729
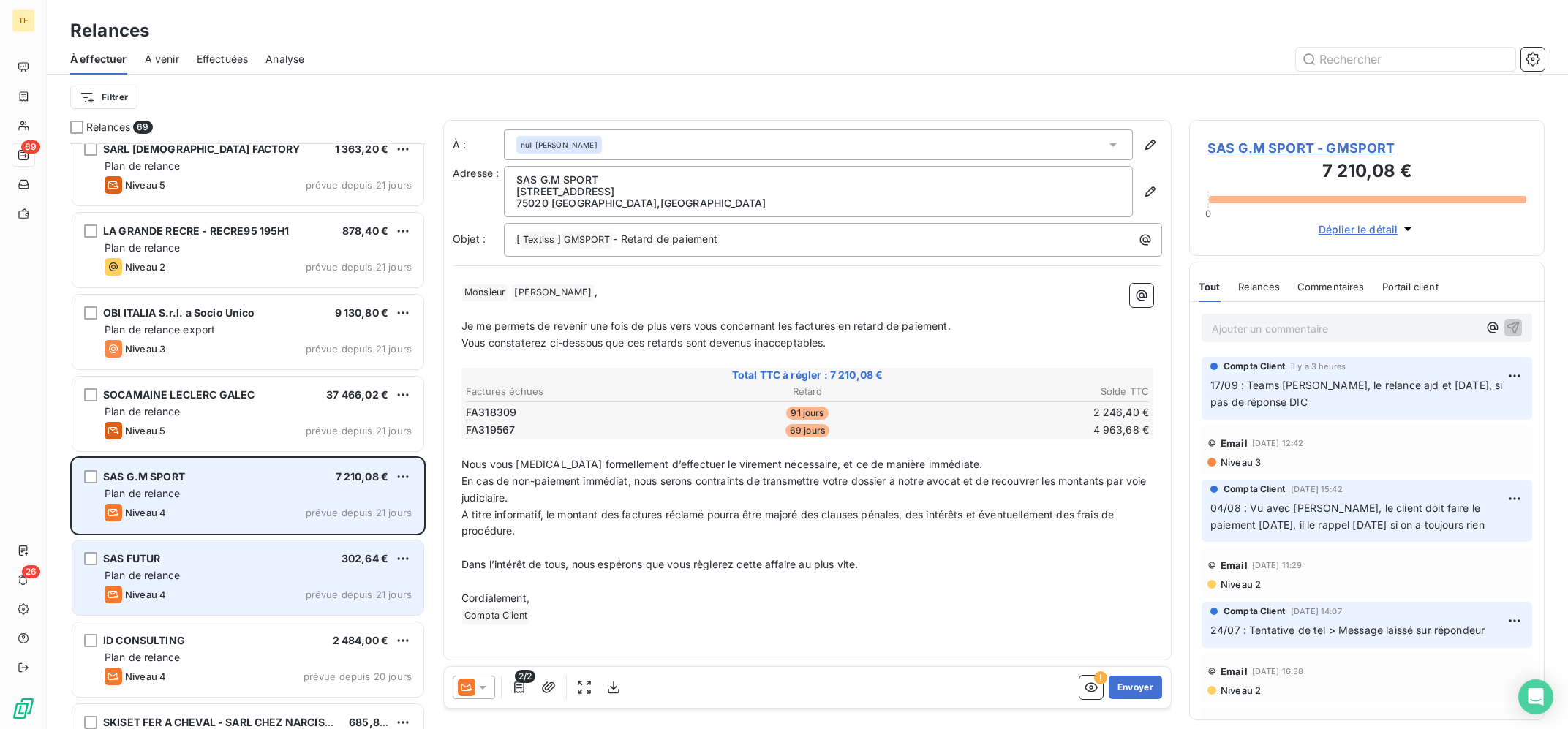
click at [319, 555] on div "SAS FUTUR 302,64 €" at bounding box center [258, 558] width 307 height 13
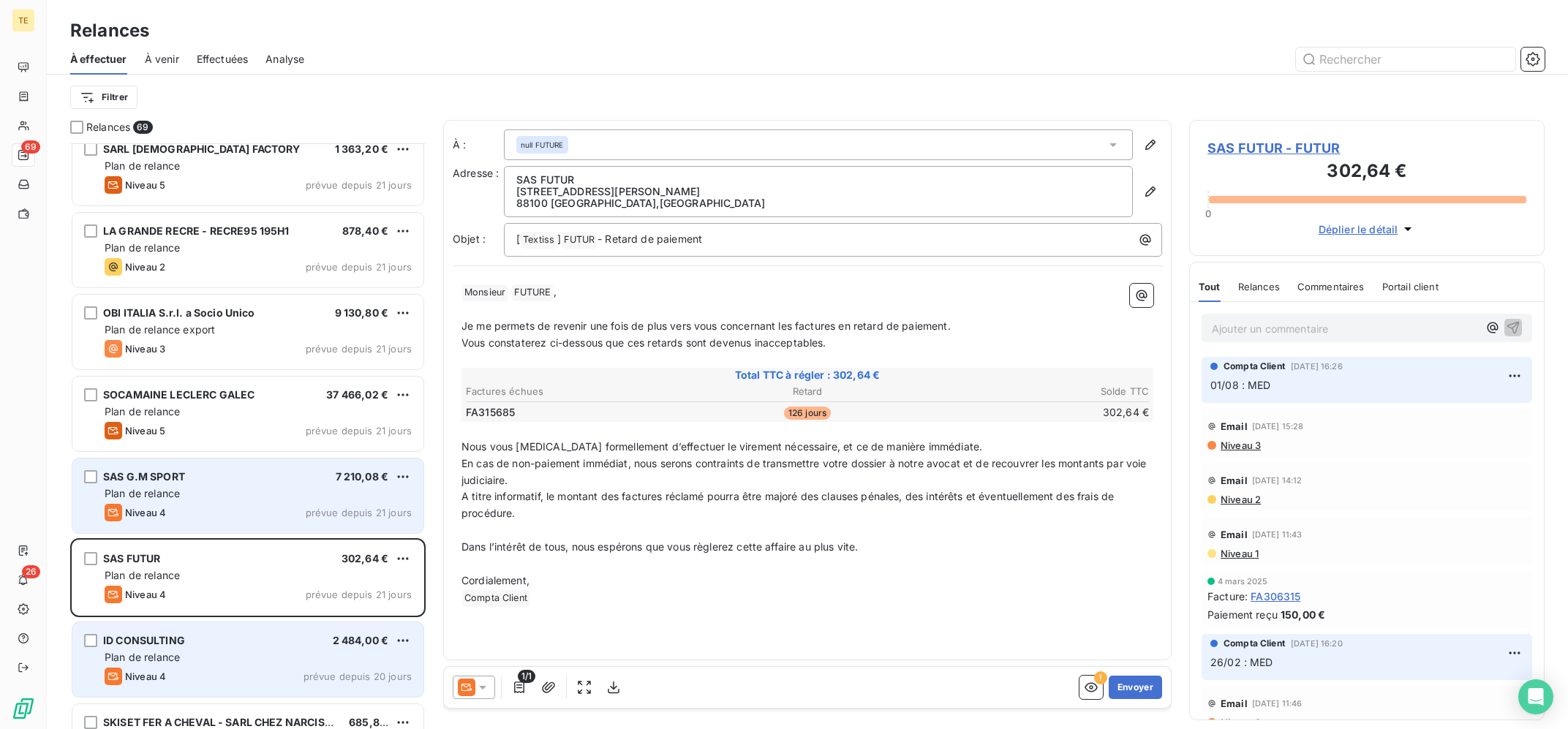
click at [306, 646] on div "ID CONSULTING 2 484,00 €" at bounding box center [258, 641] width 307 height 13
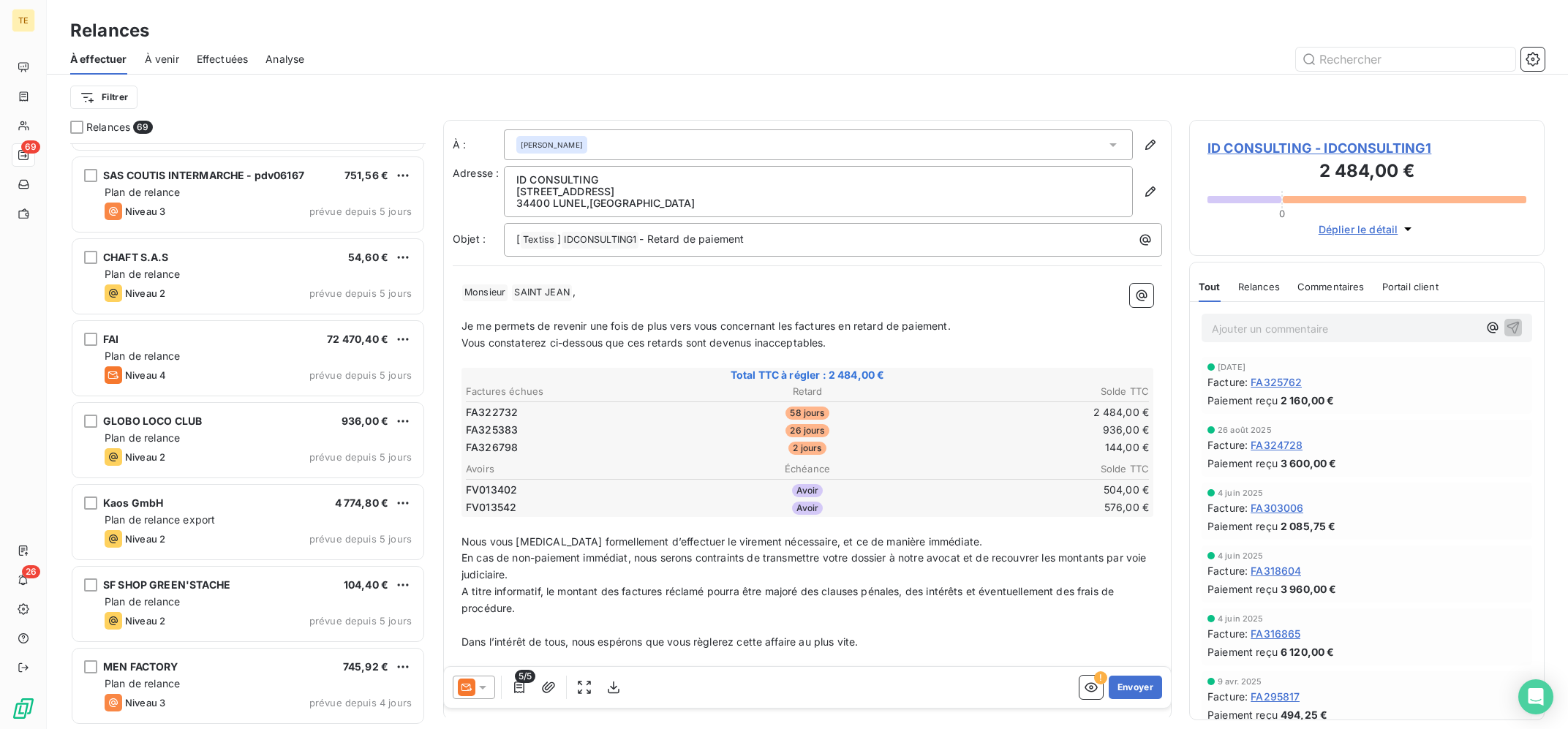
scroll to position [2942, 0]
click at [273, 433] on div "Plan de relance" at bounding box center [258, 435] width 307 height 15
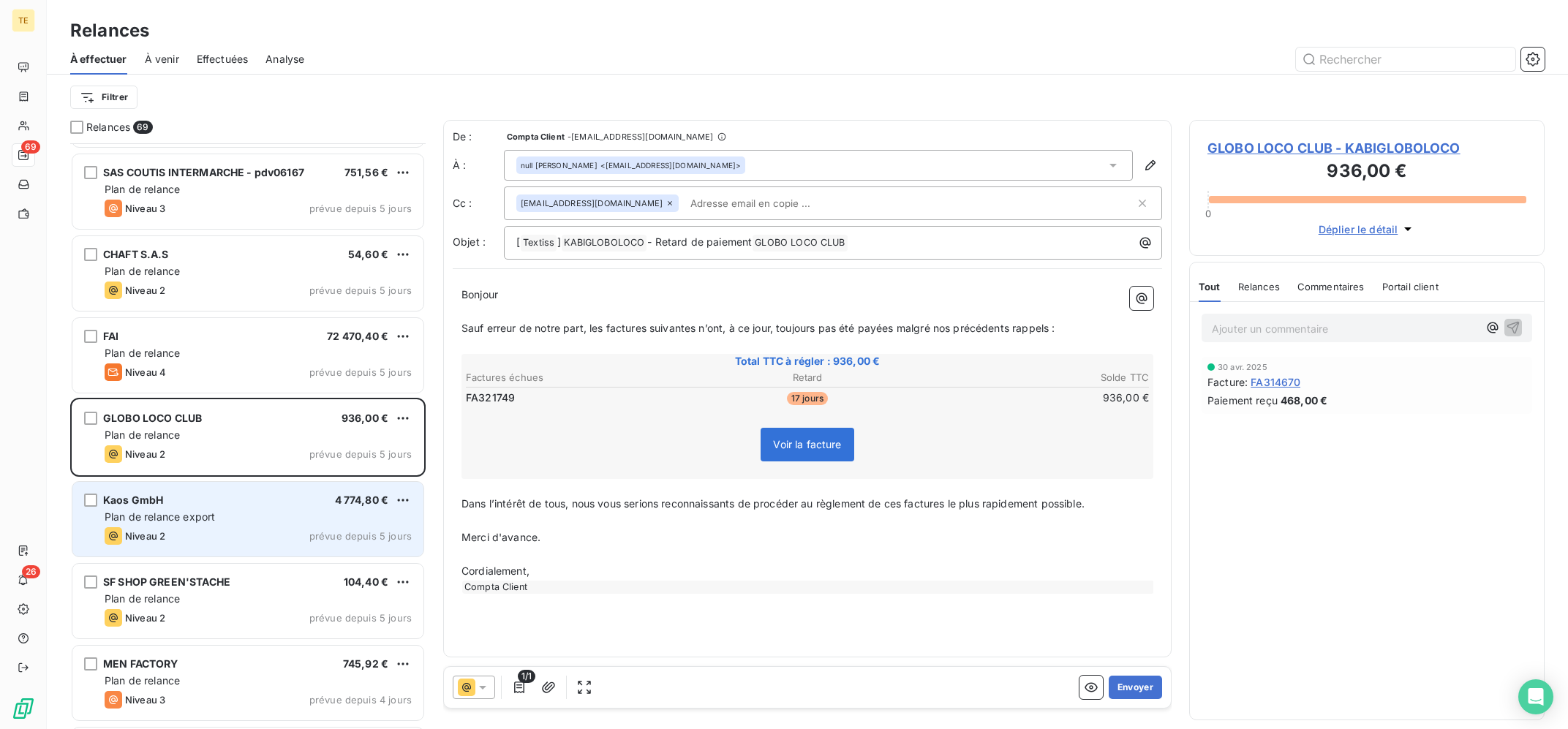
click at [255, 501] on div "Kaos GmbH 4 774,80 €" at bounding box center [258, 500] width 307 height 13
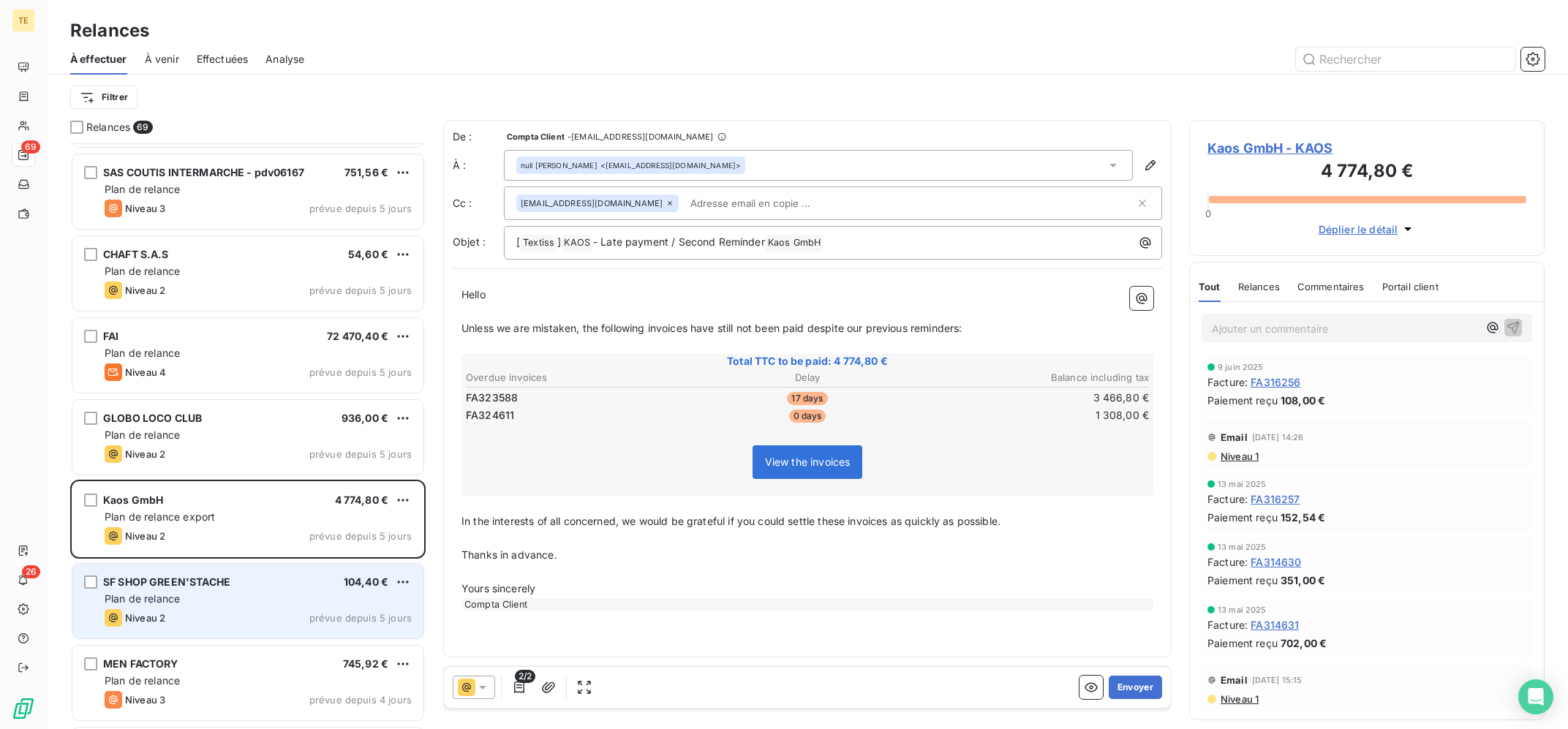
click at [215, 580] on span "SF SHOP GREEN'STACHE" at bounding box center [166, 581] width 127 height 13
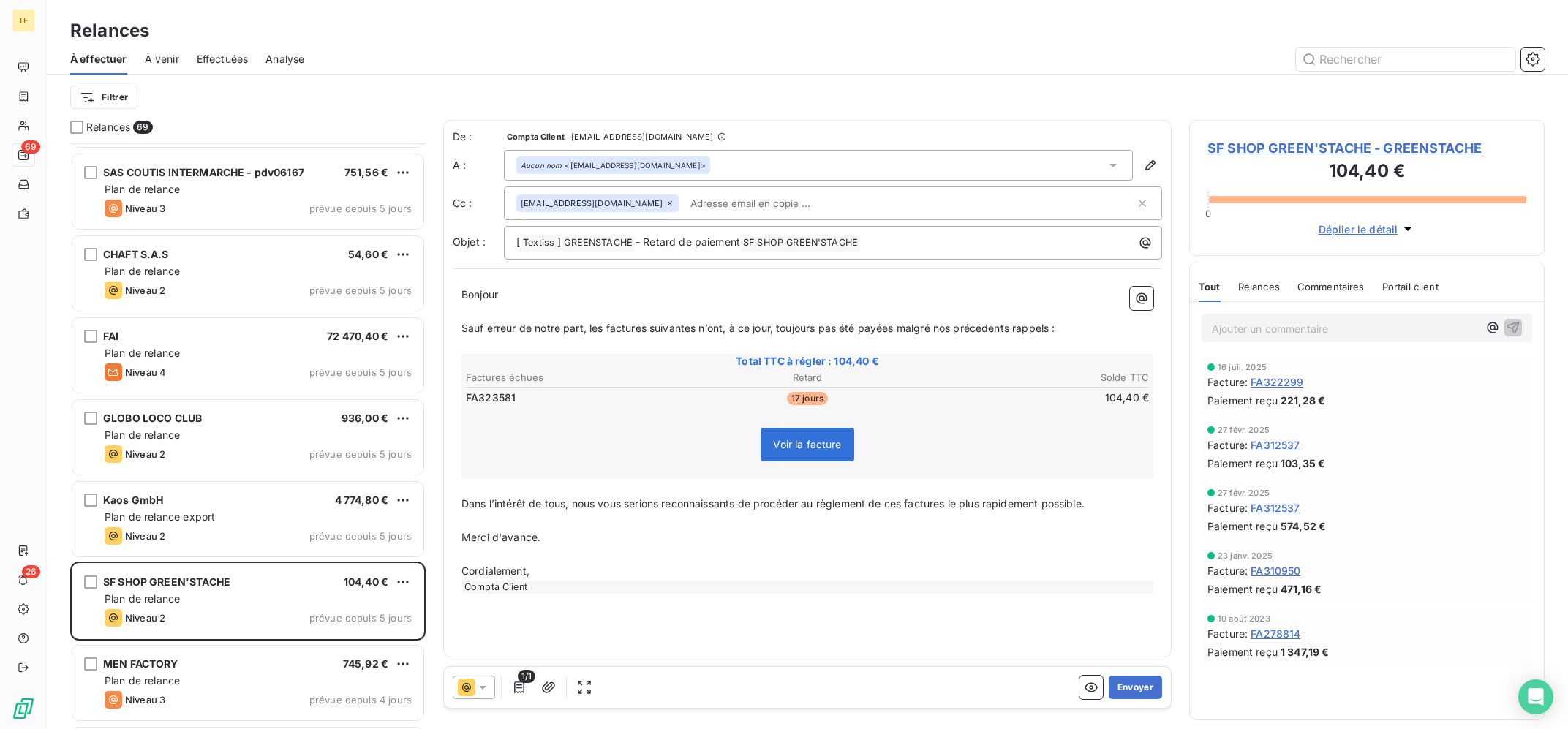
click at [455, 688] on div at bounding box center [473, 687] width 42 height 23
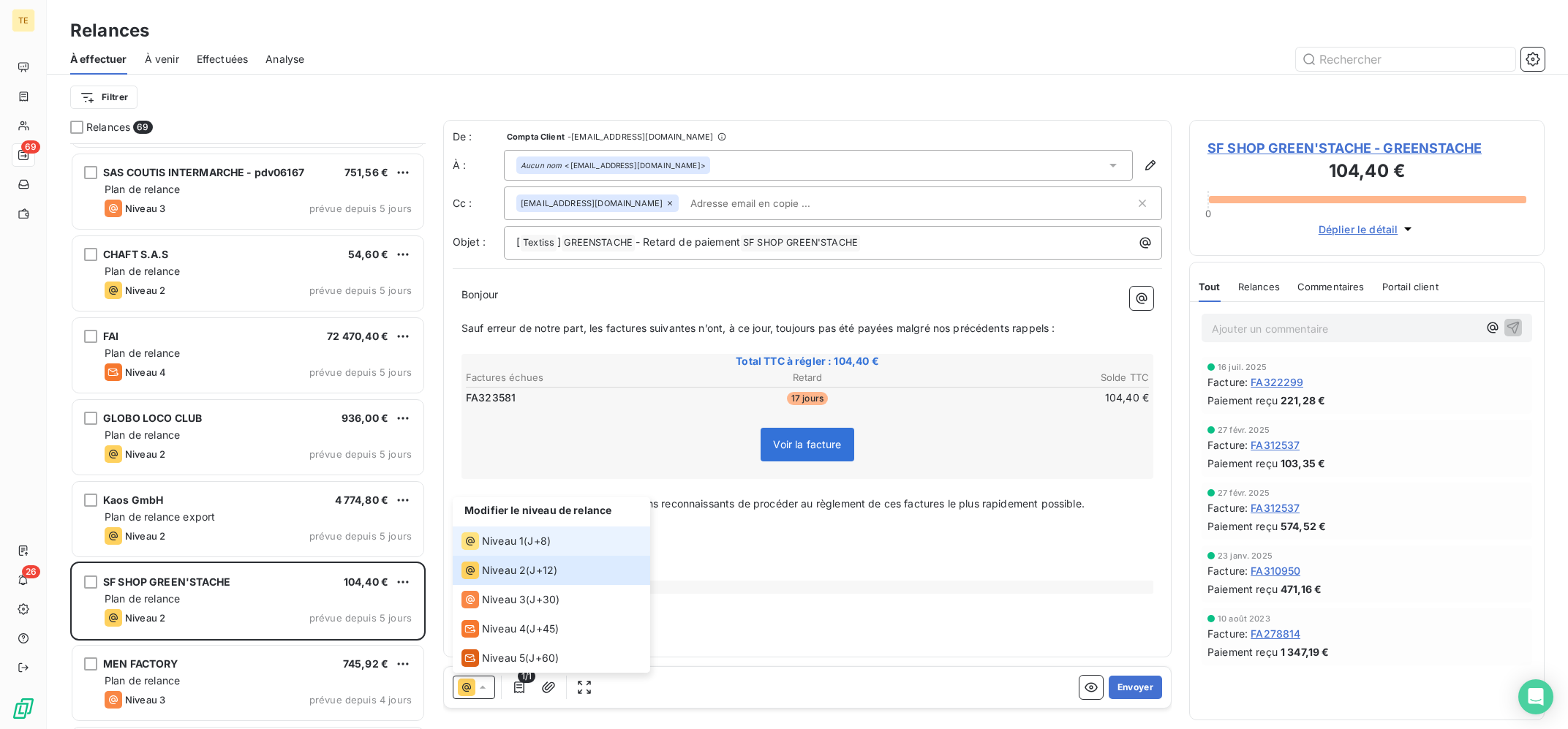
click at [508, 539] on span "Niveau 1" at bounding box center [502, 541] width 42 height 15
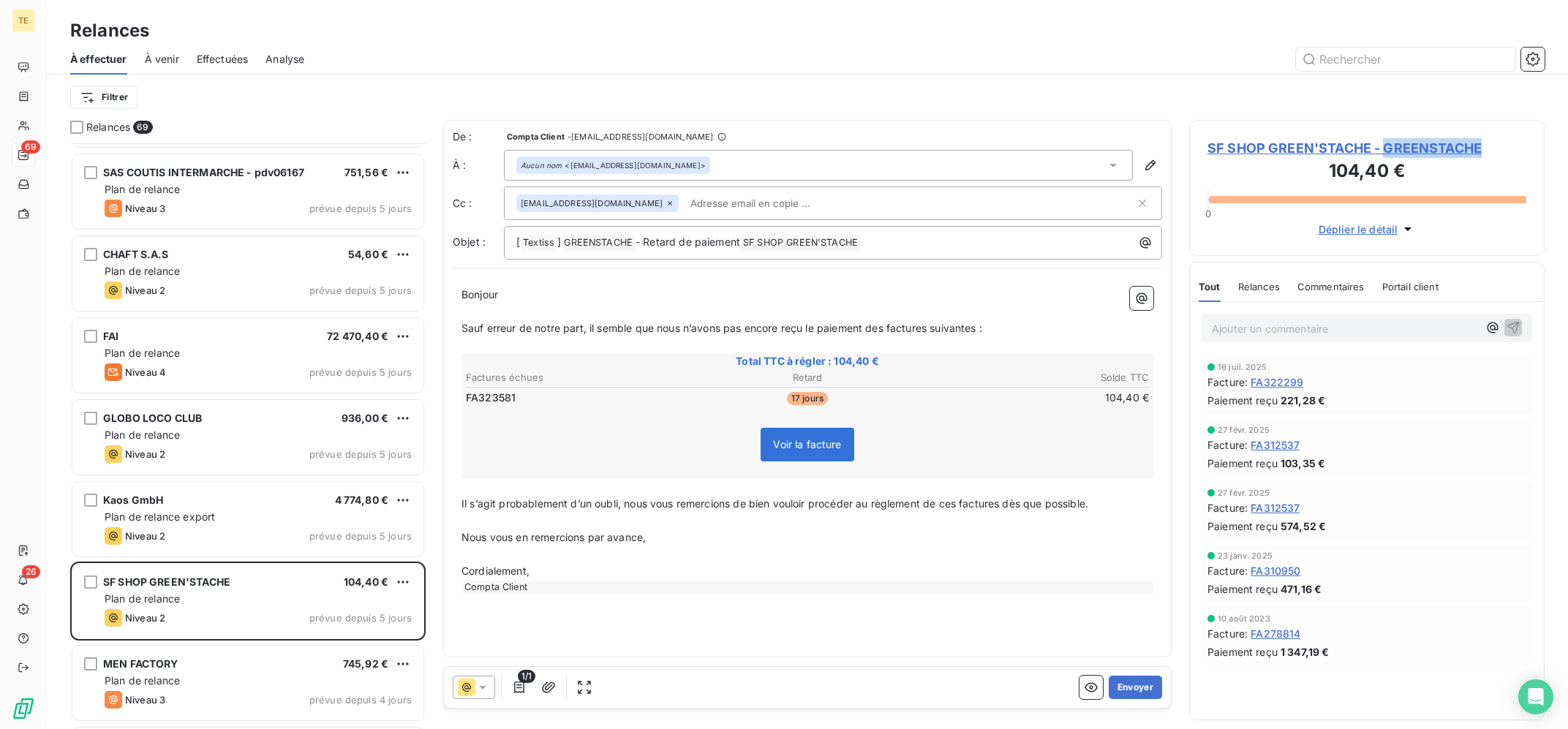
copy span "GREENSTACHE"
drag, startPoint x: 1506, startPoint y: 141, endPoint x: 1066, endPoint y: 35, distance: 452.6
click at [1189, 120] on div "SF SHOP GREEN'STACHE - GREENSTACHE 104,40 € 0 Déplier le détail Tout Relances C…" at bounding box center [1367, 425] width 356 height 610
click at [1057, 34] on div "Relances" at bounding box center [808, 30] width 1521 height 27
click at [1139, 689] on button "Envoyer" at bounding box center [1135, 687] width 53 height 23
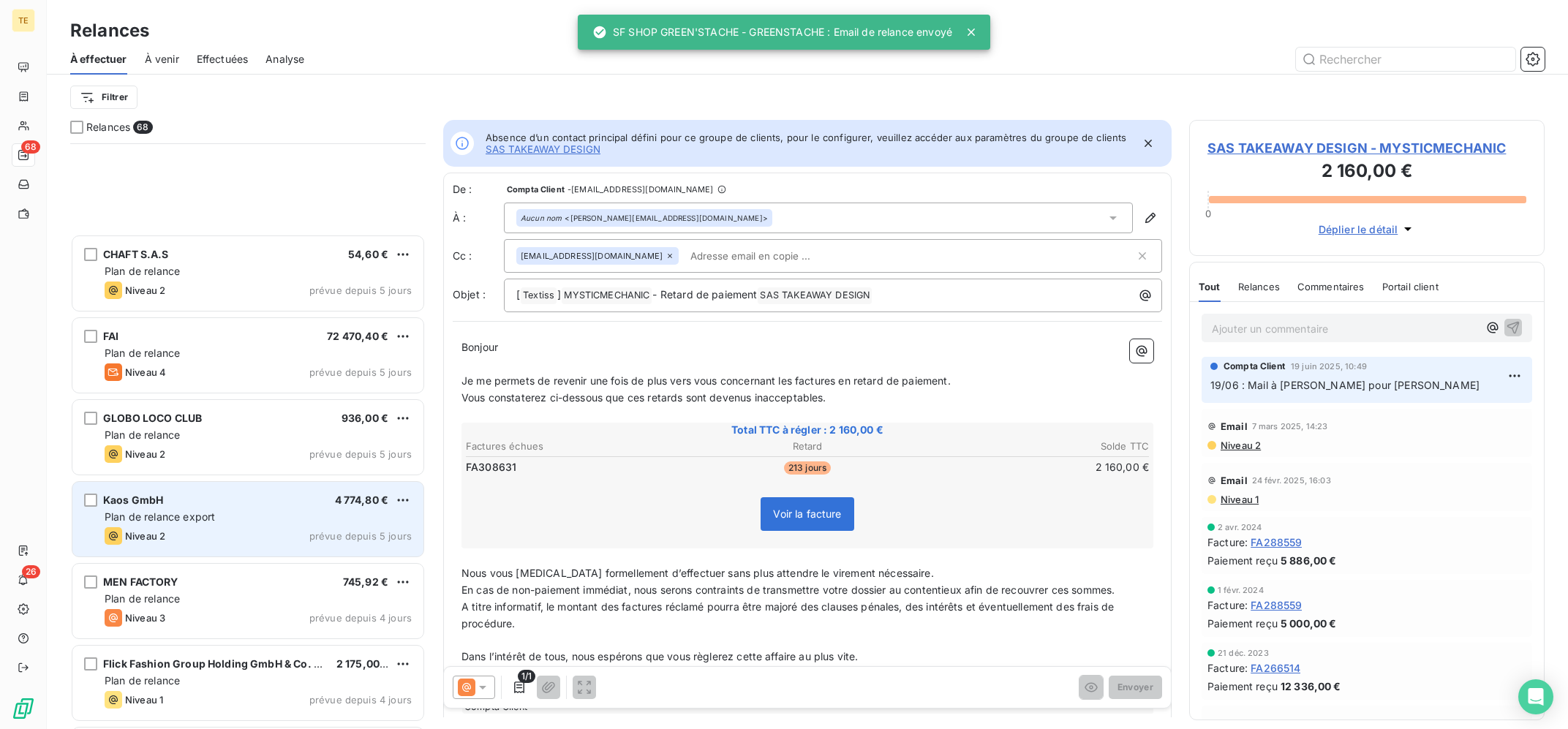
scroll to position [3236, 0]
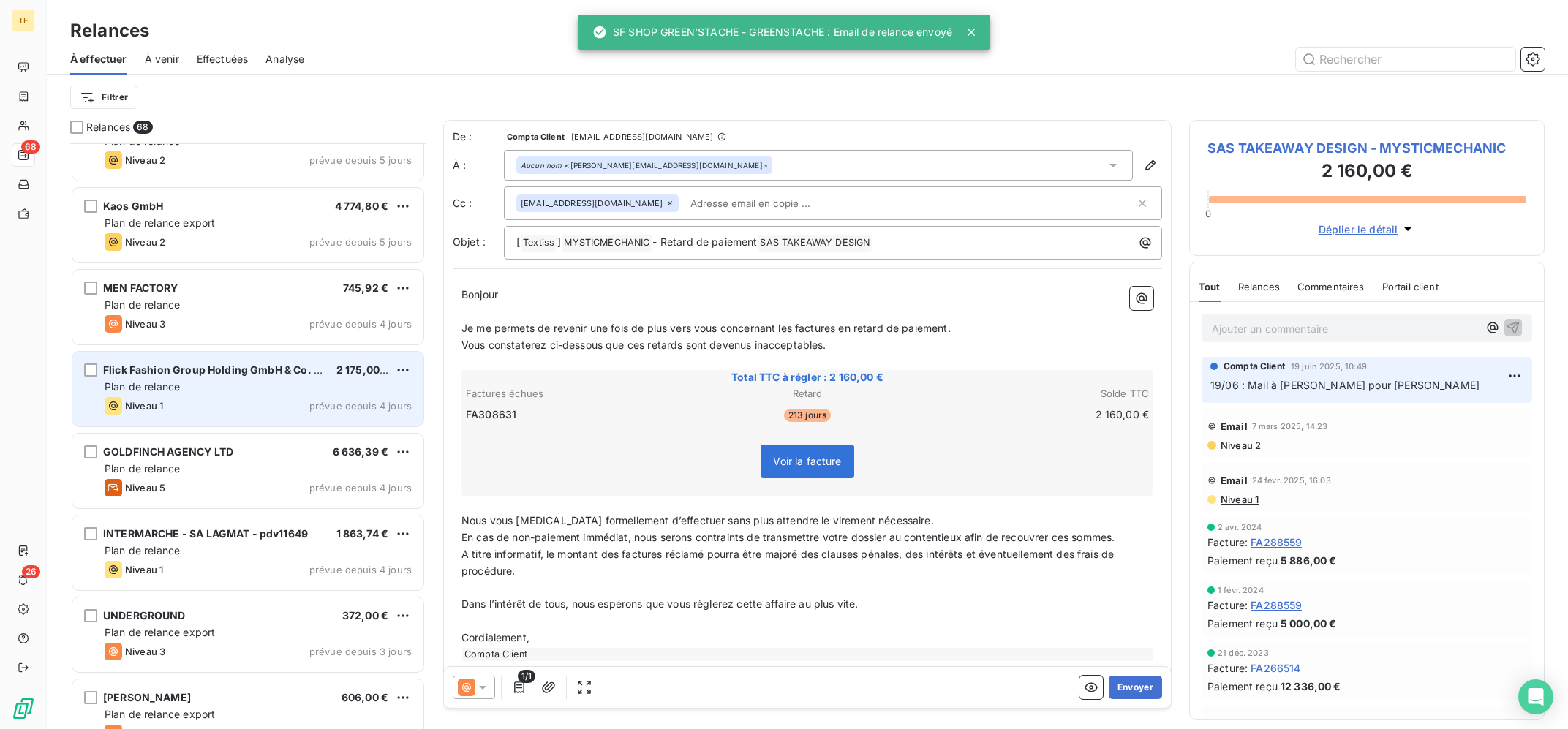
click at [302, 401] on div "Niveau 1 prévue depuis 4 jours" at bounding box center [258, 406] width 307 height 17
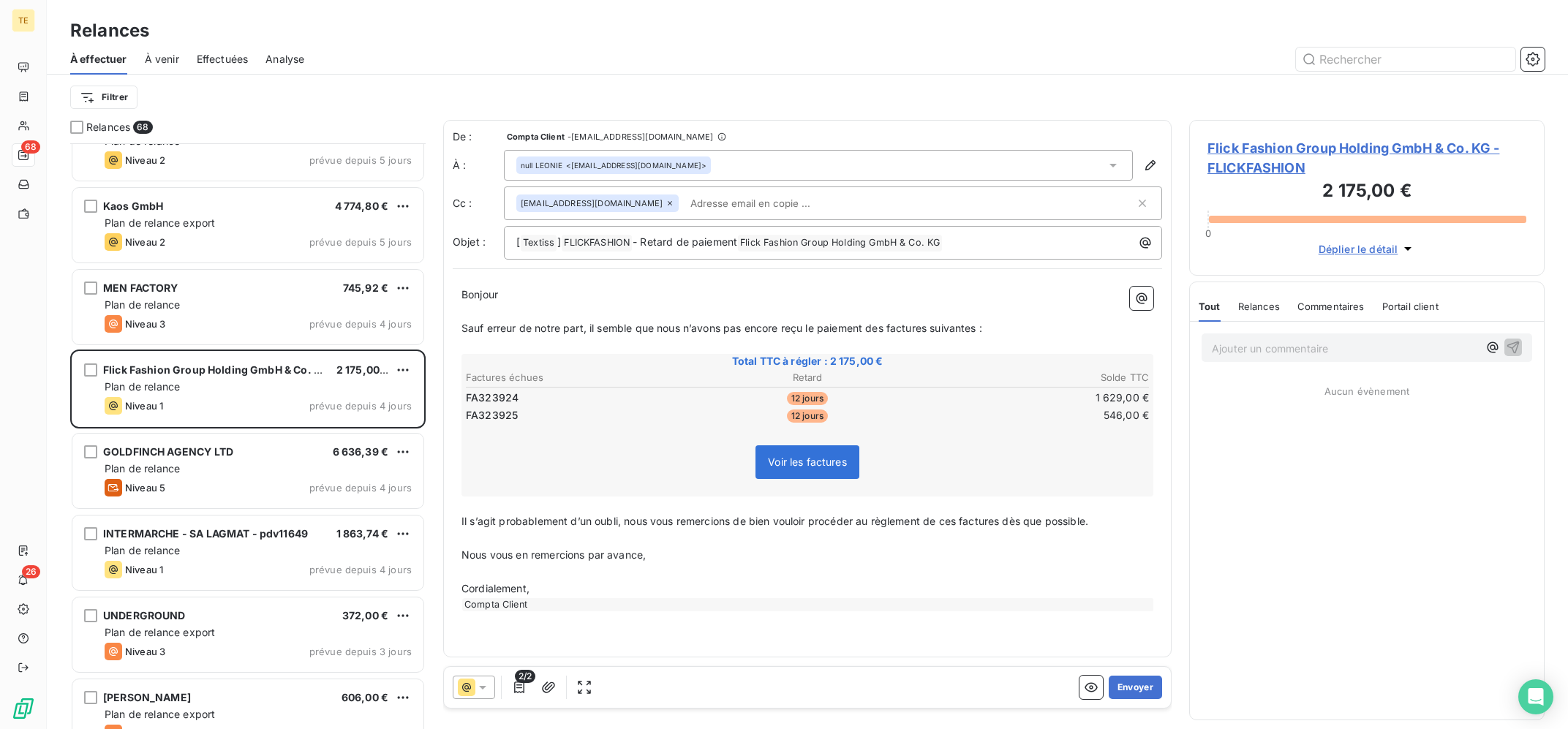
click at [1291, 152] on span "Flick Fashion Group Holding GmbH & Co. KG - FLICKFASHION" at bounding box center [1367, 158] width 319 height 39
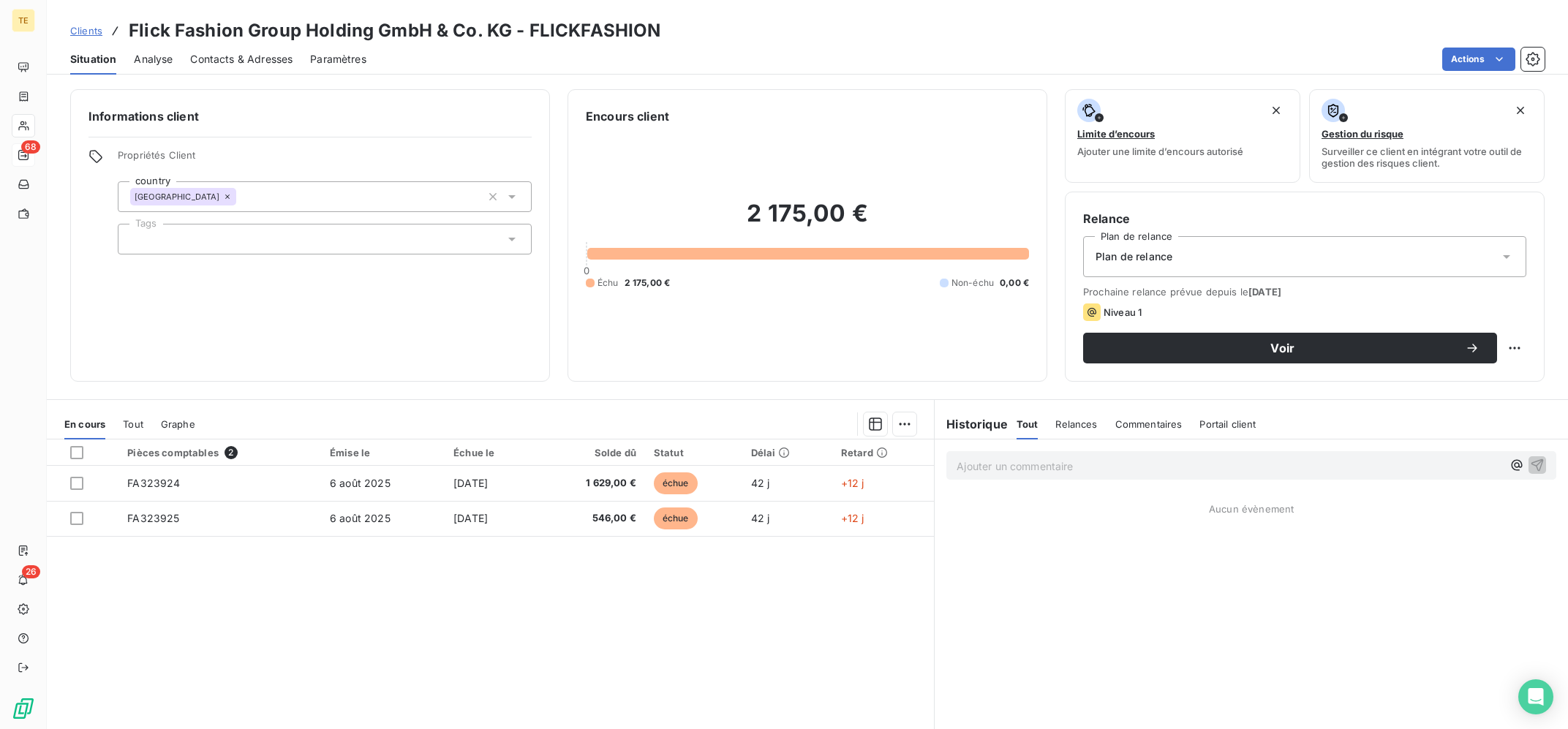
click at [1252, 243] on div "Plan de relance" at bounding box center [1304, 257] width 443 height 41
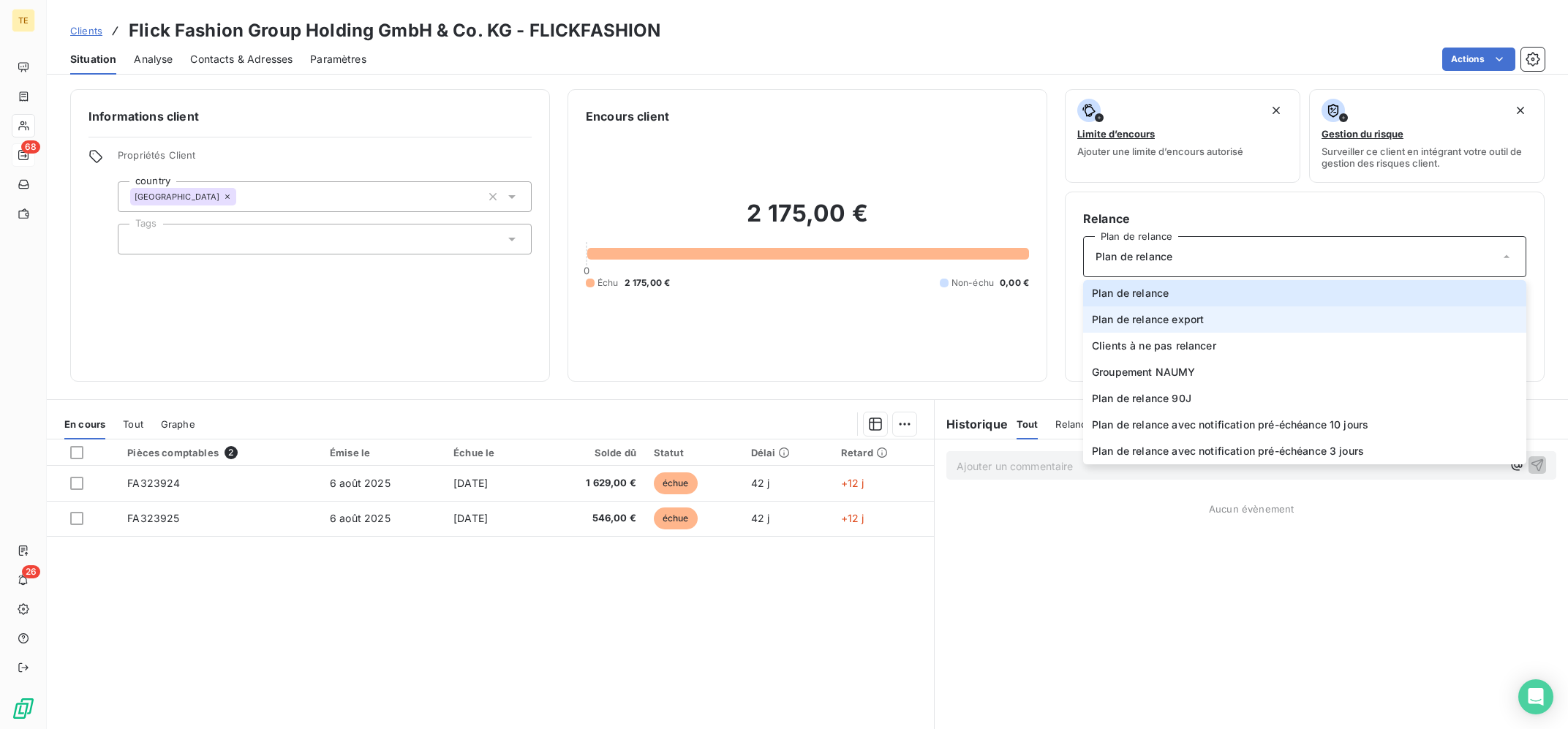
click at [1224, 313] on li "Plan de relance export" at bounding box center [1304, 319] width 443 height 27
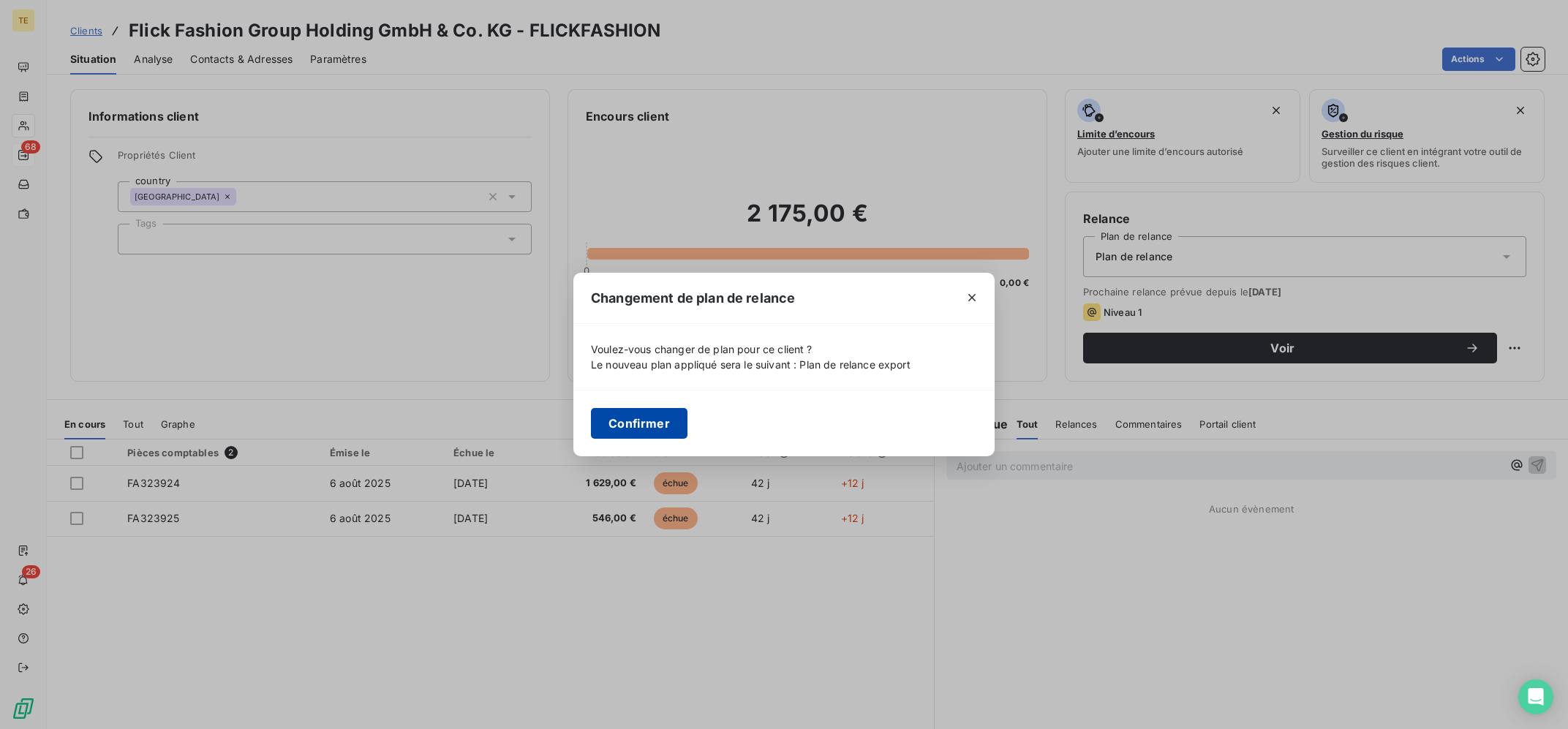
click at [658, 421] on button "Confirmer" at bounding box center [639, 424] width 97 height 31
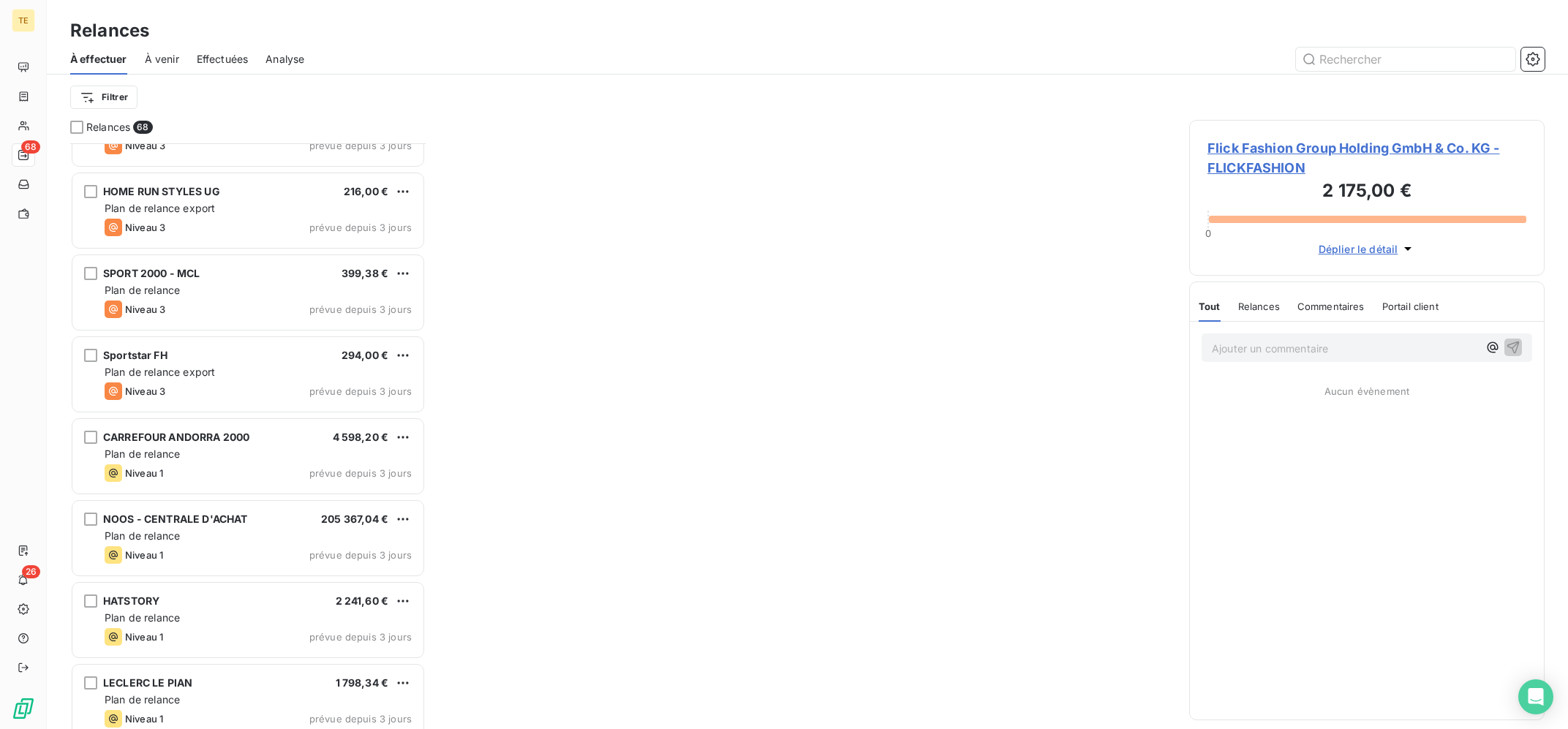
scroll to position [4986, 0]
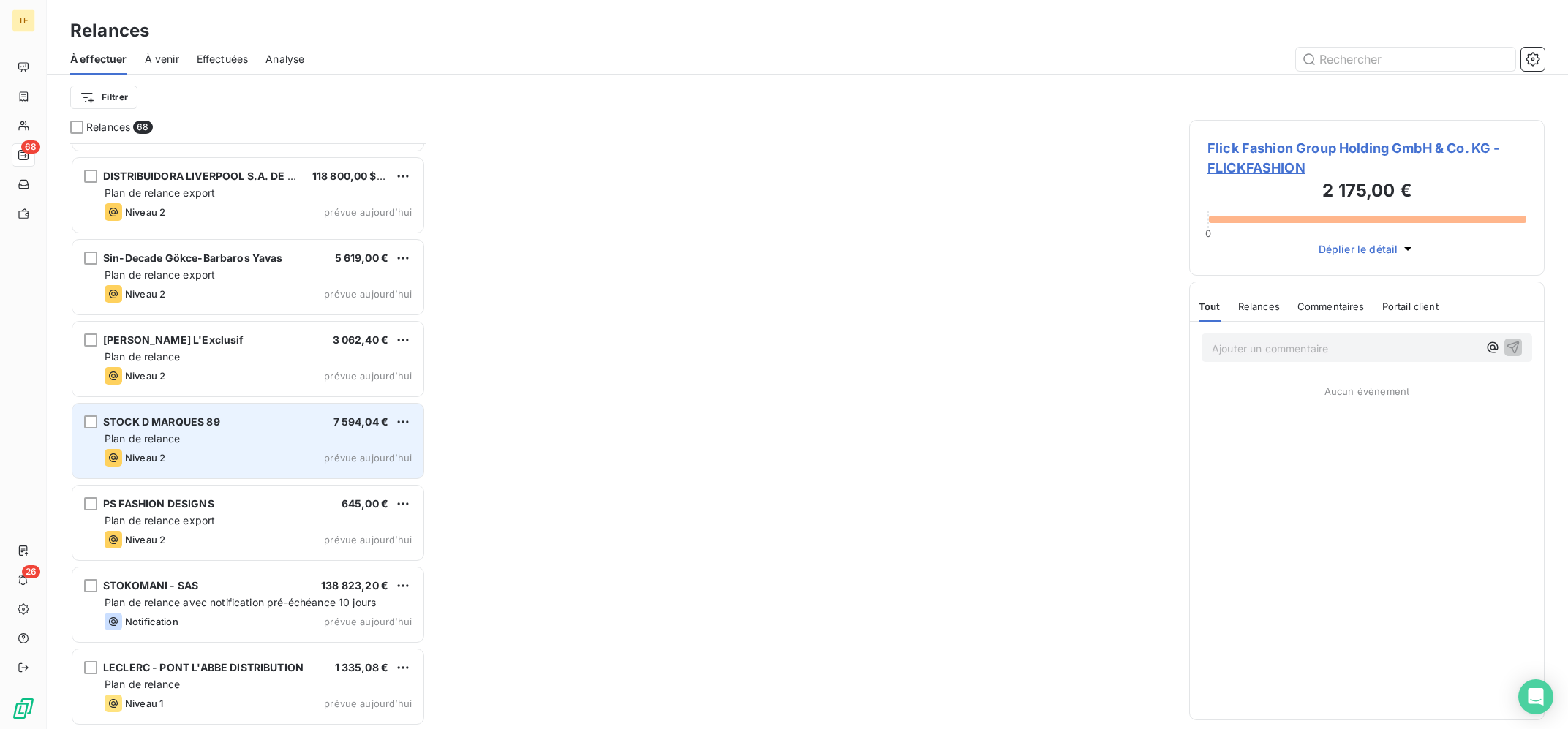
click at [226, 471] on div "STOCK D MARQUES 89 7 594,04 € Plan de relance Niveau 2 prévue [DATE]" at bounding box center [247, 441] width 351 height 75
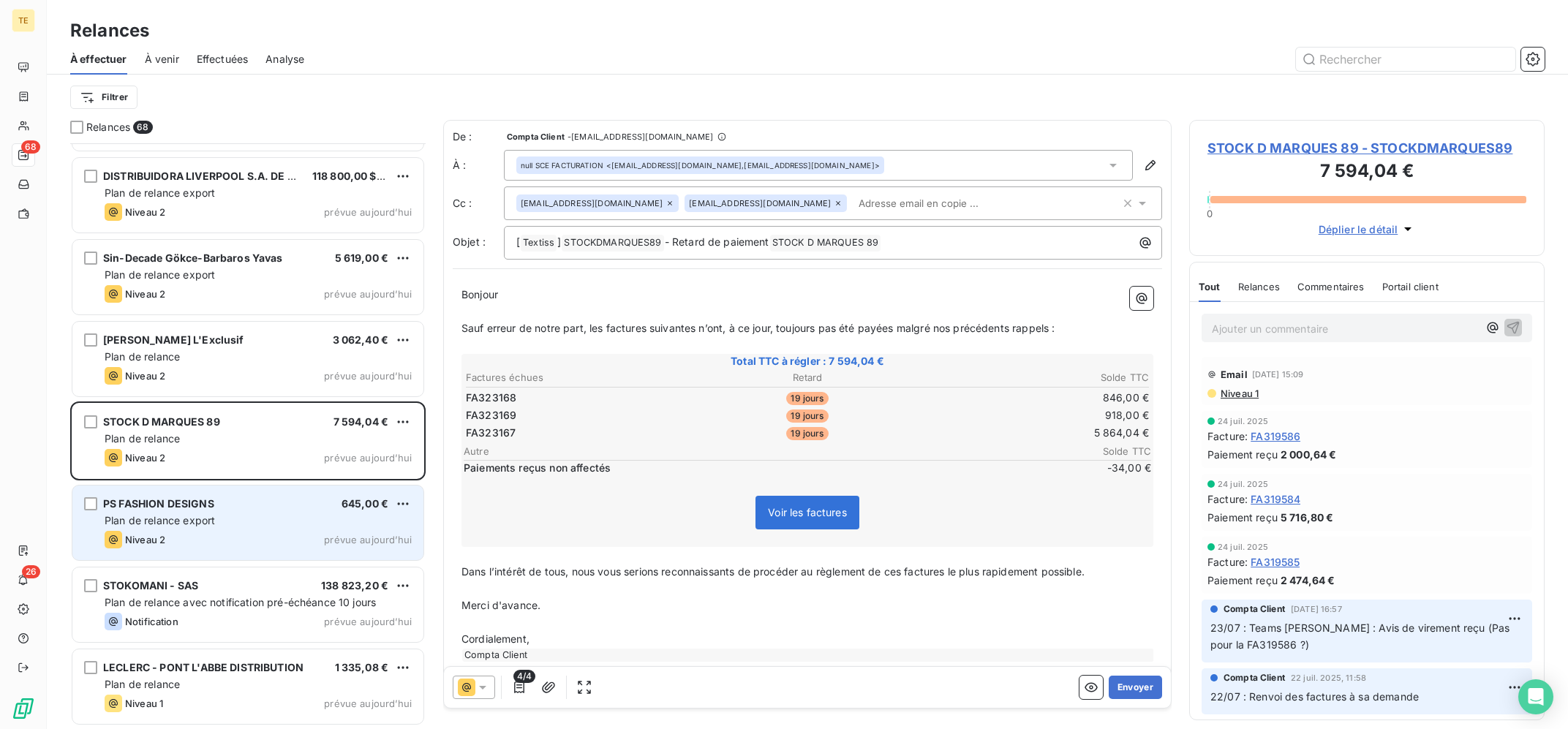
click at [230, 527] on div "Plan de relance export" at bounding box center [258, 521] width 307 height 15
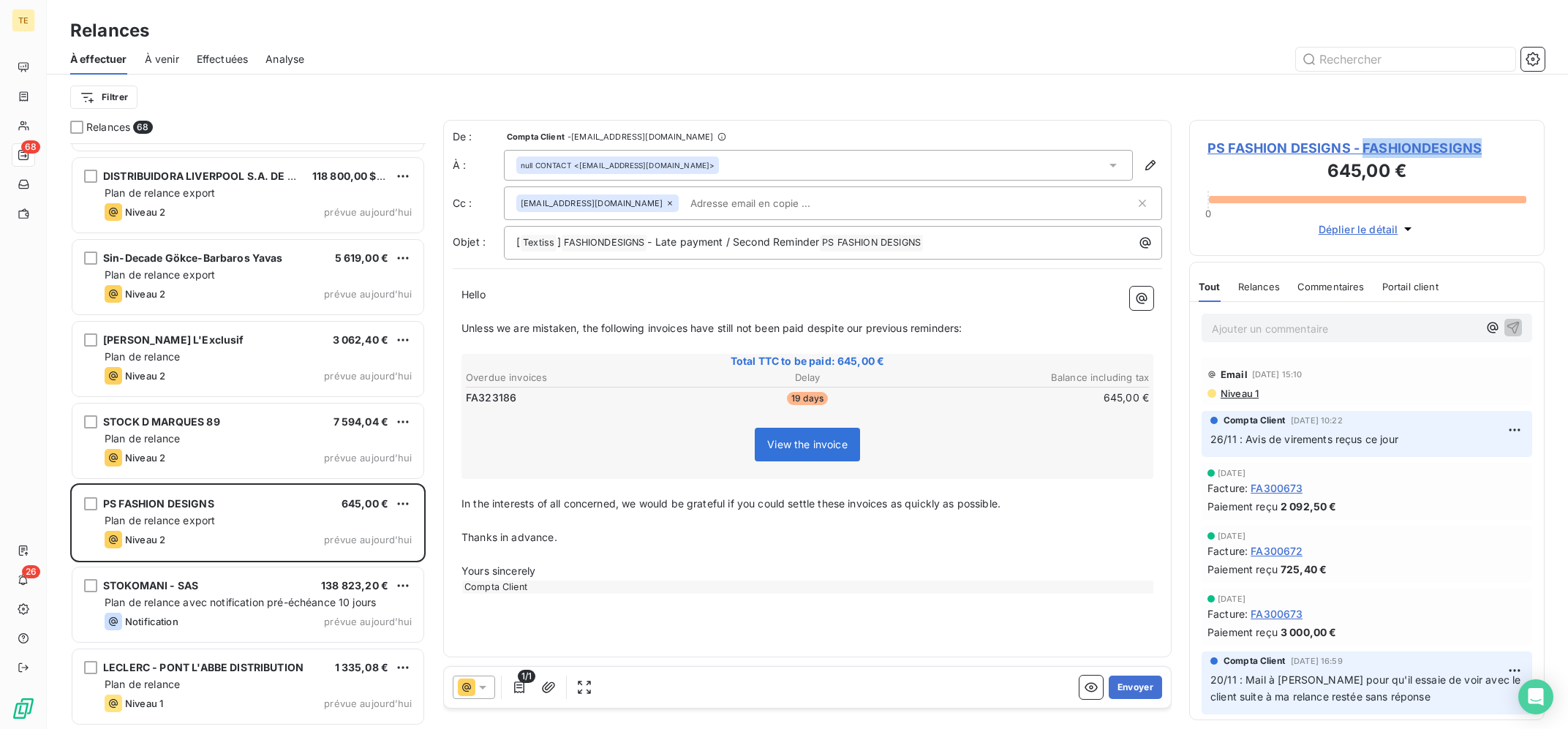
copy span "FASHIONDESIGNS"
drag, startPoint x: 1510, startPoint y: 147, endPoint x: 1220, endPoint y: 42, distance: 308.4
click at [1226, 120] on div "PS FASHION DESIGNS - FASHIONDESIGNS 645,00 € 0 Déplier le détail Tout Relances …" at bounding box center [1367, 425] width 356 height 610
click at [1220, 42] on div "Relances" at bounding box center [808, 30] width 1521 height 27
click at [1147, 679] on button "Envoyer" at bounding box center [1135, 687] width 53 height 23
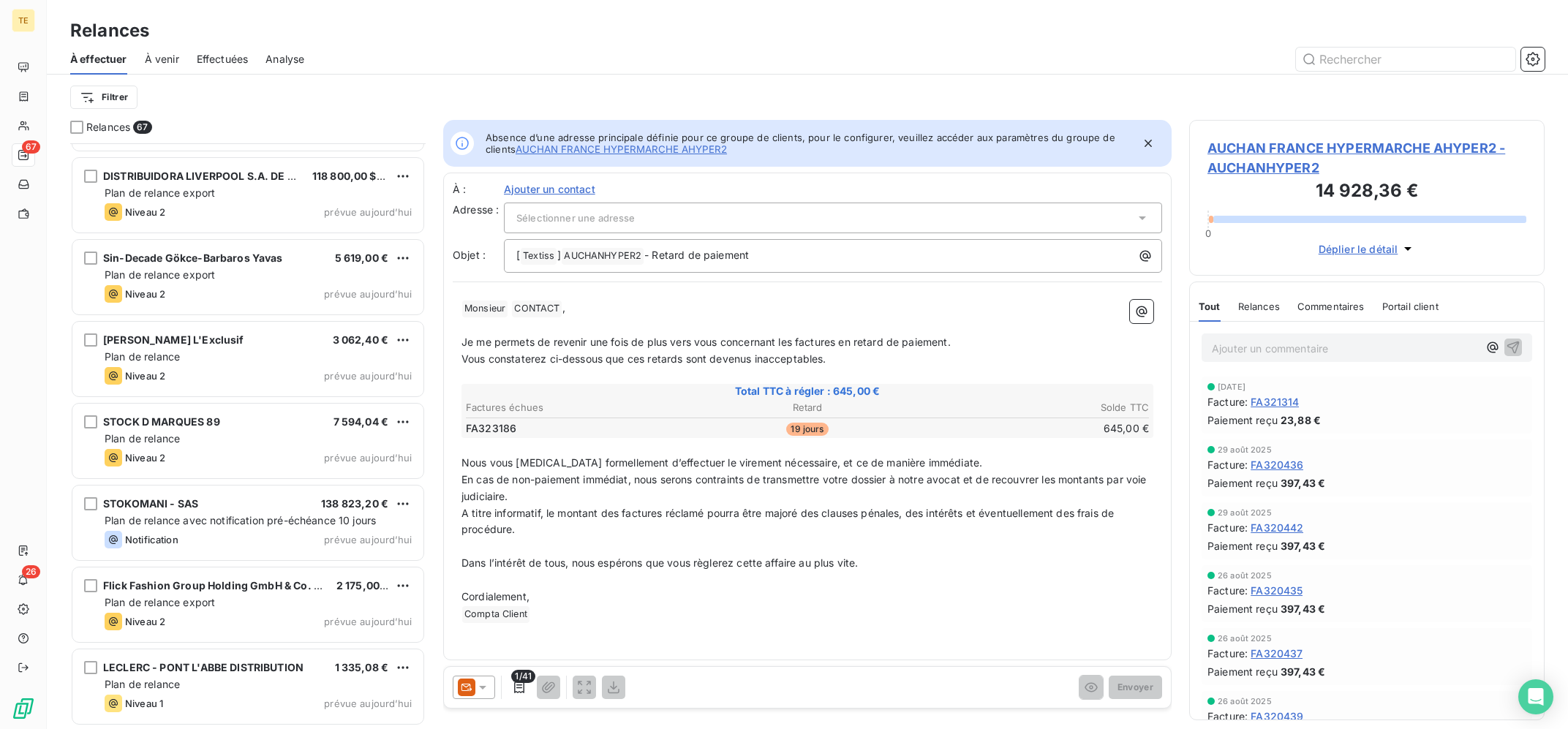
scroll to position [4904, 0]
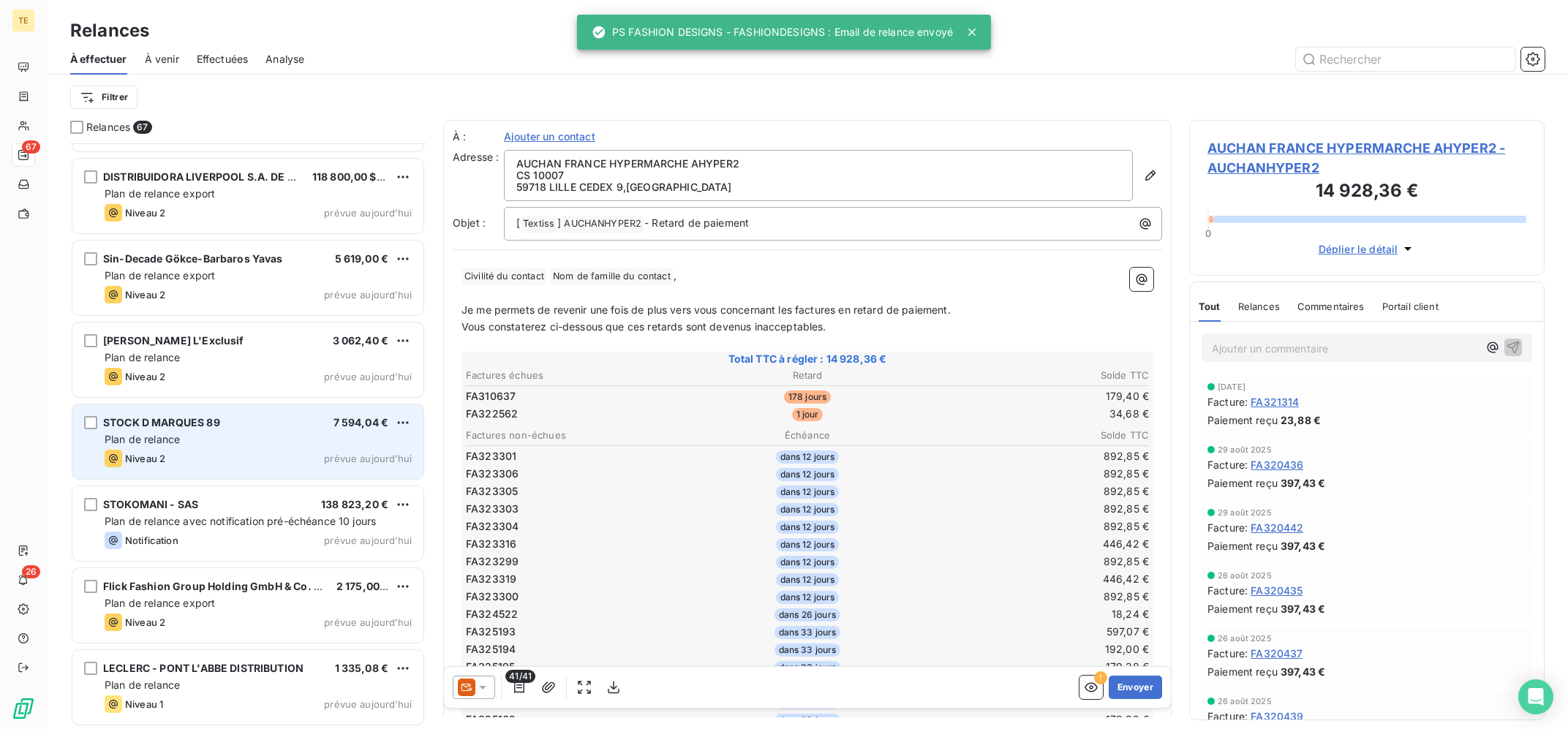
click at [228, 442] on div "Plan de relance" at bounding box center [258, 439] width 307 height 15
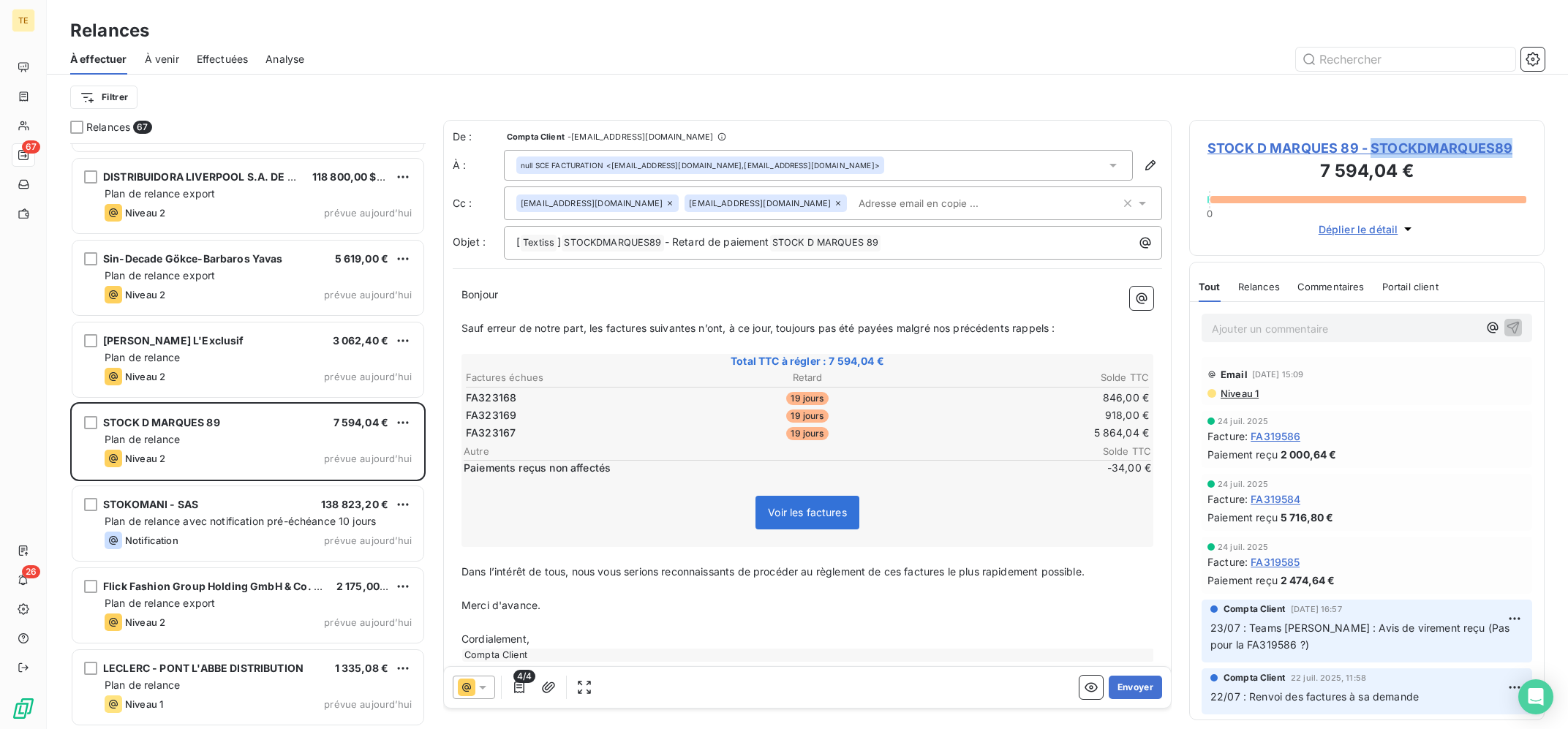
copy span "STOCKDMARQUES89"
drag, startPoint x: 1524, startPoint y: 146, endPoint x: 1252, endPoint y: 55, distance: 286.8
click at [1280, 120] on div "STOCK D MARQUES 89 - STOCKDMARQUES89 7 594,04 € 0 Déplier le détail Tout Relanc…" at bounding box center [1367, 425] width 356 height 610
click at [1238, 47] on div "À effectuer À venir Effectuées Analyse" at bounding box center [808, 59] width 1521 height 31
click at [853, 199] on input "text" at bounding box center [937, 203] width 169 height 22
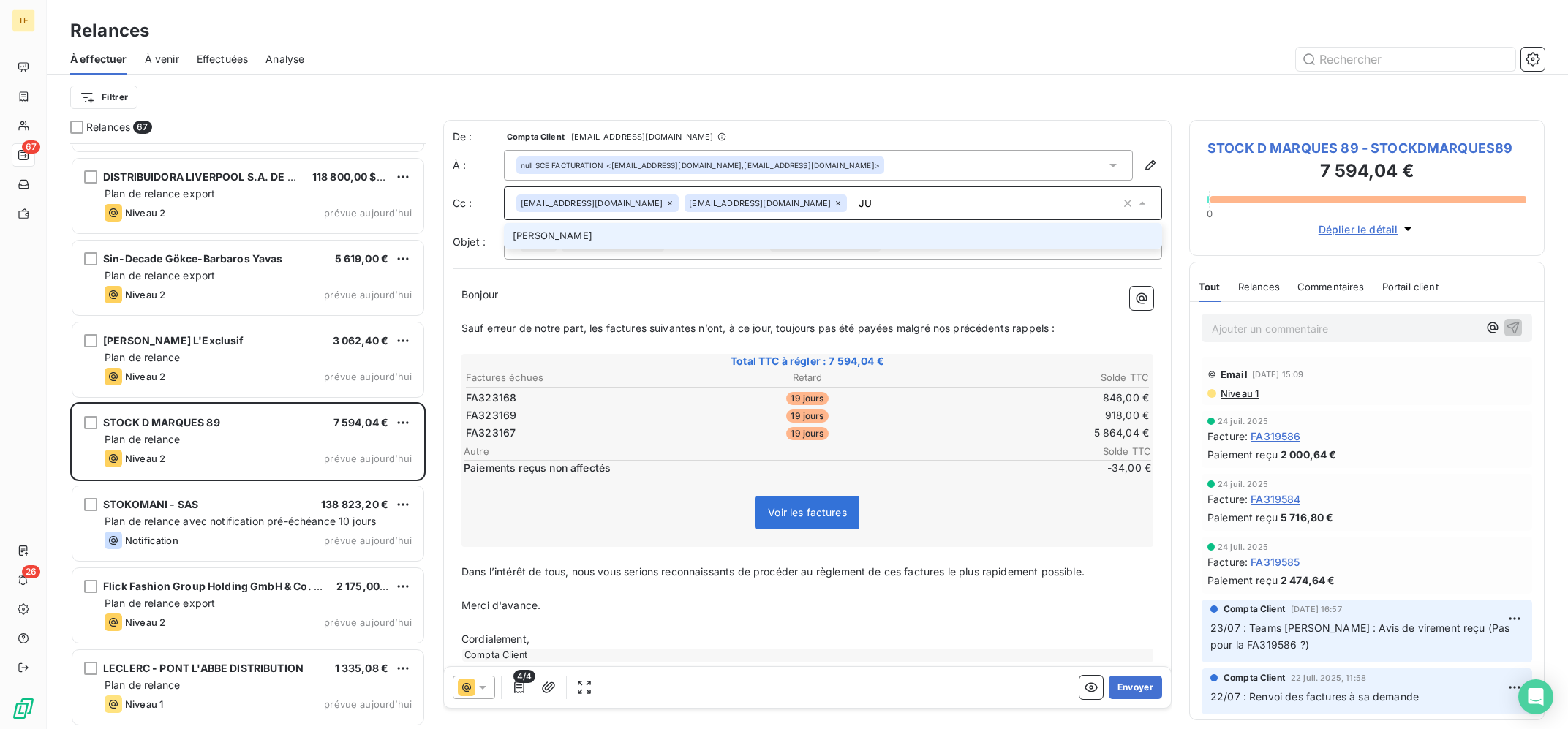
type input "J"
type input "[PERSON_NAME][EMAIL_ADDRESS][DOMAIN_NAME]"
click at [801, 238] on li "[PERSON_NAME][EMAIL_ADDRESS][DOMAIN_NAME]" at bounding box center [833, 236] width 658 height 26
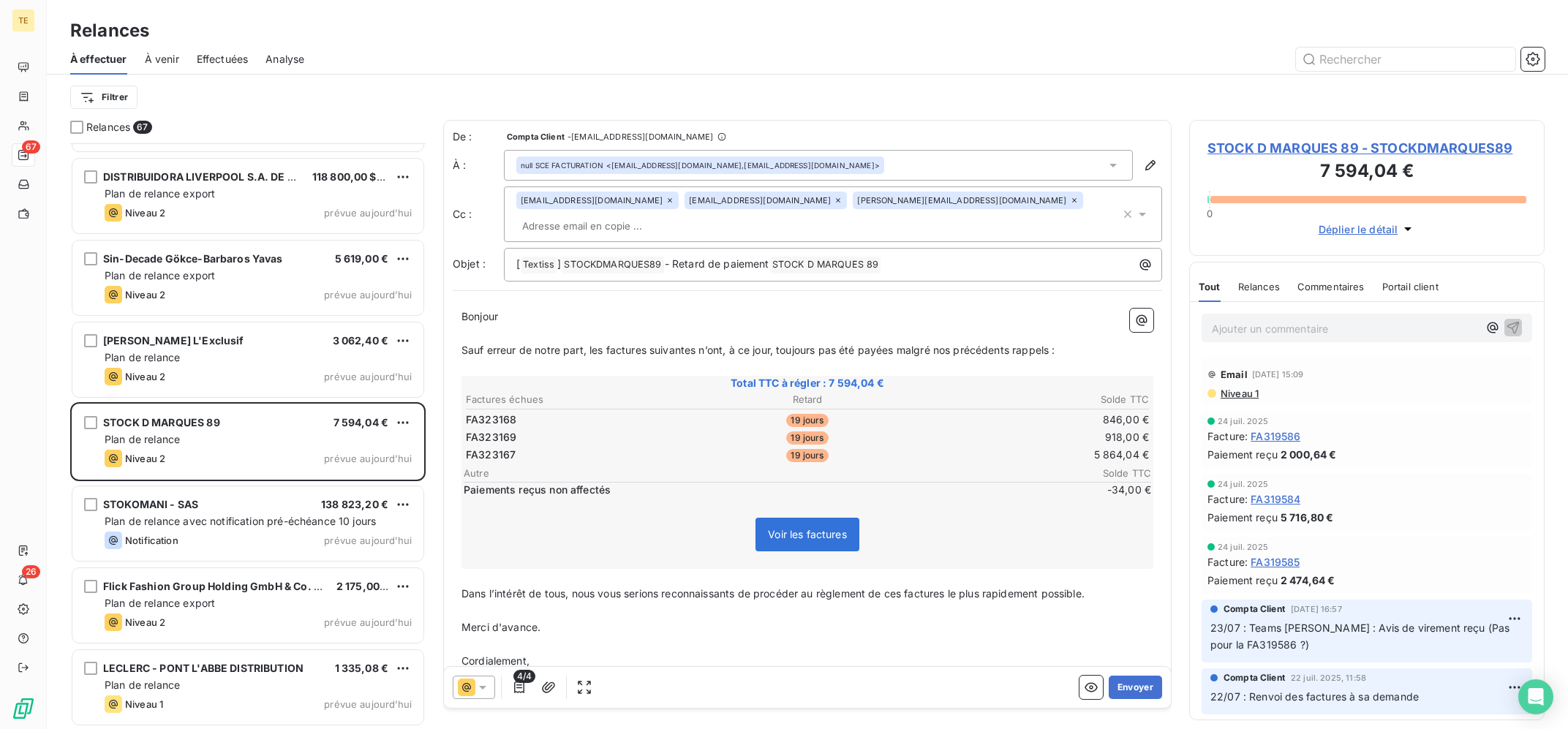
click at [919, 84] on div "Filtrer" at bounding box center [808, 97] width 1475 height 27
click at [1148, 172] on icon "button" at bounding box center [1150, 165] width 15 height 15
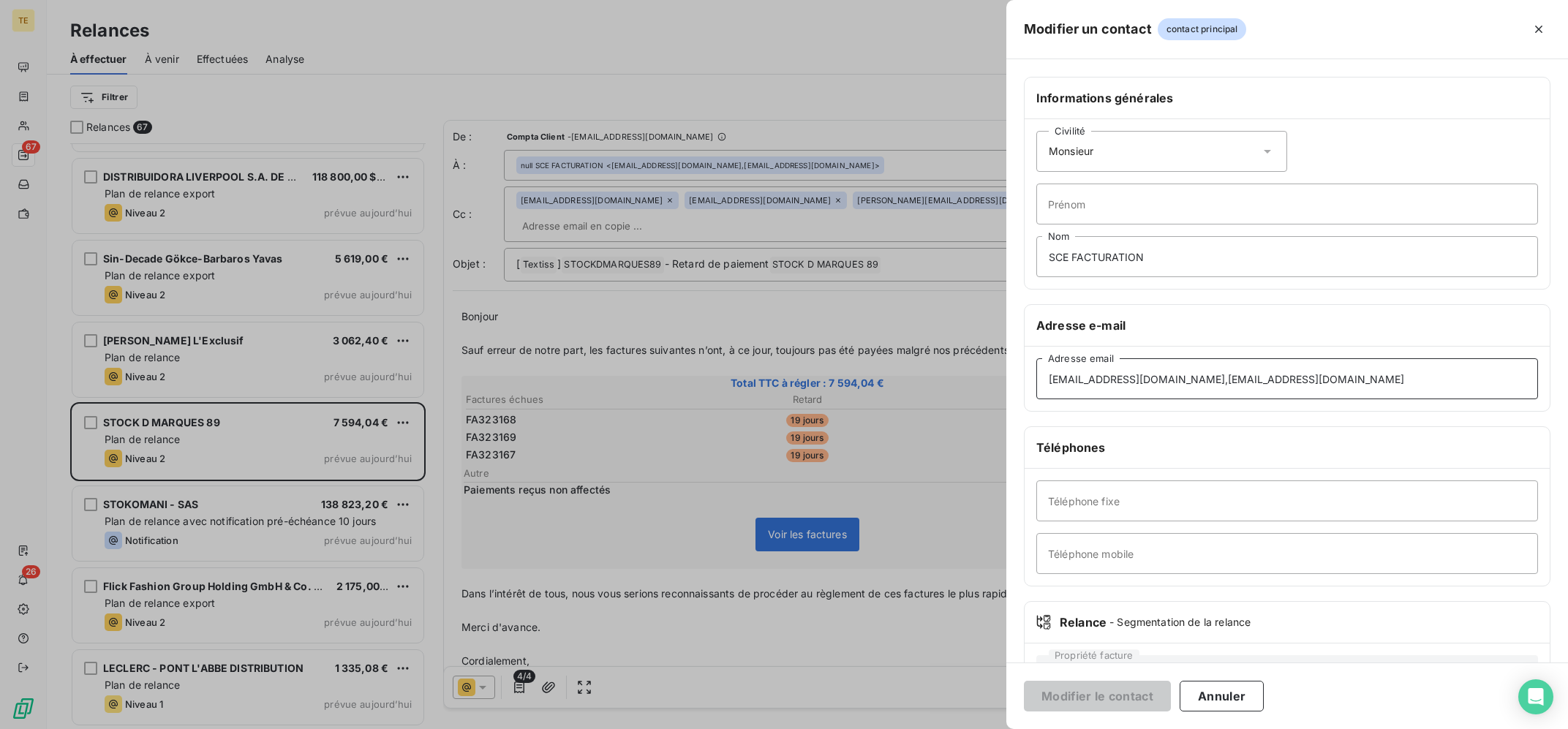
drag, startPoint x: 1211, startPoint y: 377, endPoint x: 1386, endPoint y: 376, distance: 175.0
click at [1386, 376] on input "[EMAIL_ADDRESS][DOMAIN_NAME],[EMAIL_ADDRESS][DOMAIN_NAME]" at bounding box center [1287, 379] width 502 height 41
drag, startPoint x: 1387, startPoint y: 377, endPoint x: 1211, endPoint y: 383, distance: 176.1
click at [1211, 383] on input "[EMAIL_ADDRESS][DOMAIN_NAME],[EMAIL_ADDRESS][DOMAIN_NAME]" at bounding box center [1287, 379] width 502 height 41
type input "[EMAIL_ADDRESS][DOMAIN_NAME]"
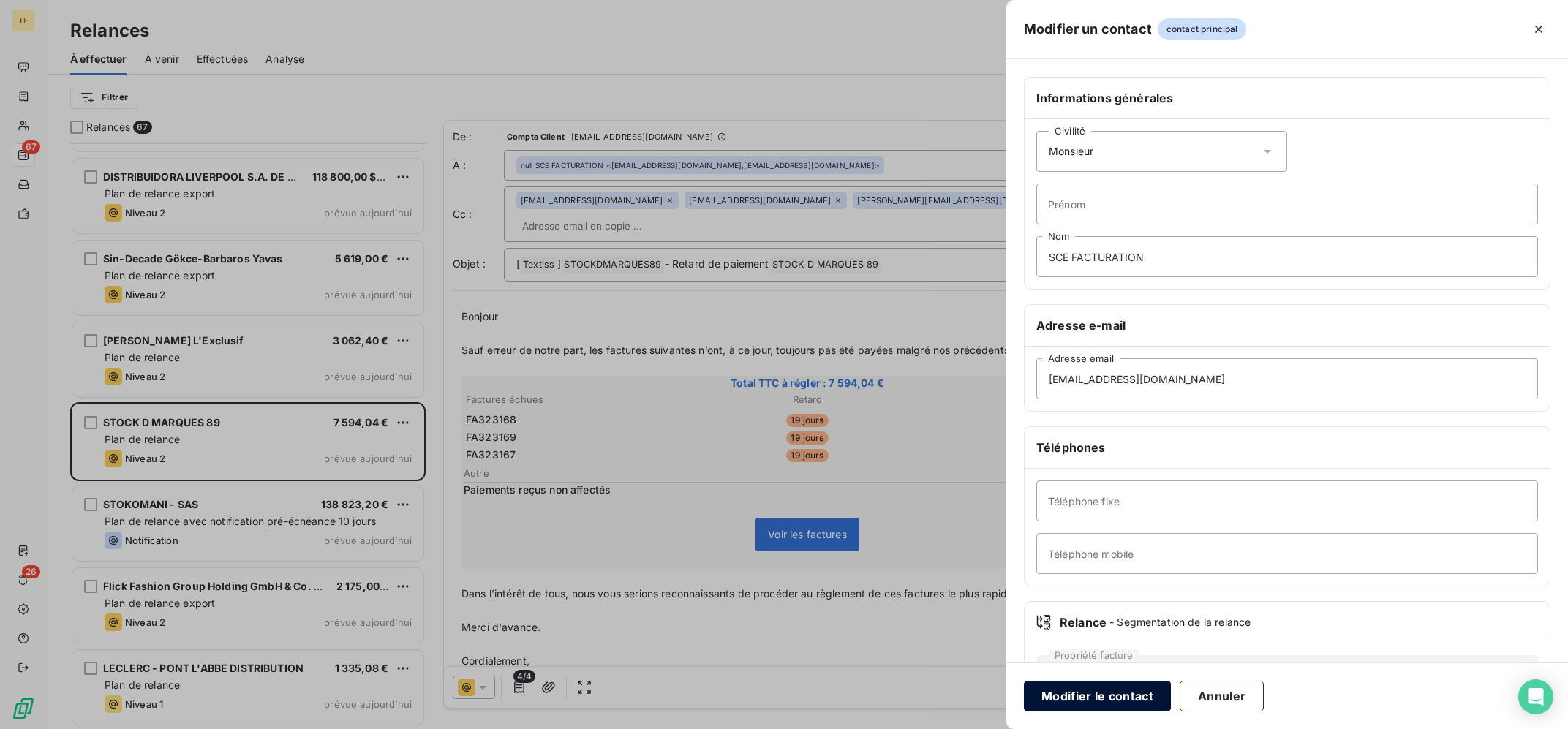
click at [1111, 700] on button "Modifier le contact" at bounding box center [1096, 696] width 147 height 31
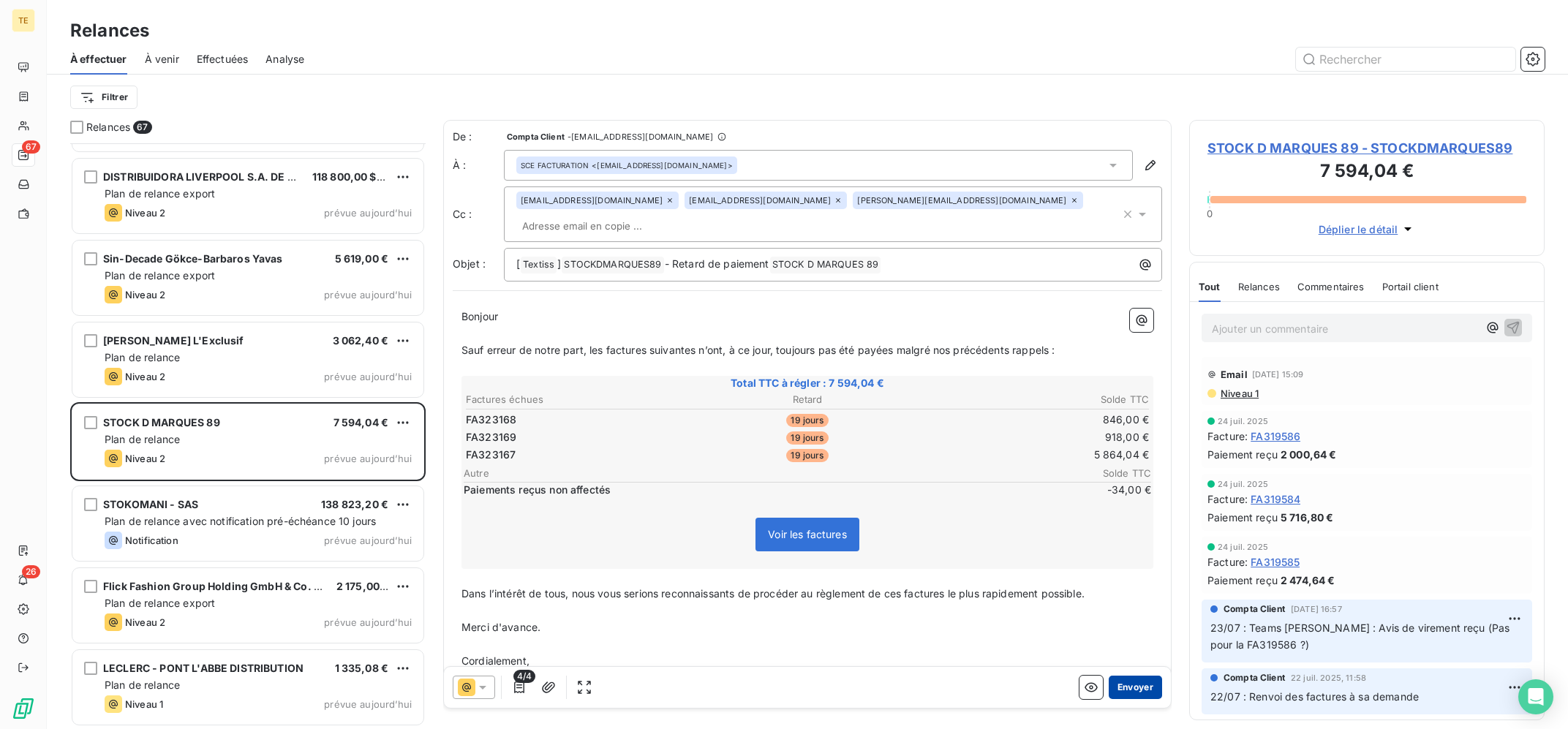
click at [1133, 682] on button "Envoyer" at bounding box center [1135, 687] width 53 height 23
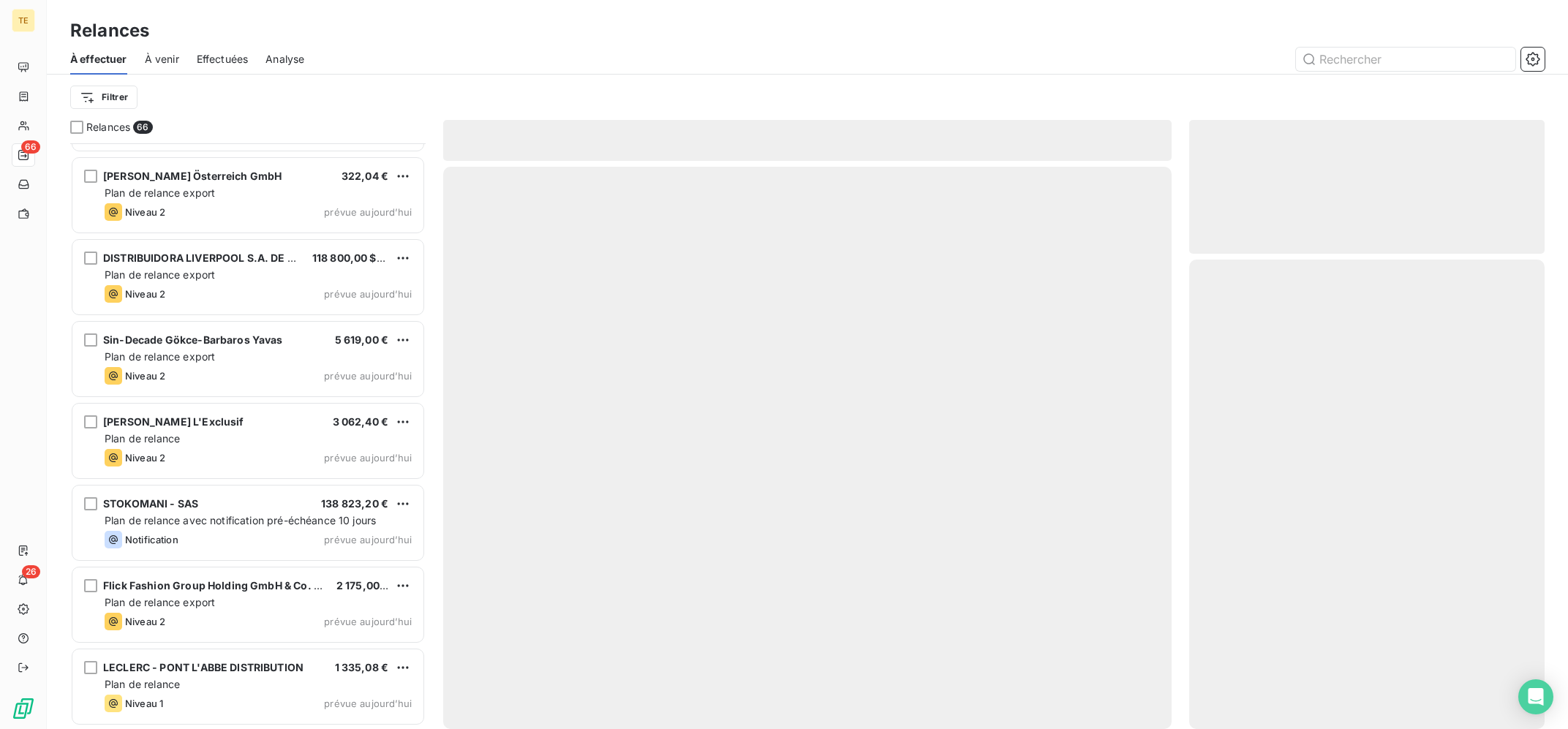
scroll to position [4822, 0]
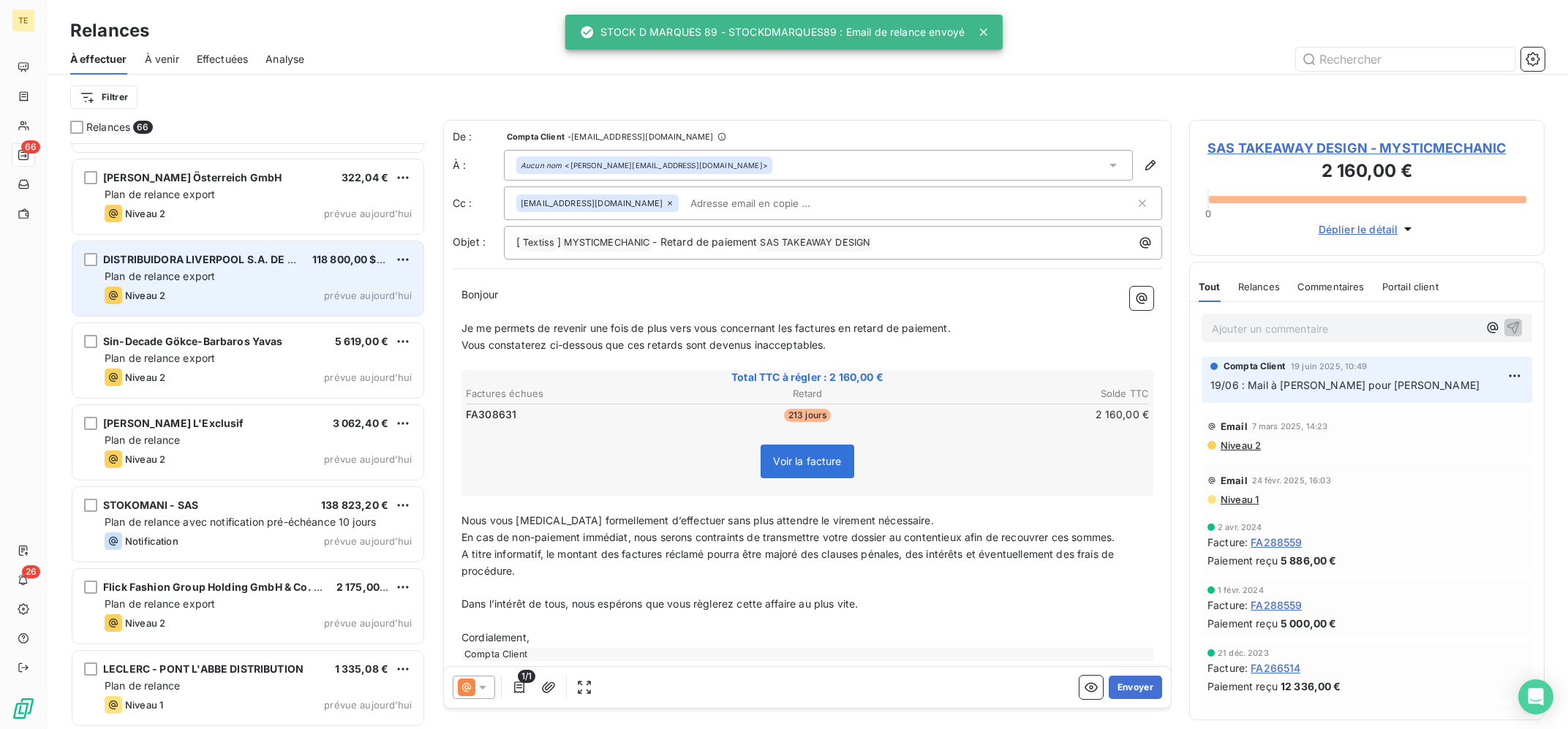
click at [285, 294] on div "Niveau 2 prévue aujourd’hui" at bounding box center [258, 295] width 307 height 17
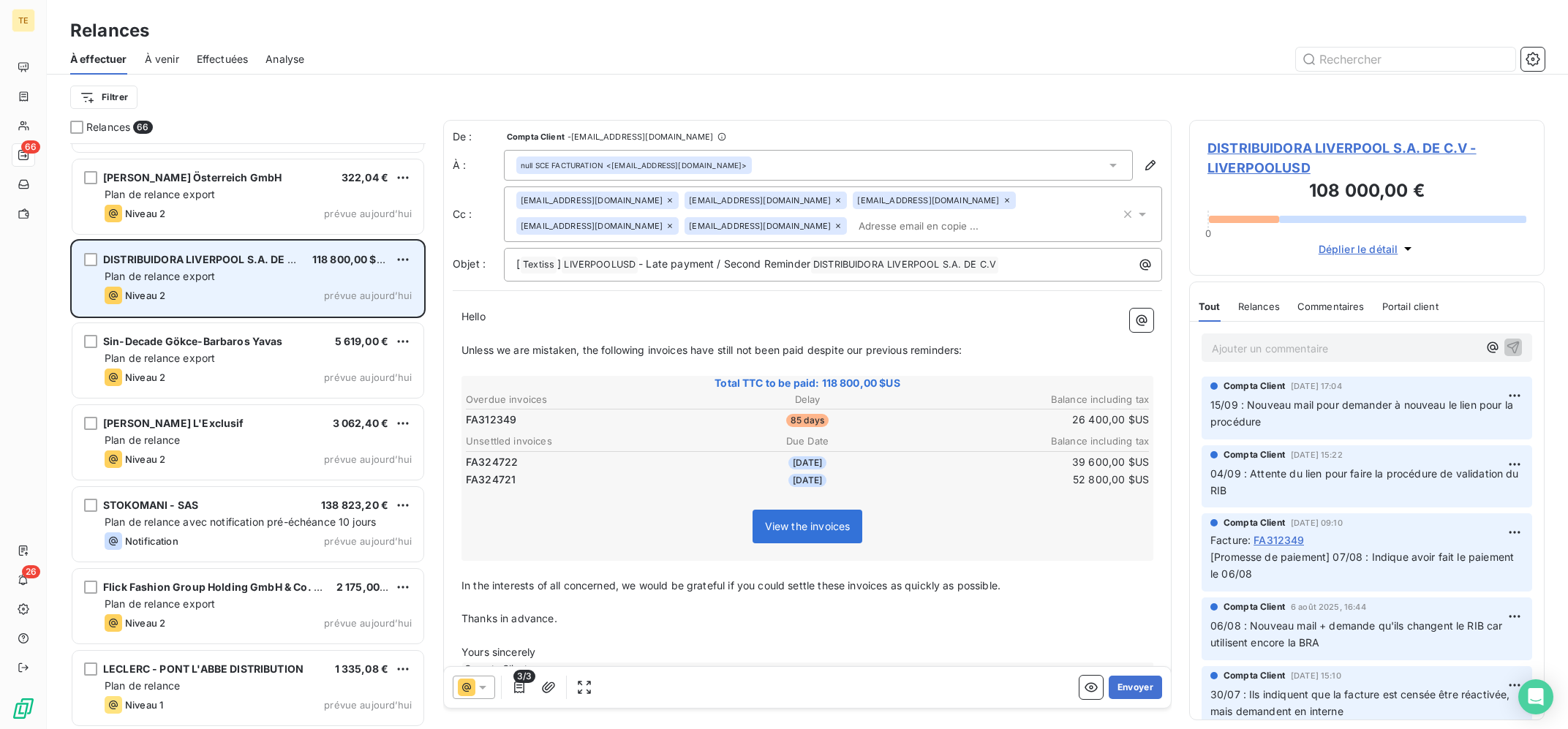
scroll to position [4823, 0]
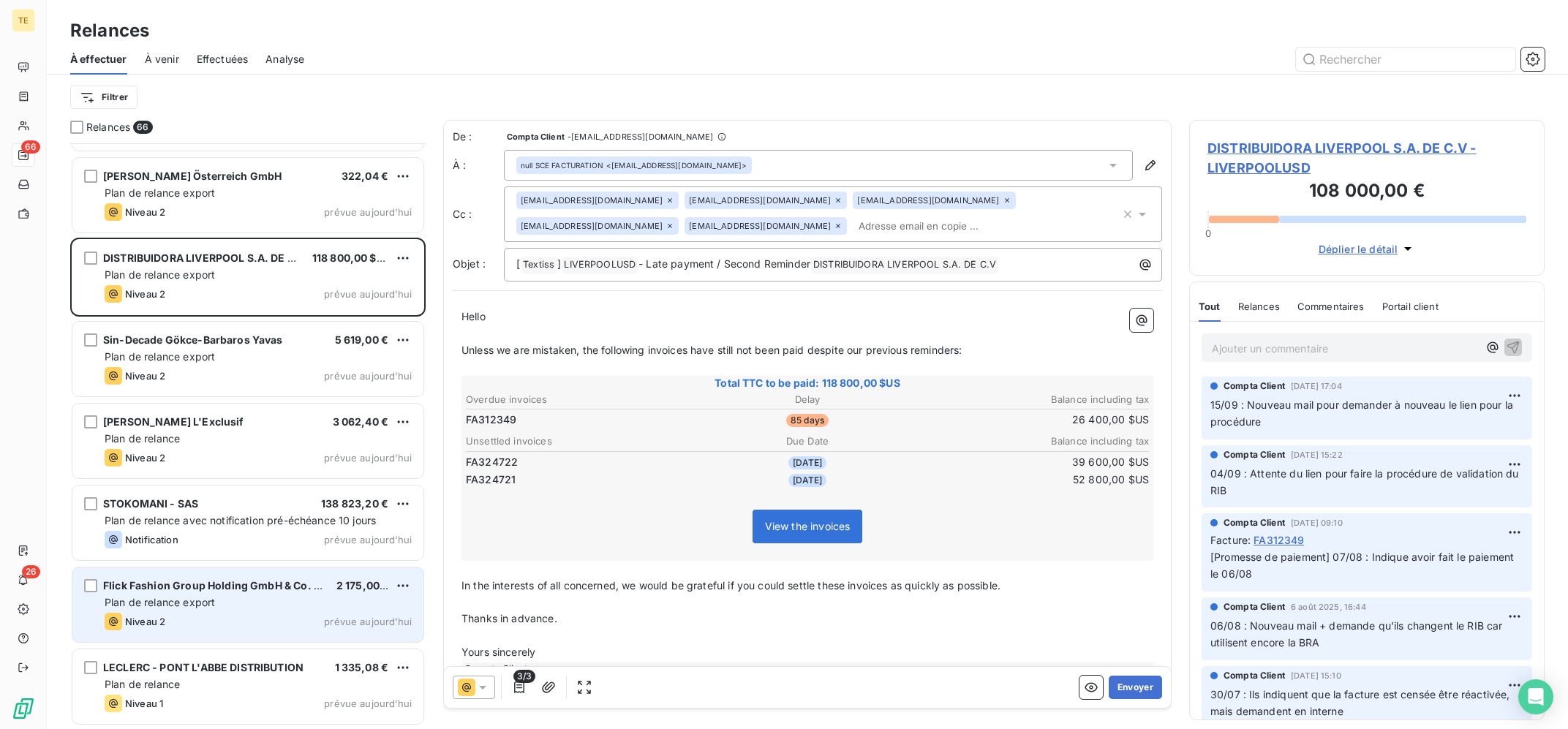
click at [231, 593] on div "Flick Fashion Group Holding GmbH & Co. KG" at bounding box center [213, 586] width 221 height 15
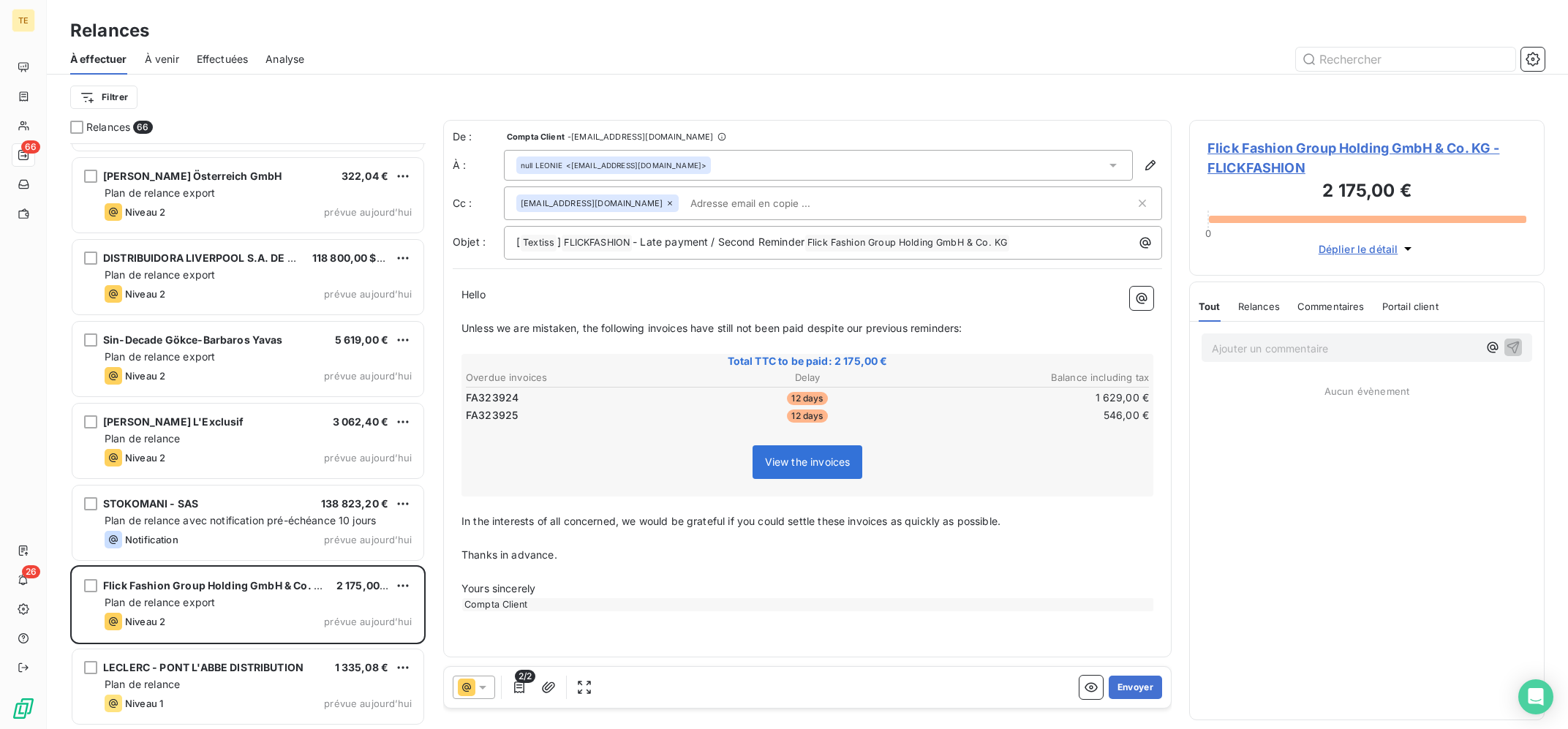
click at [476, 686] on div at bounding box center [473, 687] width 42 height 23
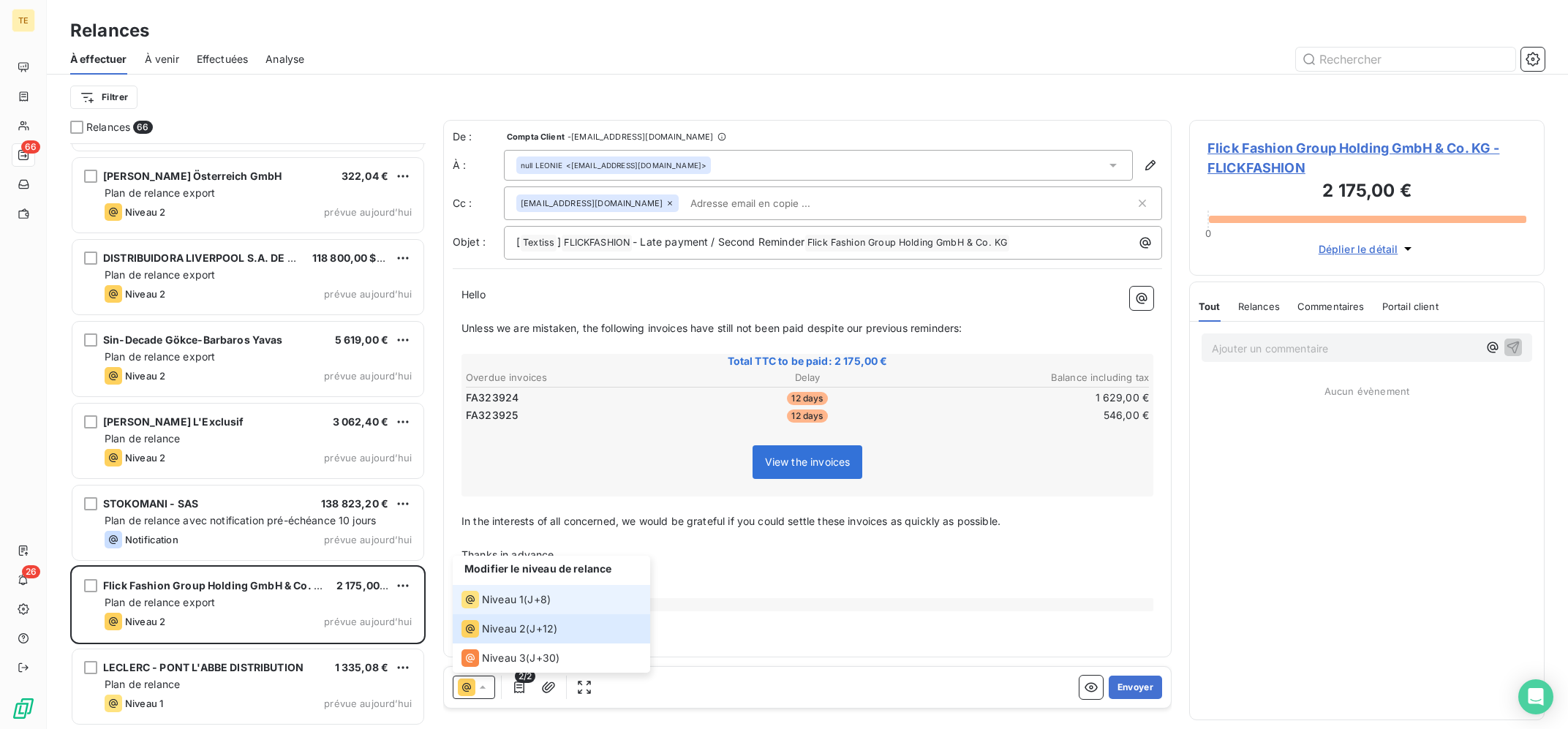
click at [499, 595] on span "Niveau 1" at bounding box center [502, 599] width 42 height 15
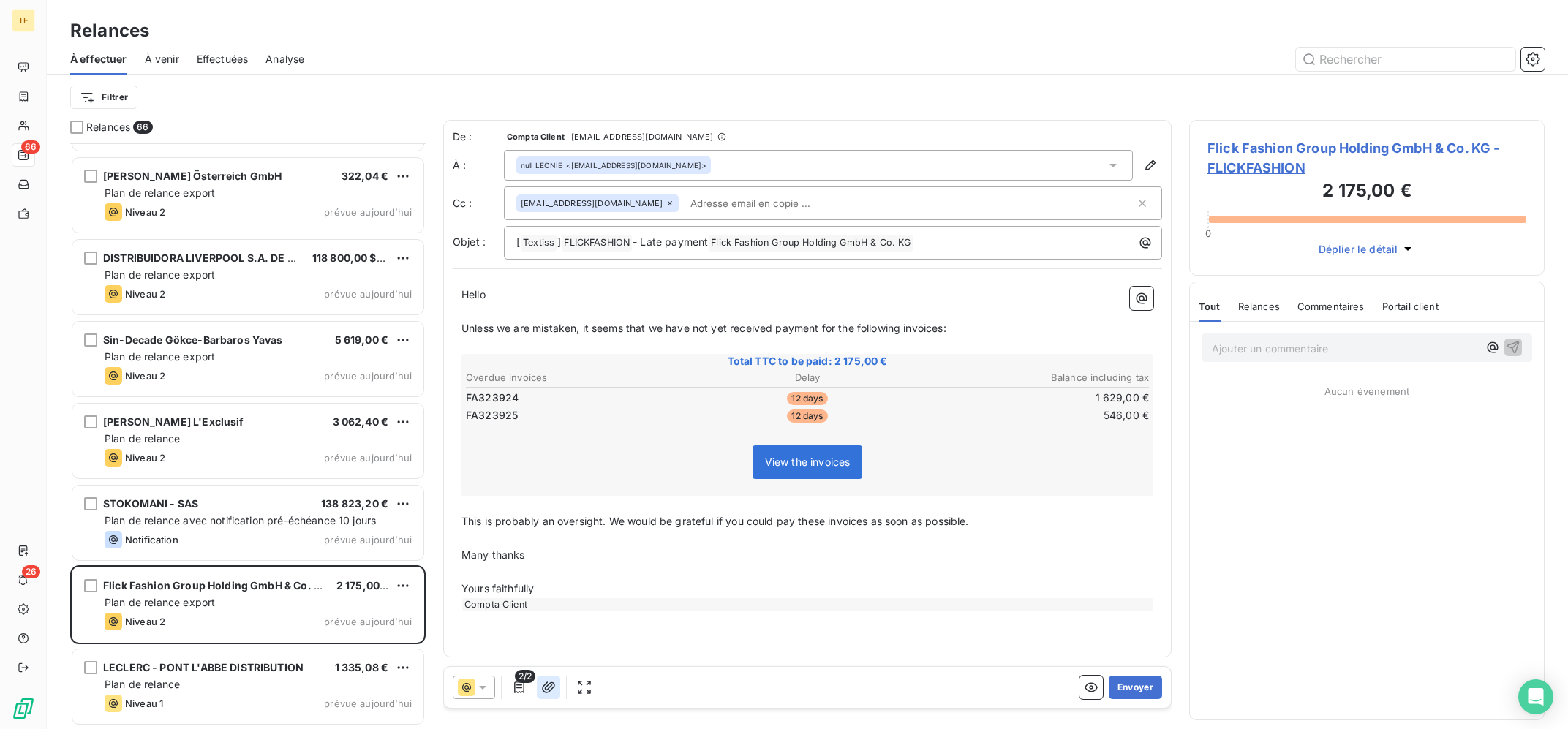
click at [549, 681] on icon "button" at bounding box center [548, 687] width 15 height 15
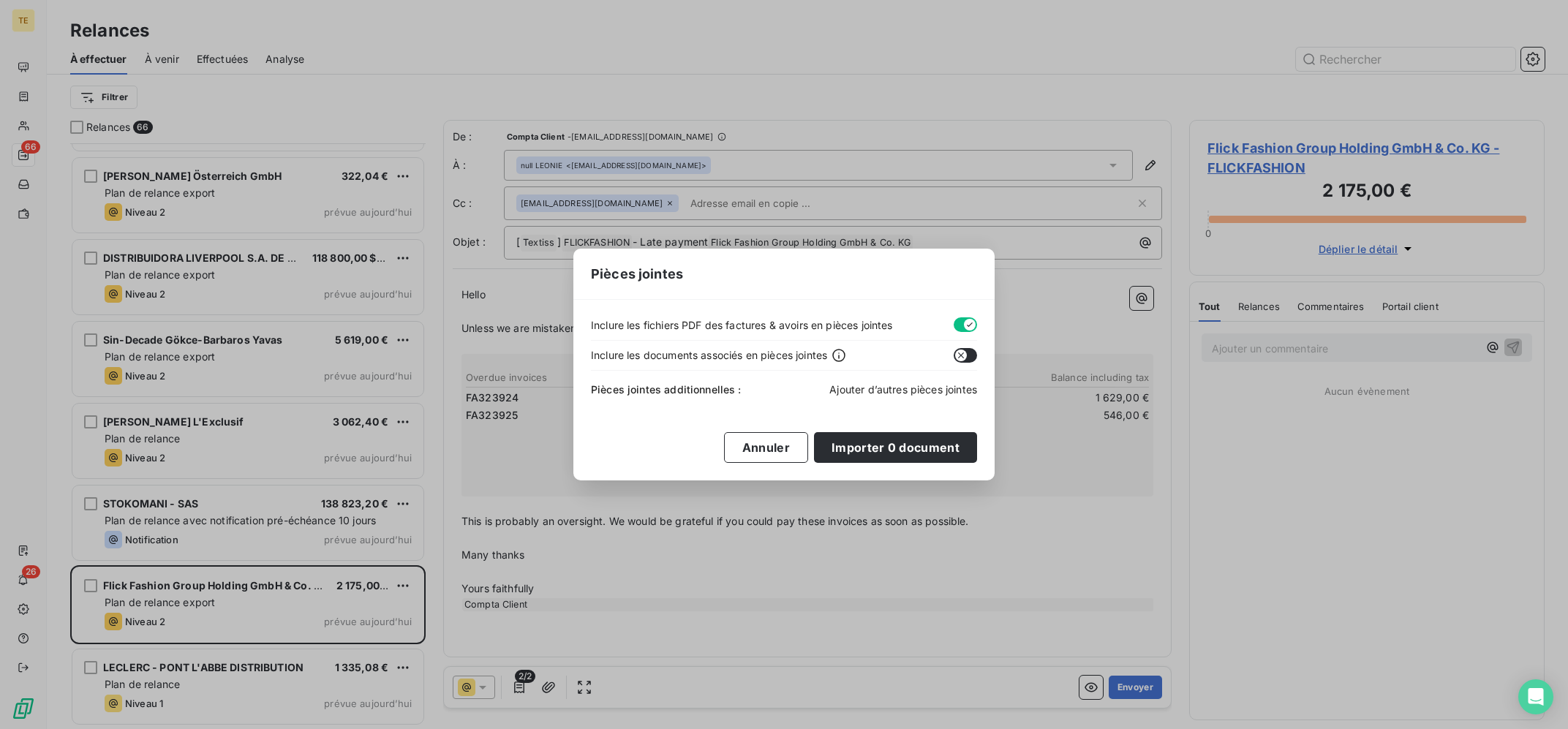
click at [894, 395] on span "Ajouter d’autres pièces jointes" at bounding box center [903, 389] width 147 height 13
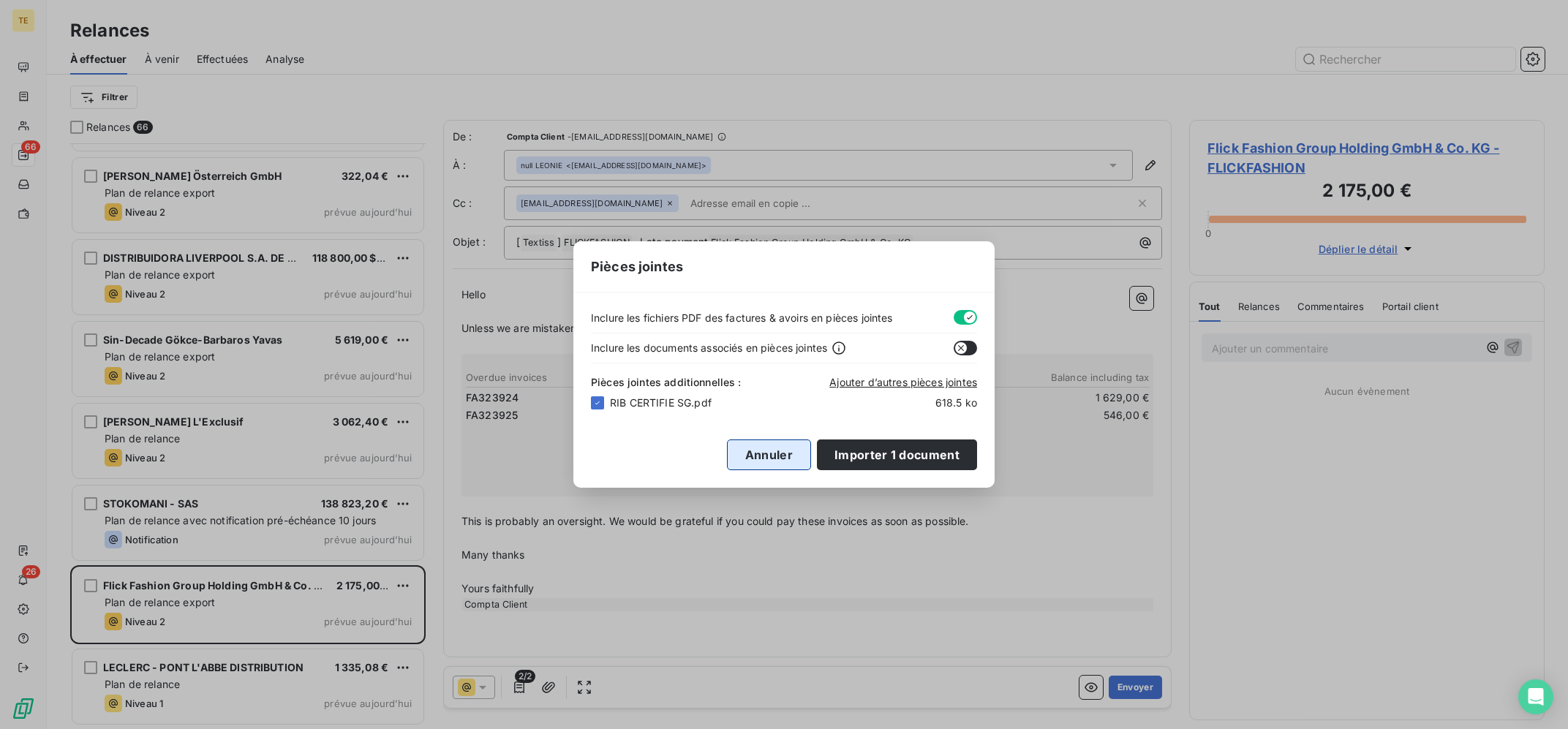
click at [778, 456] on button "Annuler" at bounding box center [769, 455] width 84 height 31
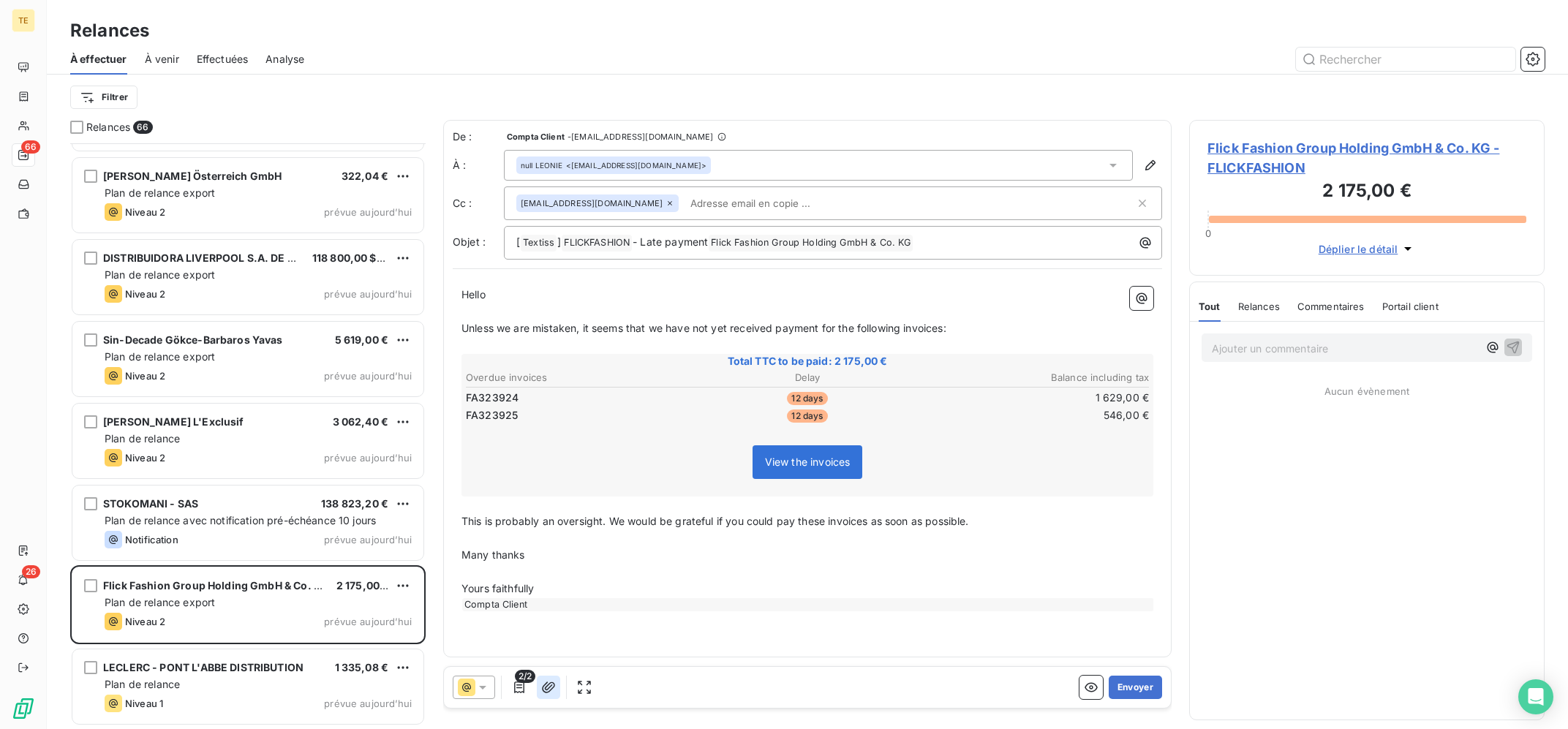
click at [540, 692] on button "button" at bounding box center [548, 687] width 23 height 23
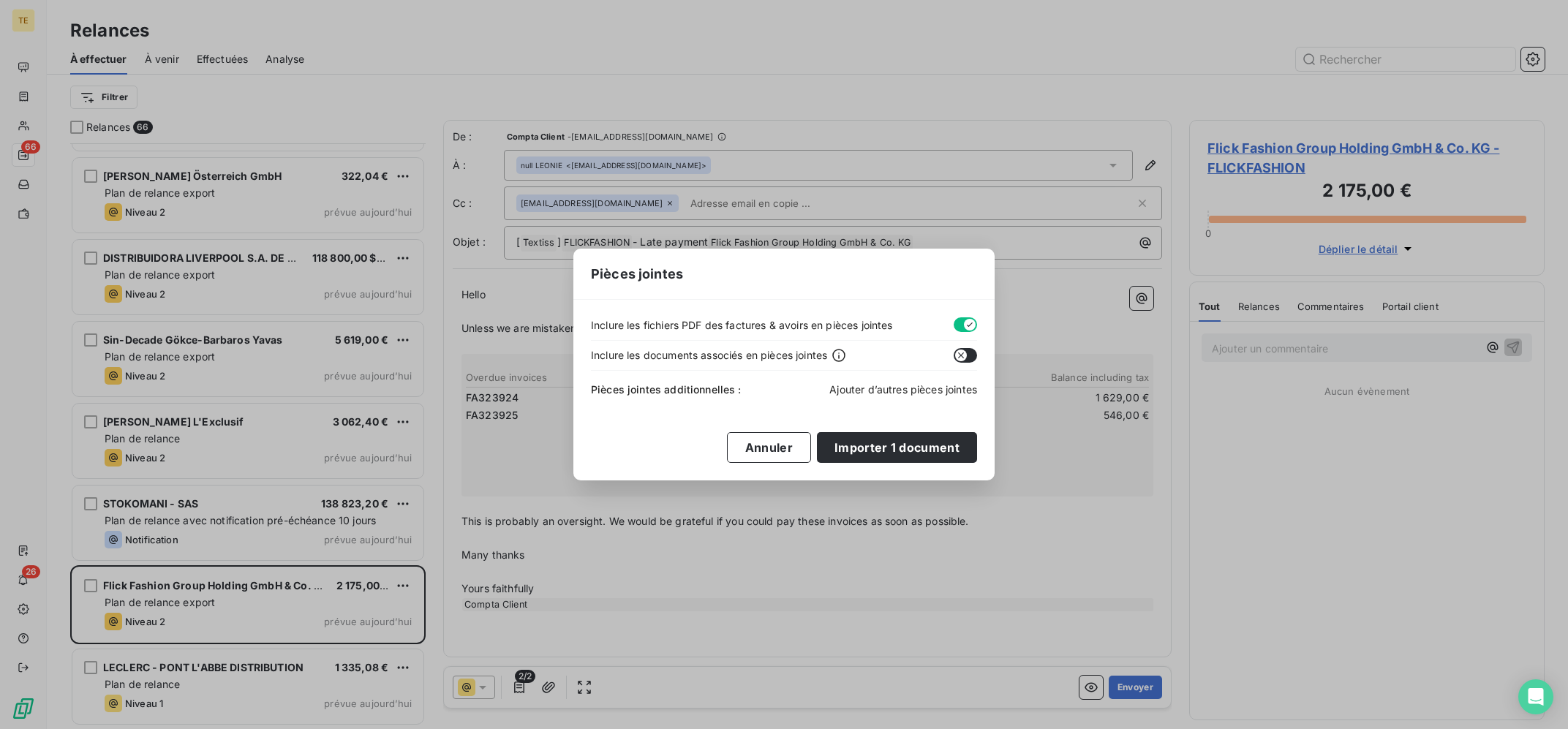
click at [901, 391] on span "Ajouter d’autres pièces jointes" at bounding box center [903, 389] width 147 height 13
click at [785, 444] on button "Annuler" at bounding box center [769, 448] width 84 height 31
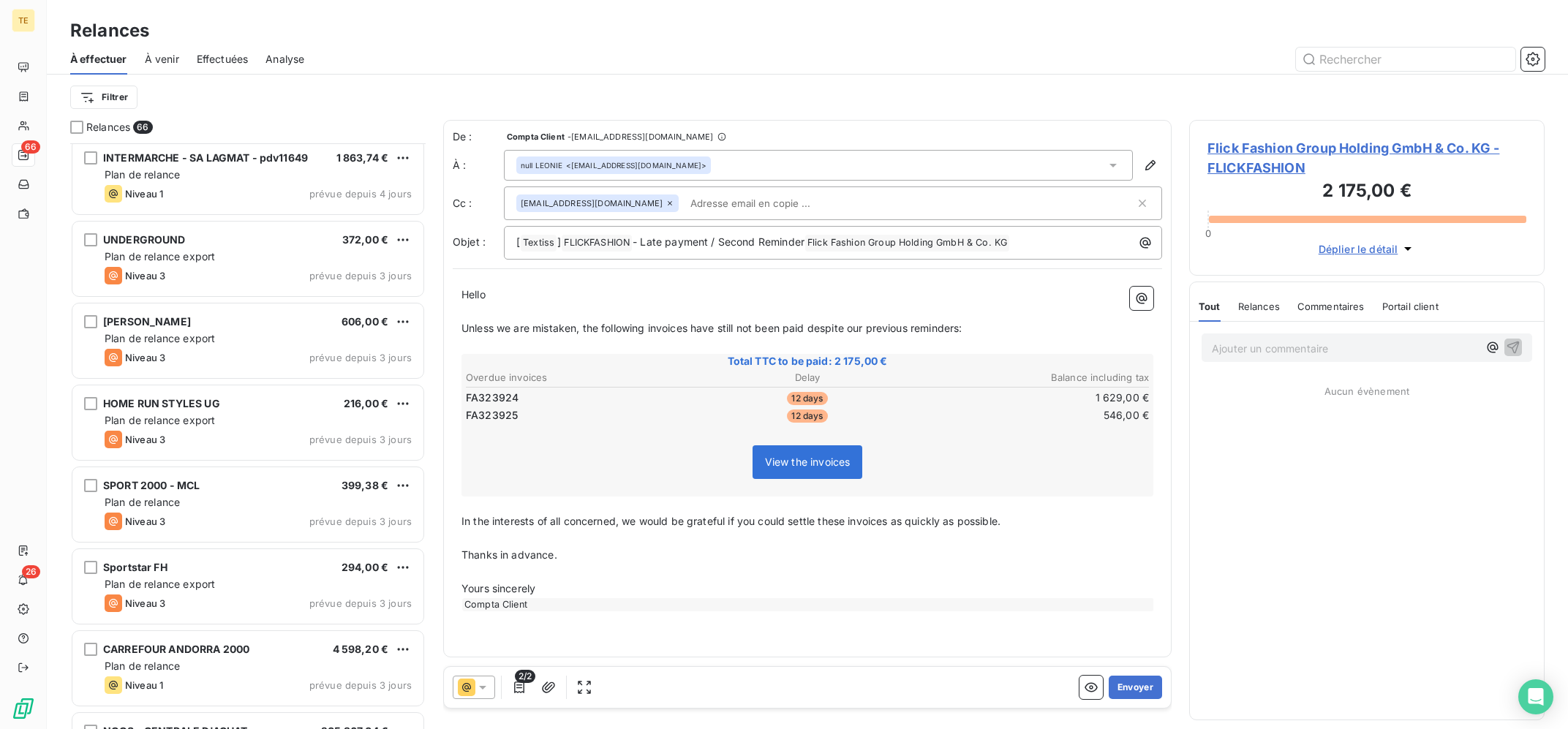
scroll to position [4823, 0]
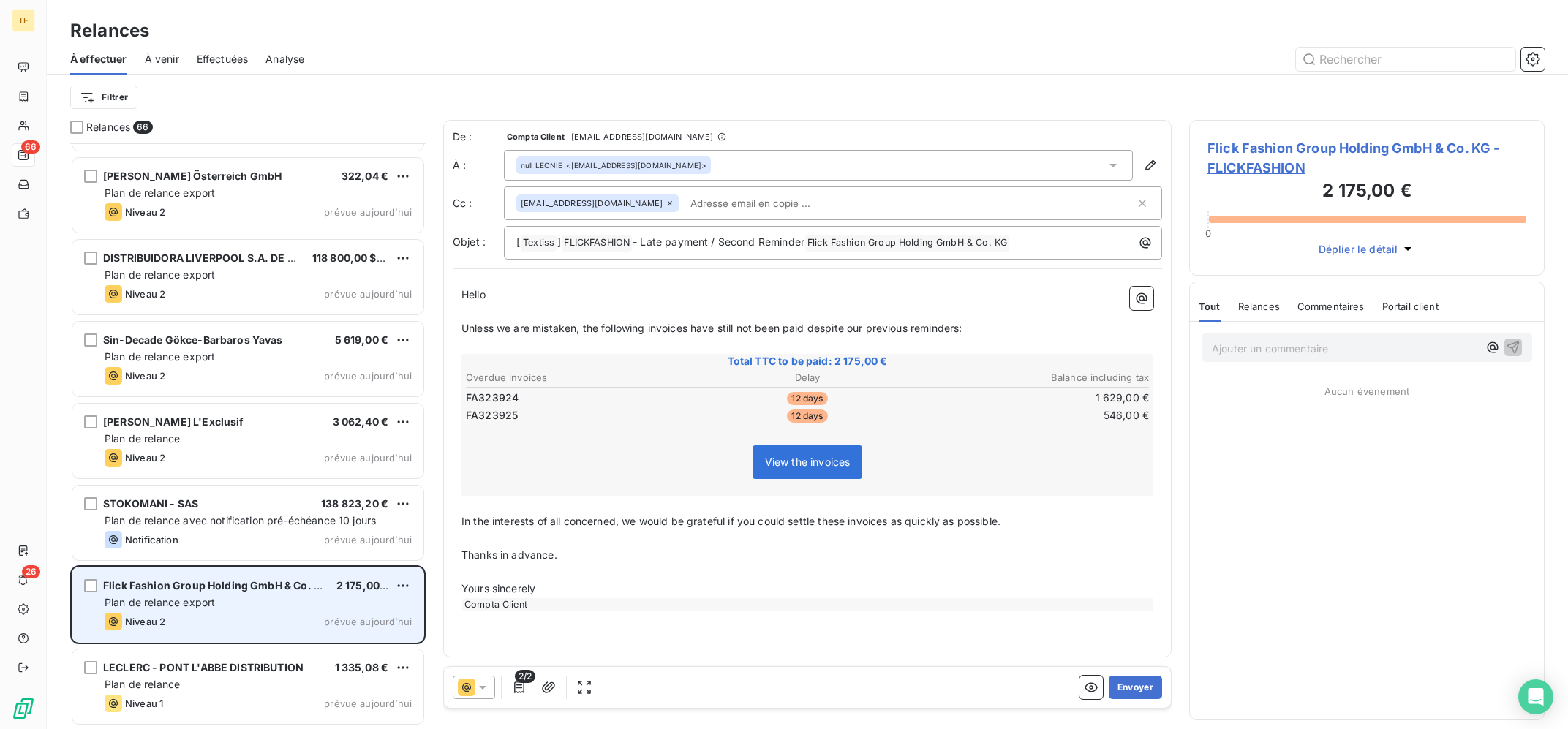
click at [261, 595] on div "Plan de relance export" at bounding box center [258, 602] width 307 height 15
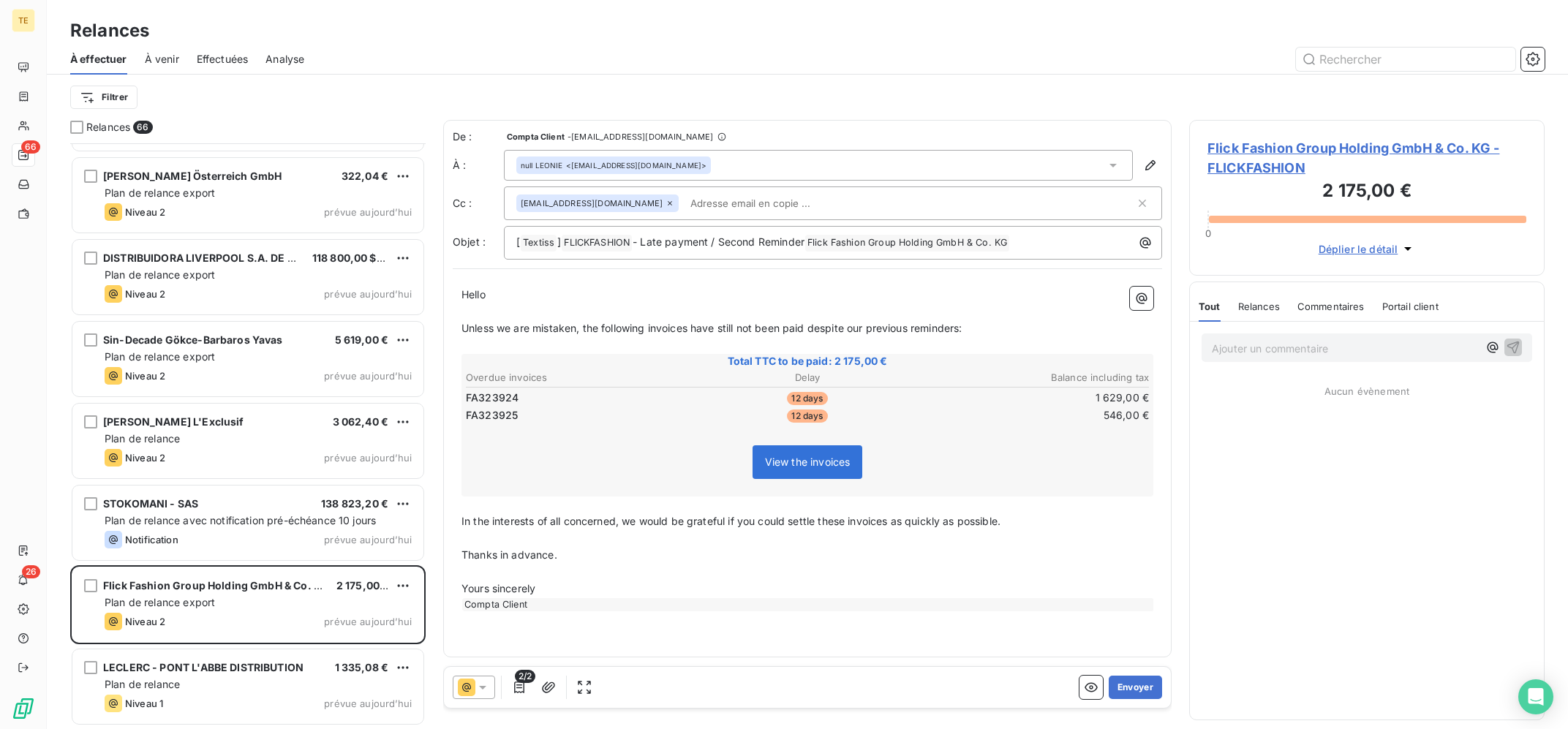
click at [481, 680] on icon at bounding box center [482, 687] width 15 height 15
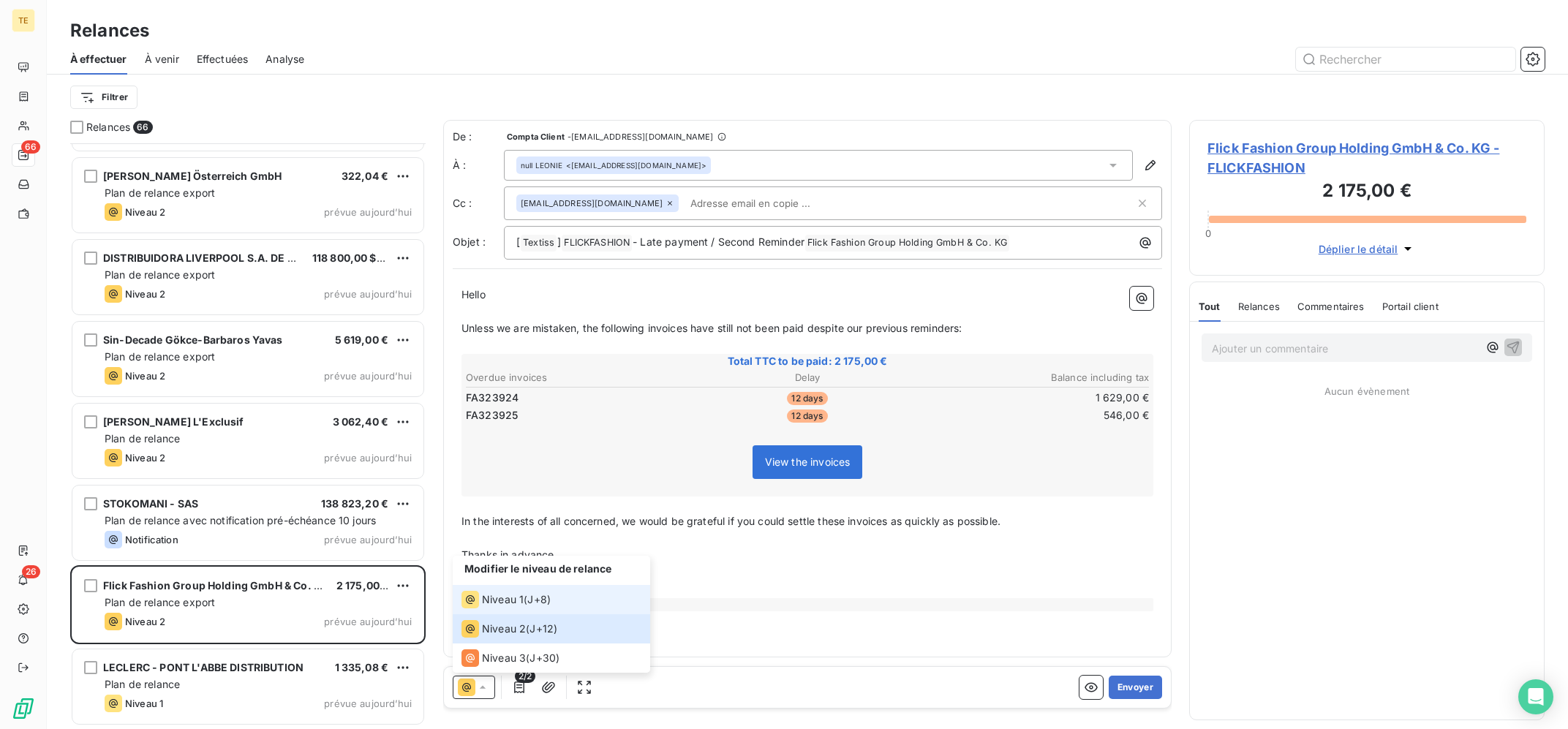
click at [520, 598] on span "Niveau 1" at bounding box center [502, 599] width 42 height 15
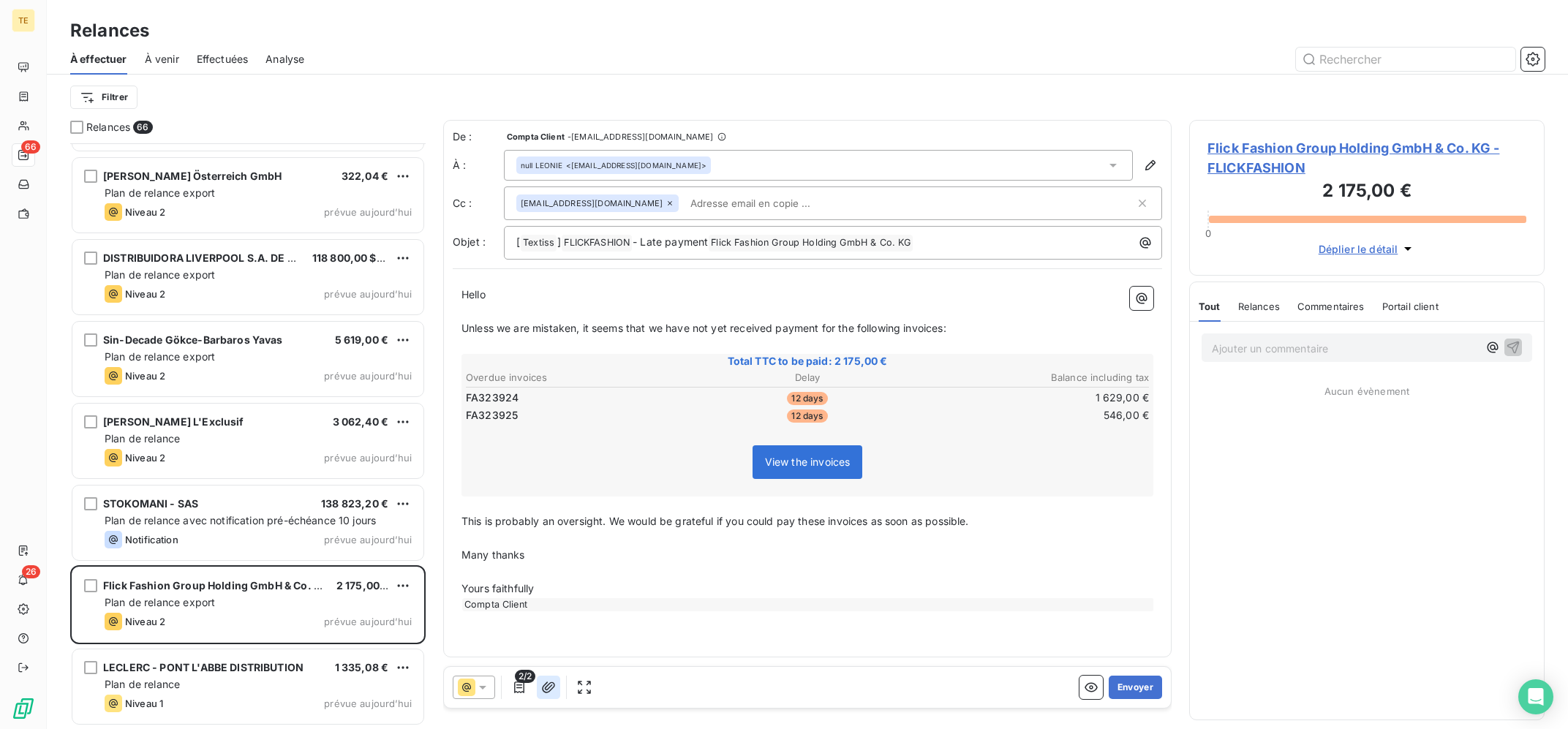
click at [548, 684] on icon "button" at bounding box center [548, 687] width 15 height 15
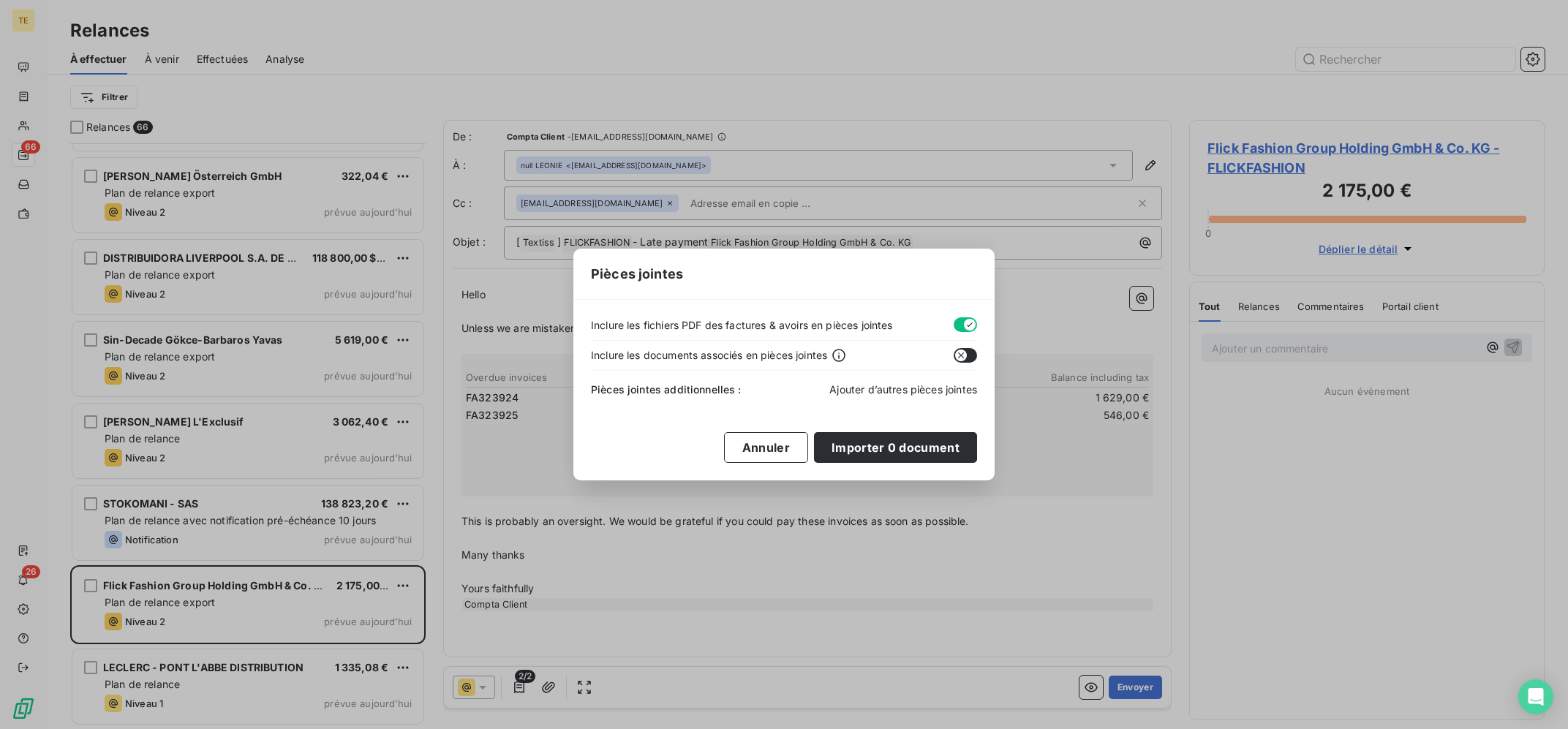
click at [898, 393] on span "Ajouter d’autres pièces jointes" at bounding box center [903, 389] width 147 height 13
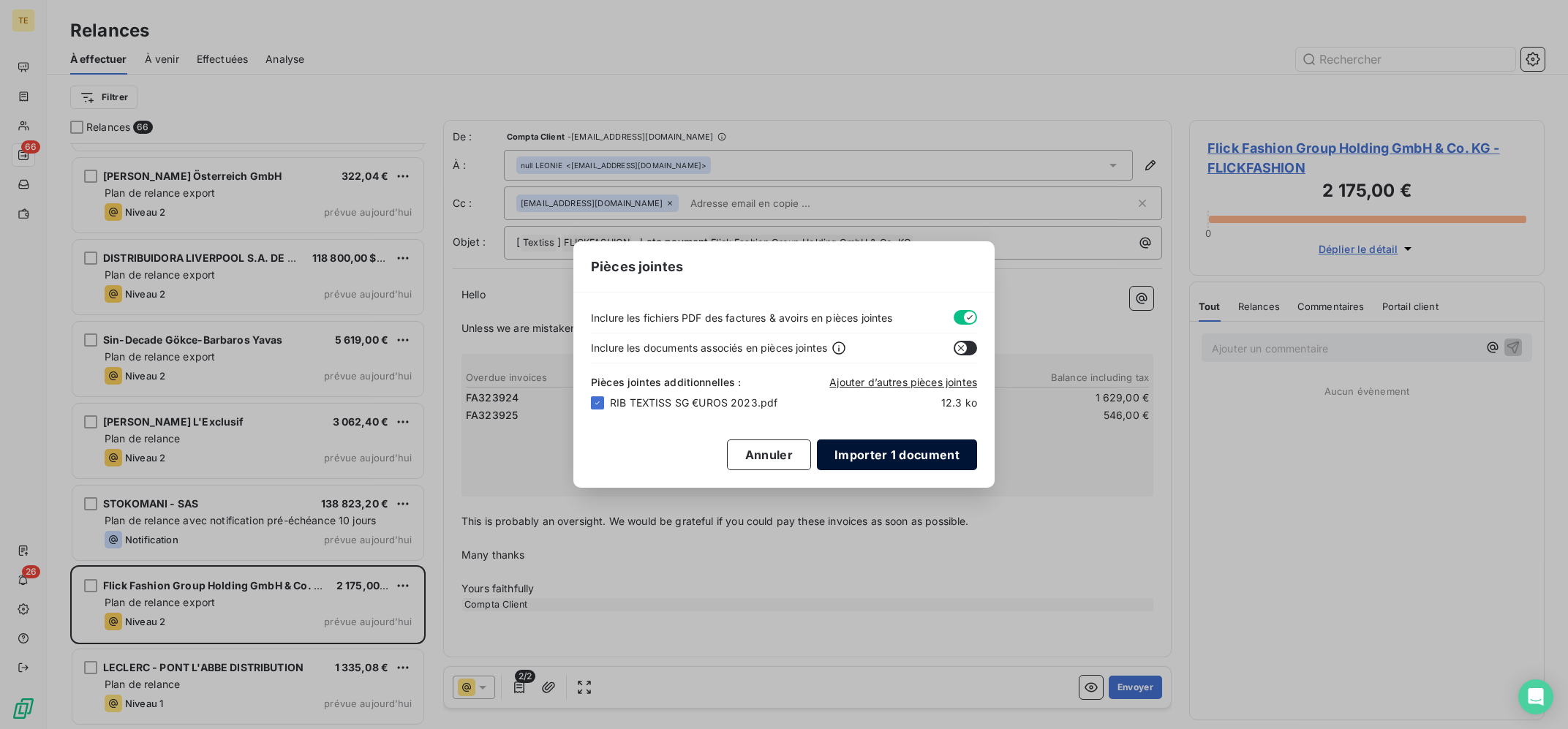
click at [903, 449] on button "Importer 1 document" at bounding box center [897, 455] width 160 height 31
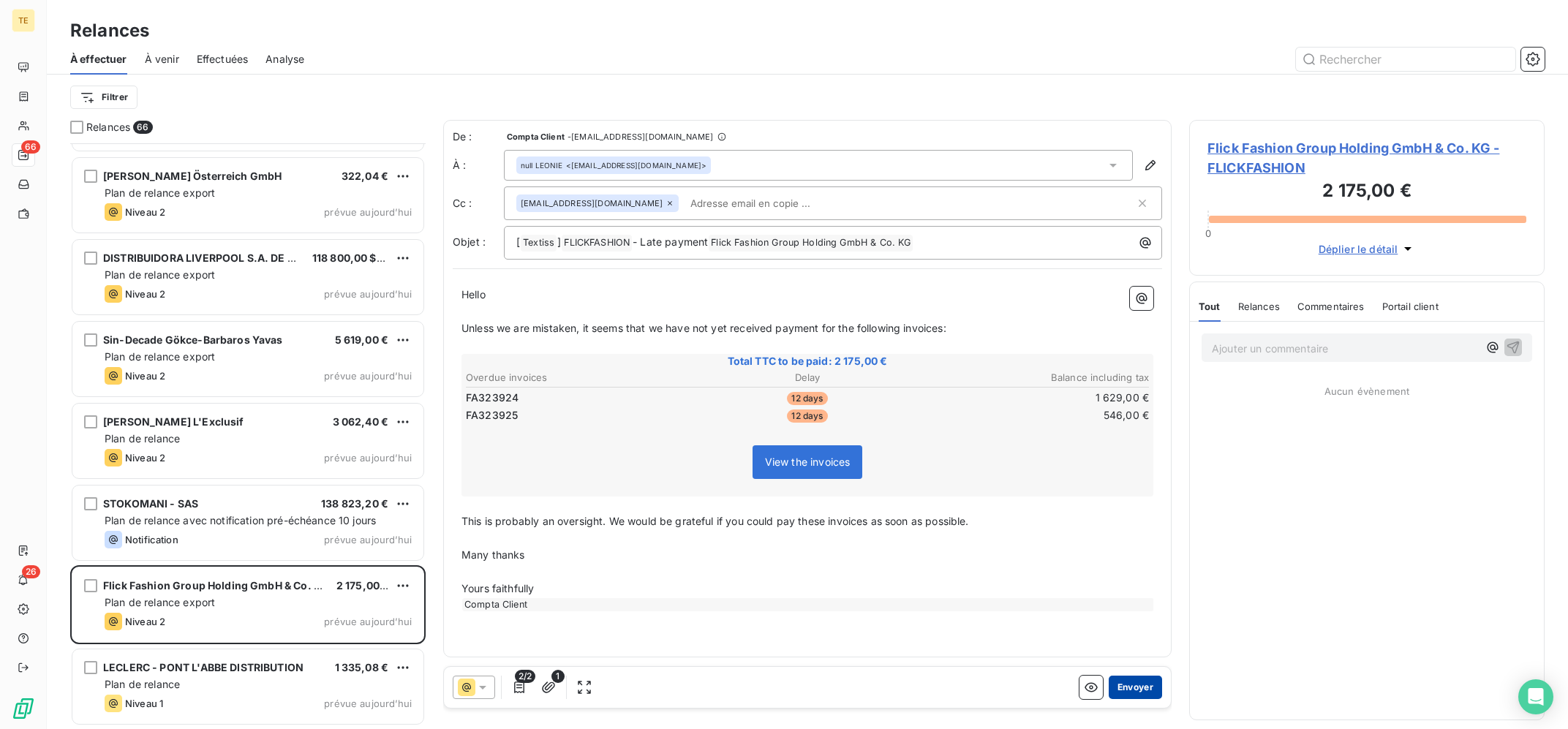
click at [1146, 686] on button "Envoyer" at bounding box center [1135, 687] width 53 height 23
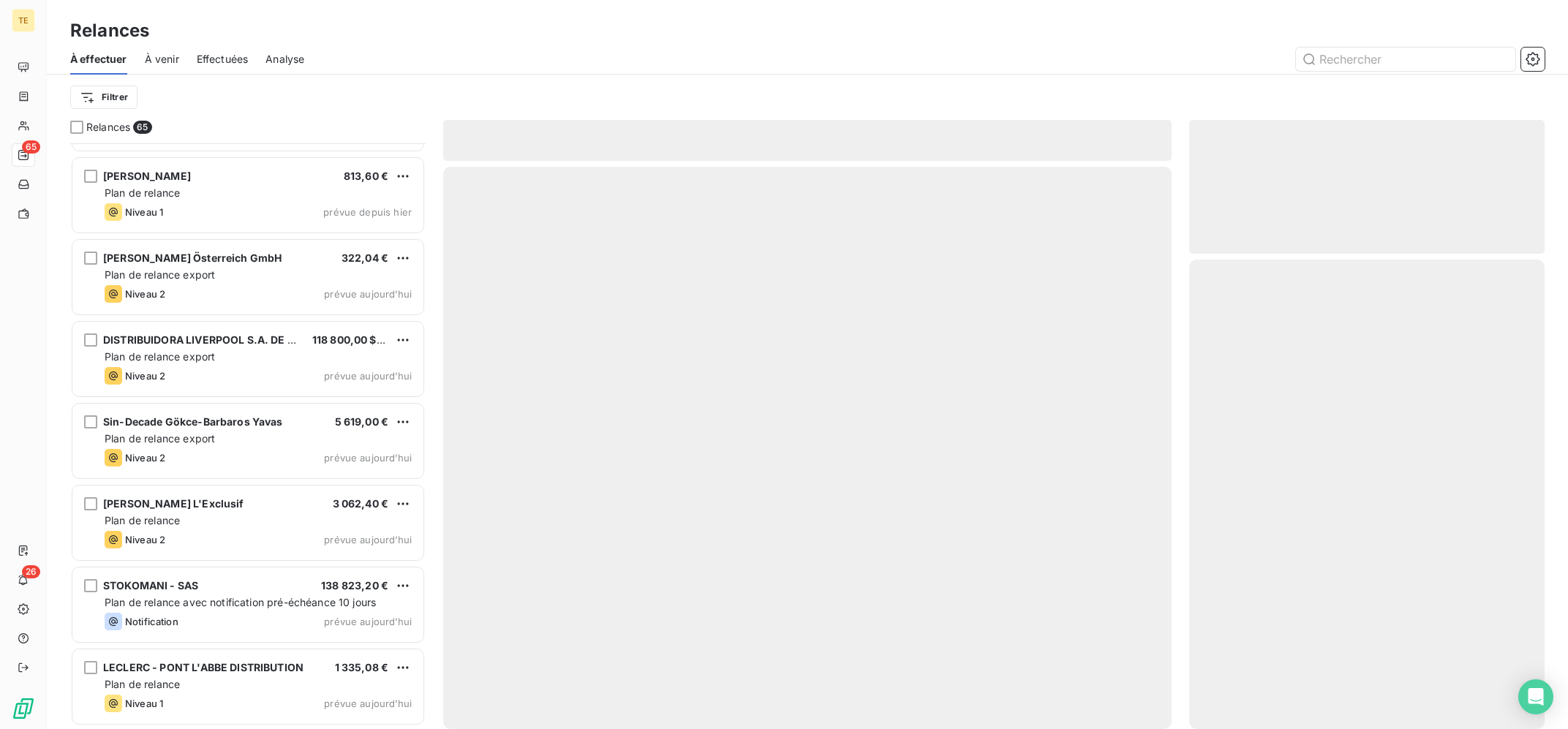
scroll to position [4739, 0]
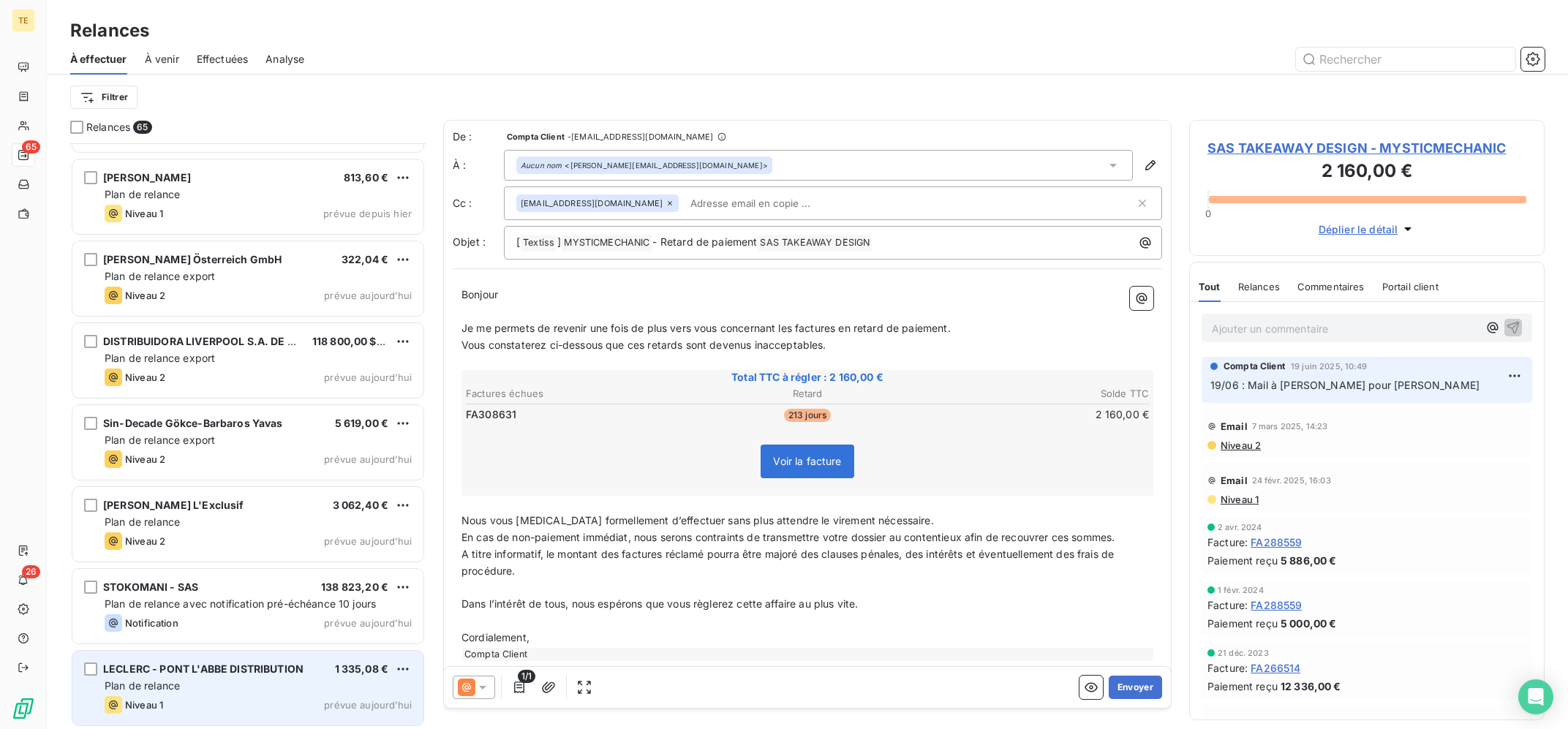
click at [202, 679] on div "Plan de relance" at bounding box center [258, 686] width 307 height 15
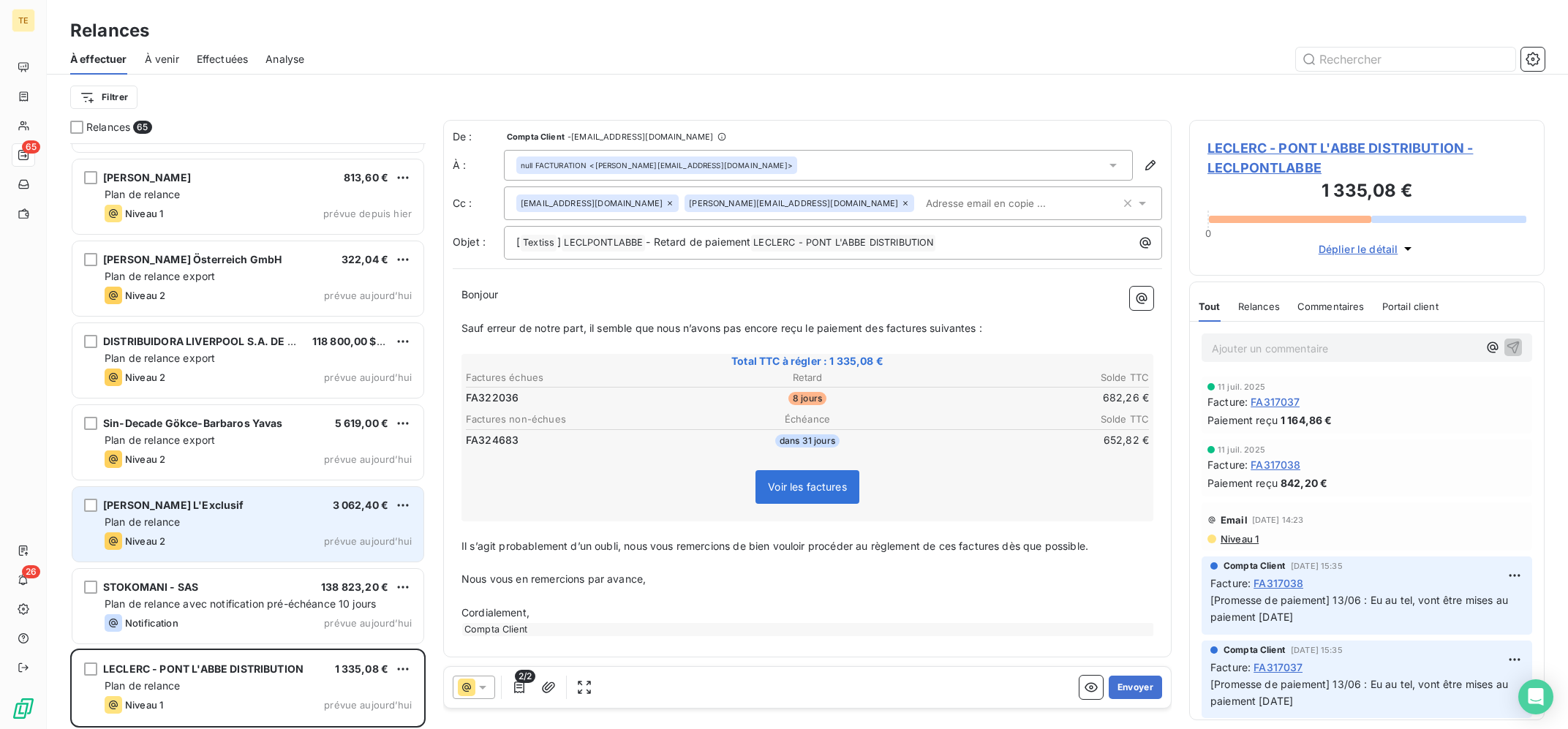
scroll to position [4741, 0]
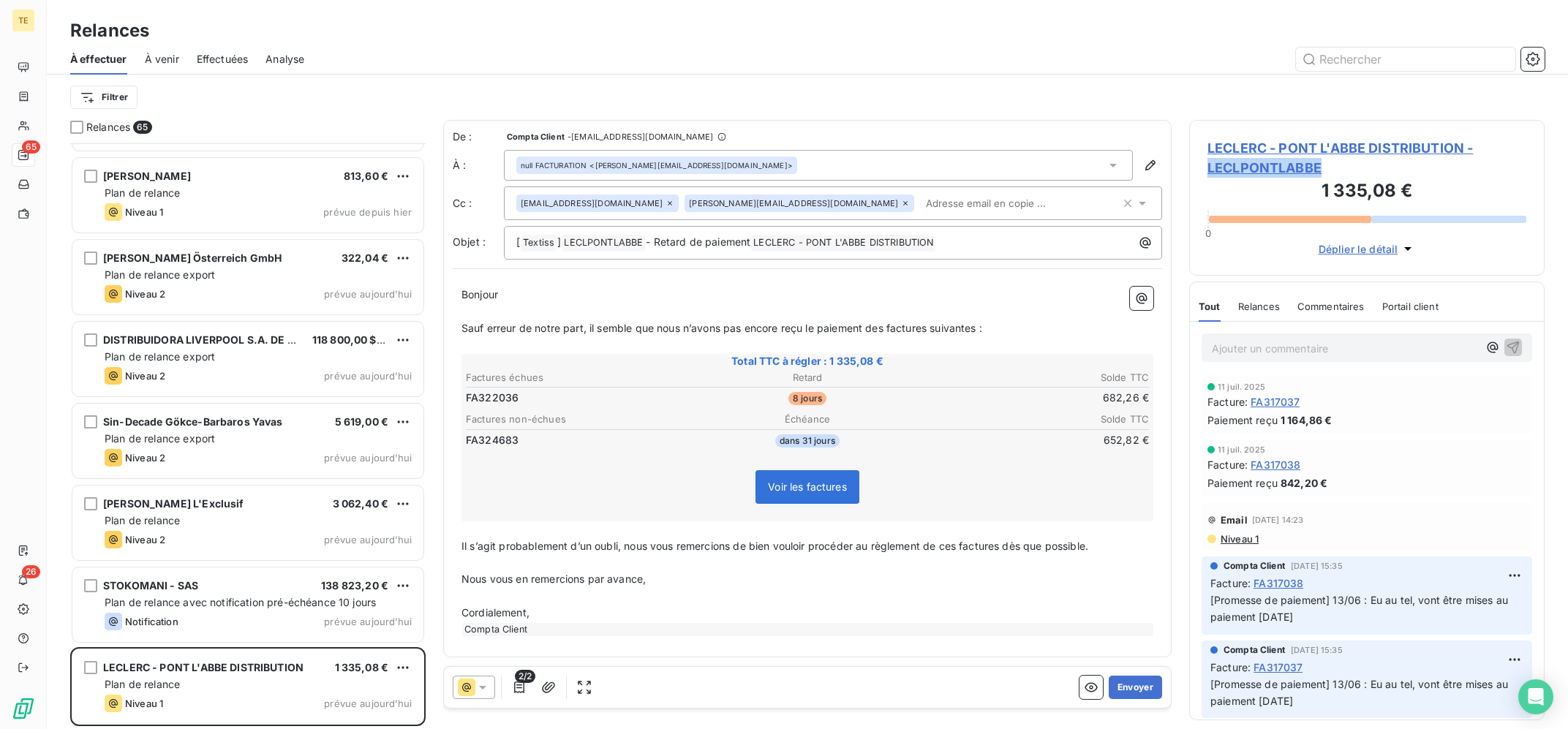
copy span "LECLPONTLABBE"
drag, startPoint x: 1366, startPoint y: 166, endPoint x: 1146, endPoint y: 71, distance: 239.6
click at [1189, 120] on div "LECLERC - PONT L'ABBE DISTRIBUTION - LECLPONTLABBE 1 335,08 € 0 Déplier le déta…" at bounding box center [1367, 425] width 356 height 610
click at [1143, 71] on div "À effectuer À venir Effectuées Analyse" at bounding box center [808, 59] width 1521 height 31
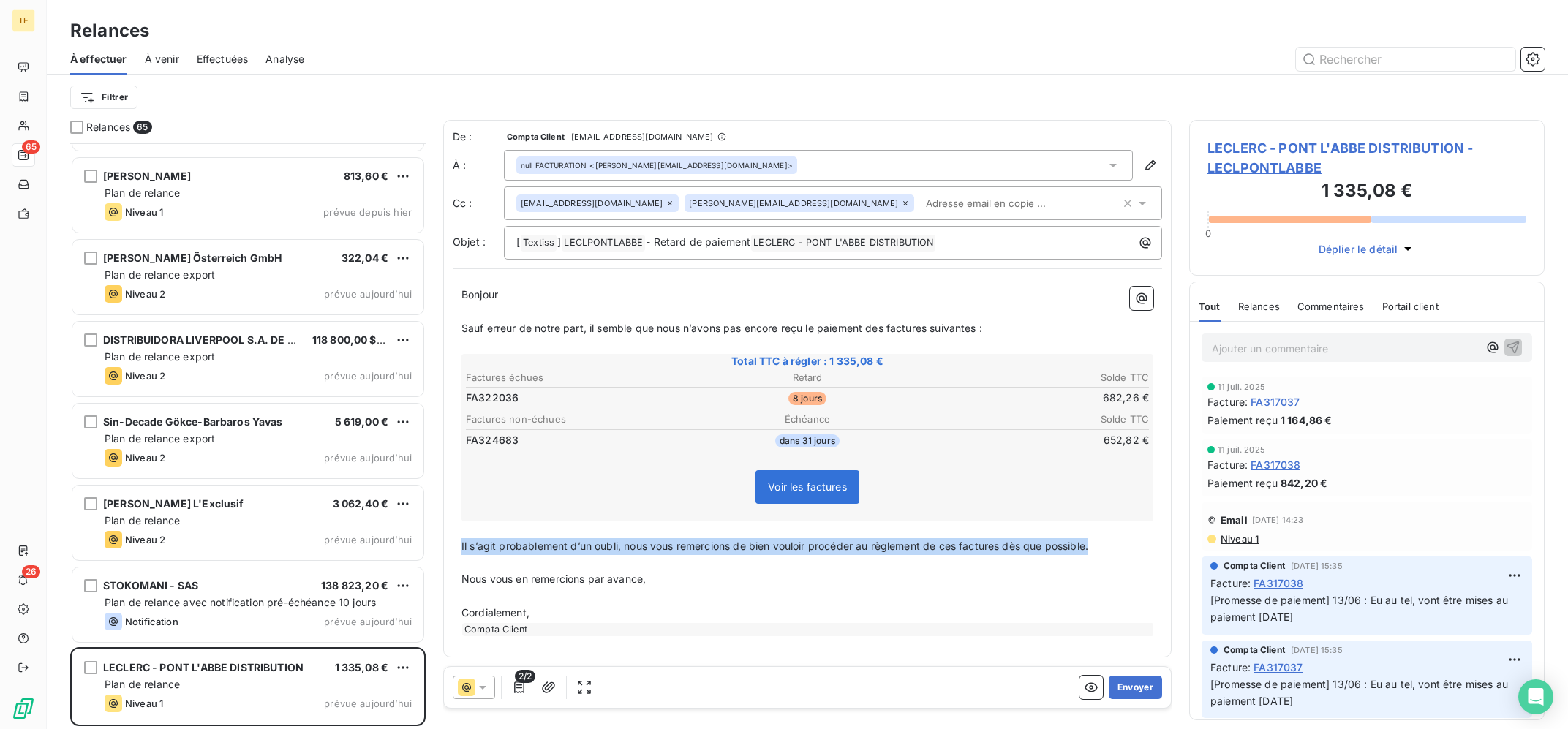
drag, startPoint x: 1043, startPoint y: 540, endPoint x: 448, endPoint y: 549, distance: 595.1
click at [448, 549] on div "De : Compta Client - rappels@leanpay.io À : null FACTURATION <fabienne.laurent@…" at bounding box center [808, 389] width 729 height 538
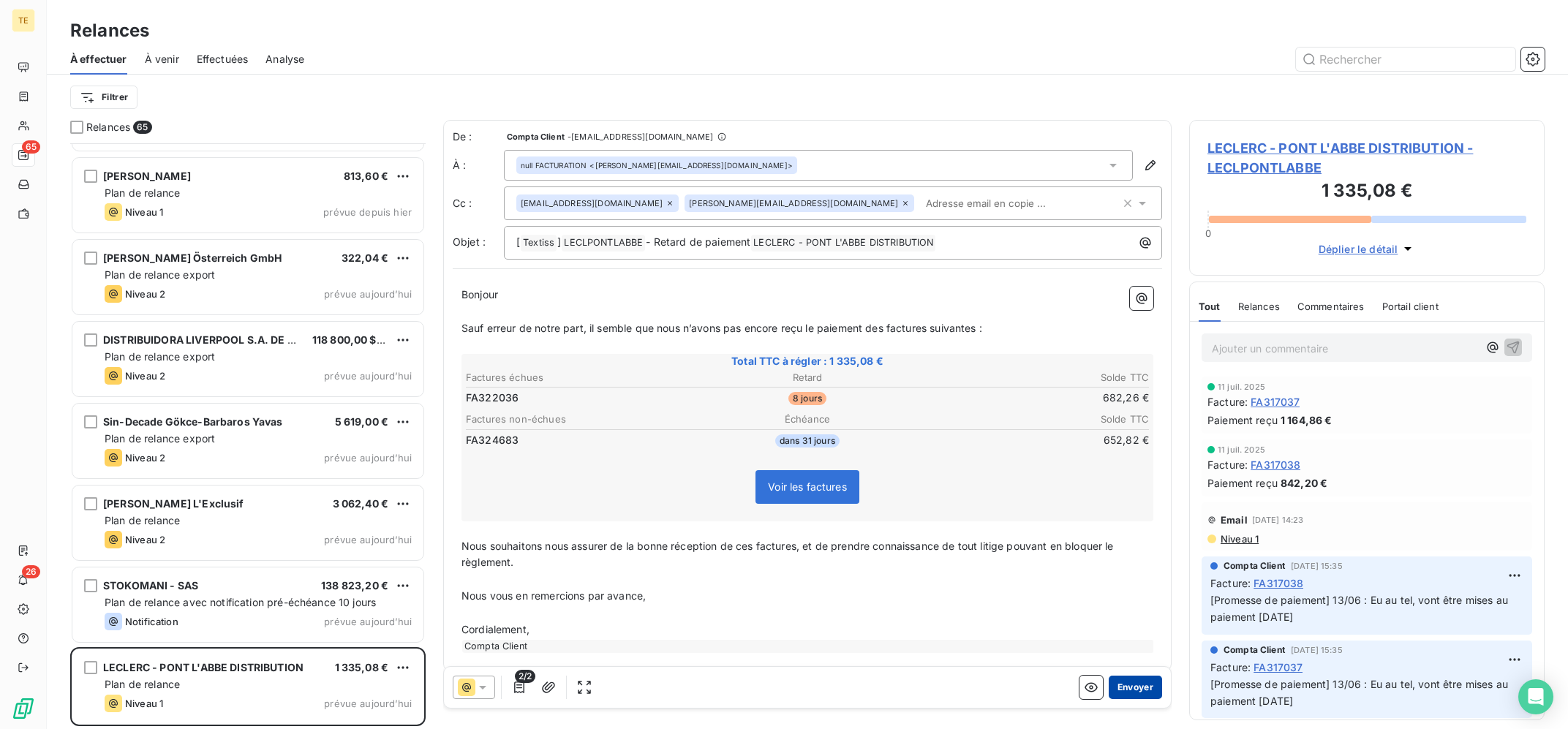
click at [1150, 687] on button "Envoyer" at bounding box center [1135, 687] width 53 height 23
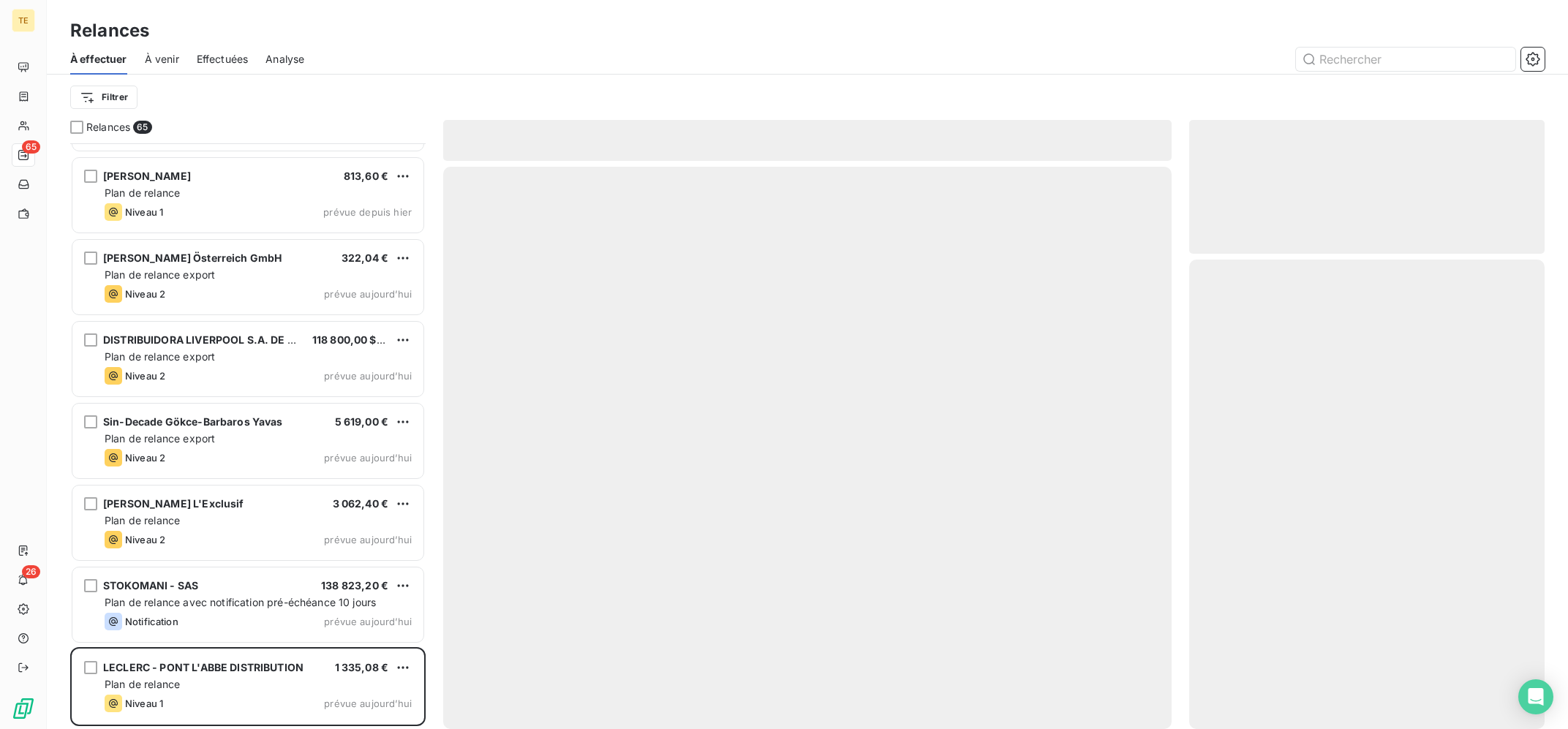
click at [1150, 687] on div at bounding box center [808, 448] width 729 height 563
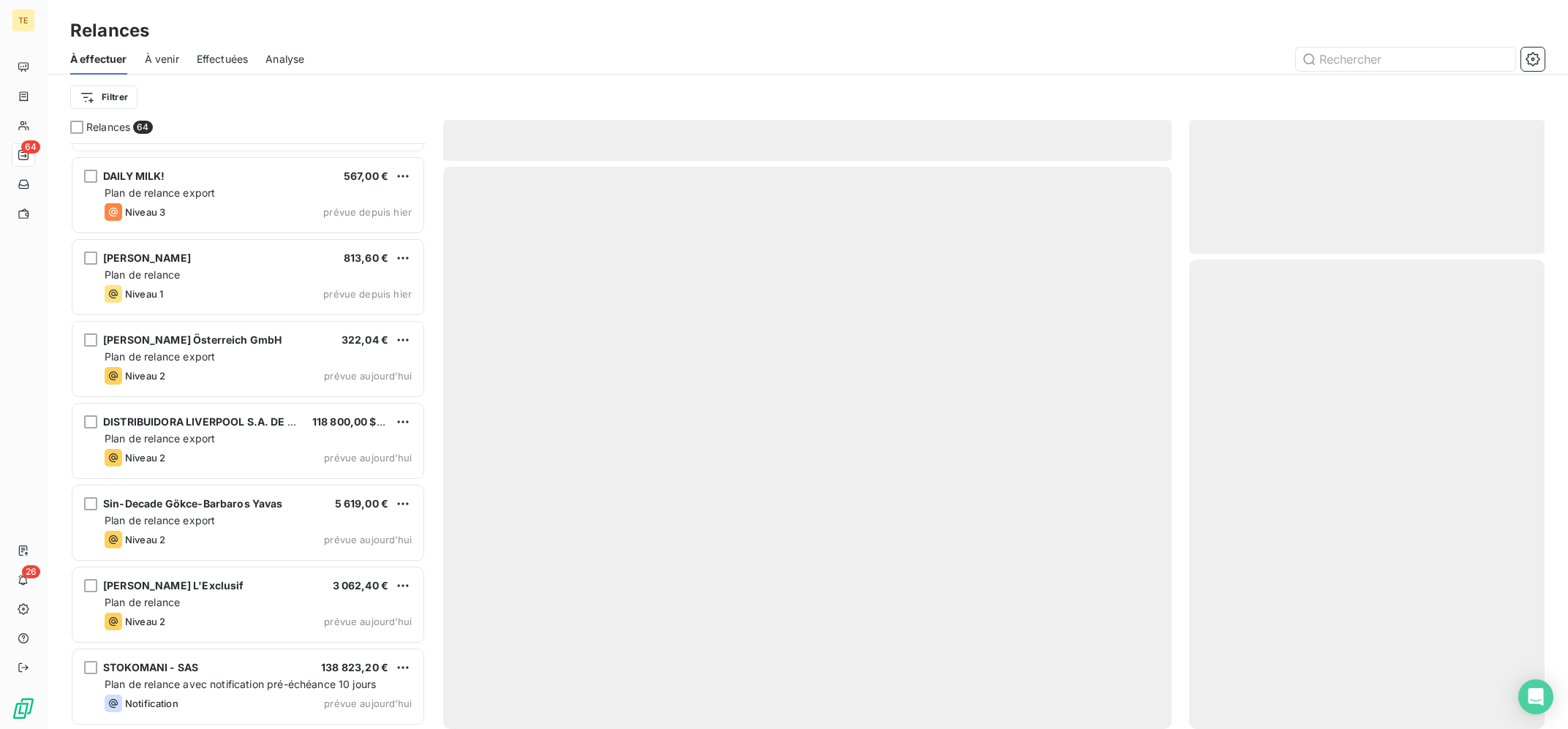
scroll to position [4658, 0]
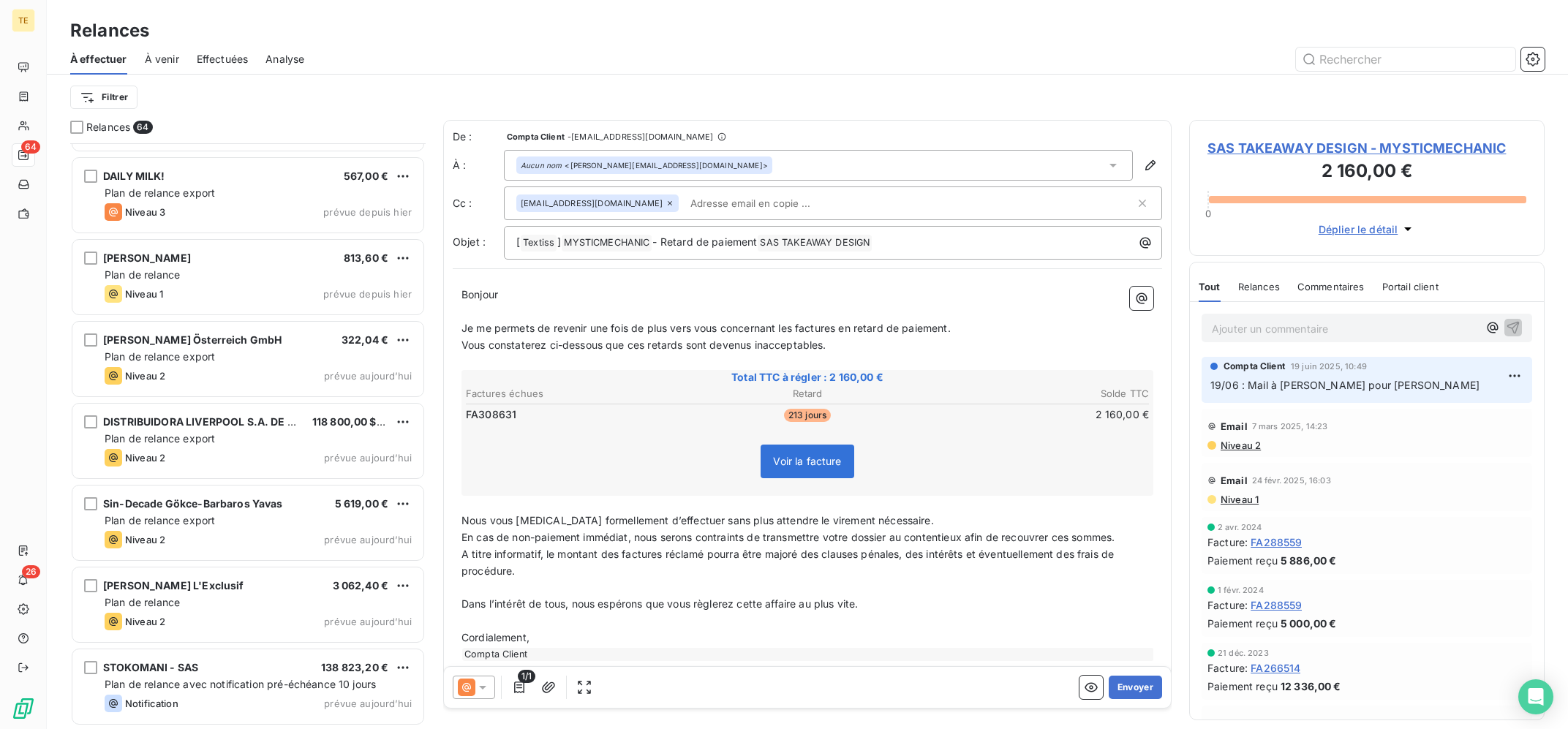
scroll to position [4658, 0]
click at [943, 609] on p "Dans l’intérêt de tous, nous espérons que vous règlerez cette affaire au plus v…" at bounding box center [807, 605] width 692 height 17
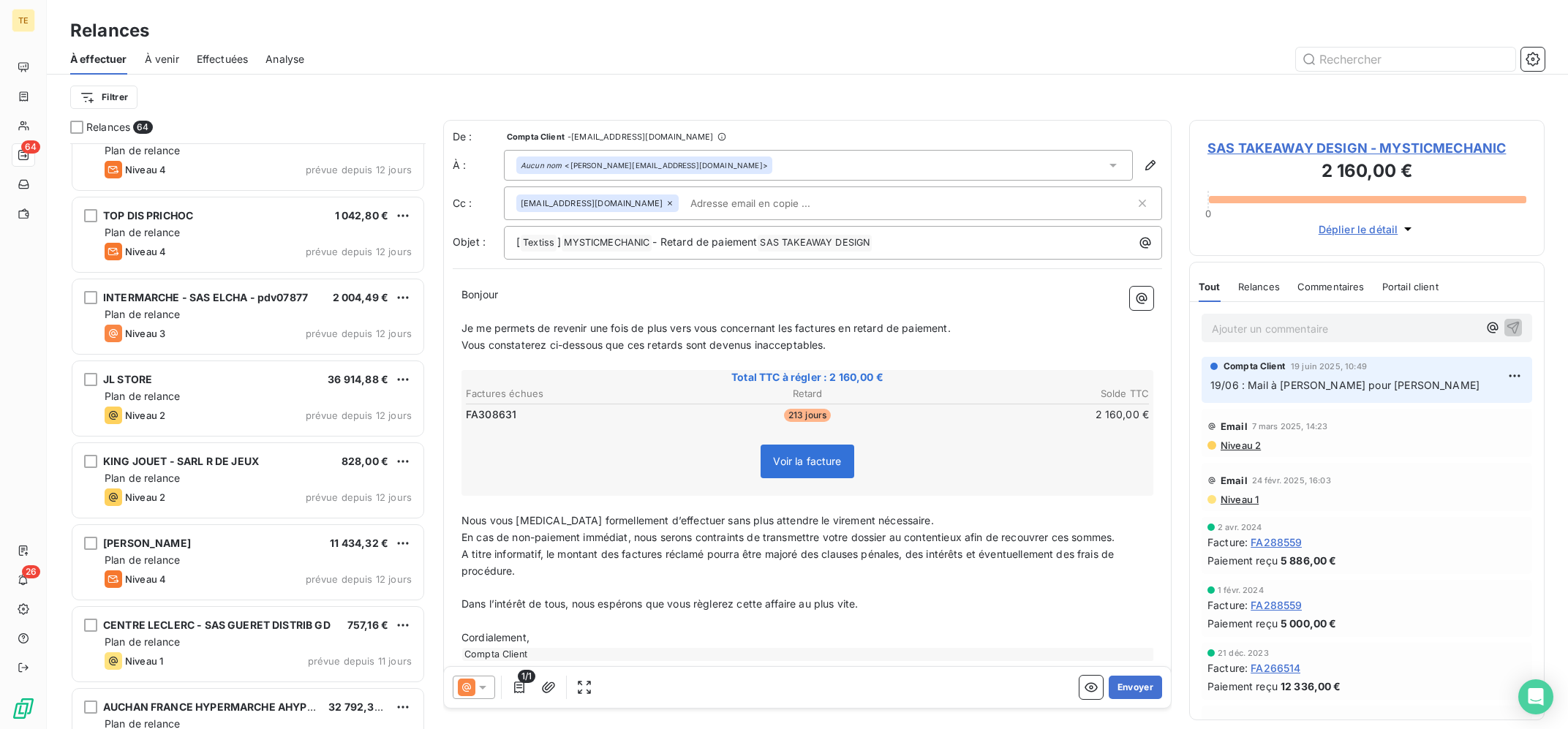
scroll to position [0, 0]
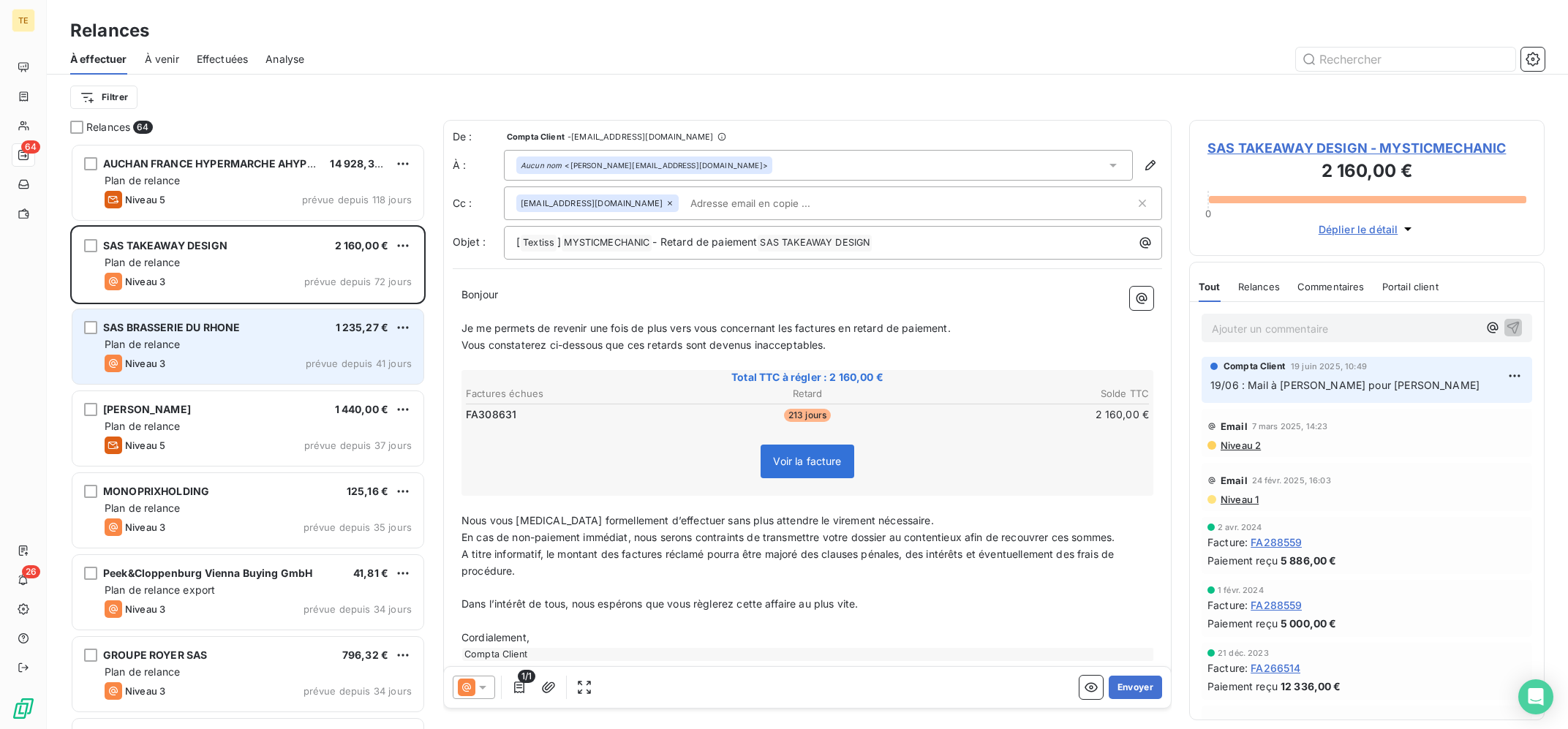
click at [251, 351] on div "Plan de relance" at bounding box center [258, 344] width 307 height 15
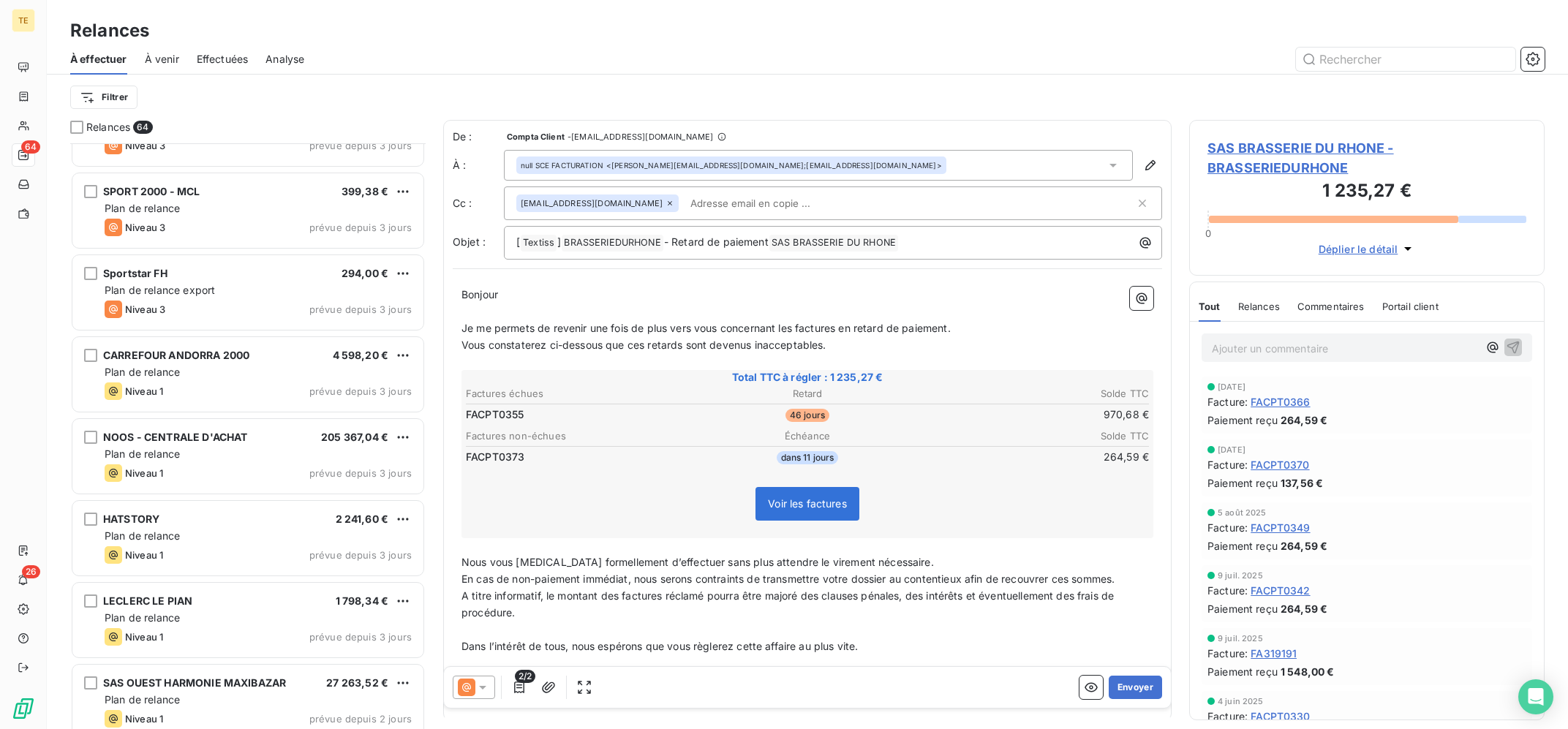
scroll to position [4659, 0]
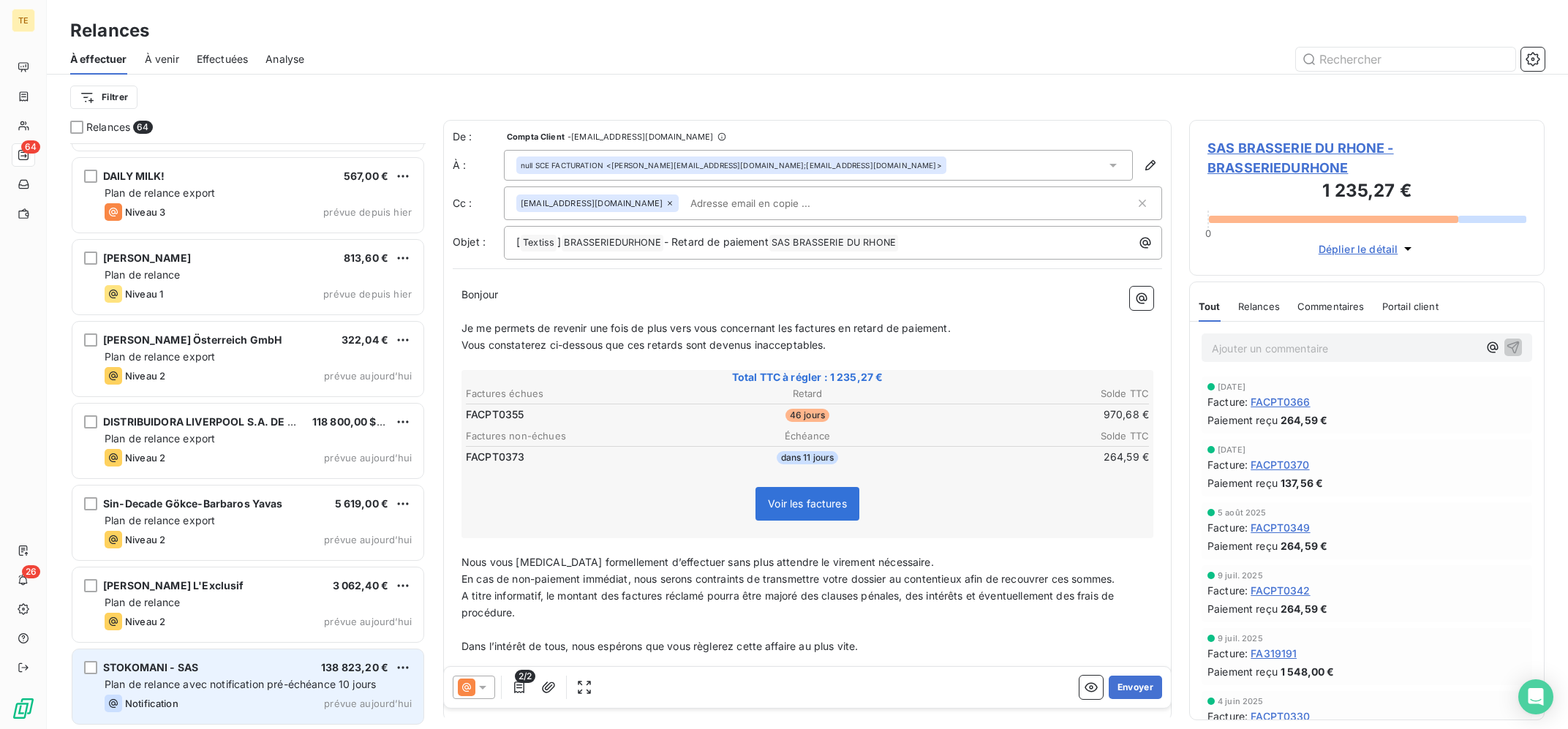
click at [246, 675] on div "STOKOMANI - SAS 138 823,20 € Plan de relance avec notification pré-échéance 10 …" at bounding box center [247, 687] width 351 height 75
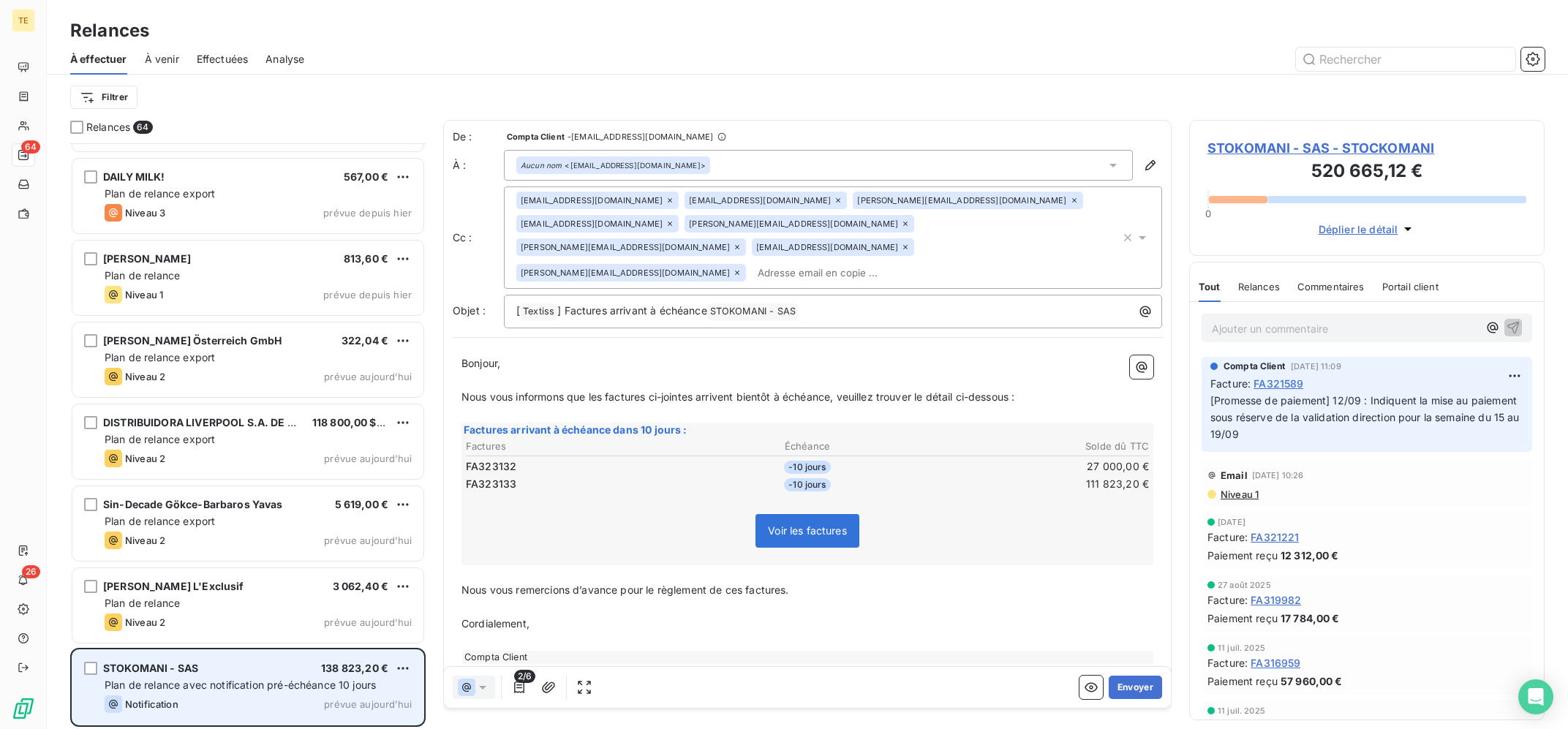
scroll to position [585, 355]
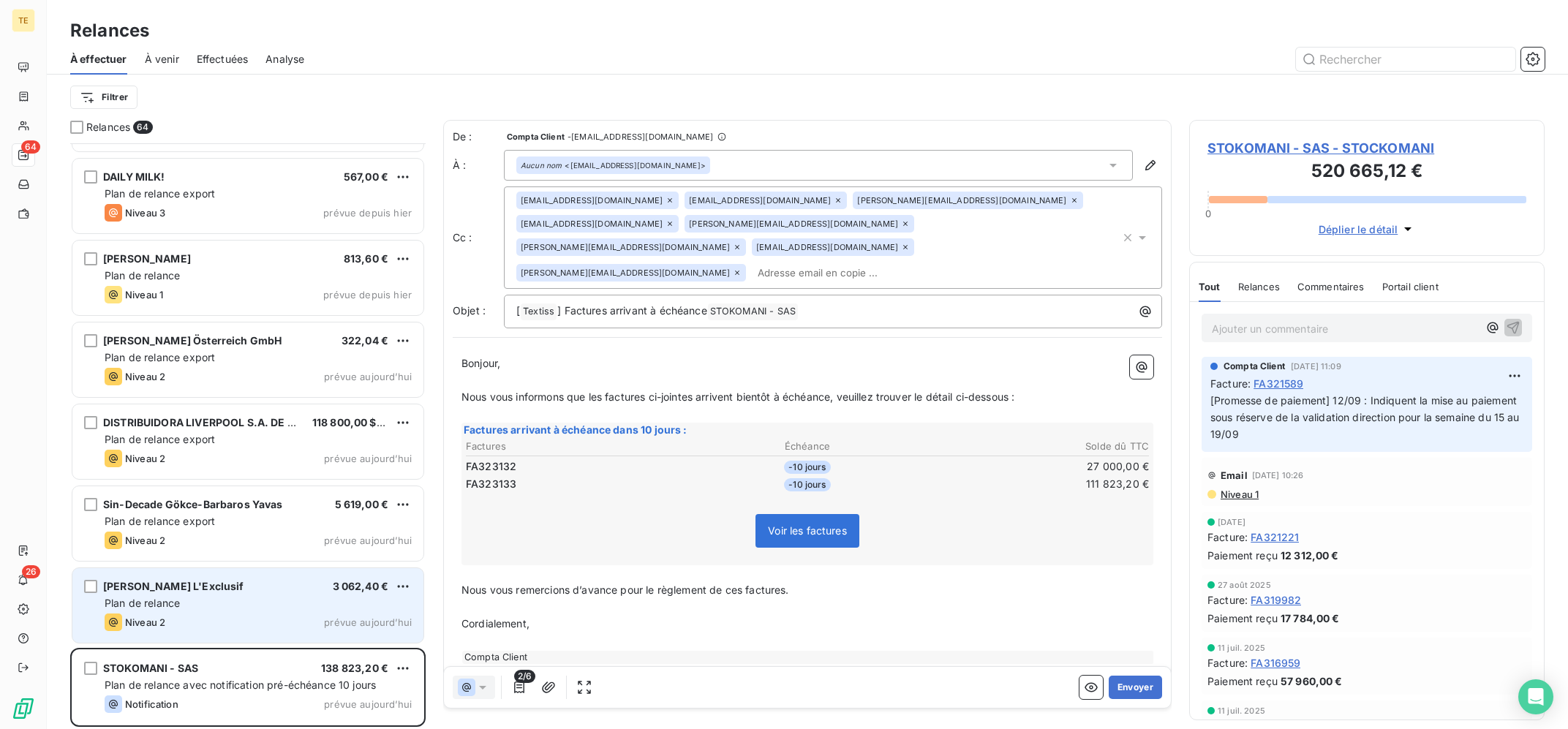
click at [259, 615] on div "Niveau 2 prévue aujourd’hui" at bounding box center [258, 623] width 307 height 17
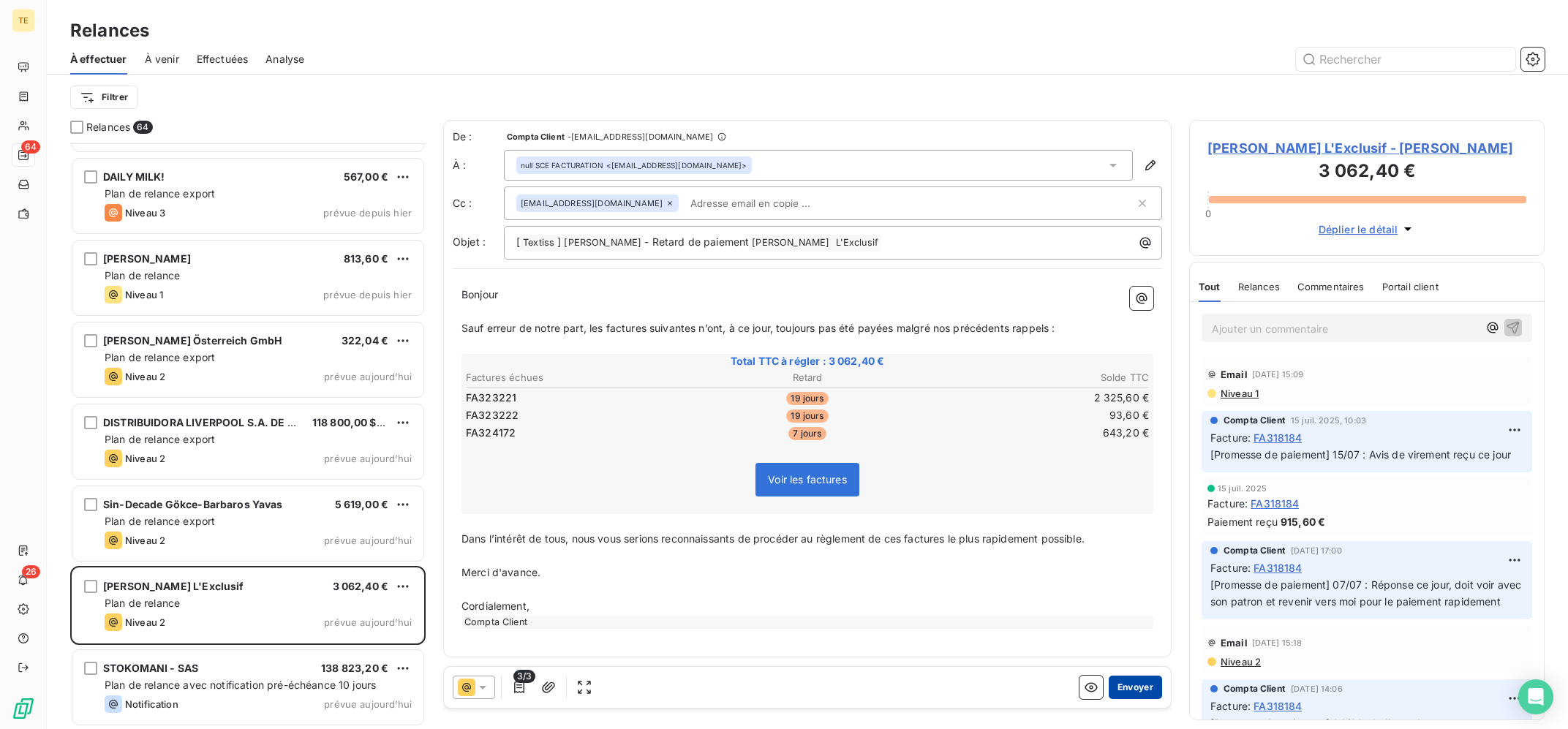
click at [1129, 689] on button "Envoyer" at bounding box center [1135, 687] width 53 height 23
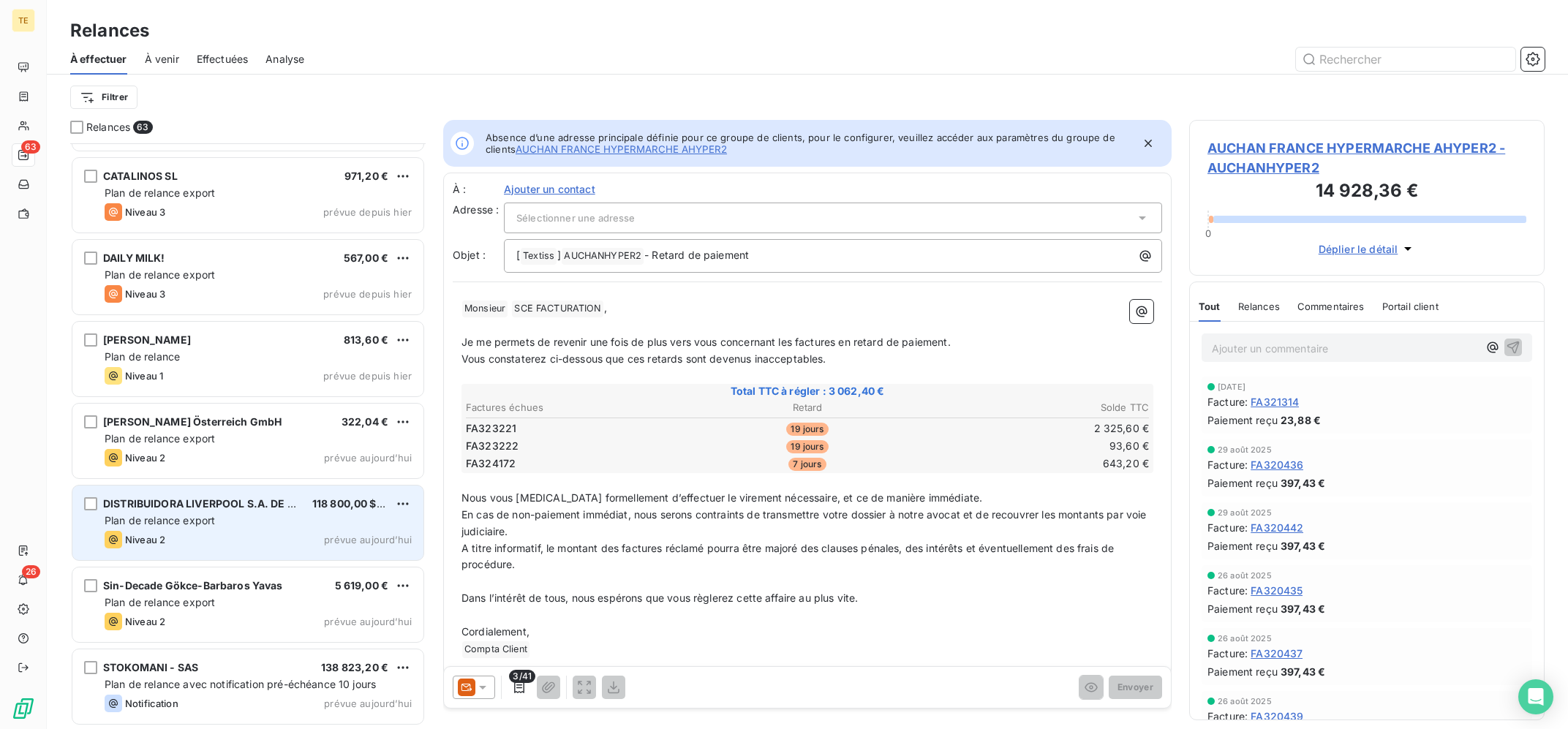
scroll to position [4576, 0]
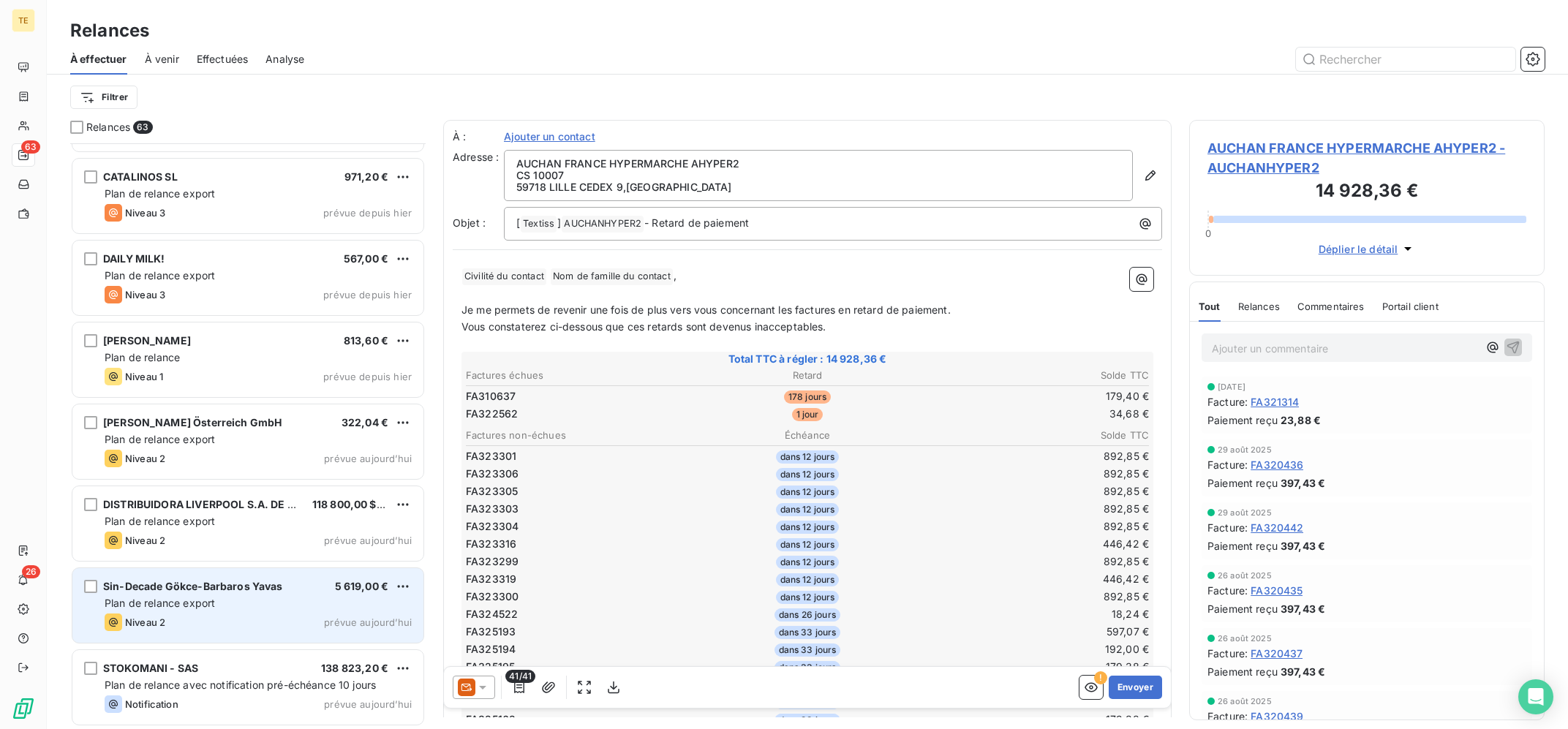
click at [221, 605] on div "Plan de relance export" at bounding box center [258, 603] width 307 height 15
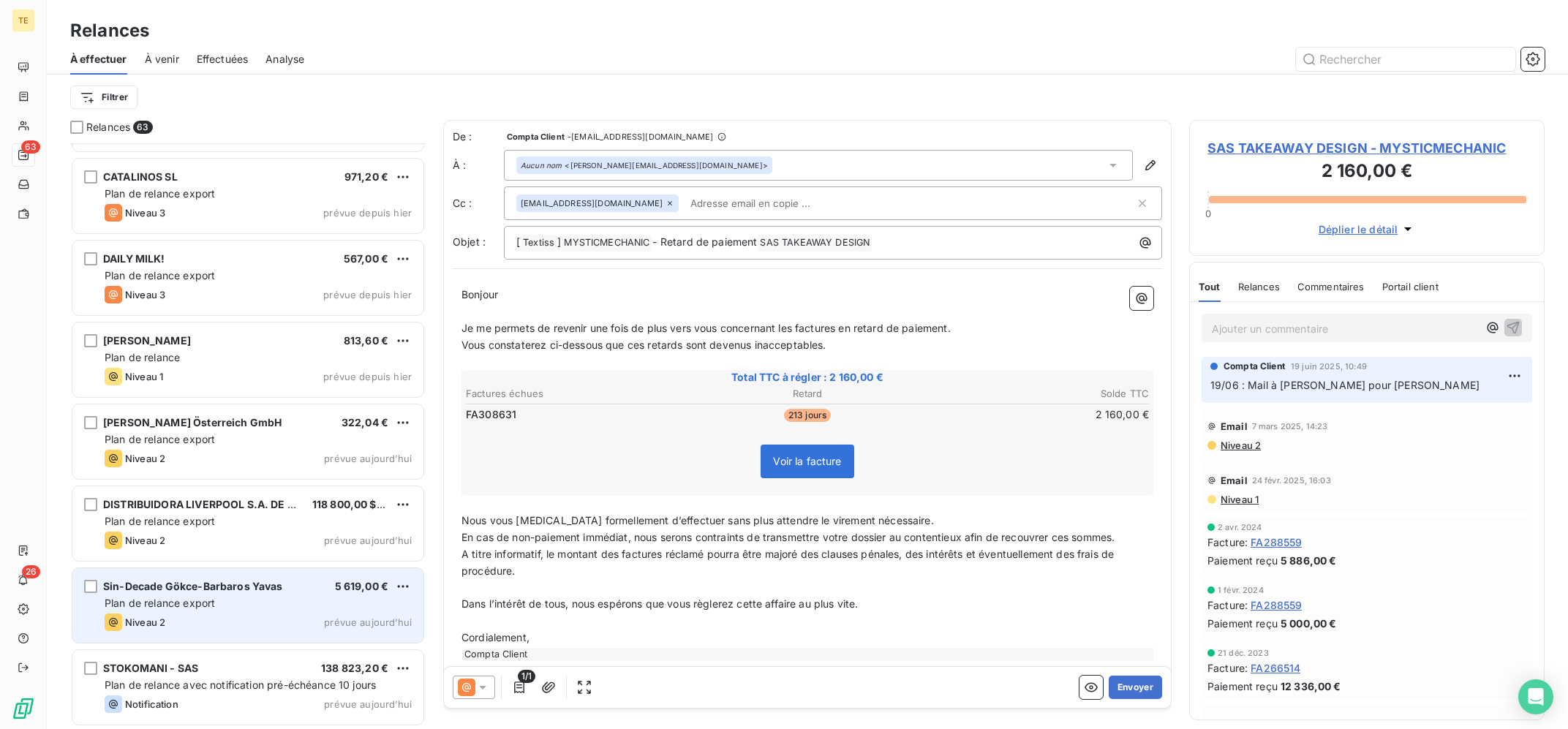
click at [268, 608] on div "Plan de relance export" at bounding box center [258, 603] width 307 height 15
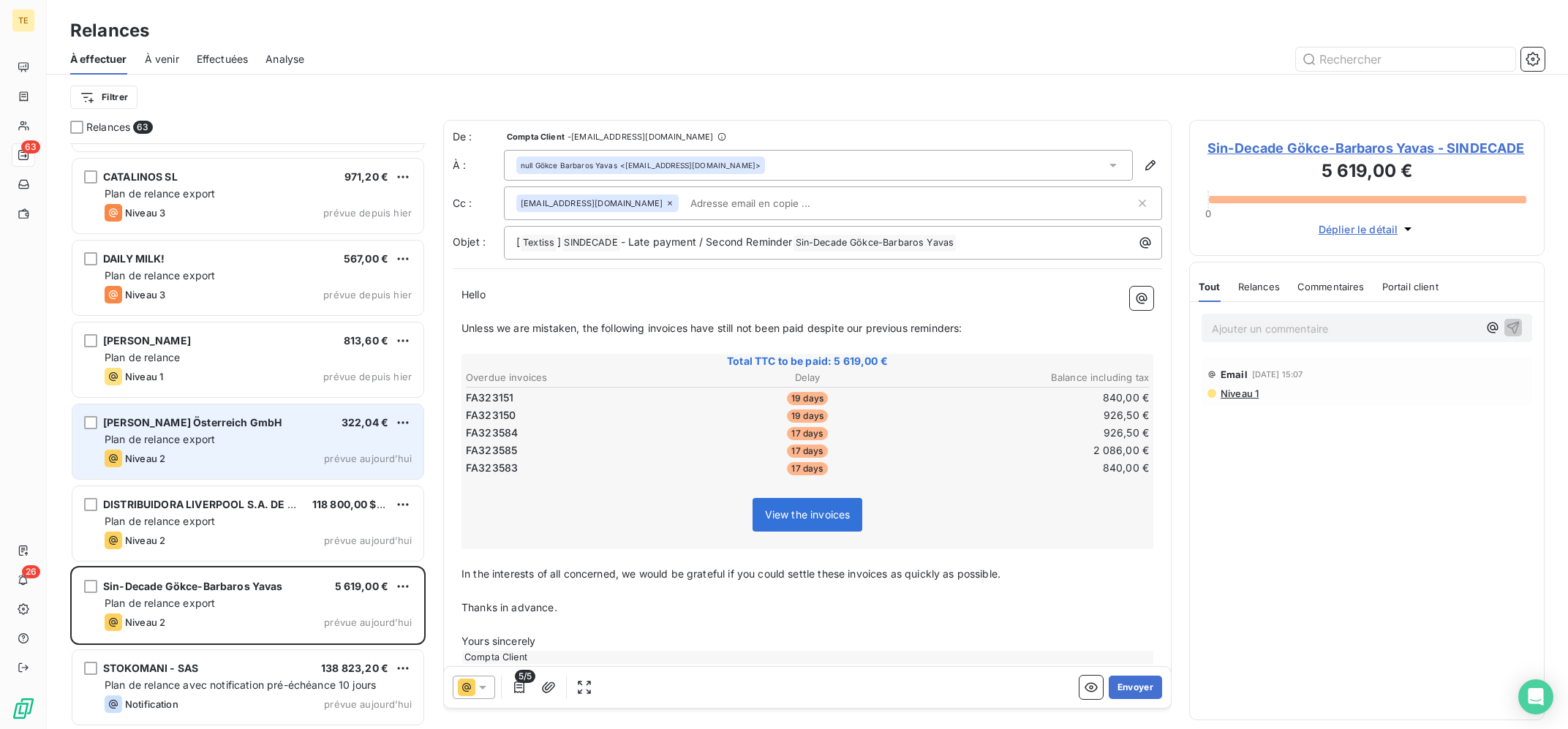
click at [297, 444] on div "Plan de relance export" at bounding box center [258, 439] width 307 height 15
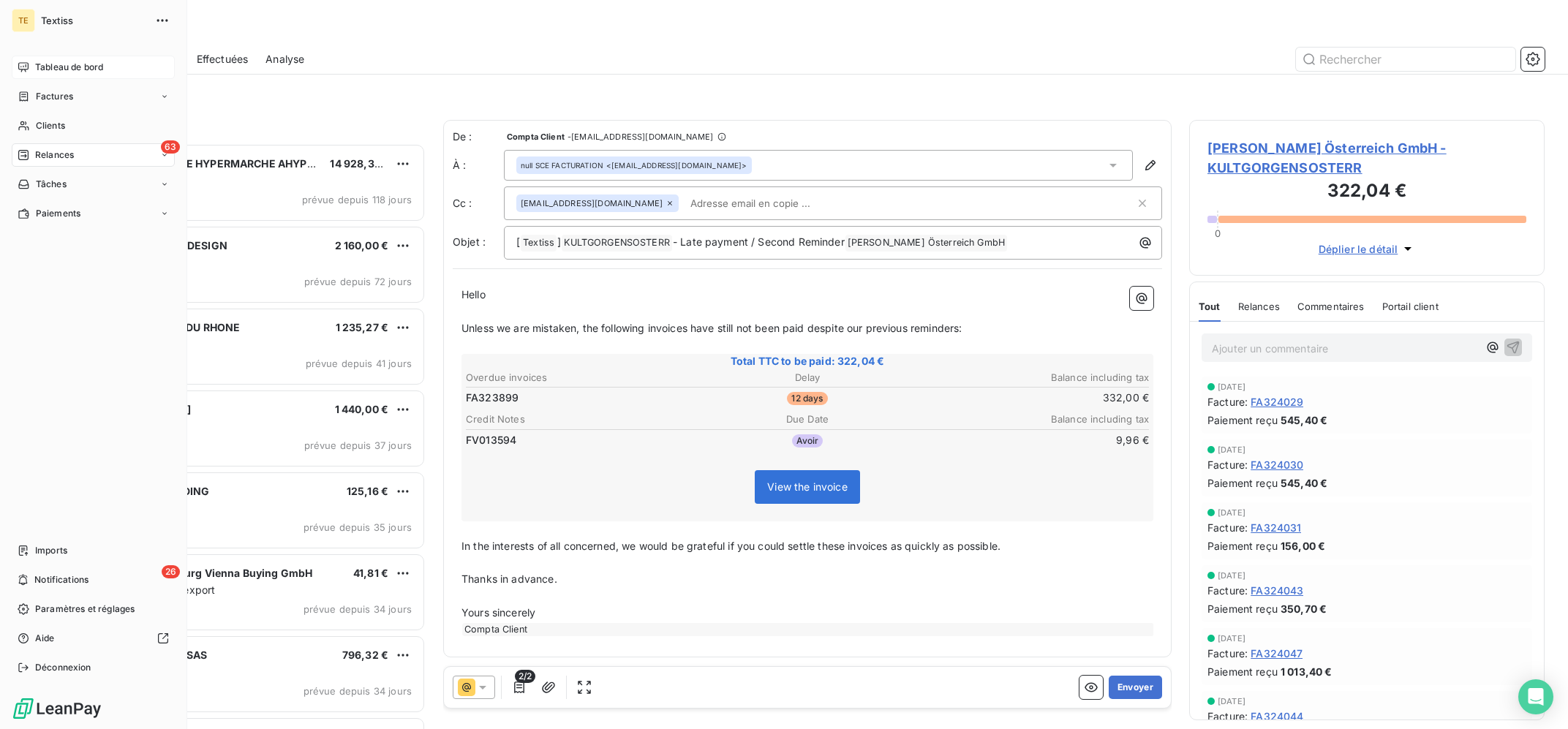
click at [39, 70] on span "Tableau de bord" at bounding box center [69, 67] width 68 height 13
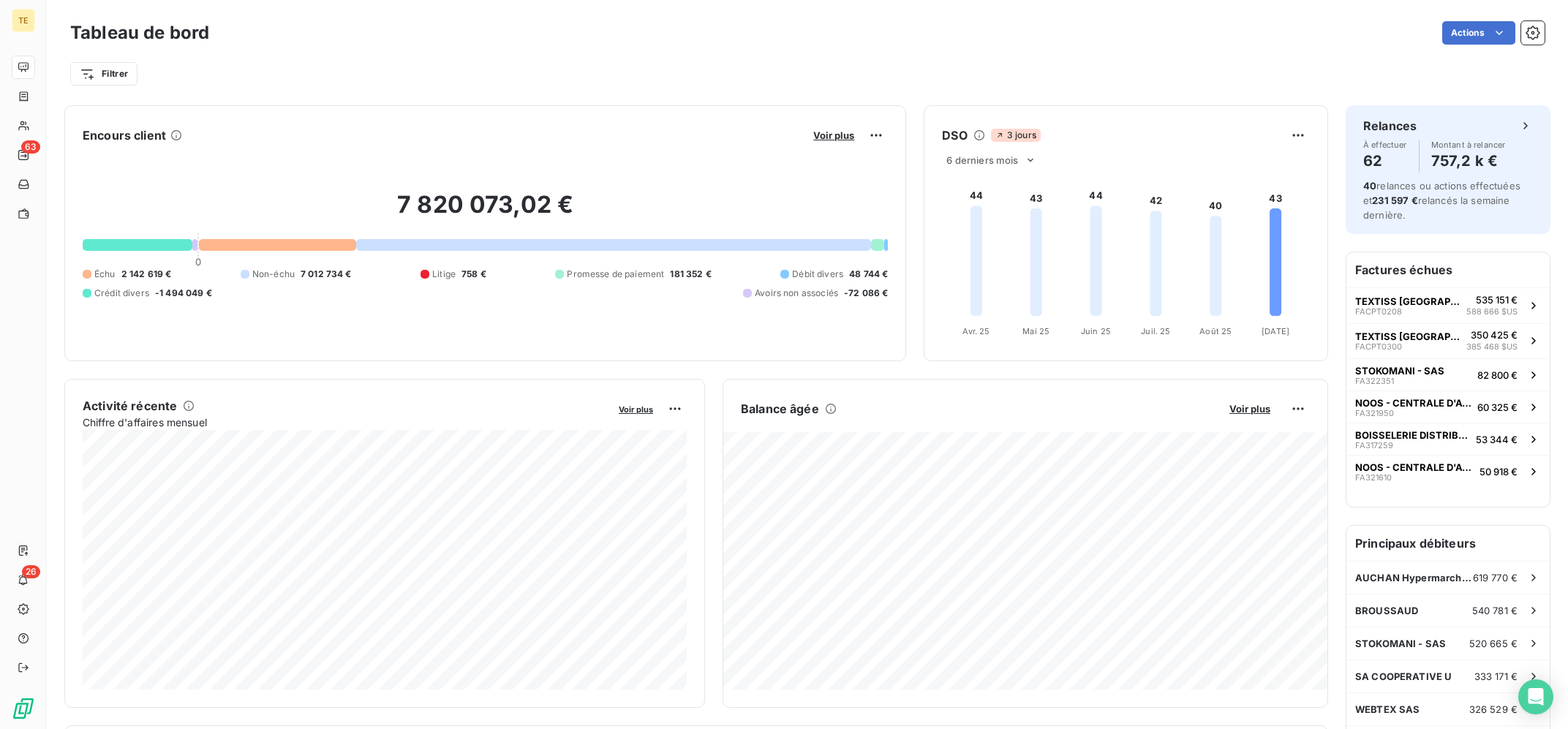
click at [839, 62] on div "Filtrer" at bounding box center [808, 74] width 1475 height 27
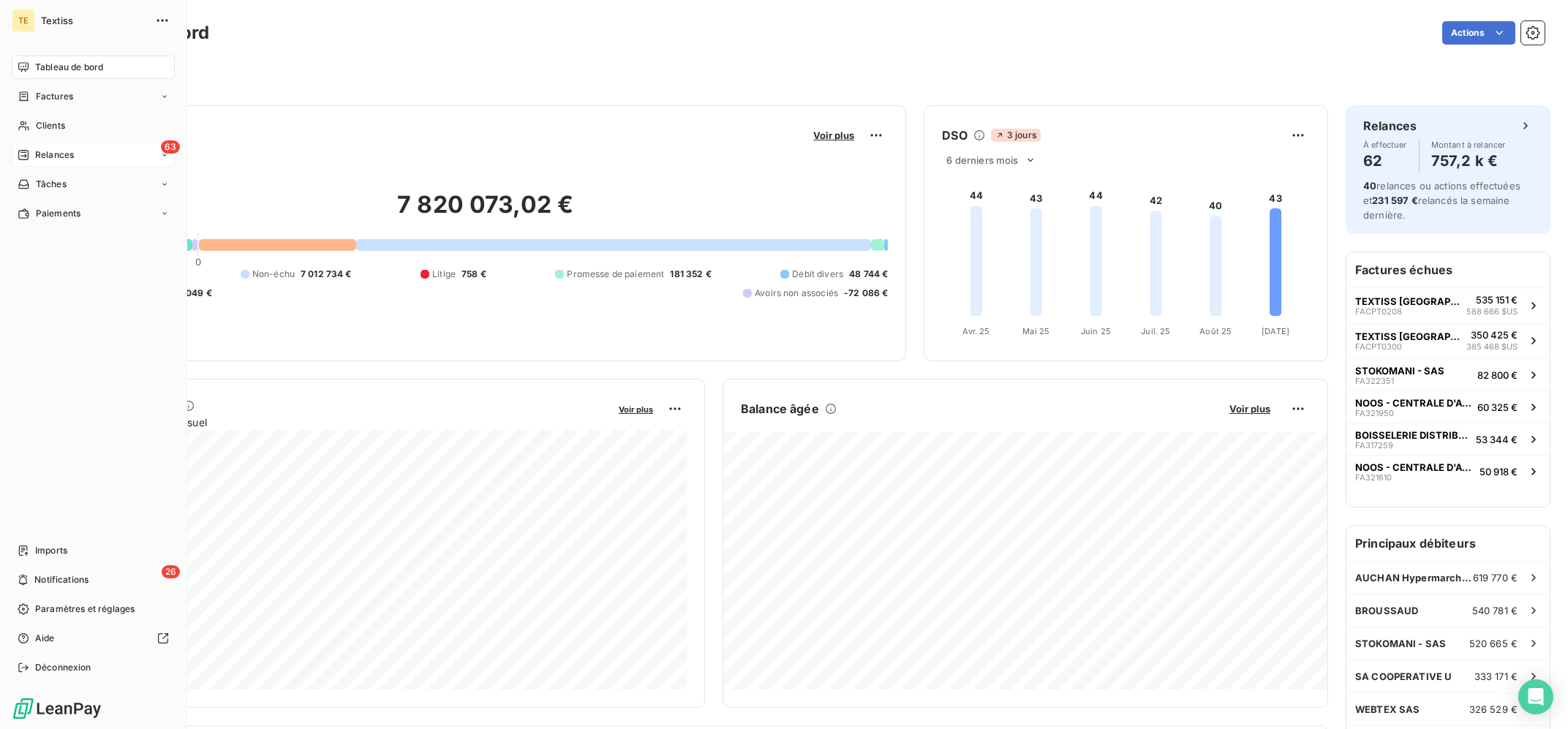
click at [60, 148] on div "63 Relances" at bounding box center [93, 154] width 163 height 23
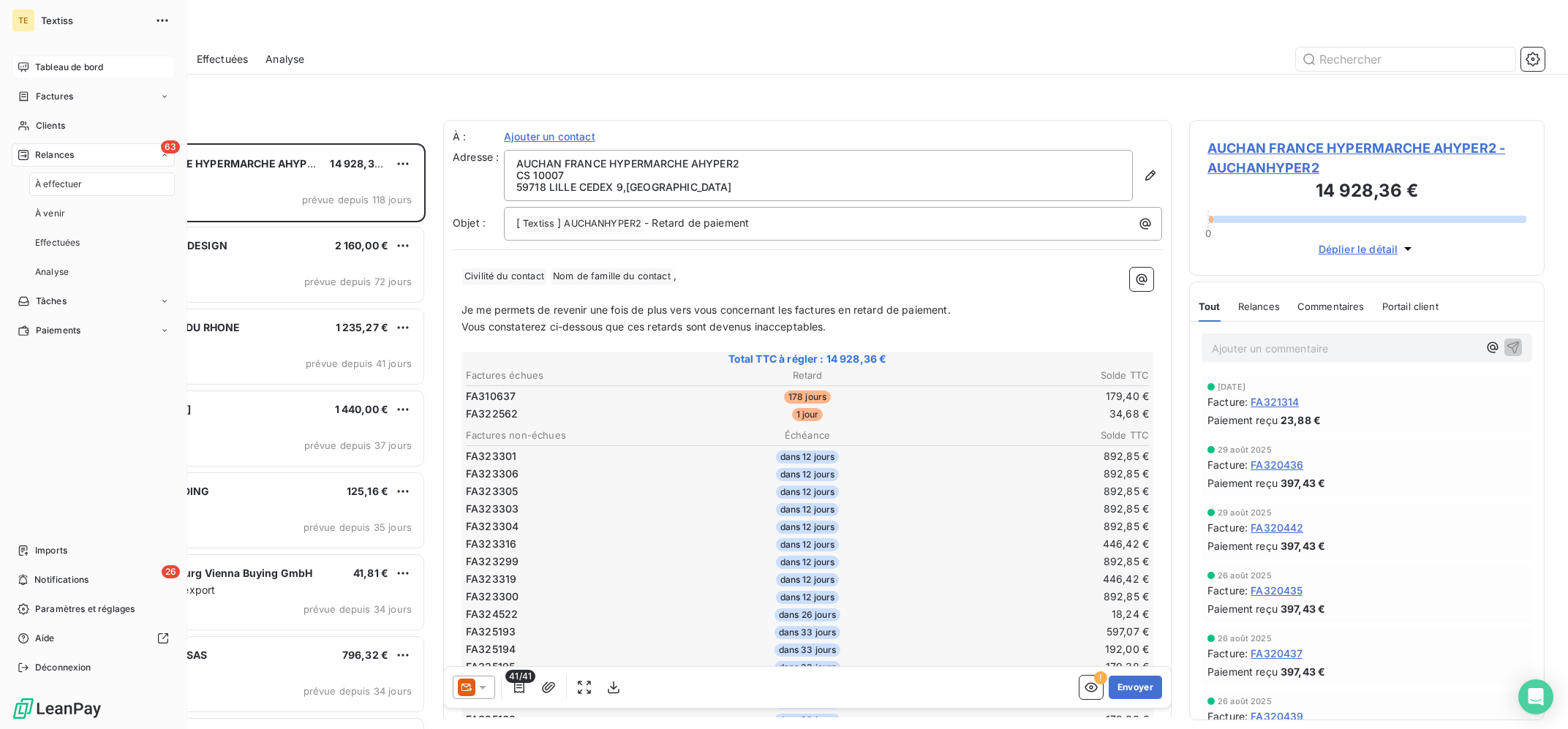
scroll to position [585, 355]
